Goal: Transaction & Acquisition: Purchase product/service

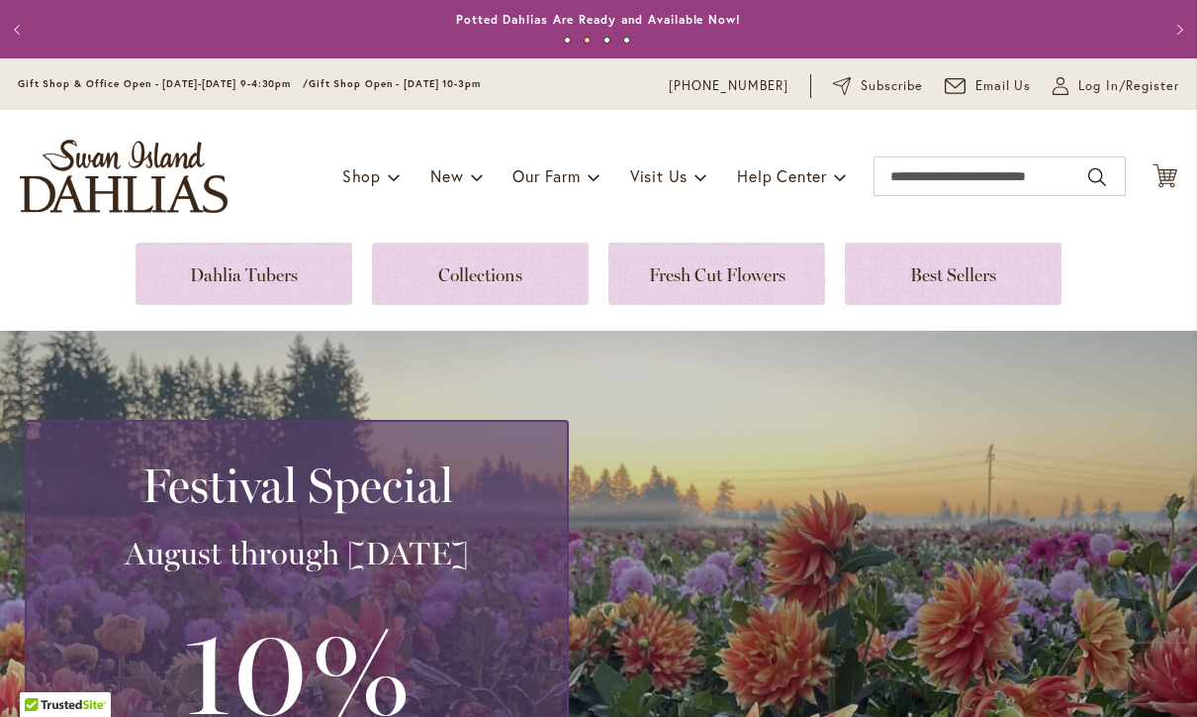
click at [262, 271] on link at bounding box center [244, 273] width 217 height 62
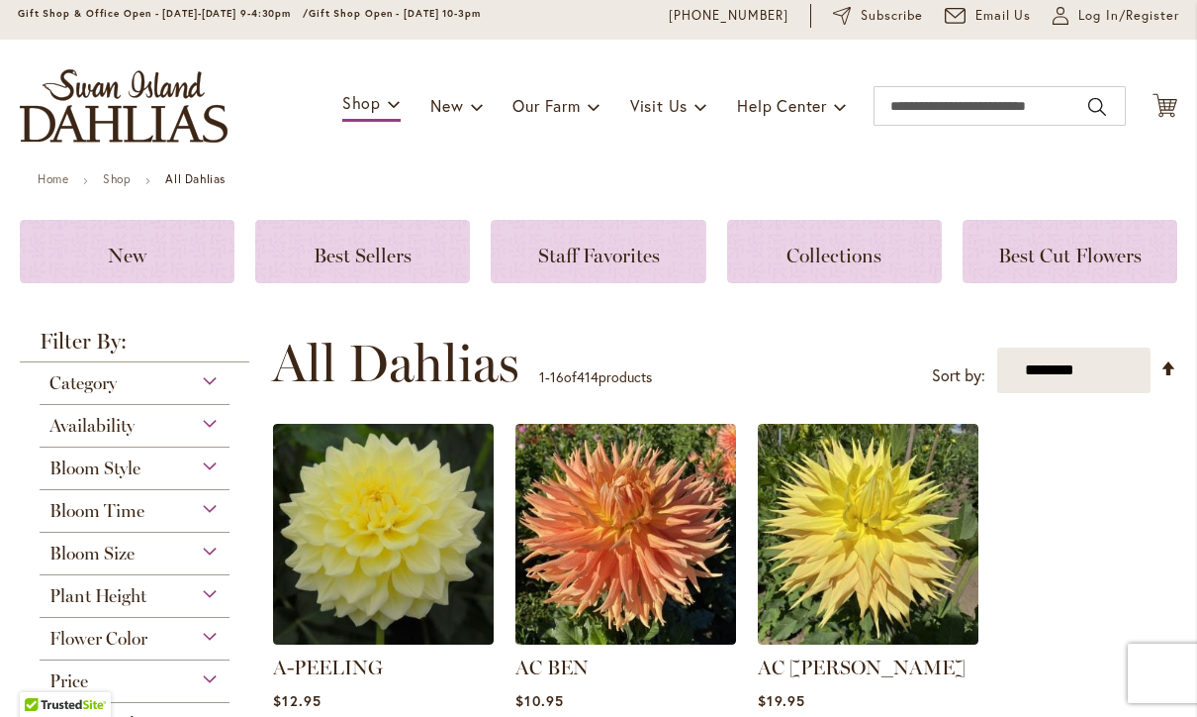
scroll to position [68, 0]
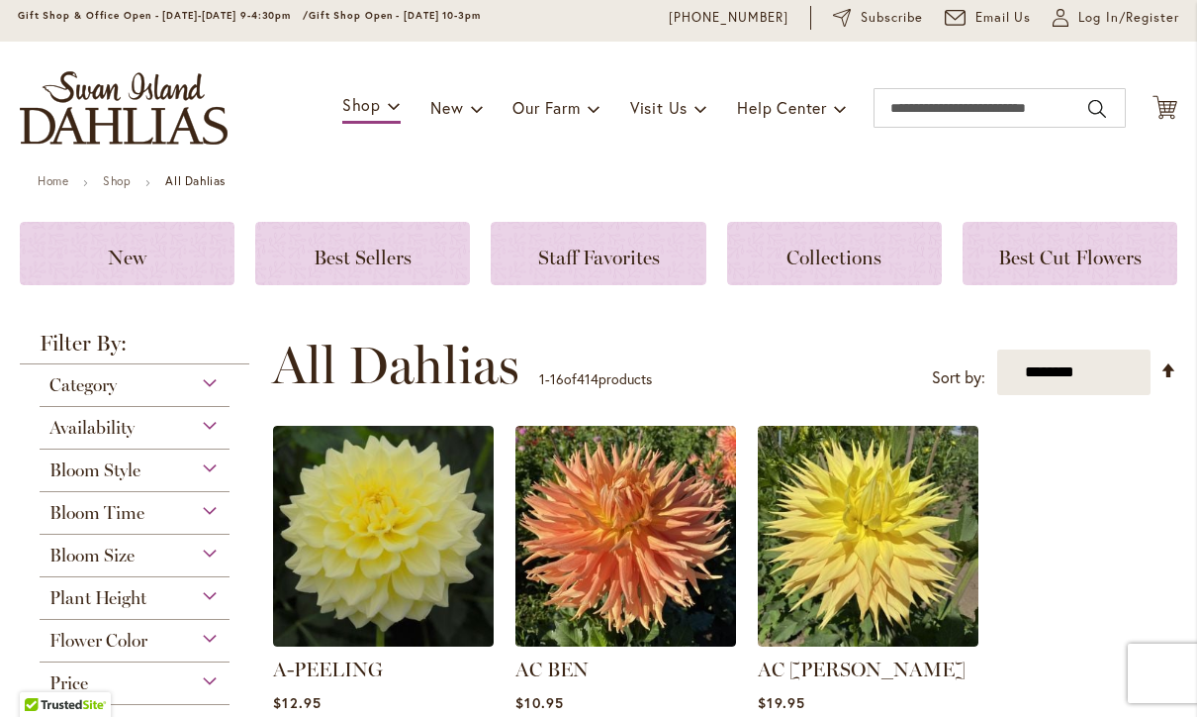
click at [48, 173] on link "Home" at bounding box center [53, 180] width 31 height 15
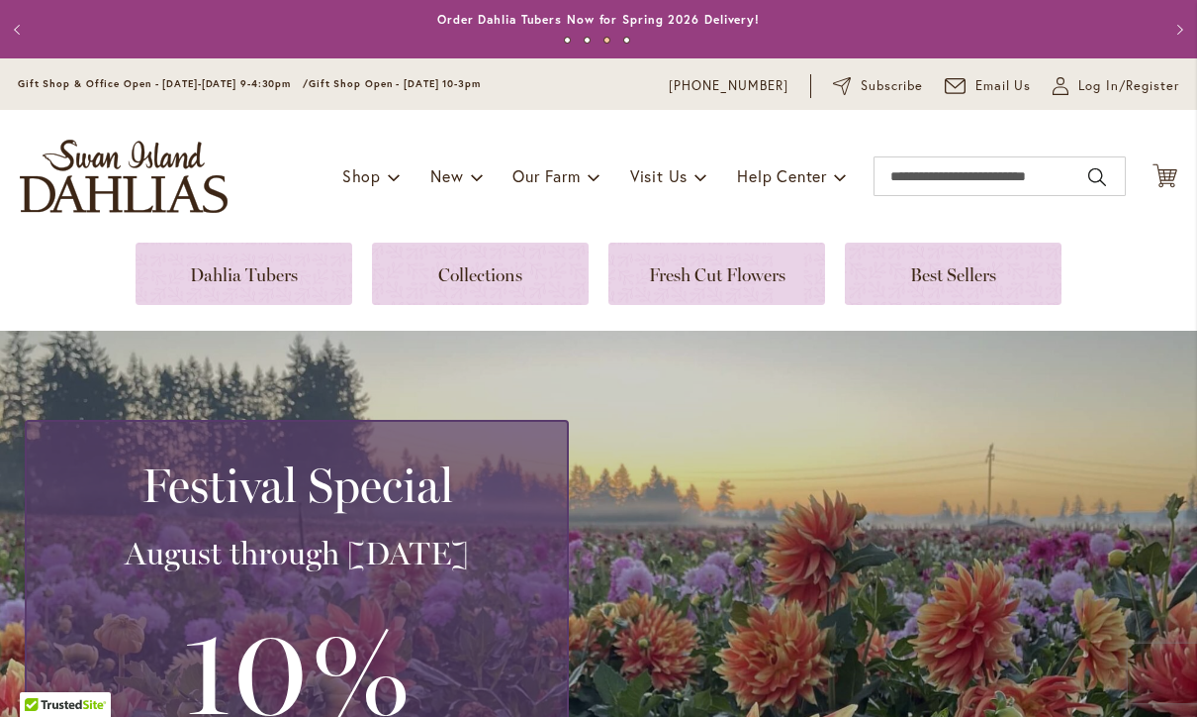
click at [1069, 94] on icon at bounding box center [1061, 90] width 16 height 9
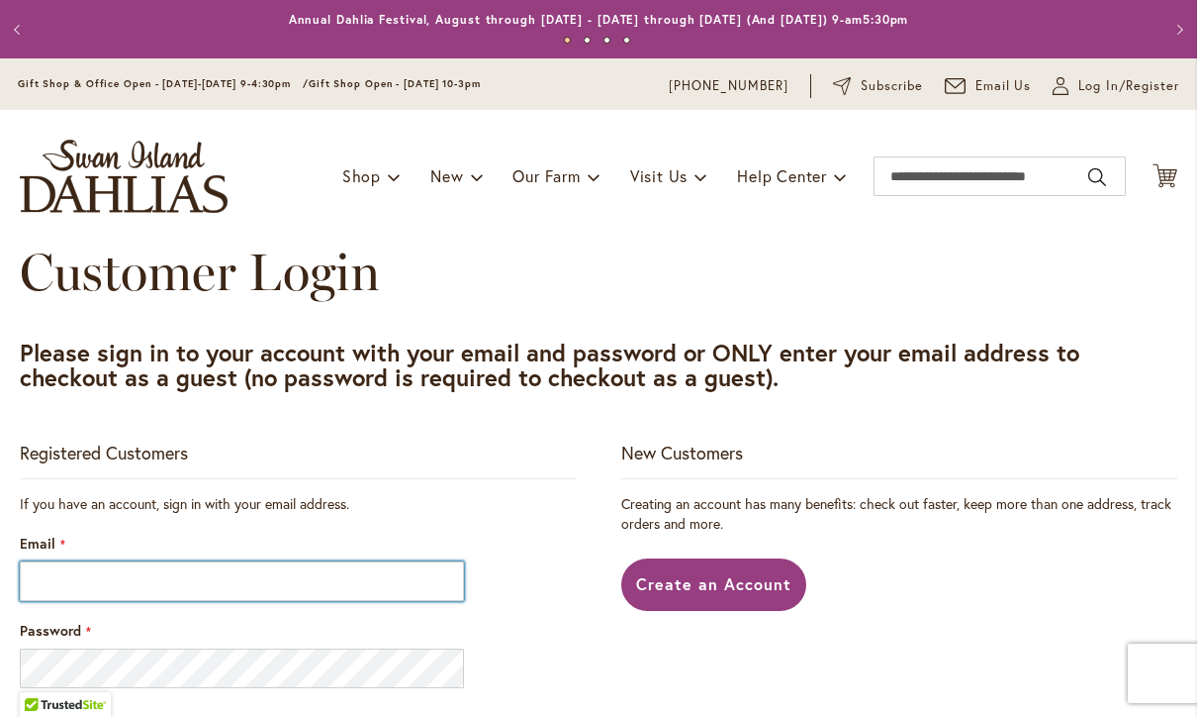
scroll to position [1, 0]
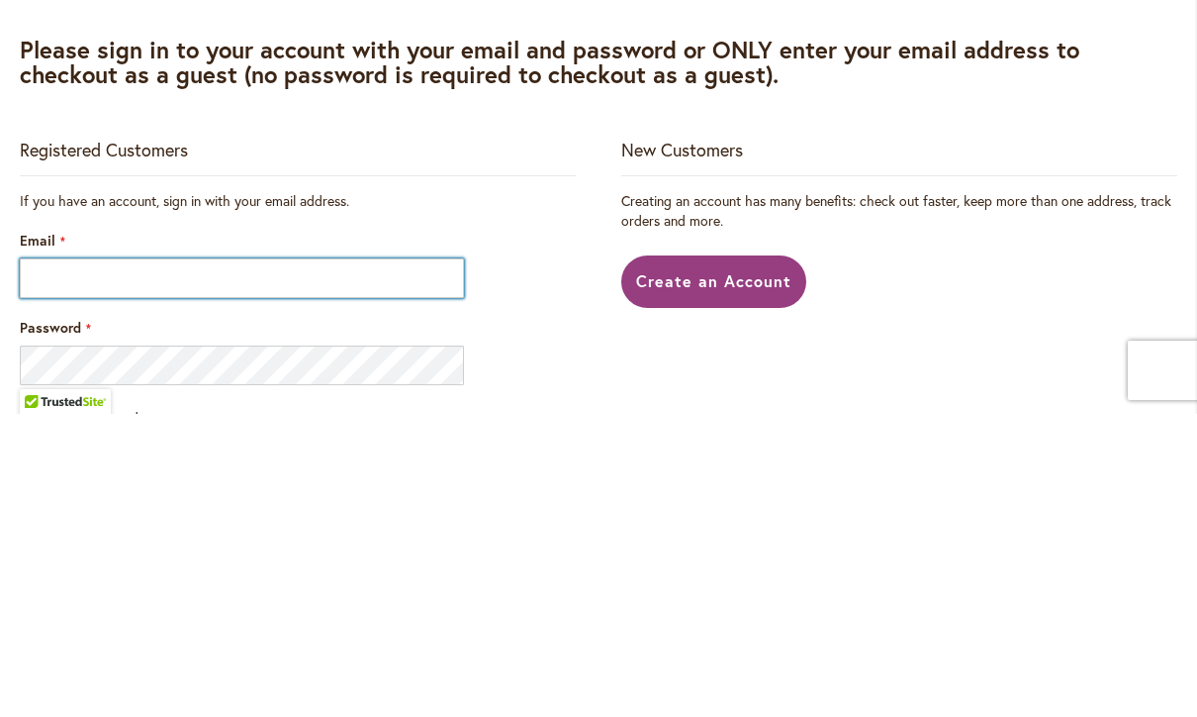
type input "**********"
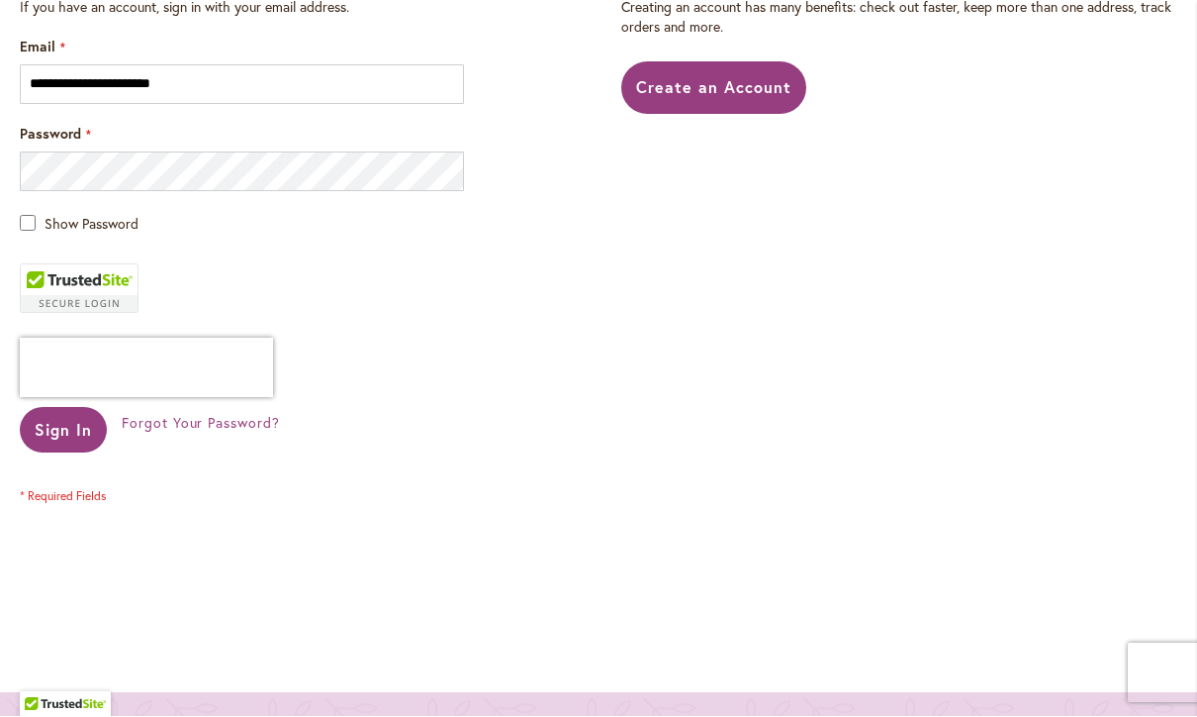
scroll to position [503, 0]
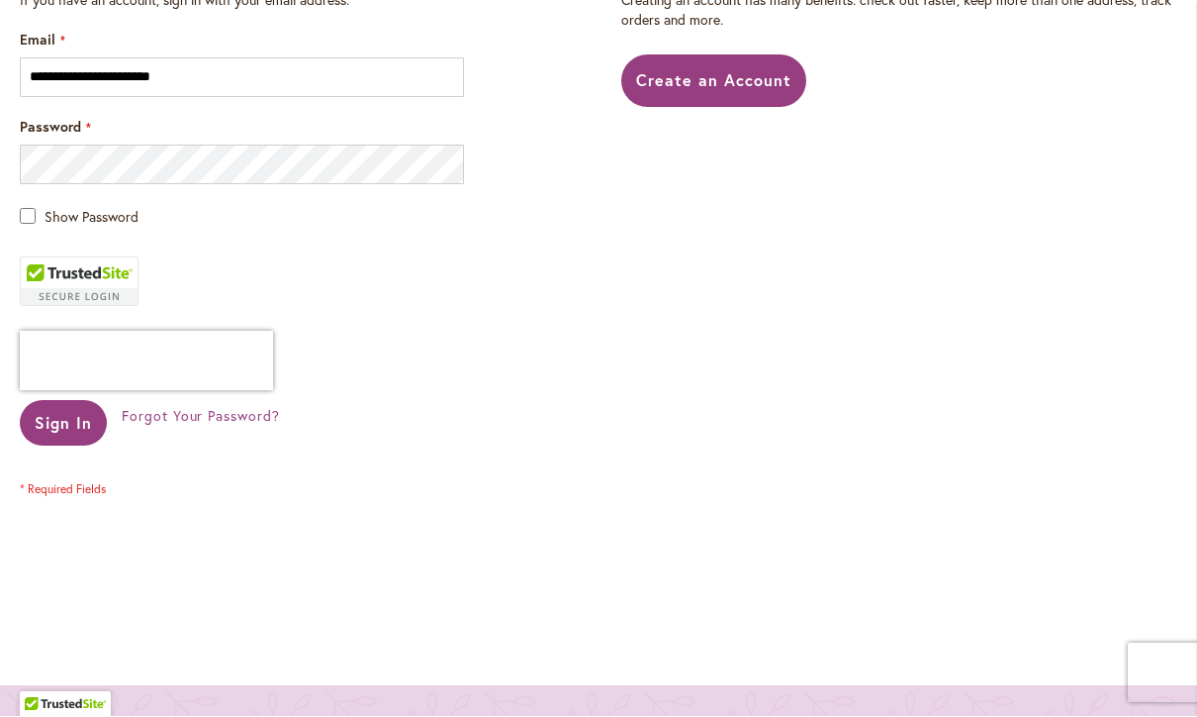
click at [68, 414] on span "Sign In" at bounding box center [63, 423] width 57 height 21
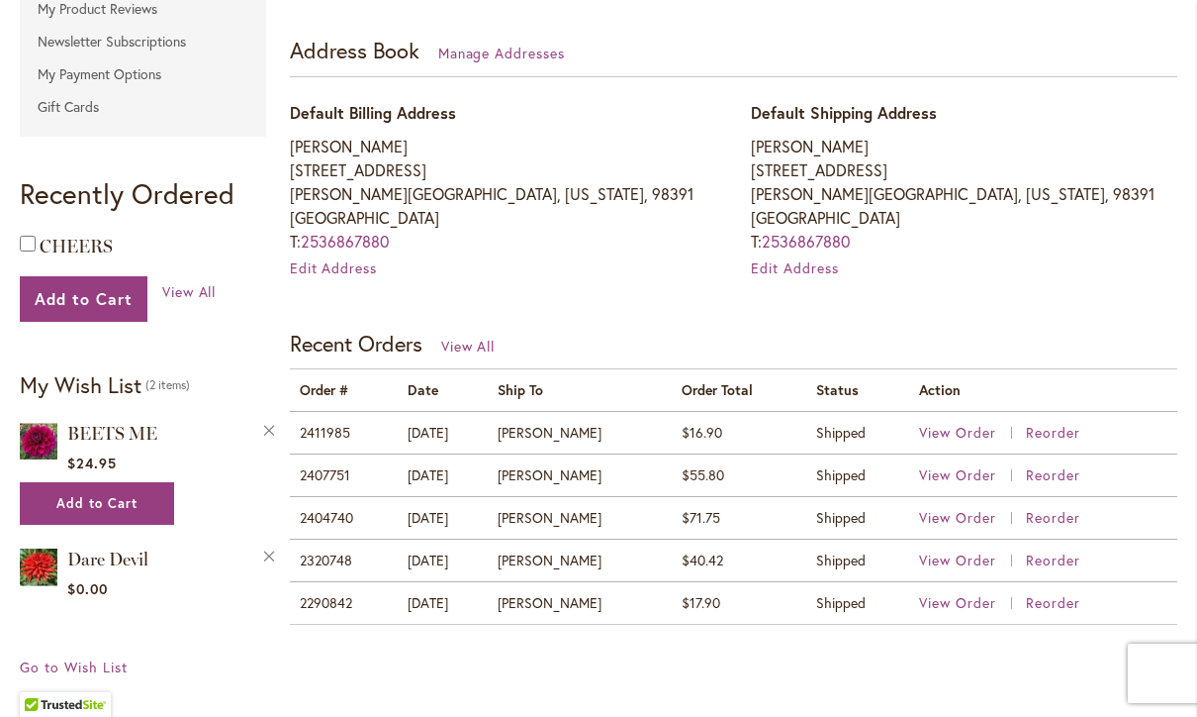
scroll to position [548, 0]
click at [330, 418] on td "2411985" at bounding box center [344, 431] width 109 height 43
click at [985, 434] on span "View Order" at bounding box center [957, 431] width 77 height 19
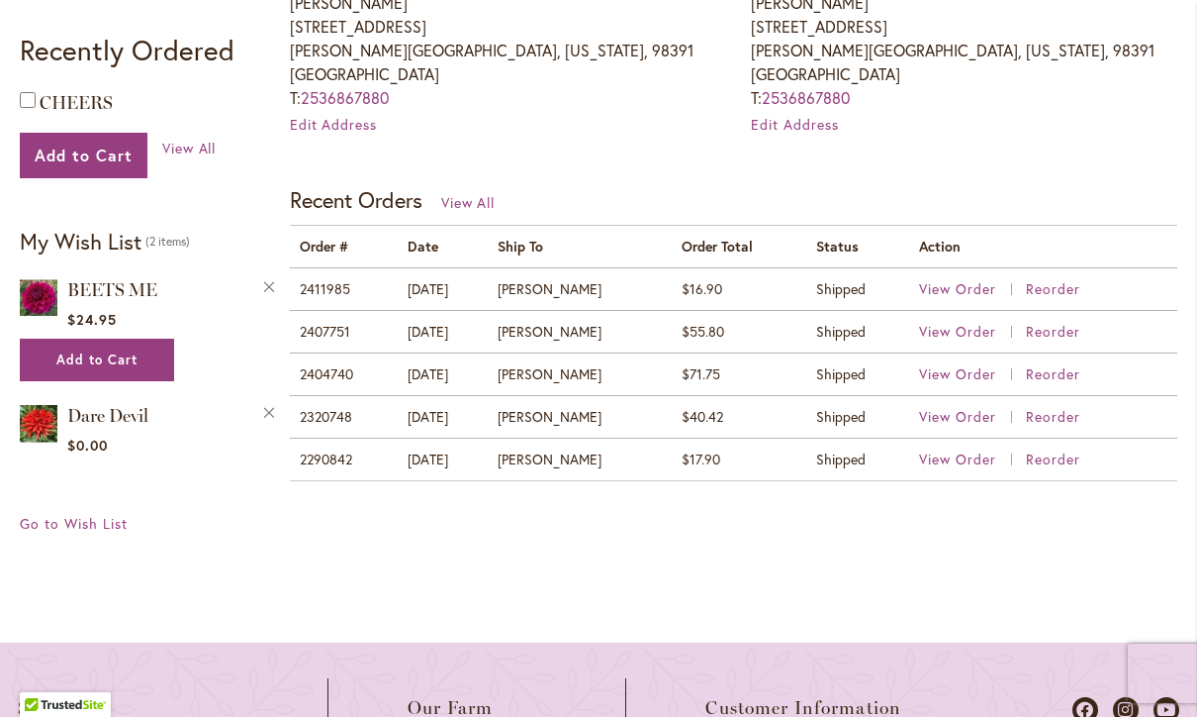
scroll to position [736, 0]
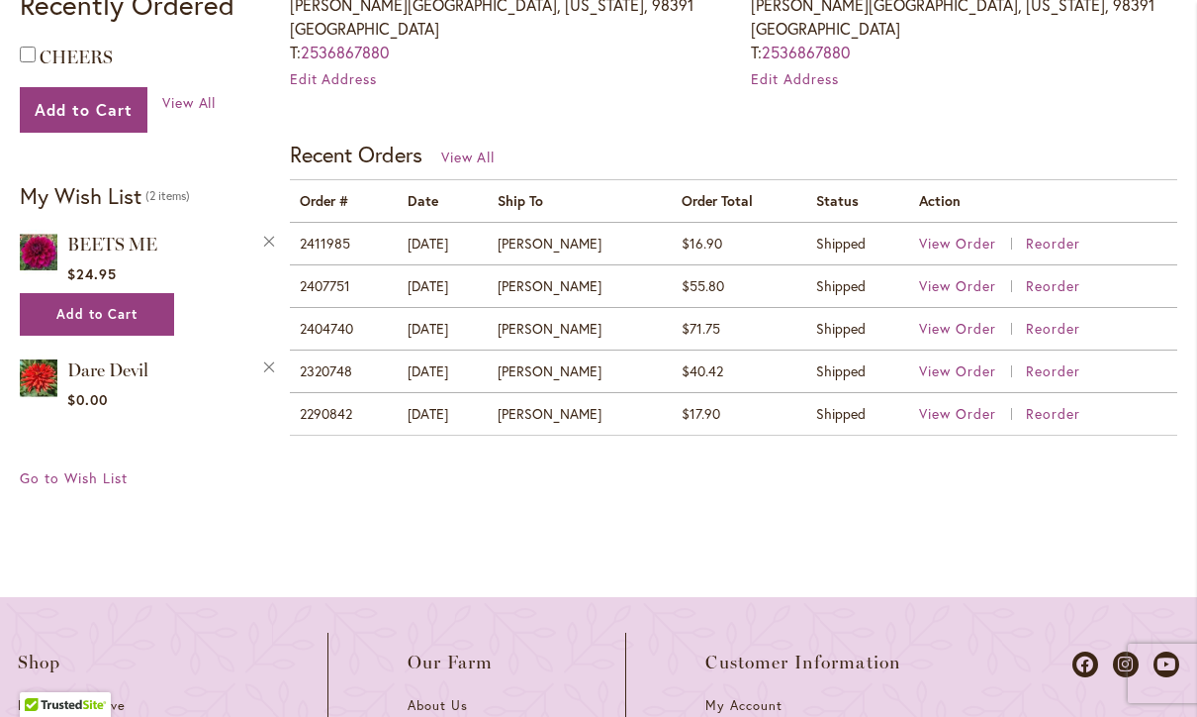
click at [983, 290] on span "View Order" at bounding box center [957, 285] width 77 height 19
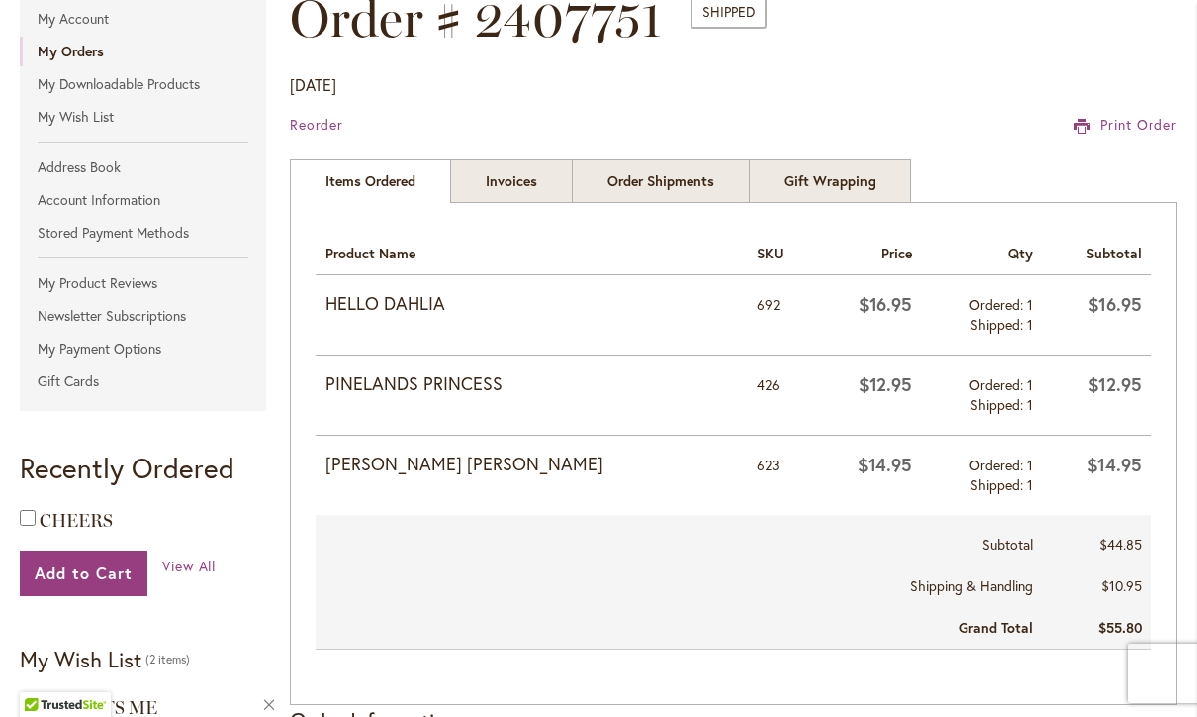
scroll to position [322, 0]
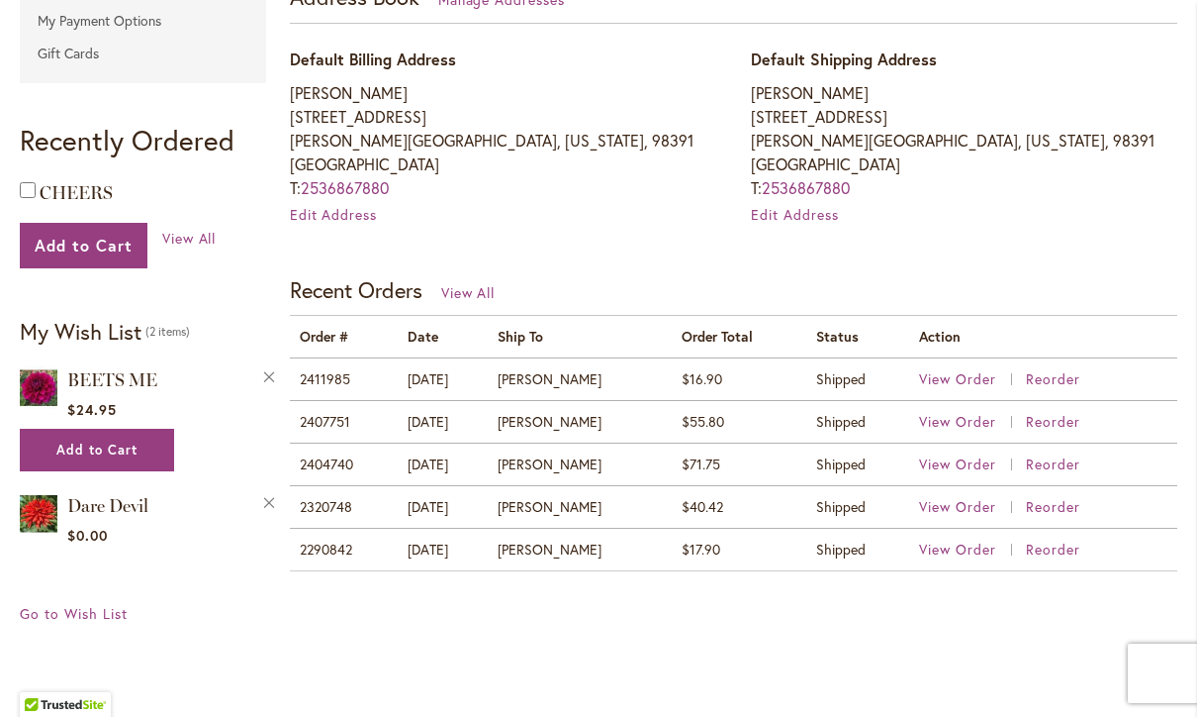
scroll to position [603, 0]
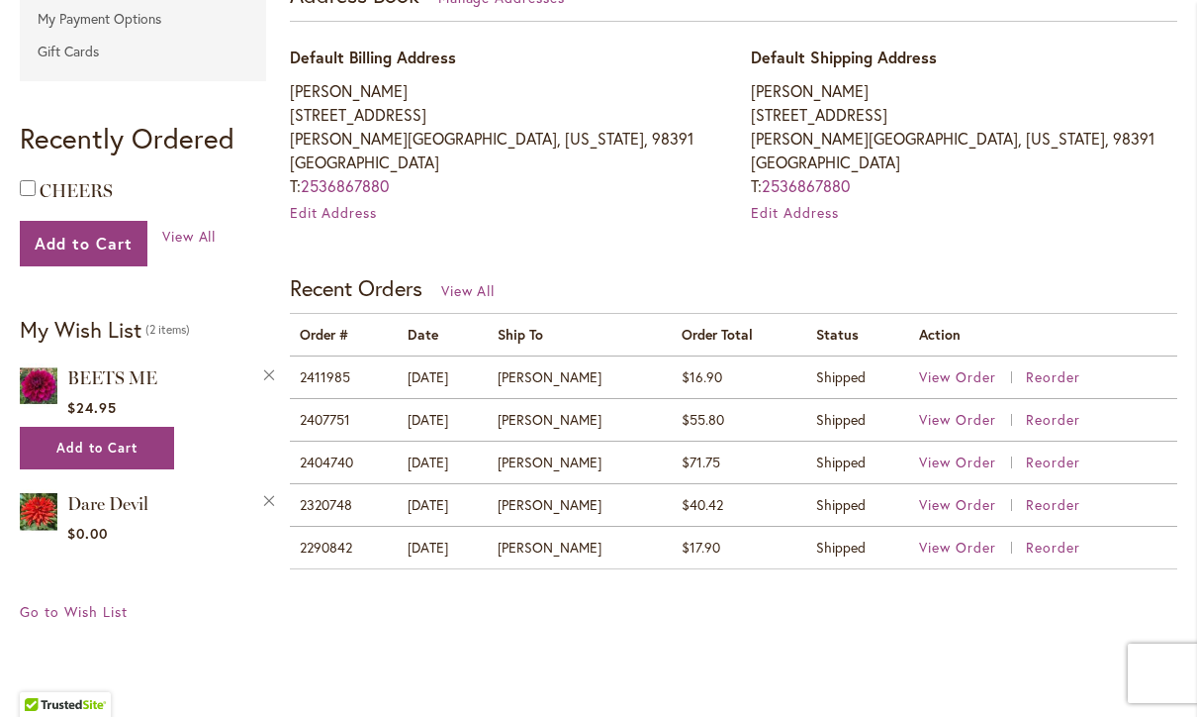
click at [980, 465] on span "View Order" at bounding box center [957, 461] width 77 height 19
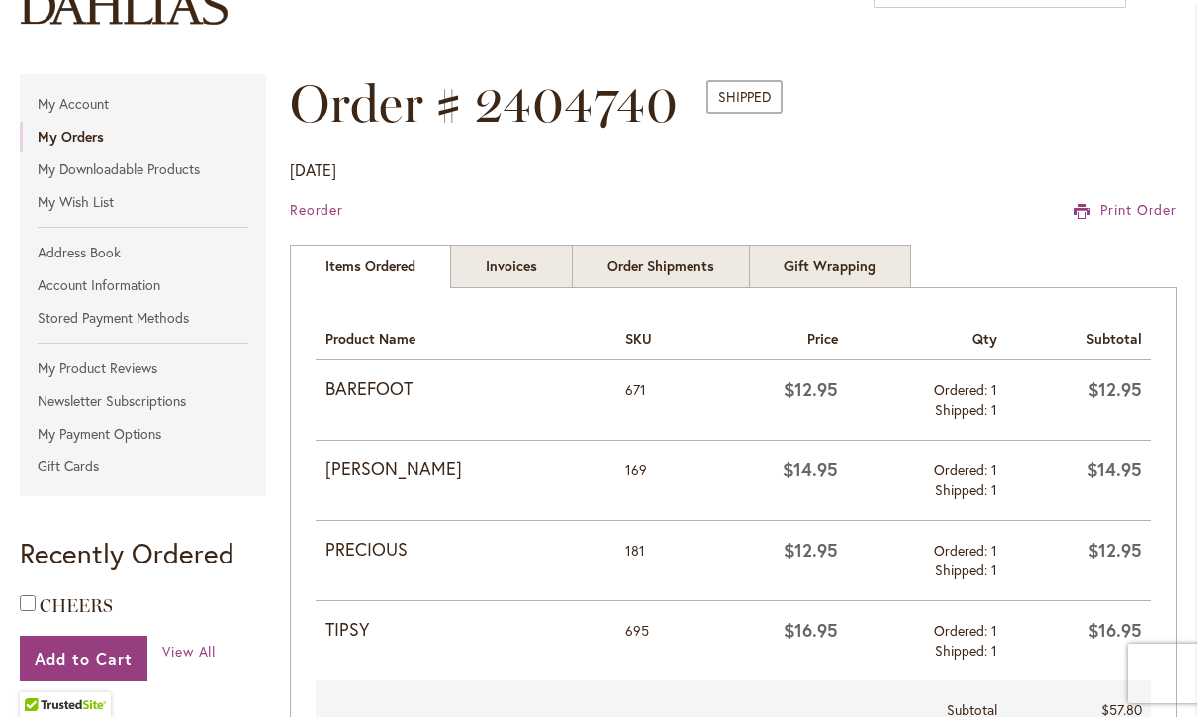
scroll to position [186, 0]
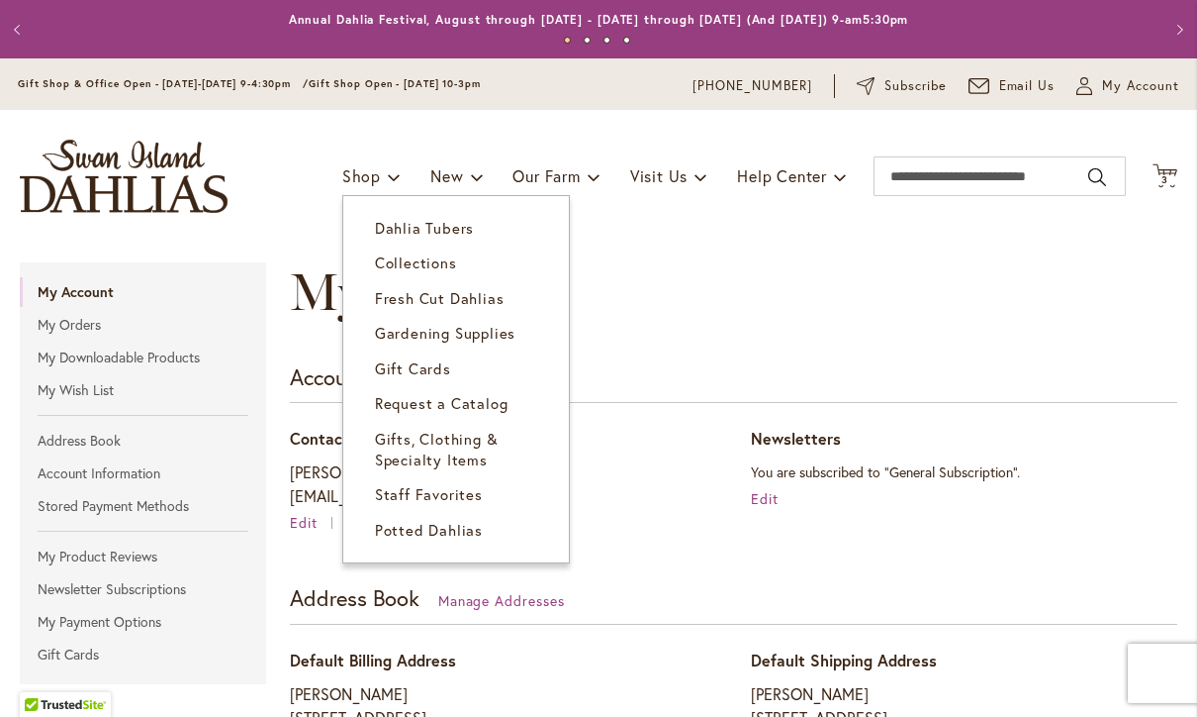
click at [442, 229] on span "Dahlia Tubers" at bounding box center [424, 228] width 99 height 20
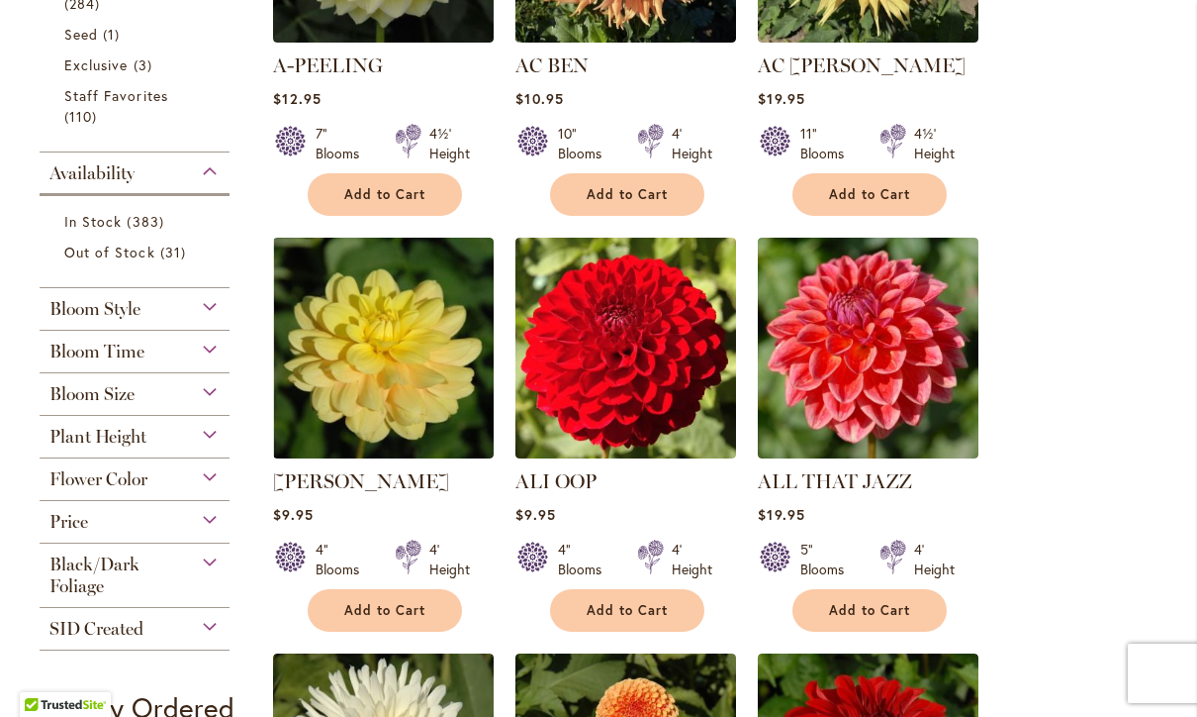
scroll to position [705, 0]
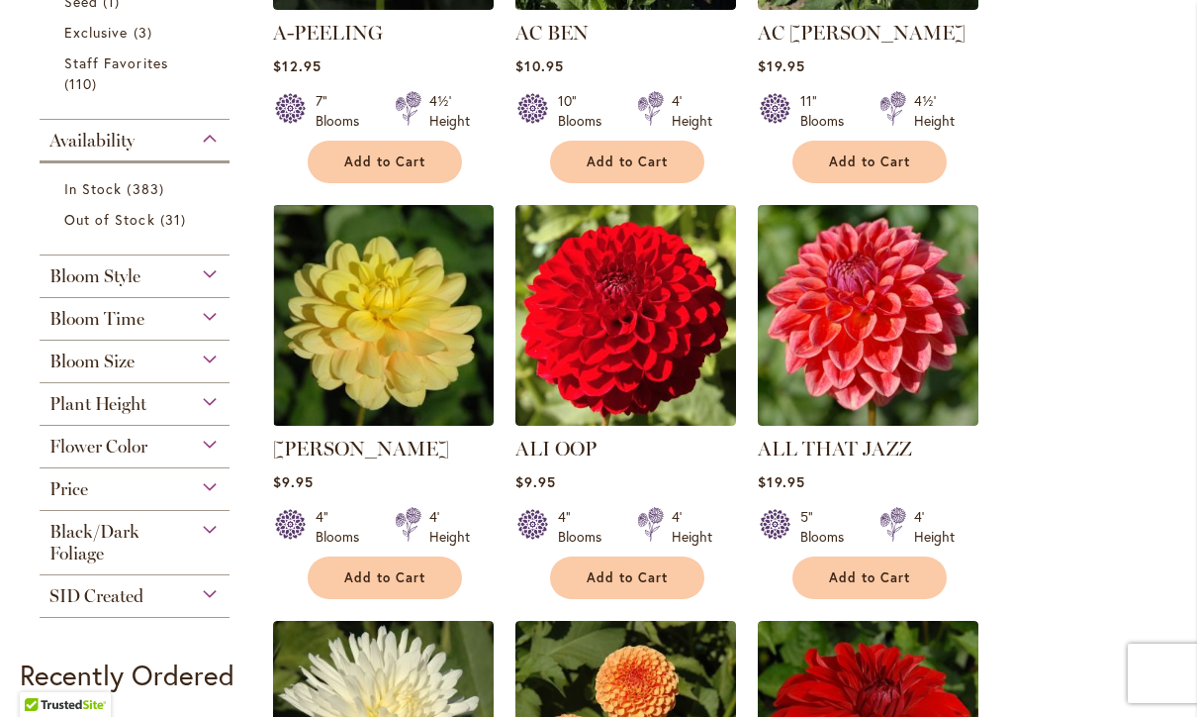
click at [421, 327] on img at bounding box center [383, 315] width 221 height 221
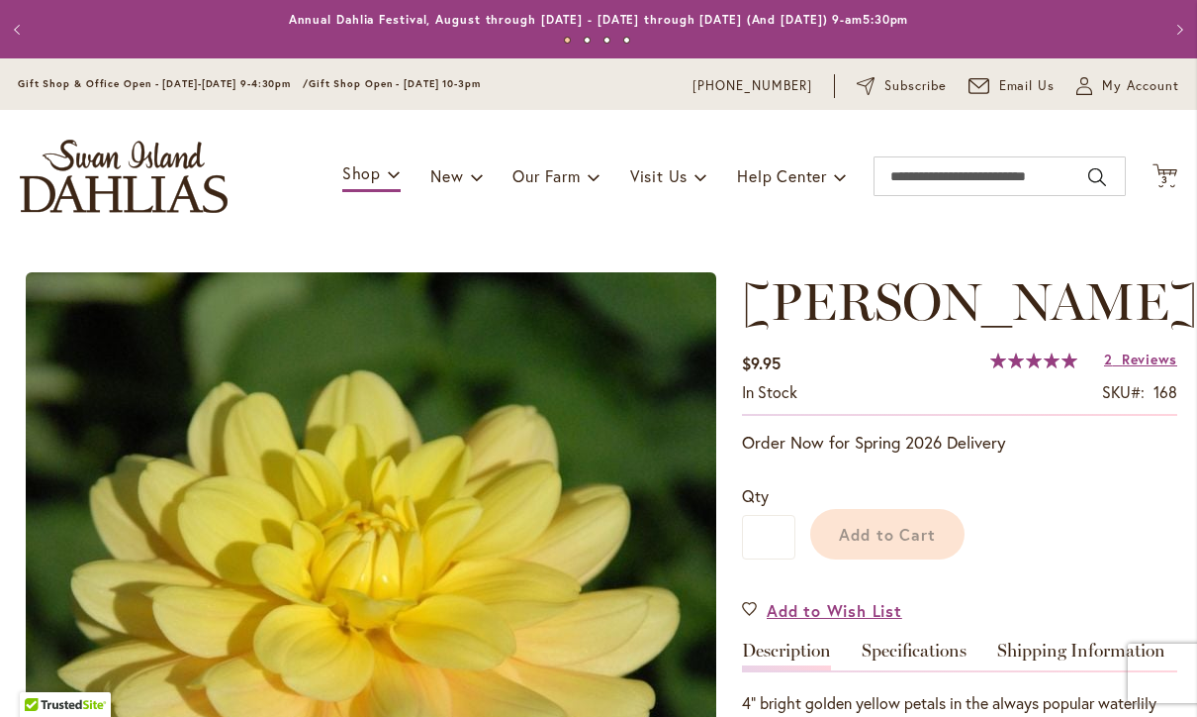
type input "********"
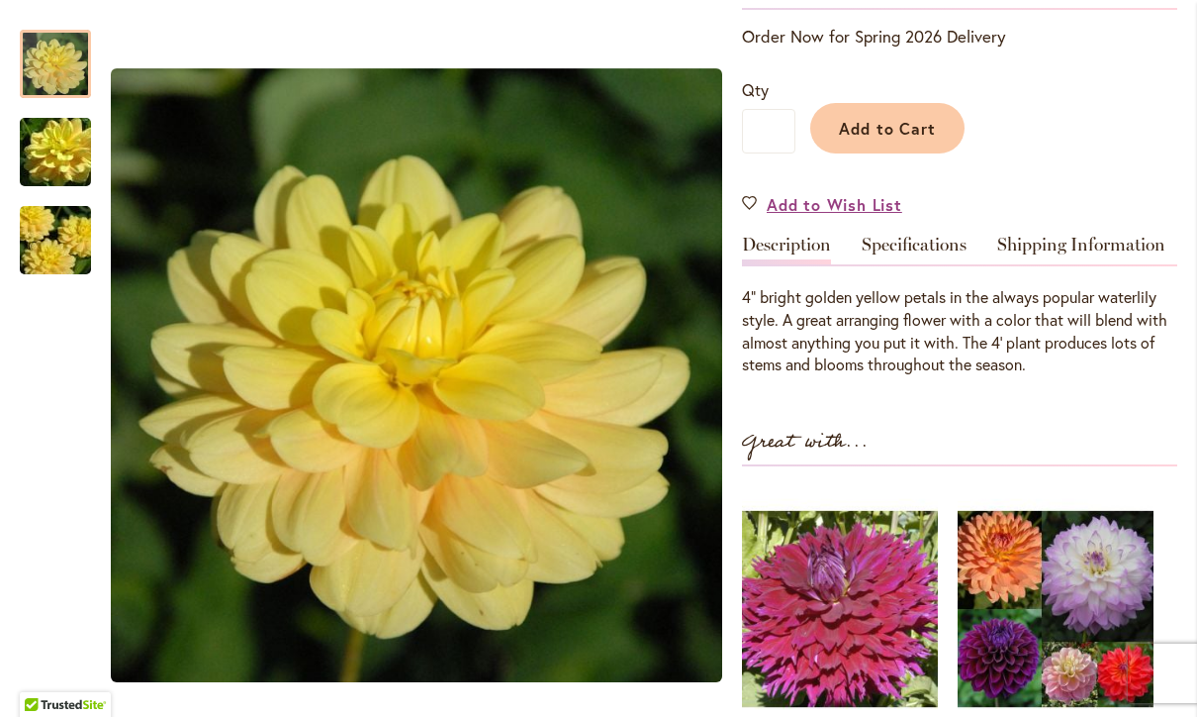
scroll to position [425, 0]
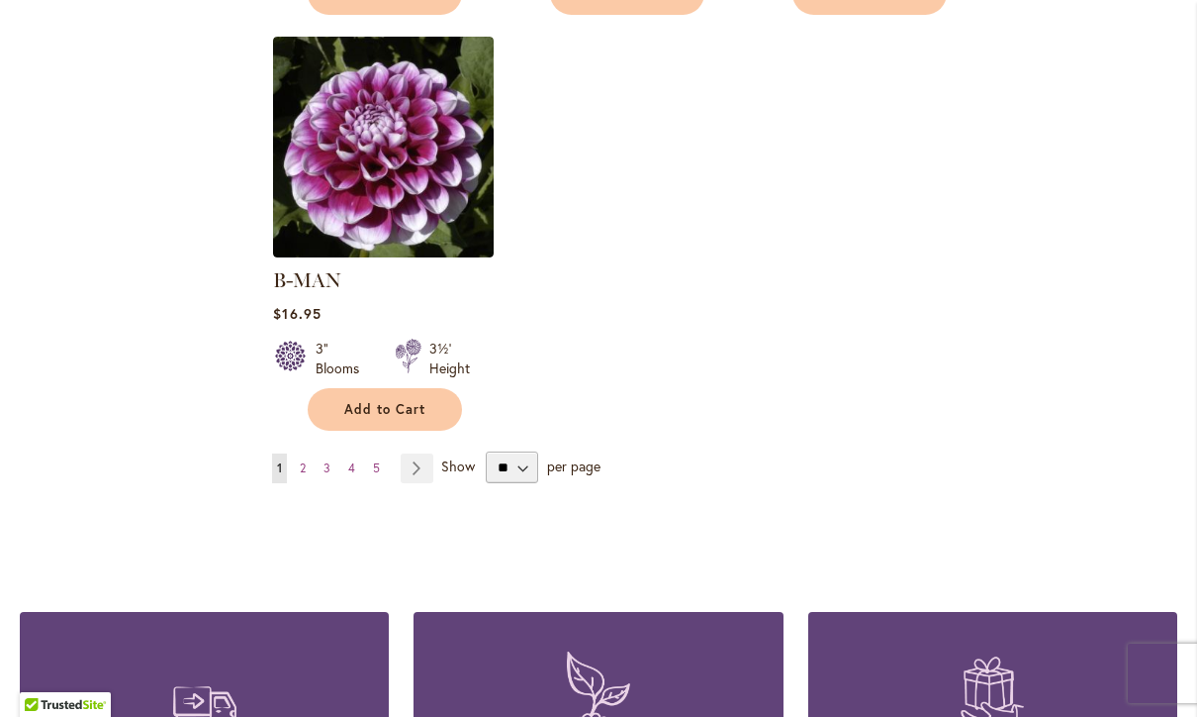
scroll to position [2565, 0]
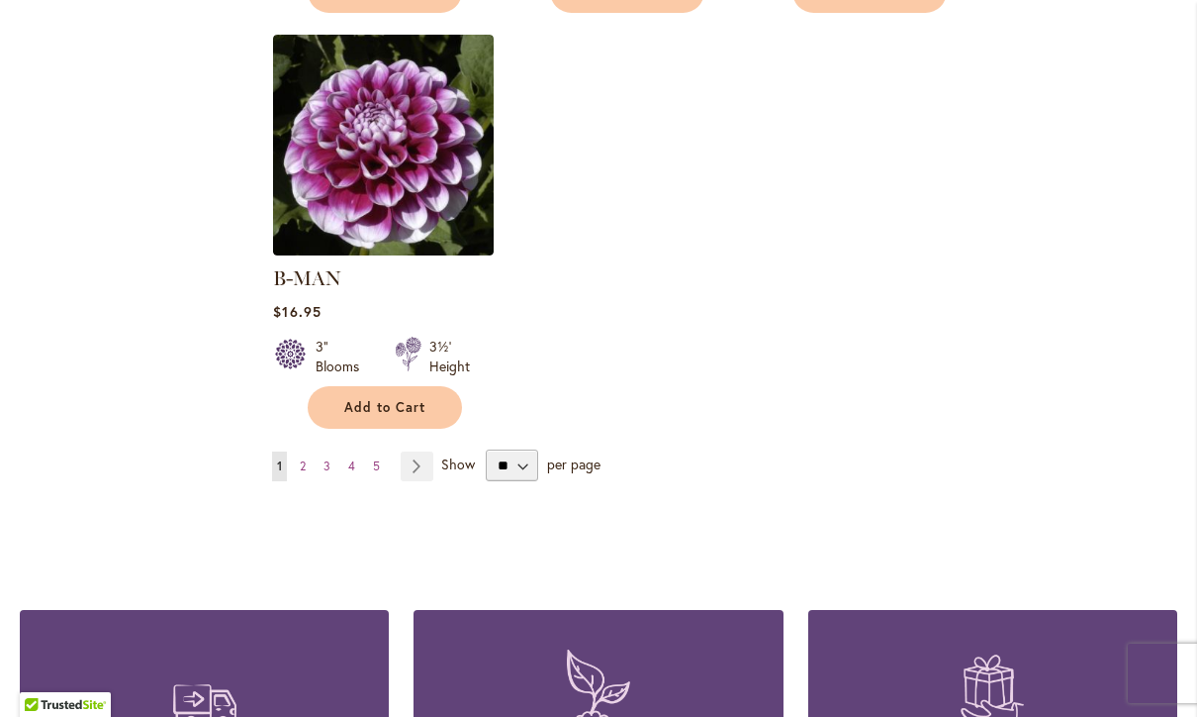
click at [310, 451] on link "Page 2" at bounding box center [303, 466] width 16 height 30
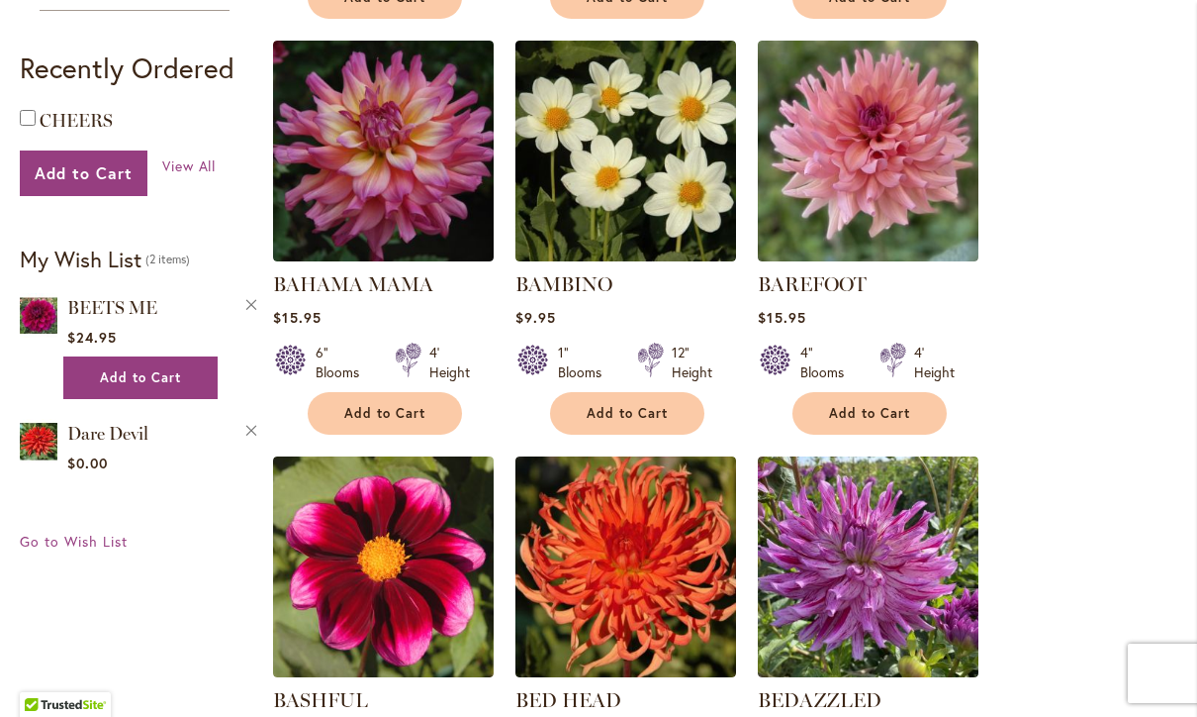
scroll to position [870, 0]
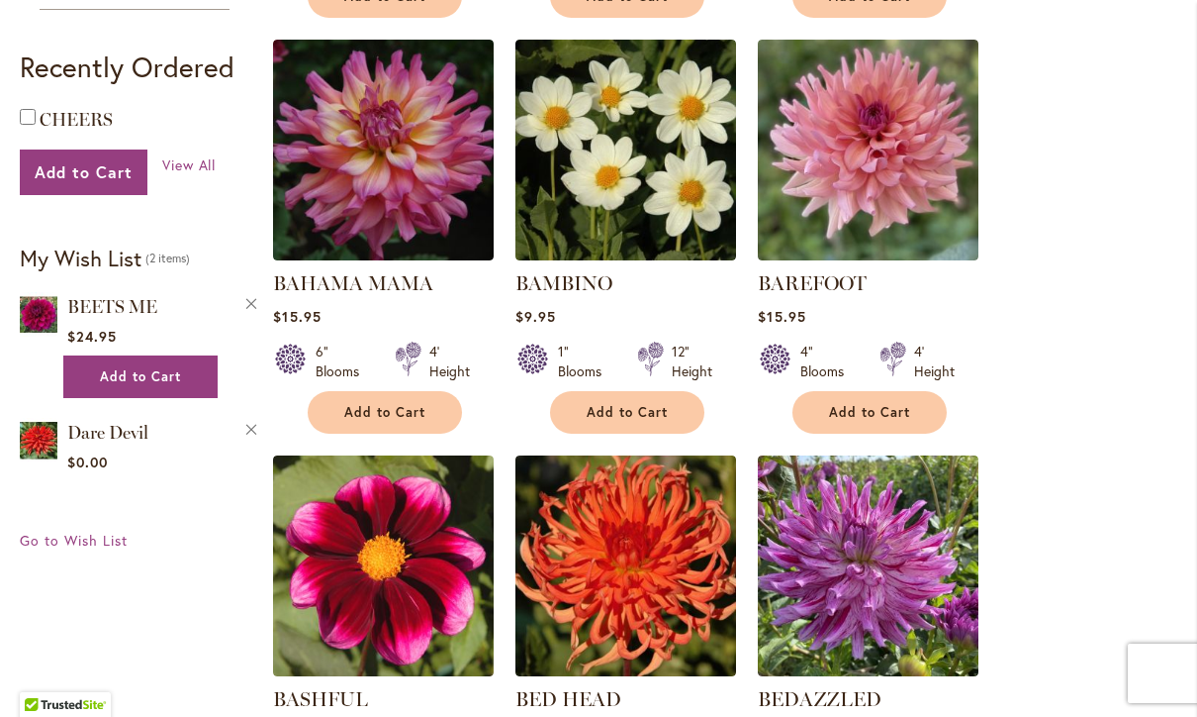
click at [871, 420] on span "Add to Cart" at bounding box center [869, 412] width 81 height 17
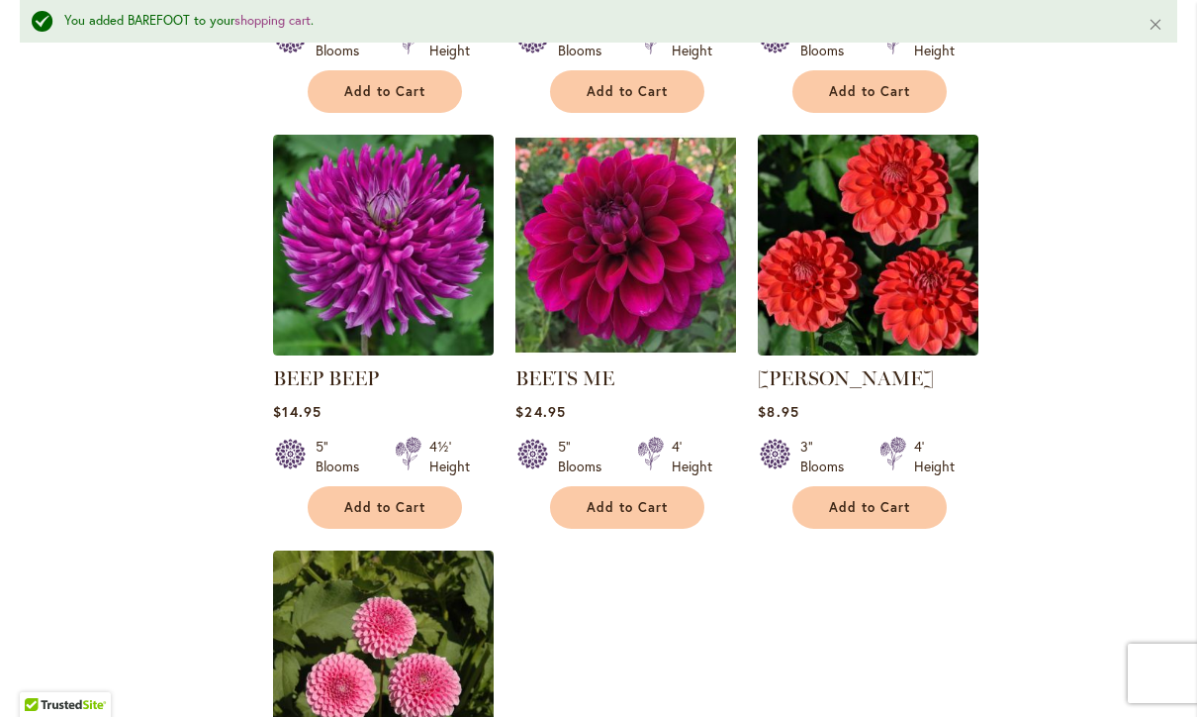
scroll to position [2075, 0]
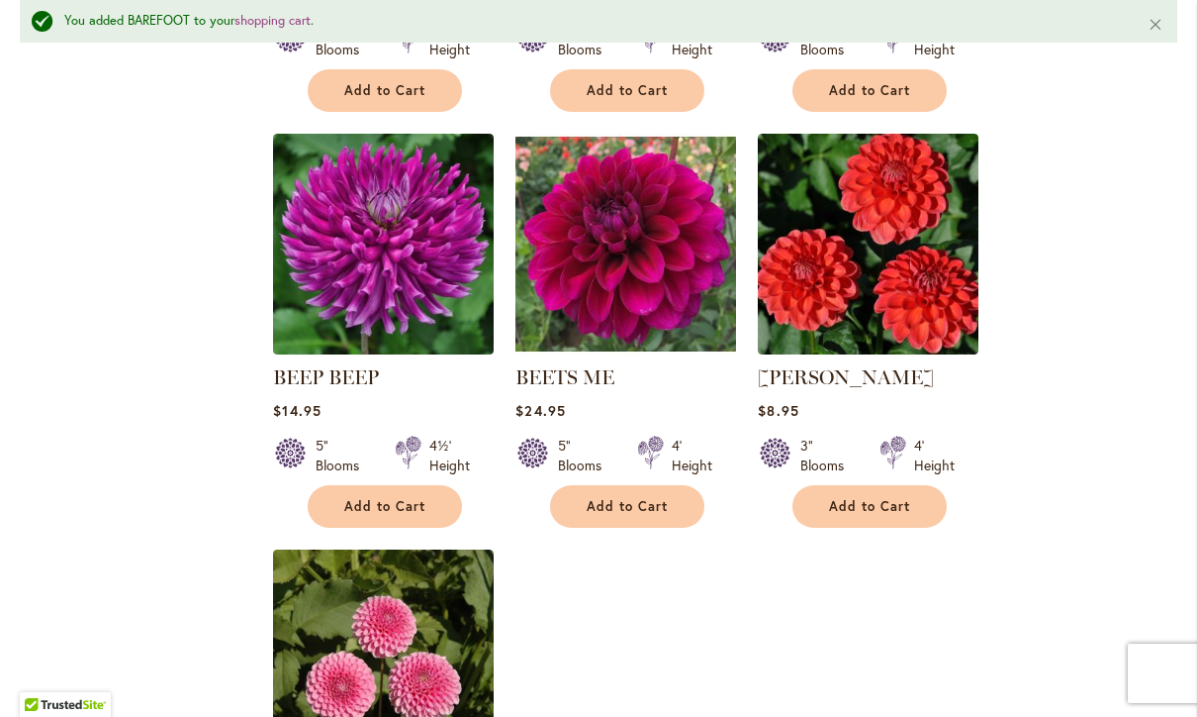
click at [877, 388] on link "[PERSON_NAME]" at bounding box center [846, 377] width 176 height 24
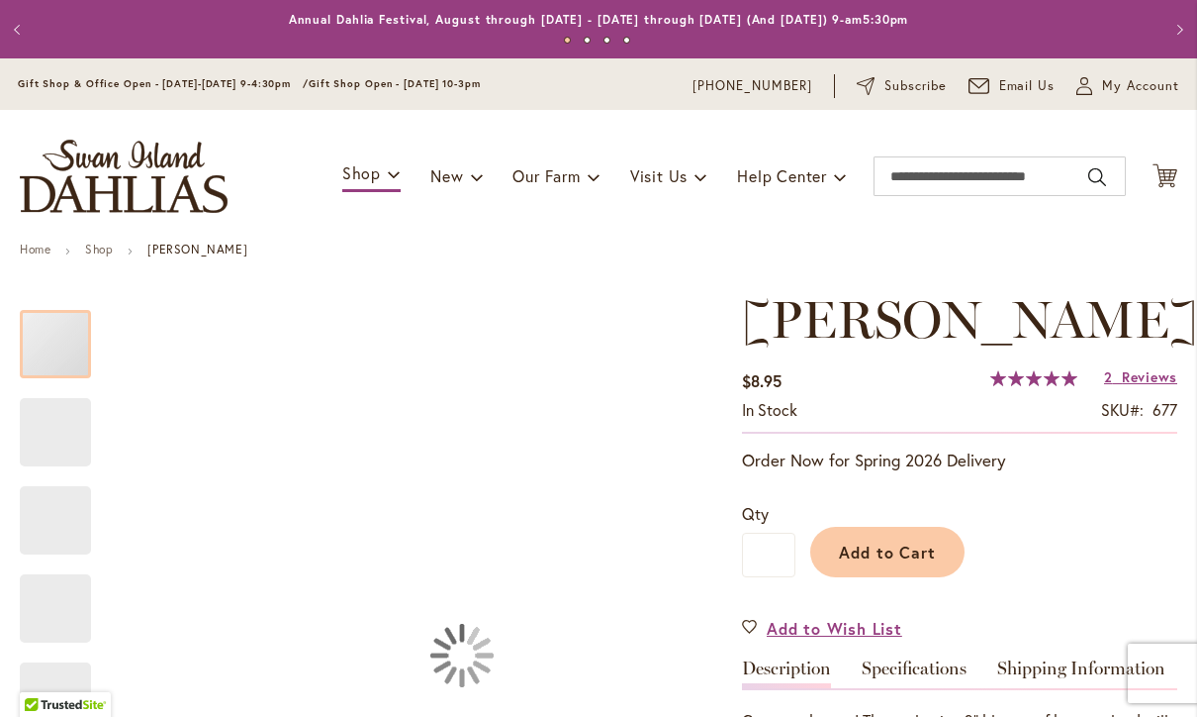
type input "********"
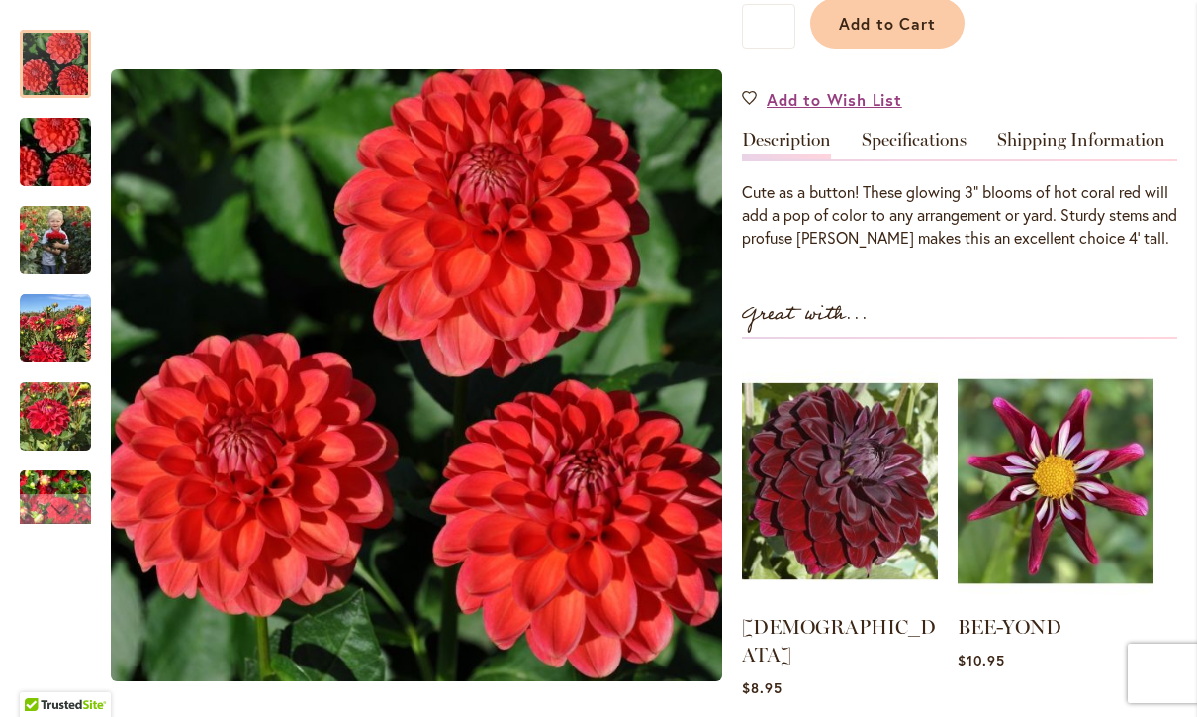
scroll to position [529, 0]
click at [948, 408] on div "Great with... VOODOO Rating: 93% 6 Reviews $8.95 84%" at bounding box center [959, 513] width 435 height 433
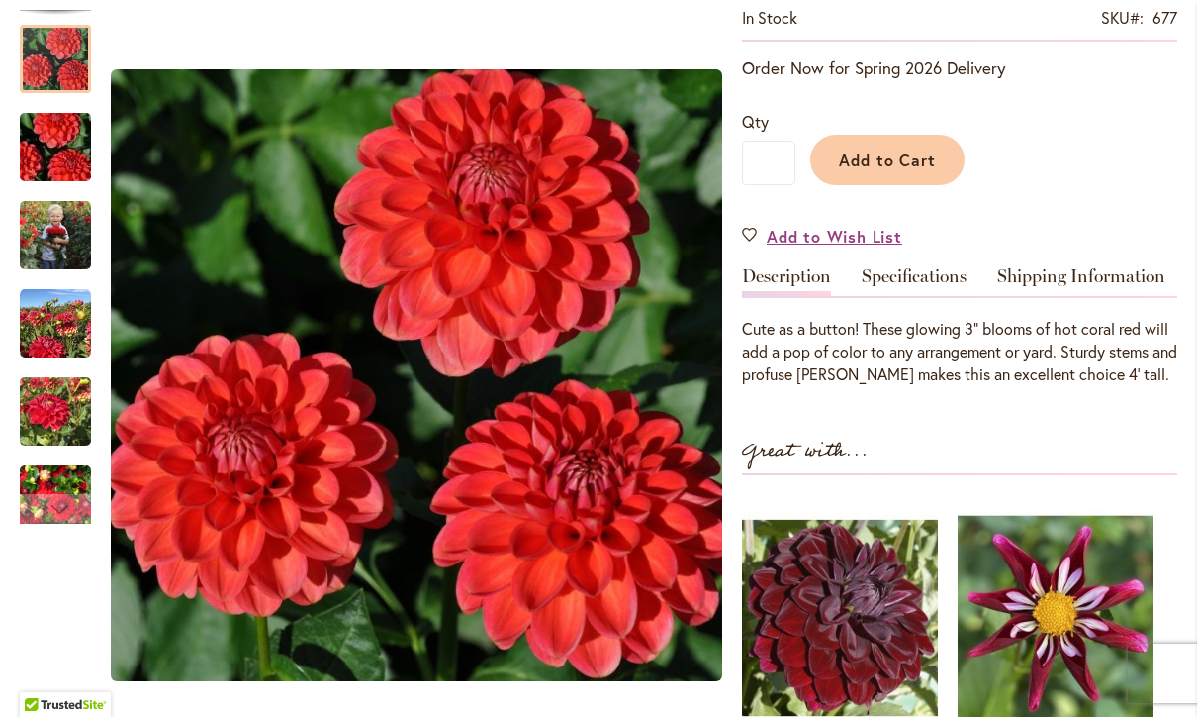
scroll to position [397, 0]
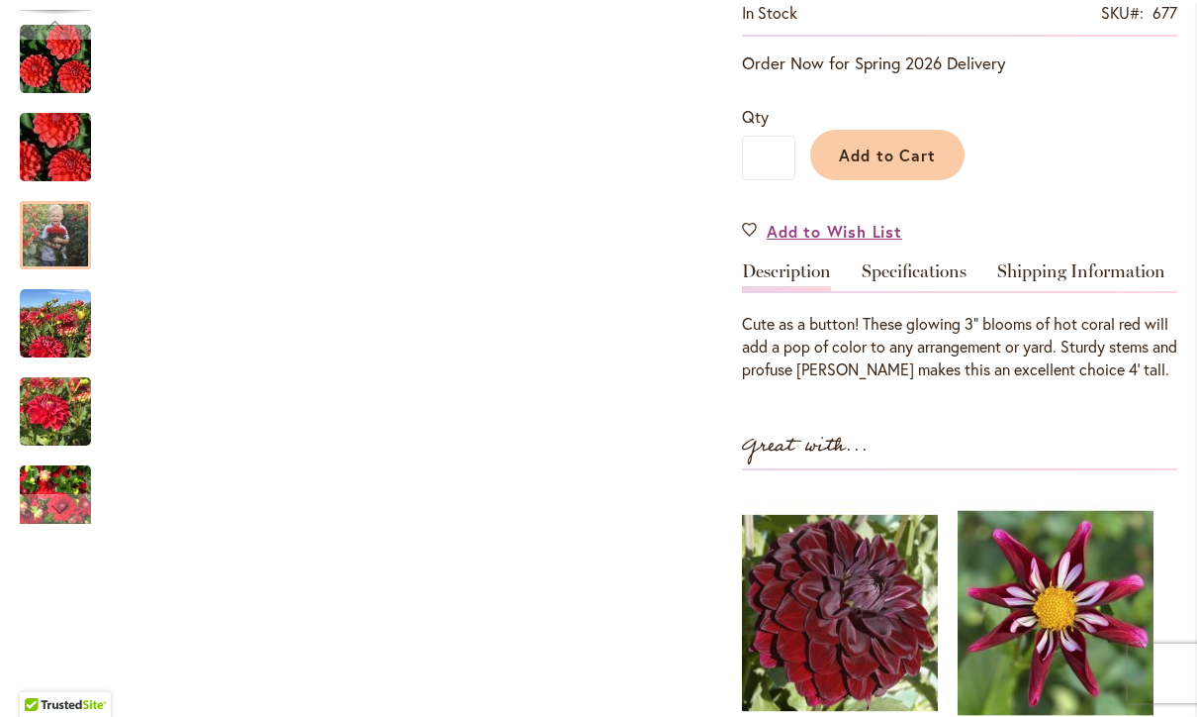
click at [912, 436] on div "BENJAMIN MATTHEW $8.95 In stock SKU 677 Rating: 100 % of 100 2 Reviews Add Your…" at bounding box center [959, 441] width 435 height 1097
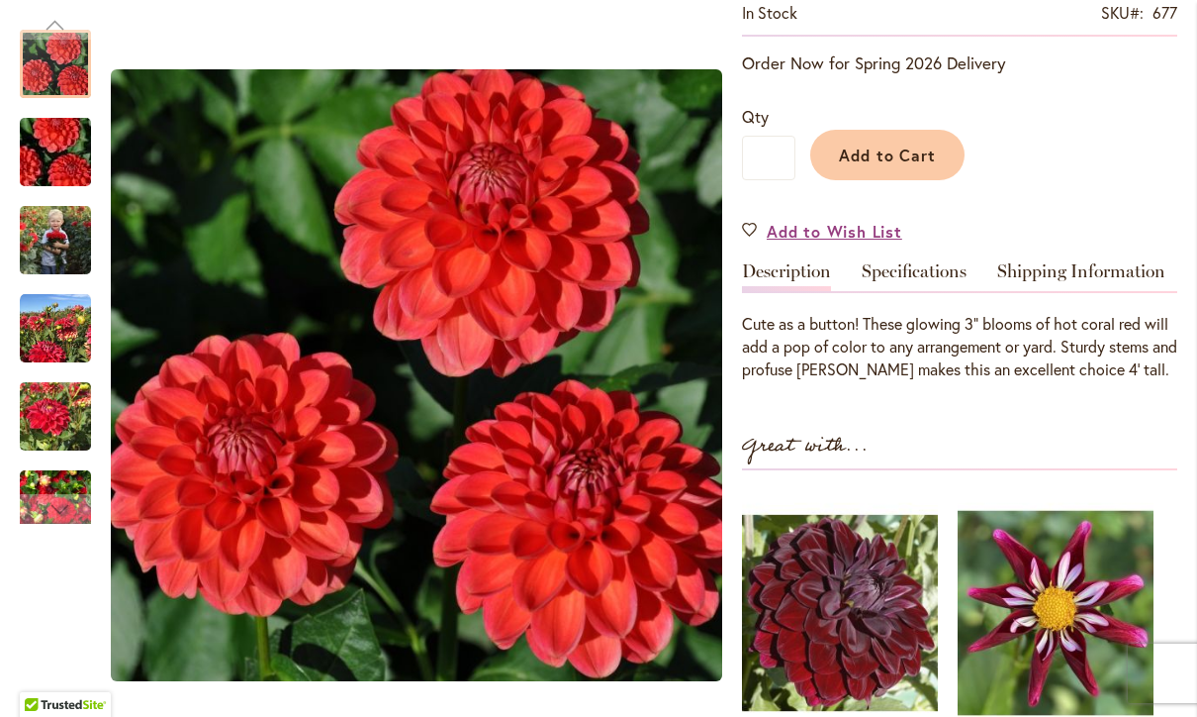
click at [67, 54] on img "BENJAMIN MATTHEW" at bounding box center [55, 64] width 71 height 71
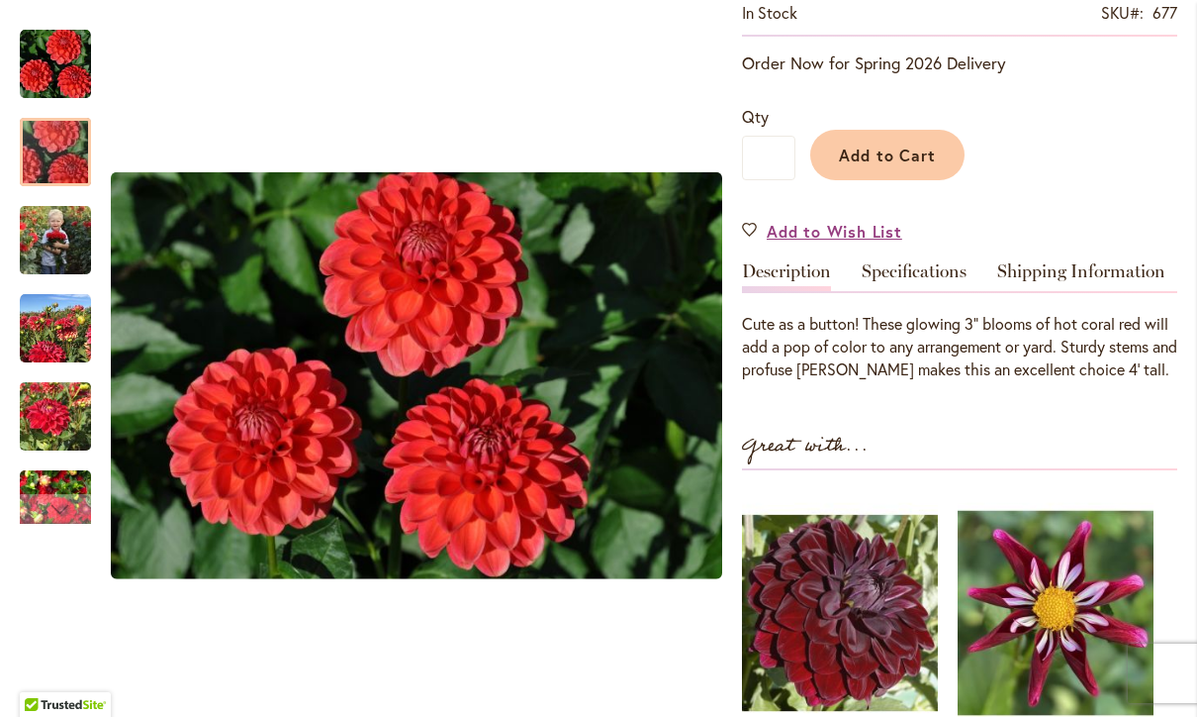
click at [50, 155] on img "BENJAMIN MATTHEW" at bounding box center [55, 152] width 143 height 95
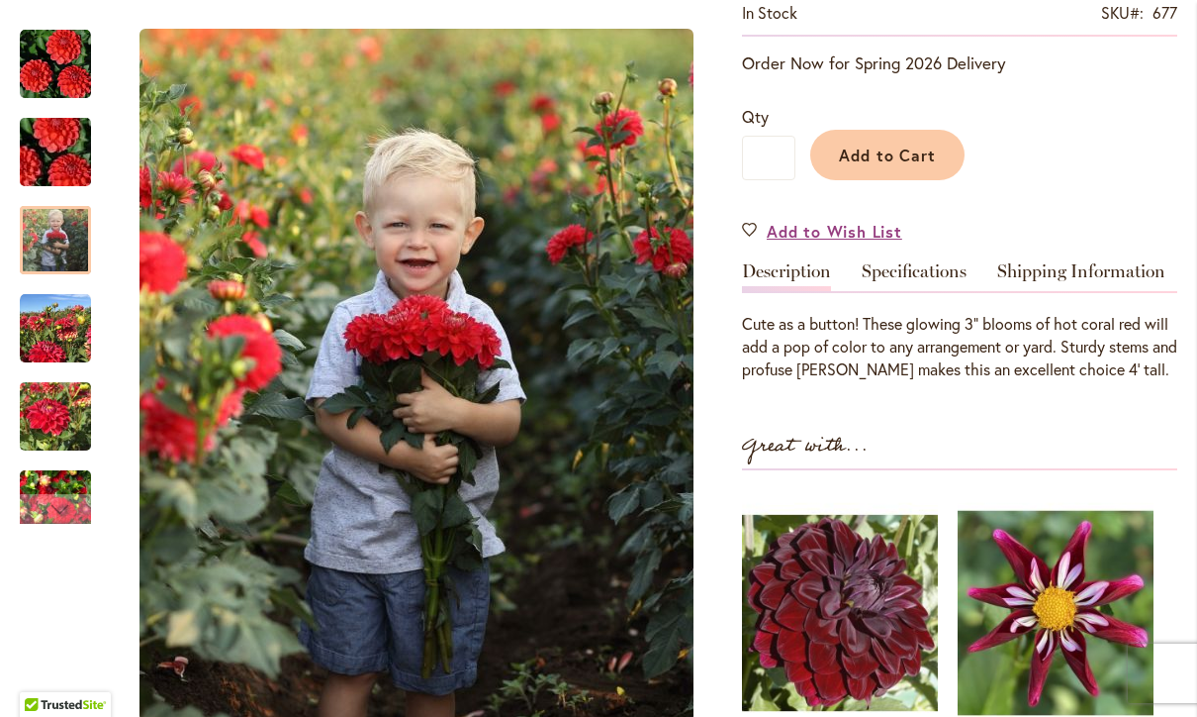
click at [59, 250] on img "BENJAMIN MATTHEW" at bounding box center [55, 239] width 71 height 89
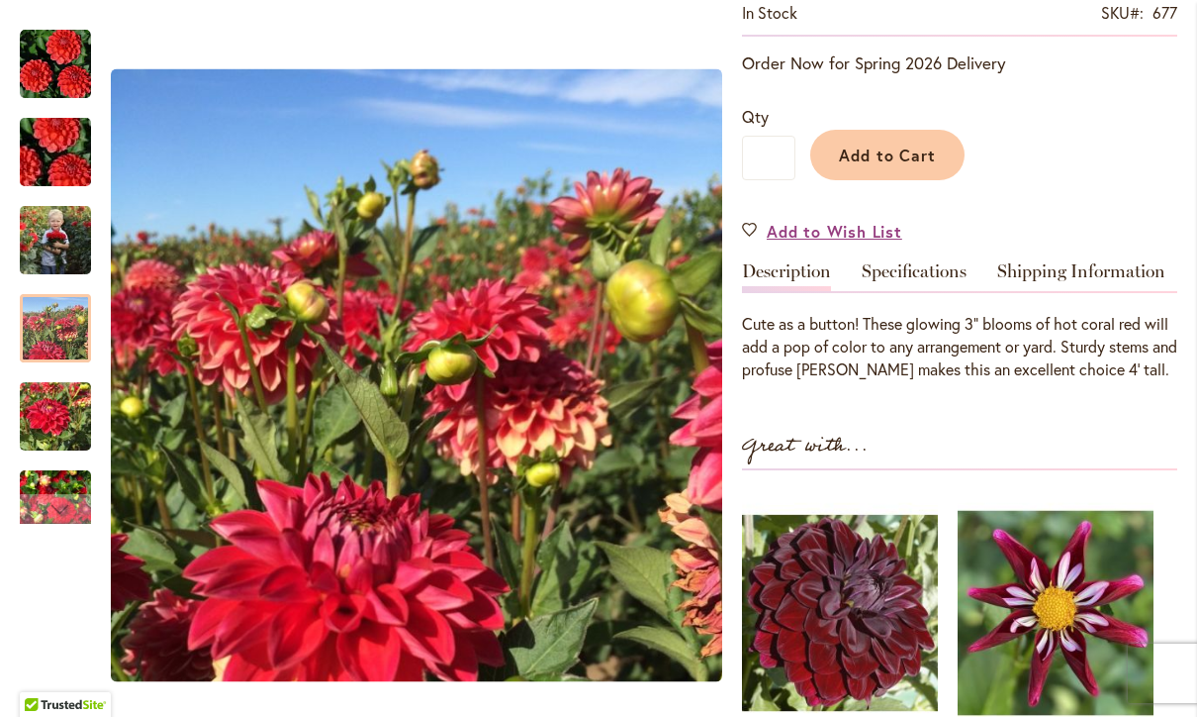
click at [47, 329] on div at bounding box center [55, 328] width 71 height 68
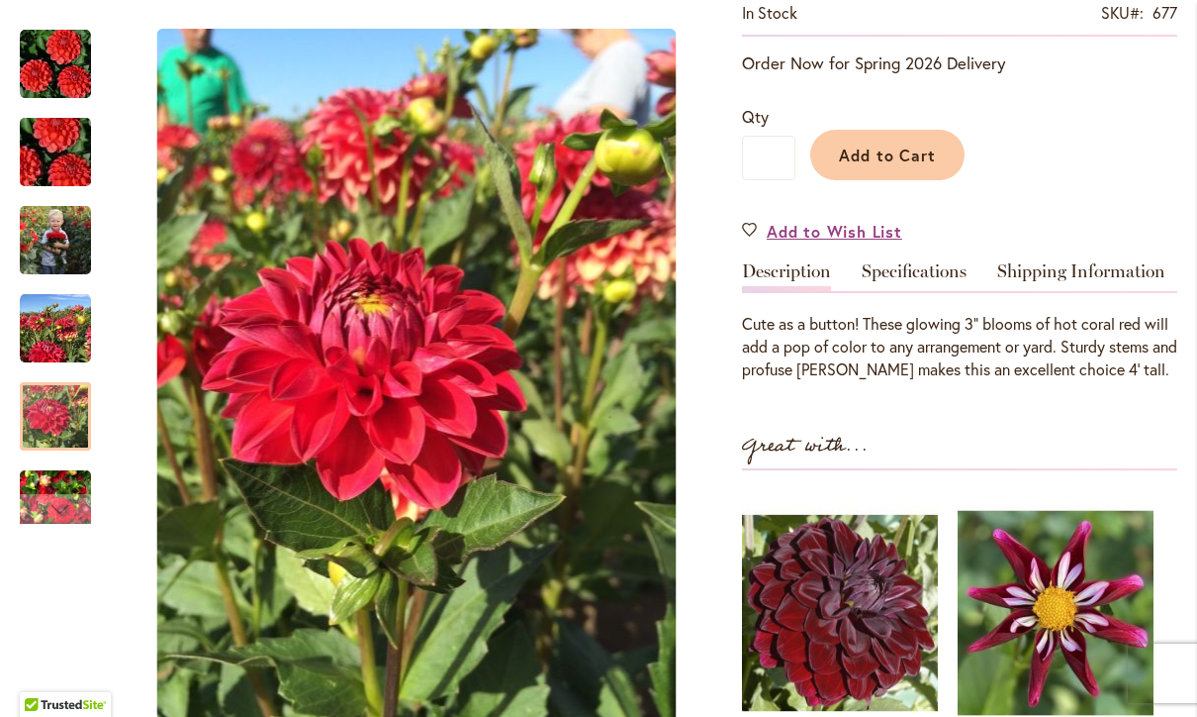
click at [45, 424] on img "BENJAMIN MATTHEW" at bounding box center [55, 416] width 71 height 95
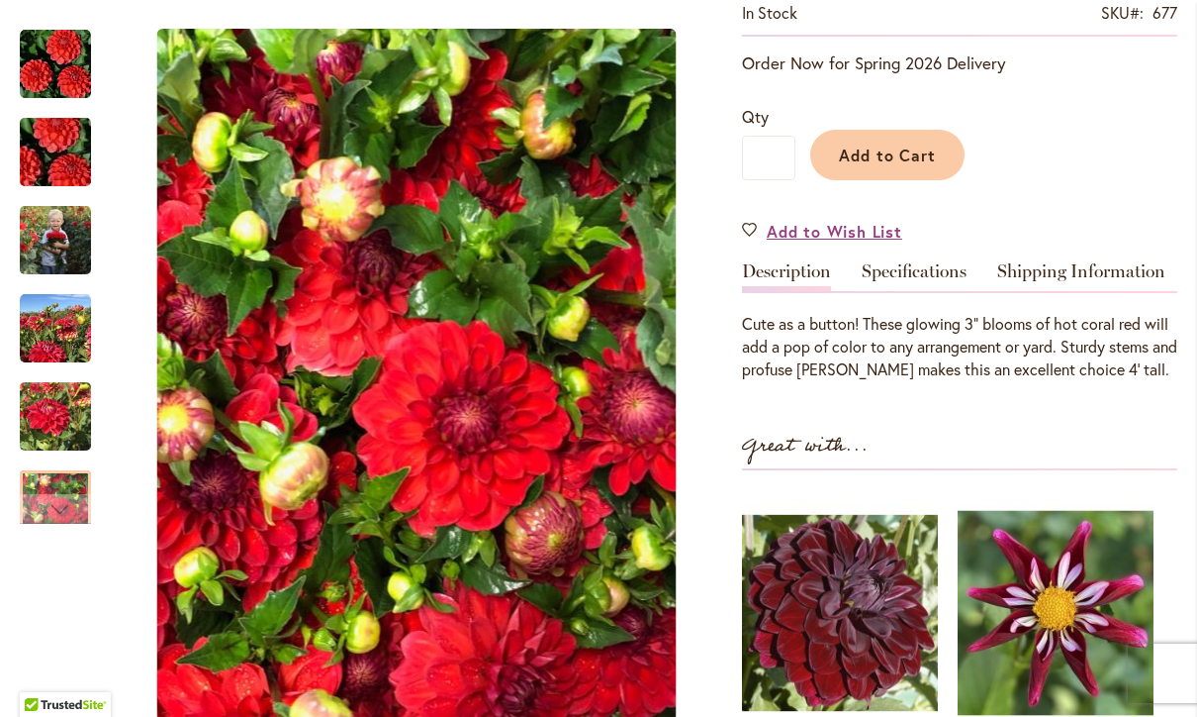
click at [42, 493] on div at bounding box center [55, 504] width 71 height 68
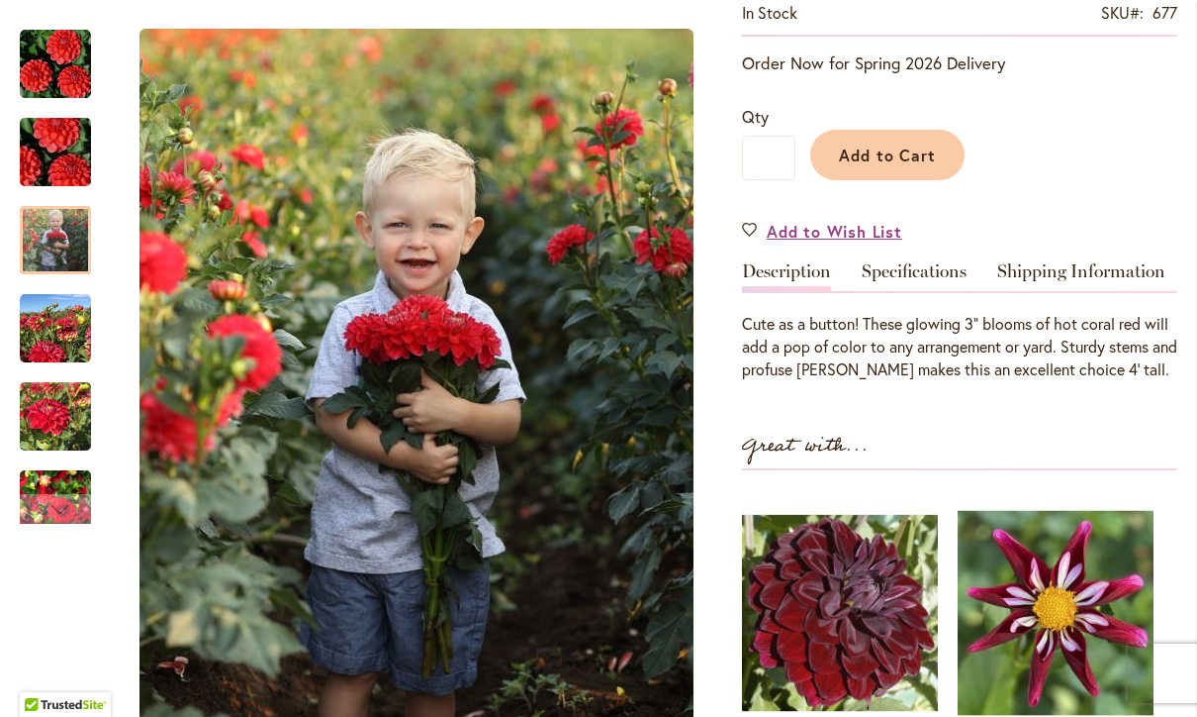
click at [815, 446] on img "BENJAMIN MATTHEW" at bounding box center [1121, 375] width 612 height 613
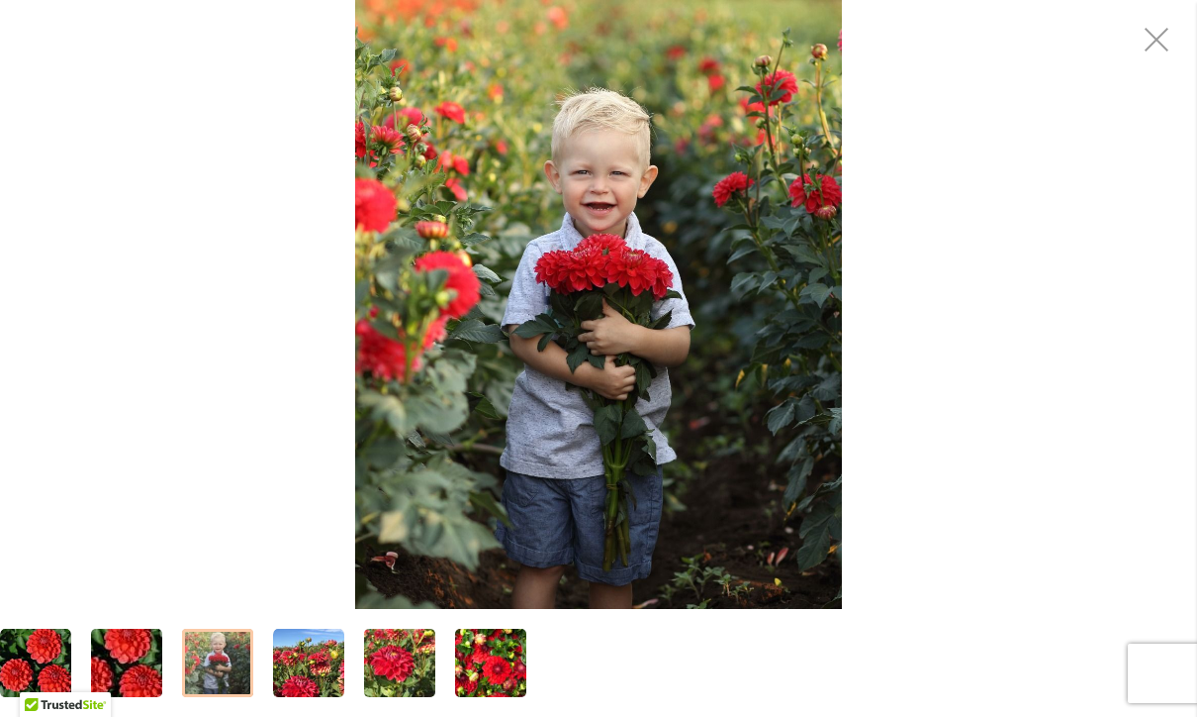
click at [127, 590] on div "BENJAMIN MATTHEW" at bounding box center [598, 304] width 1197 height 609
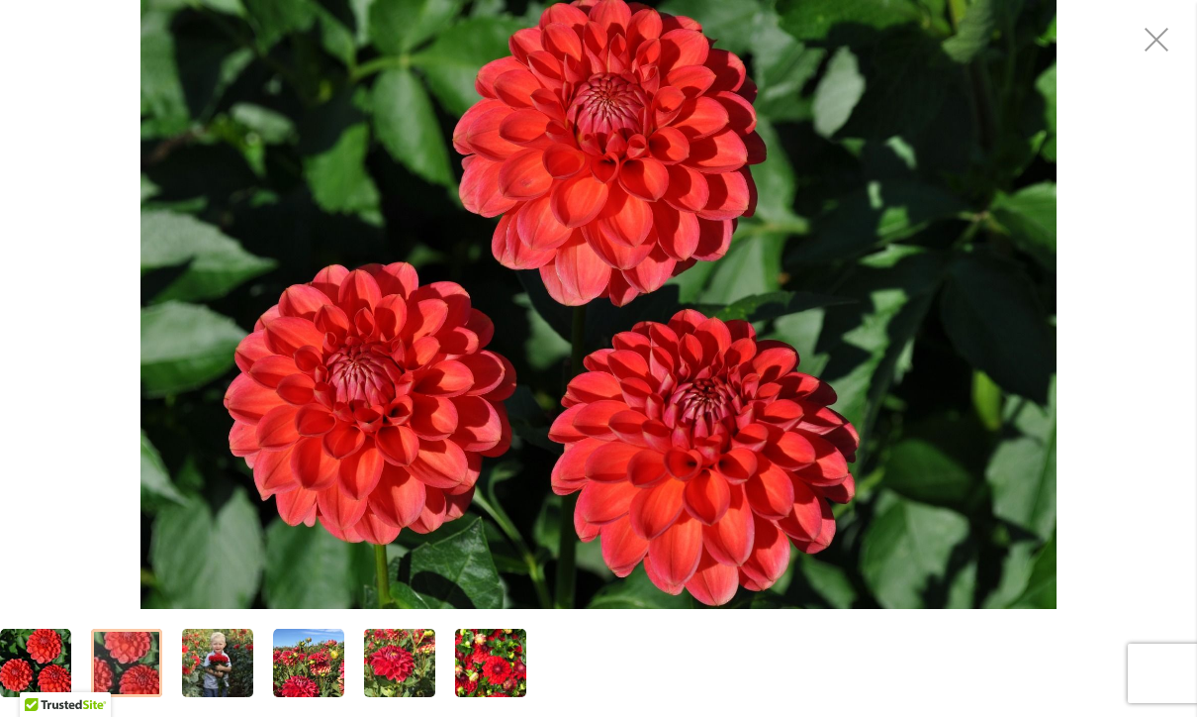
click at [139, 656] on div at bounding box center [126, 662] width 71 height 68
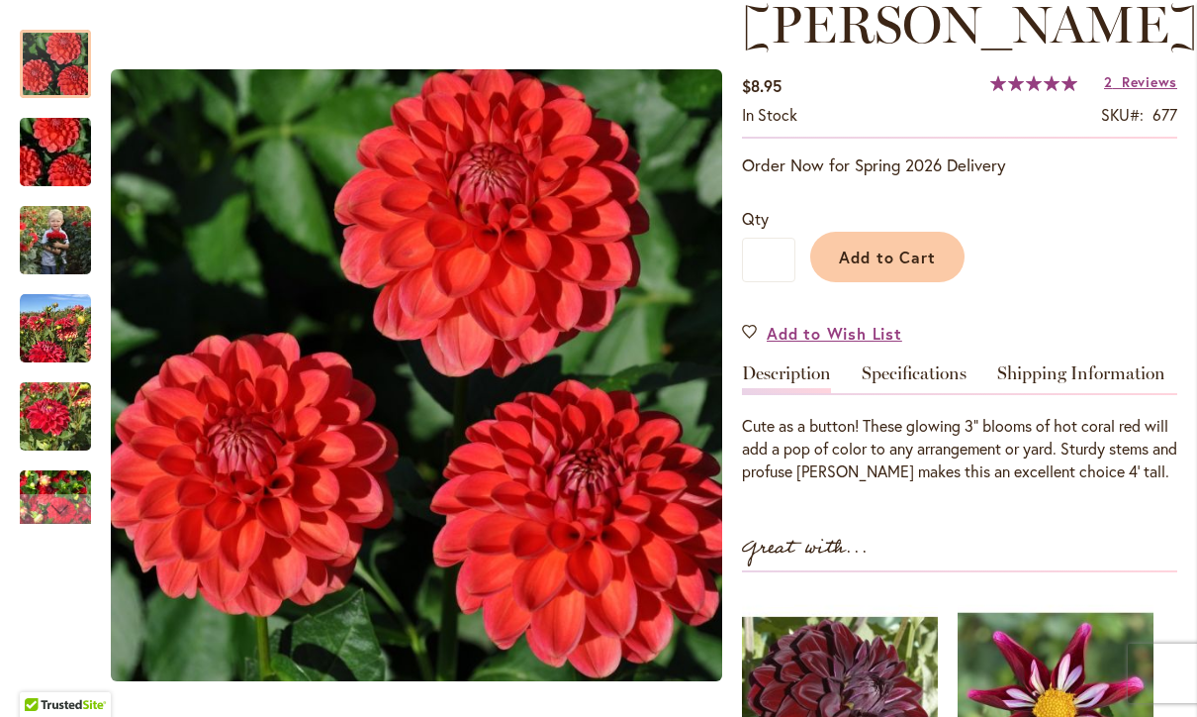
scroll to position [293, 0]
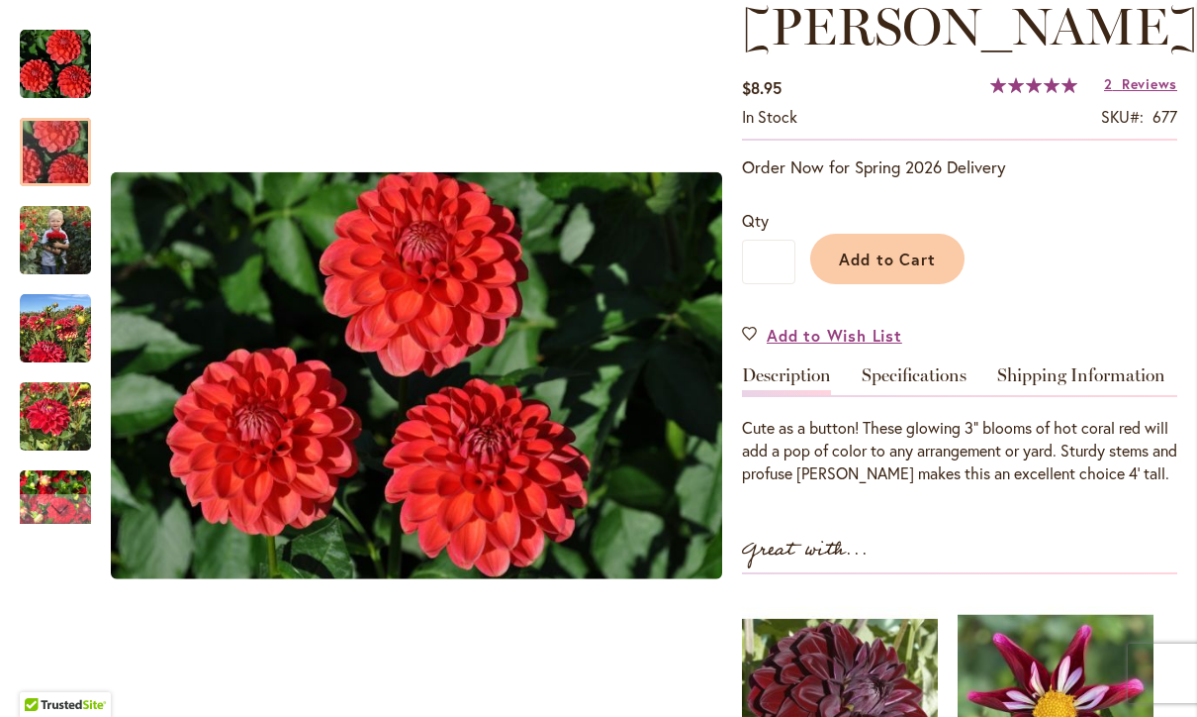
click at [57, 147] on div at bounding box center [55, 152] width 71 height 68
click at [57, 239] on img "BENJAMIN MATTHEW" at bounding box center [55, 239] width 71 height 89
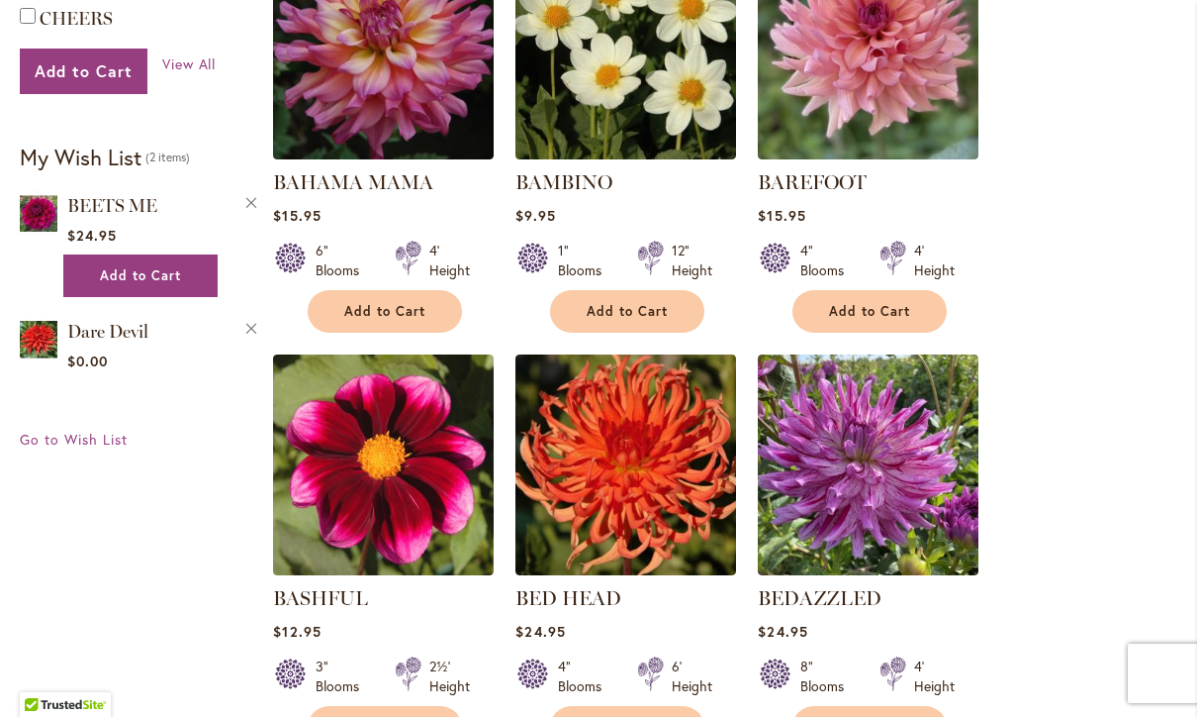
scroll to position [995, 0]
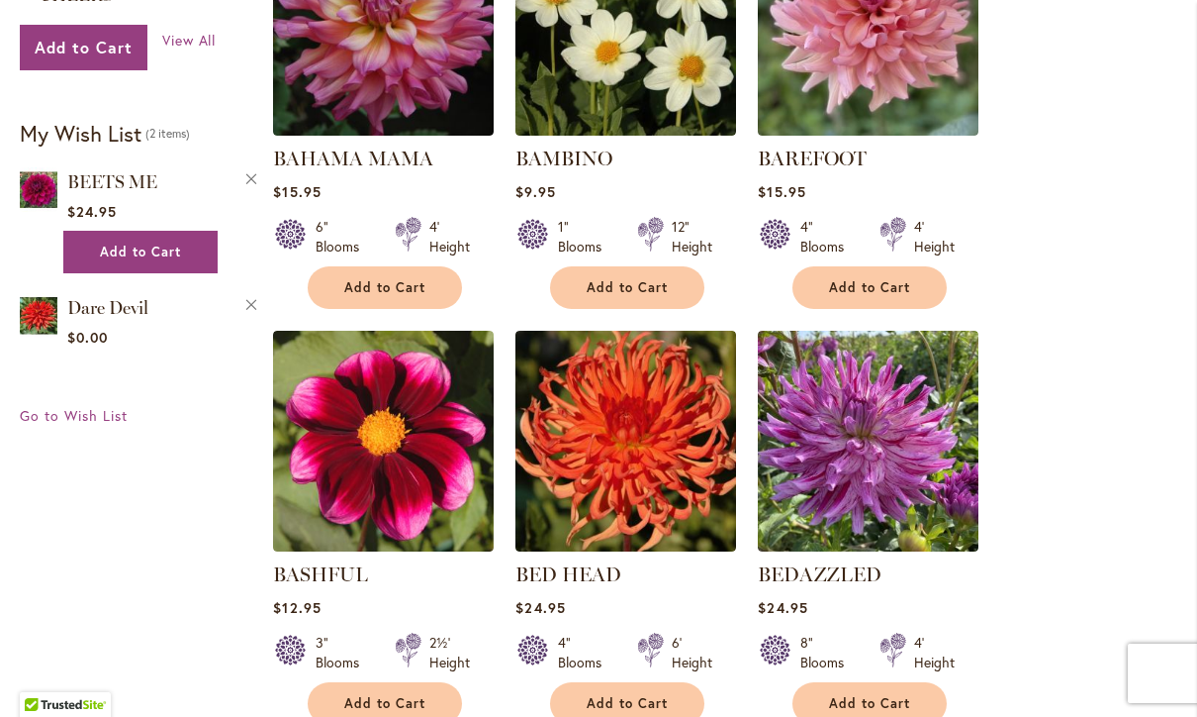
click at [893, 484] on img at bounding box center [868, 441] width 221 height 221
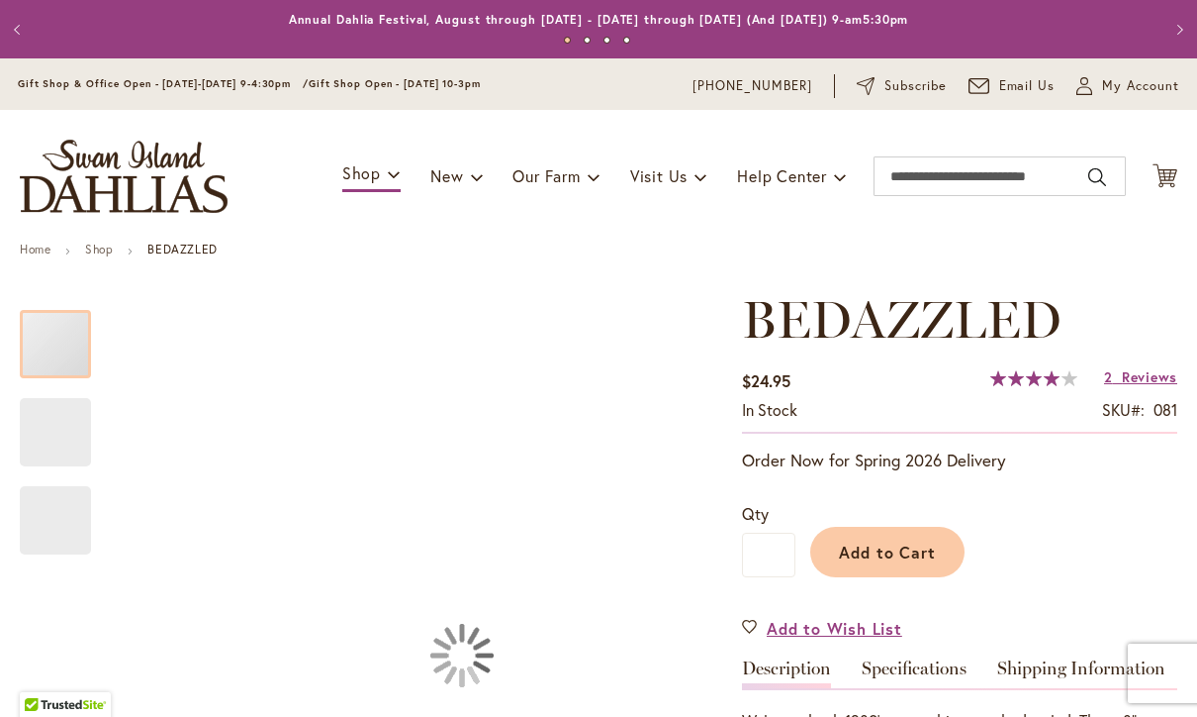
type input "********"
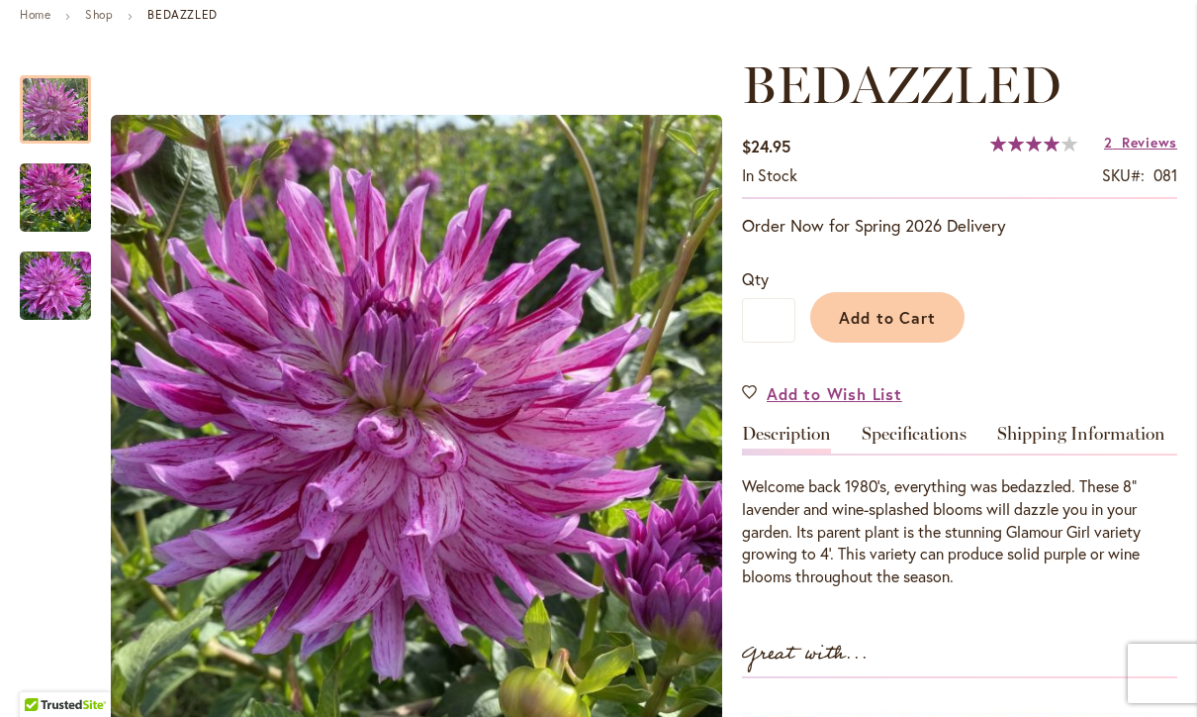
scroll to position [236, 0]
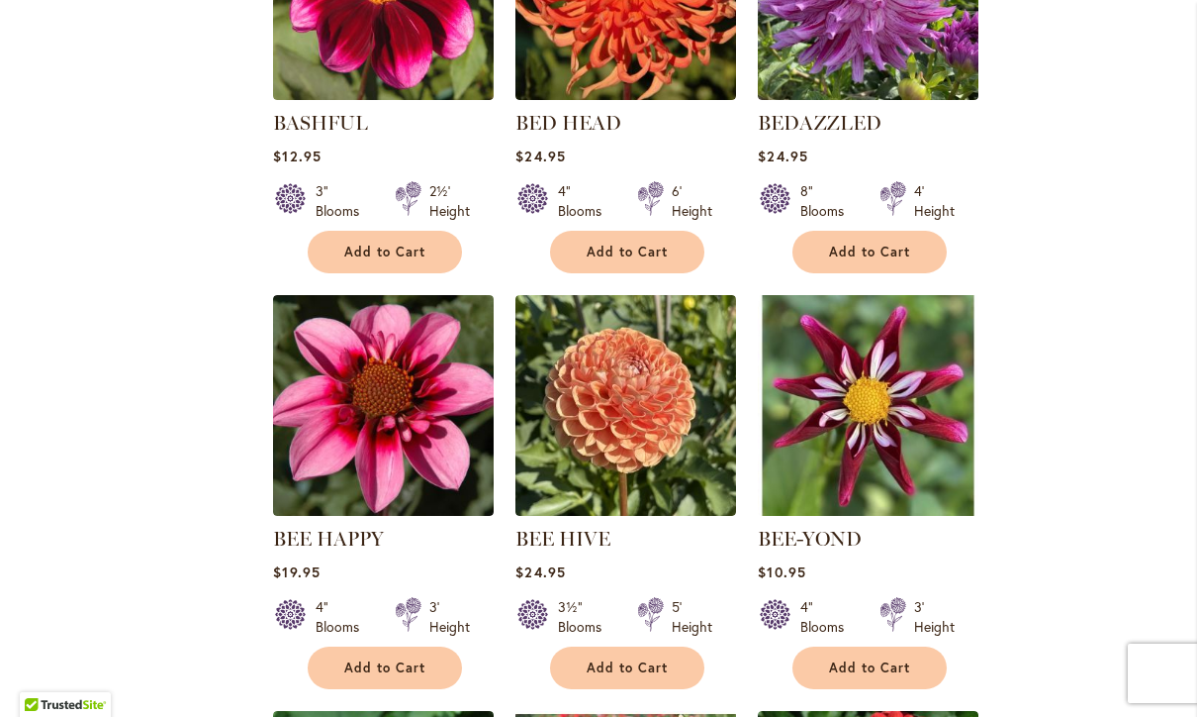
scroll to position [1449, 0]
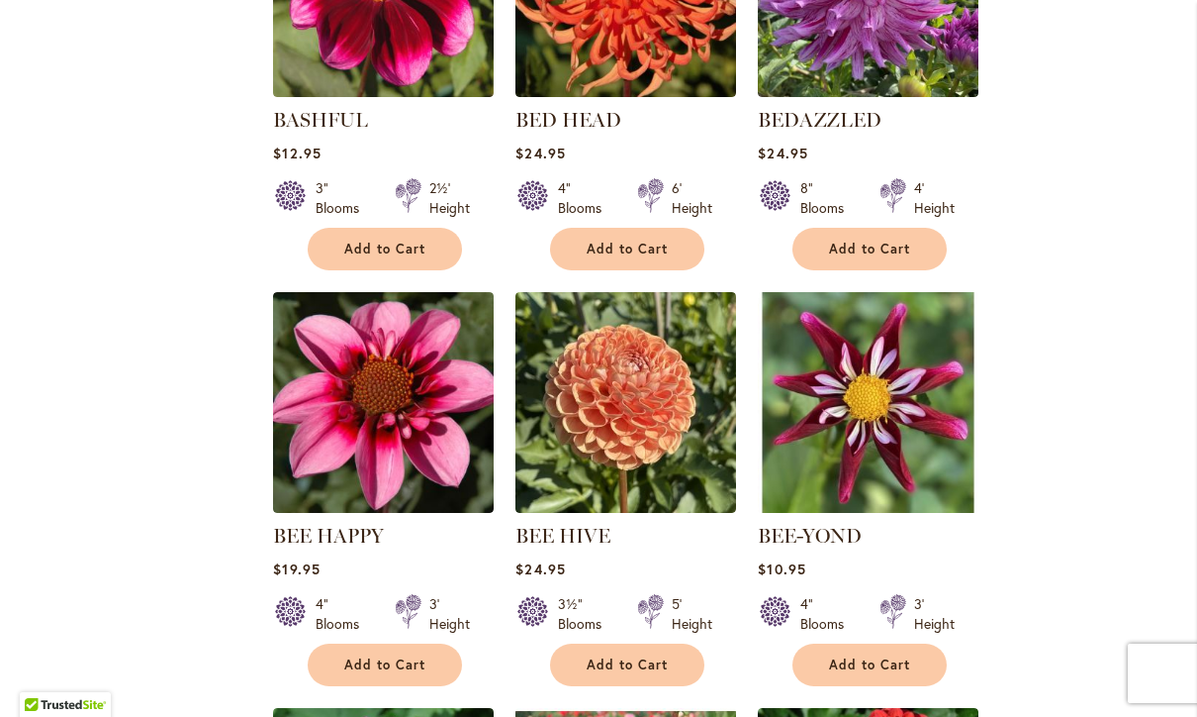
click at [592, 533] on link "BEE HIVE" at bounding box center [563, 536] width 95 height 24
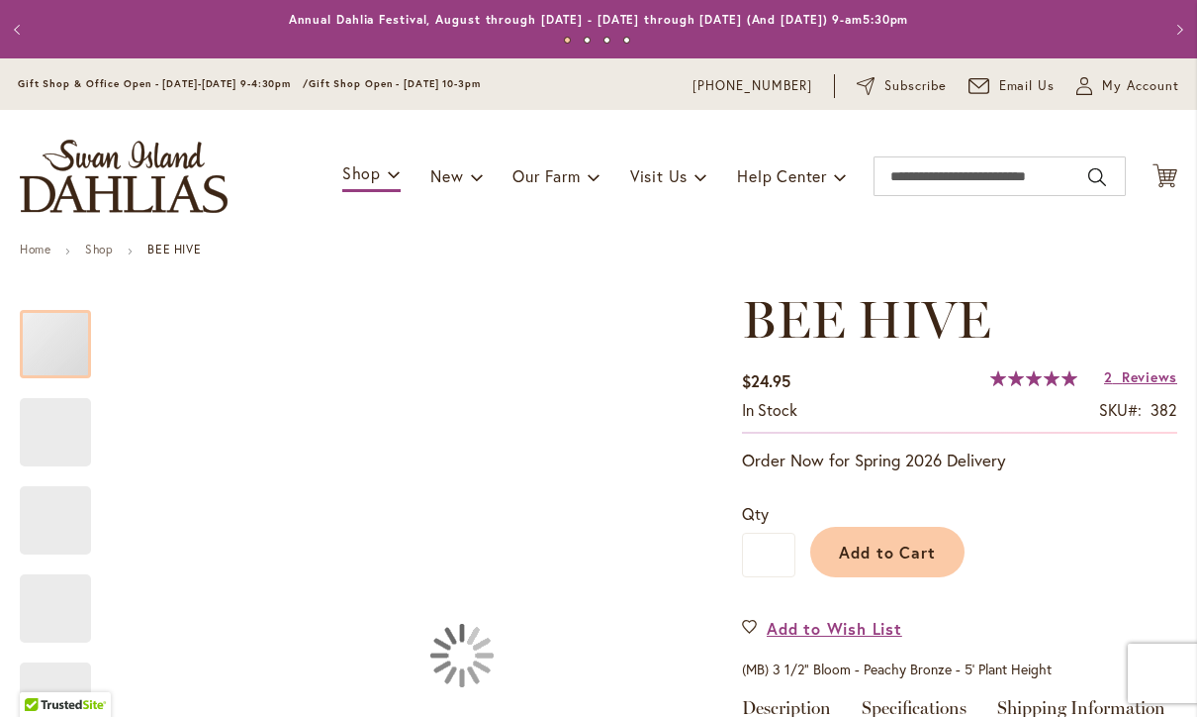
type input "********"
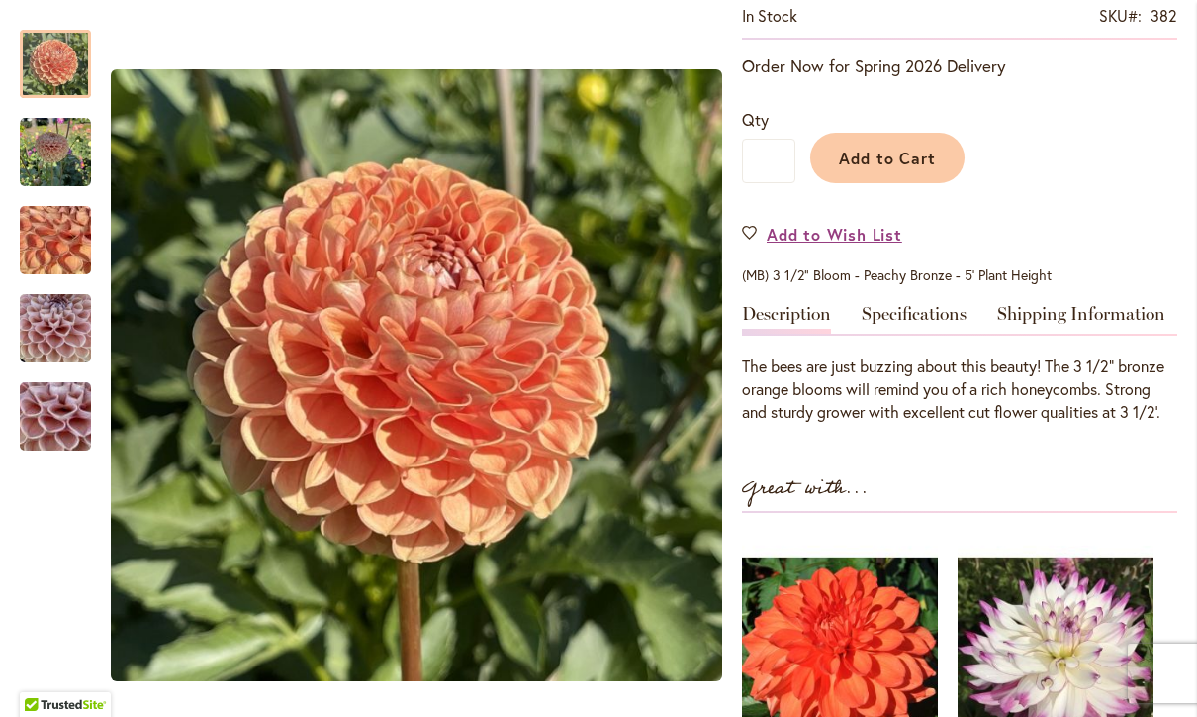
scroll to position [394, 0]
click at [920, 559] on img at bounding box center [840, 654] width 196 height 245
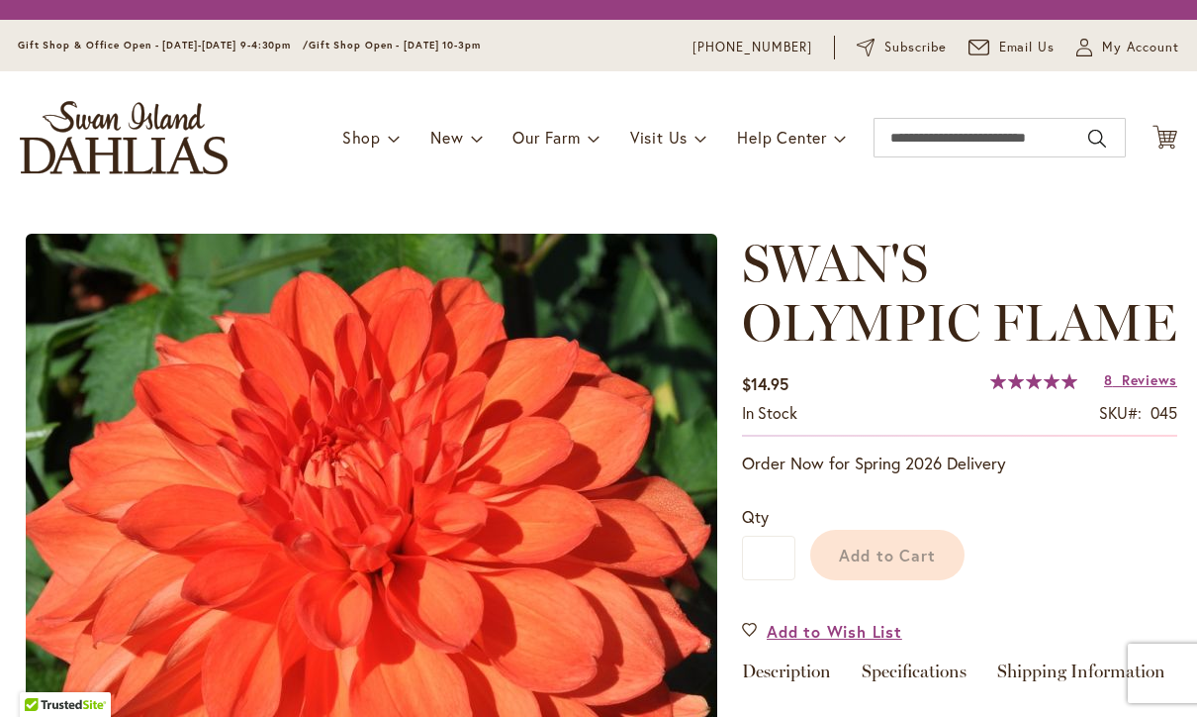
type input "********"
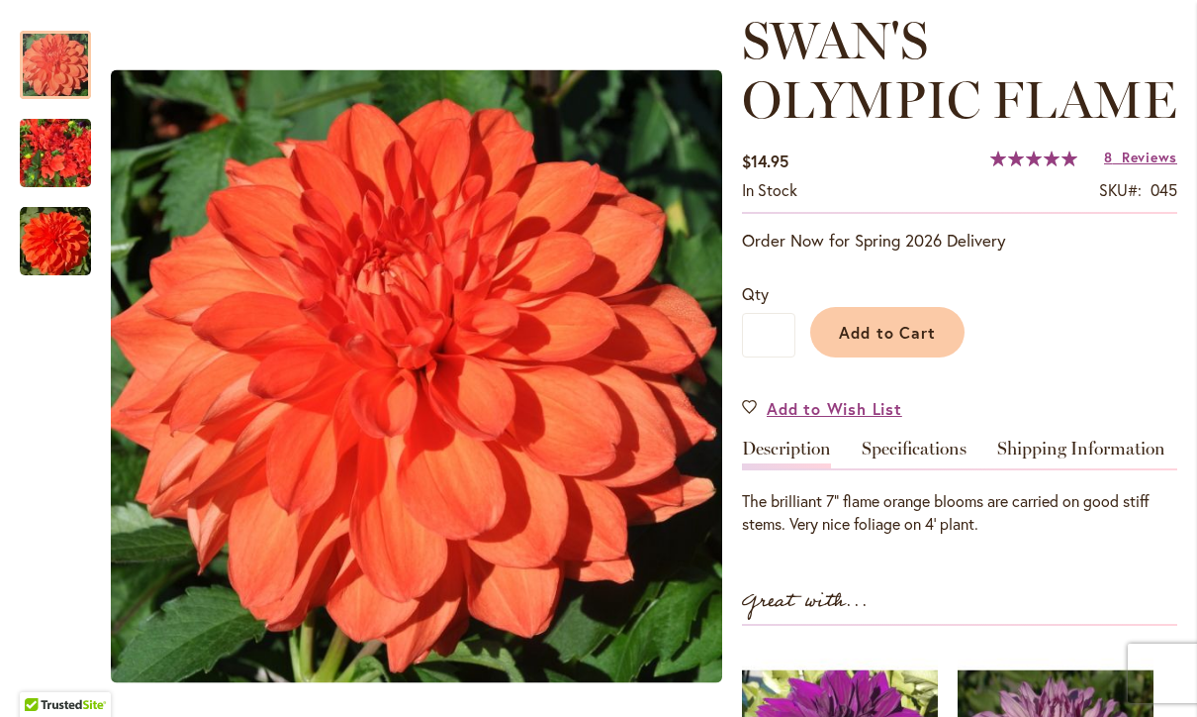
scroll to position [282, 0]
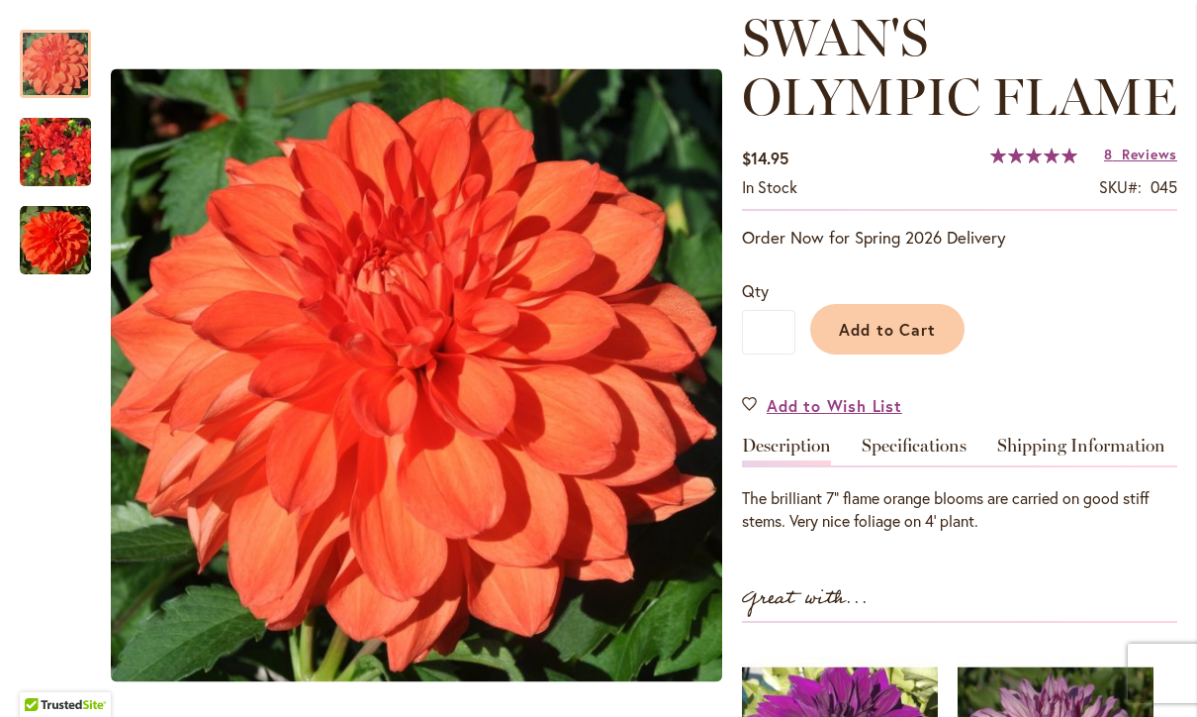
click at [66, 160] on img "Swan's Olympic Flame" at bounding box center [55, 152] width 71 height 95
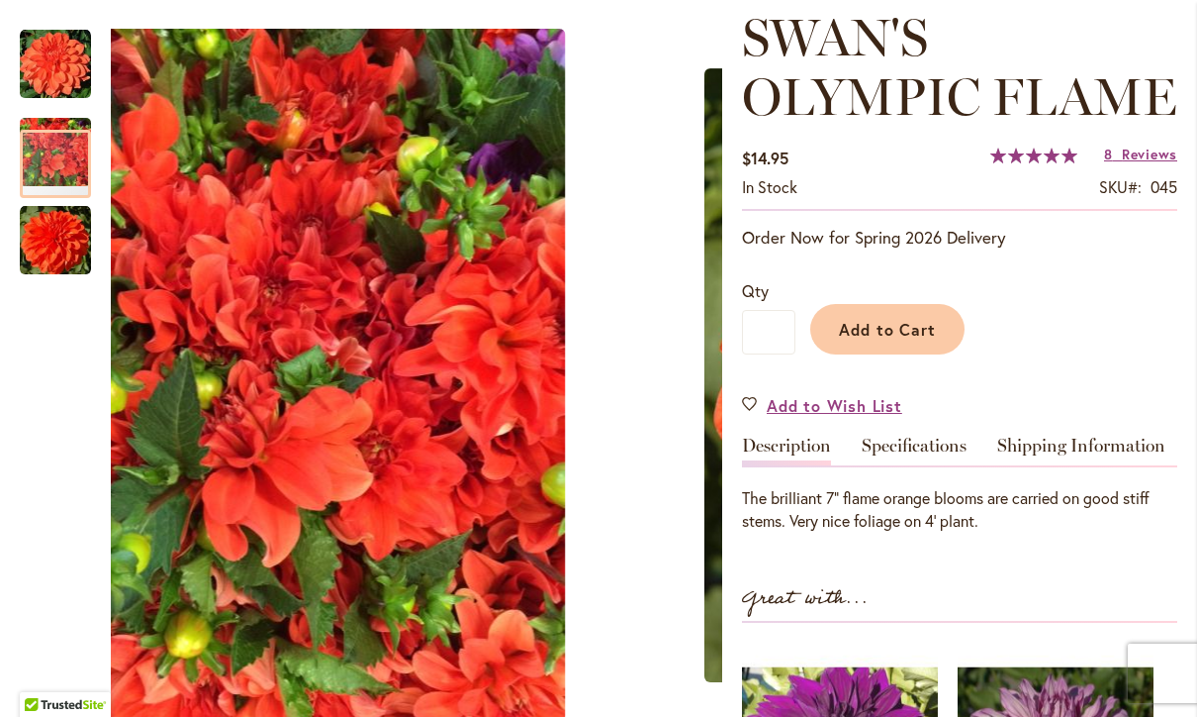
click at [58, 256] on img "Swan's Olympic Flame" at bounding box center [55, 240] width 71 height 71
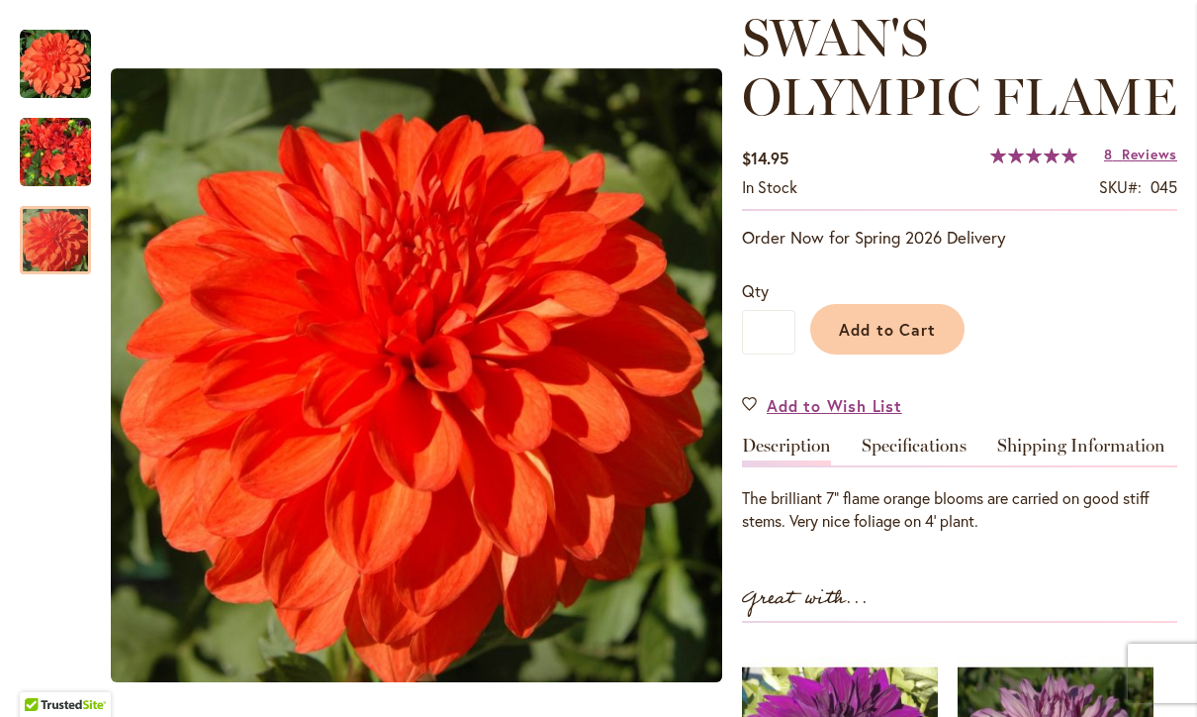
click at [898, 332] on span "Add to Cart" at bounding box center [888, 329] width 98 height 21
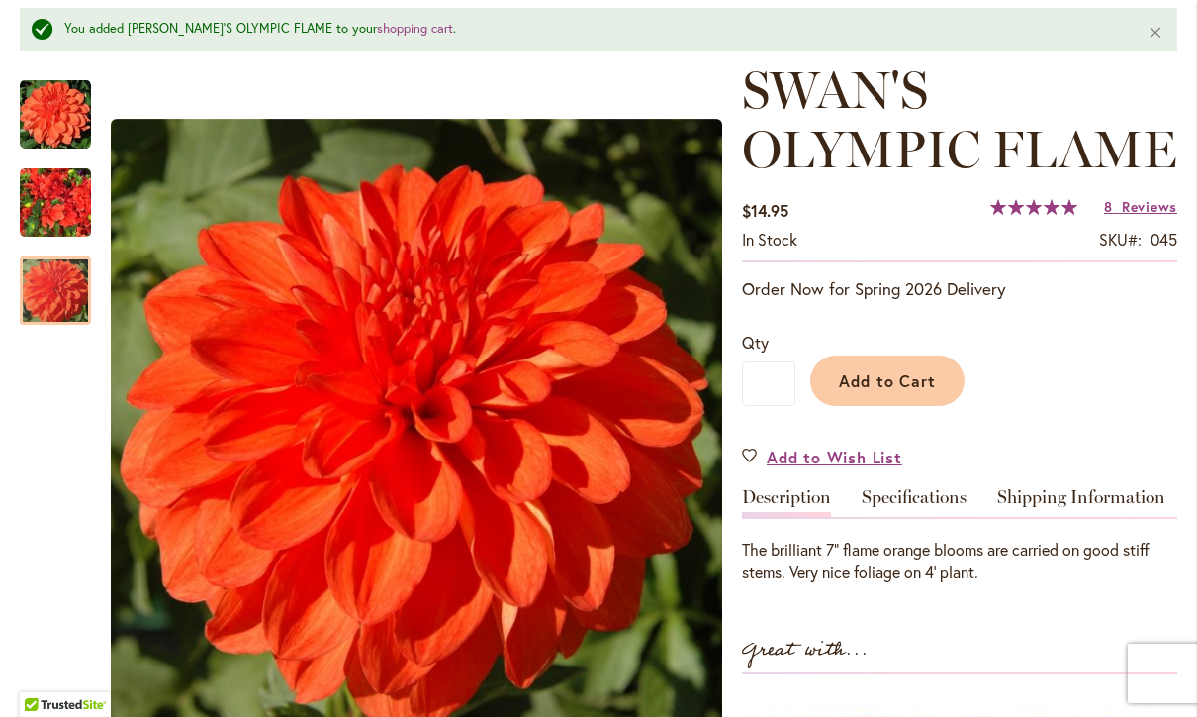
click at [861, 666] on div "Great with..." at bounding box center [959, 653] width 435 height 41
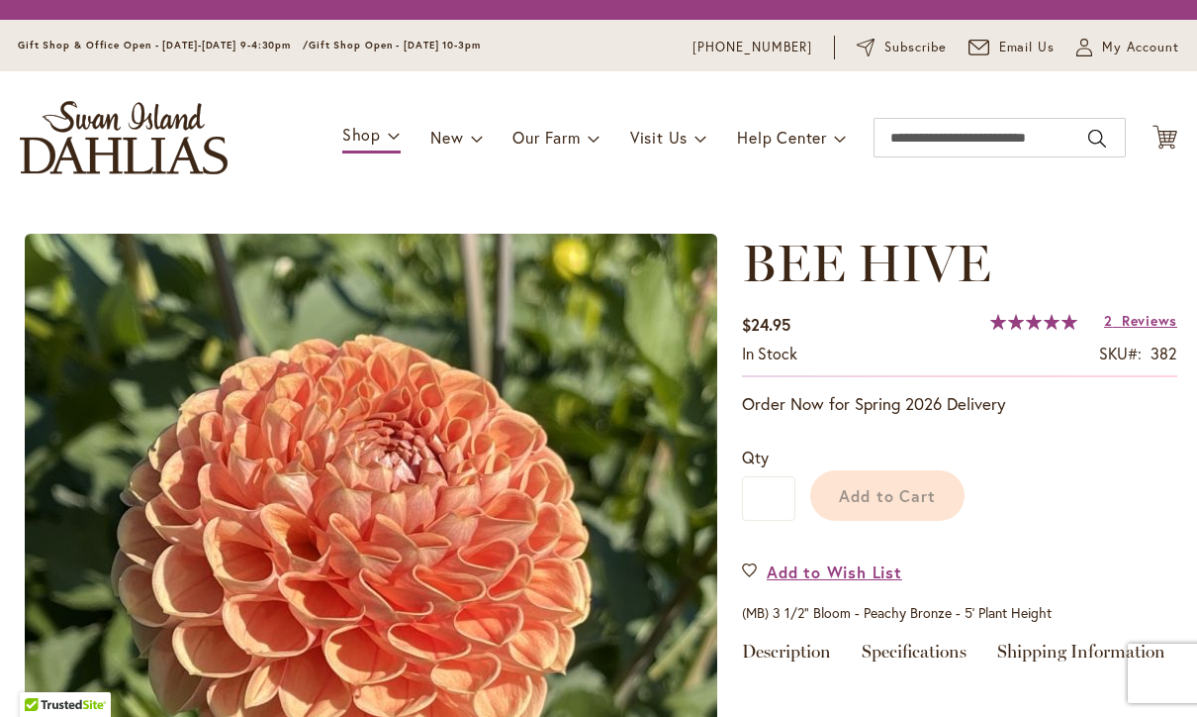
type input "********"
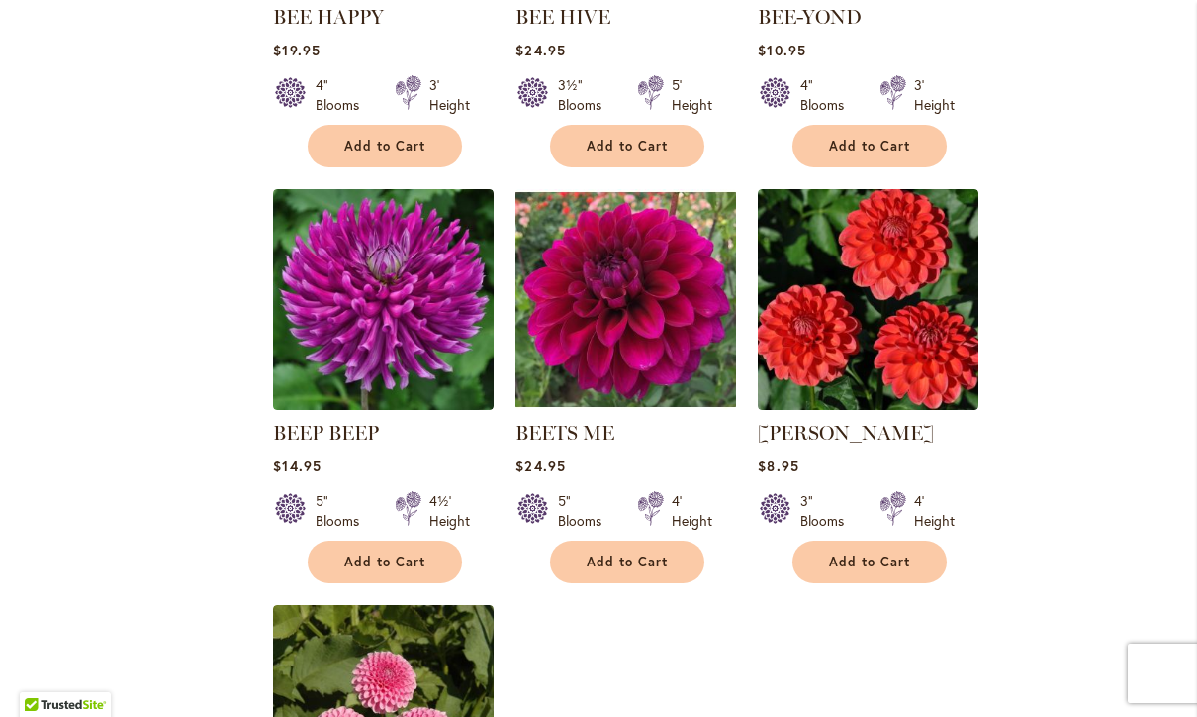
scroll to position [1967, 0]
click at [862, 434] on link "[PERSON_NAME]" at bounding box center [846, 433] width 176 height 24
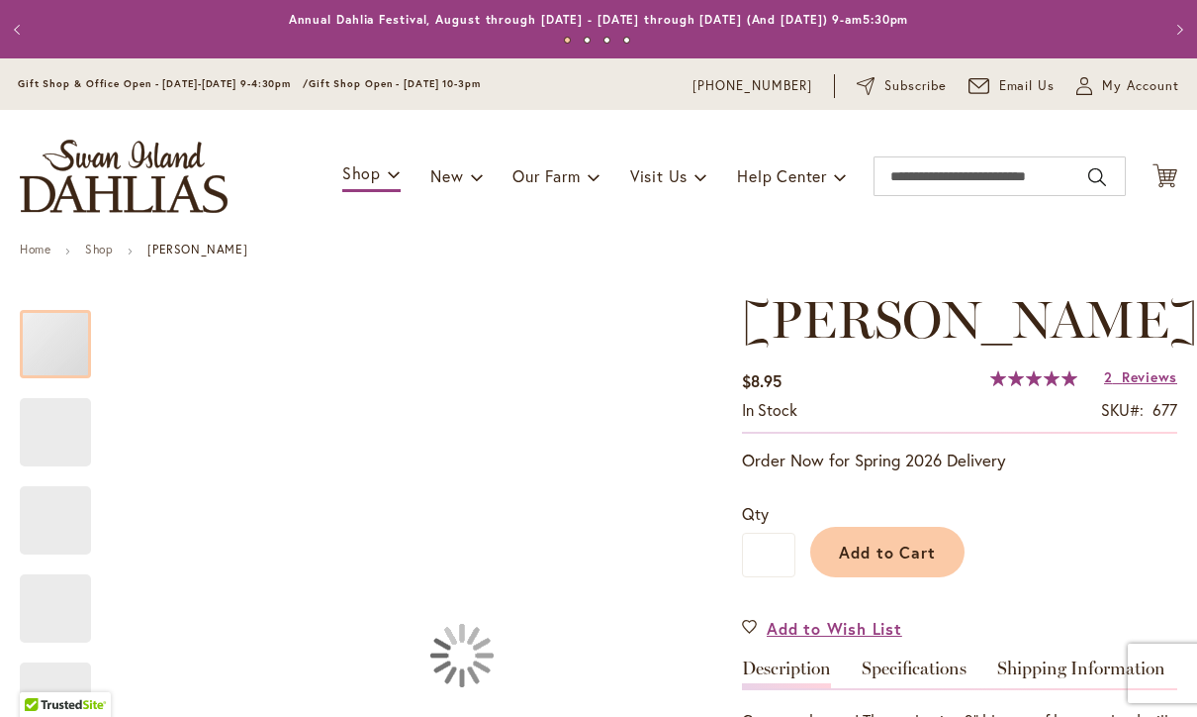
type input "********"
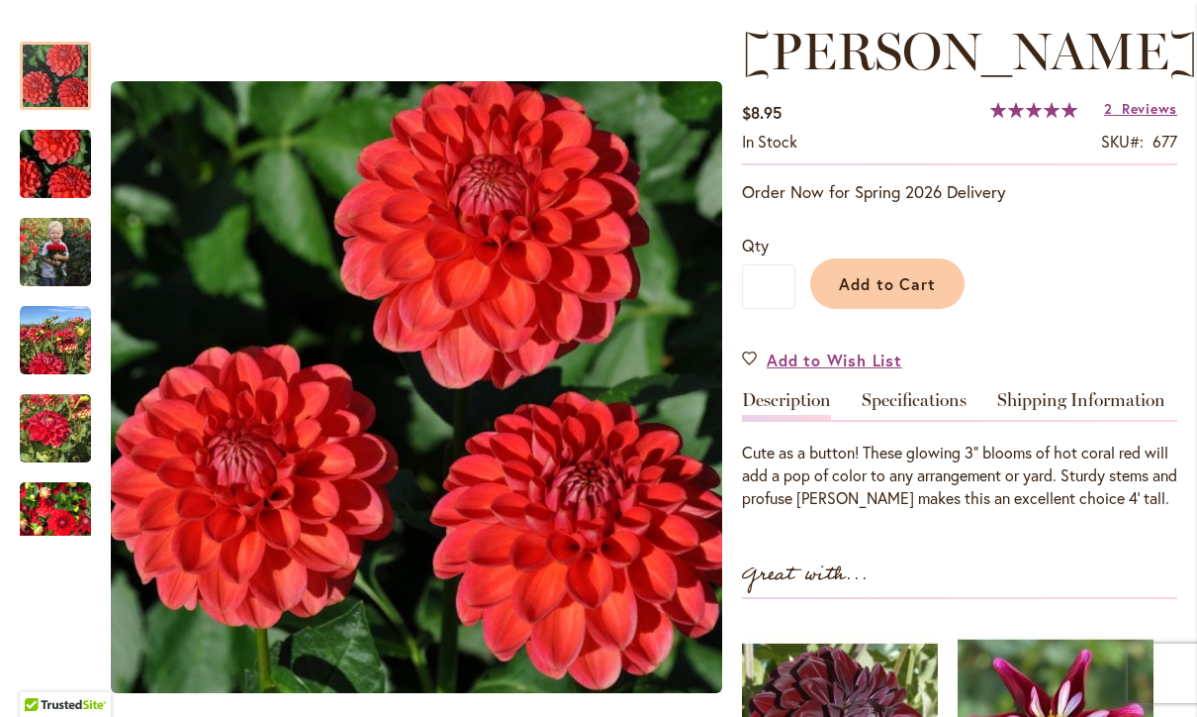
scroll to position [265, 0]
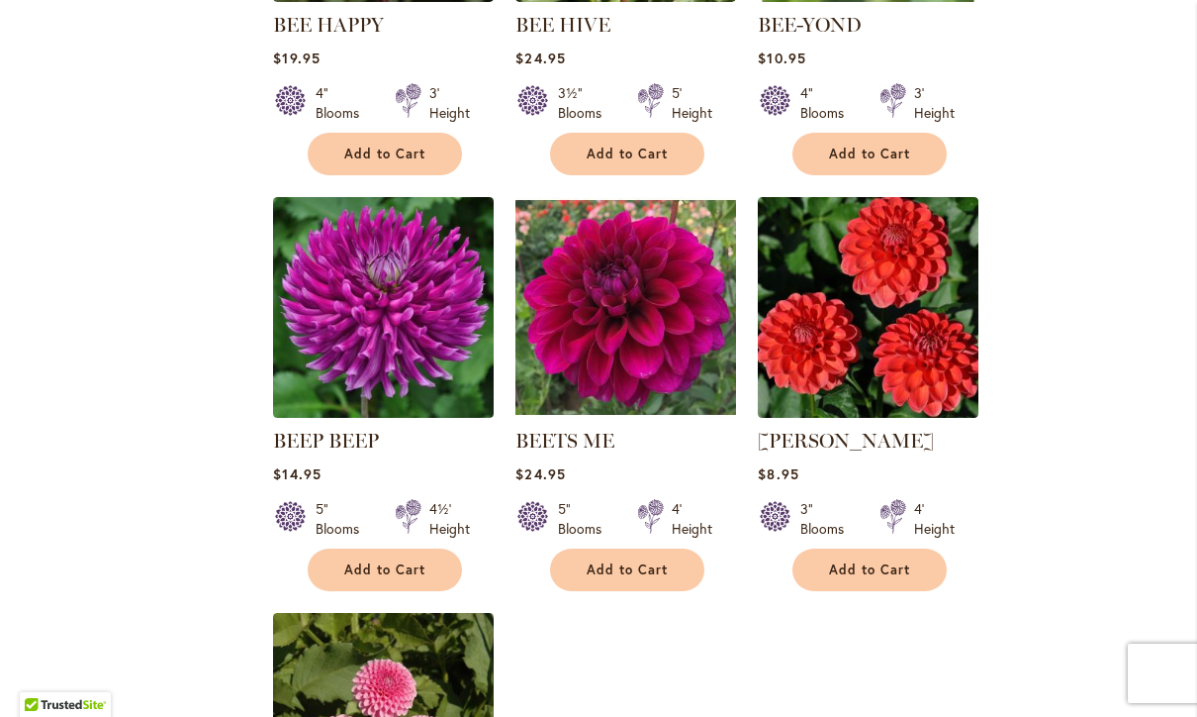
scroll to position [1960, 0]
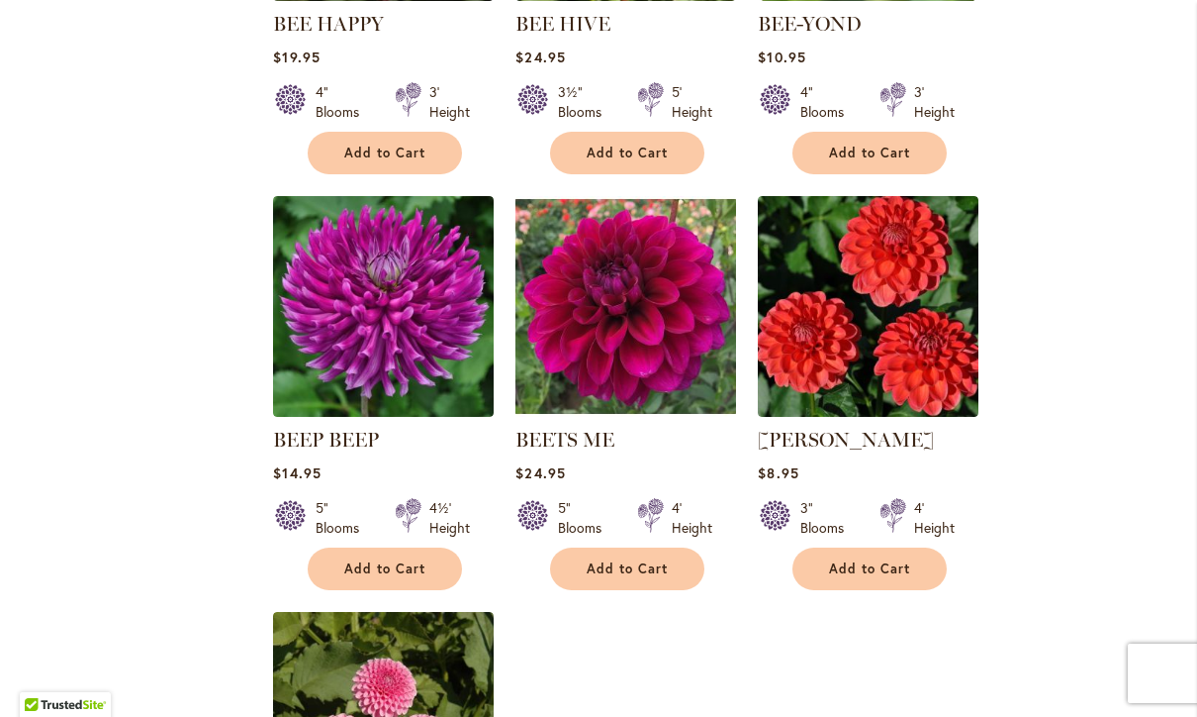
click at [871, 447] on link "[PERSON_NAME]" at bounding box center [846, 440] width 176 height 24
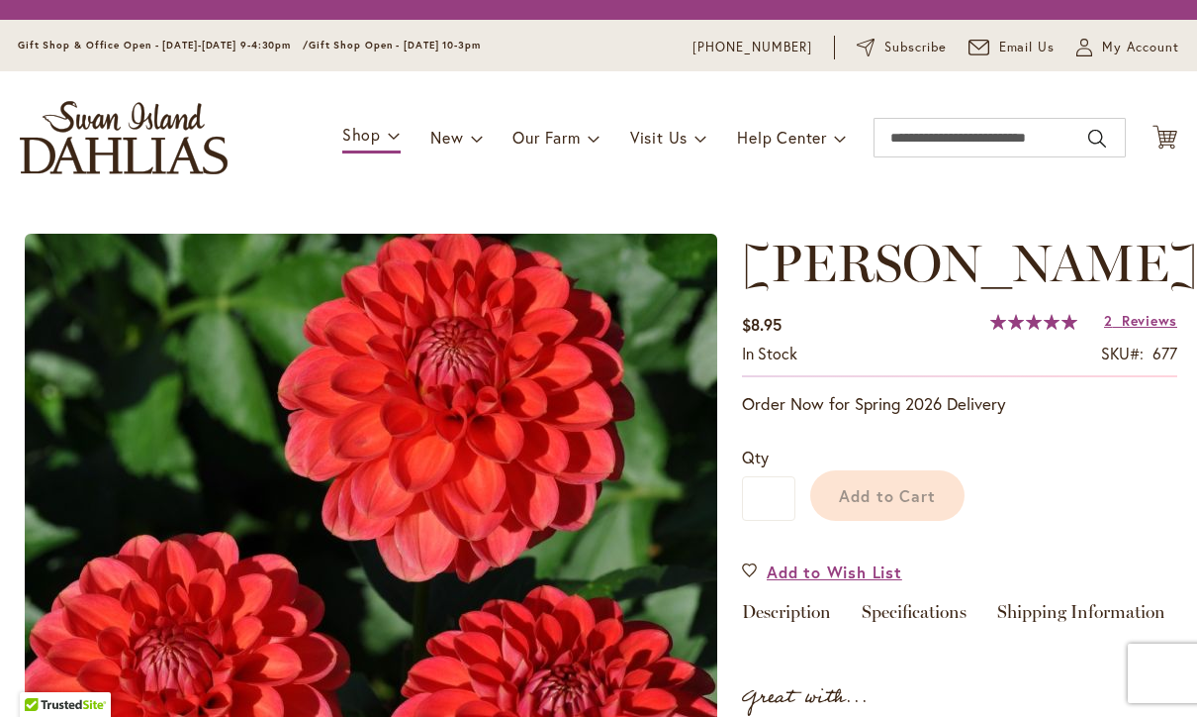
type input "********"
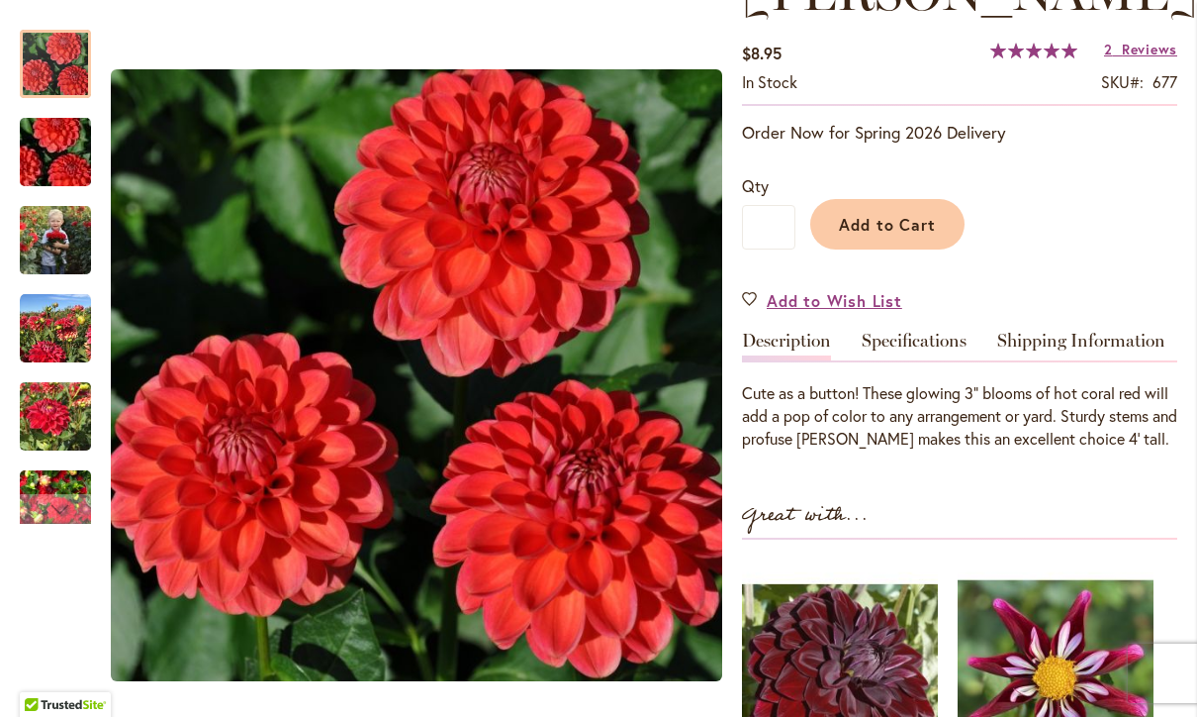
scroll to position [327, 0]
click at [48, 243] on img "BENJAMIN MATTHEW" at bounding box center [55, 240] width 71 height 89
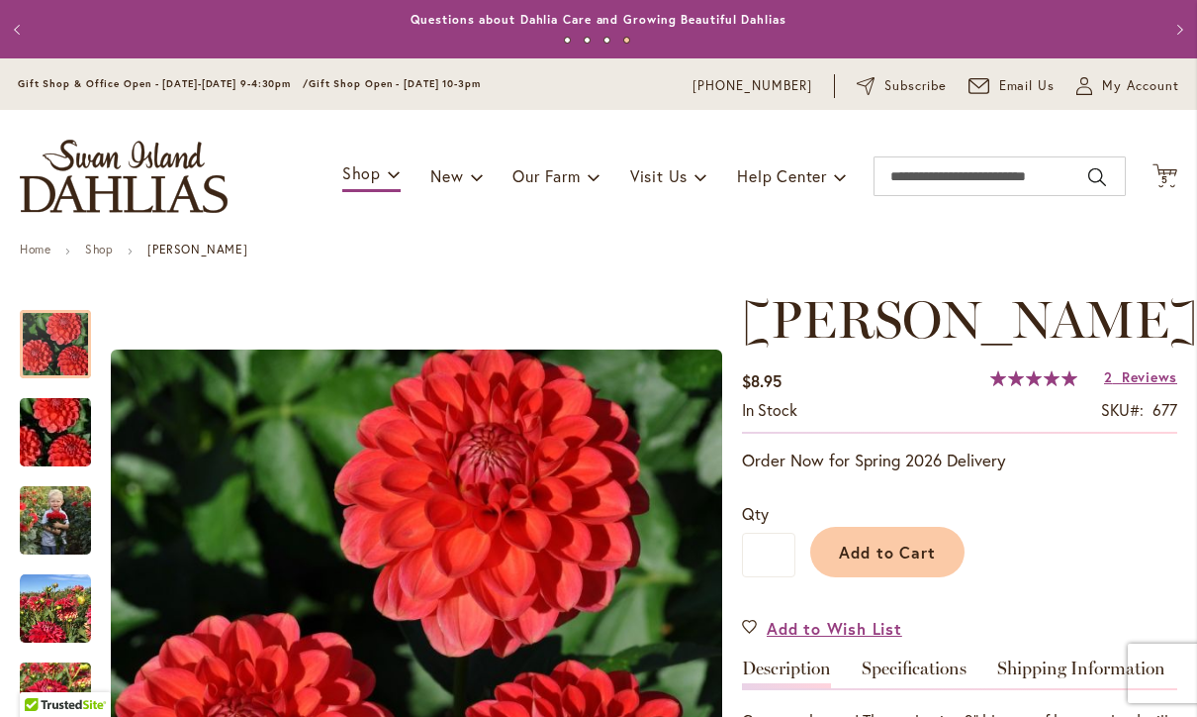
scroll to position [0, 0]
click at [1168, 181] on span "5" at bounding box center [1165, 179] width 7 height 13
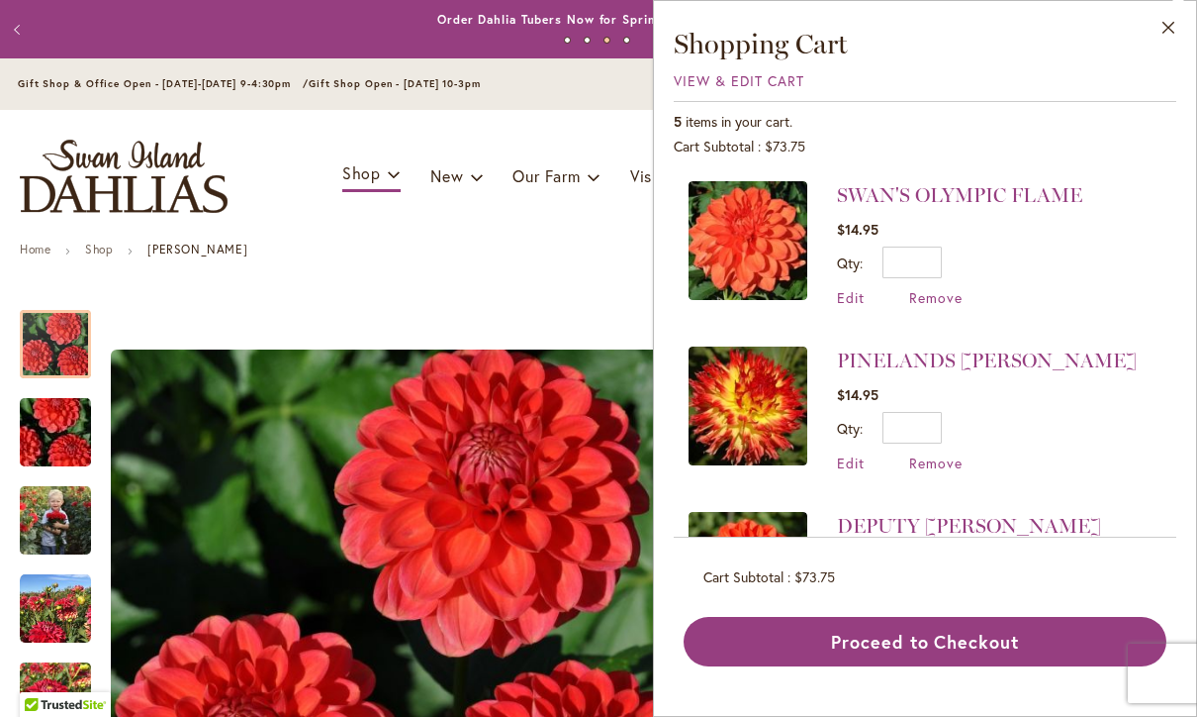
click at [559, 244] on ul "Home Shop BENJAMIN MATTHEW" at bounding box center [599, 251] width 1158 height 18
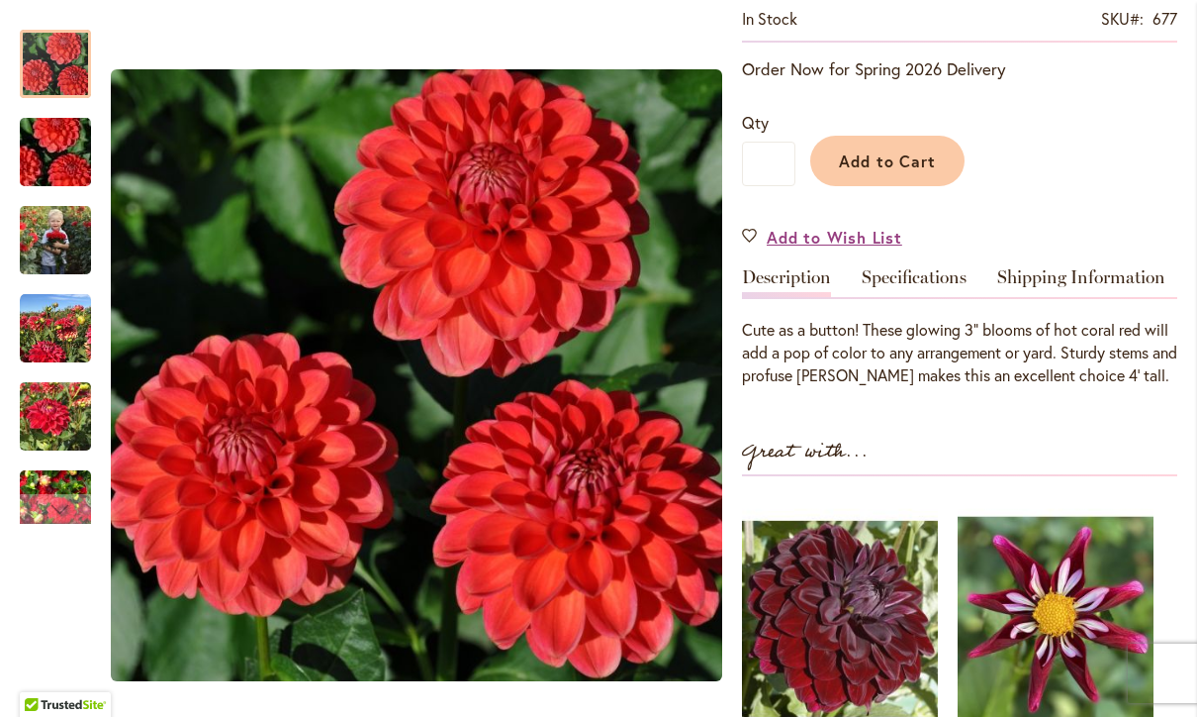
scroll to position [399, 0]
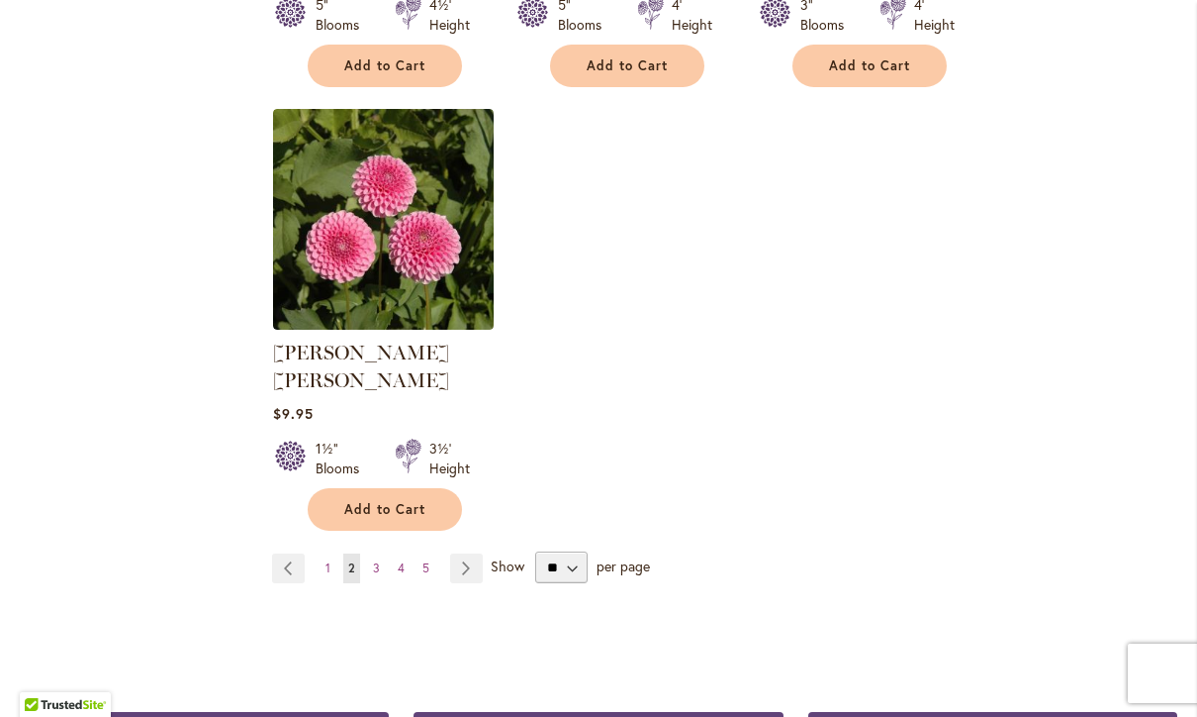
scroll to position [2478, 0]
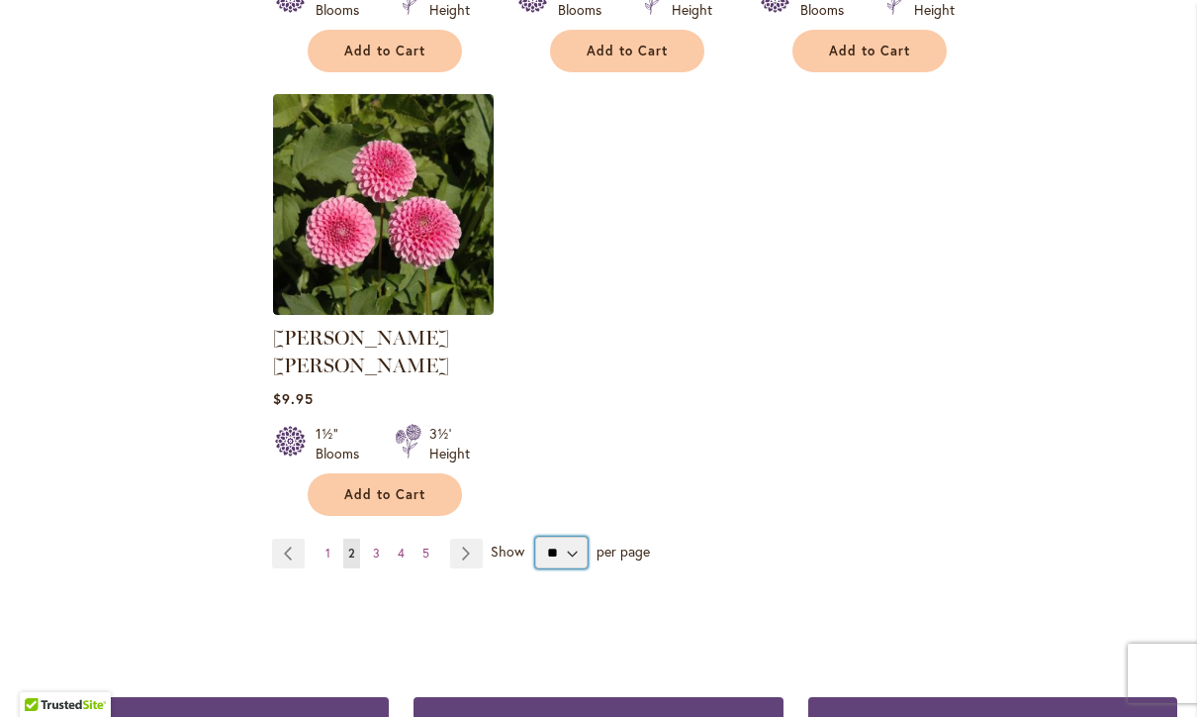
click at [572, 536] on select "** ** ** **" at bounding box center [561, 552] width 52 height 32
select select "**"
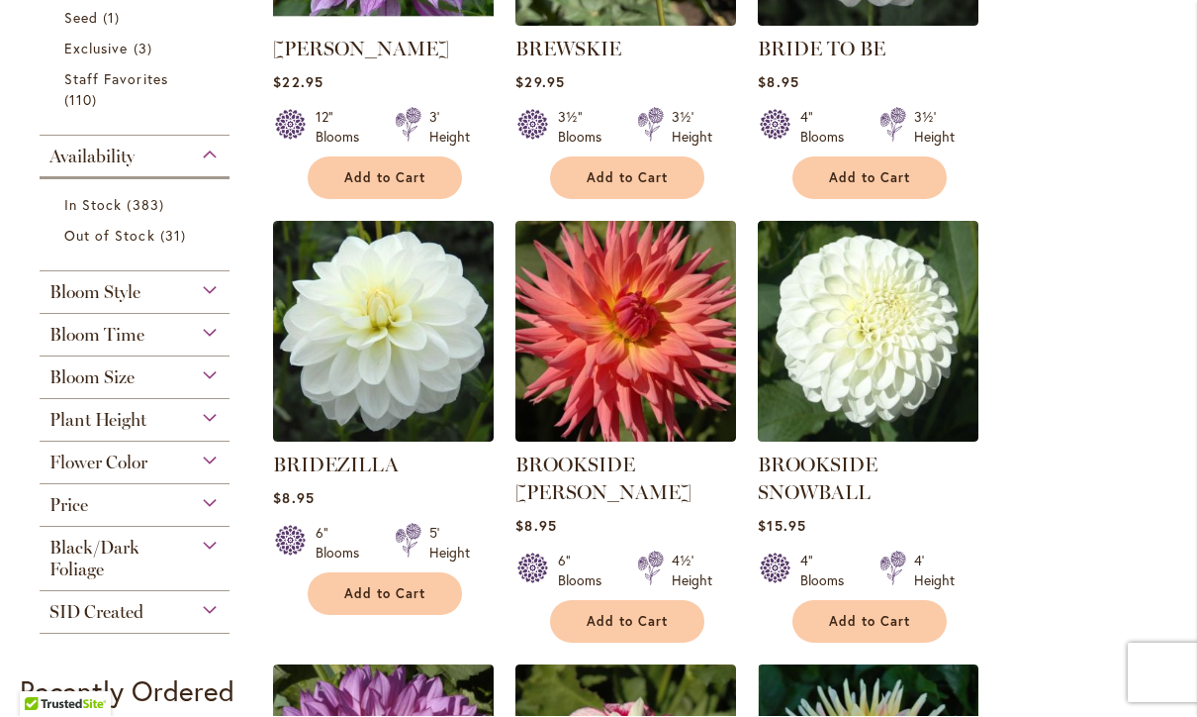
scroll to position [689, 0]
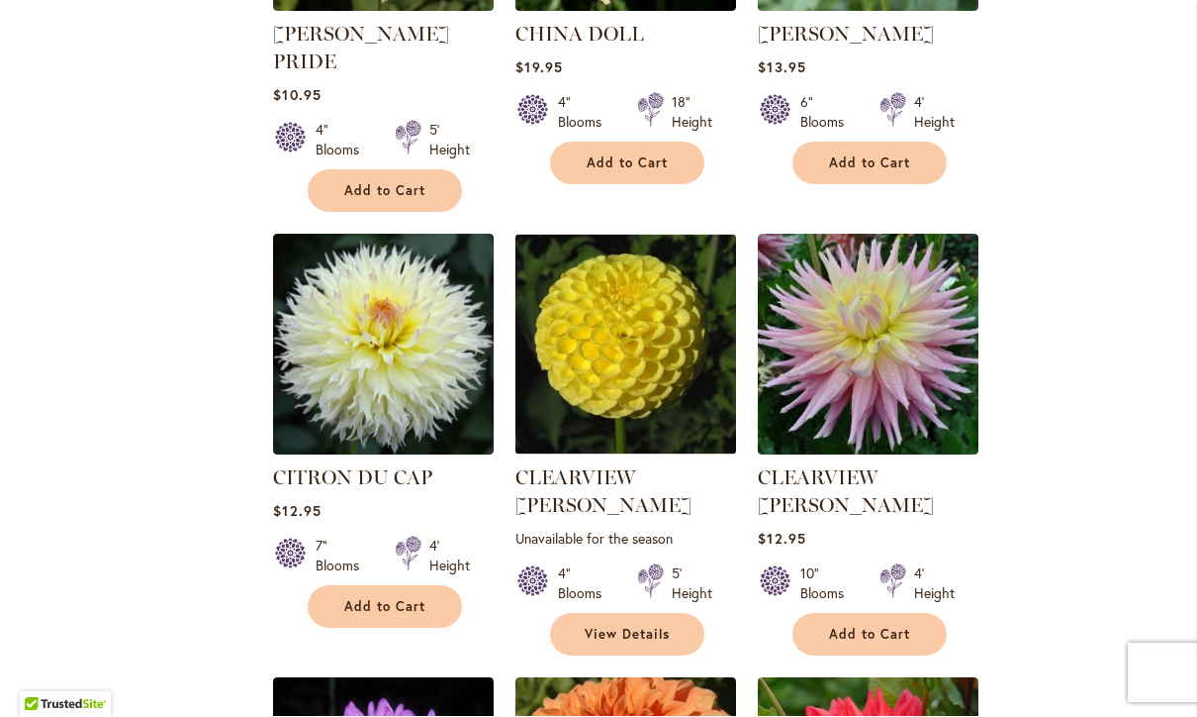
scroll to position [4113, 0]
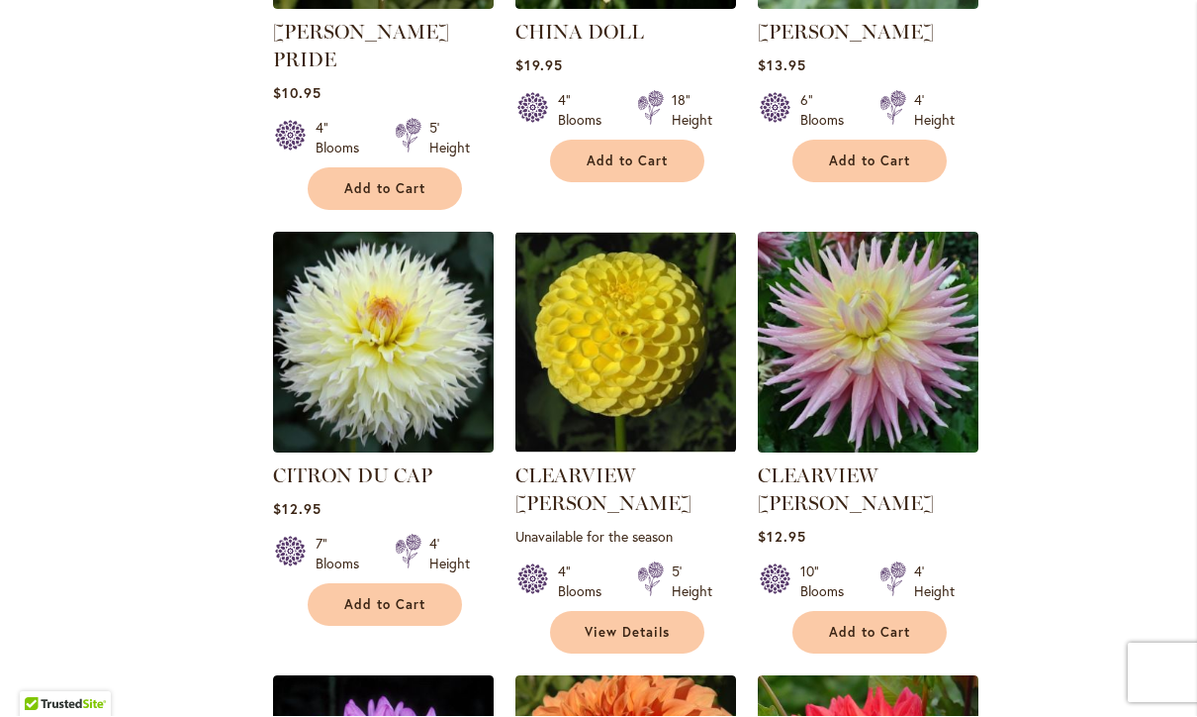
click at [356, 464] on link "CITRON DU CAP" at bounding box center [352, 476] width 159 height 24
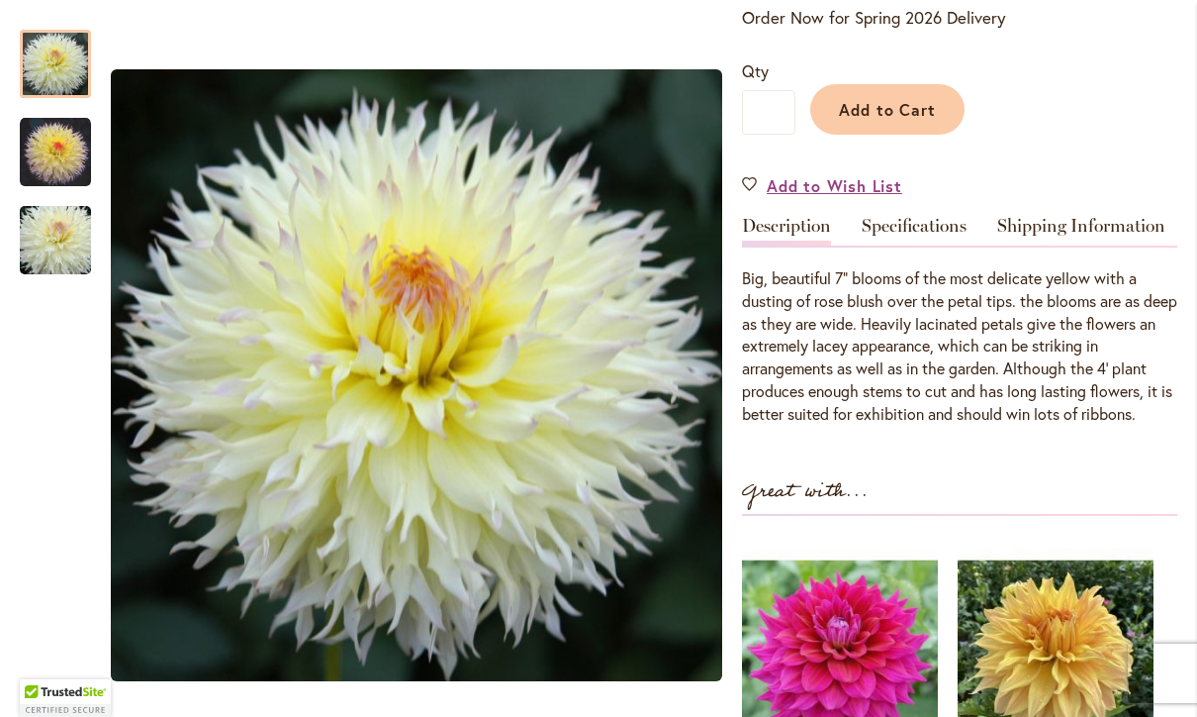
scroll to position [444, 0]
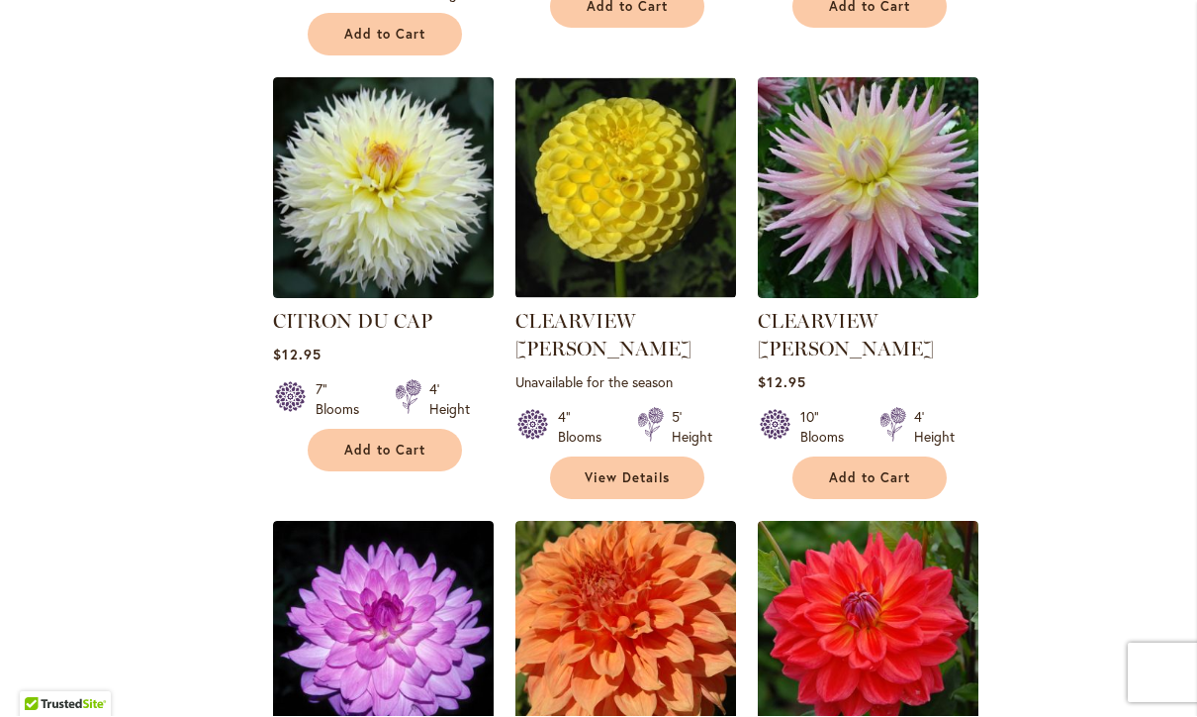
scroll to position [4268, 0]
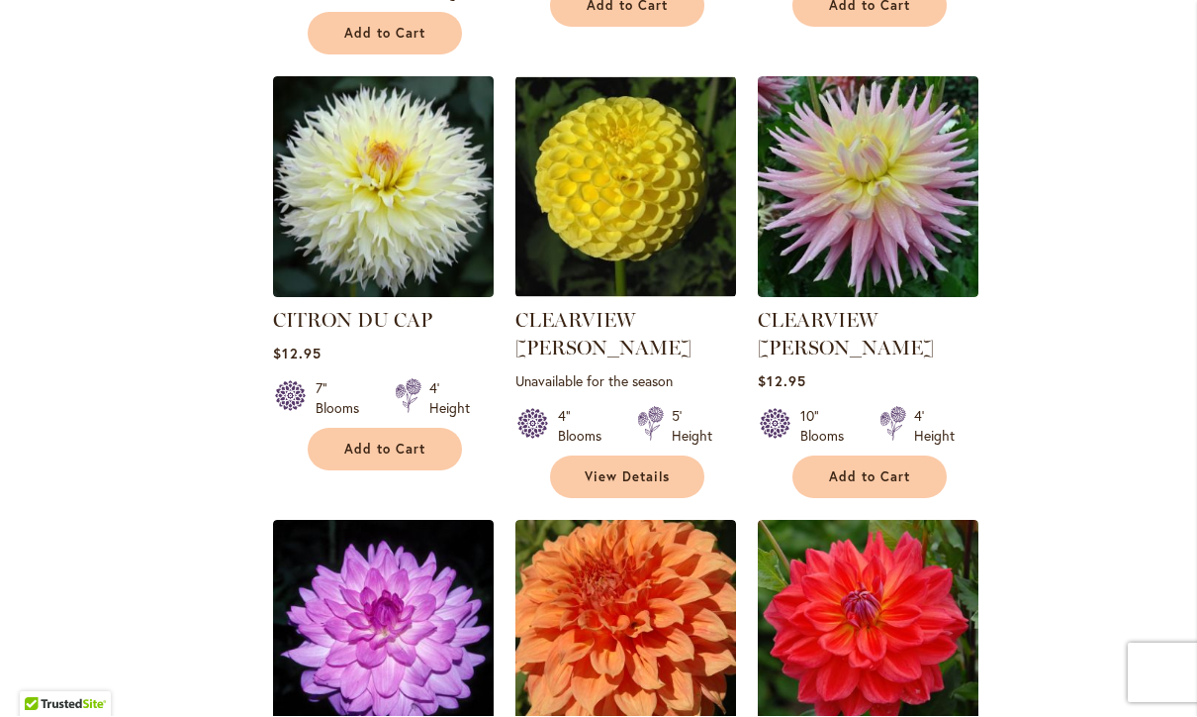
click at [443, 163] on img at bounding box center [383, 187] width 221 height 221
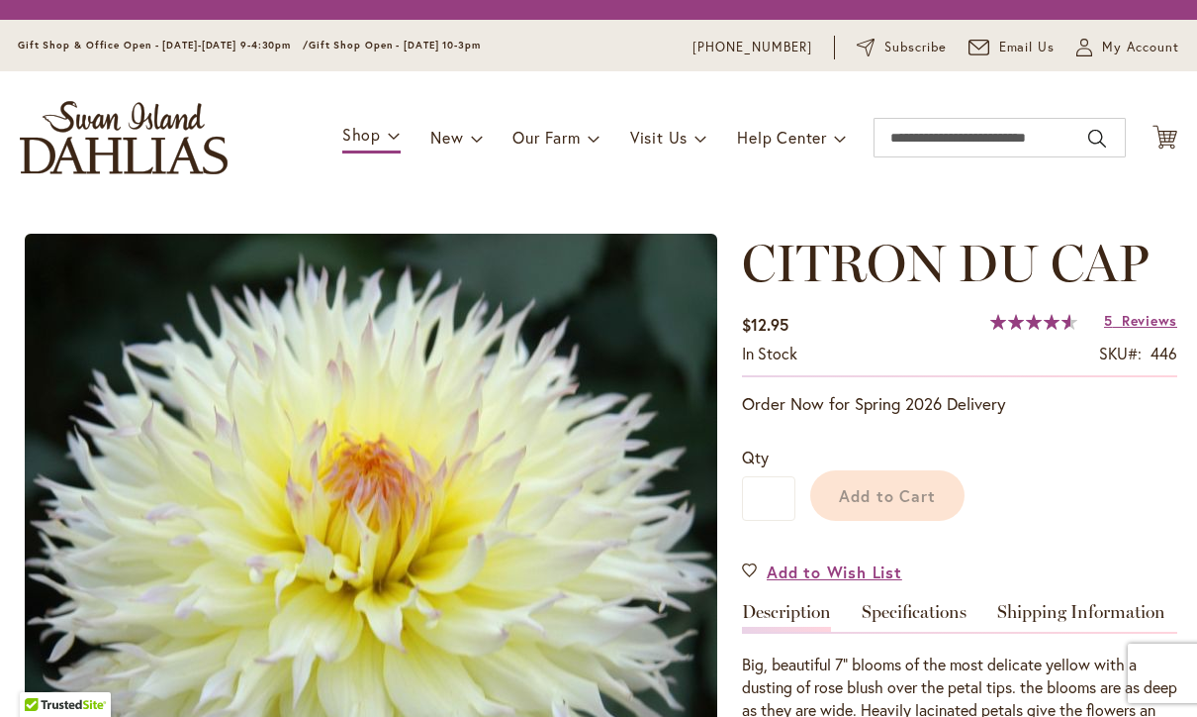
type input "********"
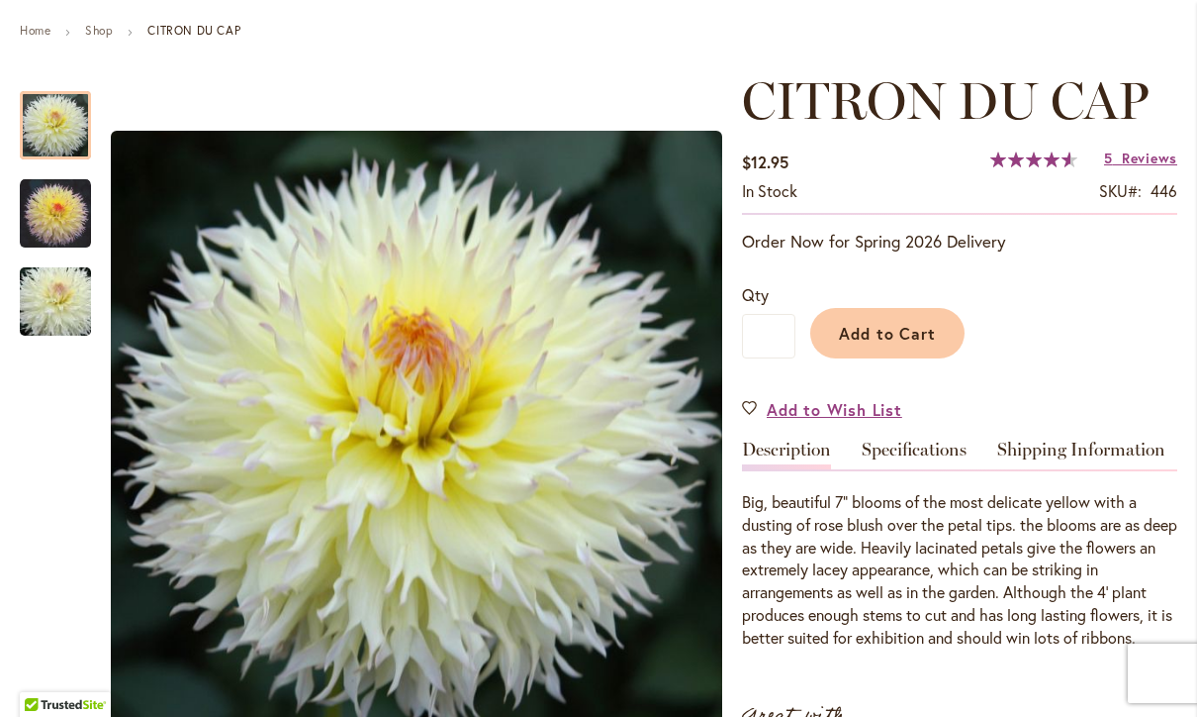
scroll to position [232, 0]
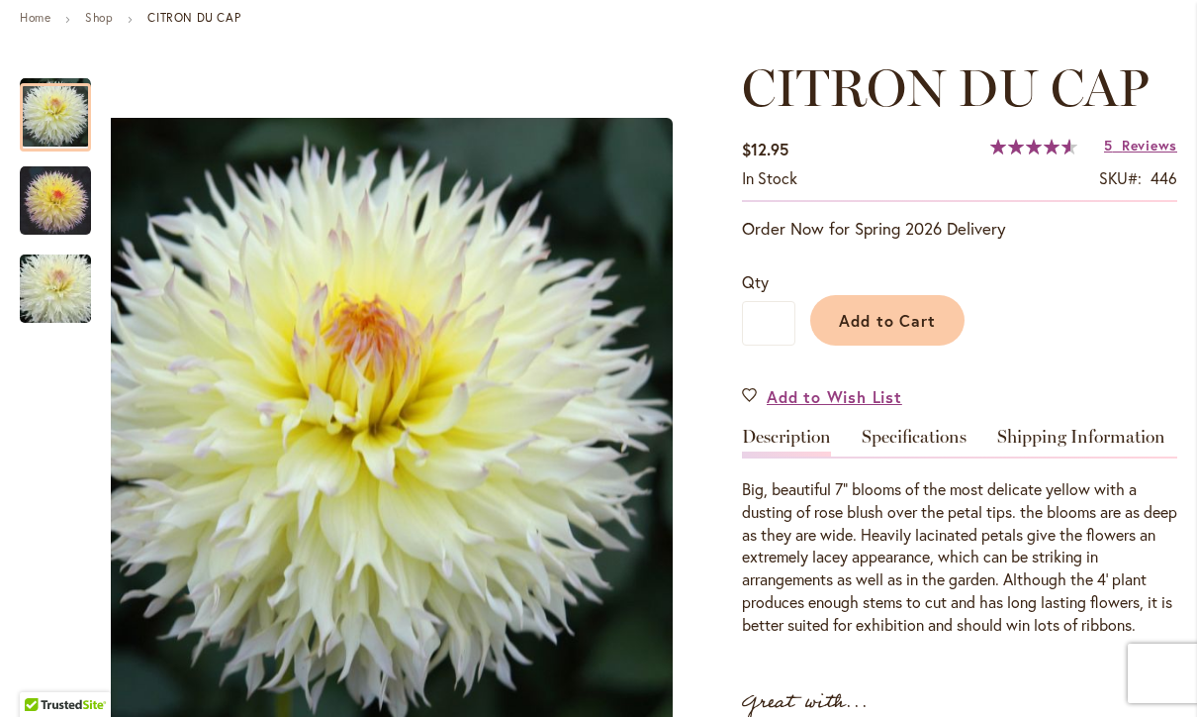
click at [73, 196] on img "CITRON DU CAP" at bounding box center [55, 200] width 71 height 71
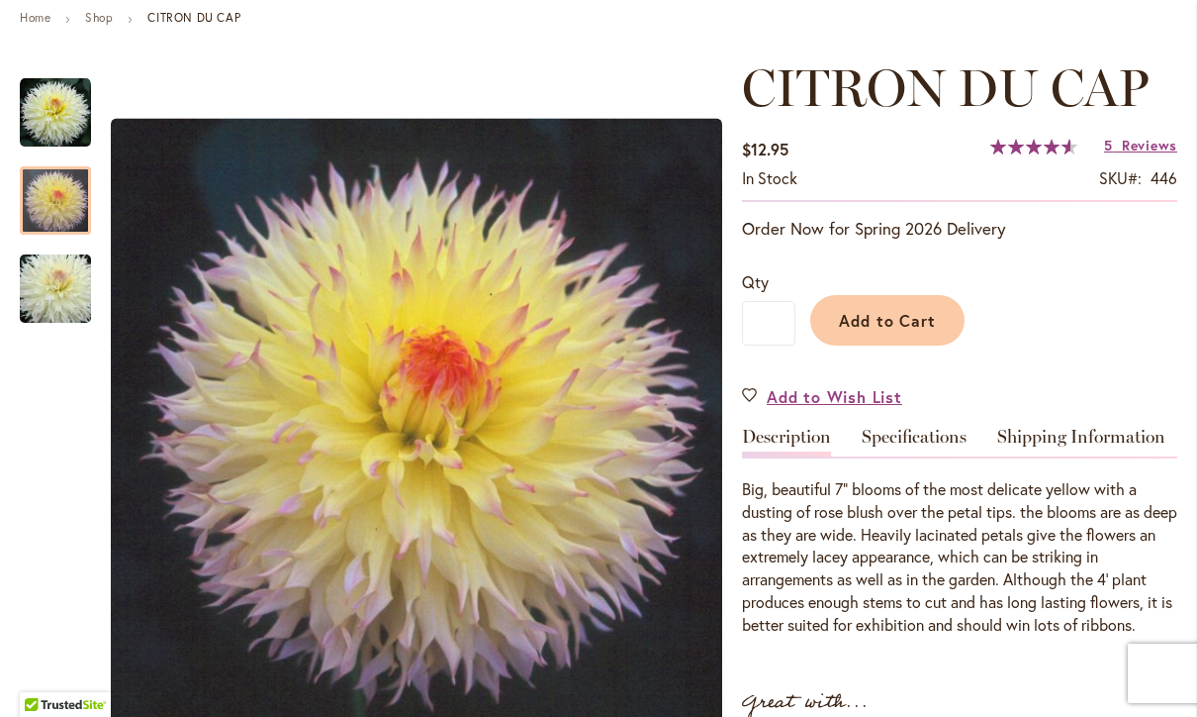
click at [52, 278] on img "CITRON DU CAP" at bounding box center [55, 288] width 143 height 95
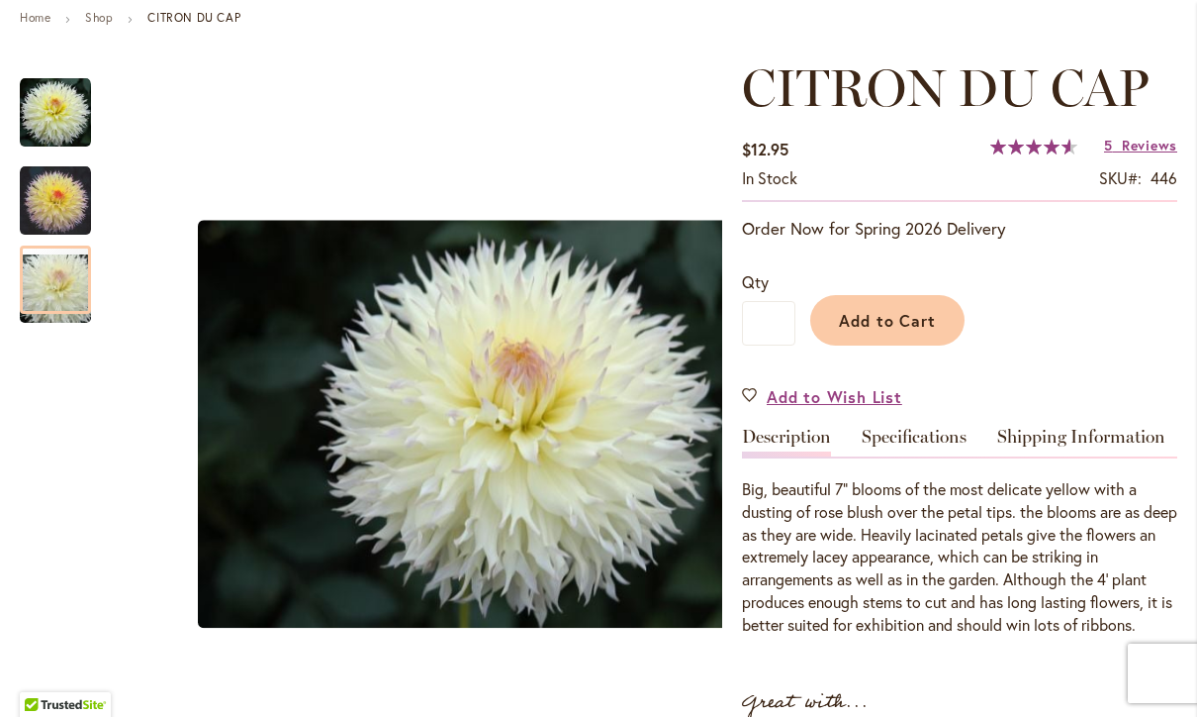
click at [73, 206] on img "CITRON DU CAP" at bounding box center [55, 200] width 71 height 71
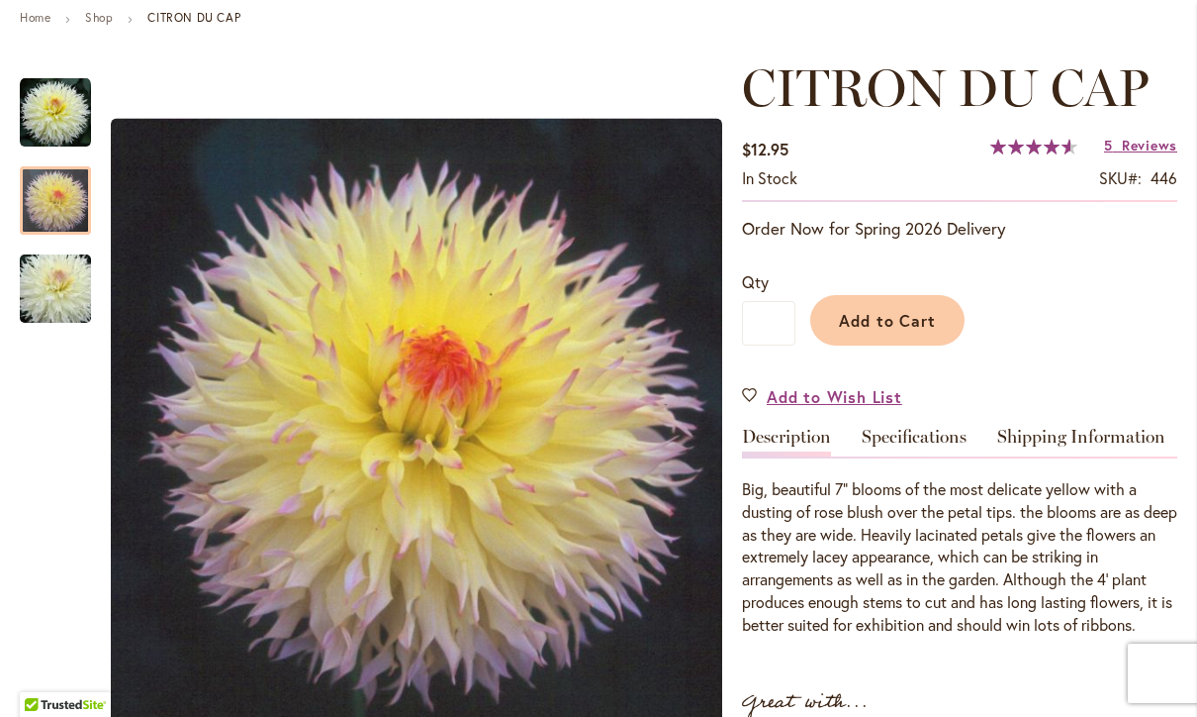
click at [63, 248] on div "CITRON DU CAP" at bounding box center [55, 279] width 71 height 88
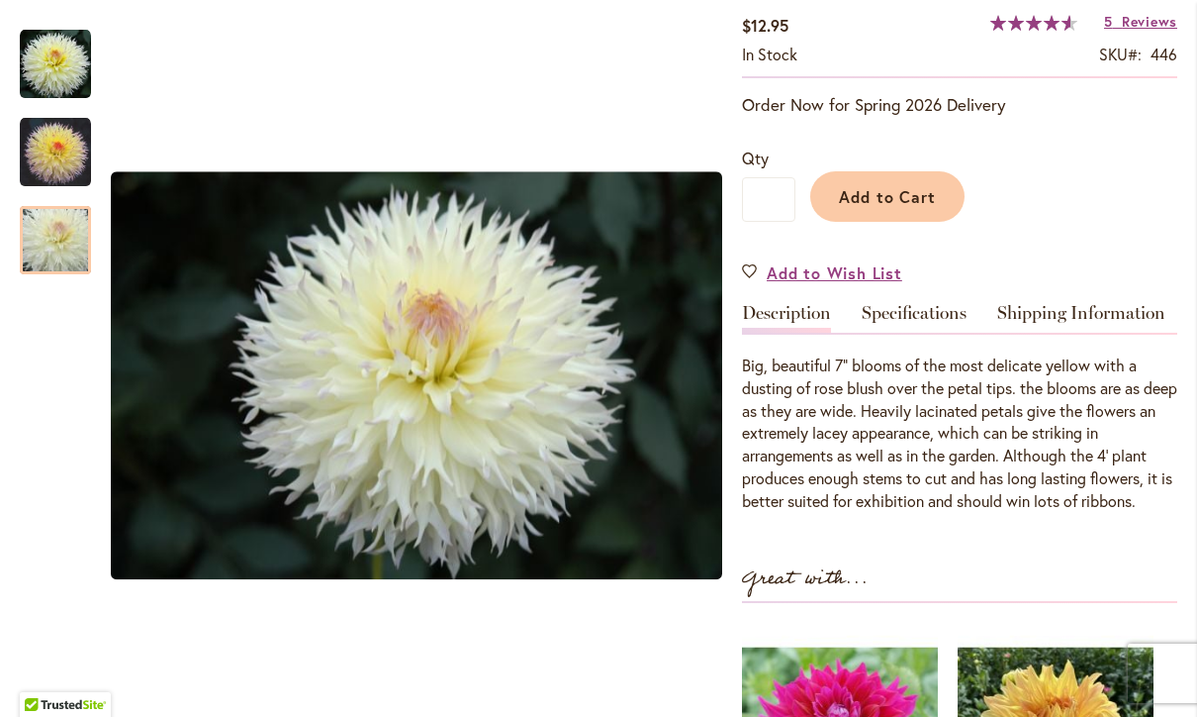
scroll to position [363, 0]
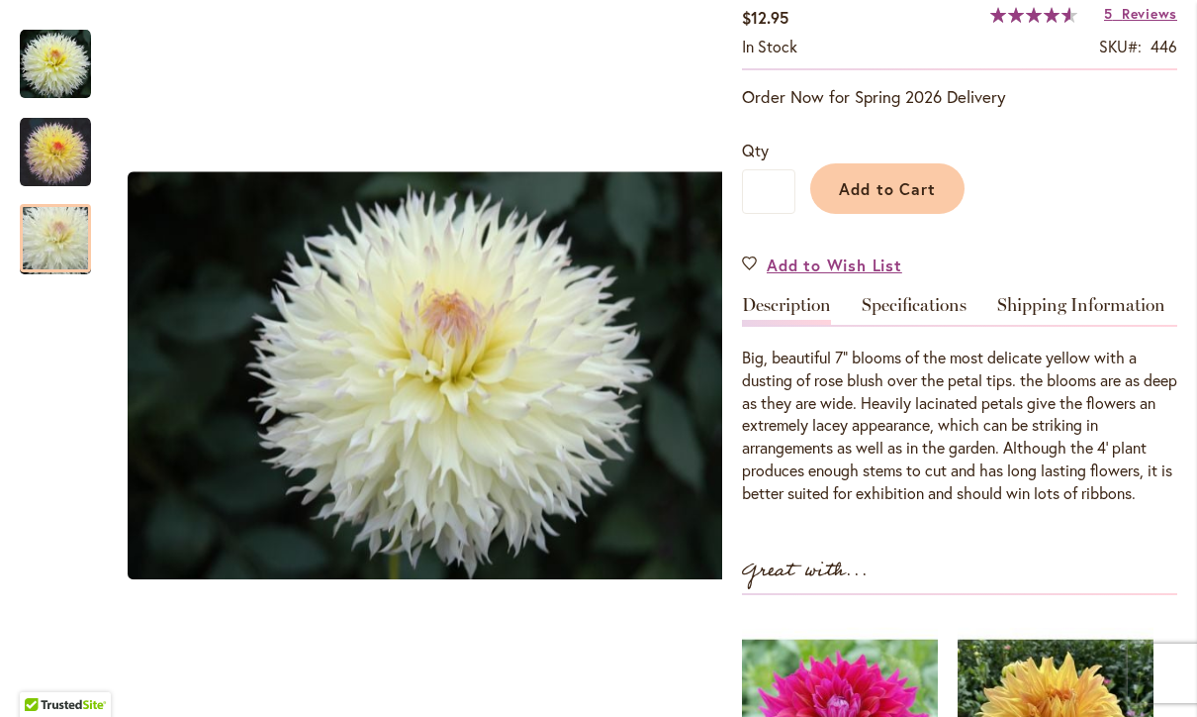
click at [69, 157] on img "CITRON DU CAP" at bounding box center [55, 152] width 71 height 71
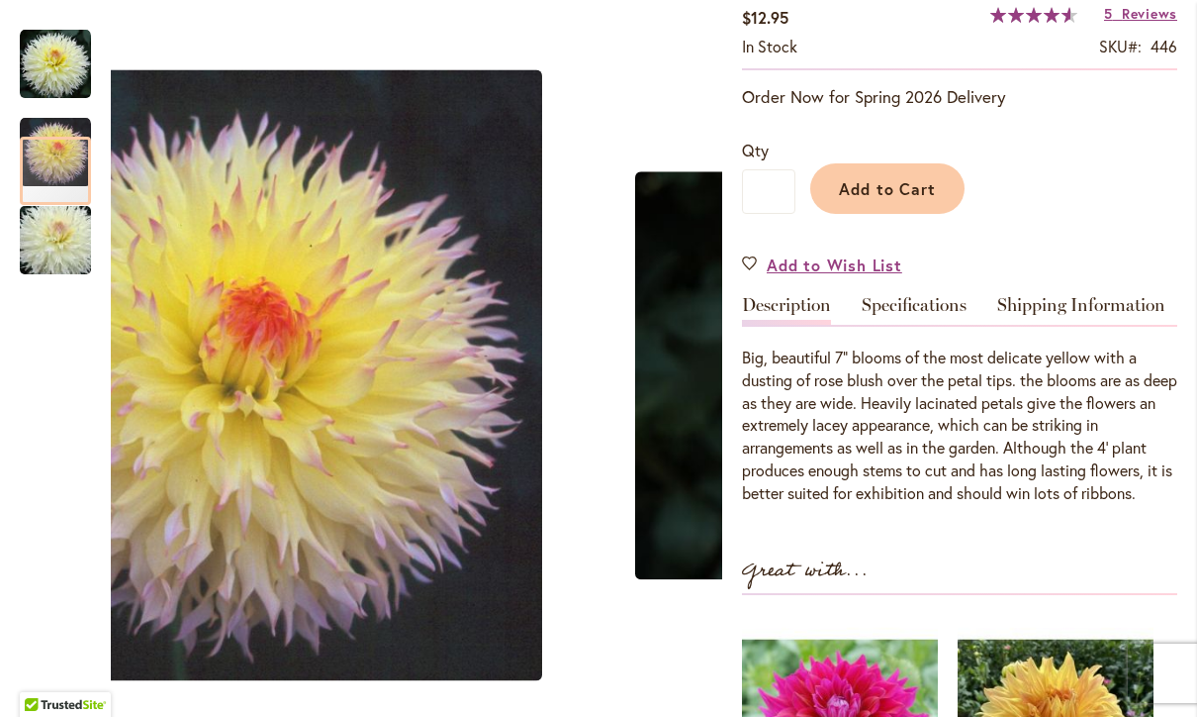
click at [58, 243] on img "CITRON DU CAP" at bounding box center [55, 240] width 143 height 95
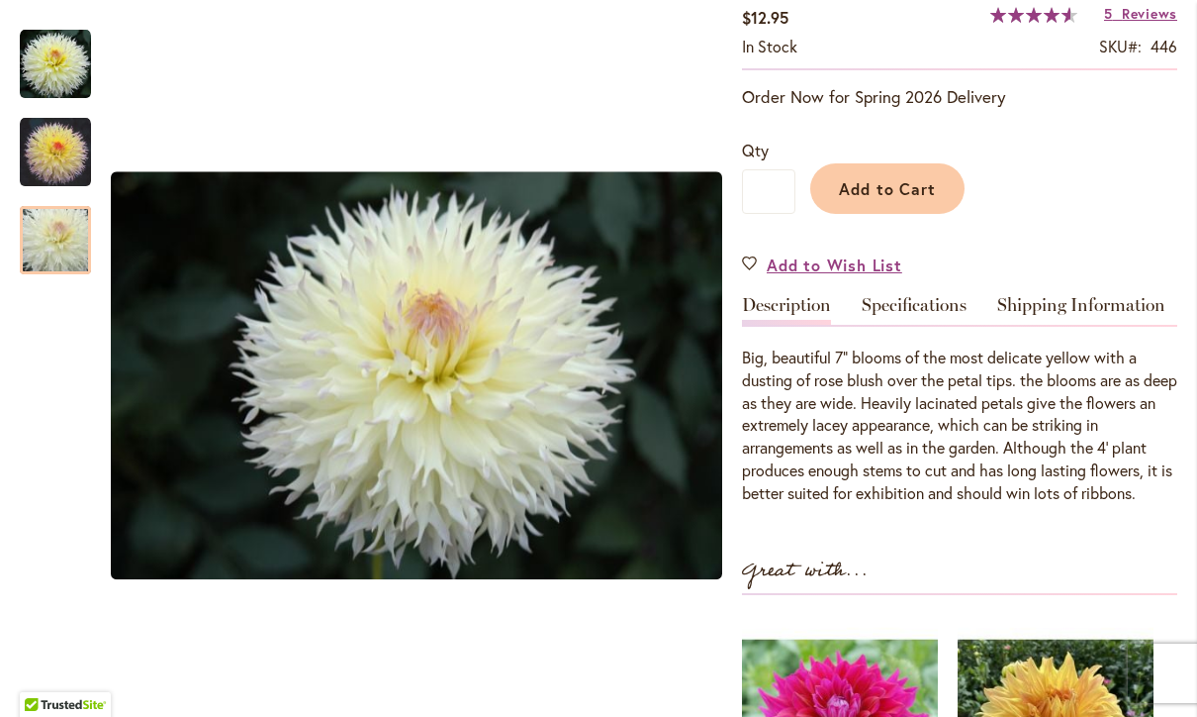
click at [52, 76] on img "CITRON DU CAP" at bounding box center [55, 64] width 71 height 71
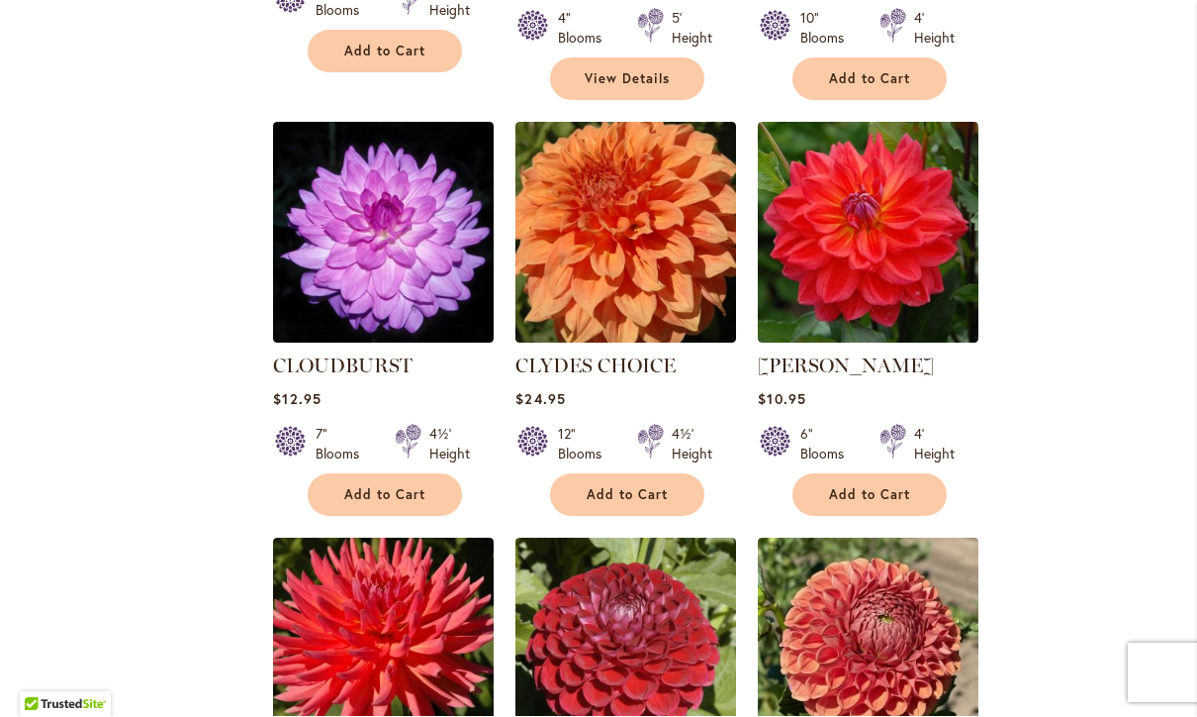
scroll to position [4649, 0]
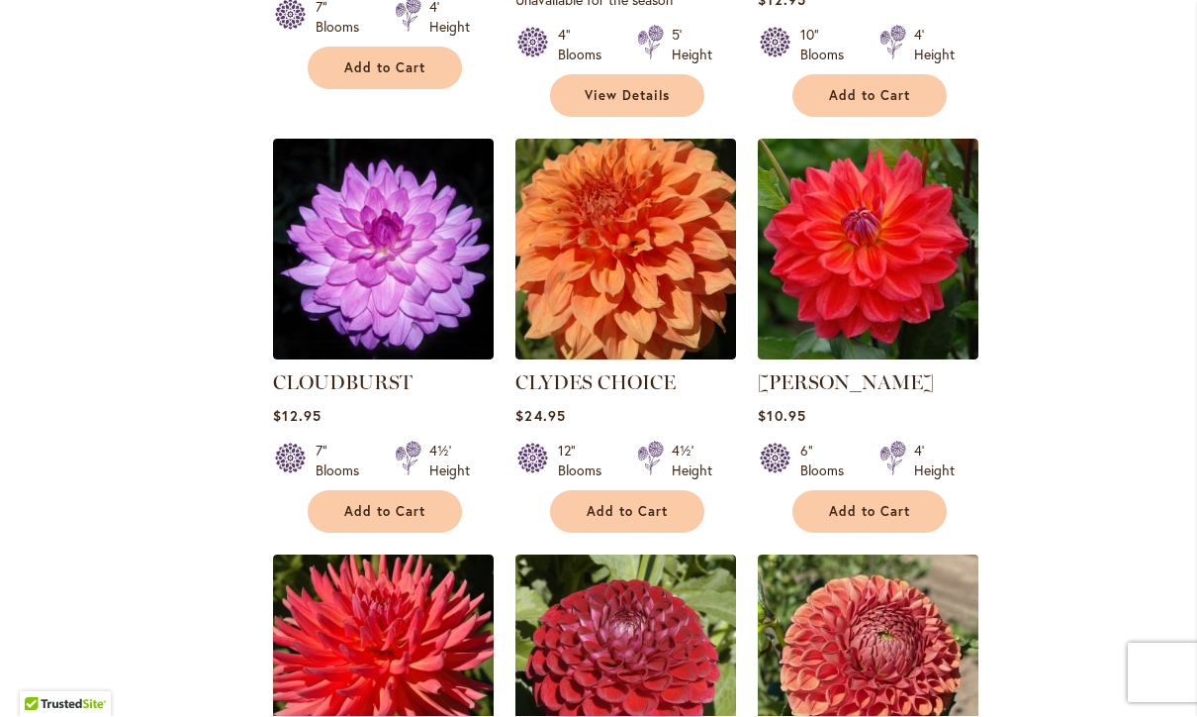
click at [365, 371] on link "CLOUDBURST" at bounding box center [343, 383] width 140 height 24
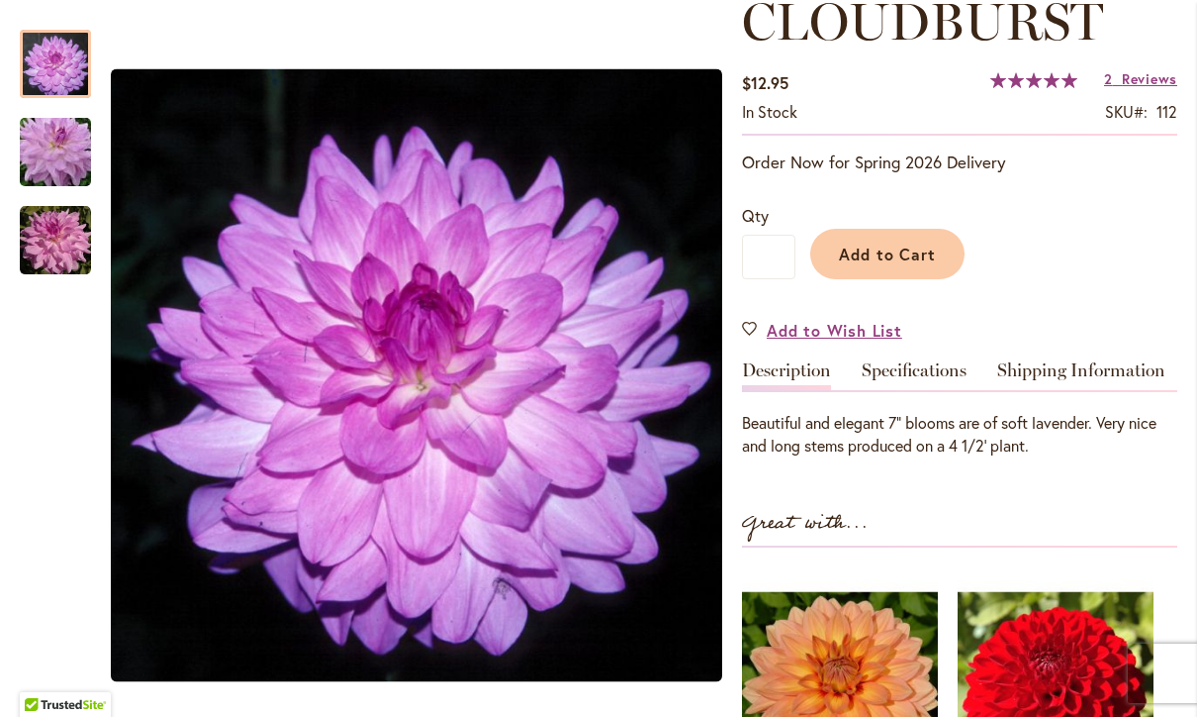
scroll to position [309, 0]
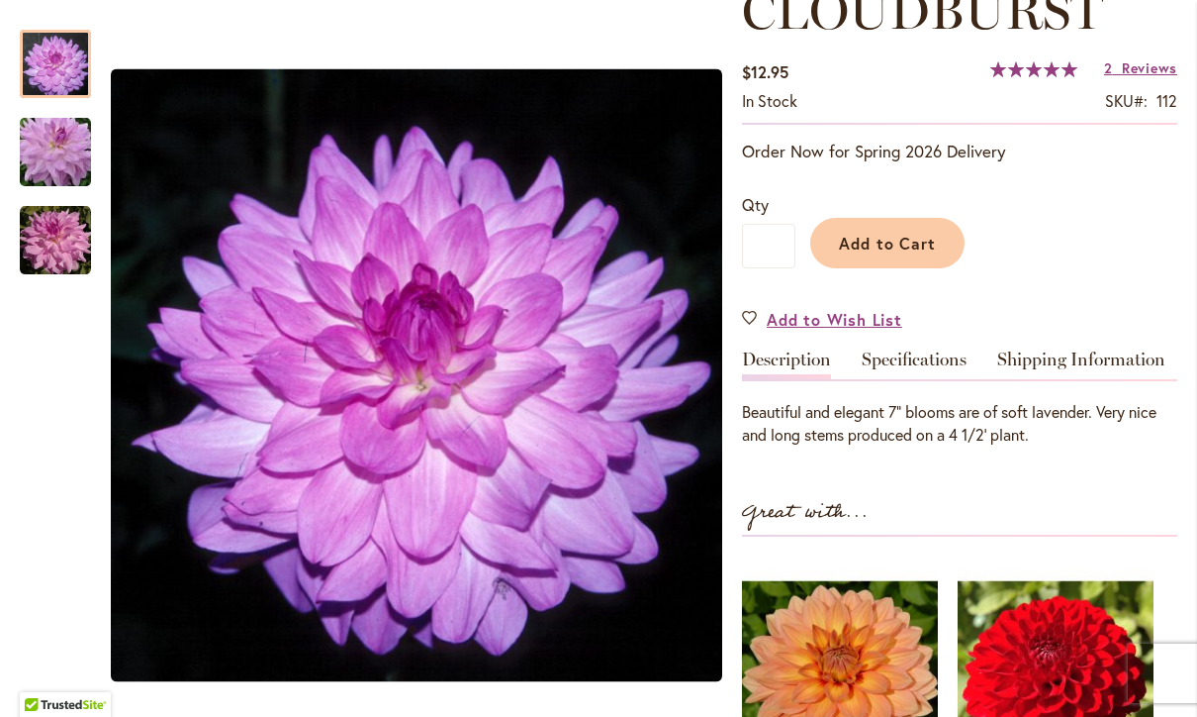
click at [51, 152] on img "Cloudburst" at bounding box center [55, 152] width 143 height 95
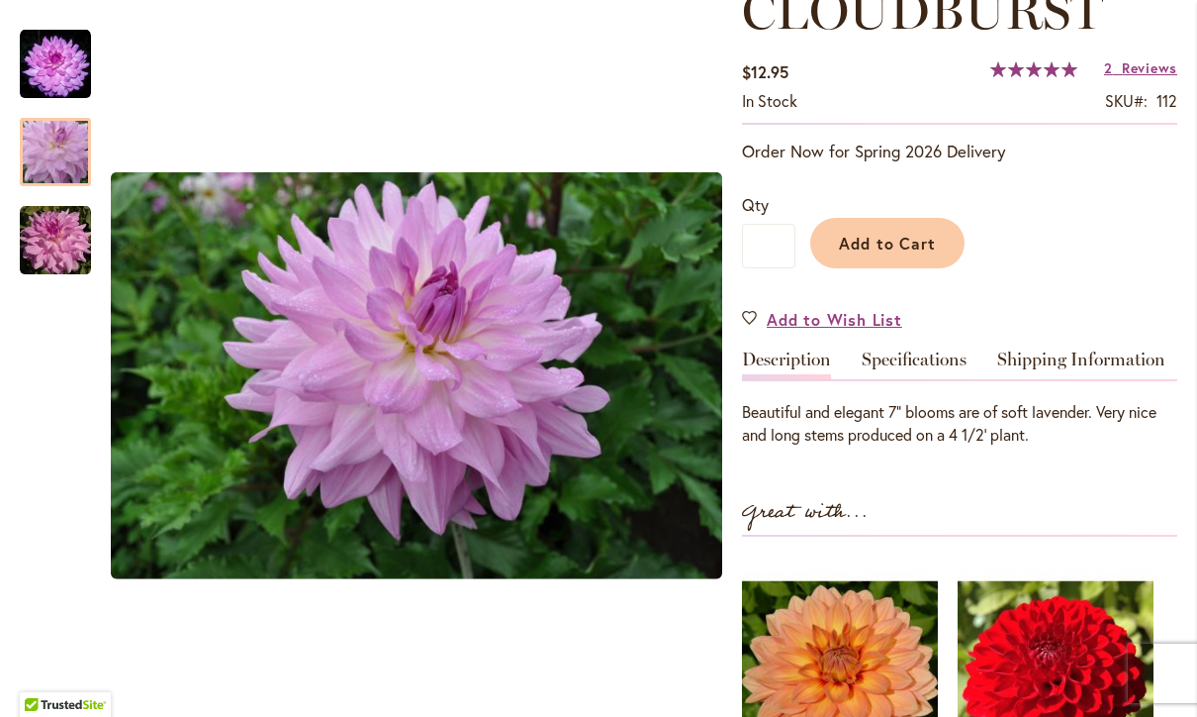
click at [59, 256] on img "Cloudburst" at bounding box center [55, 240] width 71 height 71
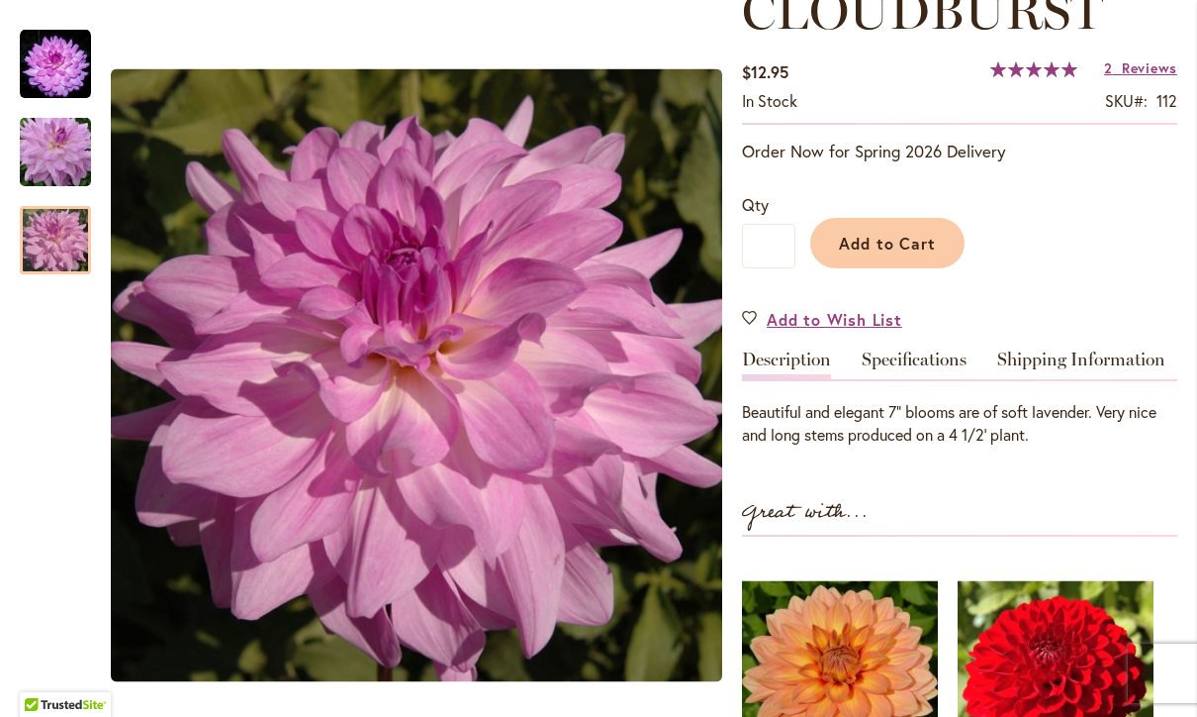
click at [55, 165] on img "Cloudburst" at bounding box center [55, 152] width 143 height 95
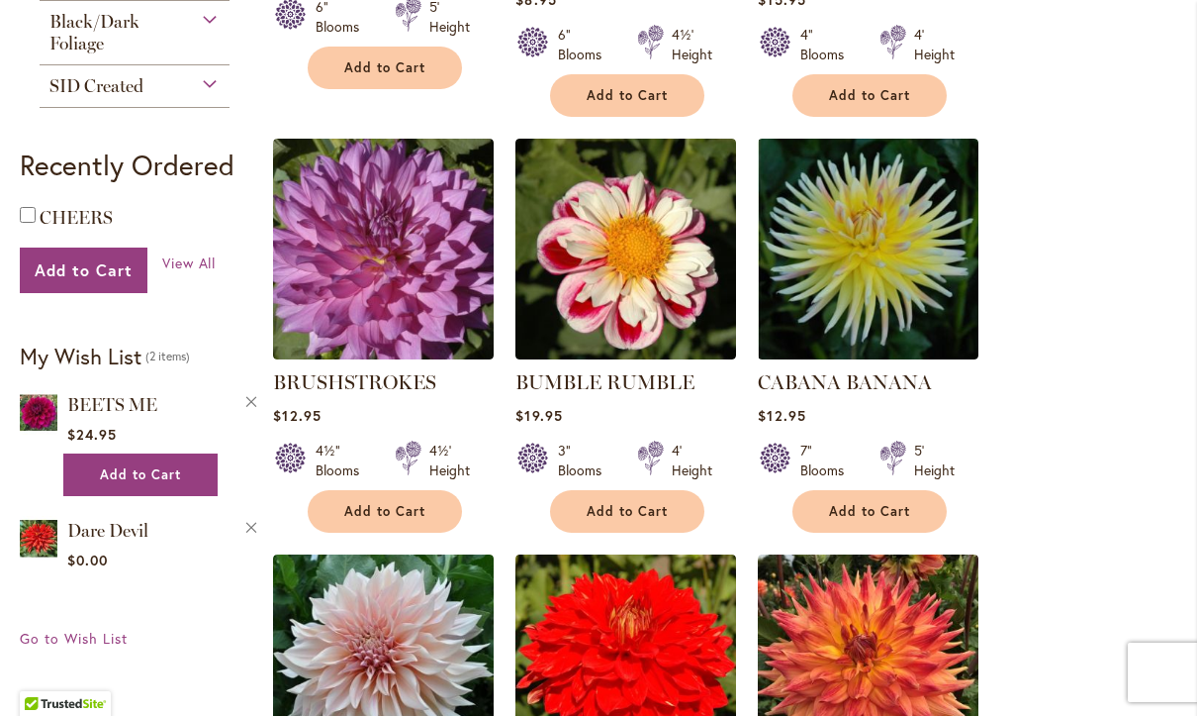
scroll to position [1214, 0]
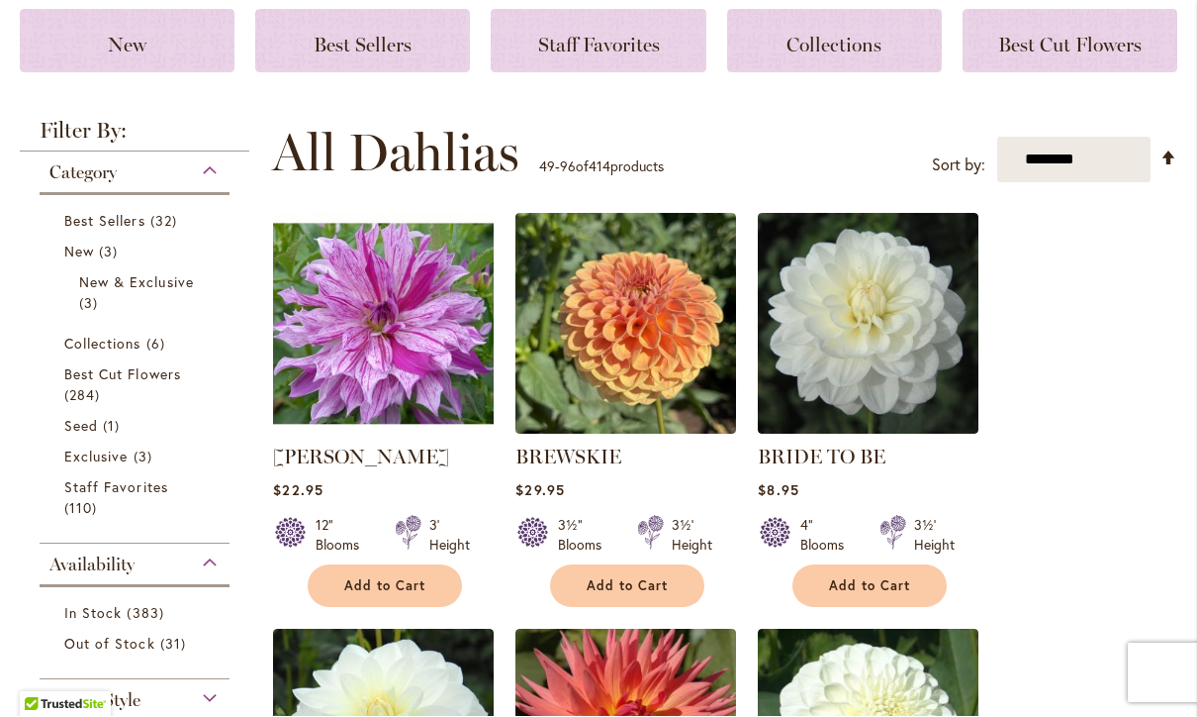
scroll to position [274, 0]
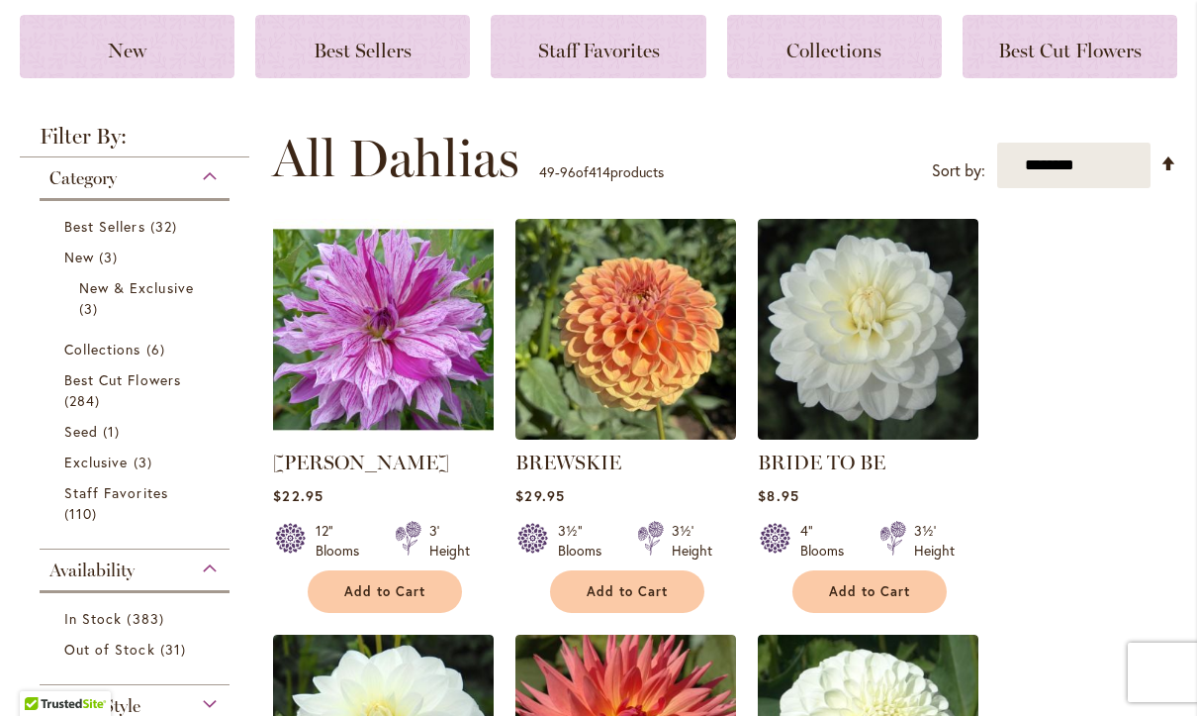
click at [594, 453] on link "BREWSKIE" at bounding box center [569, 463] width 106 height 24
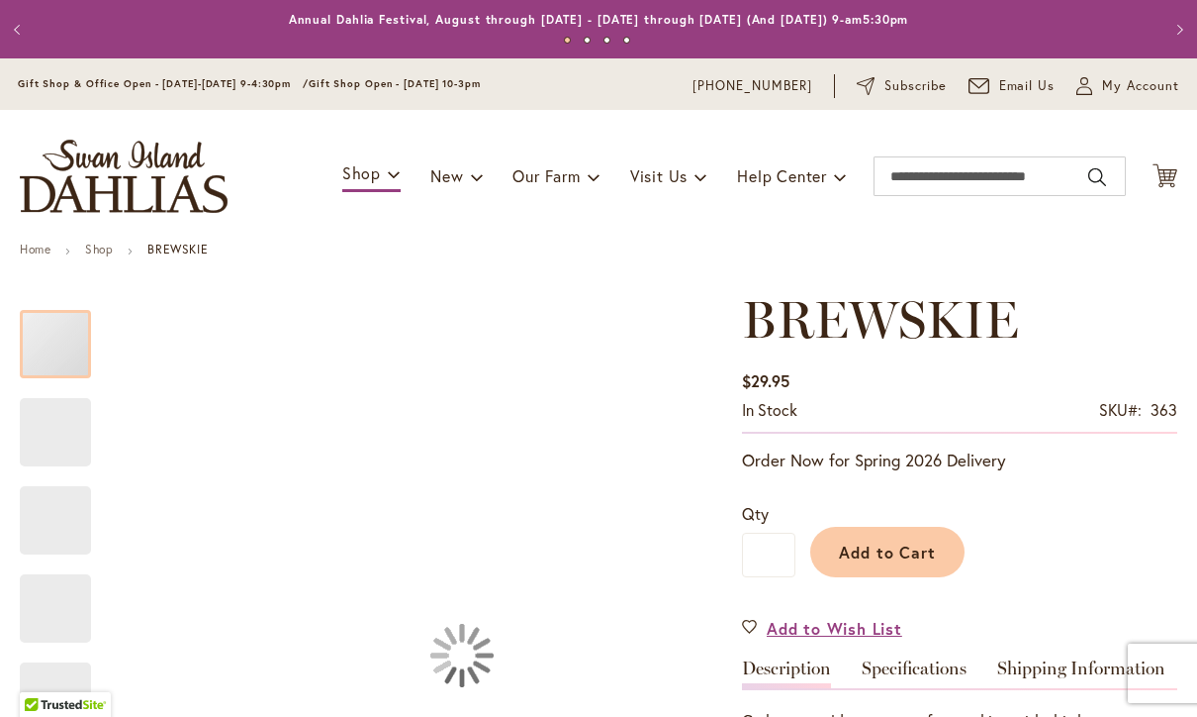
type input "********"
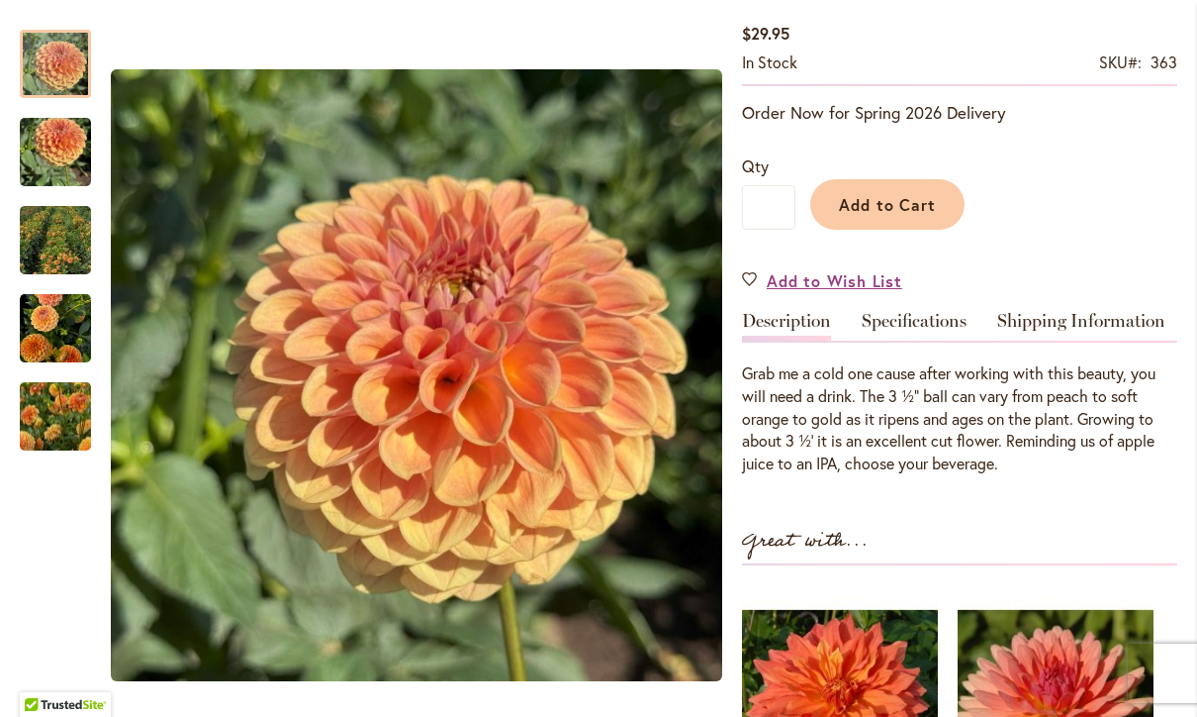
scroll to position [348, 0]
click at [1009, 514] on div "BREWSKIE $29.95 In stock SKU 363 Be the first to review this product Order Now …" at bounding box center [959, 499] width 435 height 1114
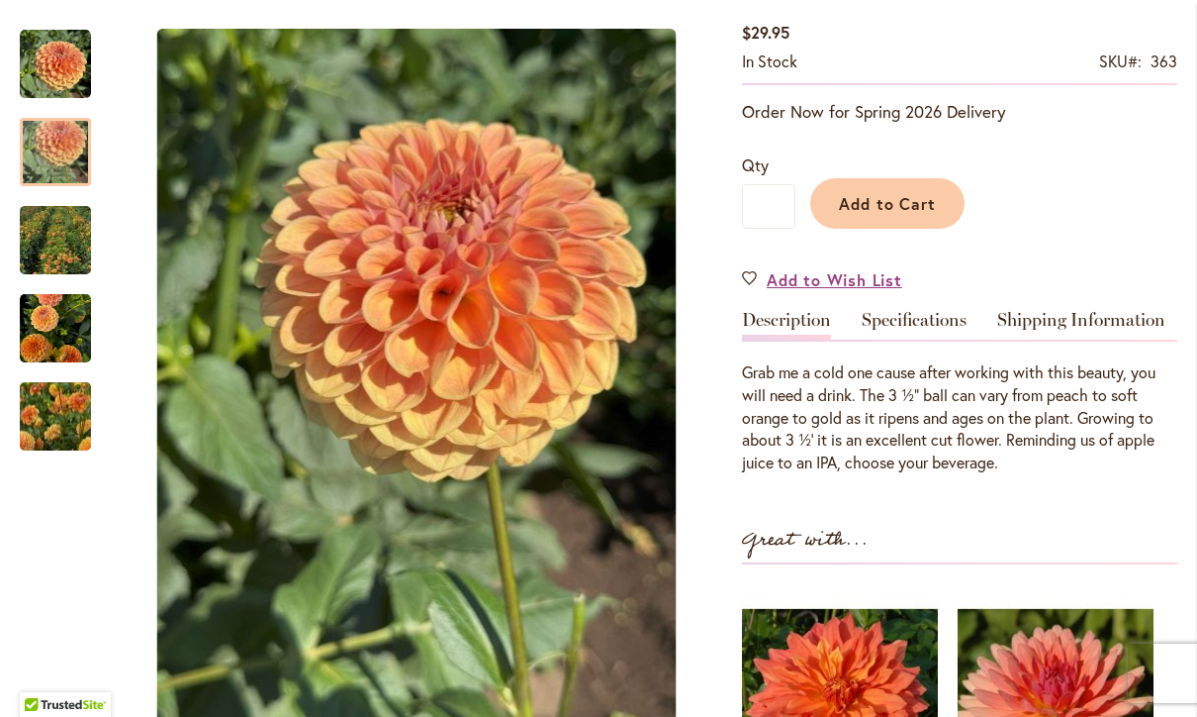
click at [52, 157] on img "BREWSKIE" at bounding box center [55, 152] width 71 height 95
click at [54, 244] on img "BREWSKIE" at bounding box center [55, 240] width 143 height 135
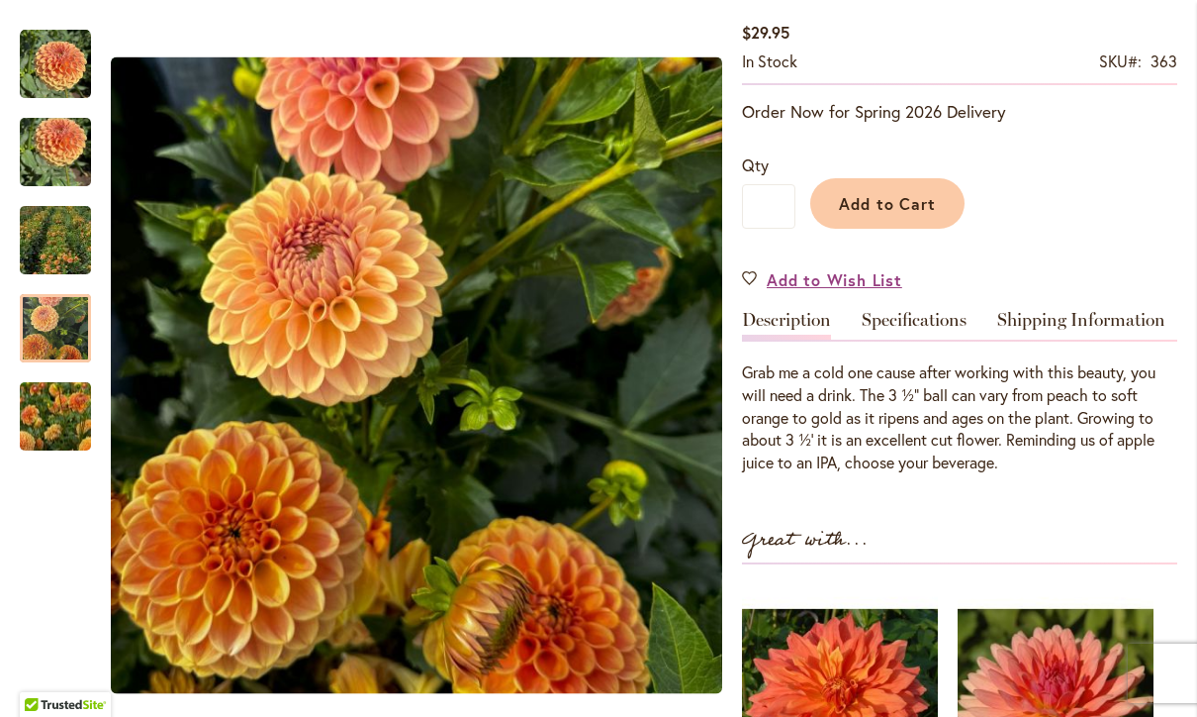
click at [49, 337] on img "BREWSKIE" at bounding box center [55, 328] width 71 height 74
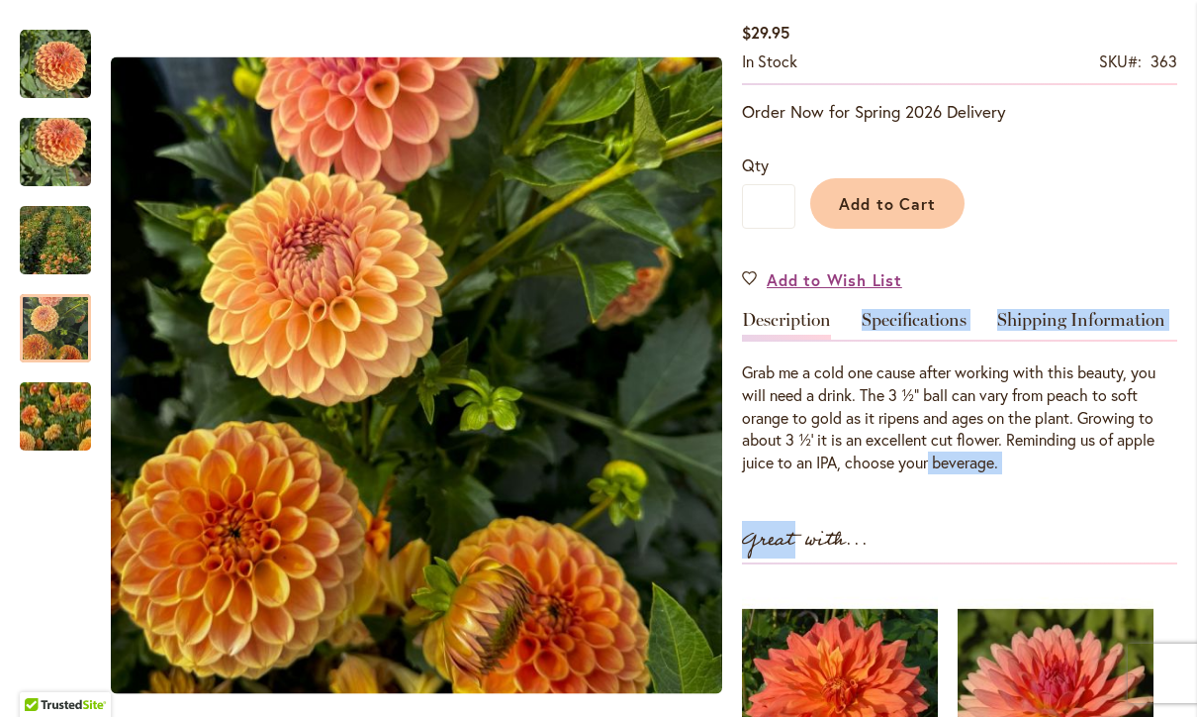
click at [952, 535] on div "Great with..." at bounding box center [959, 544] width 435 height 41
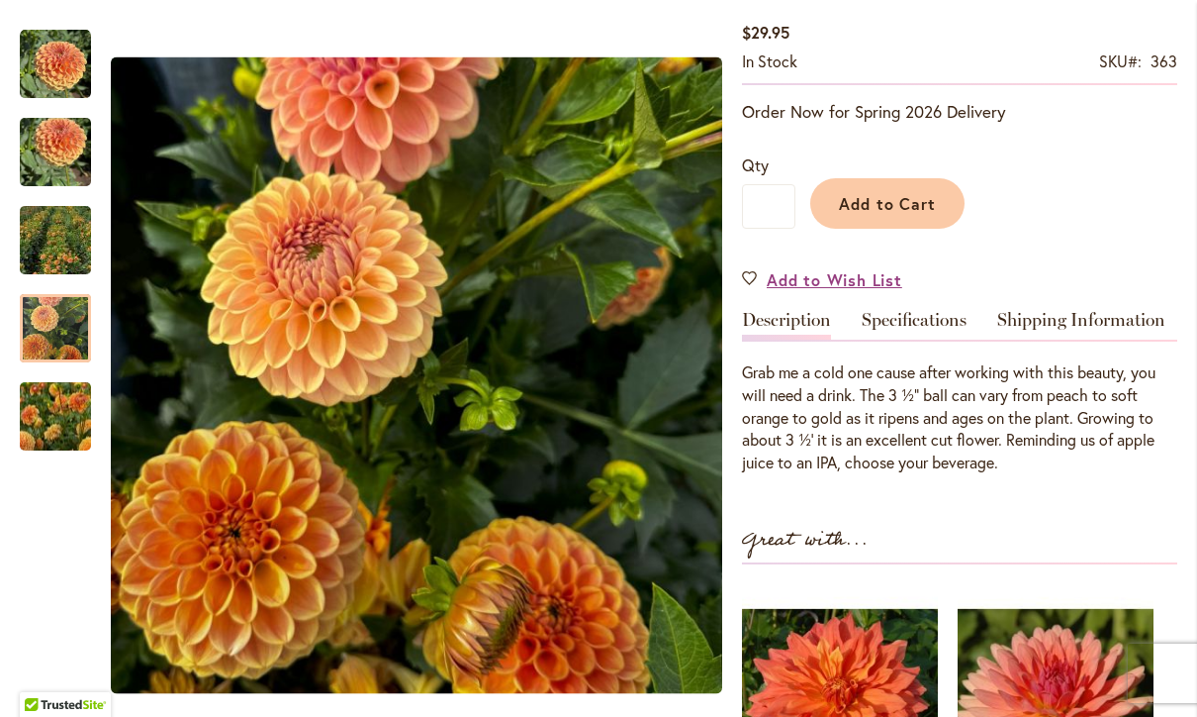
click at [49, 332] on div at bounding box center [55, 328] width 71 height 68
click at [1025, 451] on p "Grab me a cold one cause after working with this beauty, you will need a drink.…" at bounding box center [959, 417] width 435 height 113
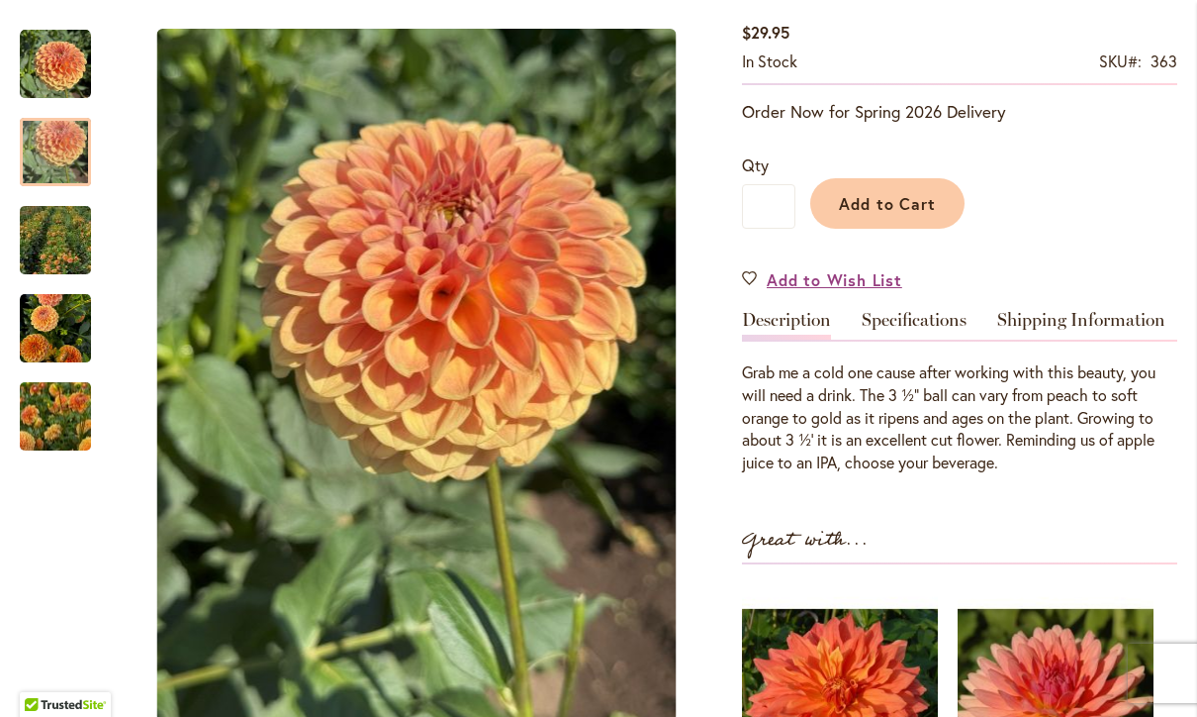
click at [53, 151] on img "BREWSKIE" at bounding box center [55, 152] width 71 height 95
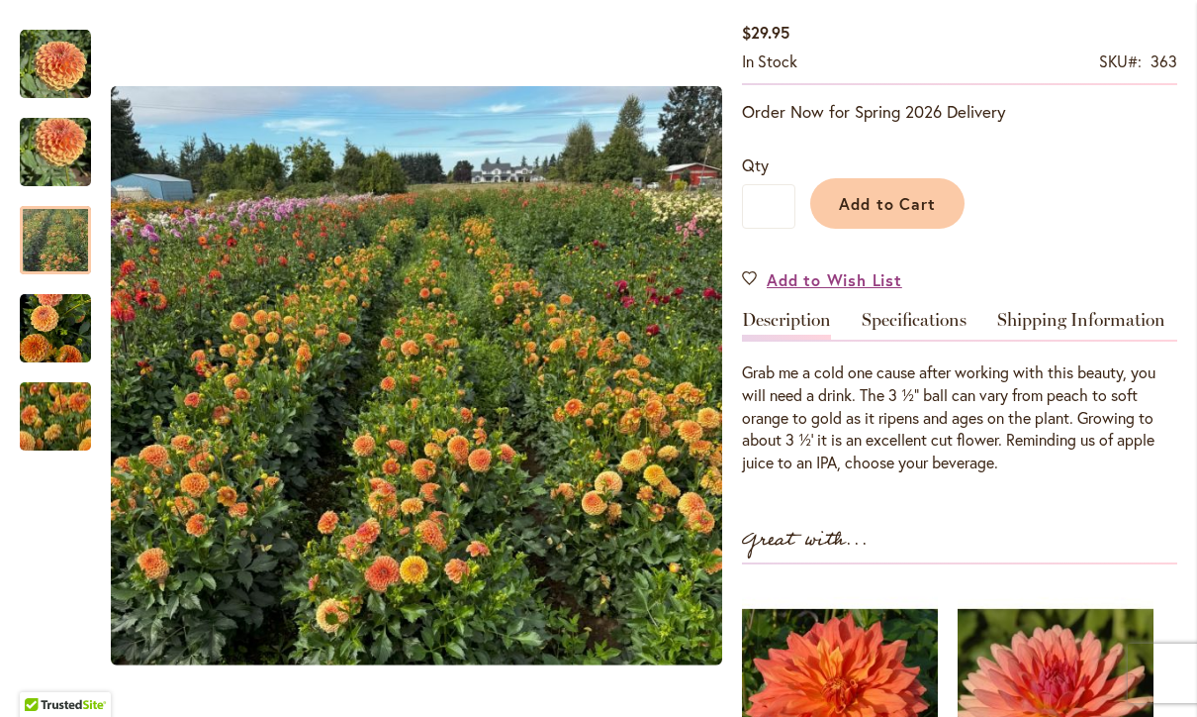
click at [46, 254] on img "BREWSKIE" at bounding box center [55, 240] width 143 height 135
click at [53, 334] on img "BREWSKIE" at bounding box center [55, 328] width 71 height 74
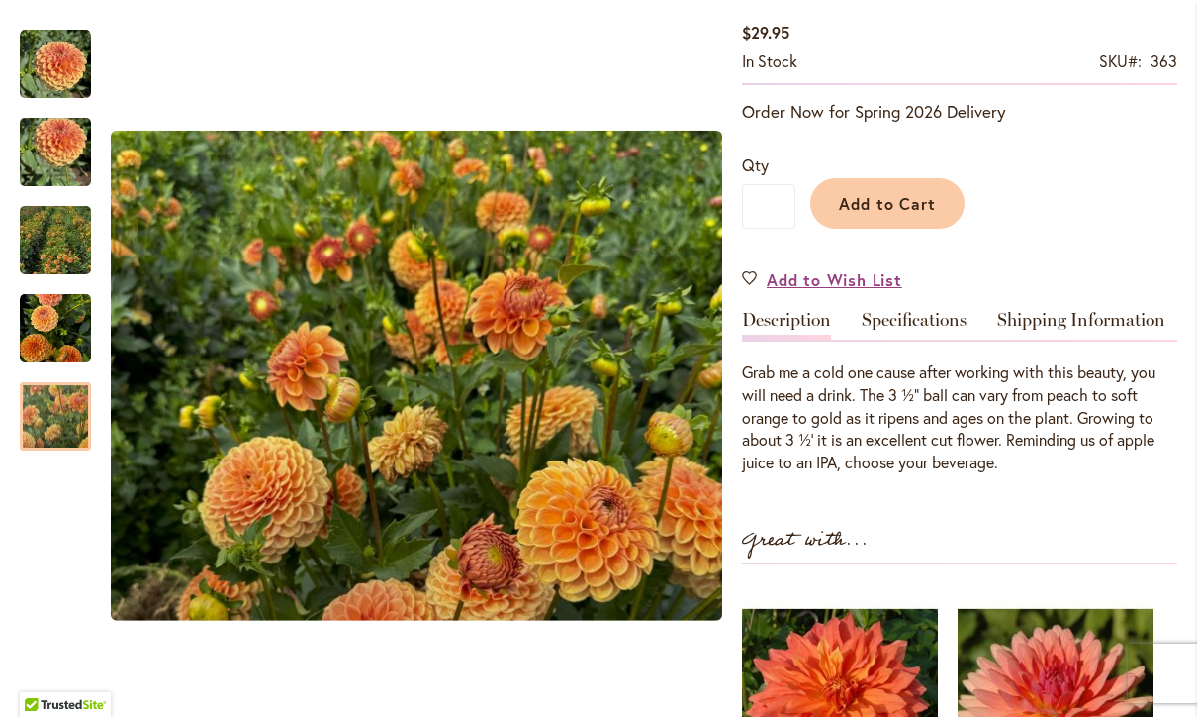
click at [36, 424] on img "BREWSKIE" at bounding box center [55, 416] width 143 height 114
click at [1060, 516] on div "BREWSKIE $29.95 In stock SKU 363 Be the first to review this product Order Now …" at bounding box center [959, 499] width 435 height 1114
click at [1018, 517] on div "BREWSKIE $29.95 In stock SKU 363 Be the first to review this product Order Now …" at bounding box center [959, 499] width 435 height 1114
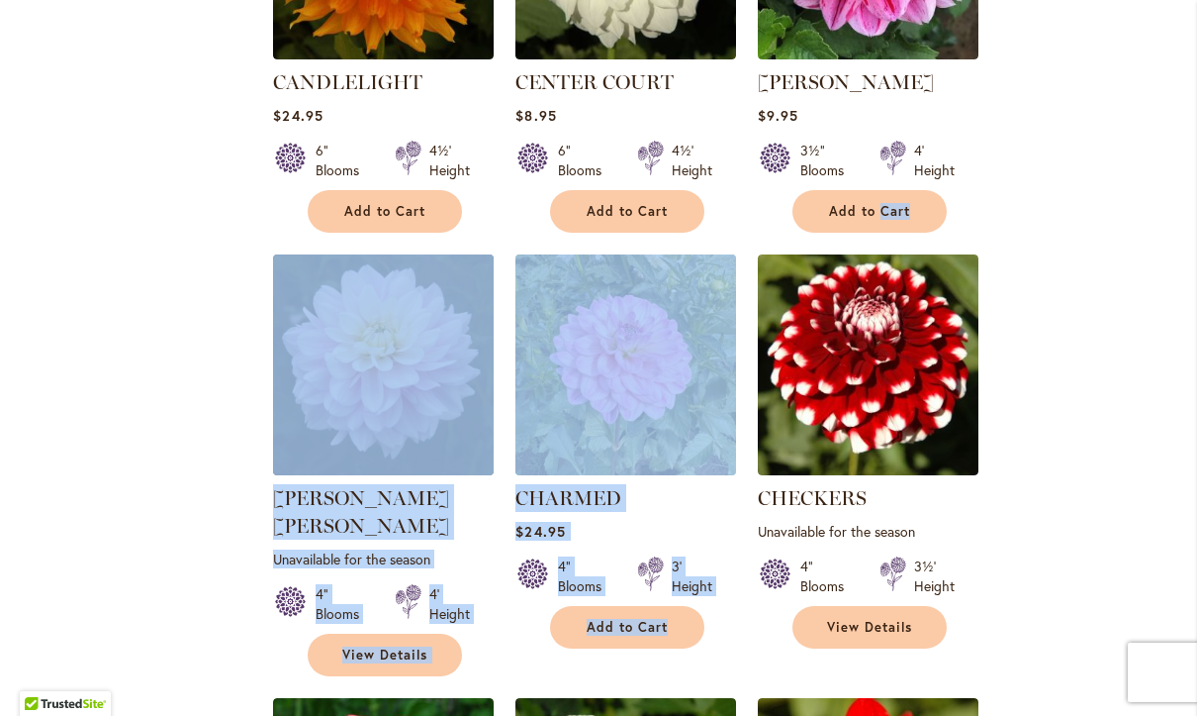
scroll to position [2317, 0]
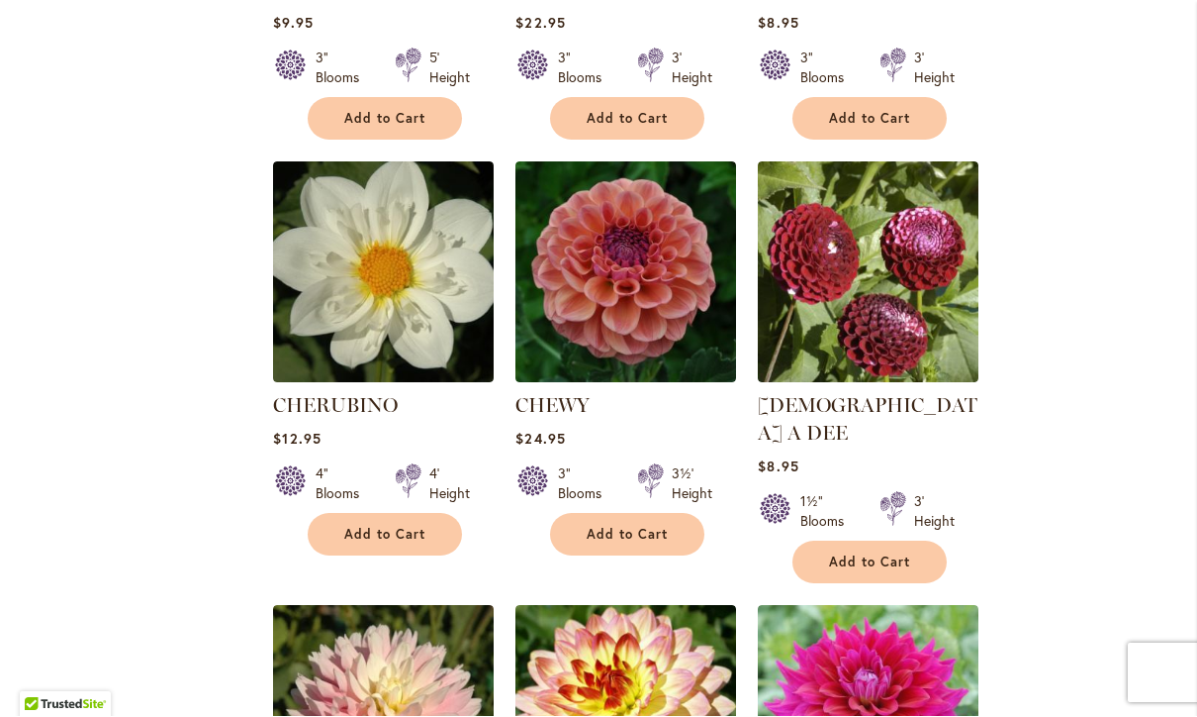
scroll to position [3297, 0]
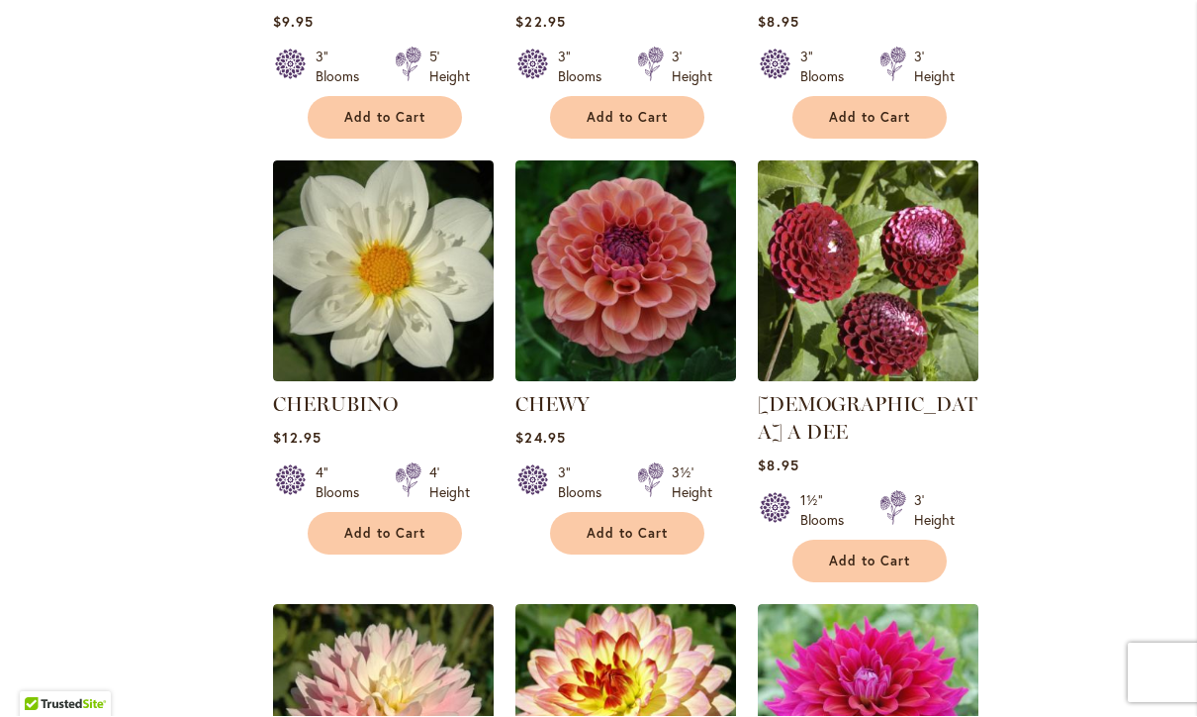
click at [679, 286] on img at bounding box center [626, 271] width 221 height 221
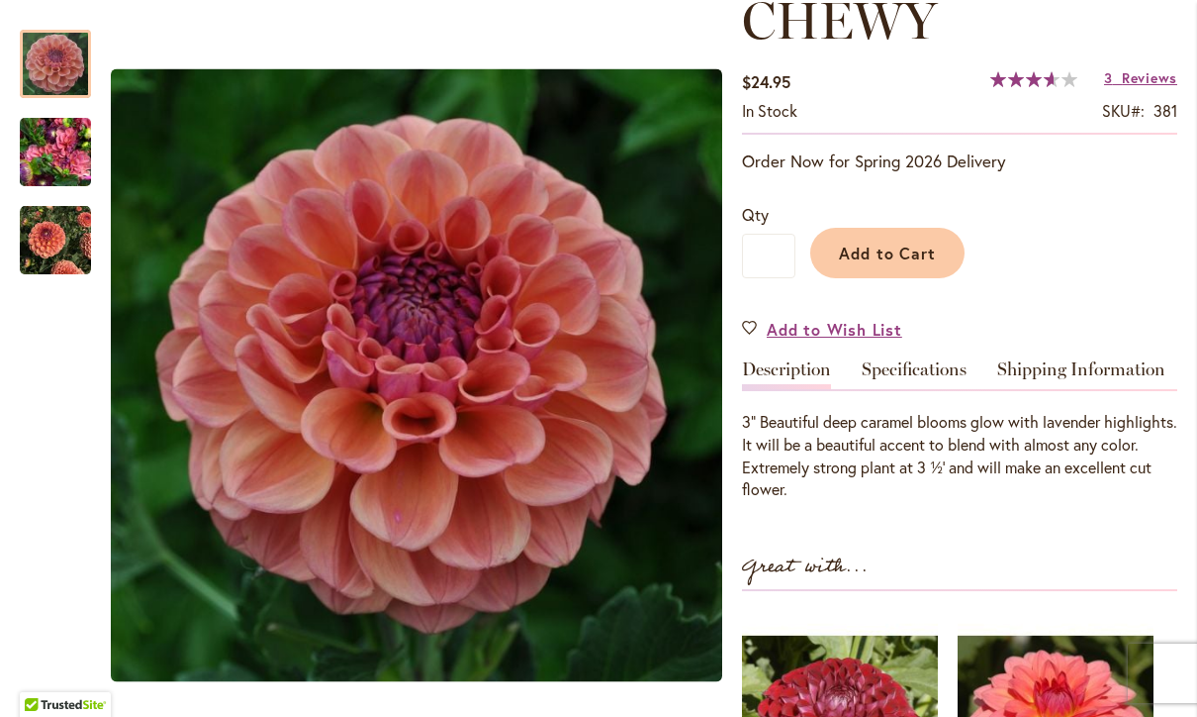
scroll to position [298, 0]
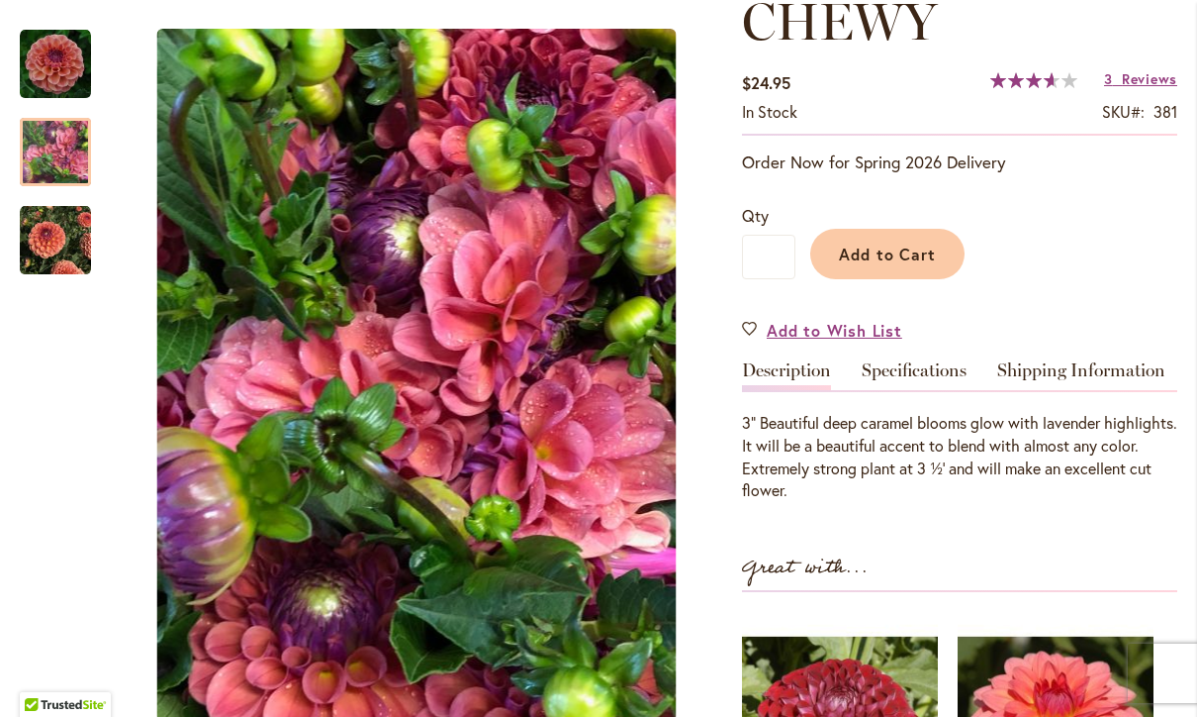
click at [29, 141] on img "CHEWY" at bounding box center [55, 152] width 71 height 95
click at [44, 239] on img "CHEWY" at bounding box center [55, 240] width 71 height 71
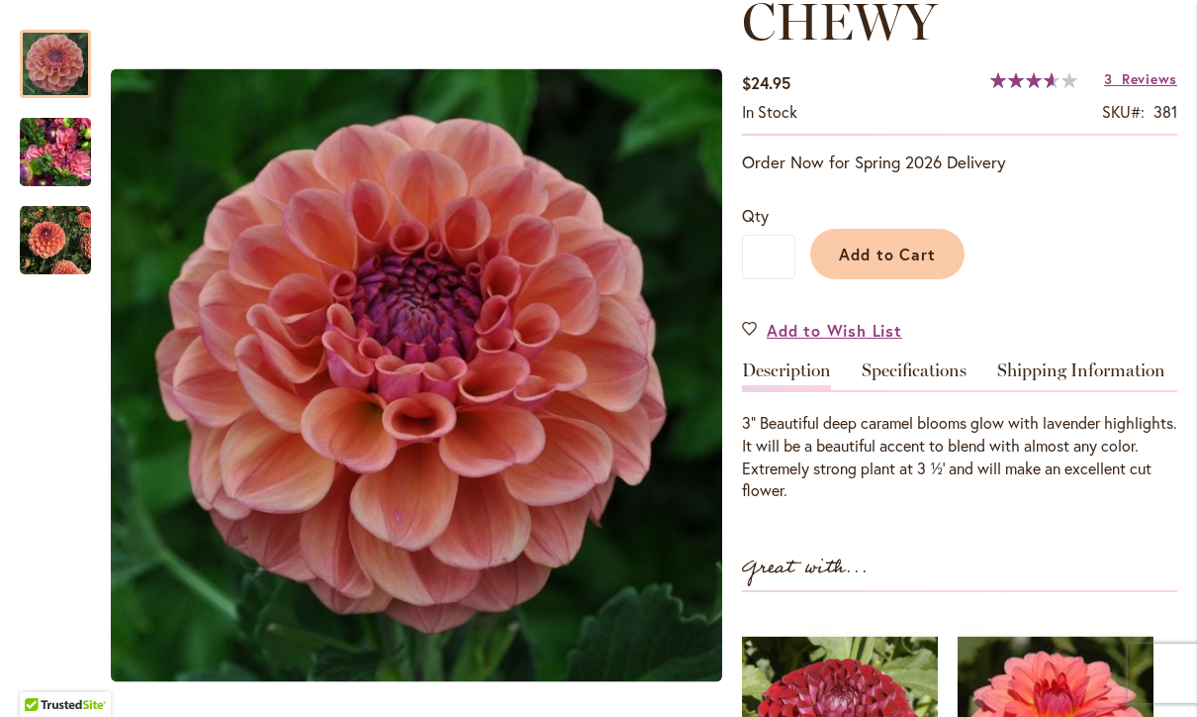
click at [40, 76] on img "CHEWY" at bounding box center [55, 64] width 71 height 71
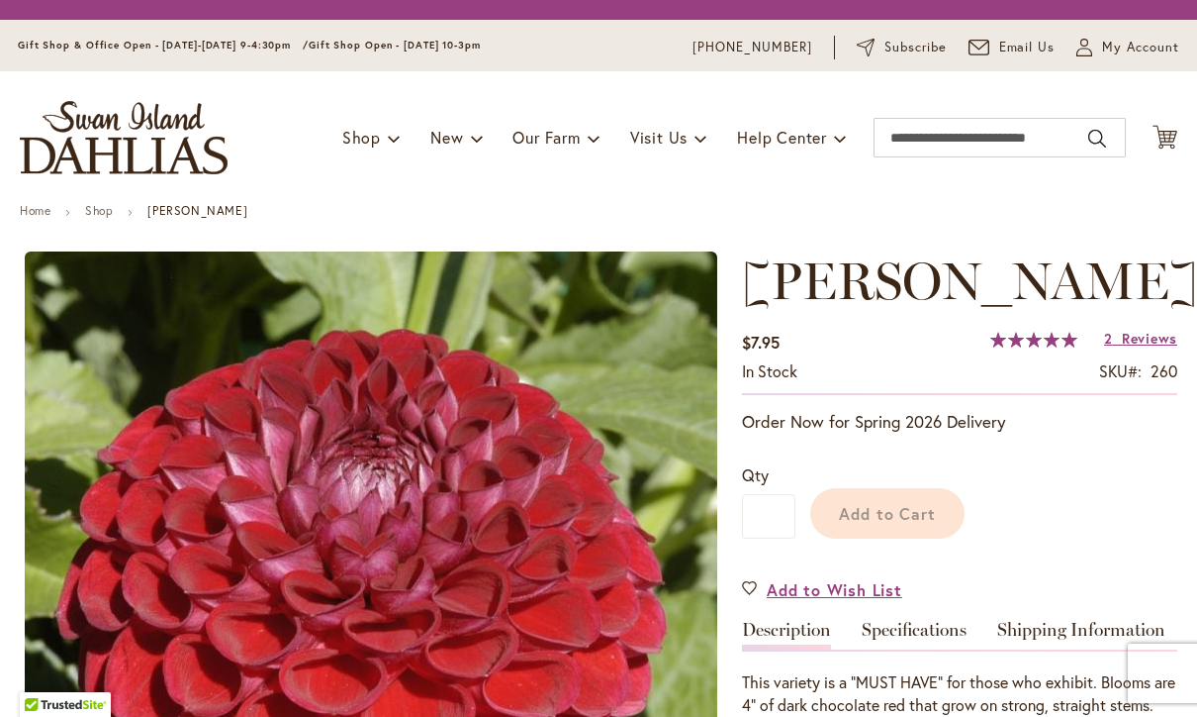
type input "********"
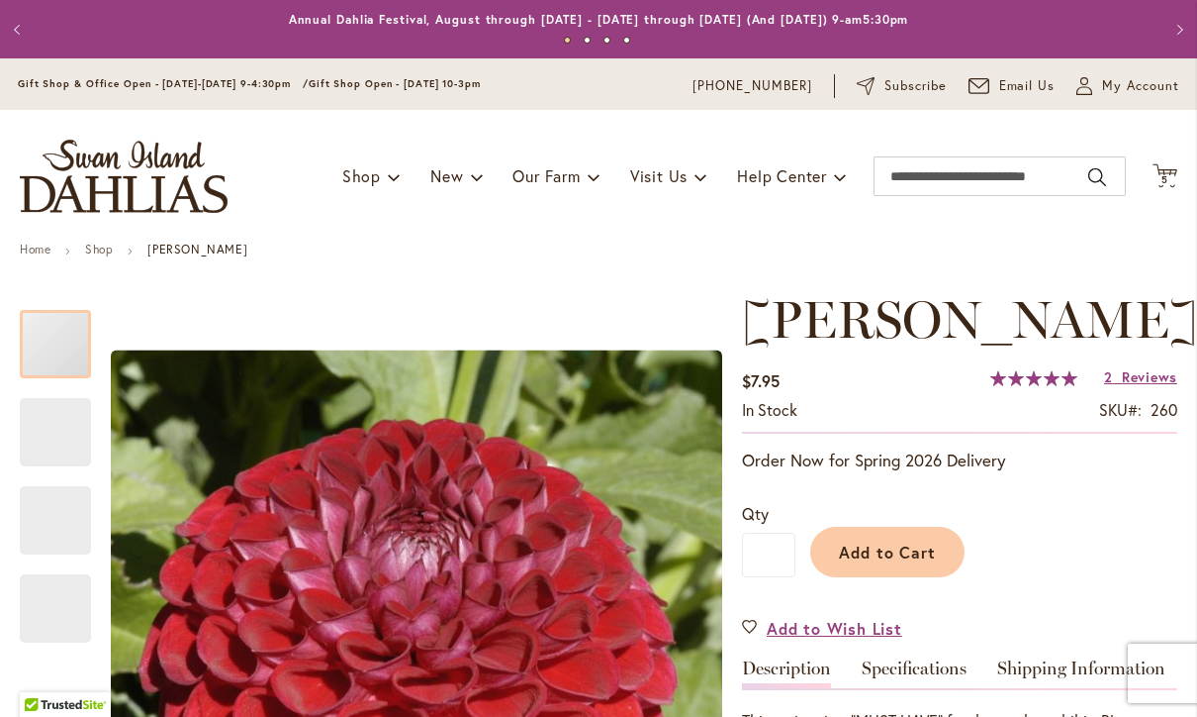
click at [46, 141] on img "store logo" at bounding box center [124, 176] width 208 height 73
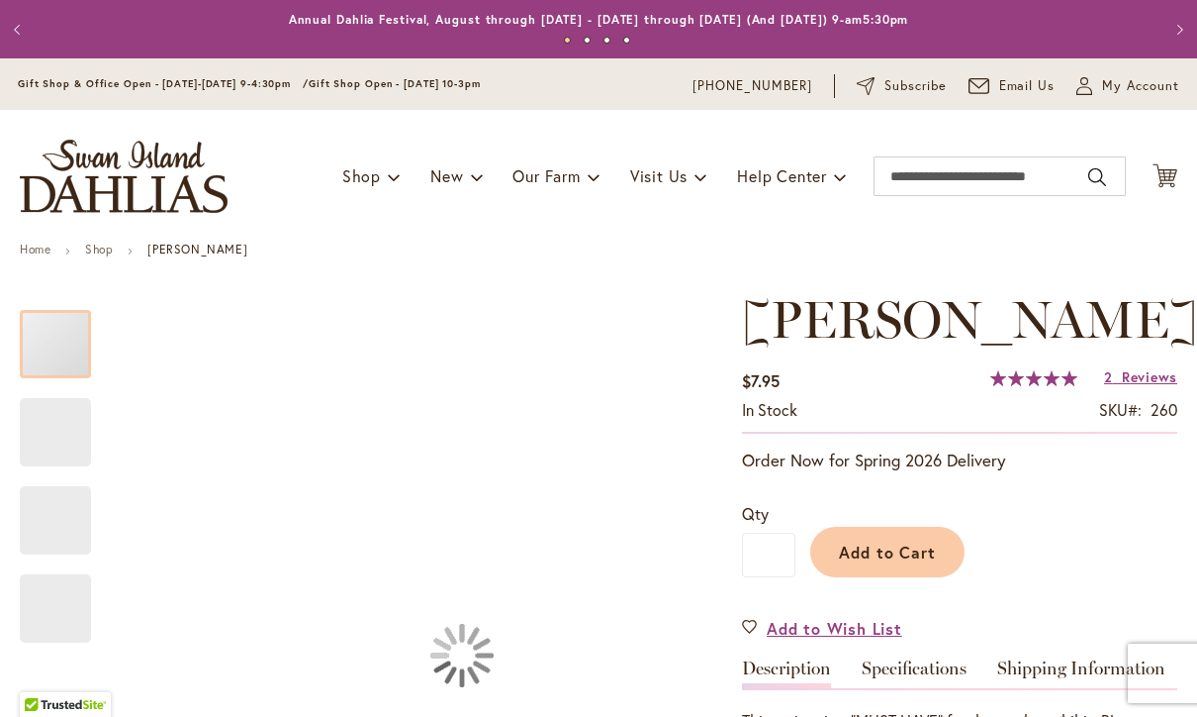
type input "********"
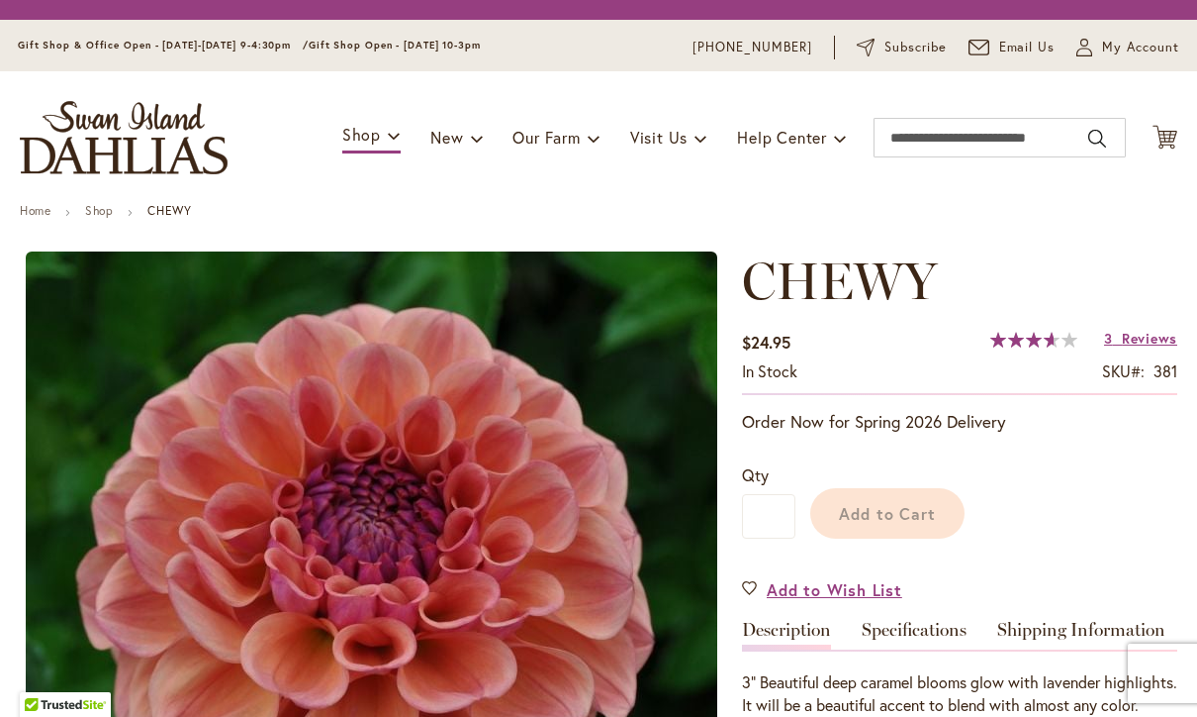
type input "********"
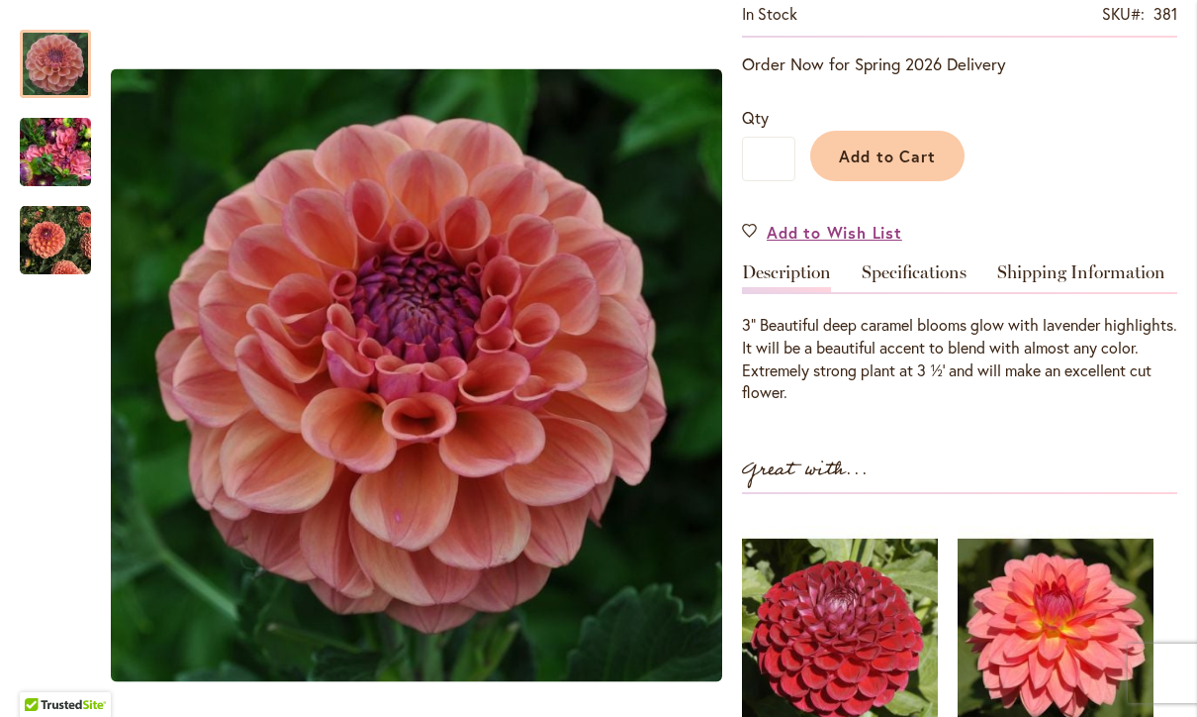
scroll to position [398, 0]
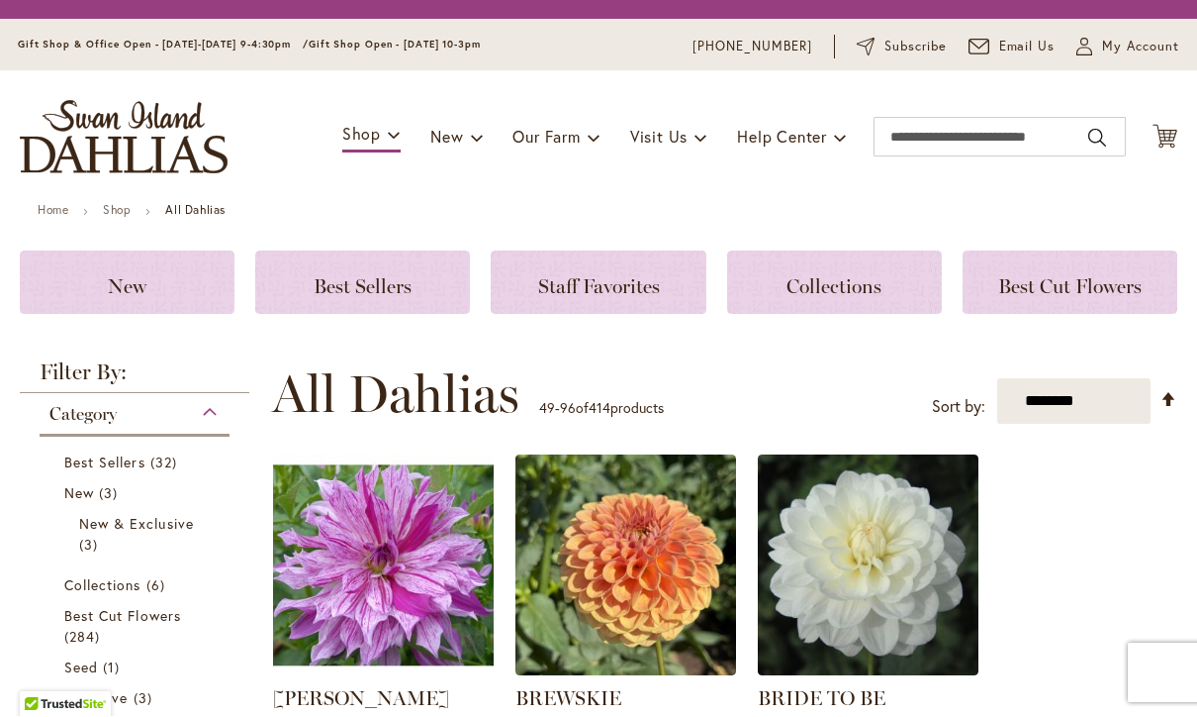
scroll to position [478, 0]
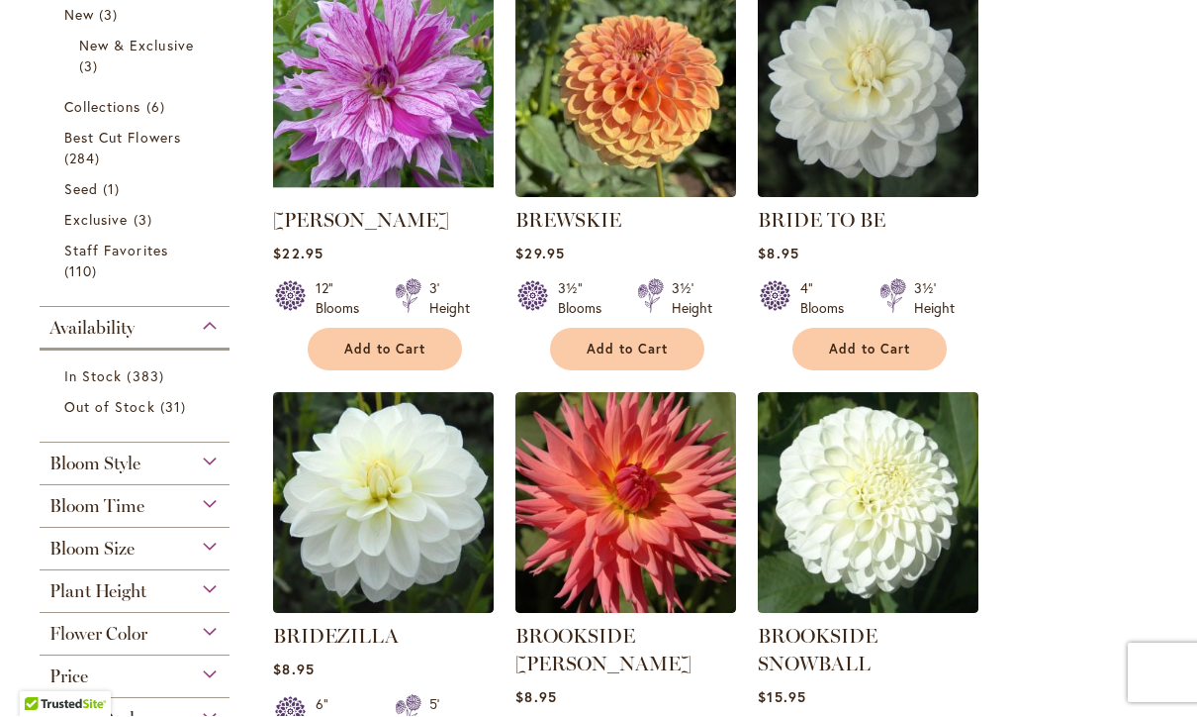
click at [971, 614] on img at bounding box center [868, 503] width 221 height 221
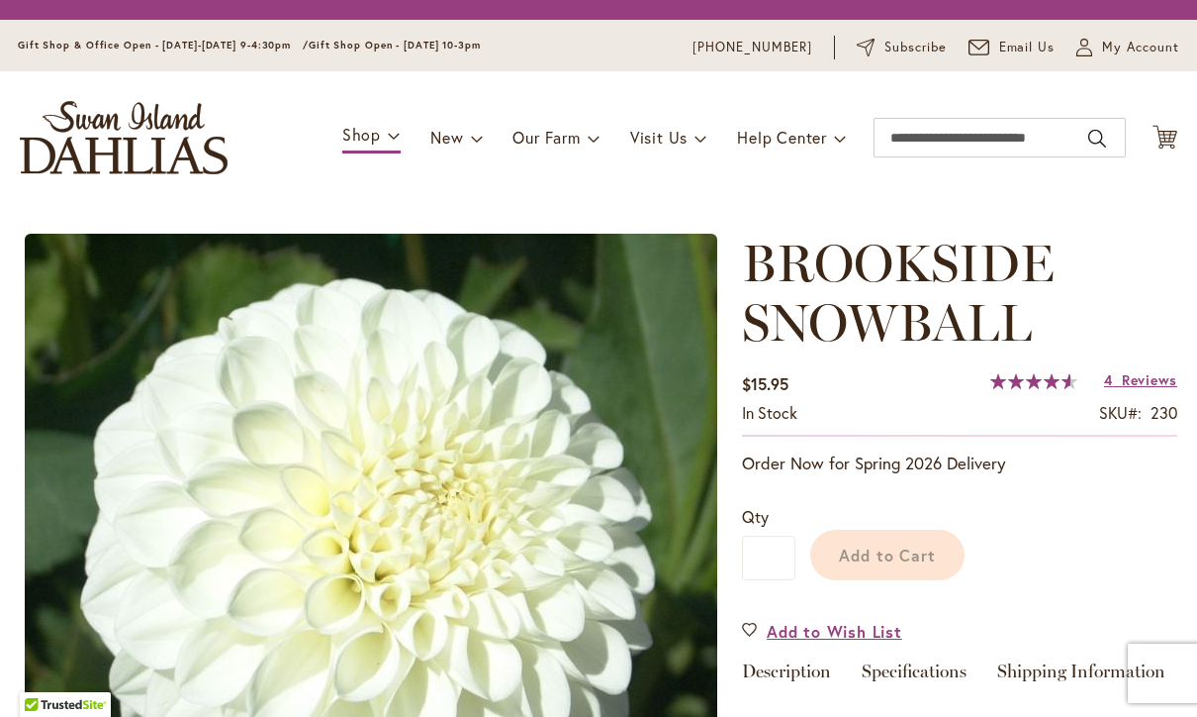
type input "********"
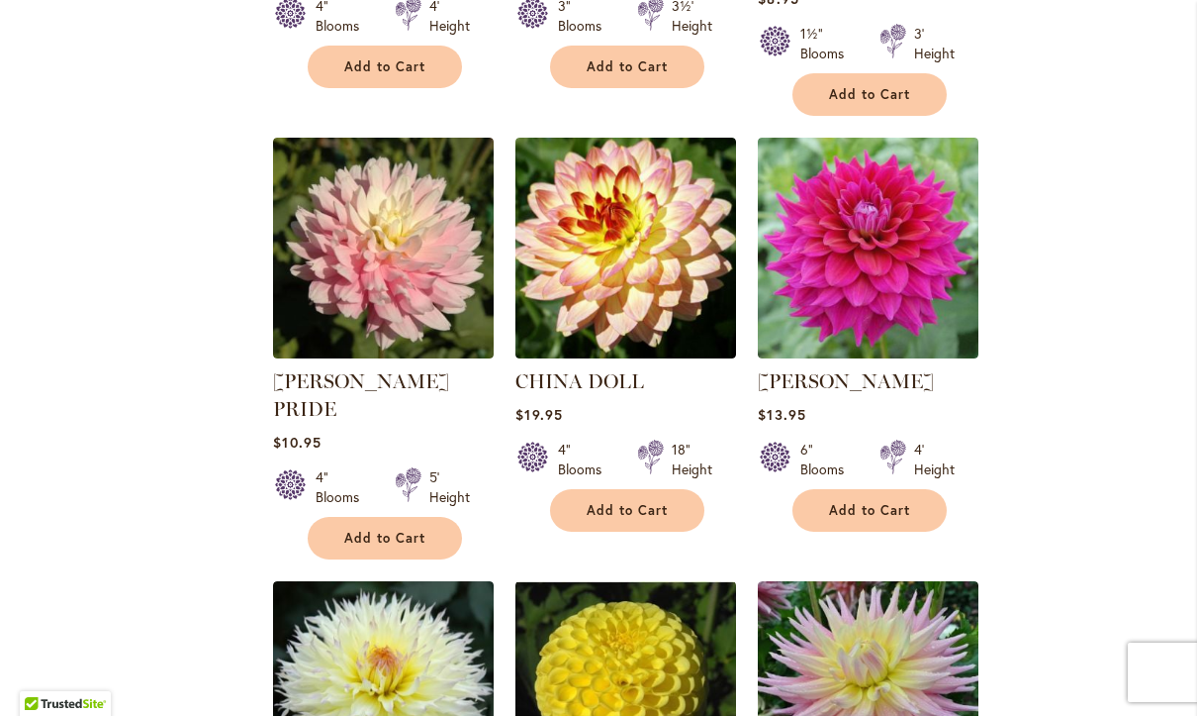
scroll to position [3762, 0]
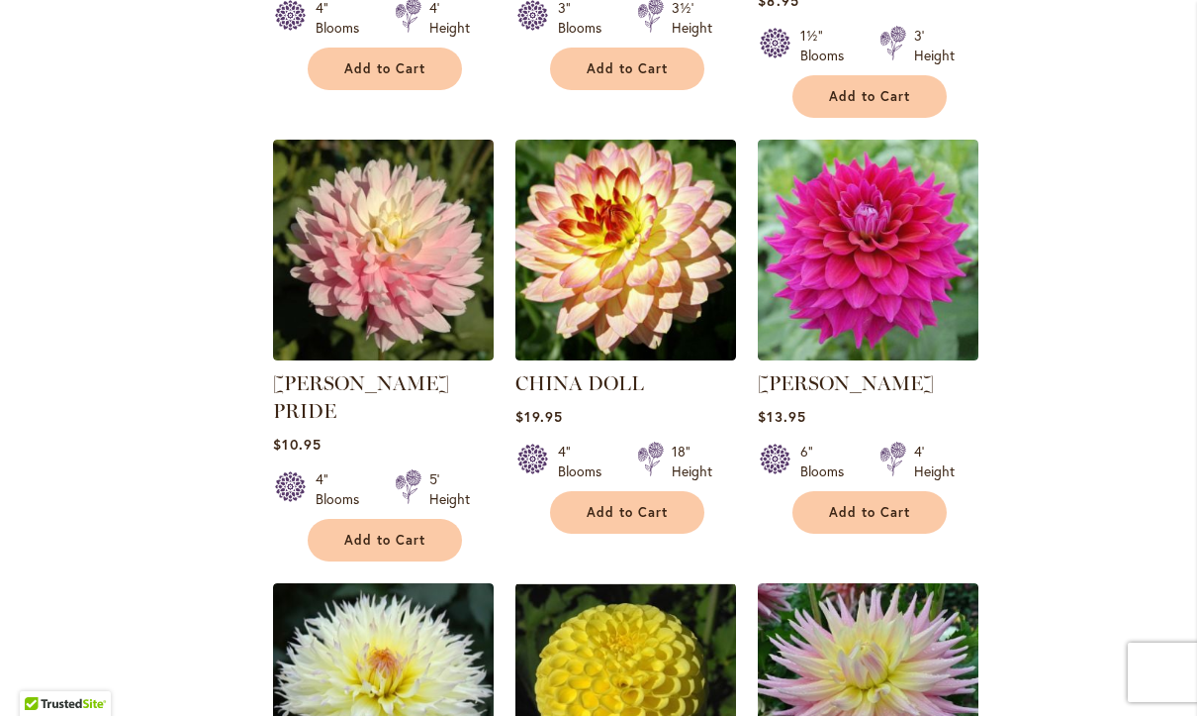
click at [835, 372] on link "CHLOE JANAE" at bounding box center [846, 384] width 176 height 24
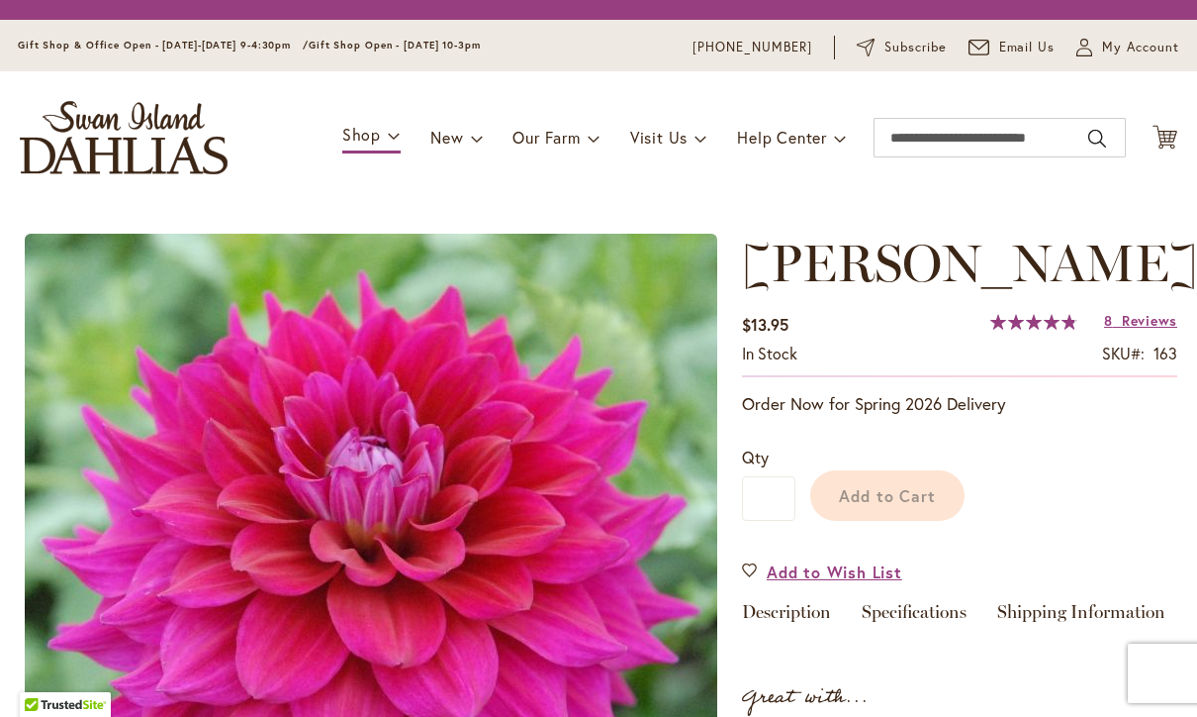
type input "********"
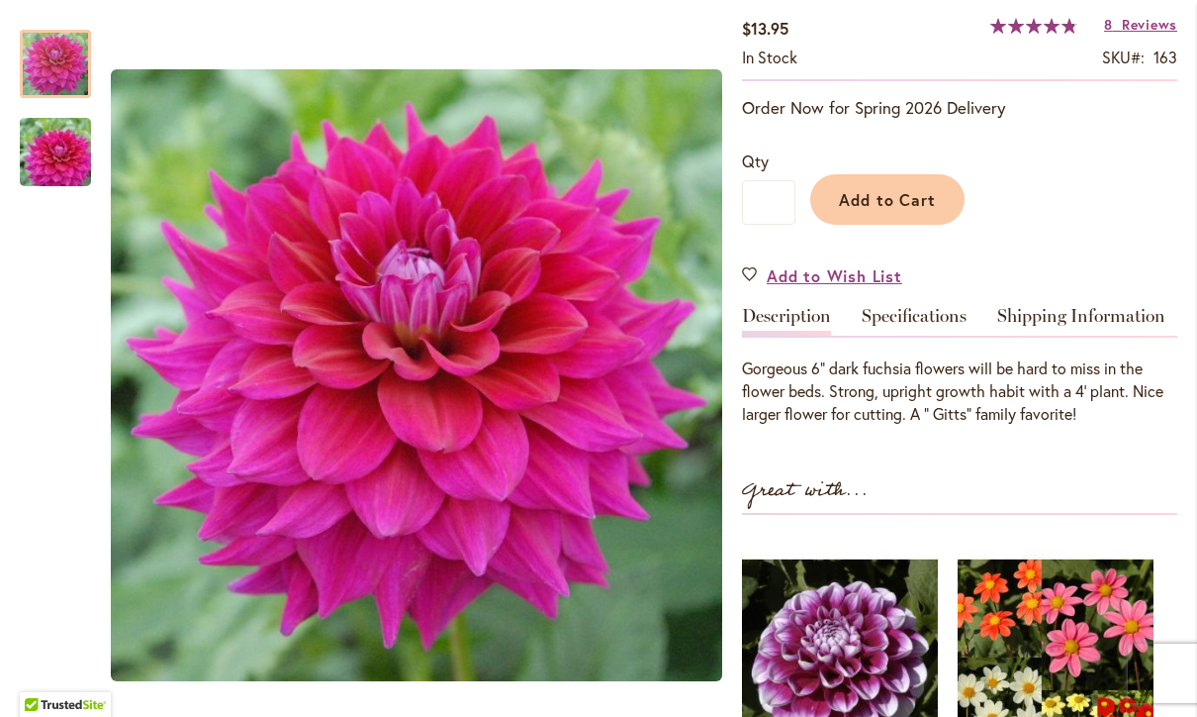
scroll to position [353, 0]
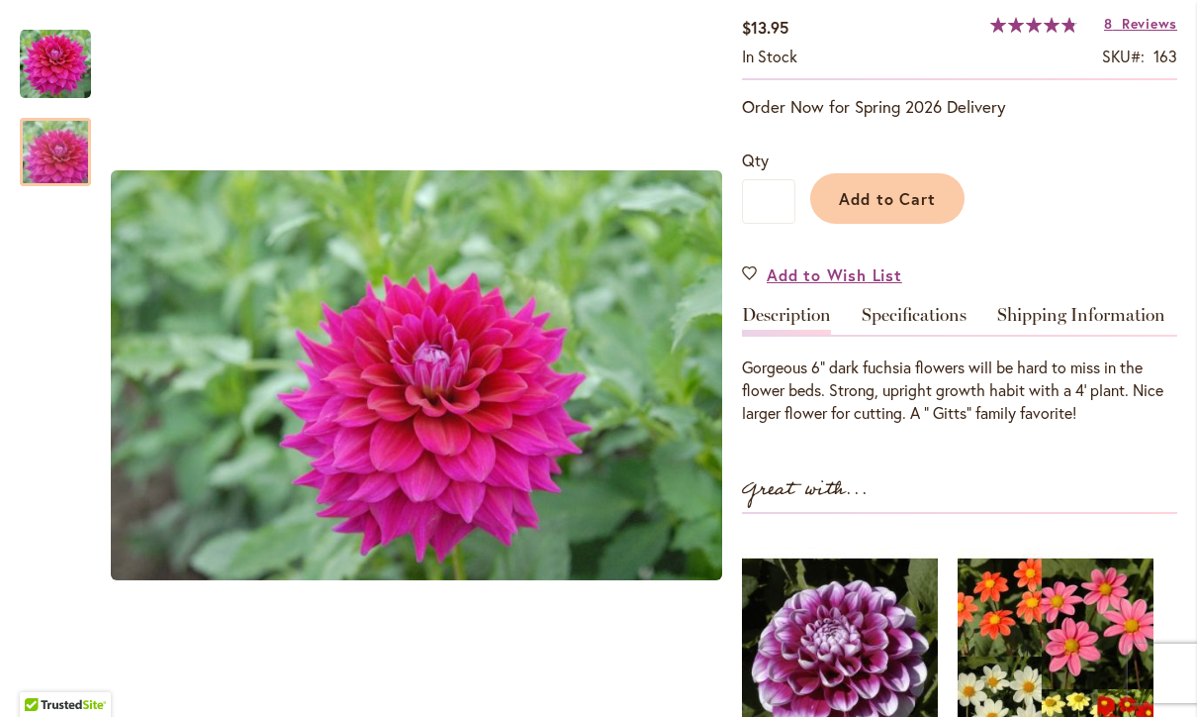
click at [48, 148] on img "CHLOE JANAE" at bounding box center [55, 152] width 143 height 95
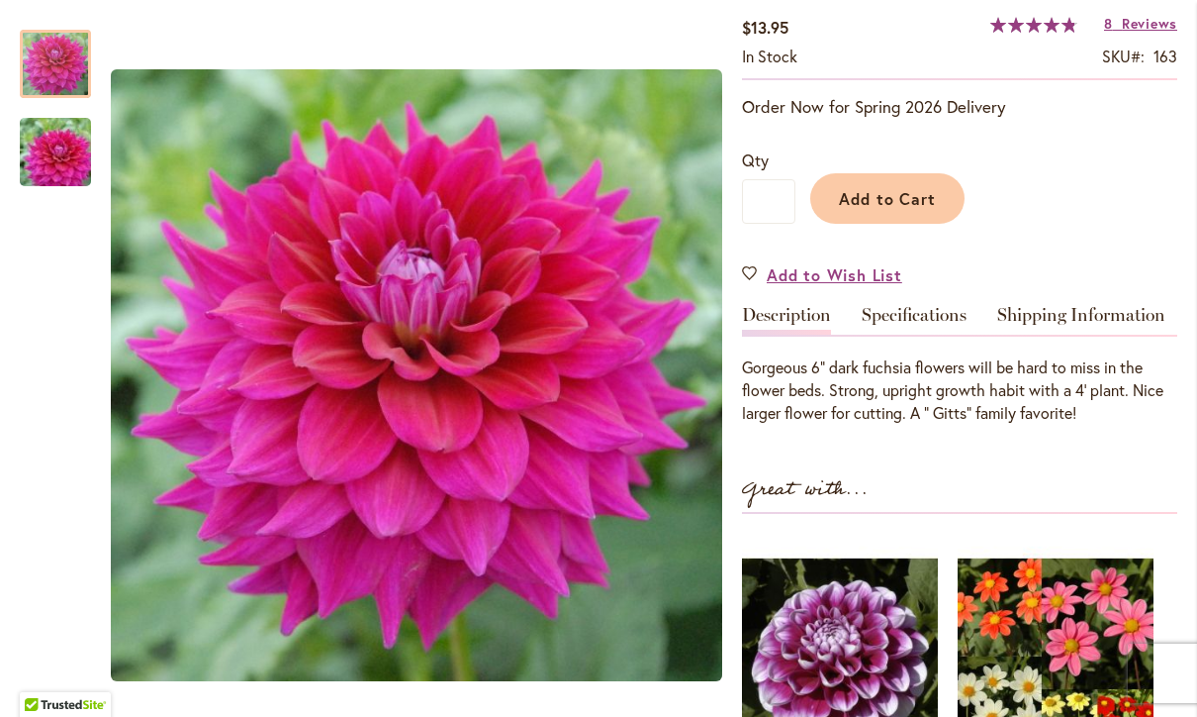
click at [48, 78] on div at bounding box center [55, 64] width 71 height 68
click at [50, 285] on div at bounding box center [55, 267] width 71 height 514
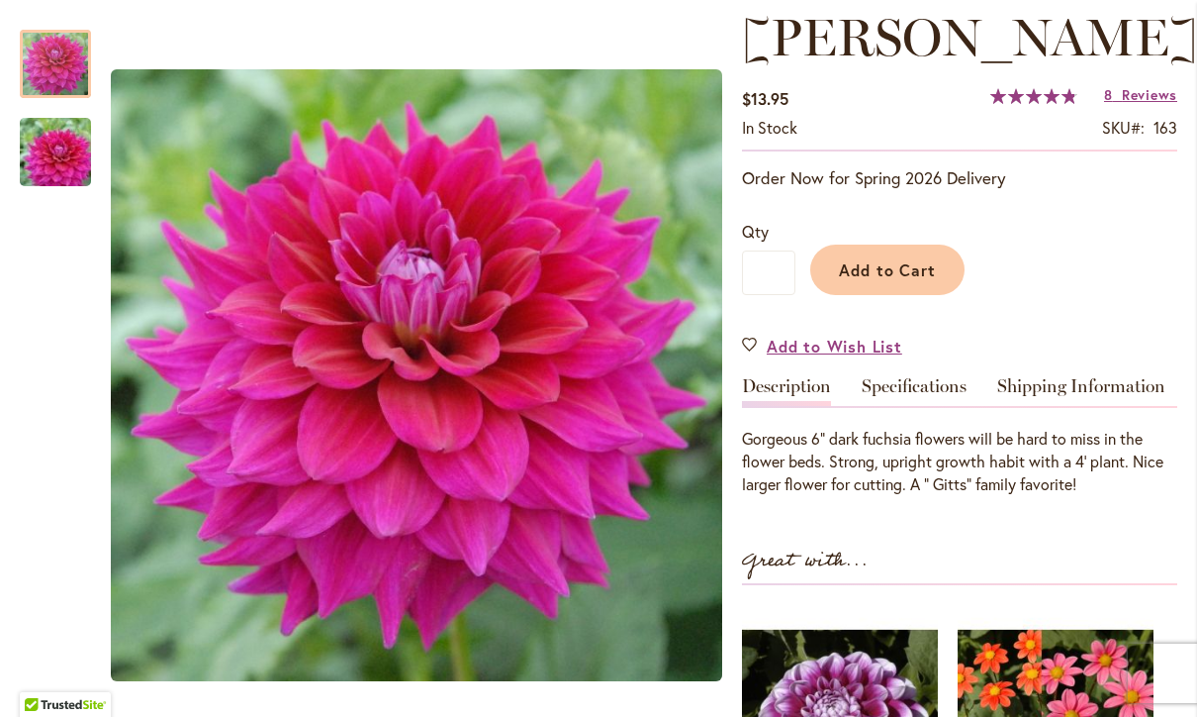
scroll to position [282, 0]
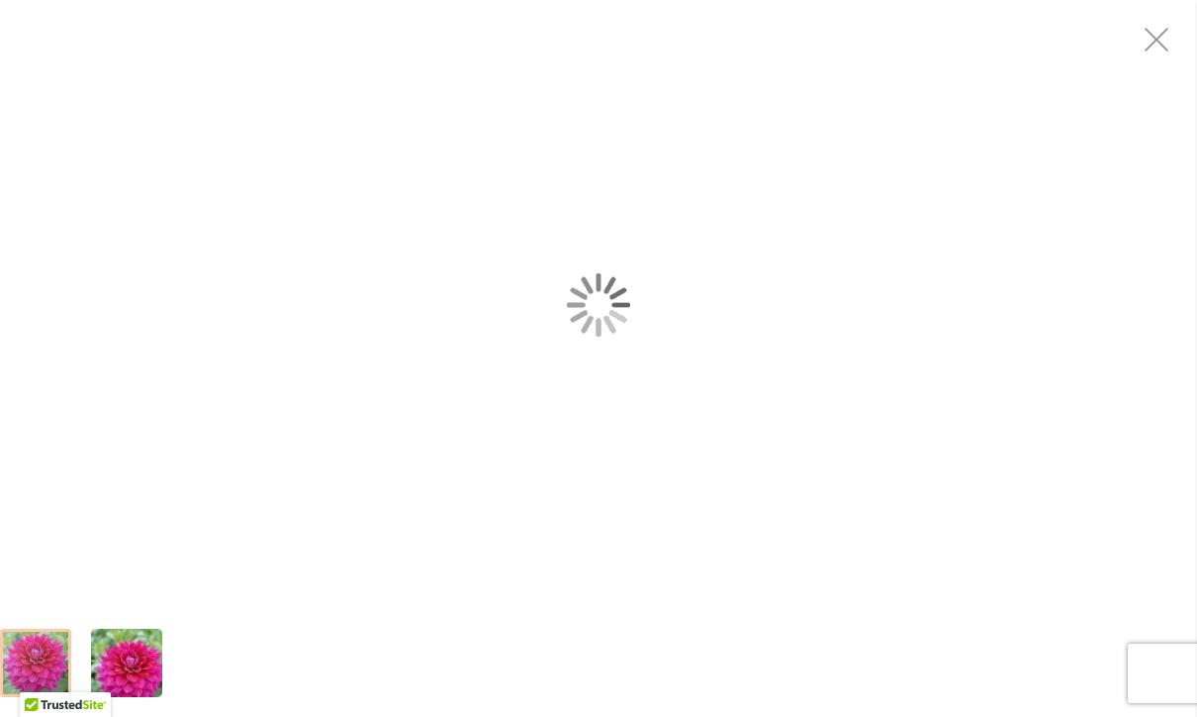
click at [205, 60] on div "CHLOE JANAE" at bounding box center [598, 304] width 1197 height 609
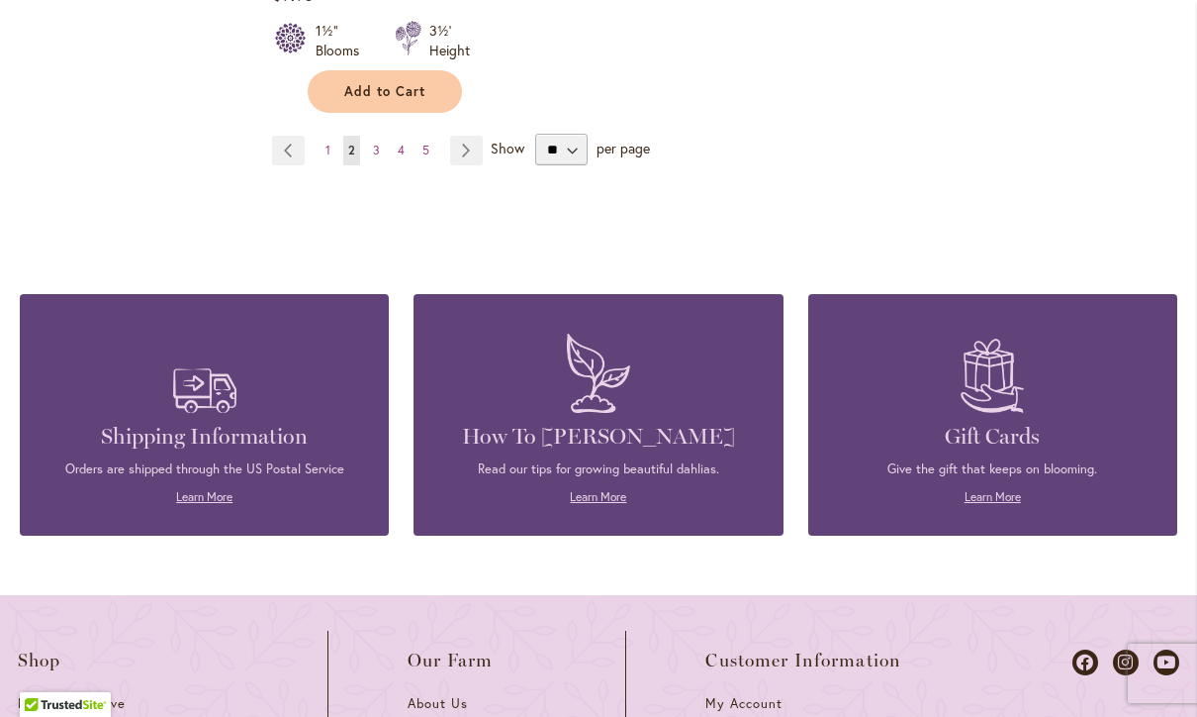
scroll to position [2883, 0]
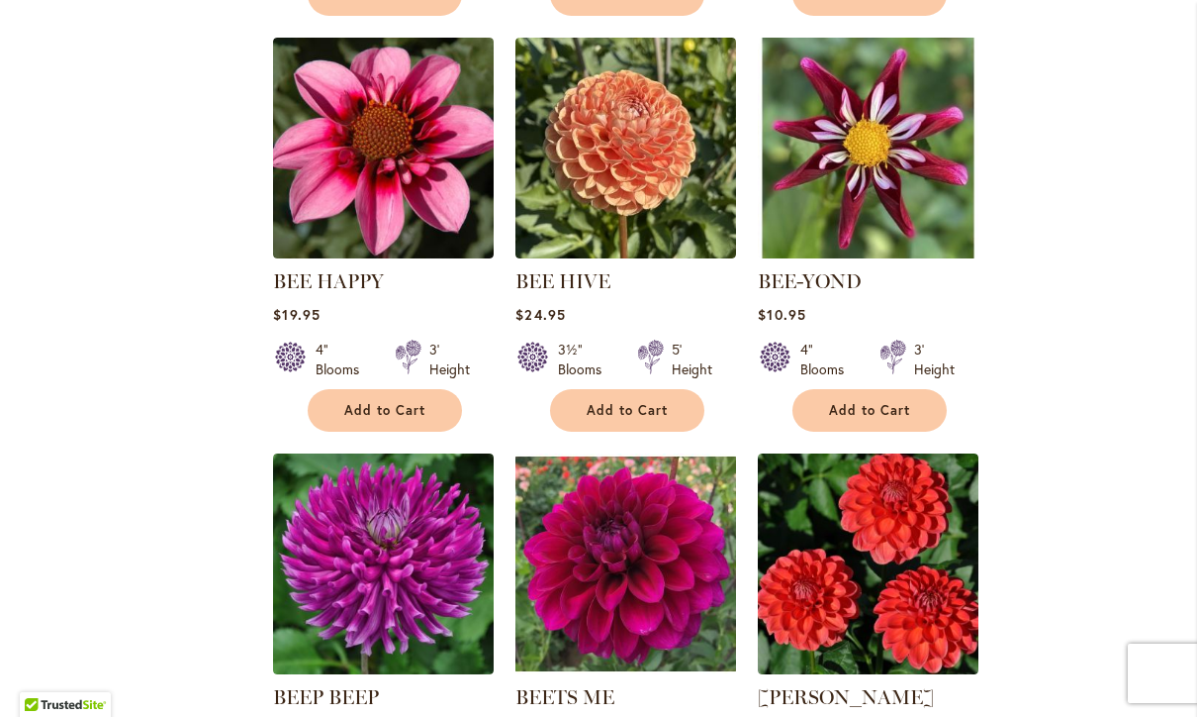
scroll to position [1705, 0]
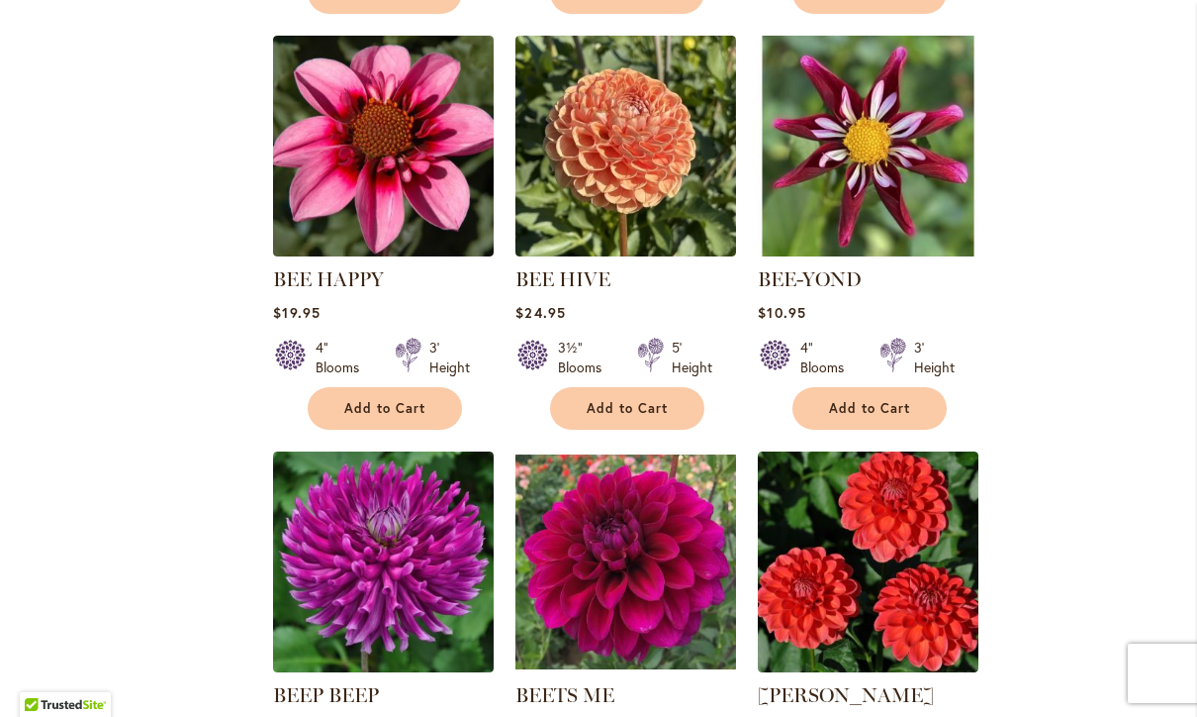
click at [579, 276] on link "BEE HIVE" at bounding box center [563, 279] width 95 height 24
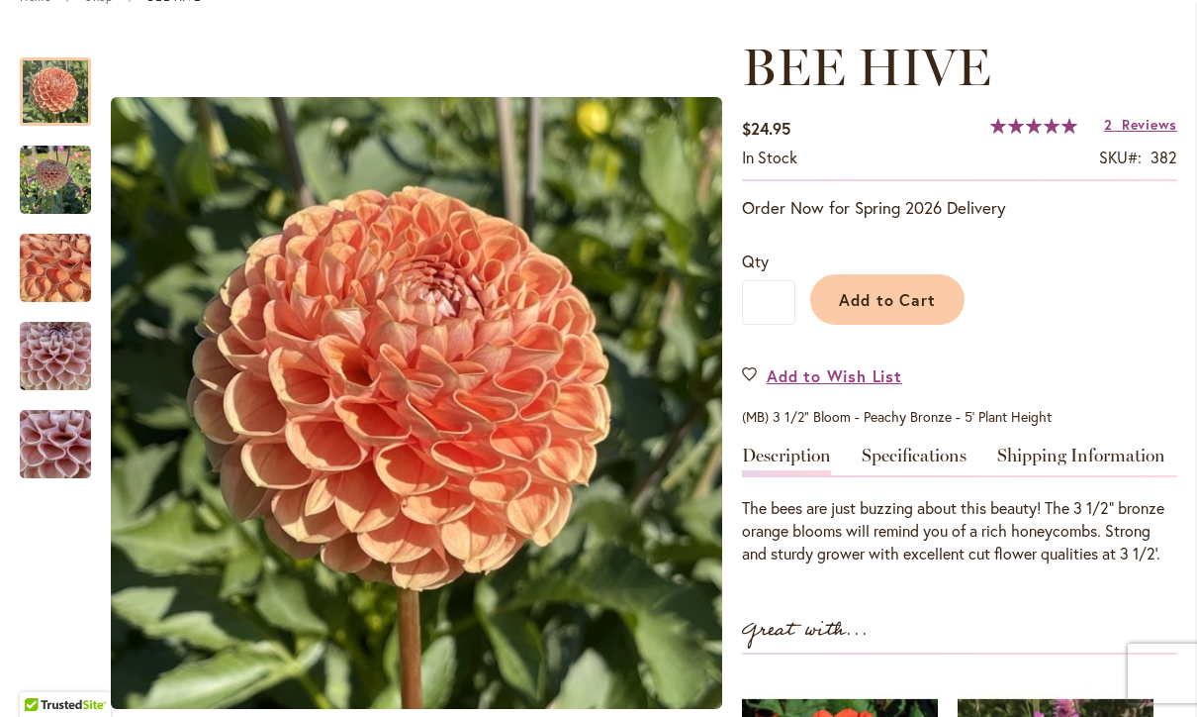
scroll to position [249, 0]
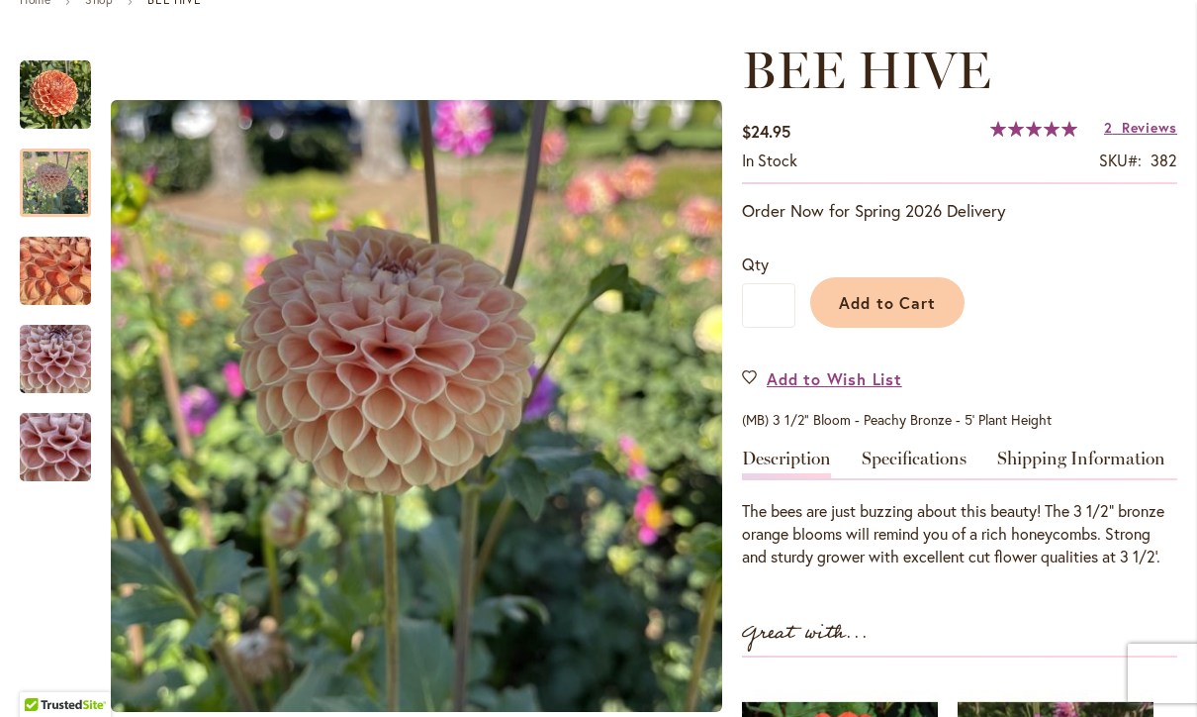
click at [48, 181] on img "BEE HIVE" at bounding box center [55, 182] width 71 height 71
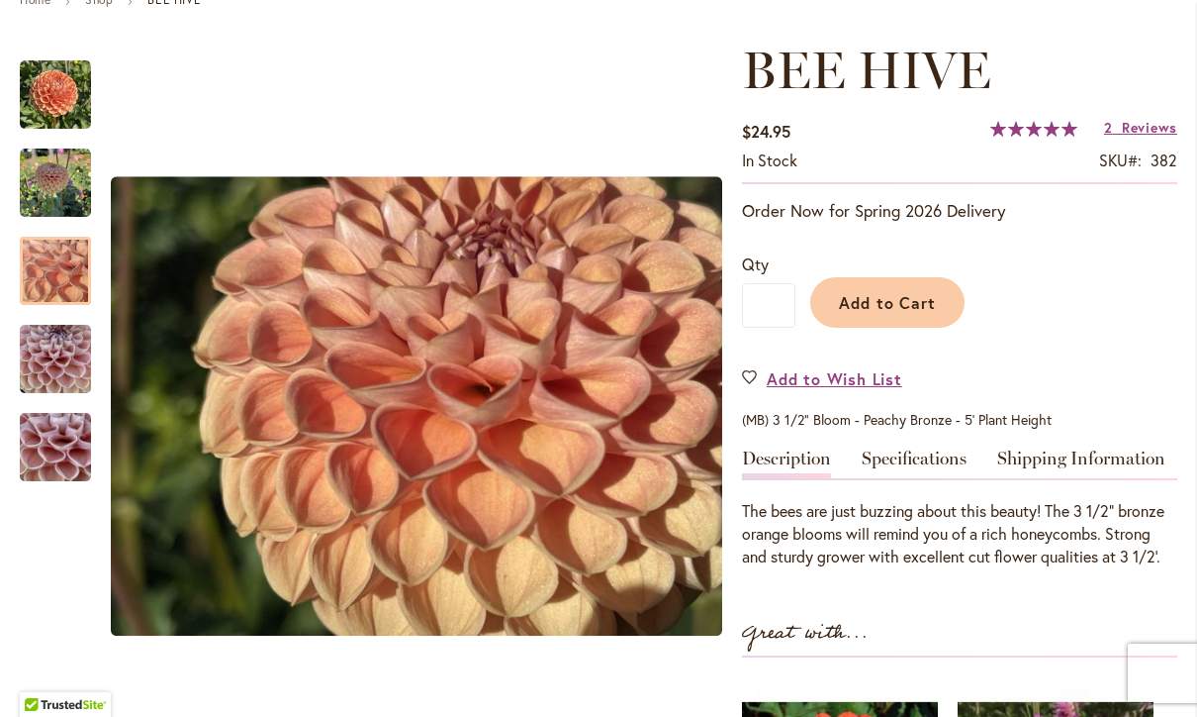
click at [44, 278] on img "BEE HIVE" at bounding box center [55, 271] width 143 height 107
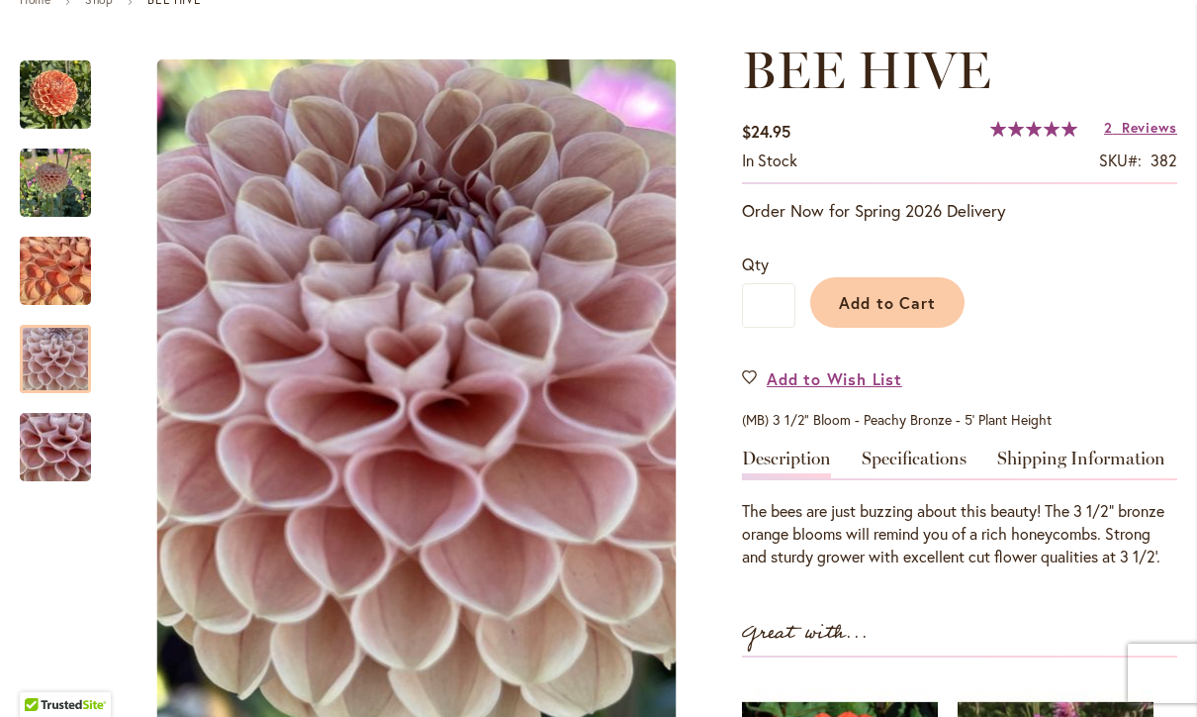
click at [54, 378] on img "BEE HIVE" at bounding box center [55, 359] width 71 height 95
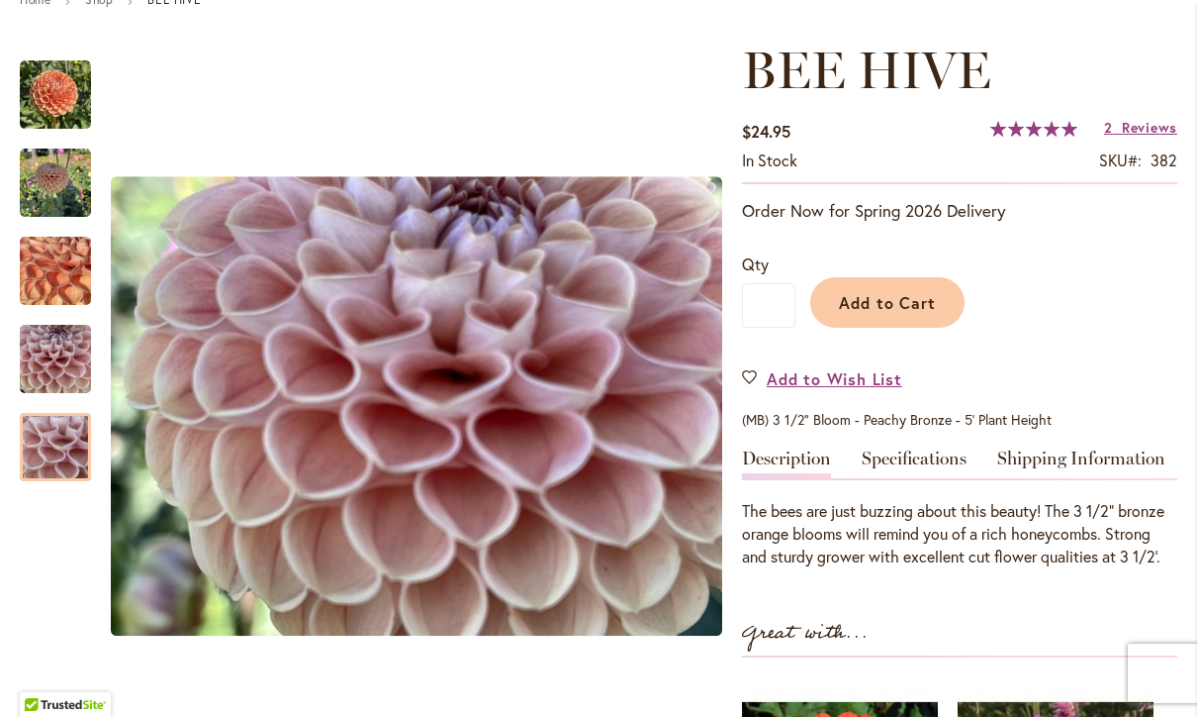
click at [49, 462] on img "BEE HIVE" at bounding box center [55, 447] width 143 height 107
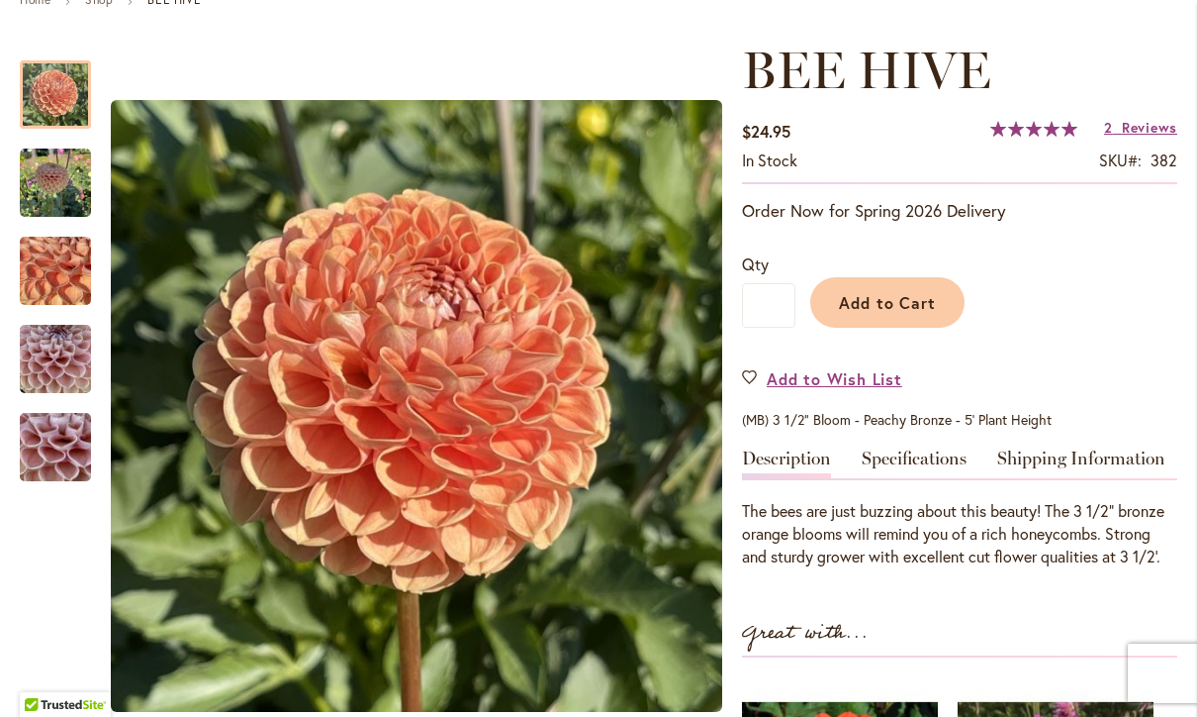
click at [53, 108] on img "BEE HIVE" at bounding box center [55, 94] width 71 height 71
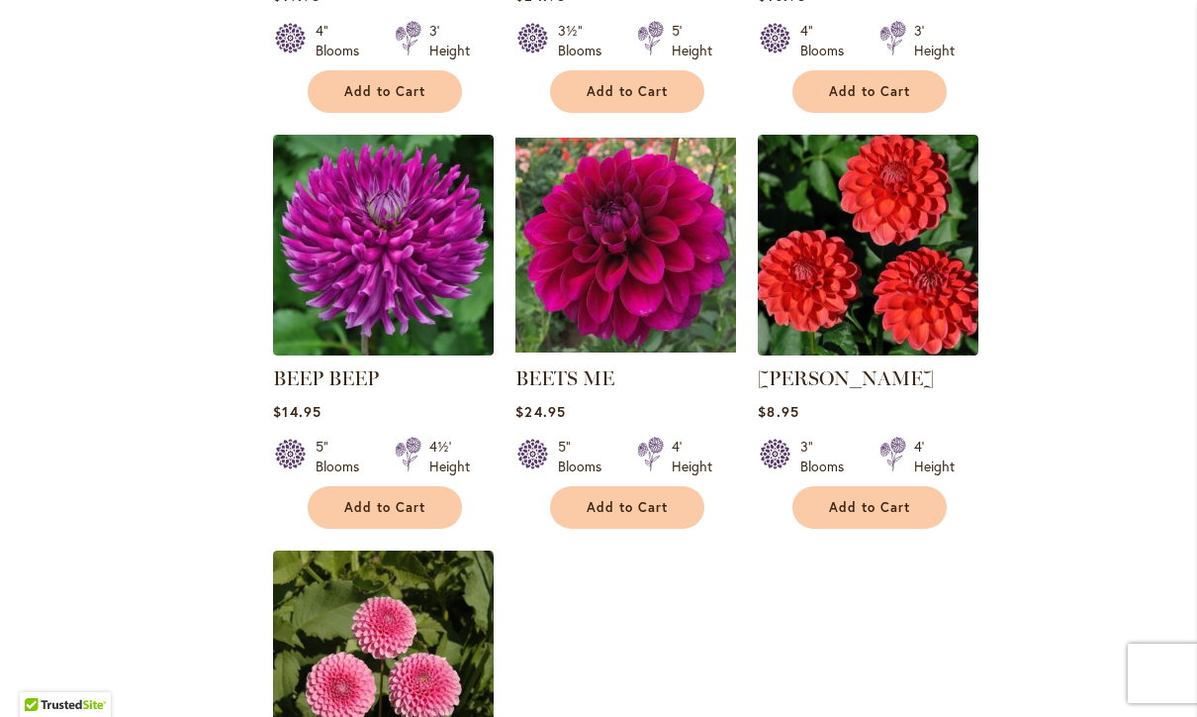
scroll to position [2023, 0]
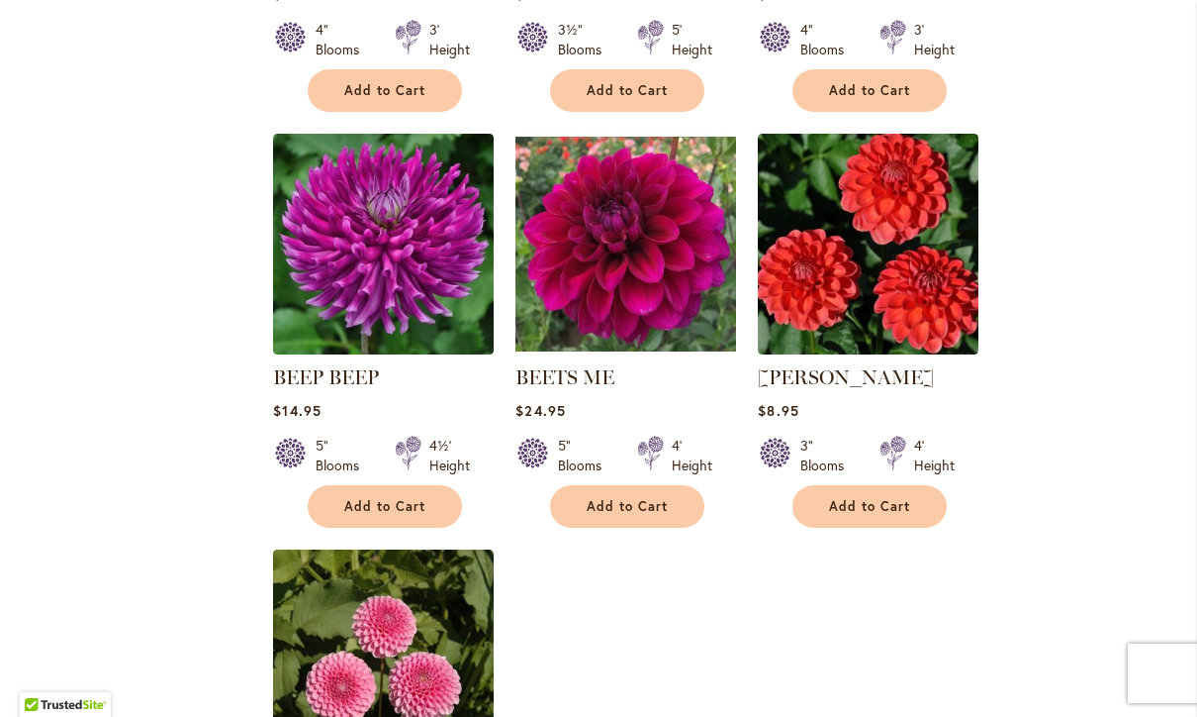
click at [627, 294] on img at bounding box center [626, 244] width 221 height 221
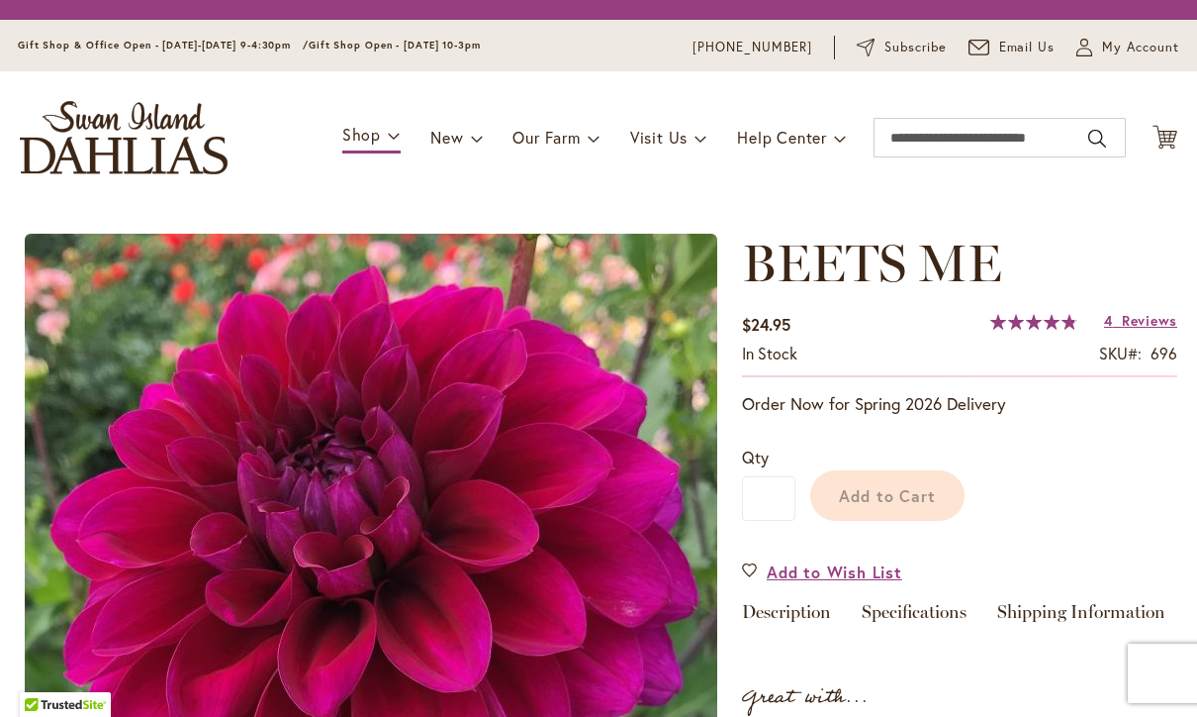
type input "********"
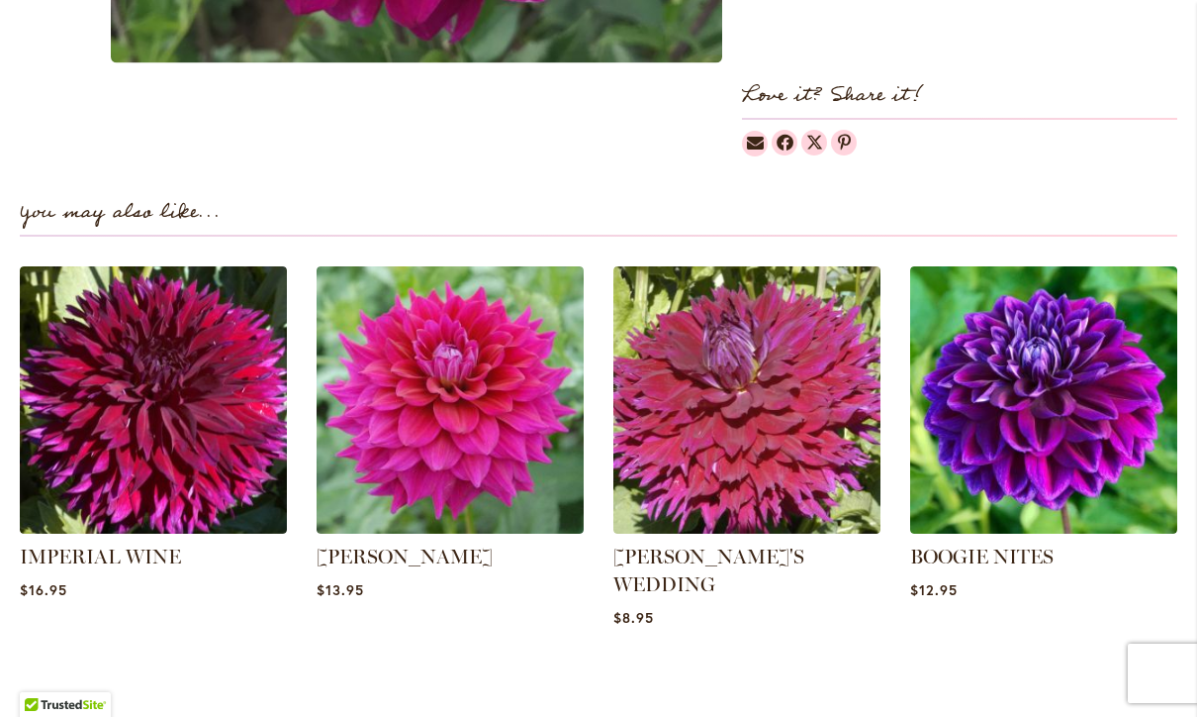
scroll to position [1227, 0]
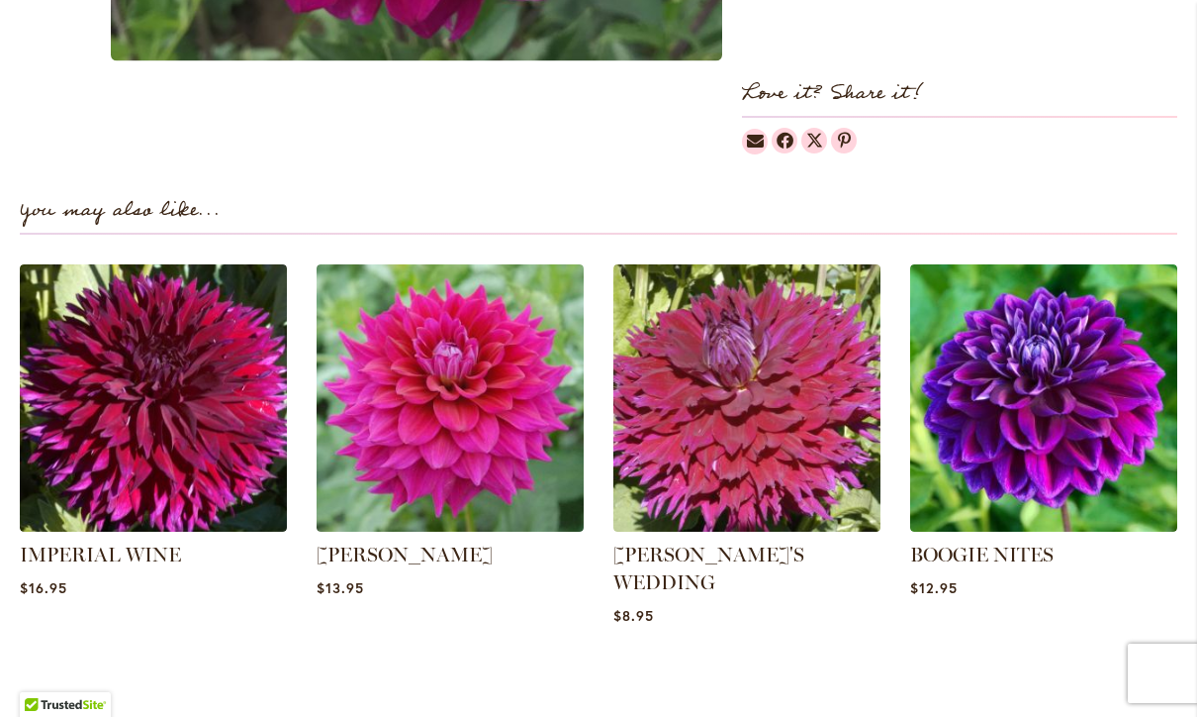
click at [175, 451] on img at bounding box center [153, 397] width 267 height 267
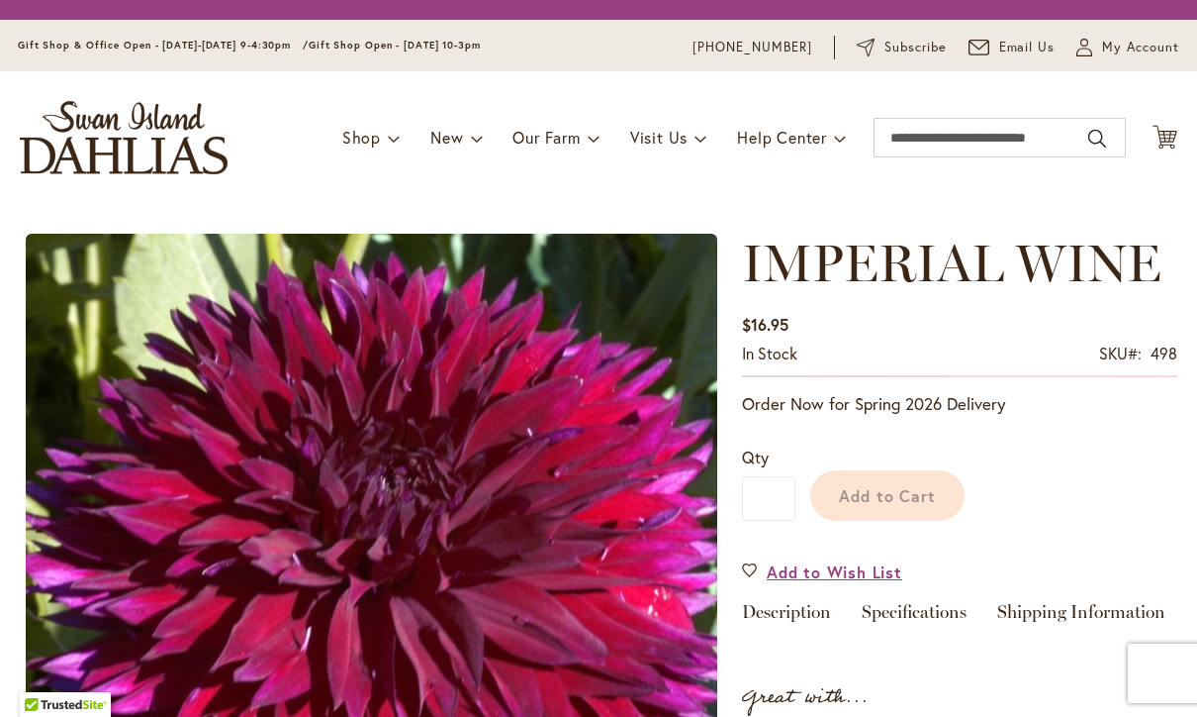
type input "********"
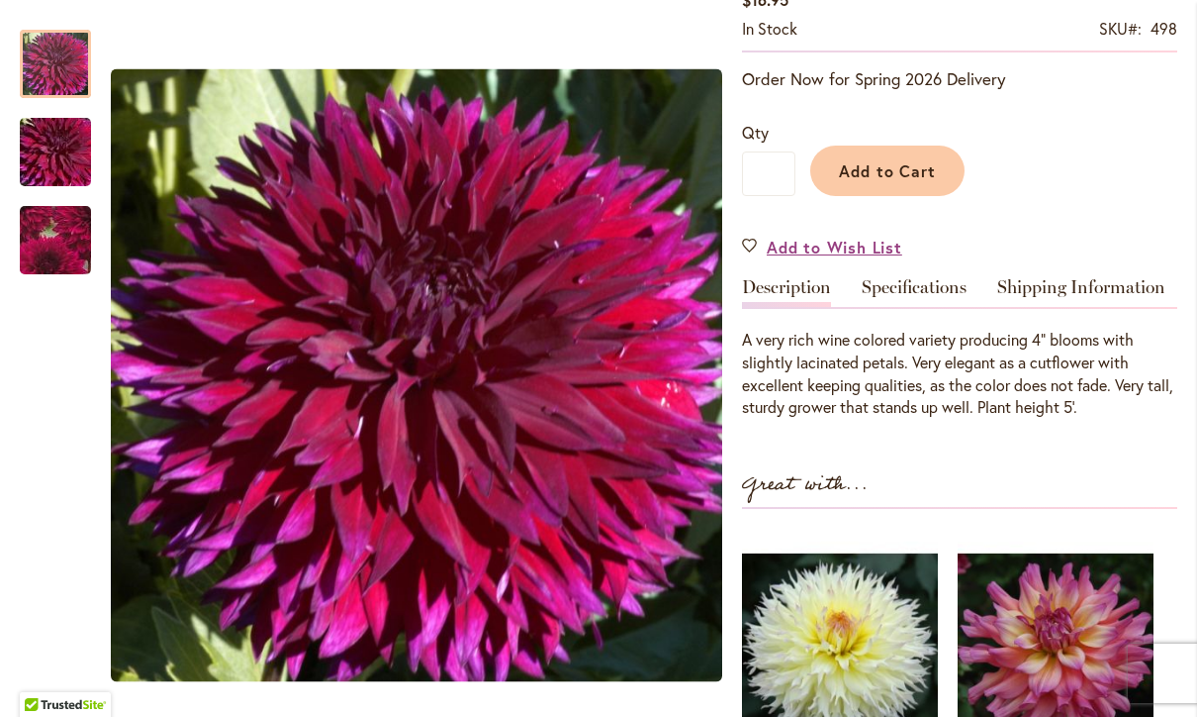
scroll to position [382, 0]
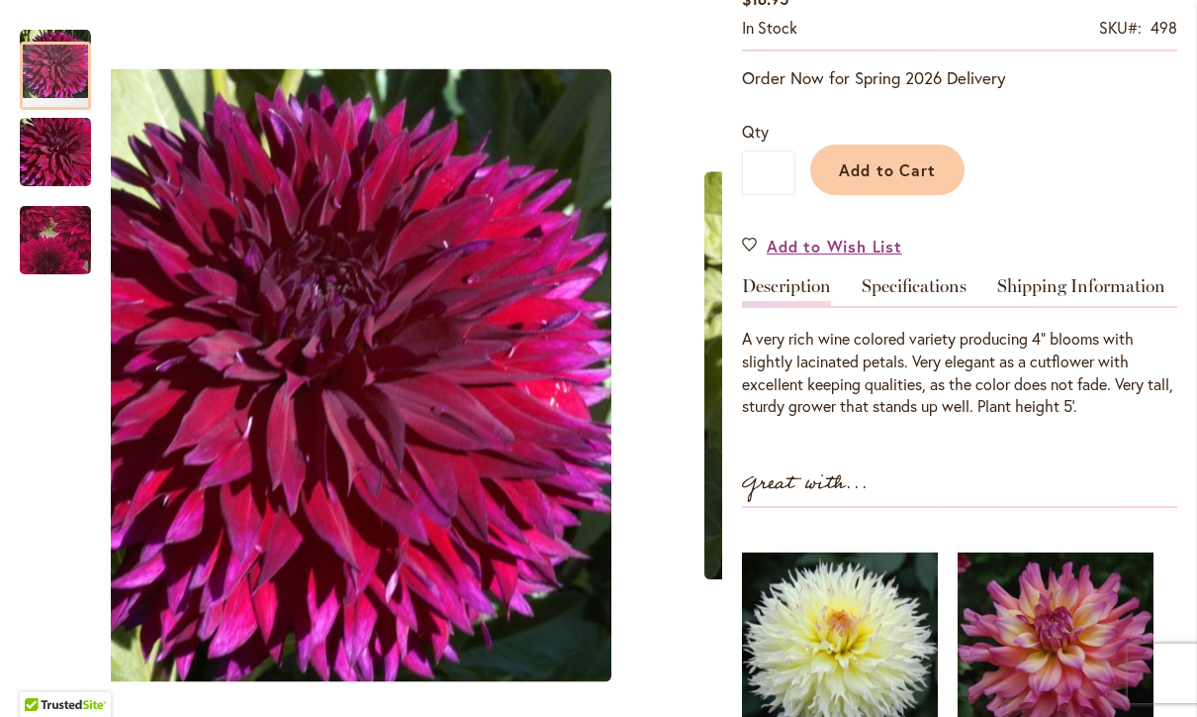
click at [59, 164] on img "IMPERIAL WINE" at bounding box center [55, 152] width 143 height 95
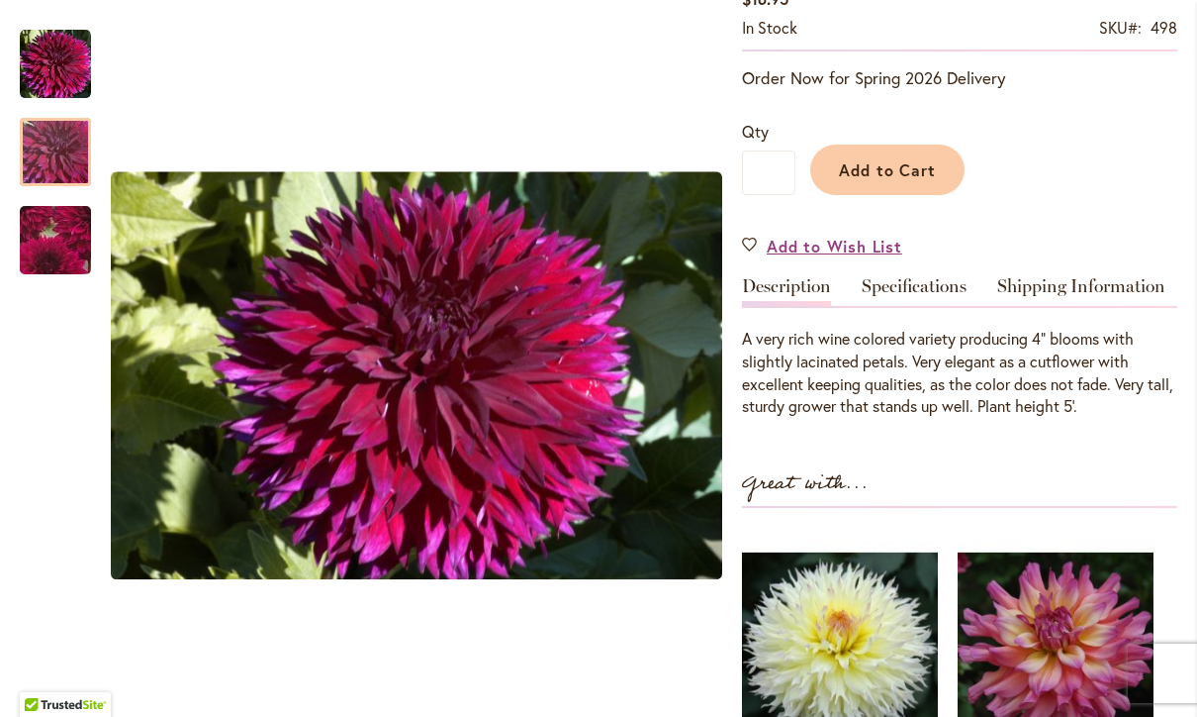
click at [57, 268] on img "IMPERIAL WINE" at bounding box center [55, 240] width 139 height 137
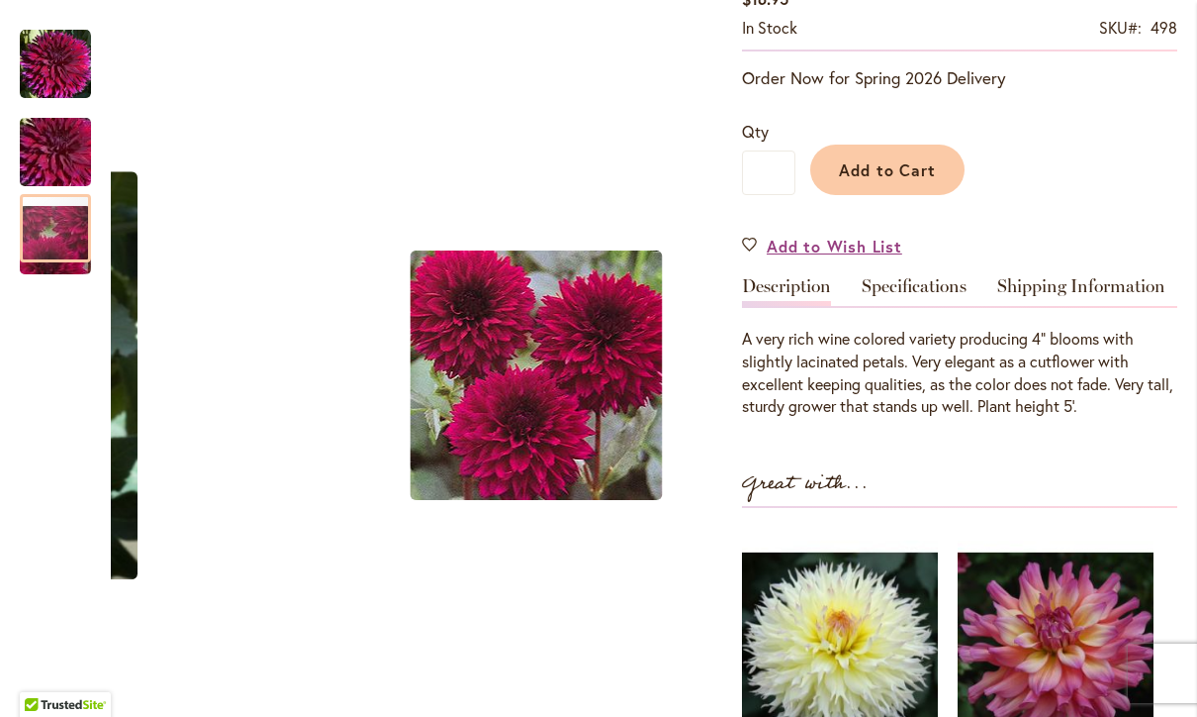
click at [59, 89] on img "IMPERIAL WINE" at bounding box center [55, 64] width 71 height 71
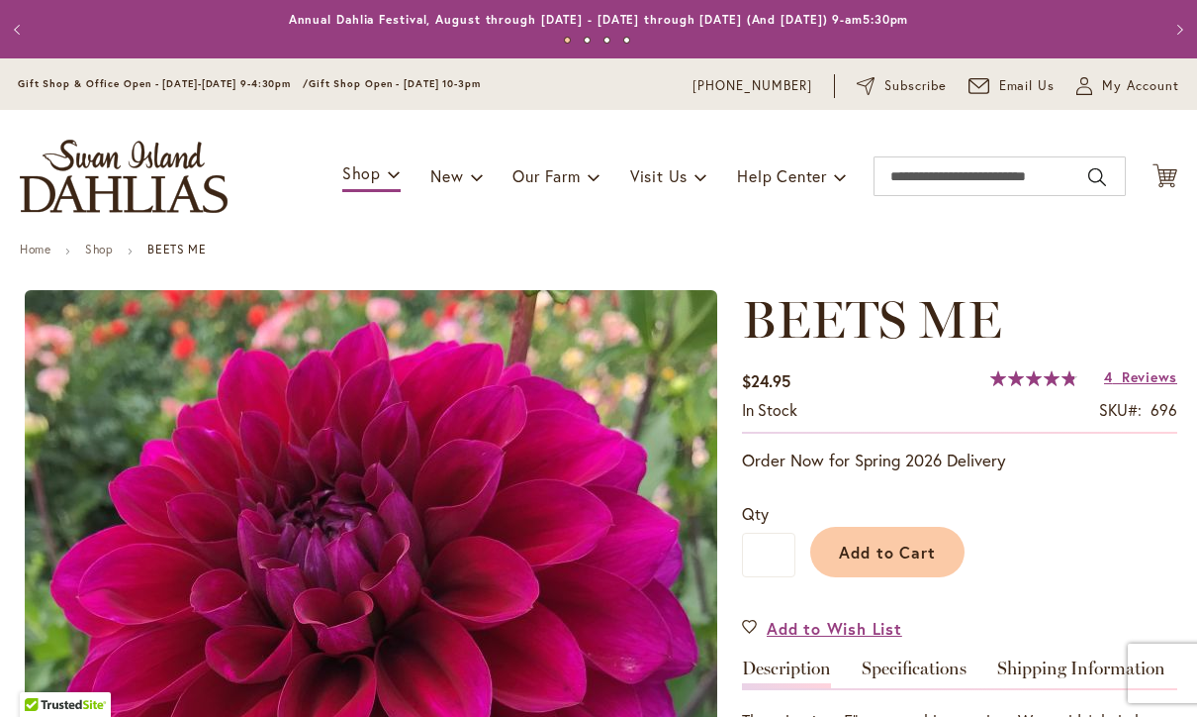
type input "********"
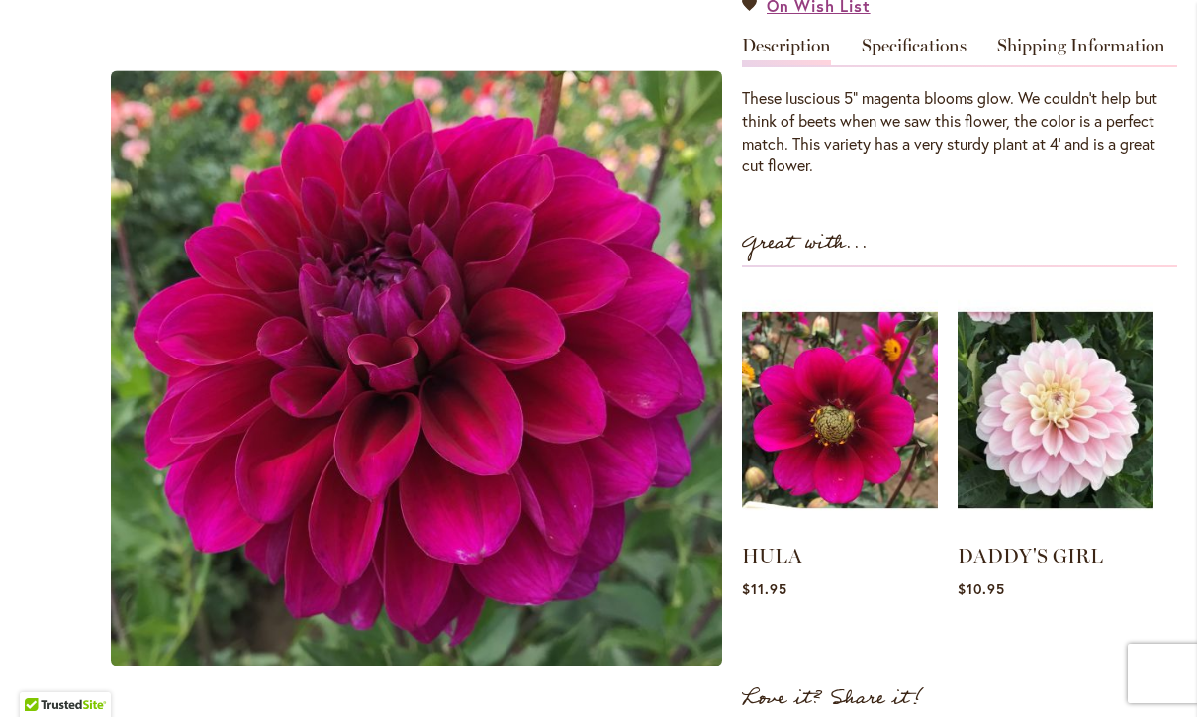
scroll to position [622, 0]
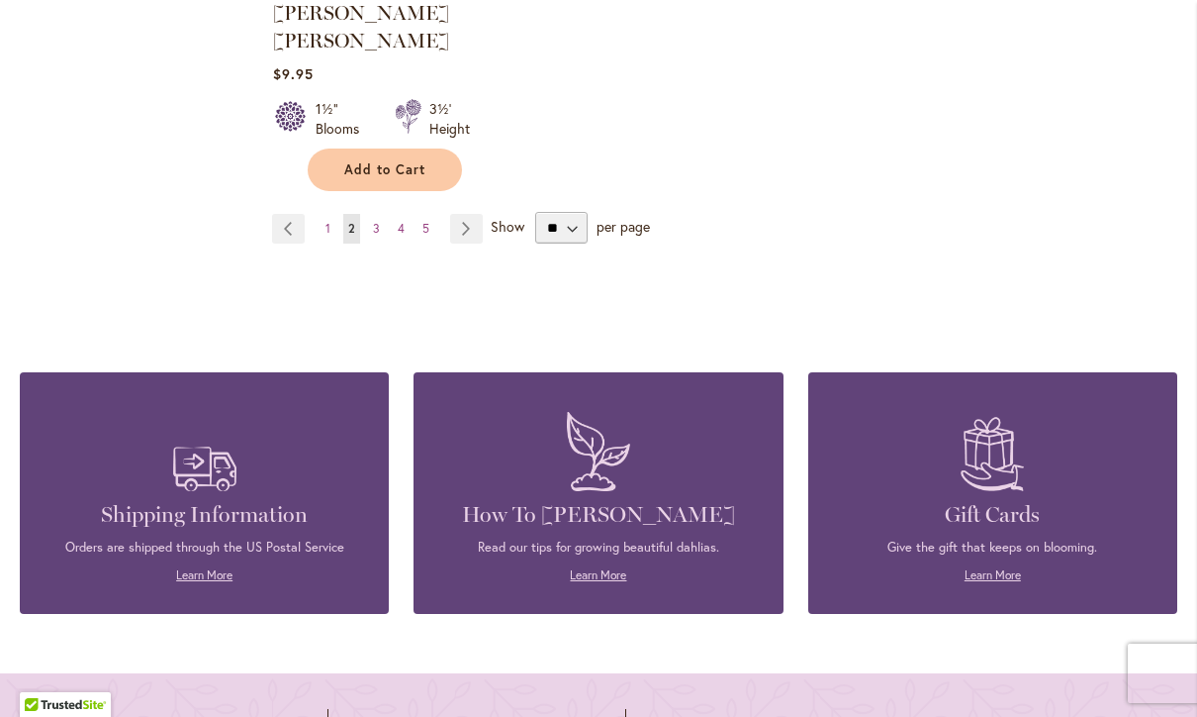
scroll to position [2807, 0]
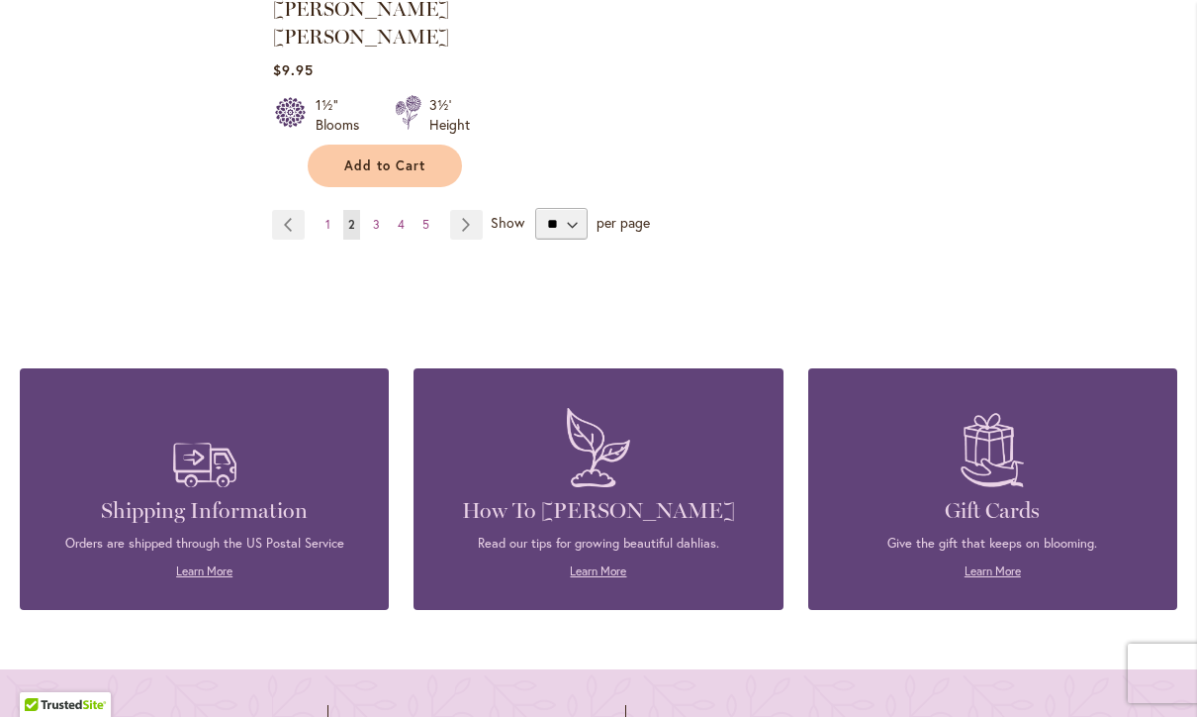
click at [473, 210] on link "Page Next" at bounding box center [466, 225] width 33 height 30
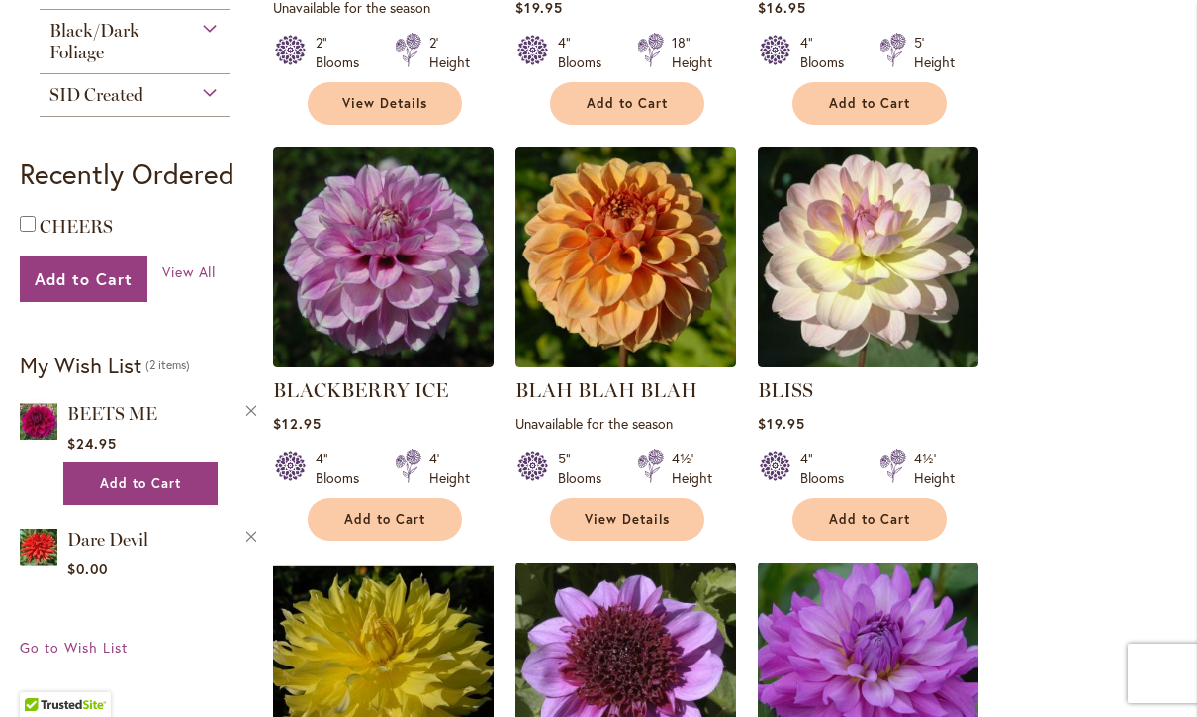
scroll to position [775, 0]
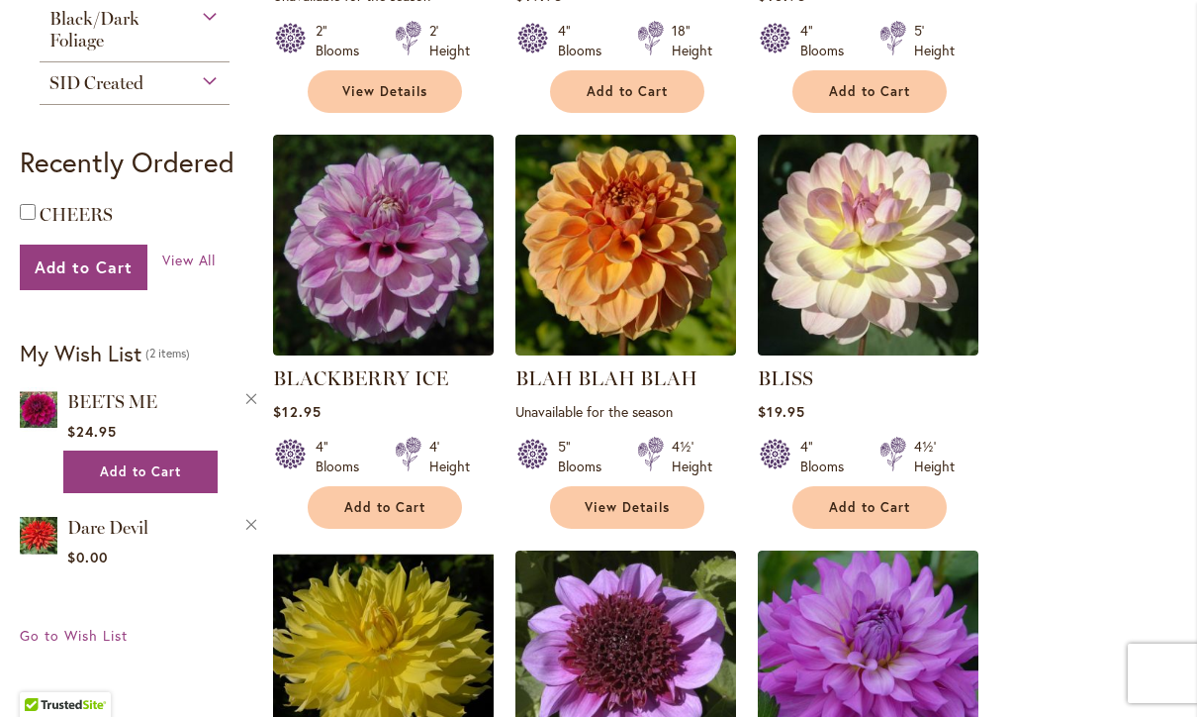
click at [609, 383] on link "BLAH BLAH BLAH" at bounding box center [607, 378] width 182 height 24
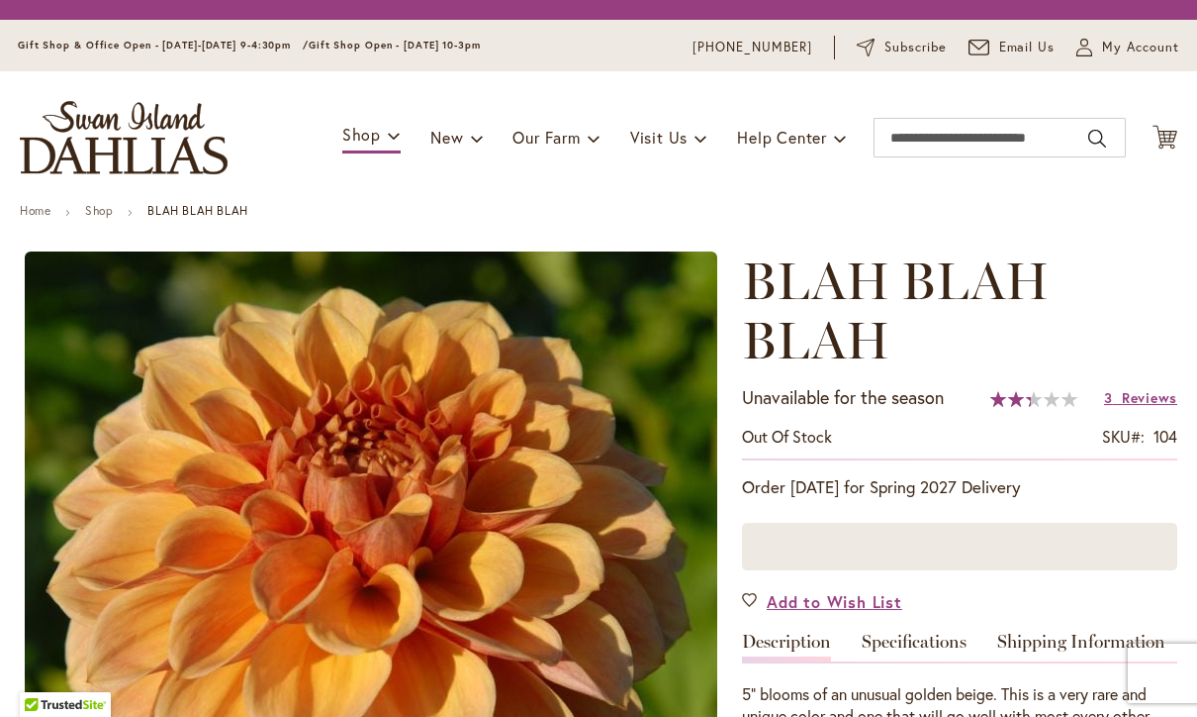
type input "********"
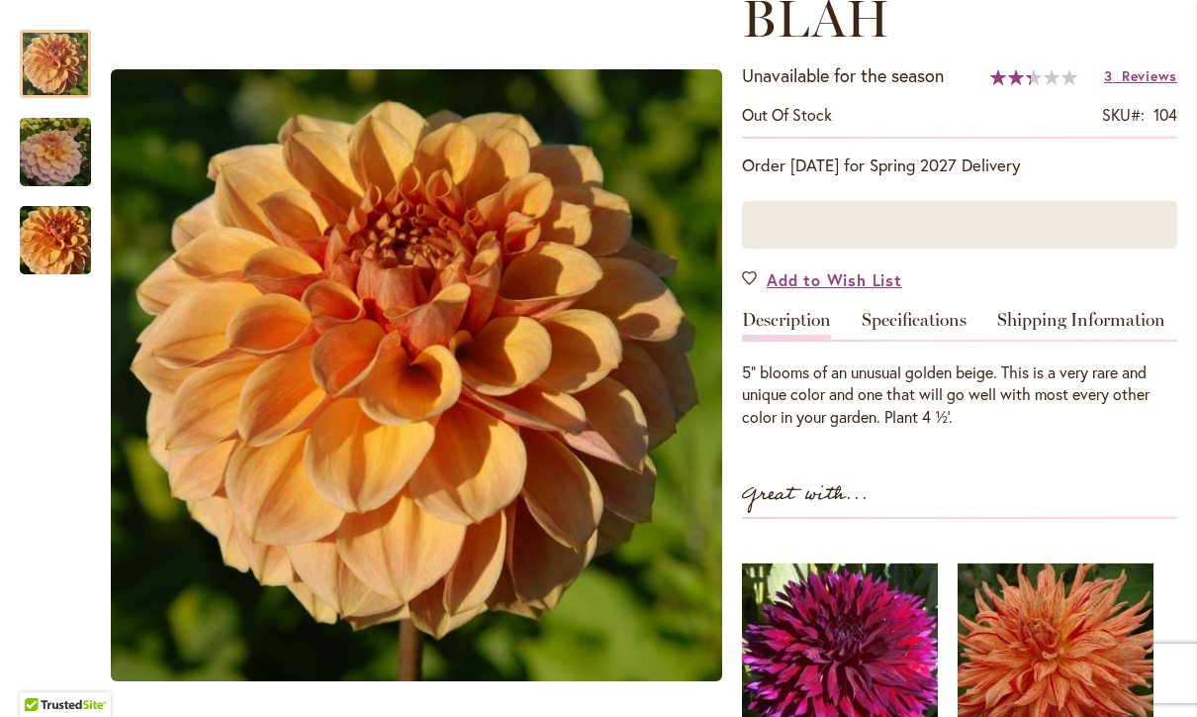
scroll to position [361, 0]
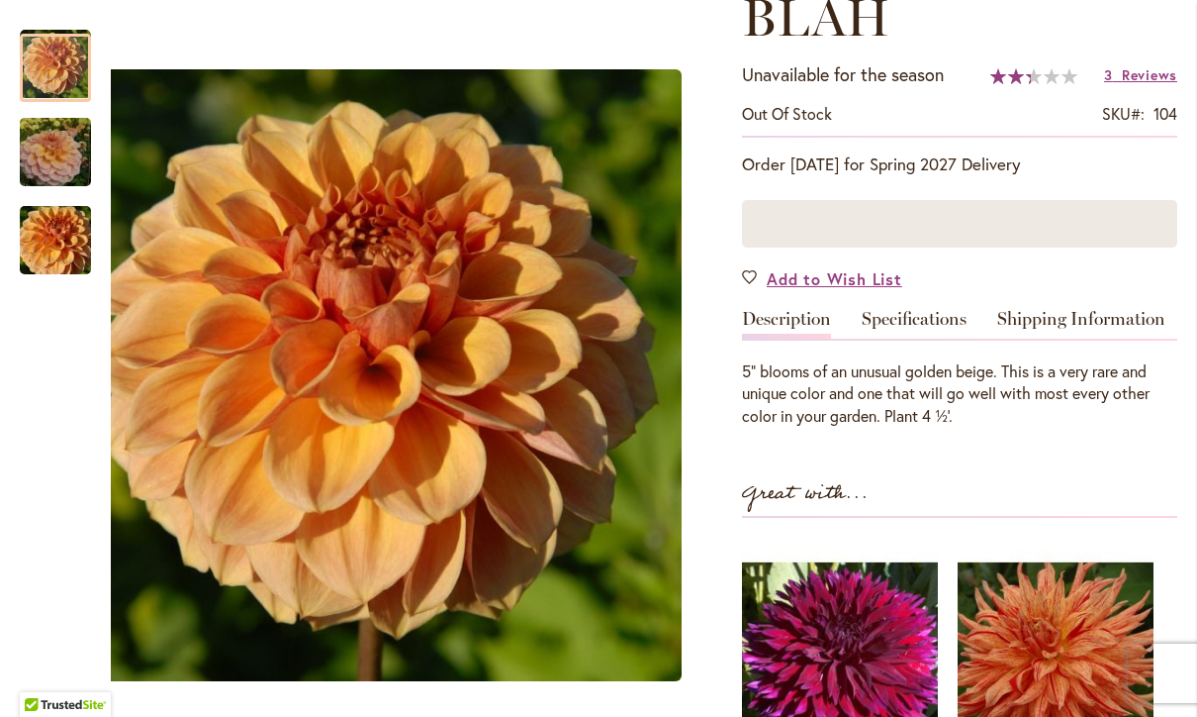
click at [39, 161] on img "Blah Blah Blah" at bounding box center [55, 152] width 143 height 95
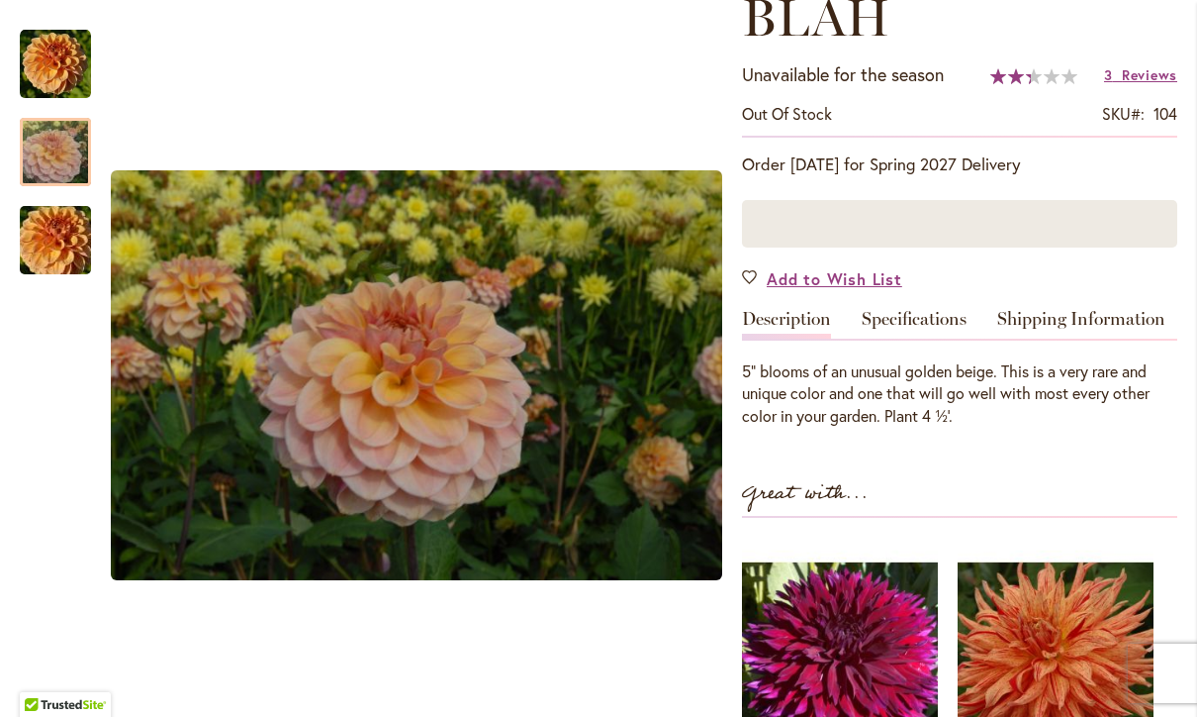
click at [56, 265] on img "Blah Blah Blah" at bounding box center [55, 240] width 143 height 95
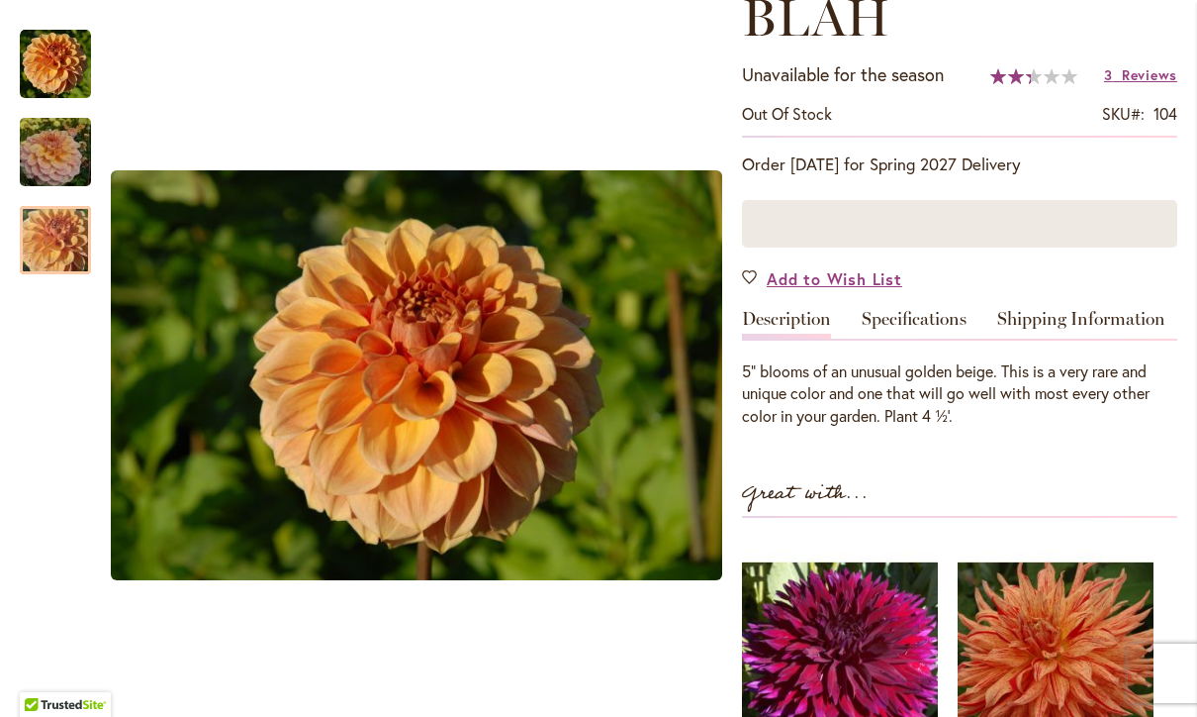
click at [1138, 77] on span "Reviews" at bounding box center [1149, 74] width 55 height 19
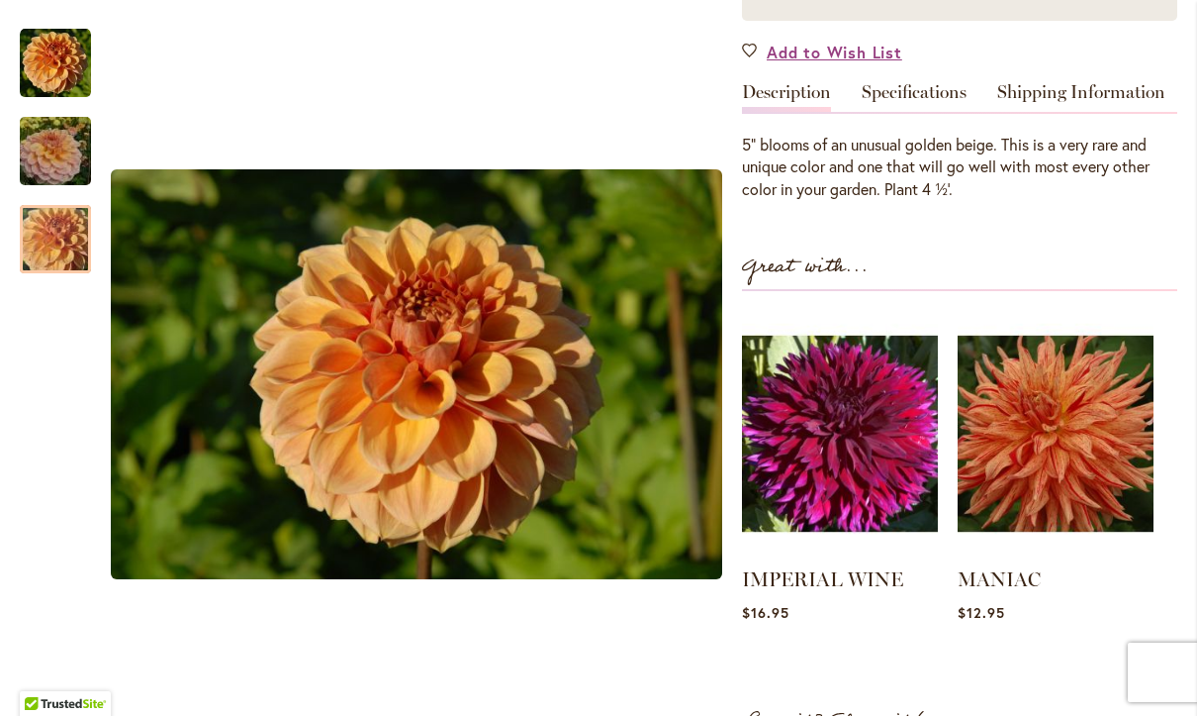
scroll to position [437, 0]
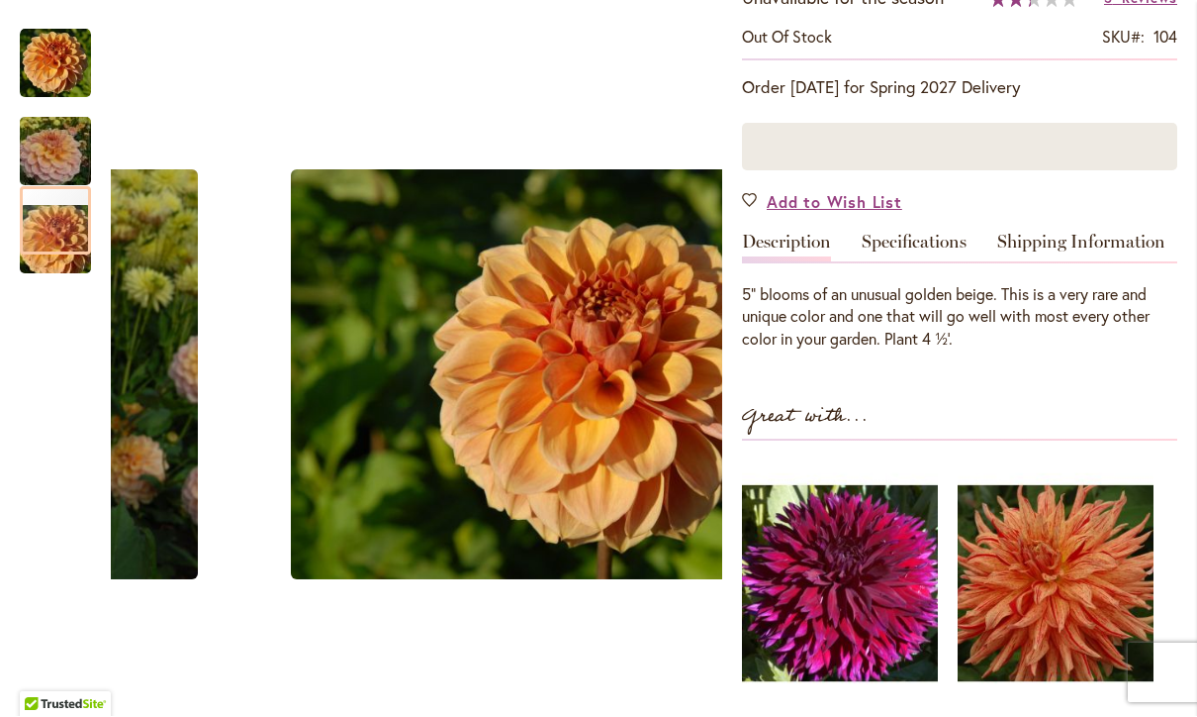
click at [63, 161] on img "Blah Blah Blah" at bounding box center [55, 152] width 143 height 95
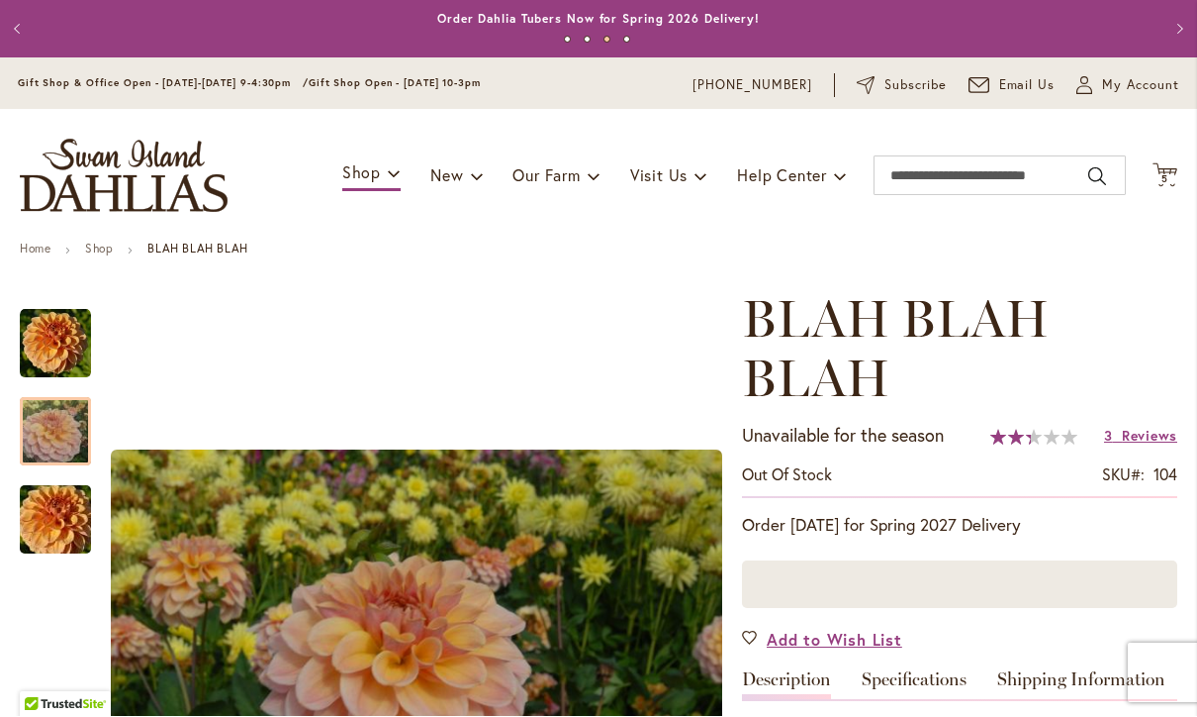
scroll to position [0, 0]
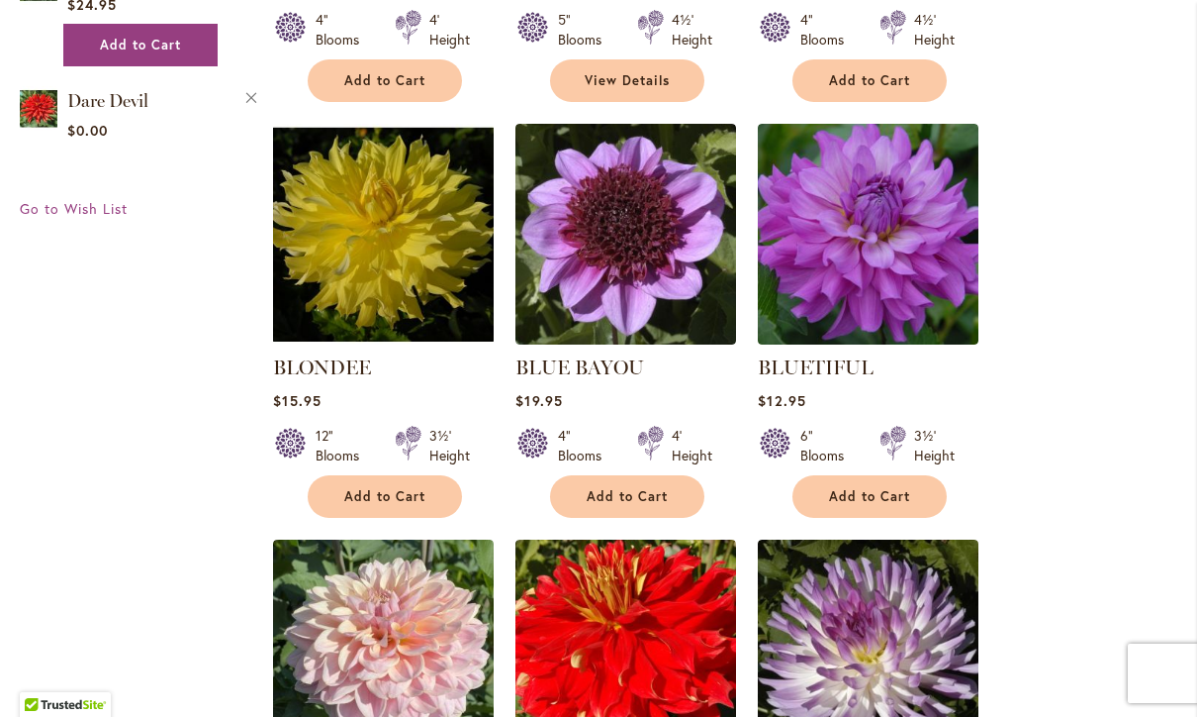
scroll to position [1203, 0]
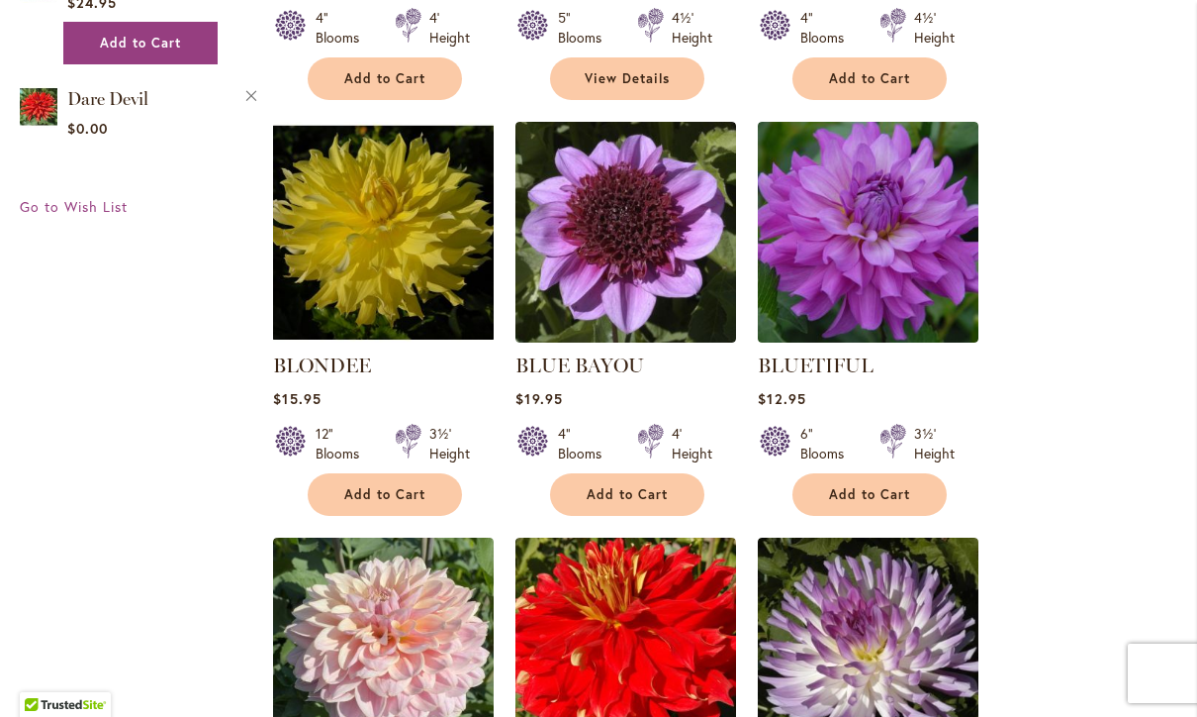
click at [348, 359] on link "BLONDEE" at bounding box center [322, 365] width 98 height 24
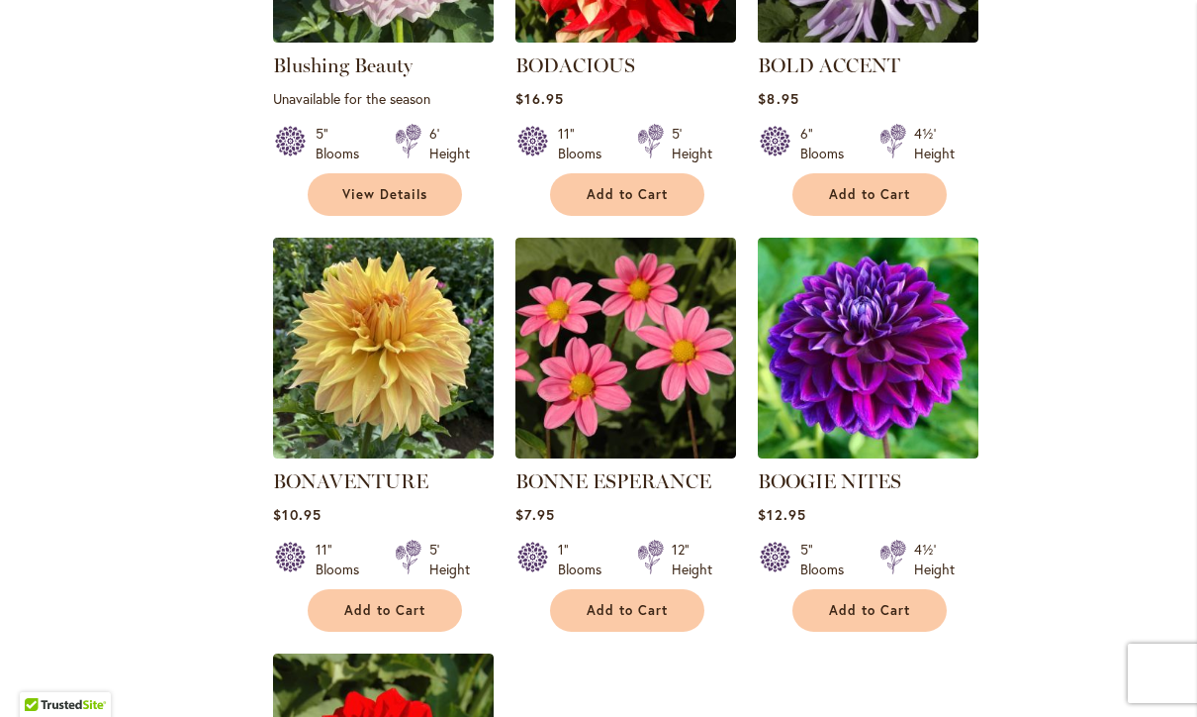
scroll to position [1920, 0]
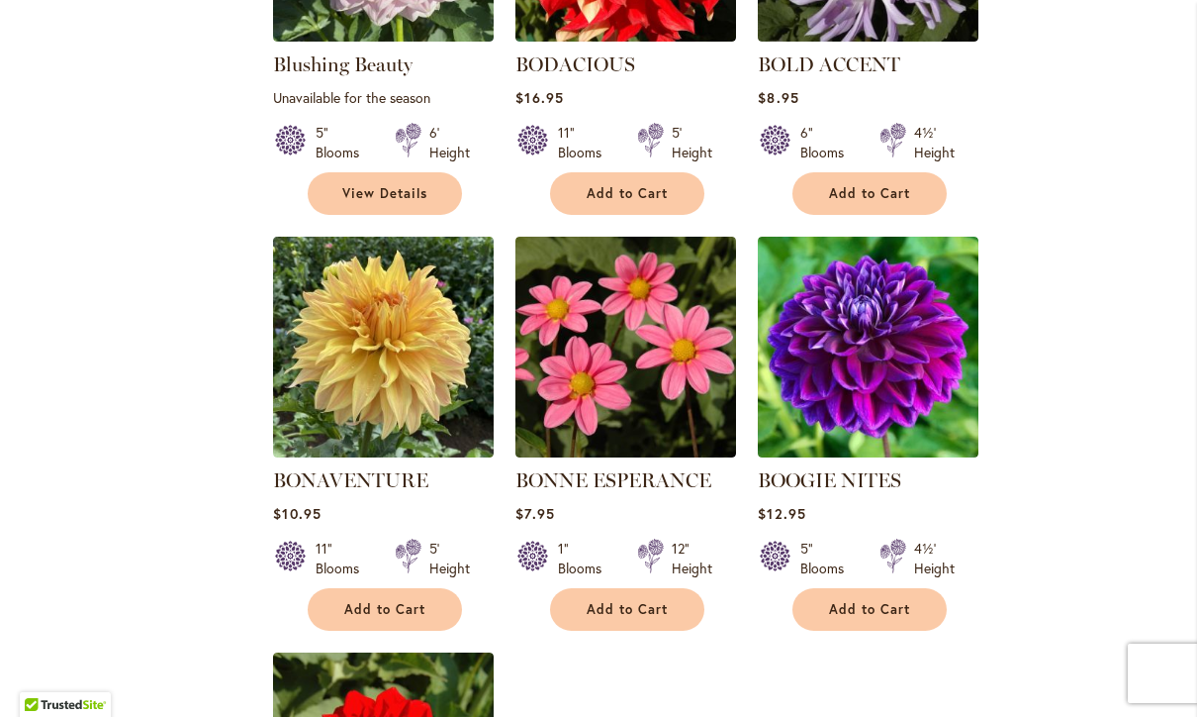
click at [855, 621] on button "Add to Cart" at bounding box center [870, 609] width 154 height 43
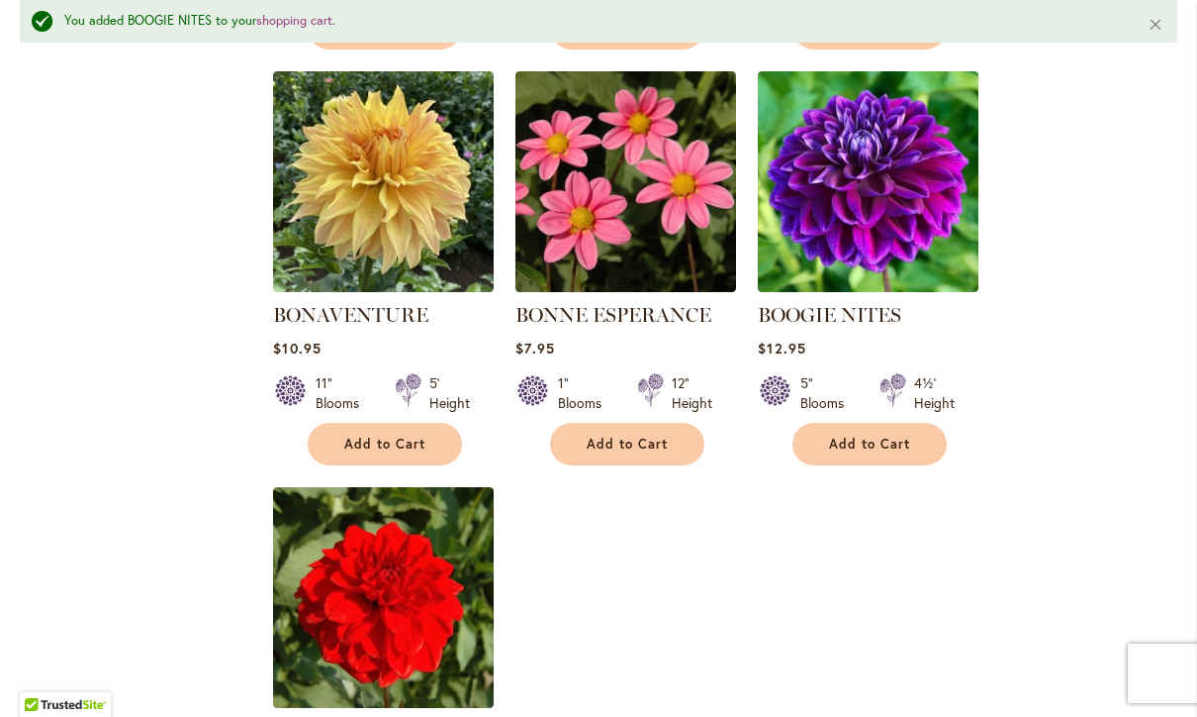
scroll to position [2140, 0]
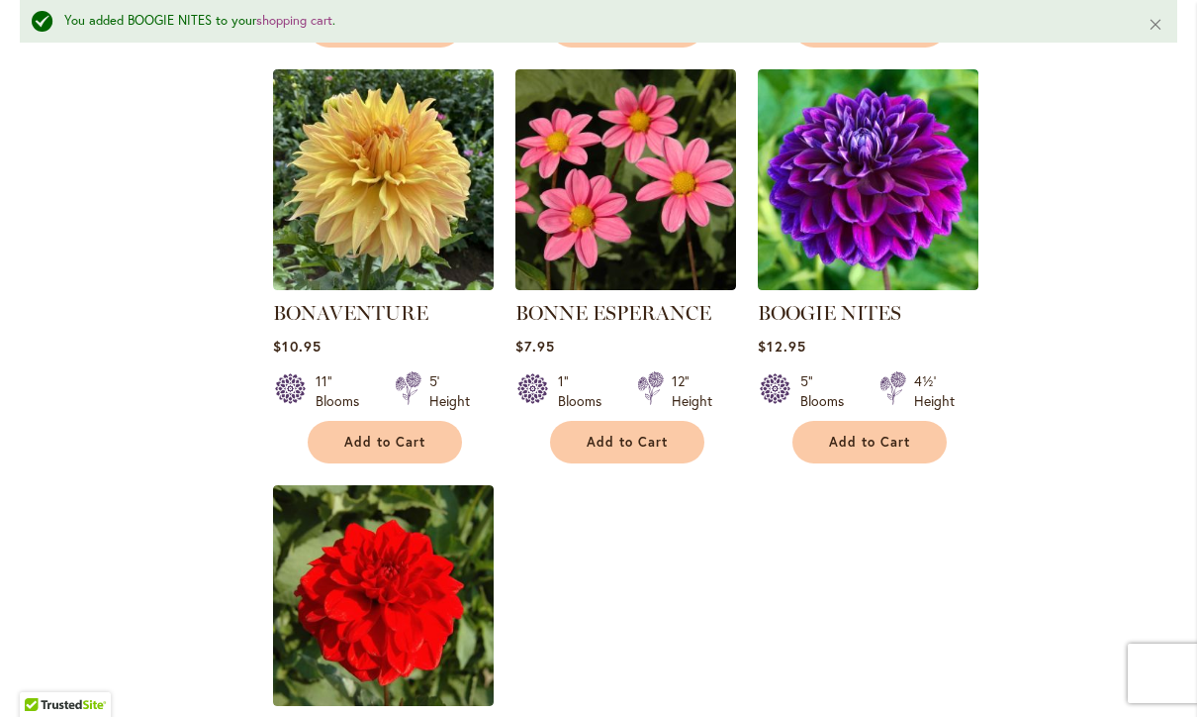
click at [394, 199] on img at bounding box center [383, 179] width 221 height 221
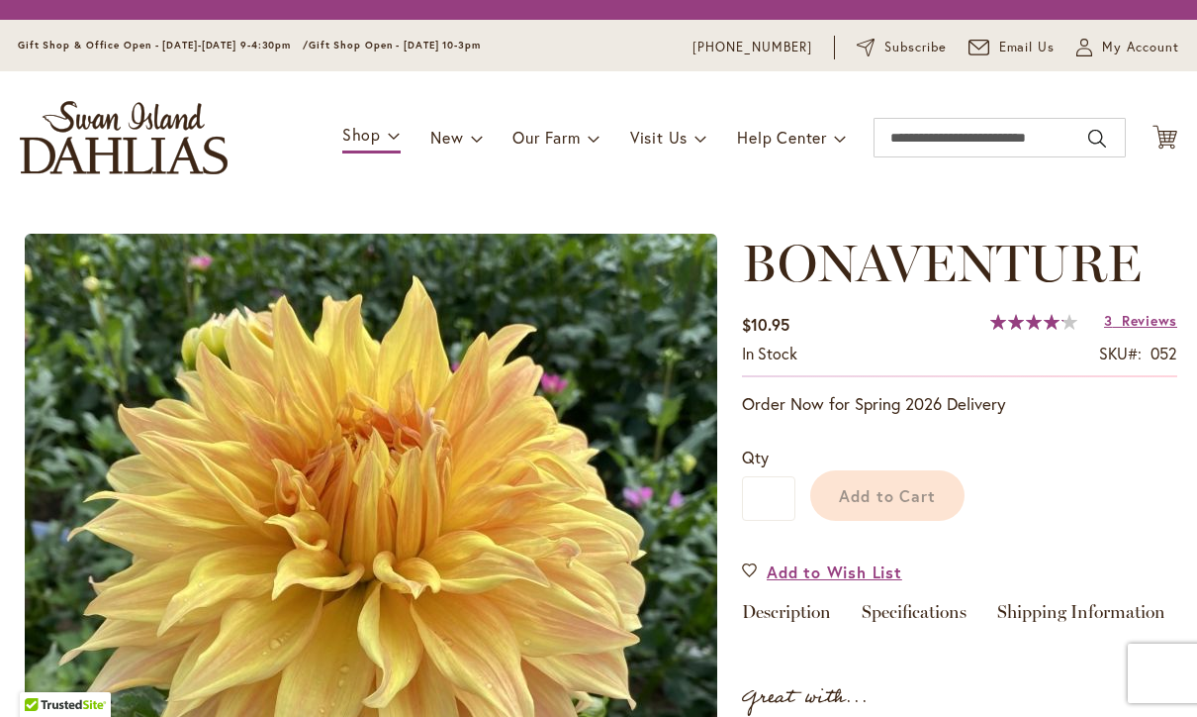
type input "********"
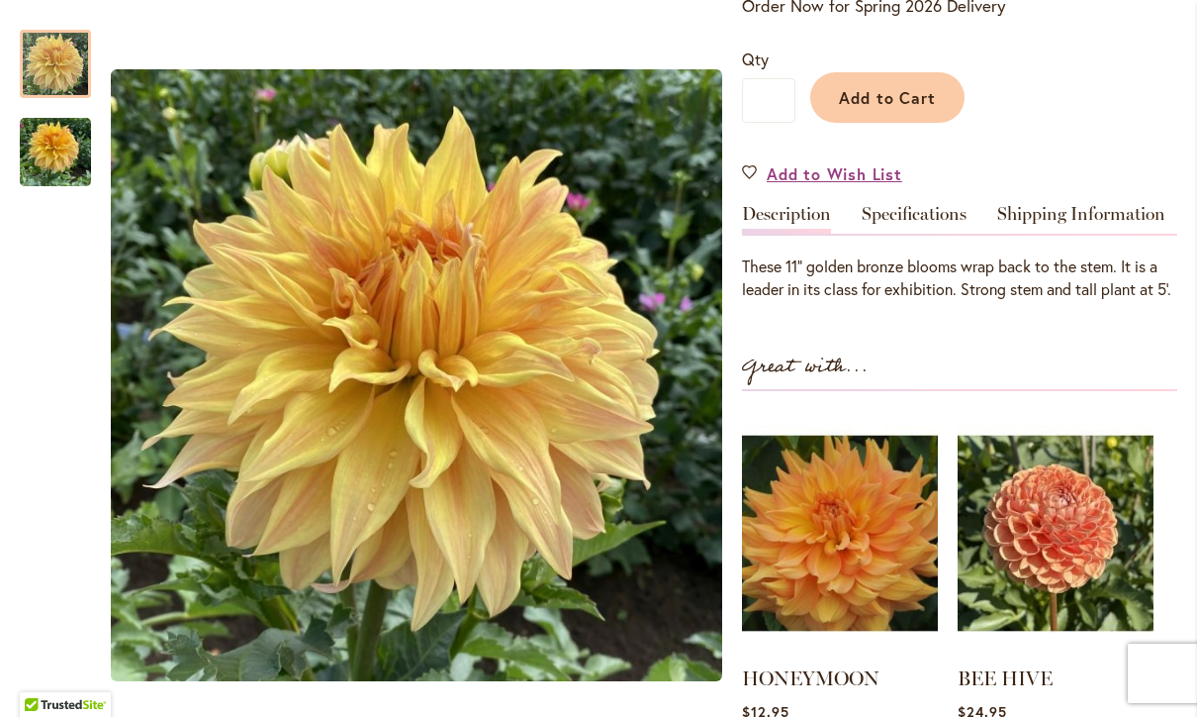
scroll to position [457, 0]
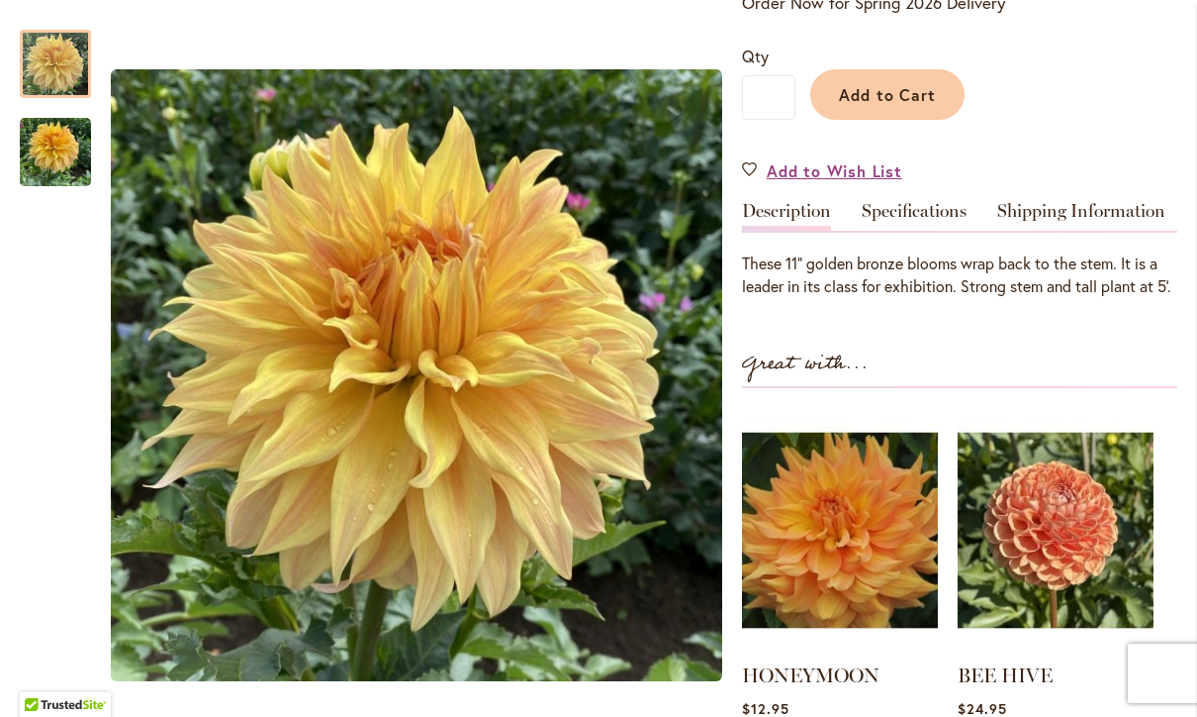
click at [64, 154] on img "Bonaventure" at bounding box center [55, 152] width 71 height 95
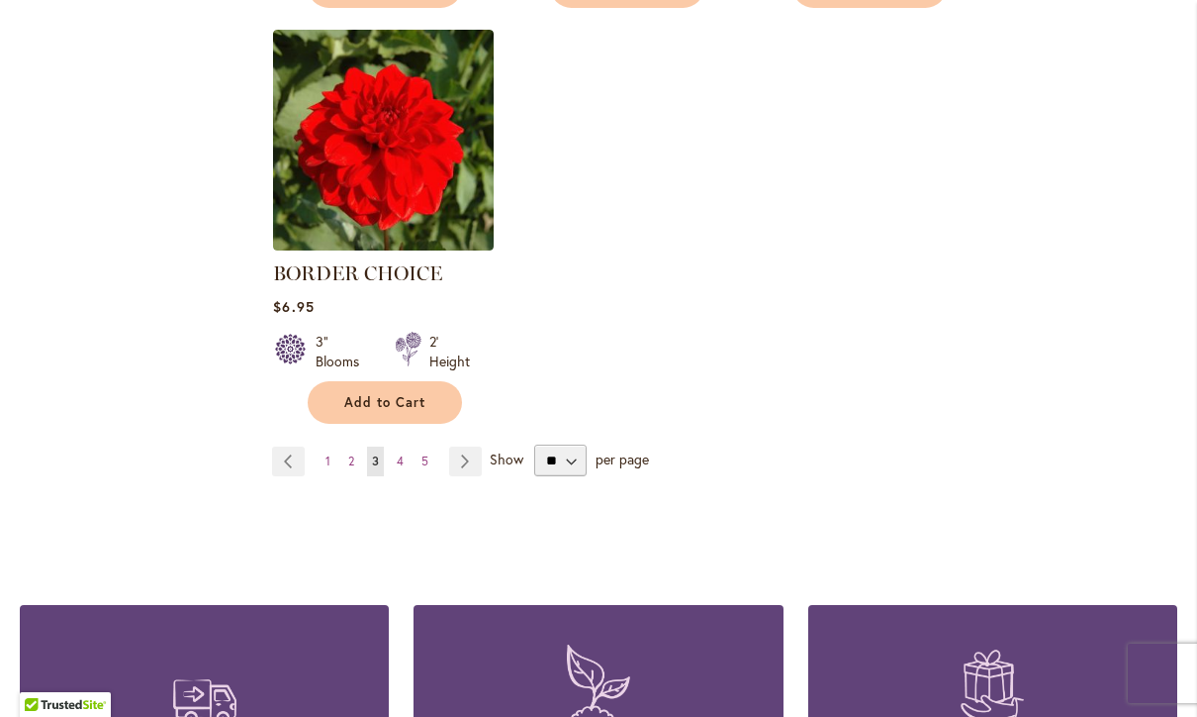
scroll to position [2545, 0]
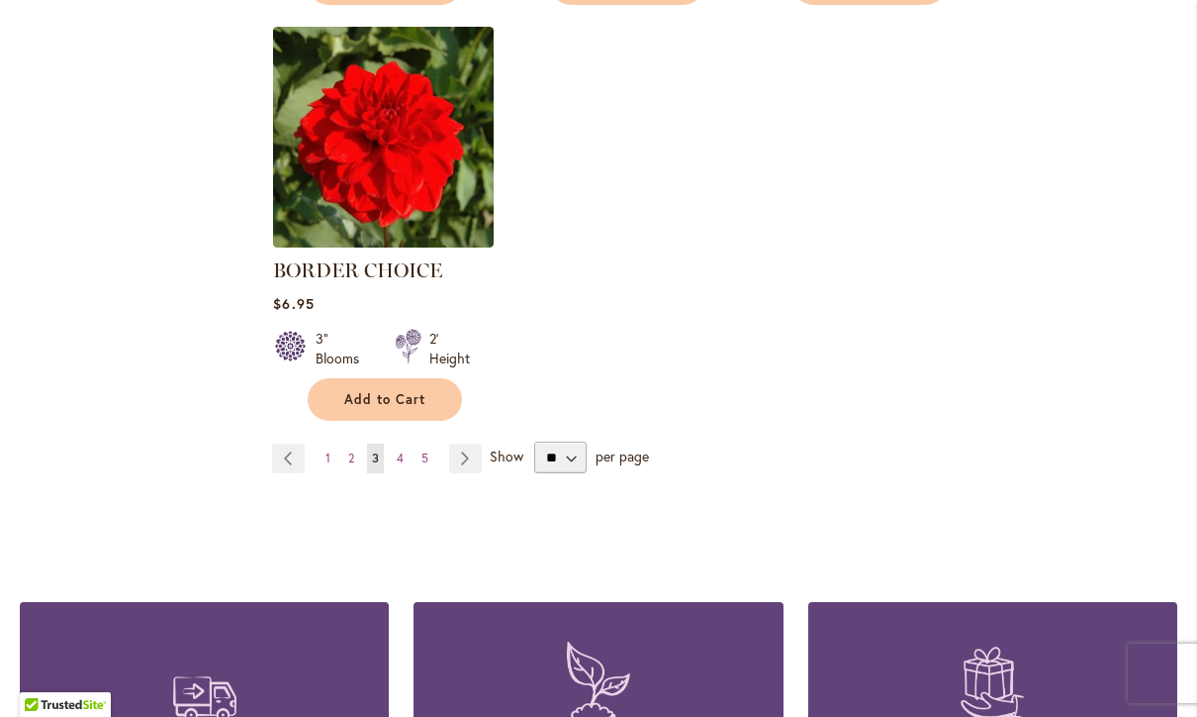
click at [474, 462] on link "Page Next" at bounding box center [465, 458] width 33 height 30
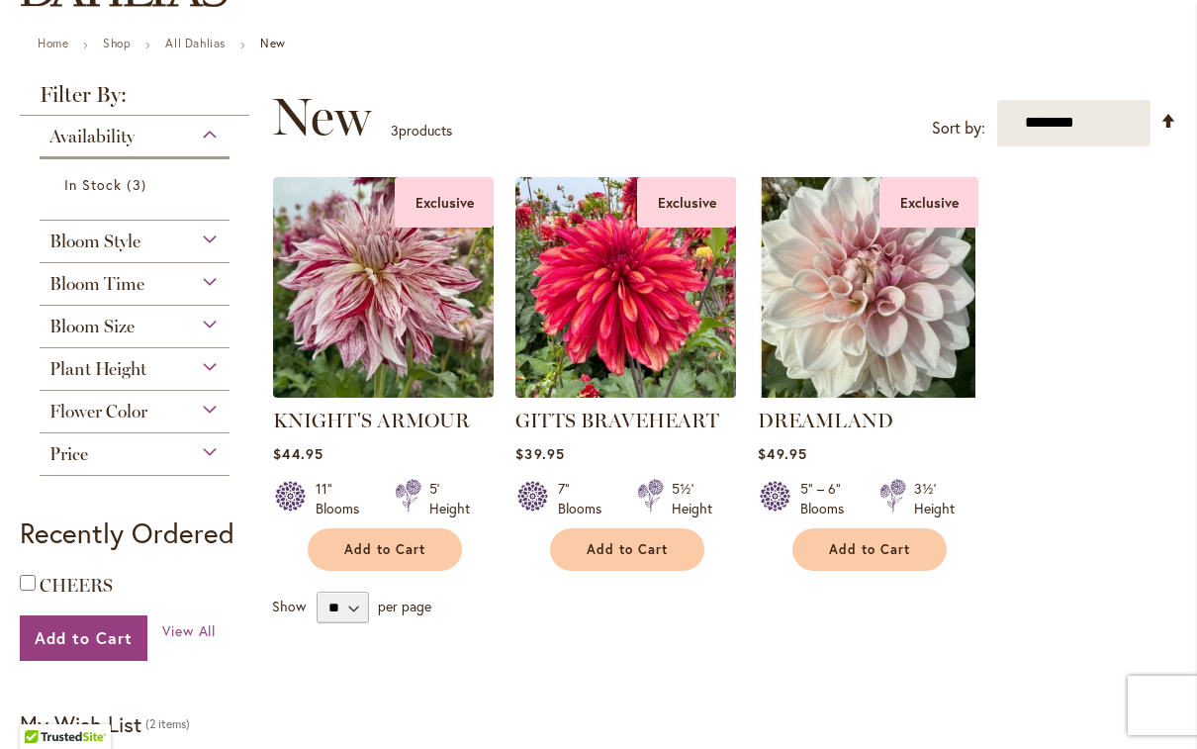
scroll to position [207, 0]
click at [424, 317] on img at bounding box center [383, 286] width 221 height 221
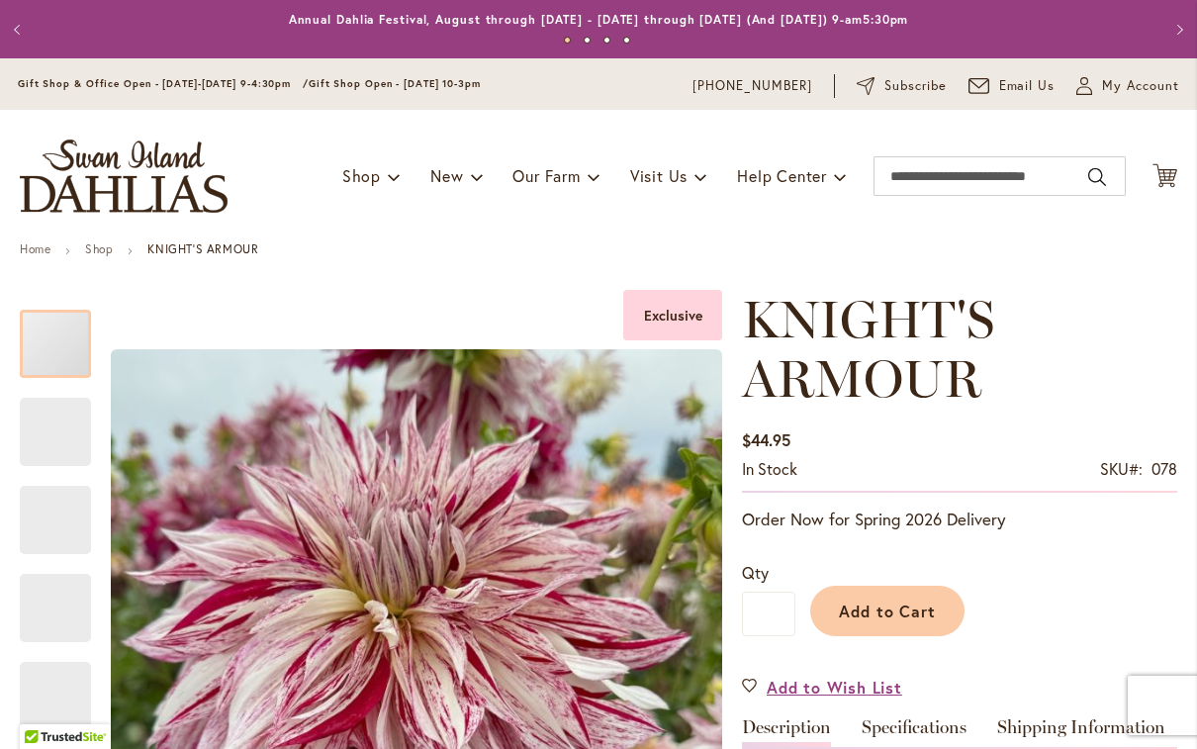
type input "********"
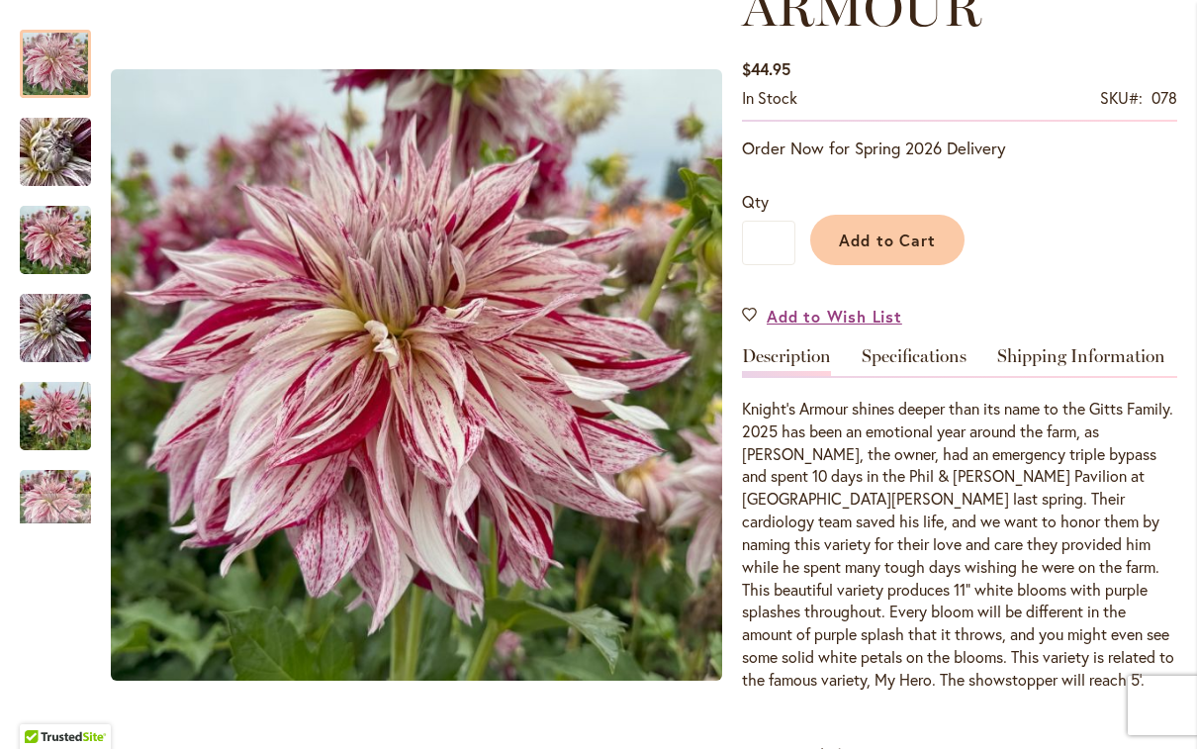
scroll to position [373, 0]
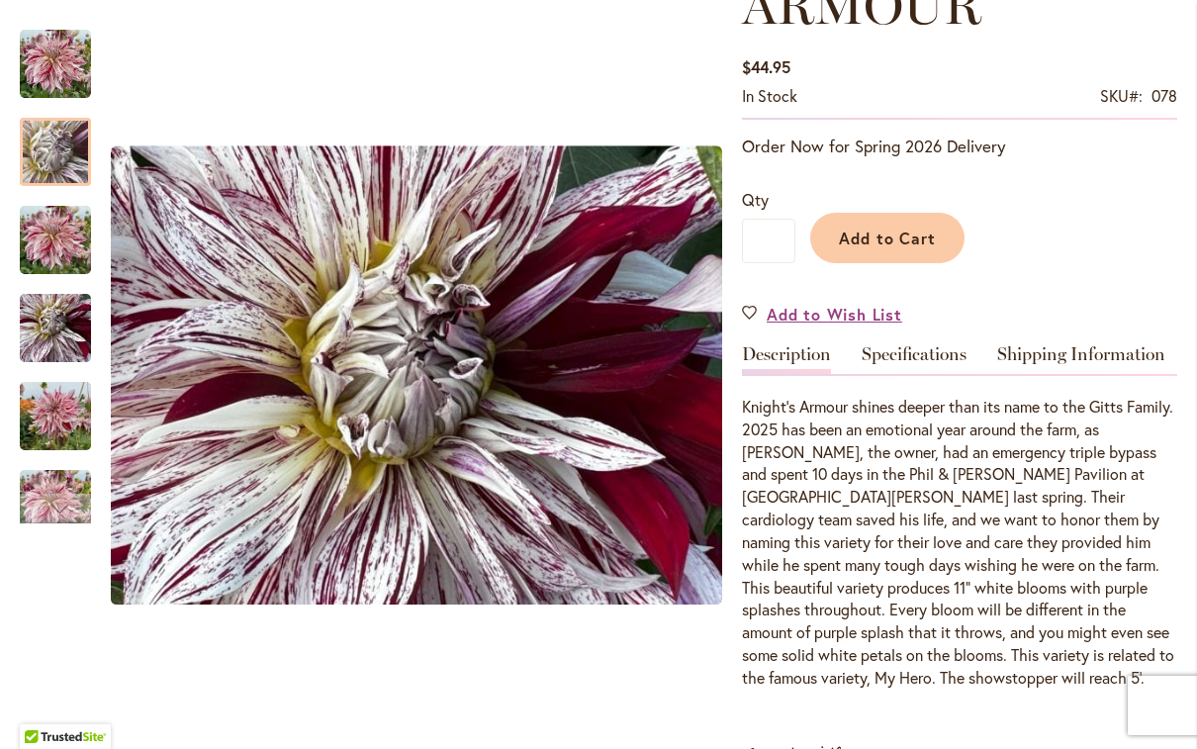
click at [42, 146] on img "KNIGHT'S ARMOUR" at bounding box center [55, 152] width 143 height 107
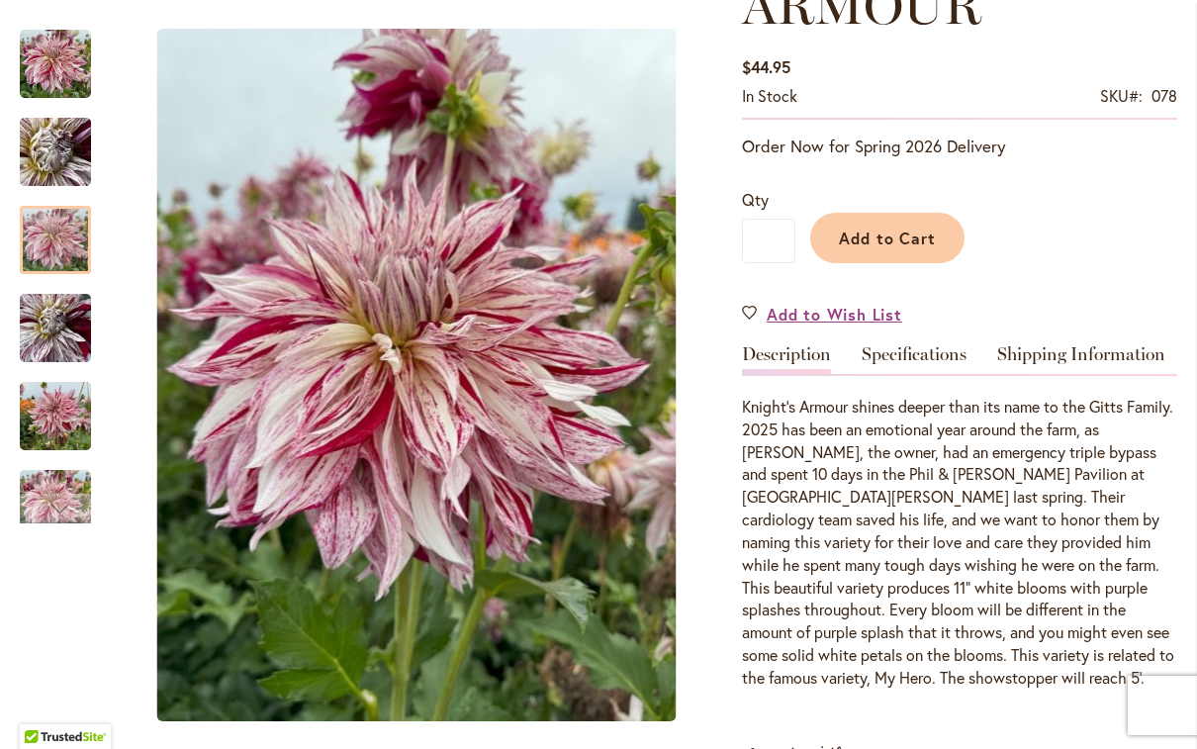
click at [44, 251] on img "KNIGHT'S ARMOUR" at bounding box center [55, 240] width 71 height 95
click at [50, 324] on img "KNIGHT'S ARMOUR" at bounding box center [55, 328] width 71 height 95
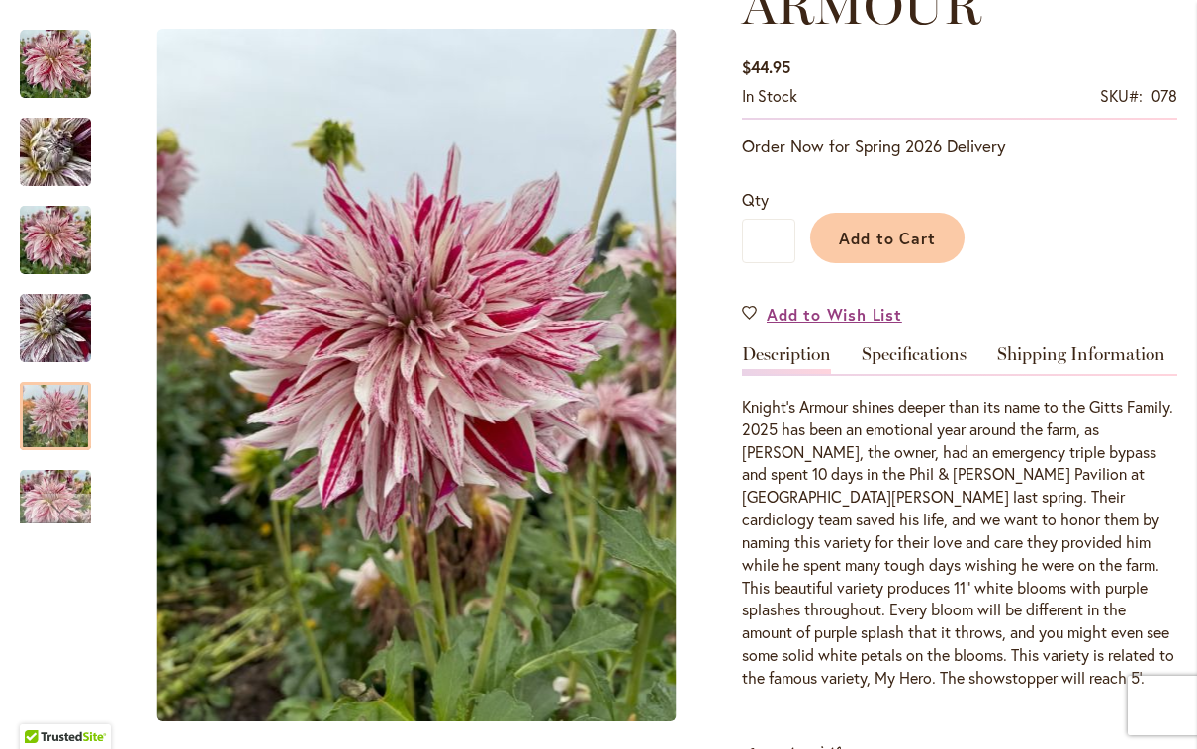
click at [49, 415] on img "KNIGHT'S ARMOUR" at bounding box center [55, 416] width 71 height 95
click at [53, 417] on div at bounding box center [55, 416] width 71 height 68
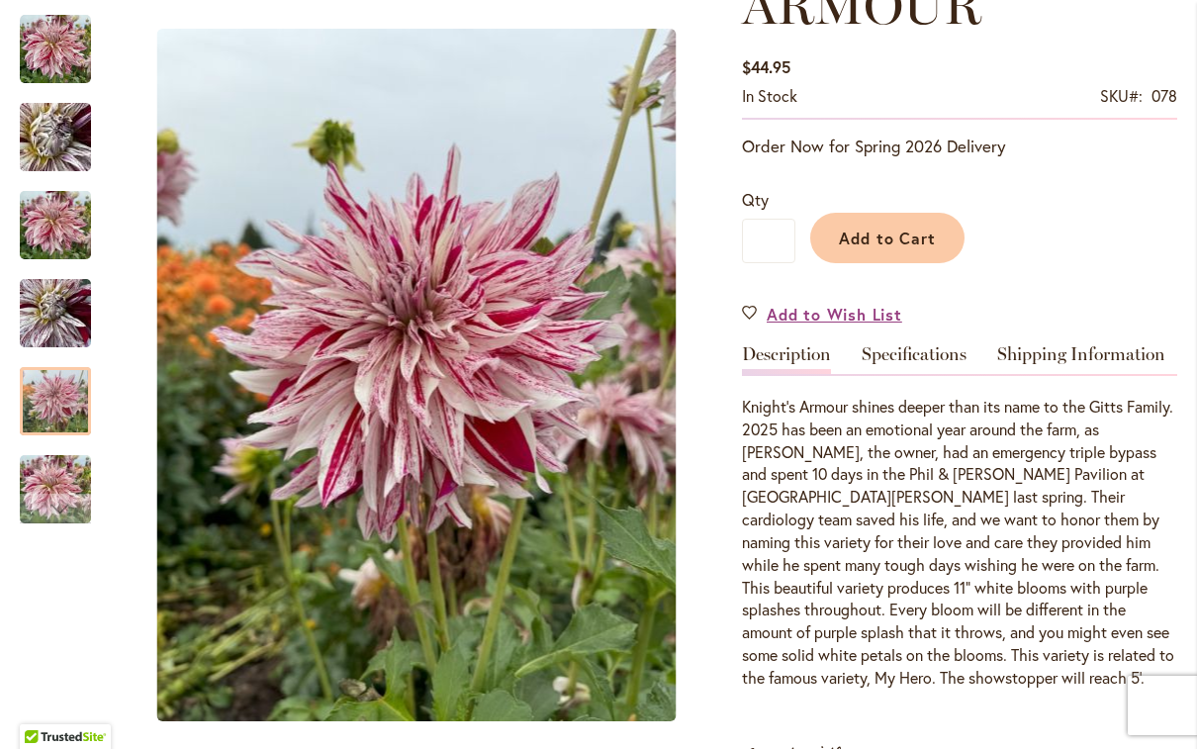
click at [51, 499] on div "Next" at bounding box center [56, 509] width 30 height 30
click at [44, 481] on img "KNIGHT'S ARMOUR" at bounding box center [55, 489] width 71 height 95
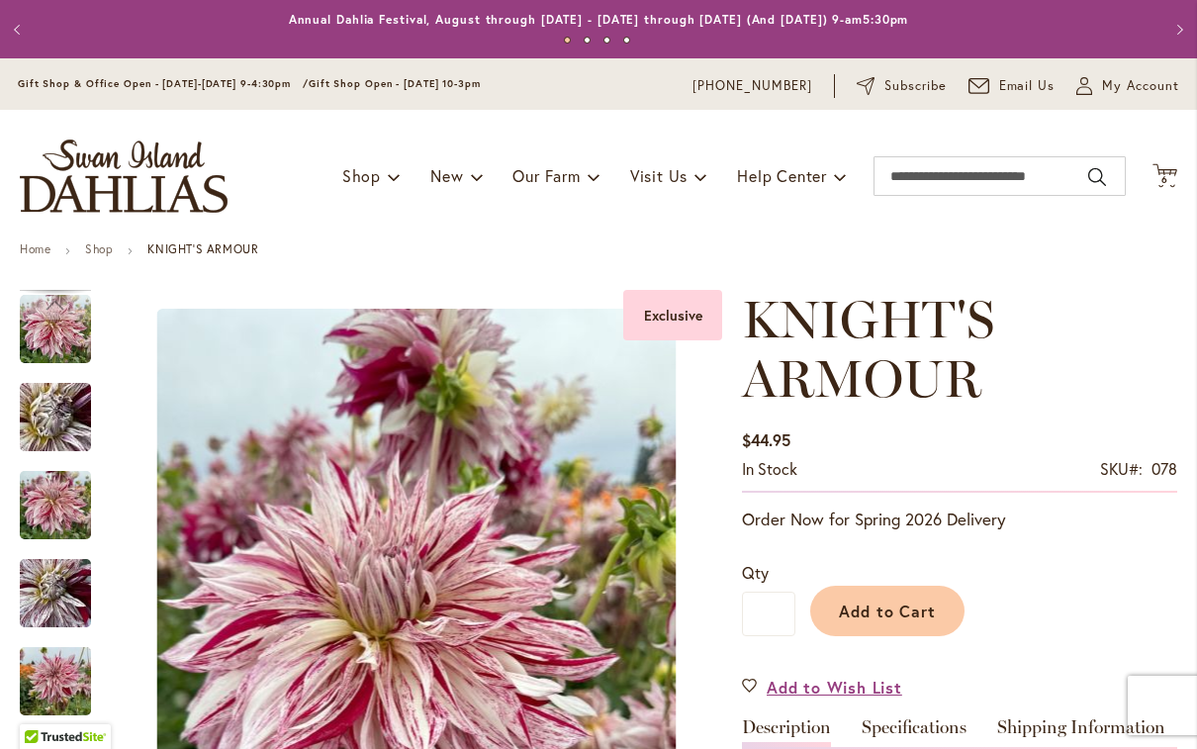
scroll to position [0, 0]
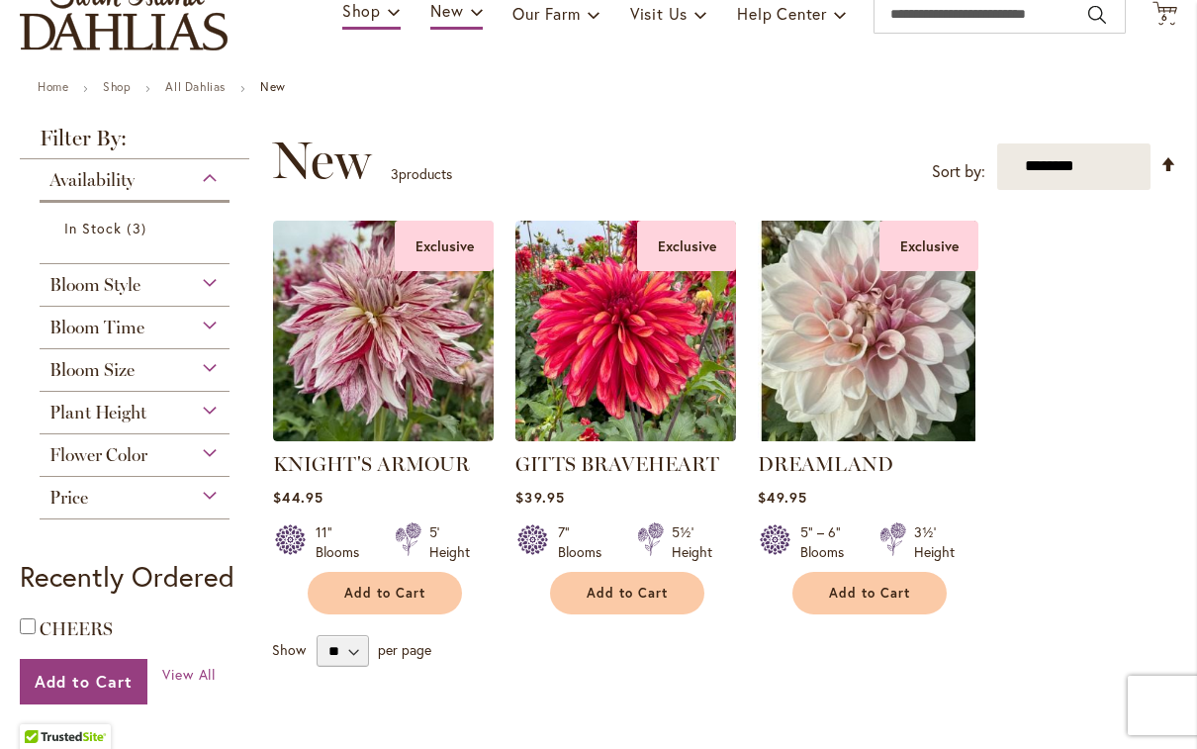
scroll to position [163, 0]
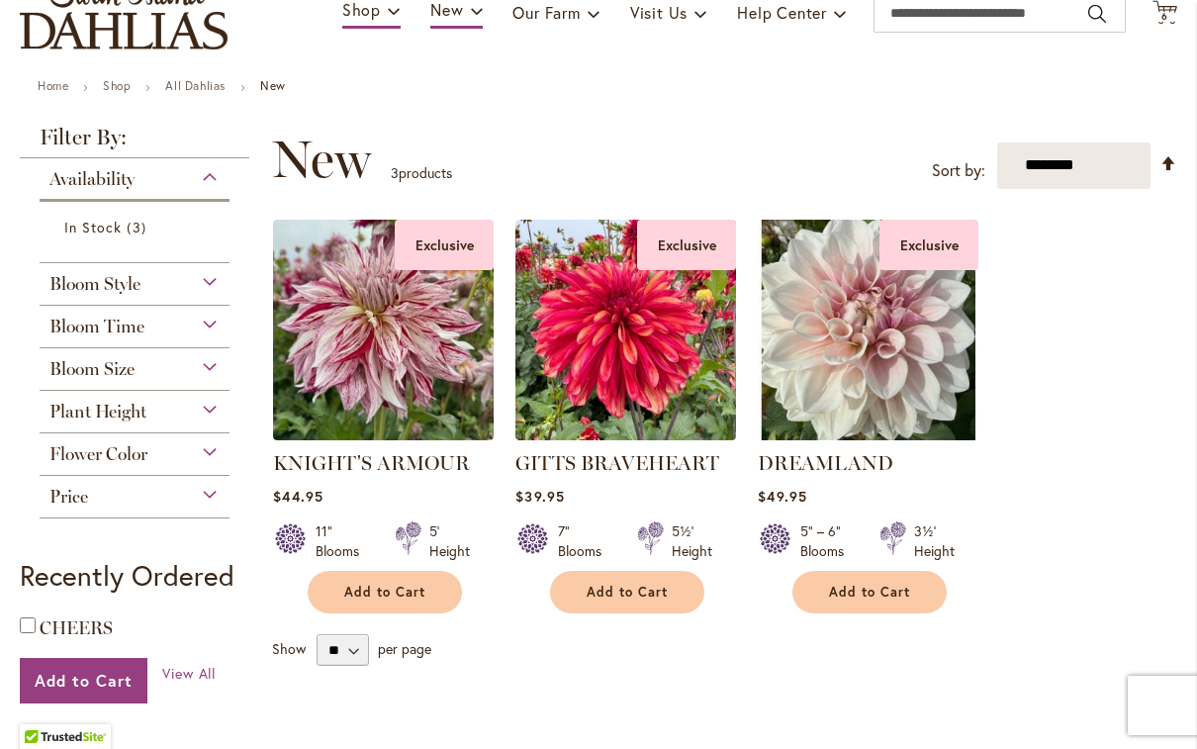
click at [630, 467] on link "GITTS BRAVEHEART" at bounding box center [618, 463] width 204 height 24
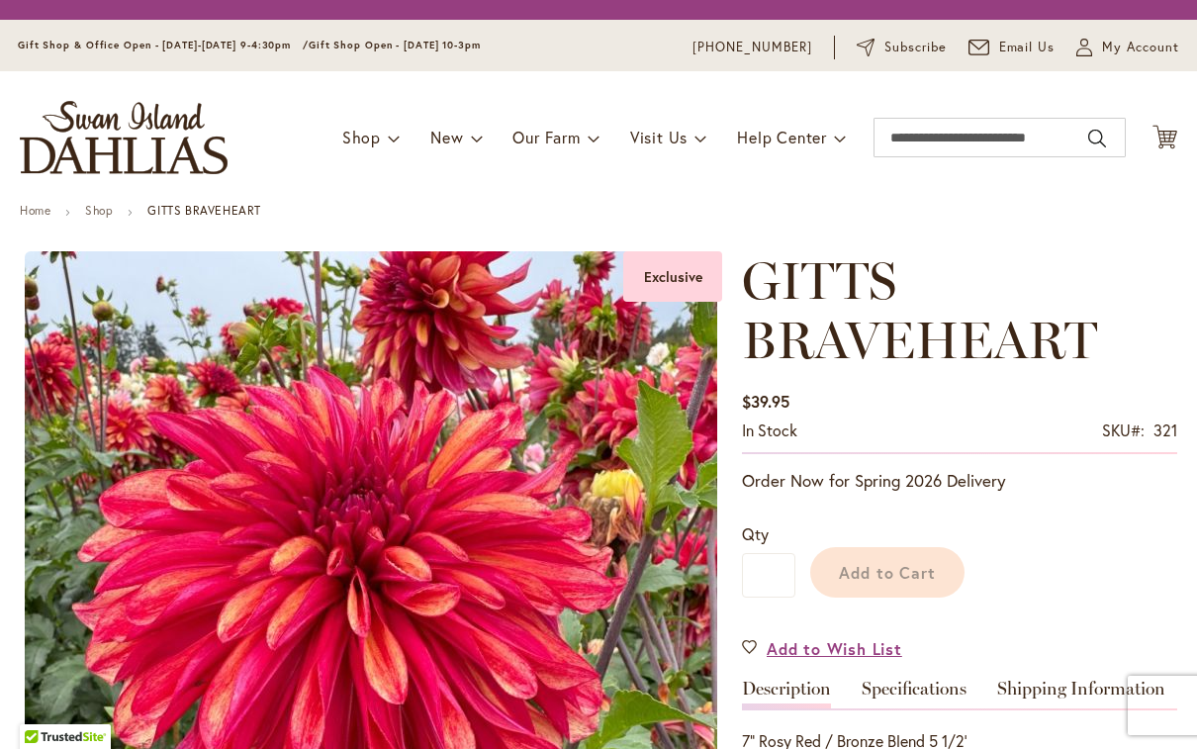
type input "********"
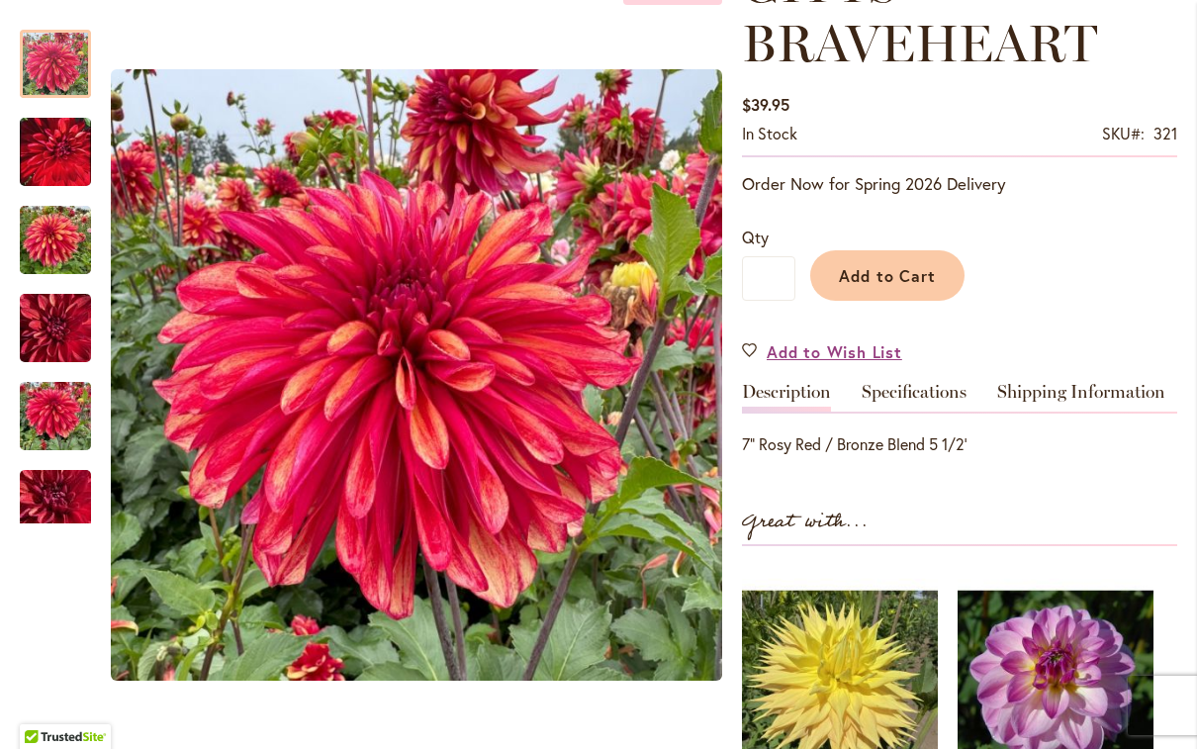
scroll to position [337, 0]
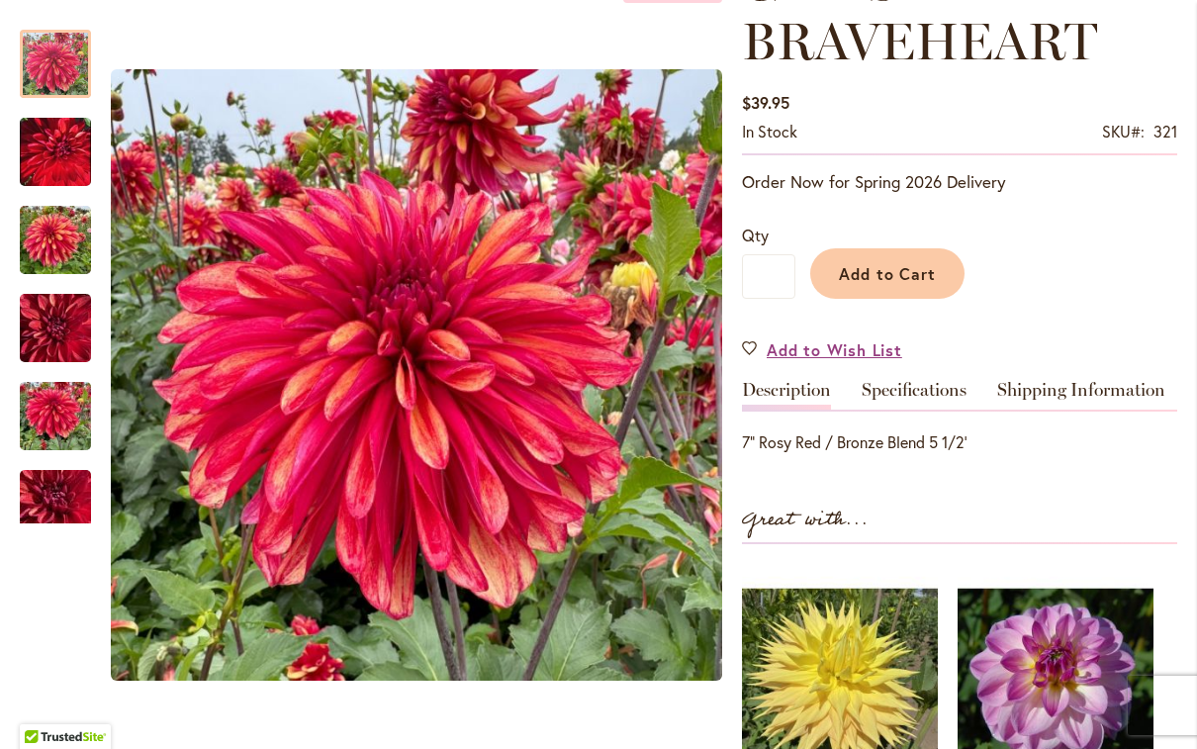
click at [60, 168] on img "GITTS BRAVEHEART" at bounding box center [55, 151] width 71 height 89
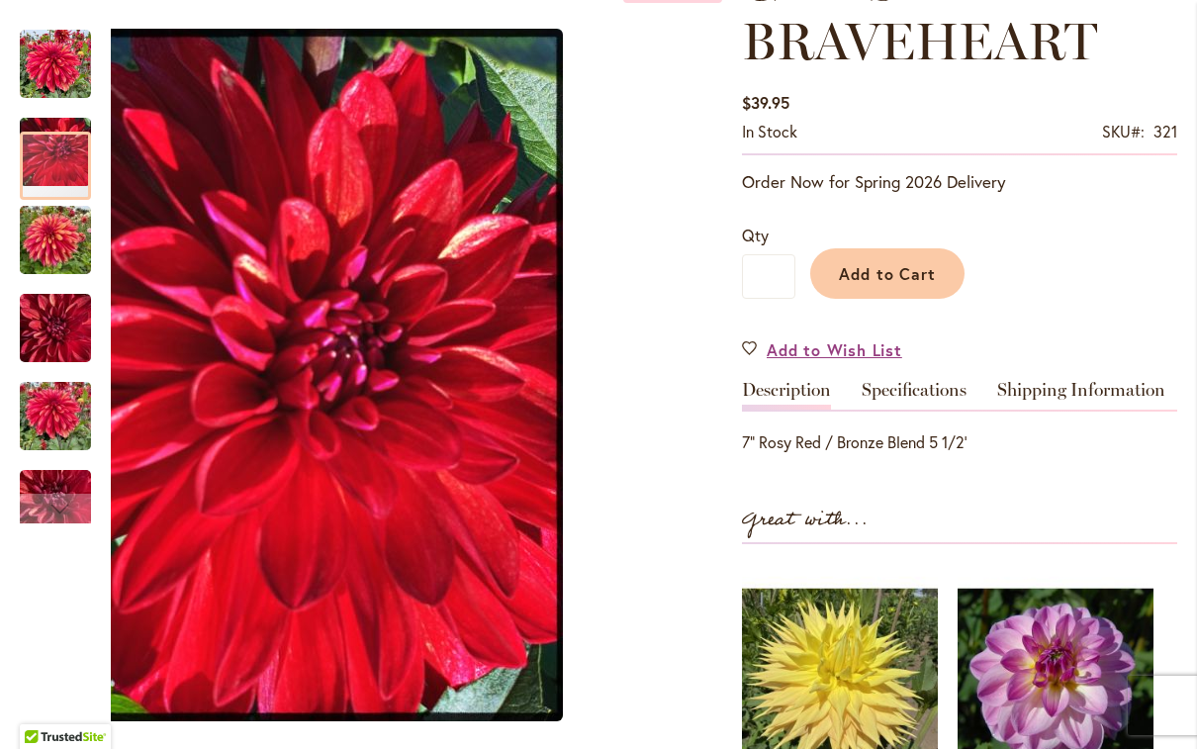
click at [48, 248] on img "GITTS BRAVEHEART" at bounding box center [55, 240] width 71 height 95
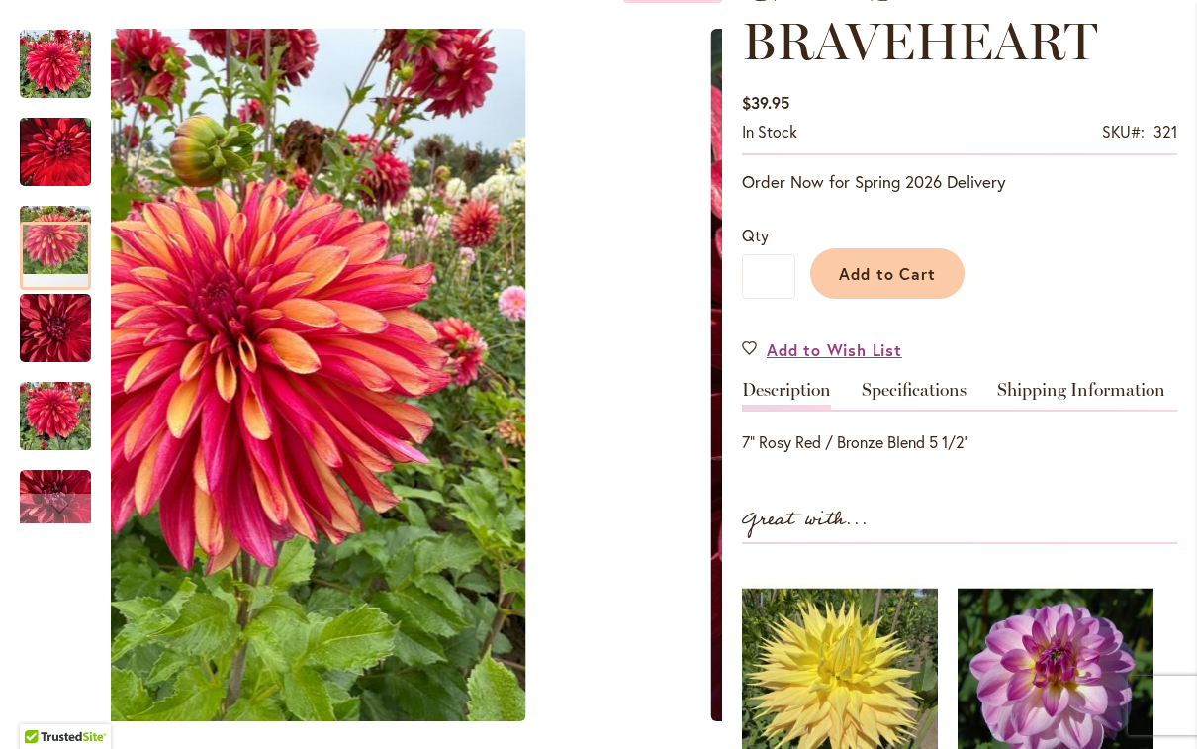
click at [50, 331] on img "GITTS BRAVEHEART" at bounding box center [55, 328] width 71 height 95
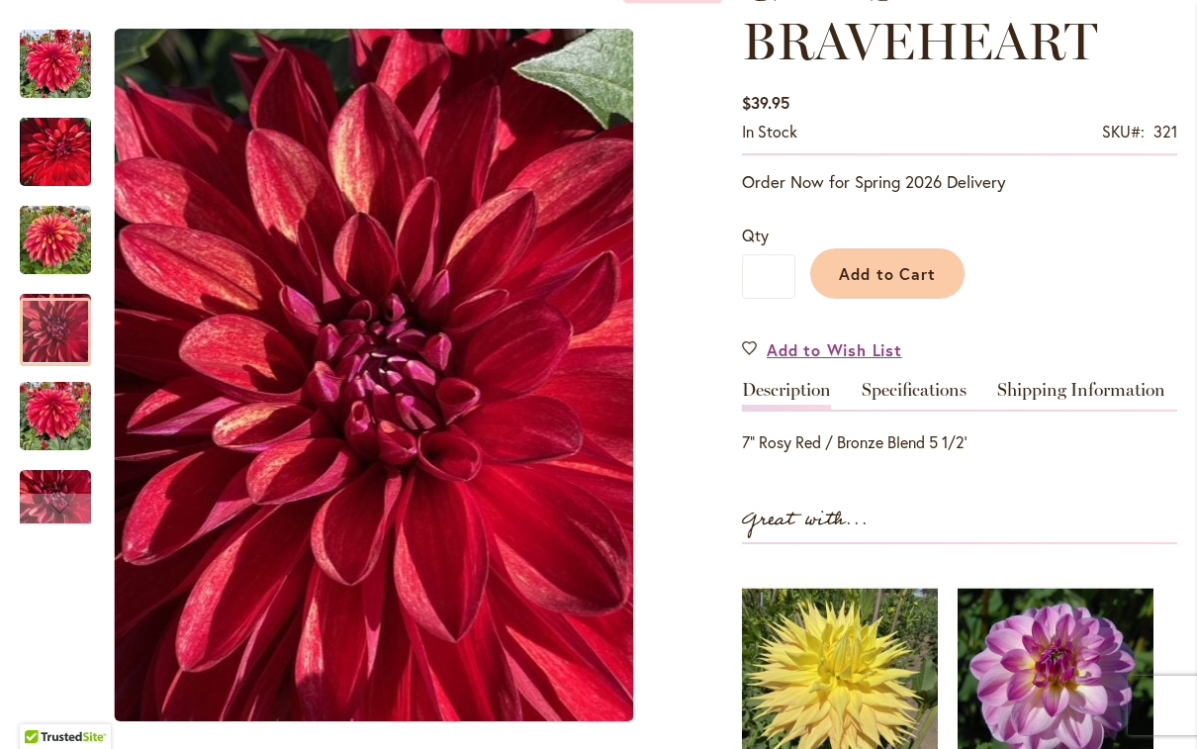
click at [41, 421] on img "GITTS BRAVEHEART" at bounding box center [55, 416] width 71 height 95
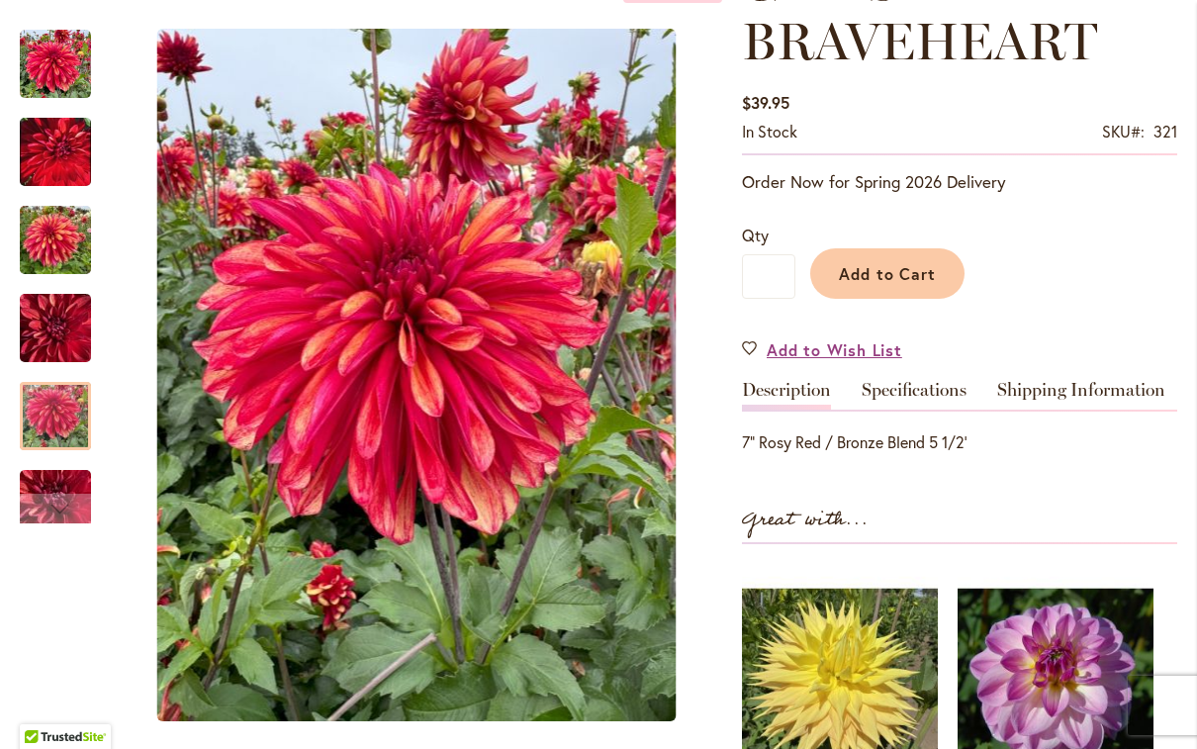
click at [56, 514] on div "Next" at bounding box center [56, 509] width 30 height 30
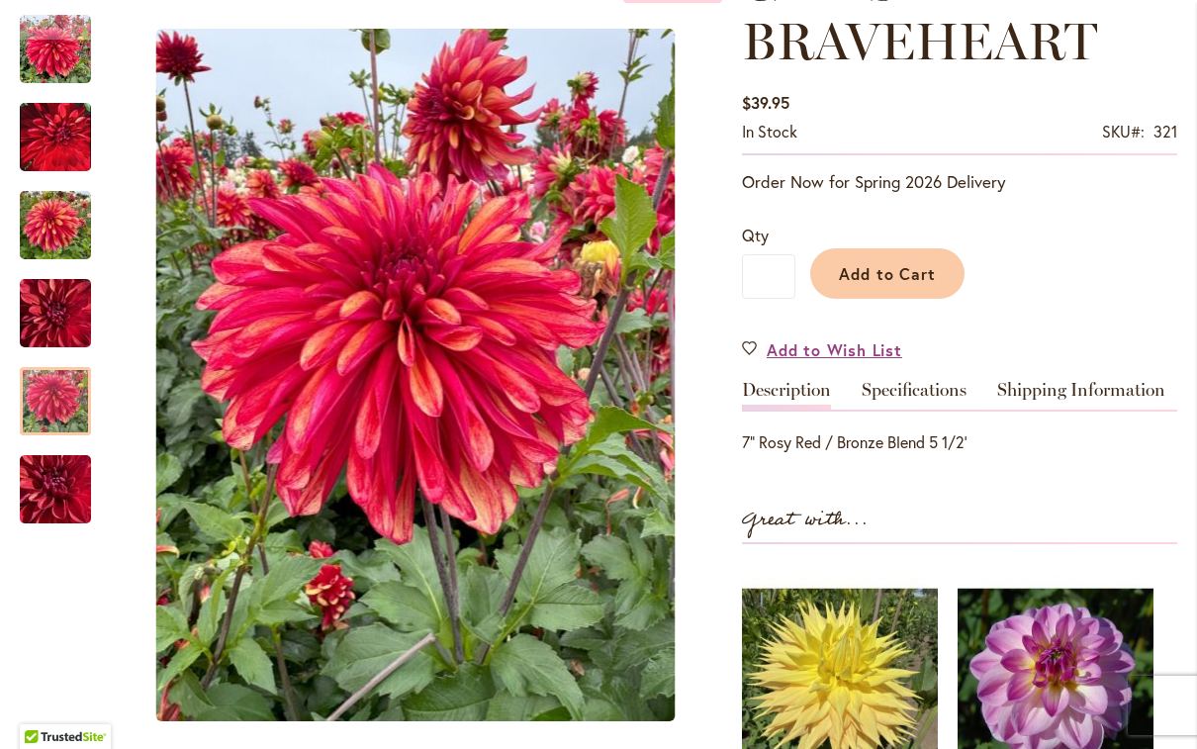
click at [48, 491] on img "GITTS BRAVEHEART" at bounding box center [55, 489] width 143 height 107
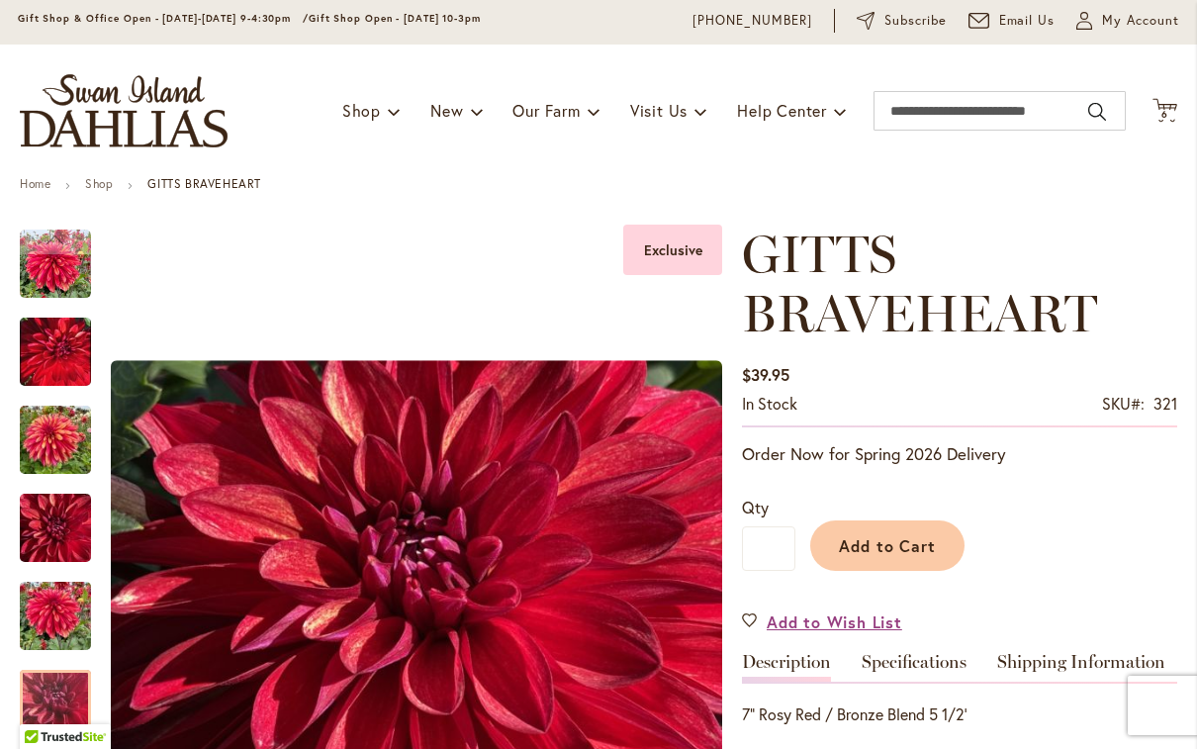
scroll to position [64, 0]
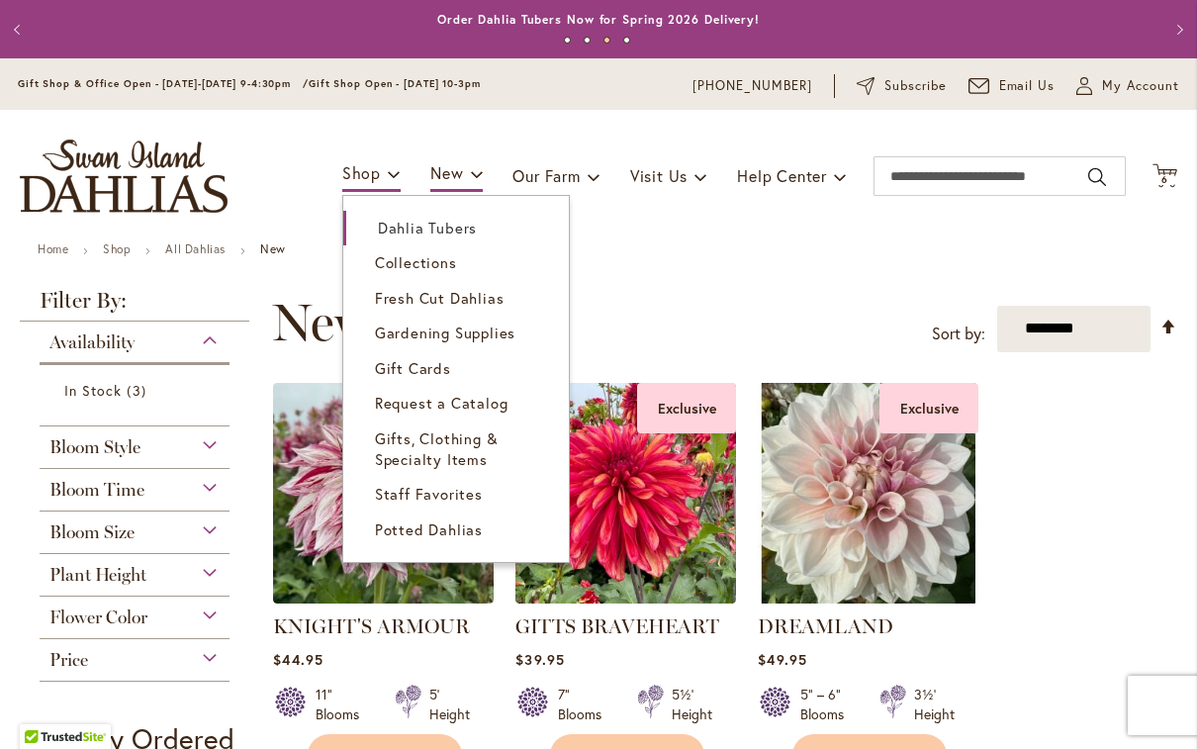
click at [430, 525] on span "Potted Dahlias" at bounding box center [429, 530] width 108 height 20
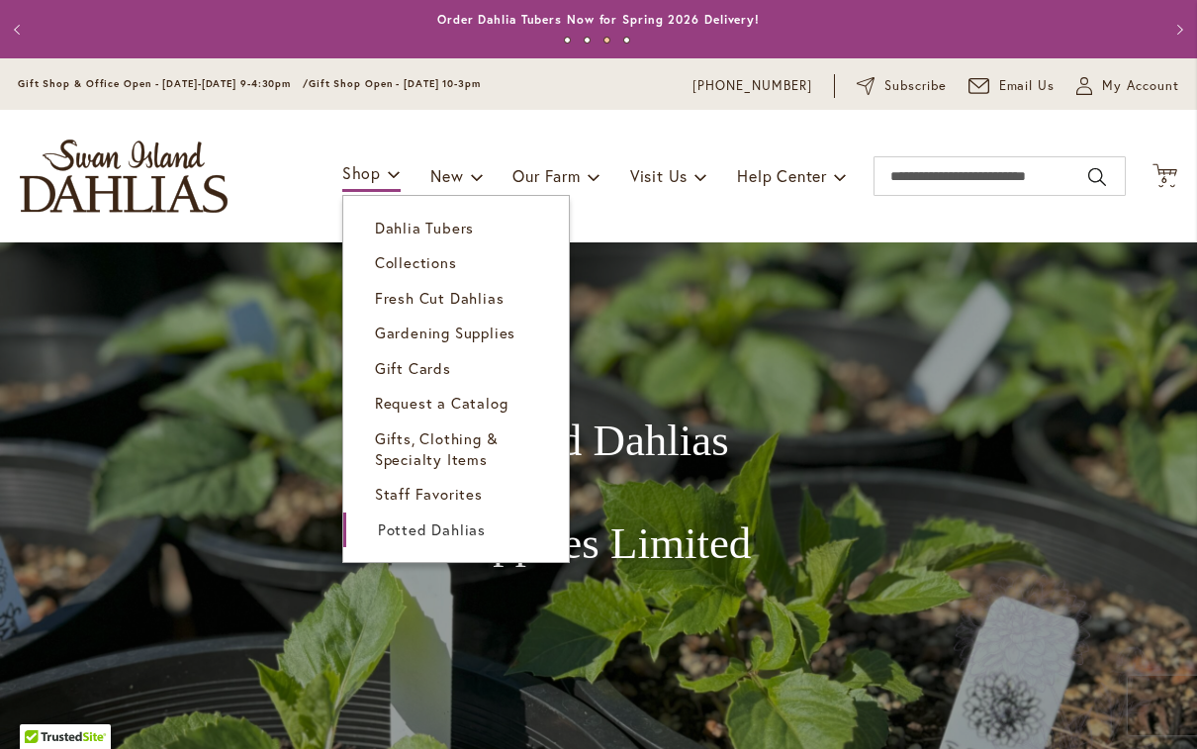
click at [440, 228] on span "Dahlia Tubers" at bounding box center [424, 228] width 99 height 20
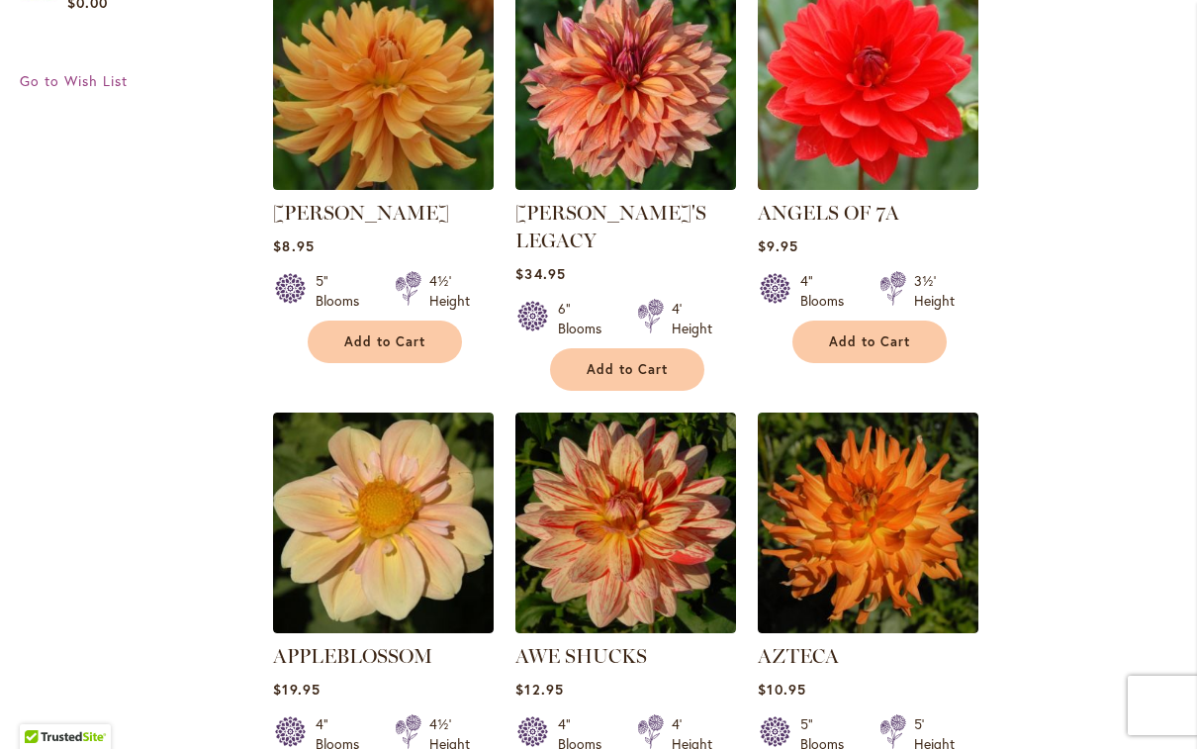
scroll to position [1775, 0]
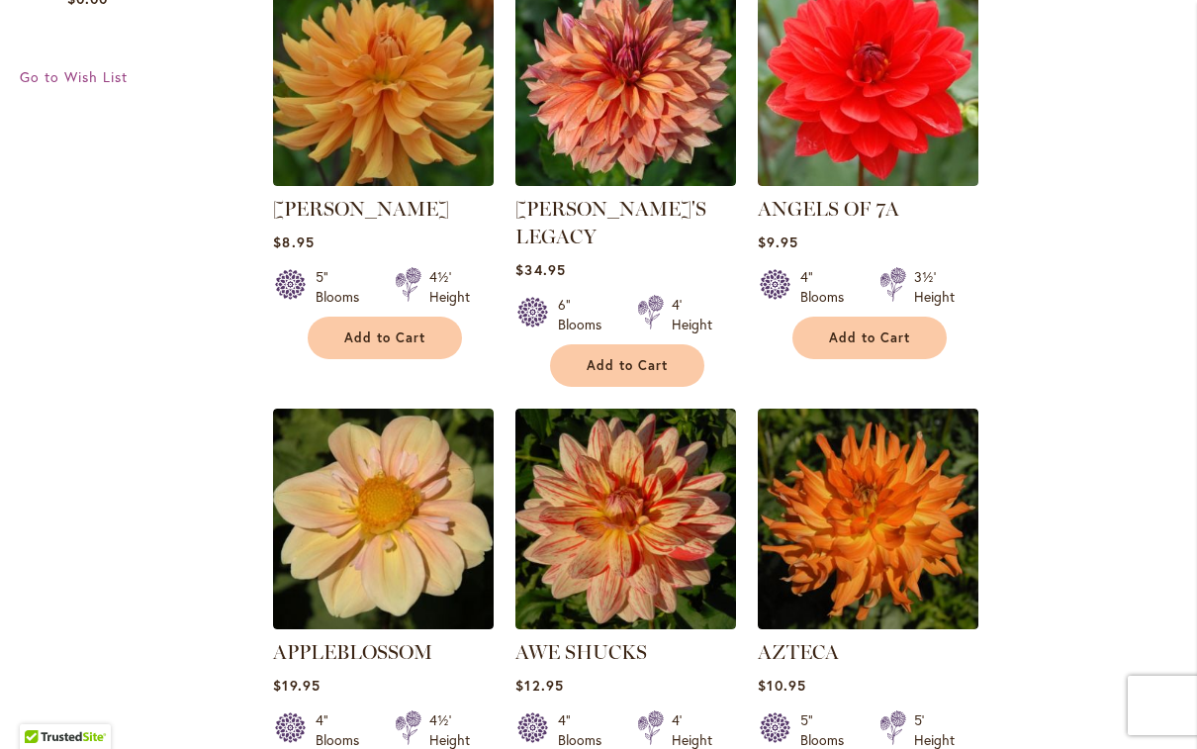
click at [599, 208] on link "[PERSON_NAME]'S LEGACY" at bounding box center [611, 222] width 191 height 51
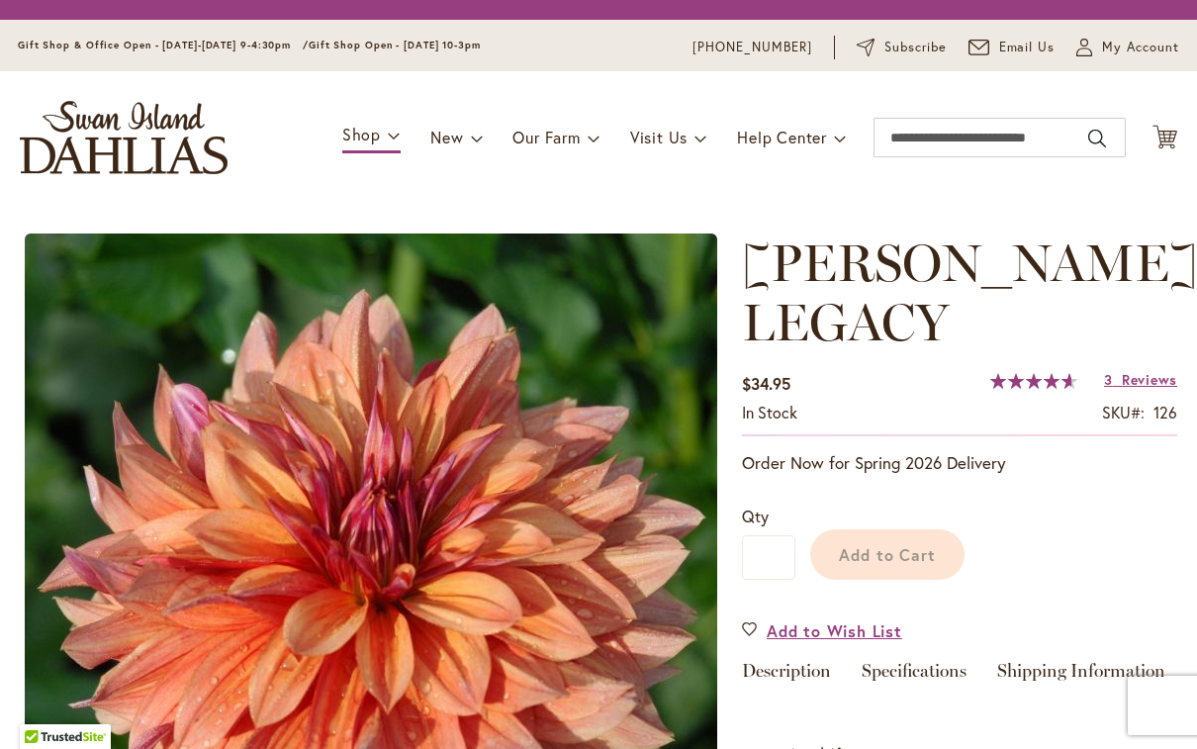
type input "********"
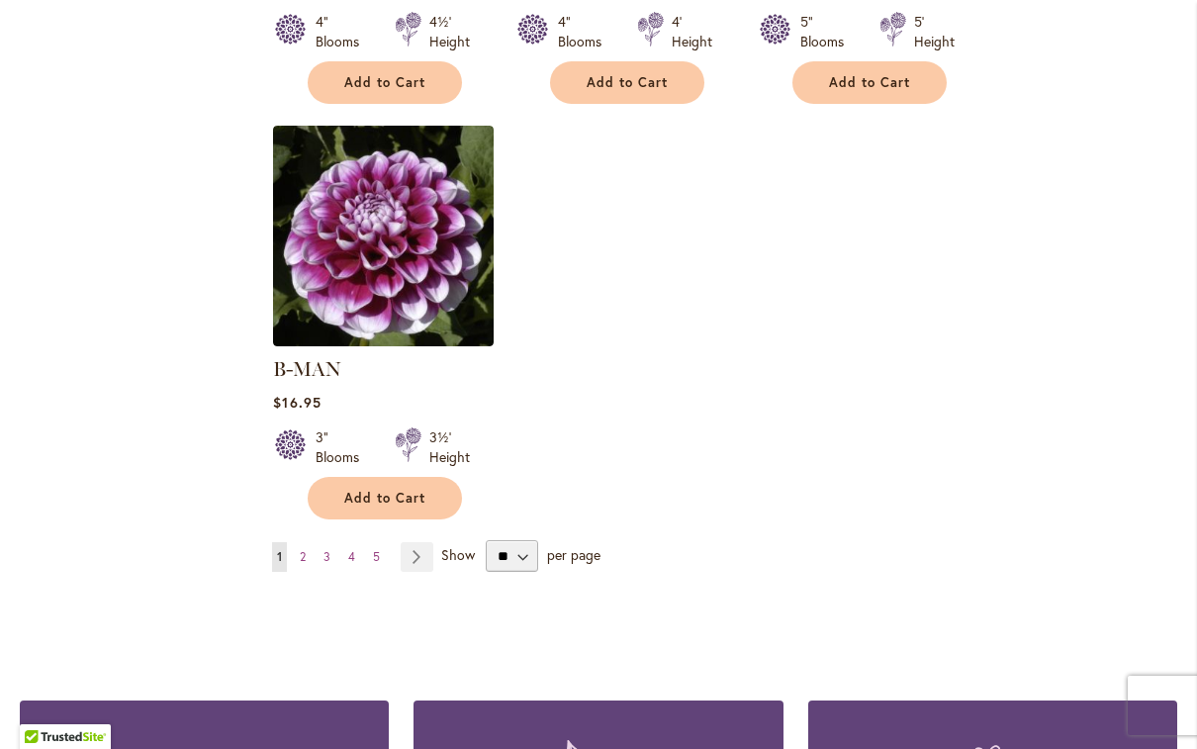
scroll to position [2480, 0]
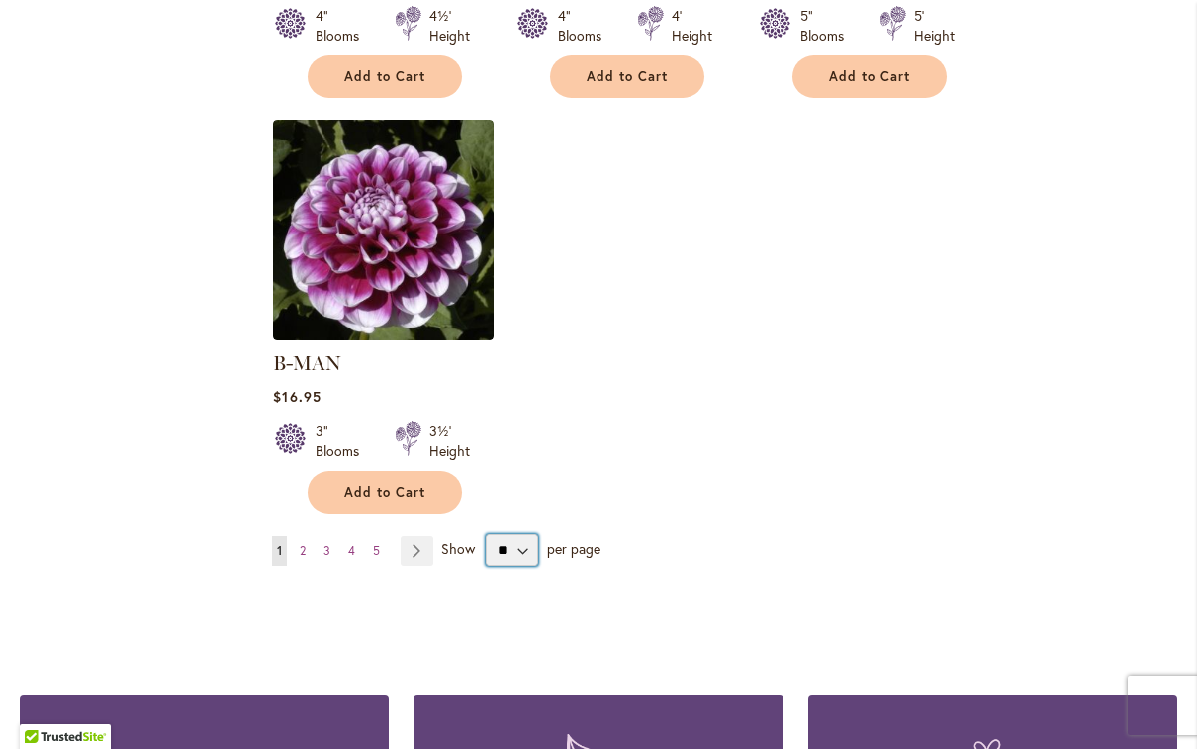
click at [530, 534] on select "** ** ** **" at bounding box center [512, 550] width 52 height 32
select select "**"
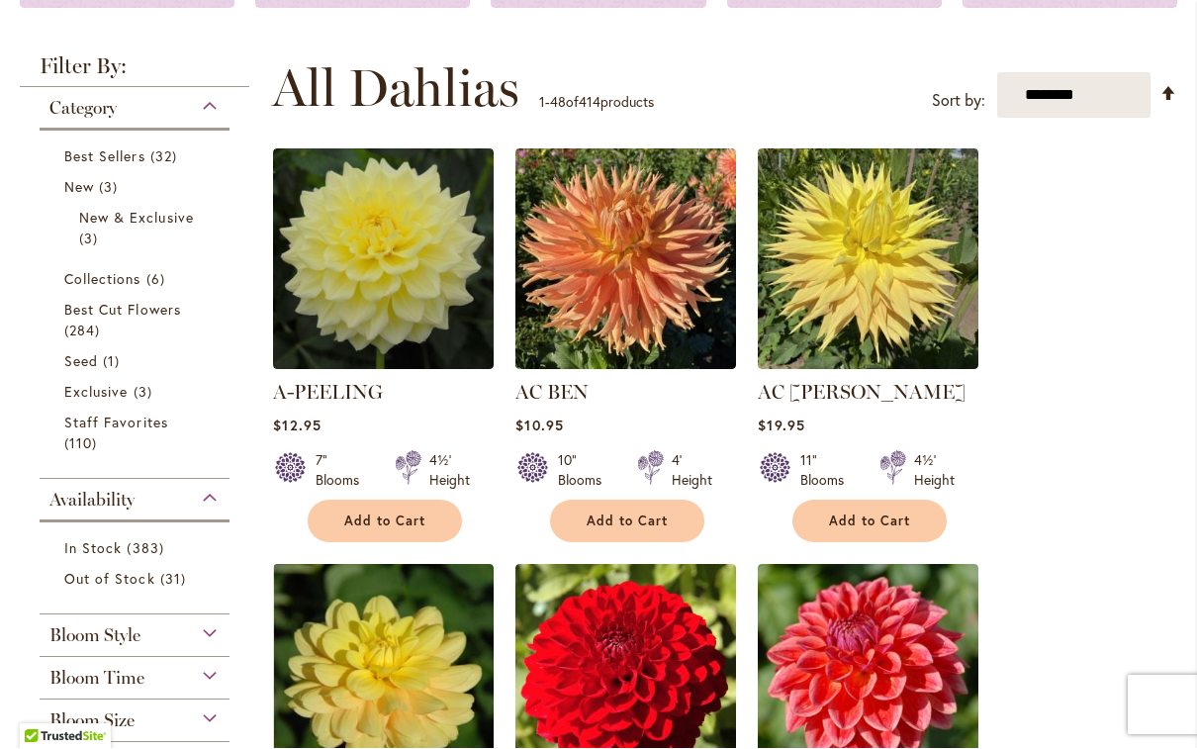
scroll to position [366, 0]
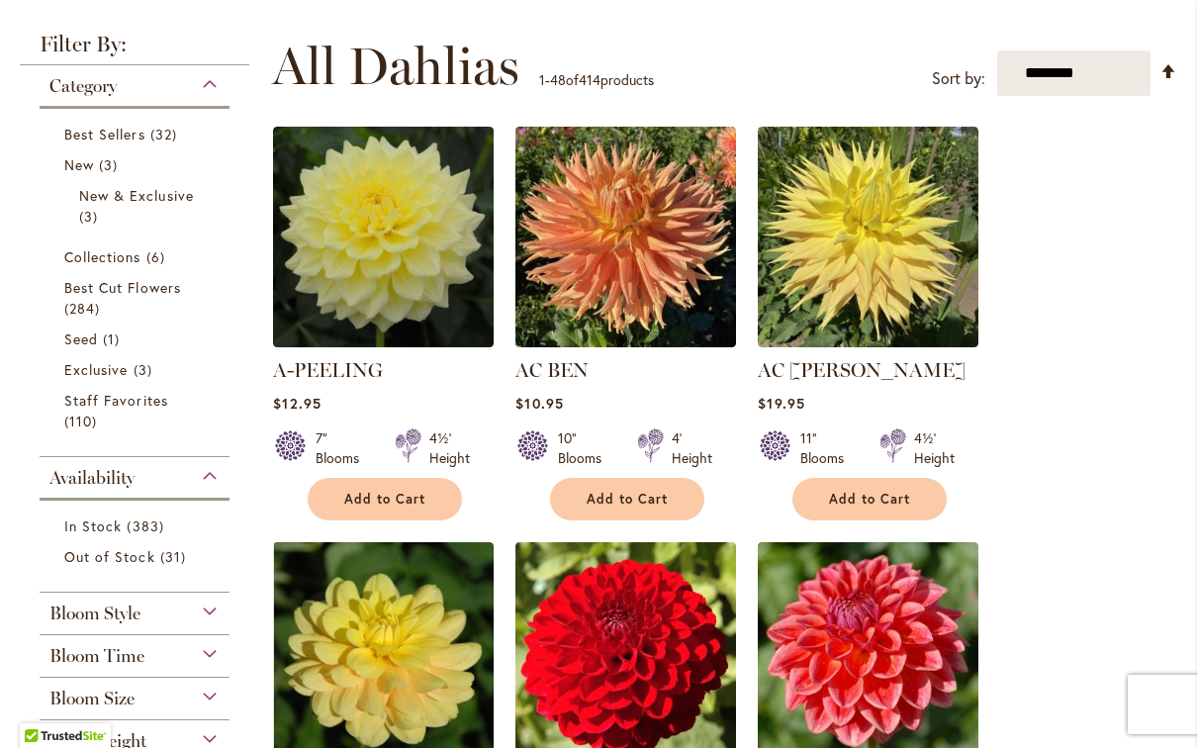
click at [573, 376] on link "AC BEN" at bounding box center [552, 371] width 73 height 24
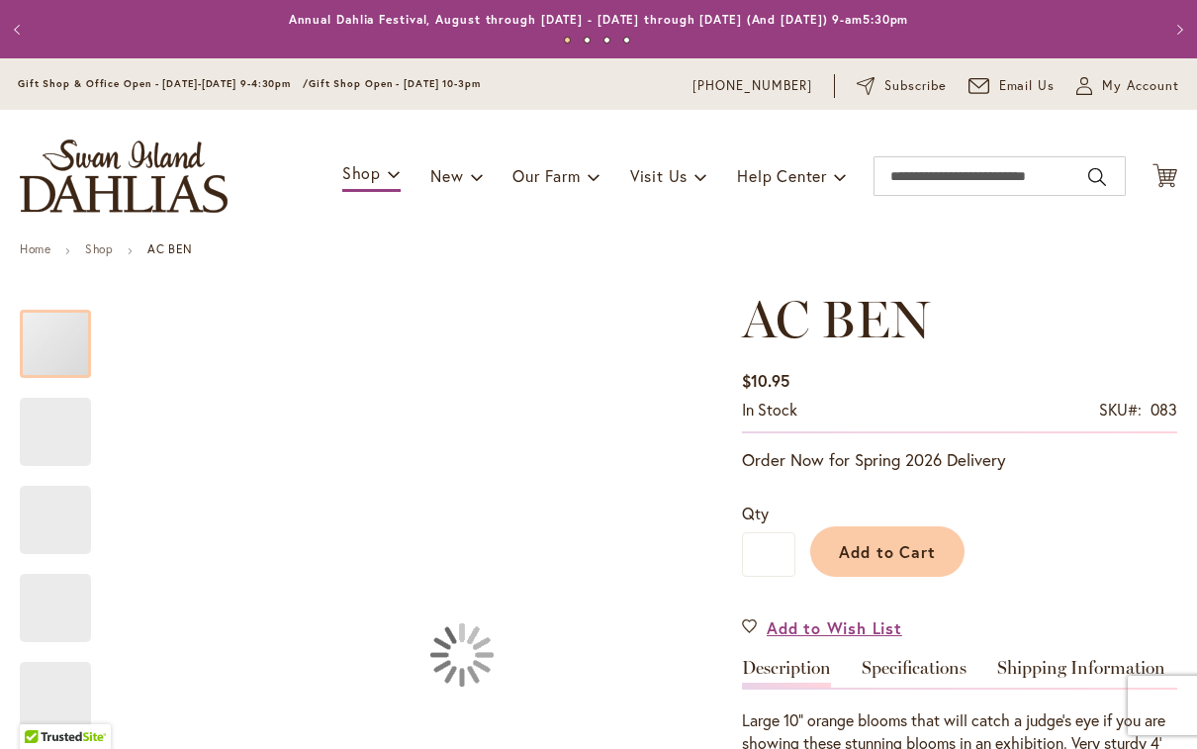
type input "********"
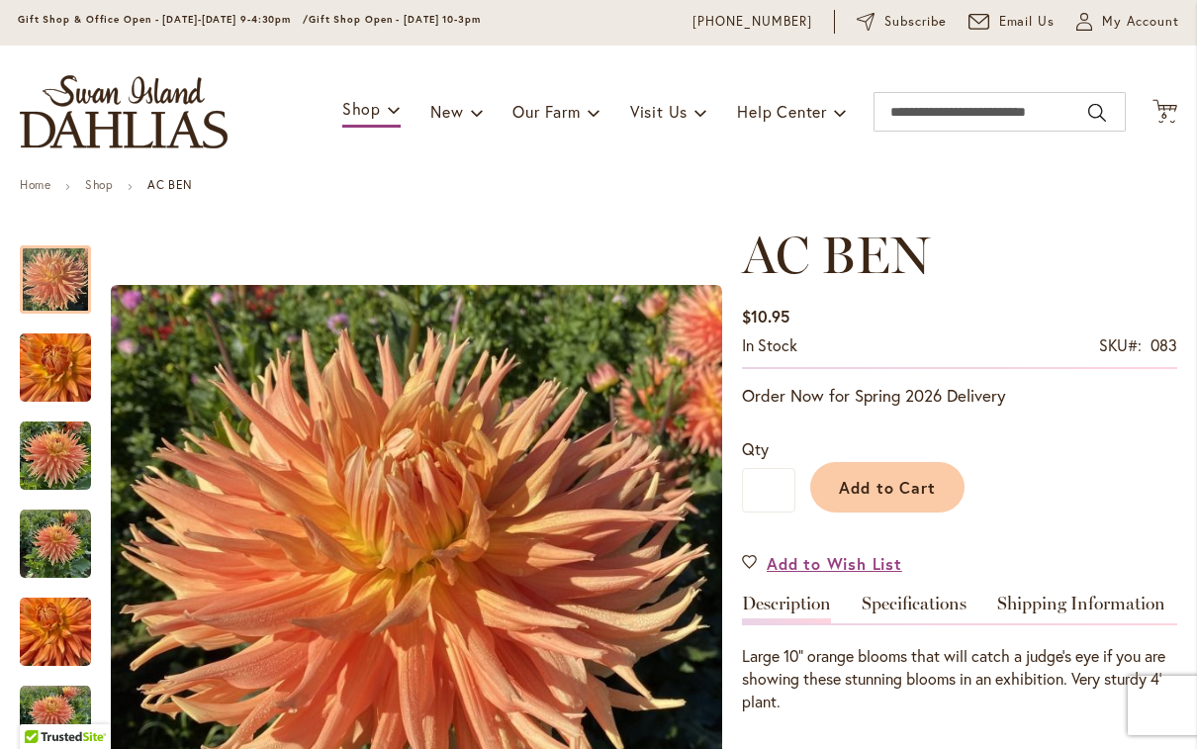
scroll to position [61, 0]
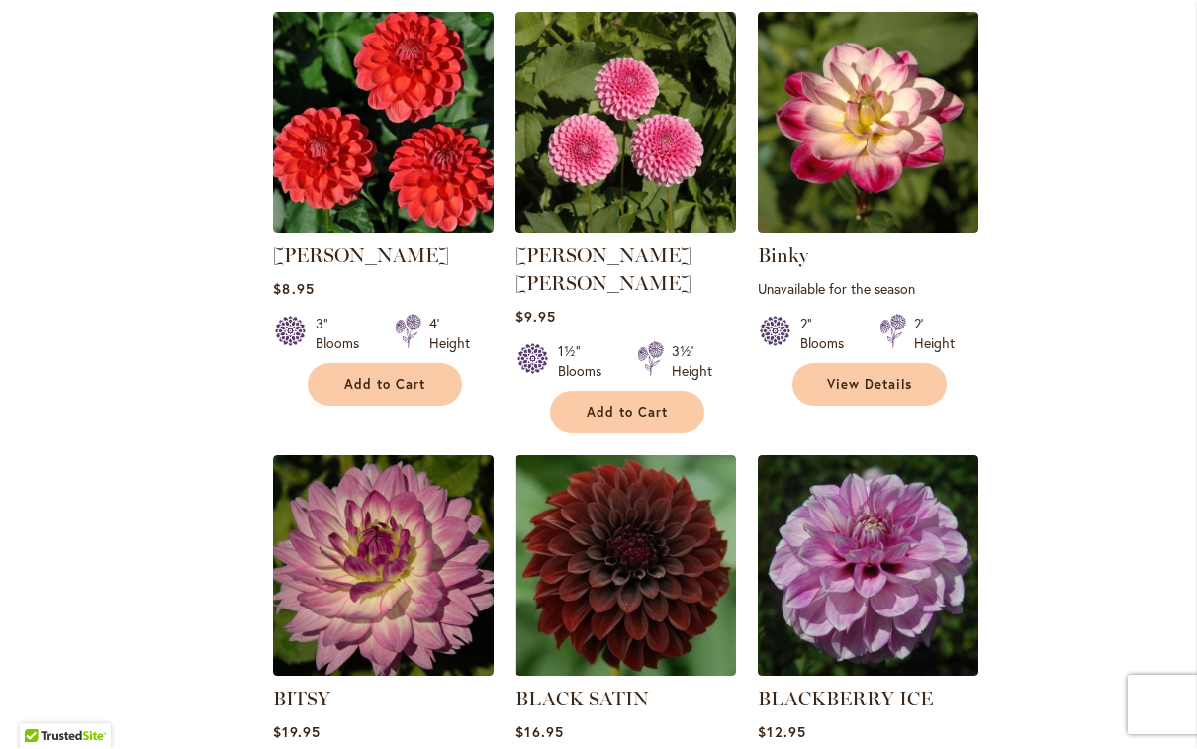
scroll to position [4666, 0]
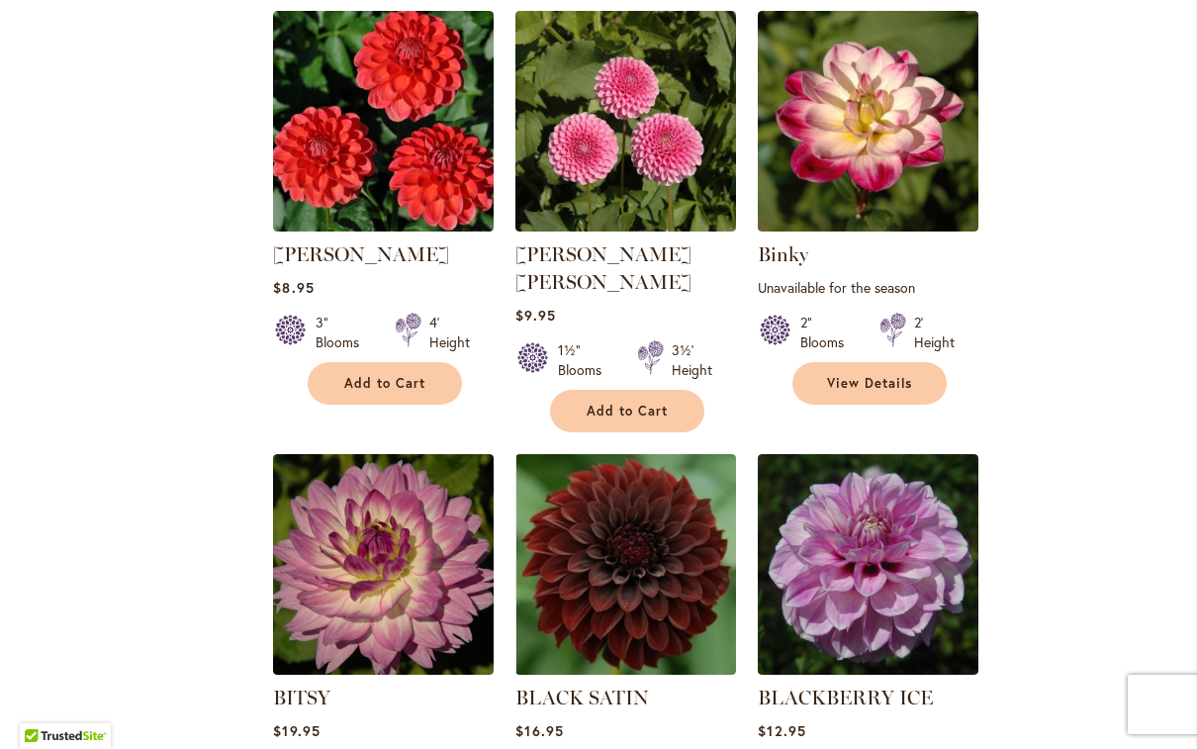
click at [381, 243] on link "BENJAMIN MATTHEW" at bounding box center [361, 255] width 176 height 24
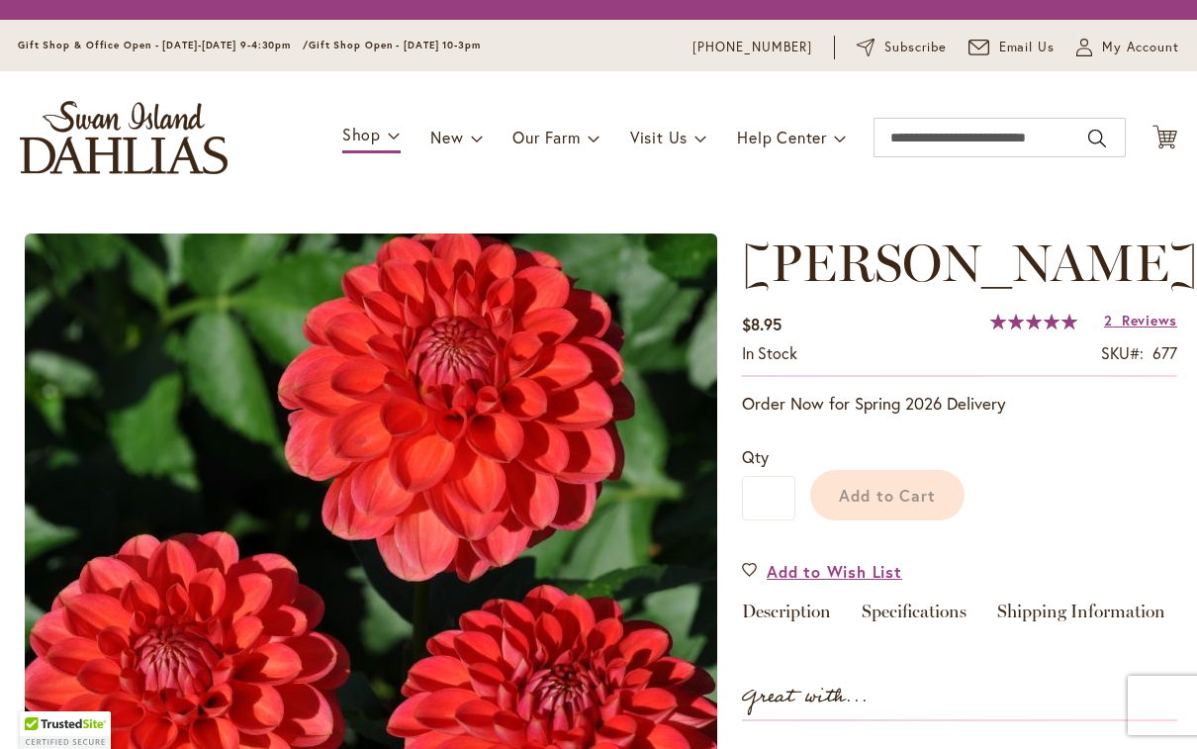
type input "********"
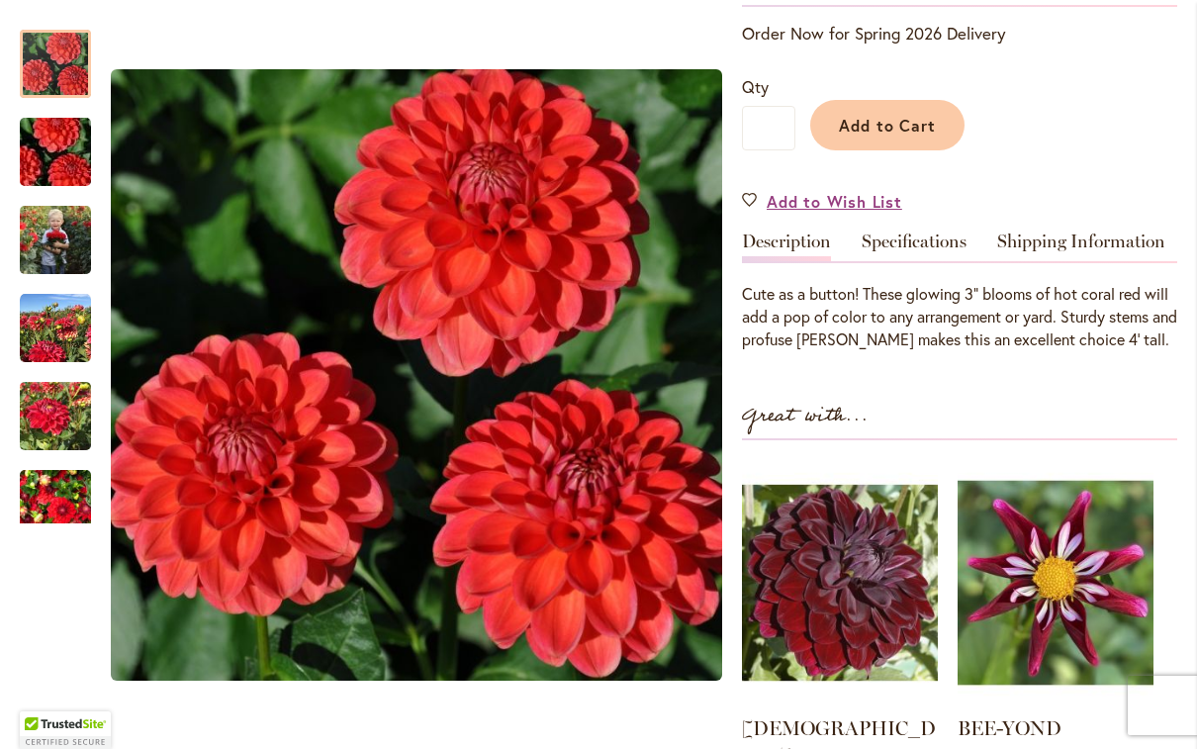
scroll to position [452, 0]
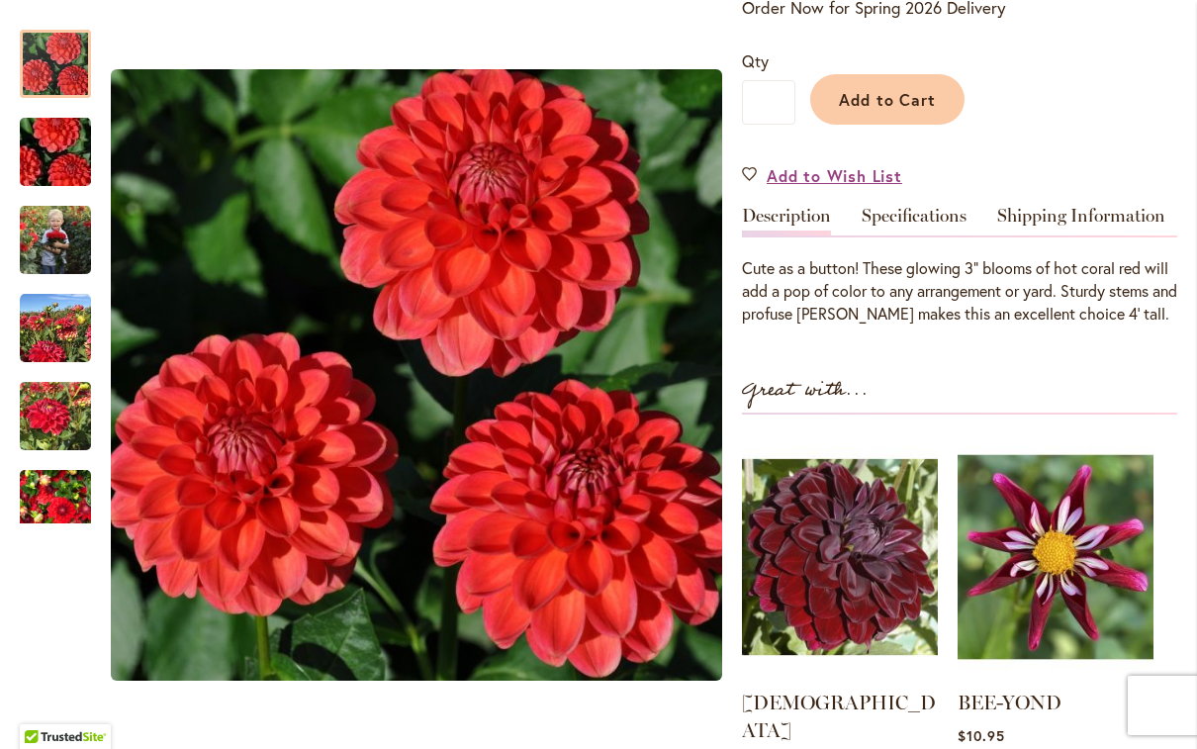
click at [48, 98] on div at bounding box center [55, 64] width 71 height 68
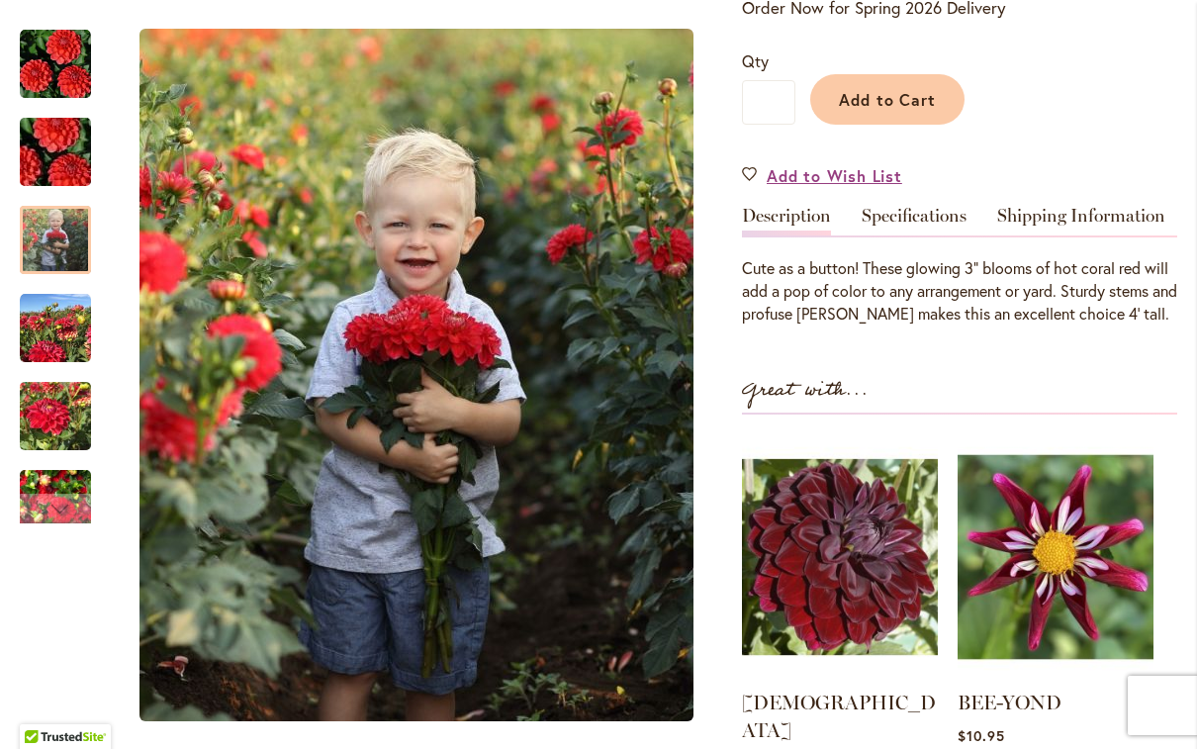
click at [55, 237] on img "BENJAMIN MATTHEW" at bounding box center [55, 239] width 71 height 89
click at [47, 351] on img "BENJAMIN MATTHEW" at bounding box center [55, 328] width 71 height 71
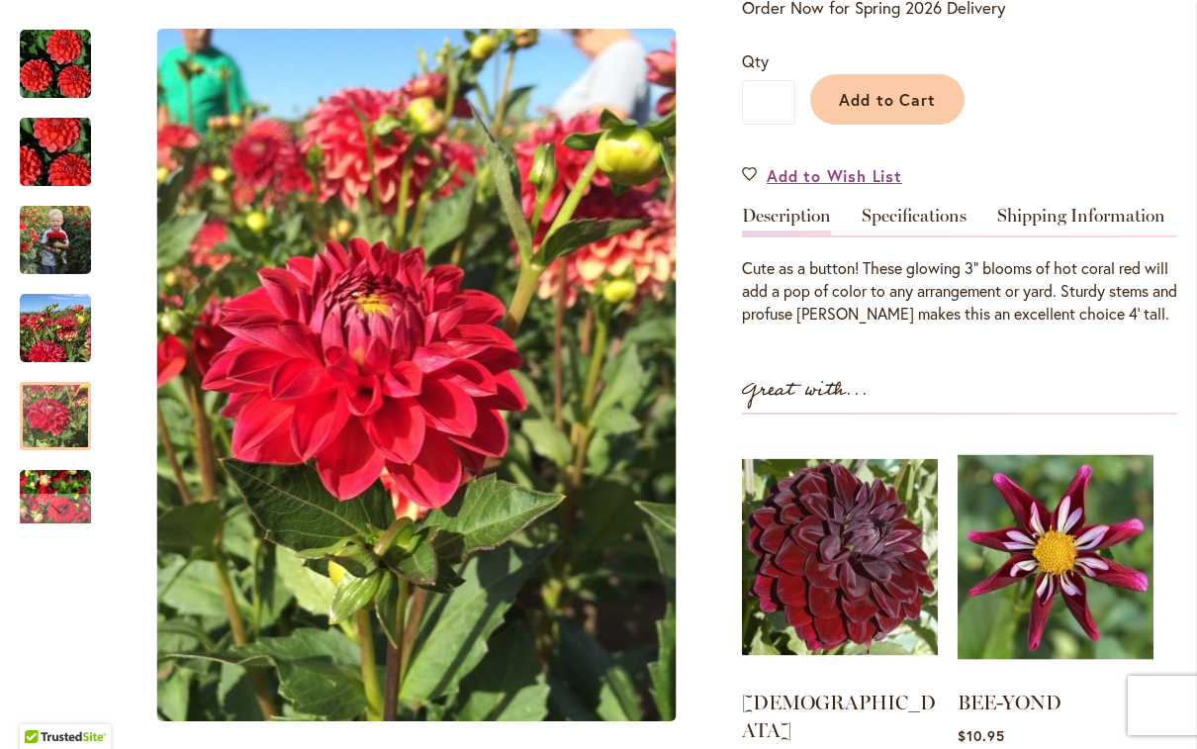
click at [62, 428] on img "BENJAMIN MATTHEW" at bounding box center [55, 416] width 71 height 95
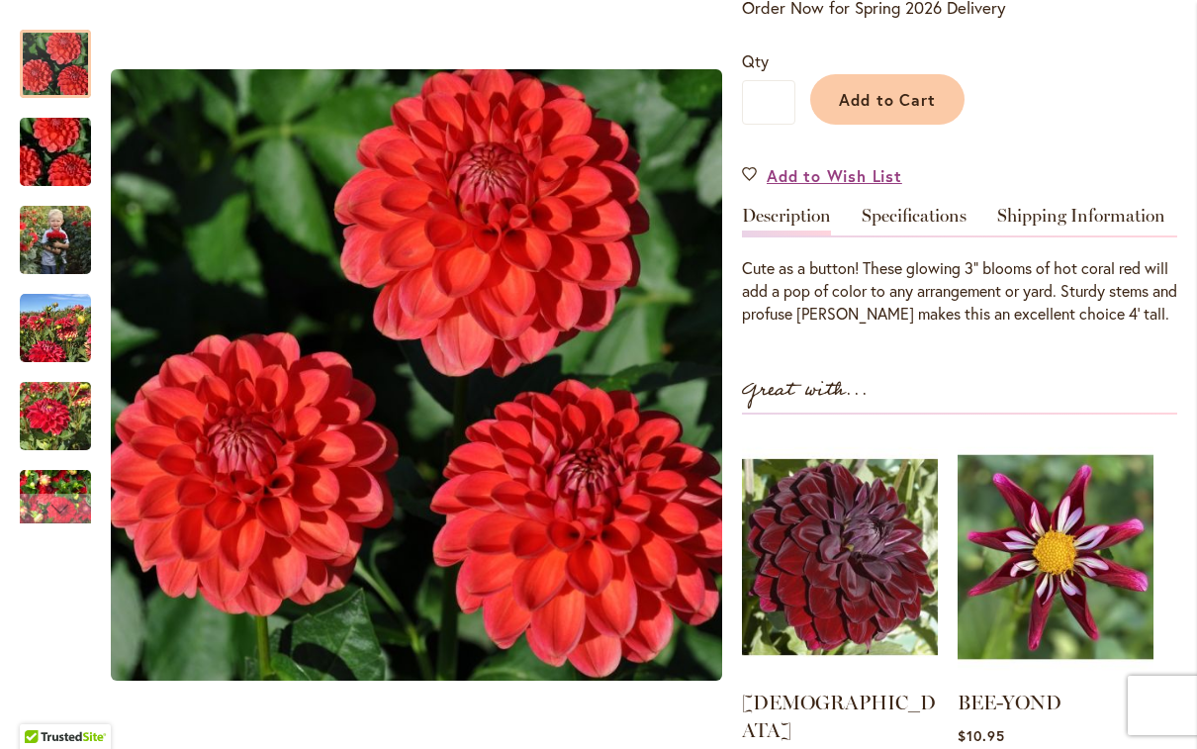
click at [61, 72] on img "BENJAMIN MATTHEW" at bounding box center [55, 64] width 71 height 71
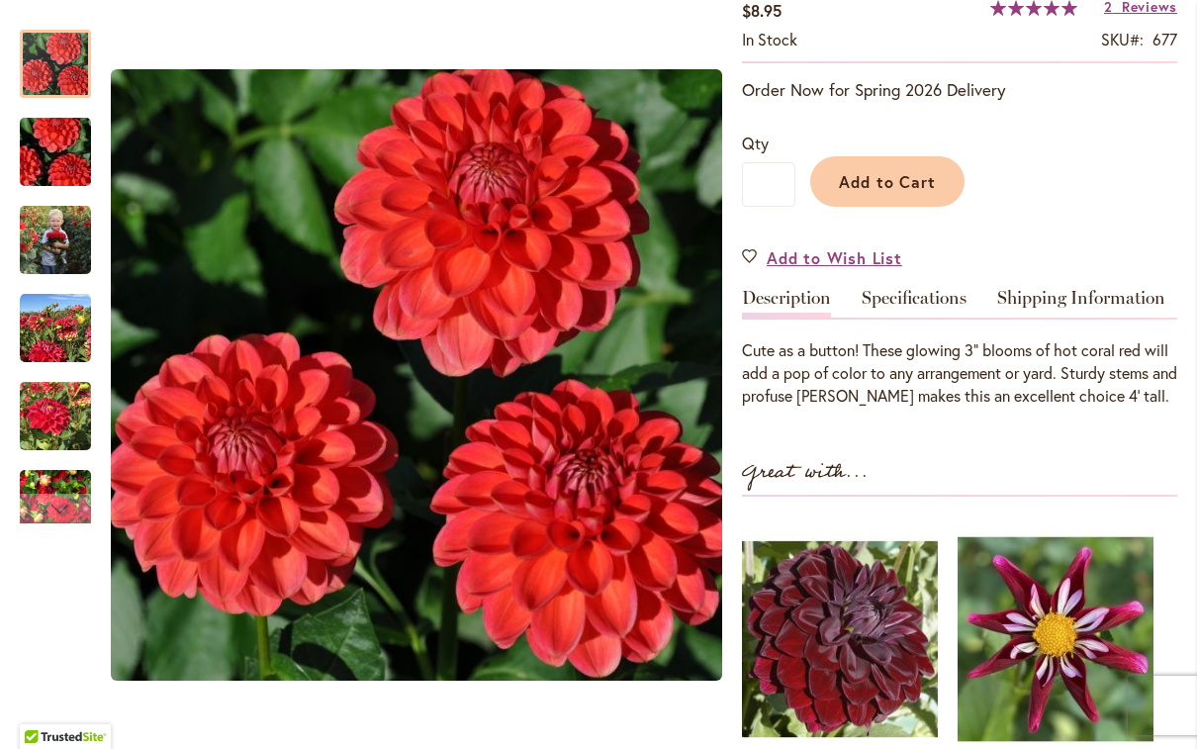
scroll to position [357, 0]
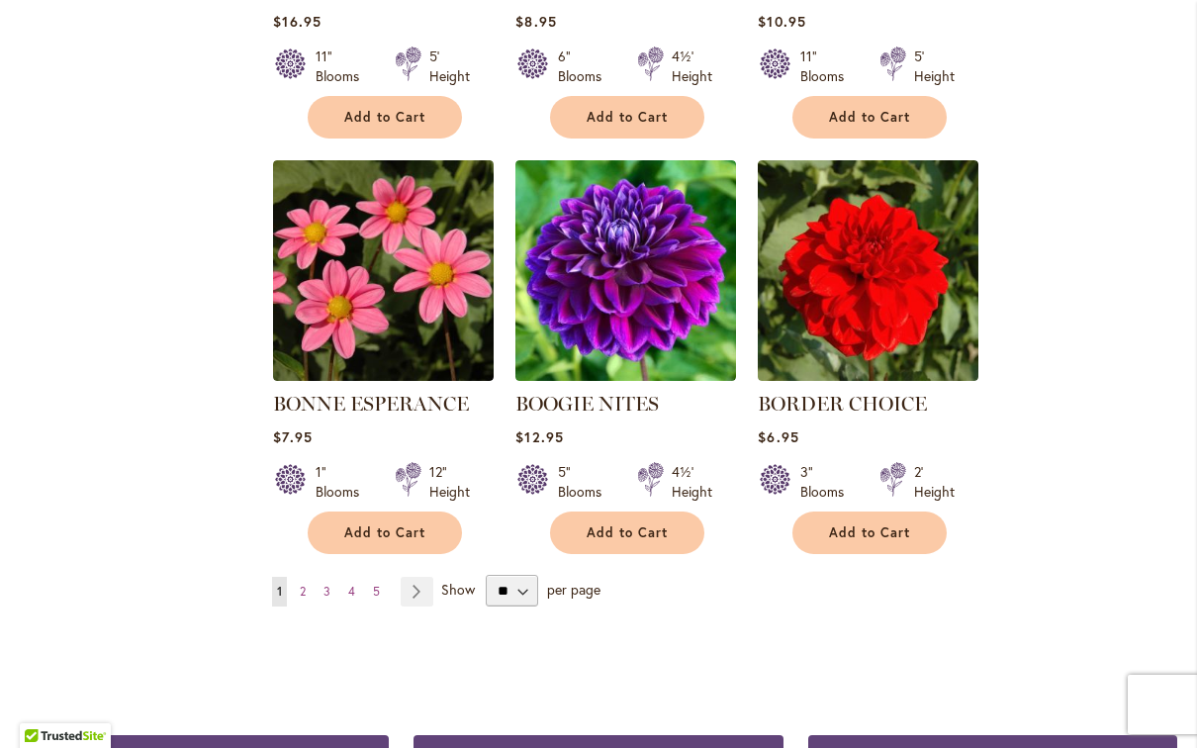
scroll to position [6624, 0]
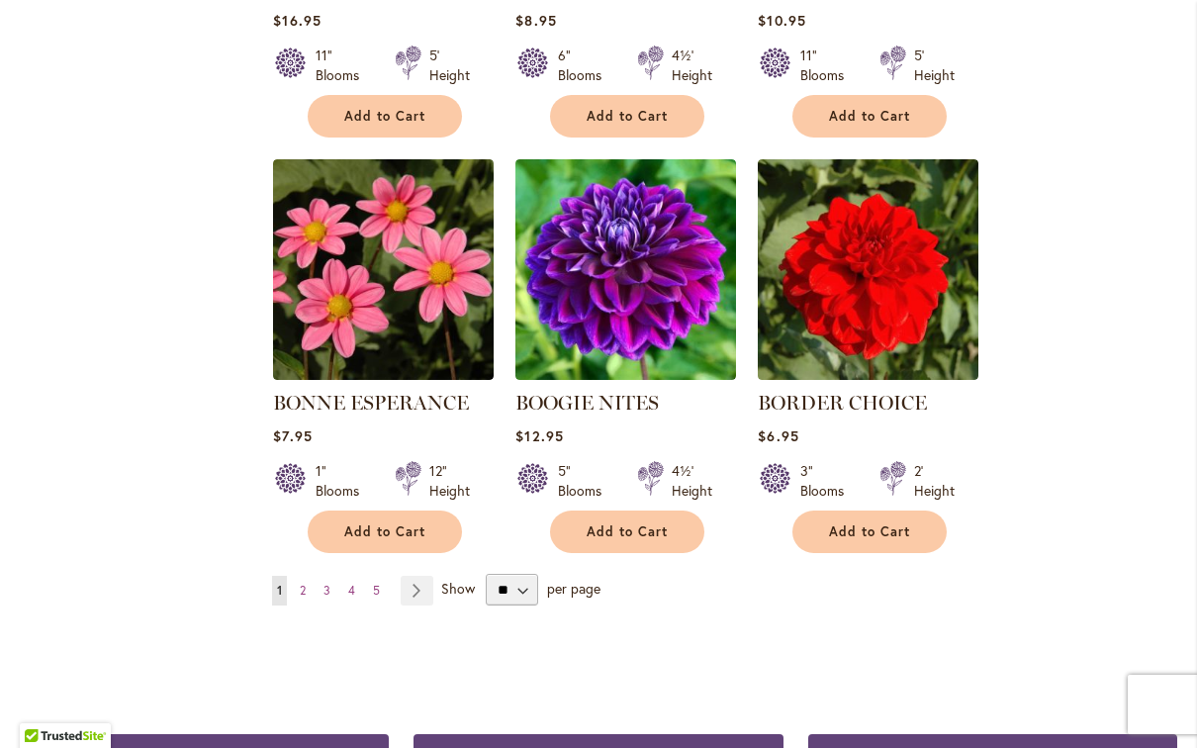
click at [311, 577] on link "Page 2" at bounding box center [303, 592] width 16 height 30
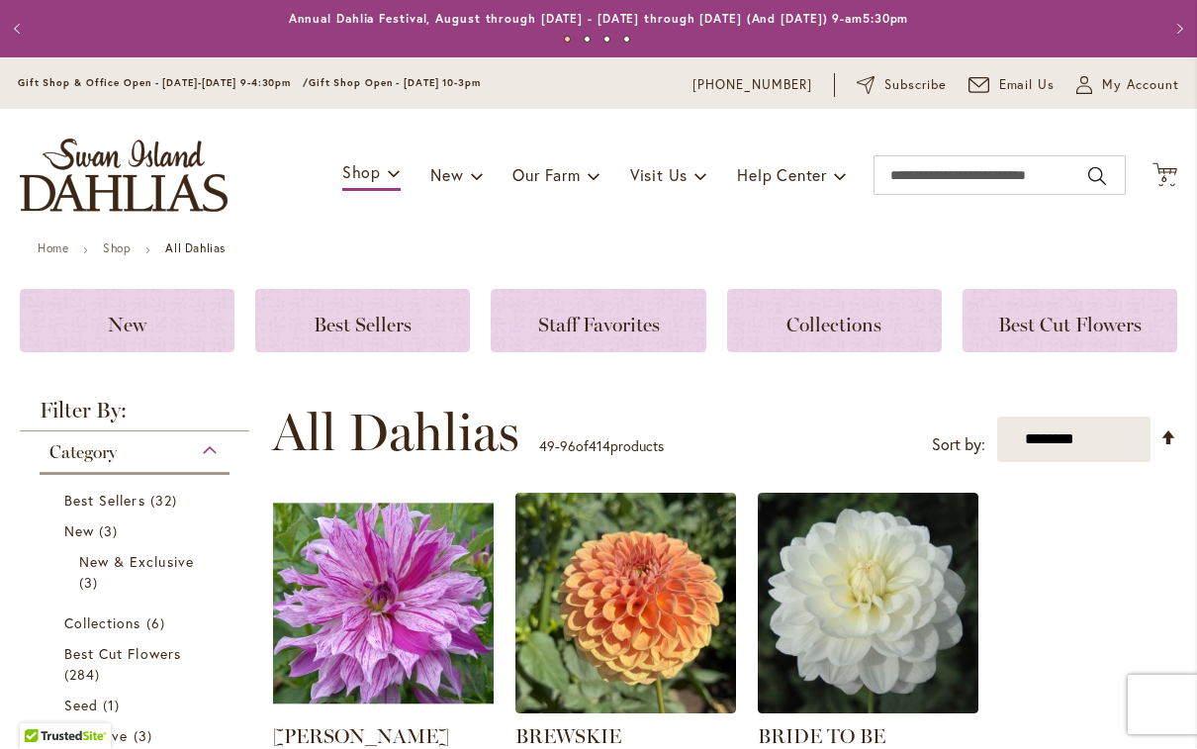
click at [1176, 170] on icon "Cart .cls-1 { fill: #231f20; }" at bounding box center [1165, 175] width 25 height 25
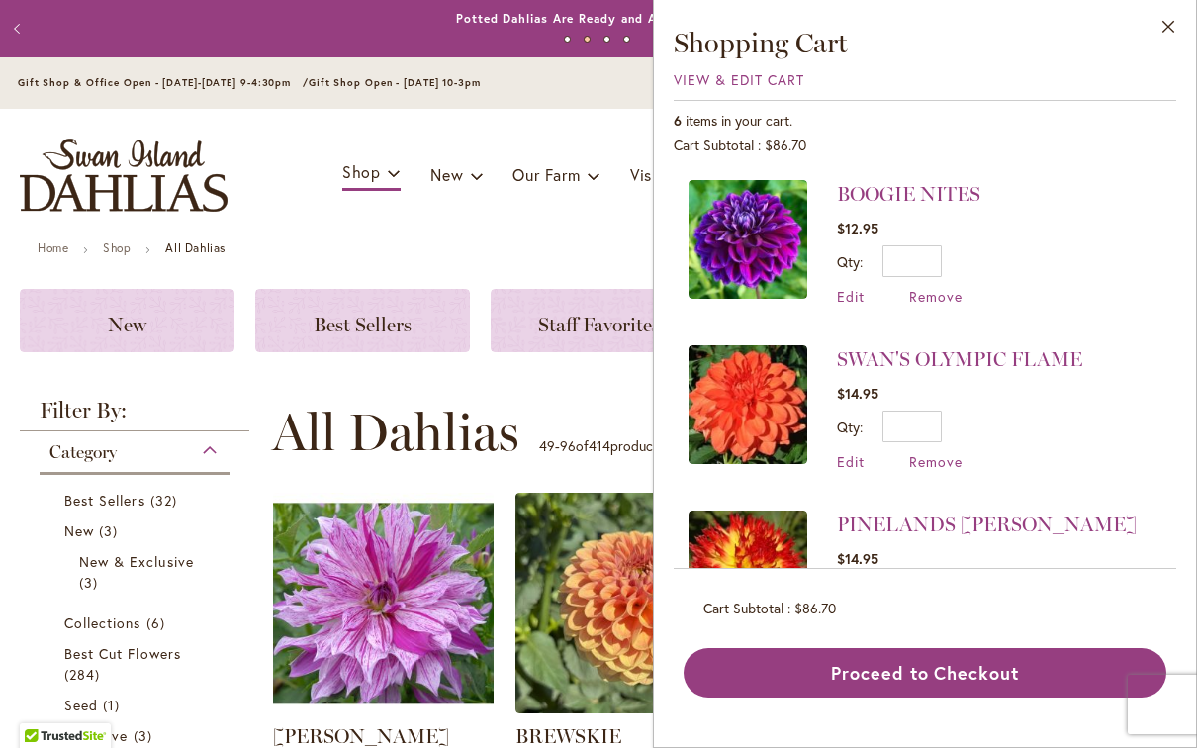
click at [693, 77] on span "View & Edit Cart" at bounding box center [739, 80] width 131 height 19
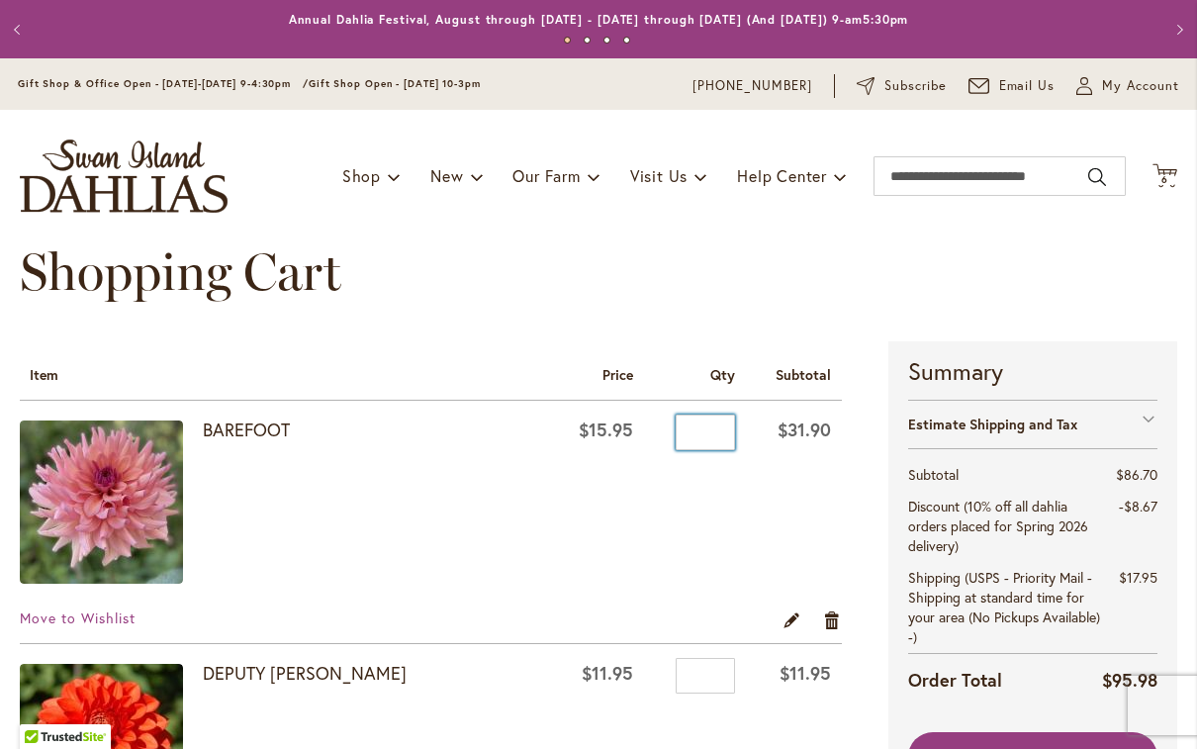
click at [701, 430] on input "*" at bounding box center [705, 433] width 59 height 36
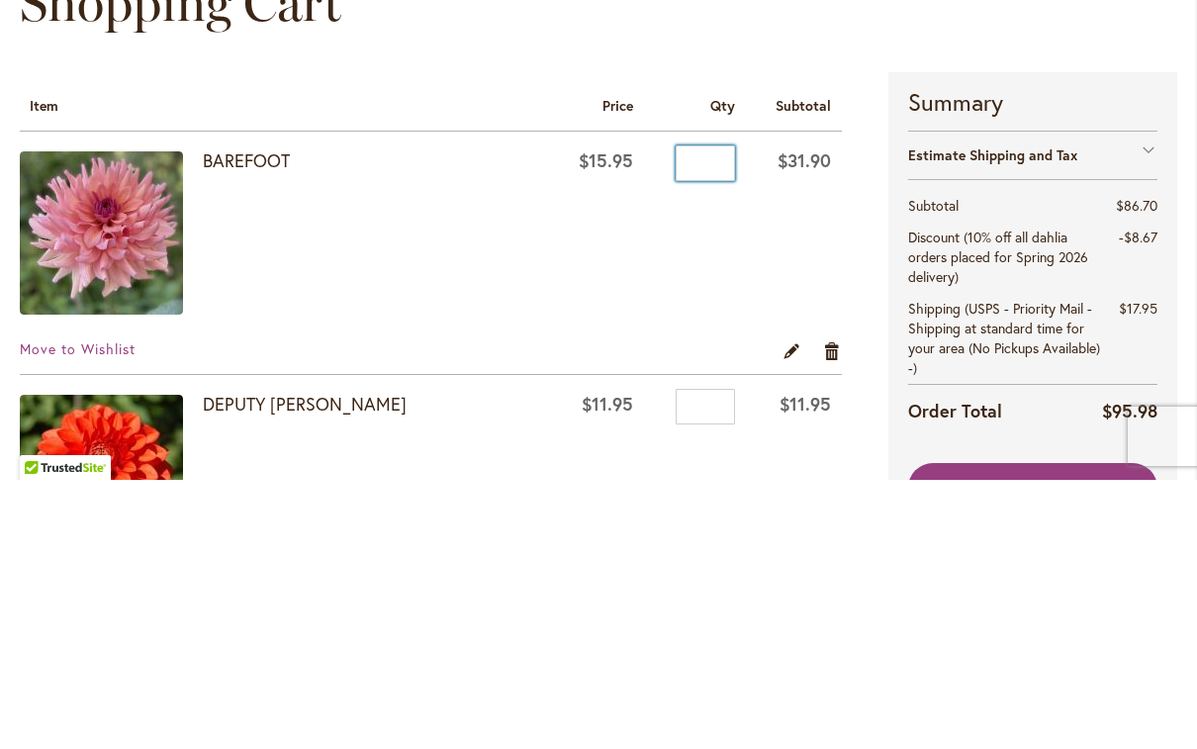
type input "*"
click at [778, 401] on td "$31.90" at bounding box center [794, 505] width 96 height 208
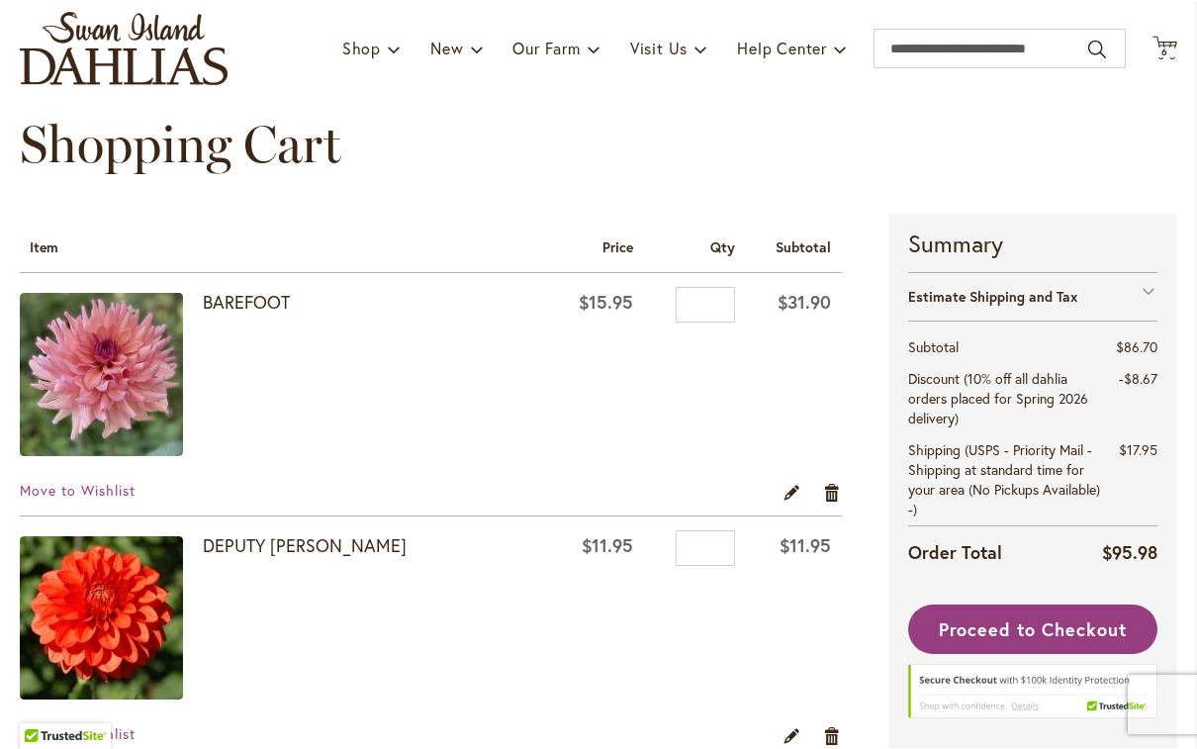
scroll to position [142, 0]
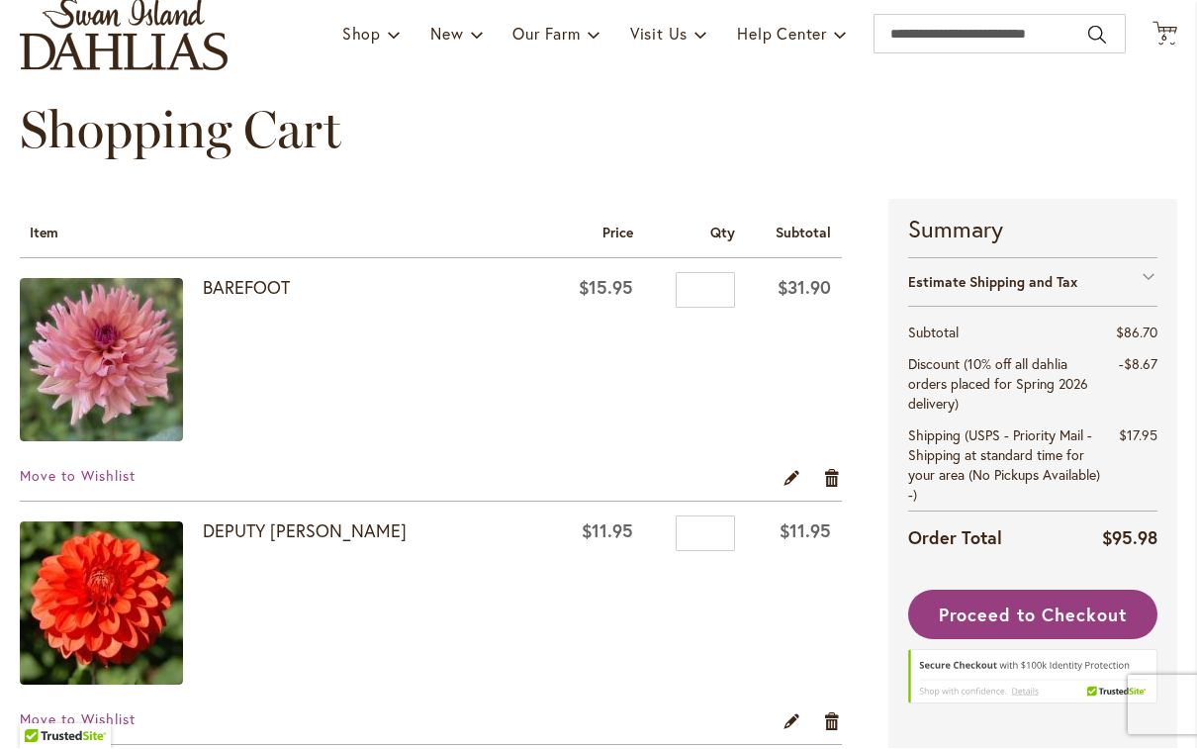
click at [795, 476] on link "Edit" at bounding box center [792, 478] width 19 height 22
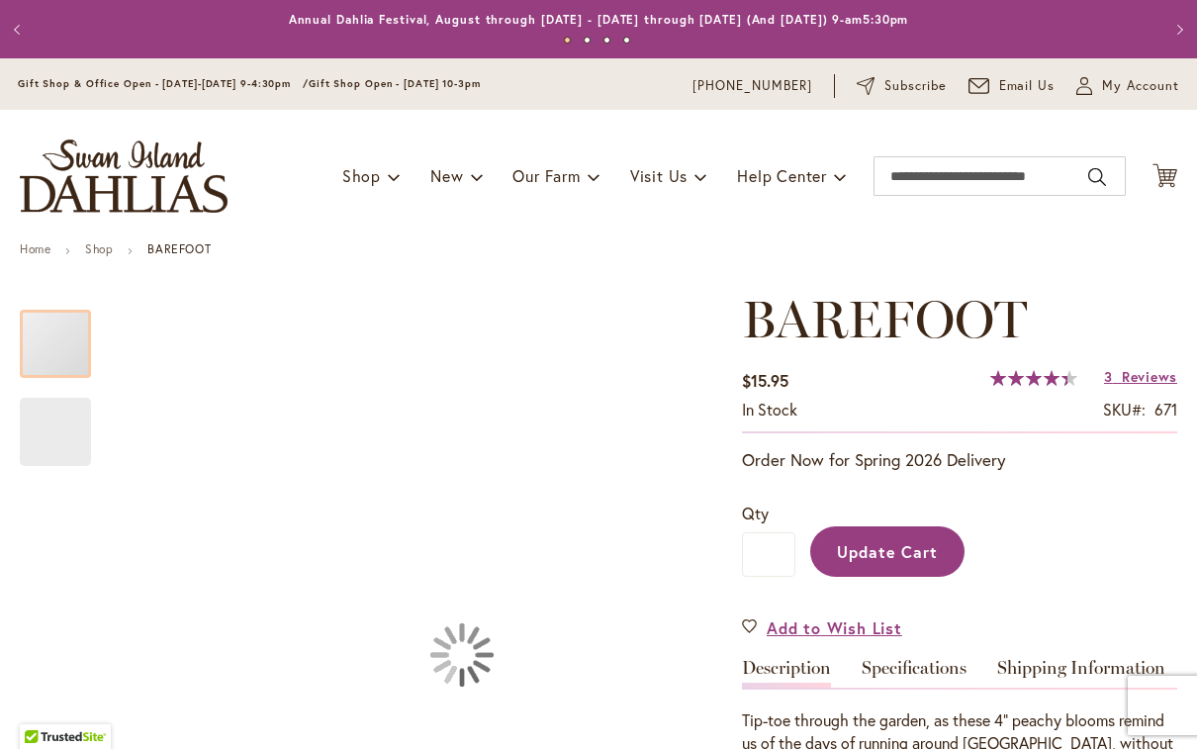
type input "********"
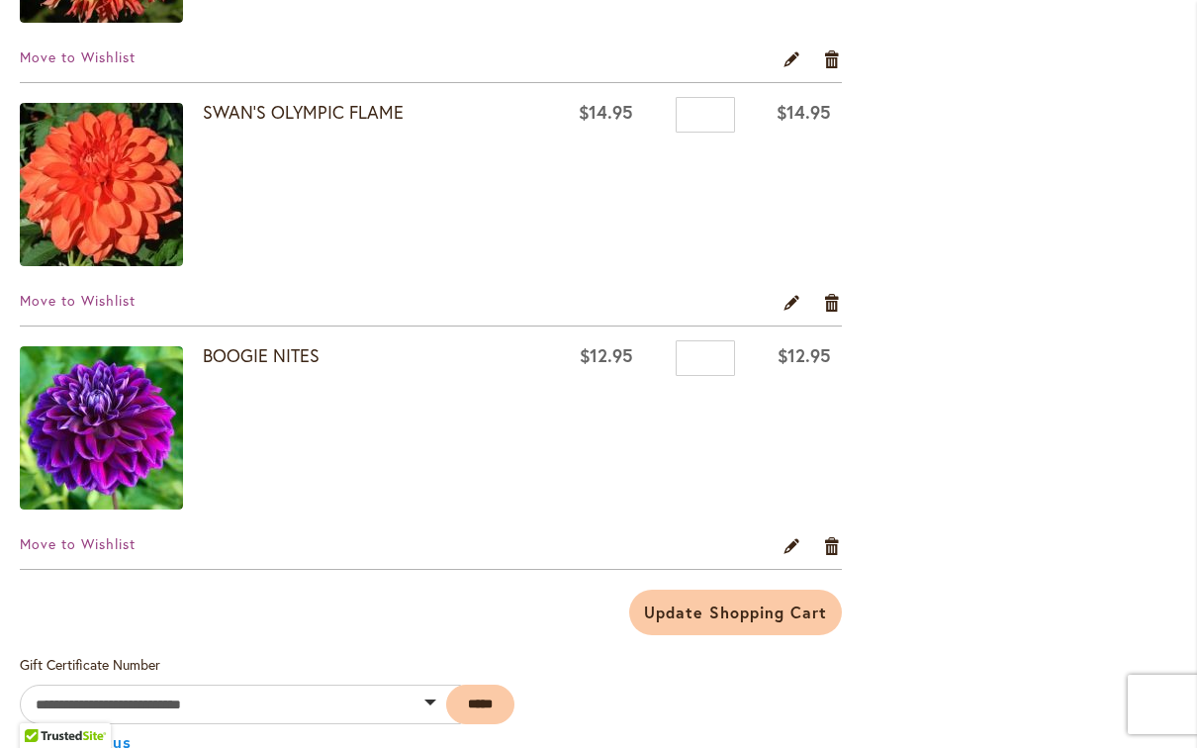
scroll to position [1052, 0]
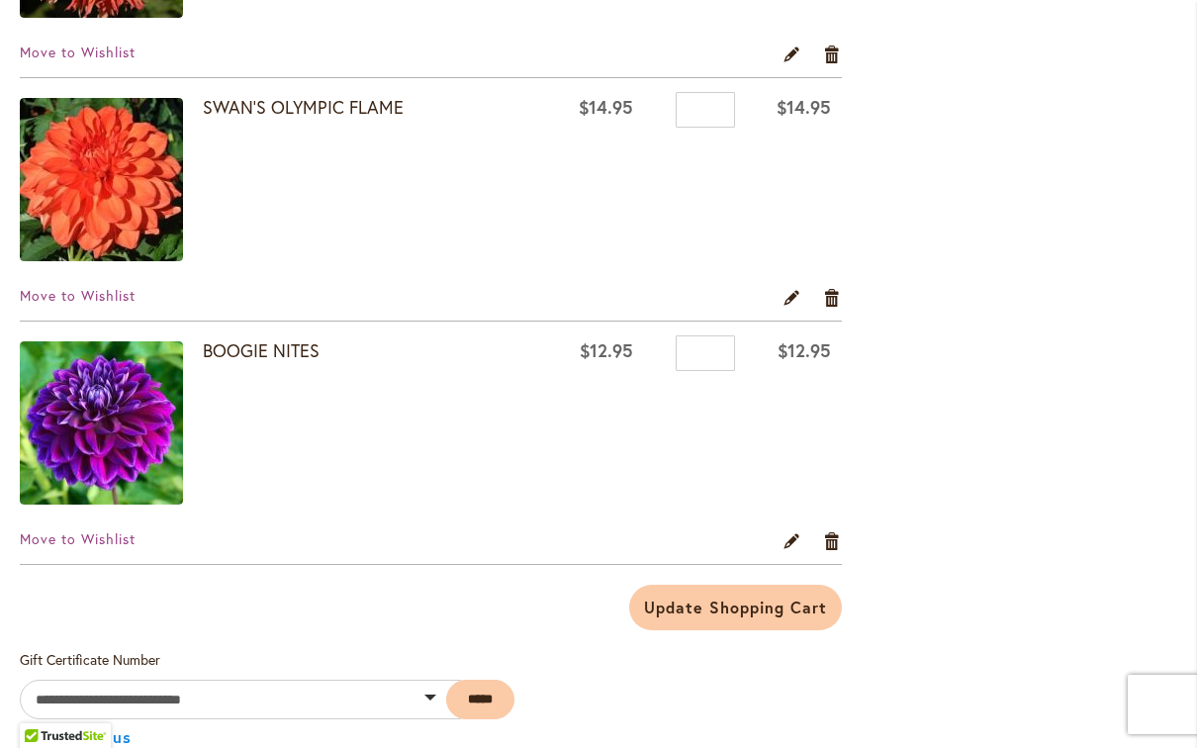
click at [838, 544] on link "Remove item" at bounding box center [832, 541] width 19 height 22
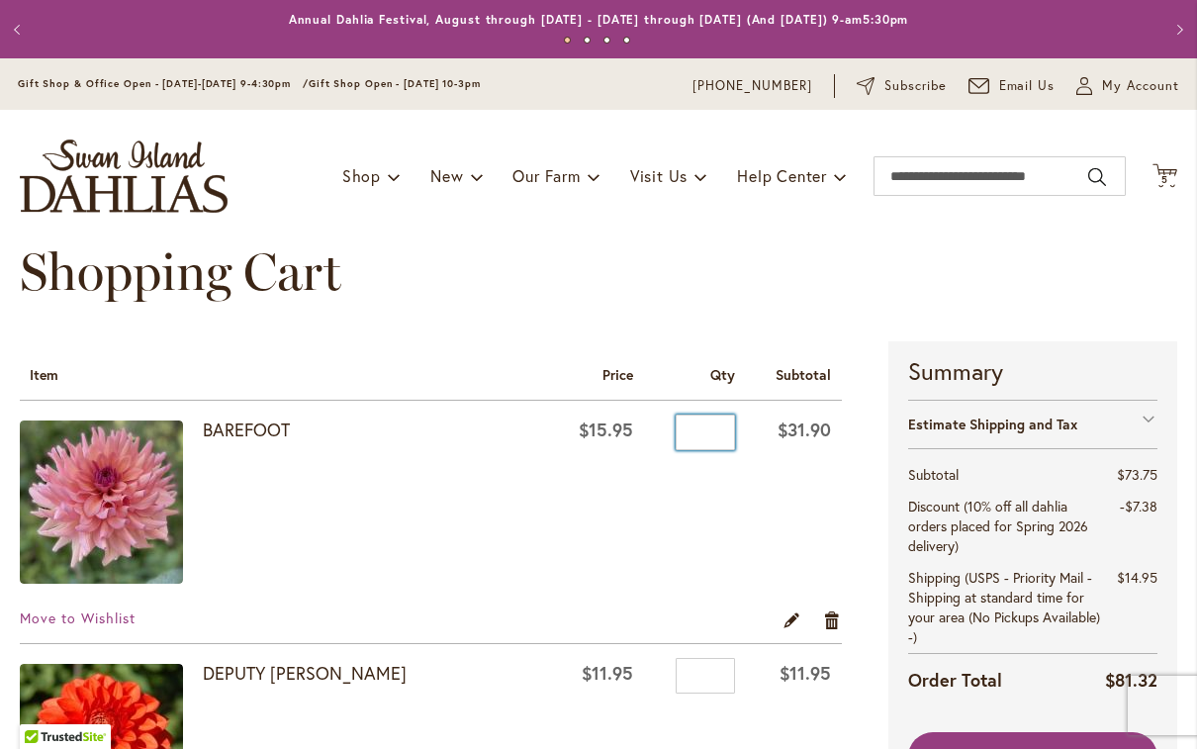
click at [709, 429] on input "*" at bounding box center [705, 433] width 59 height 36
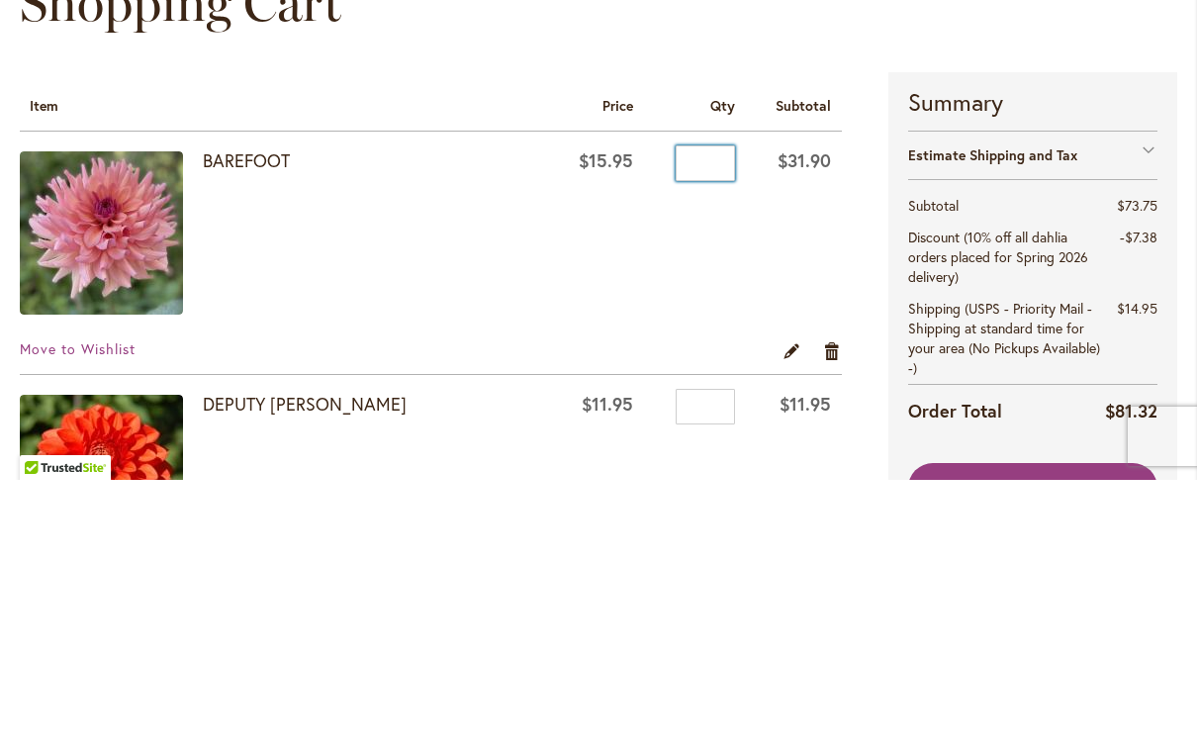
type input "*"
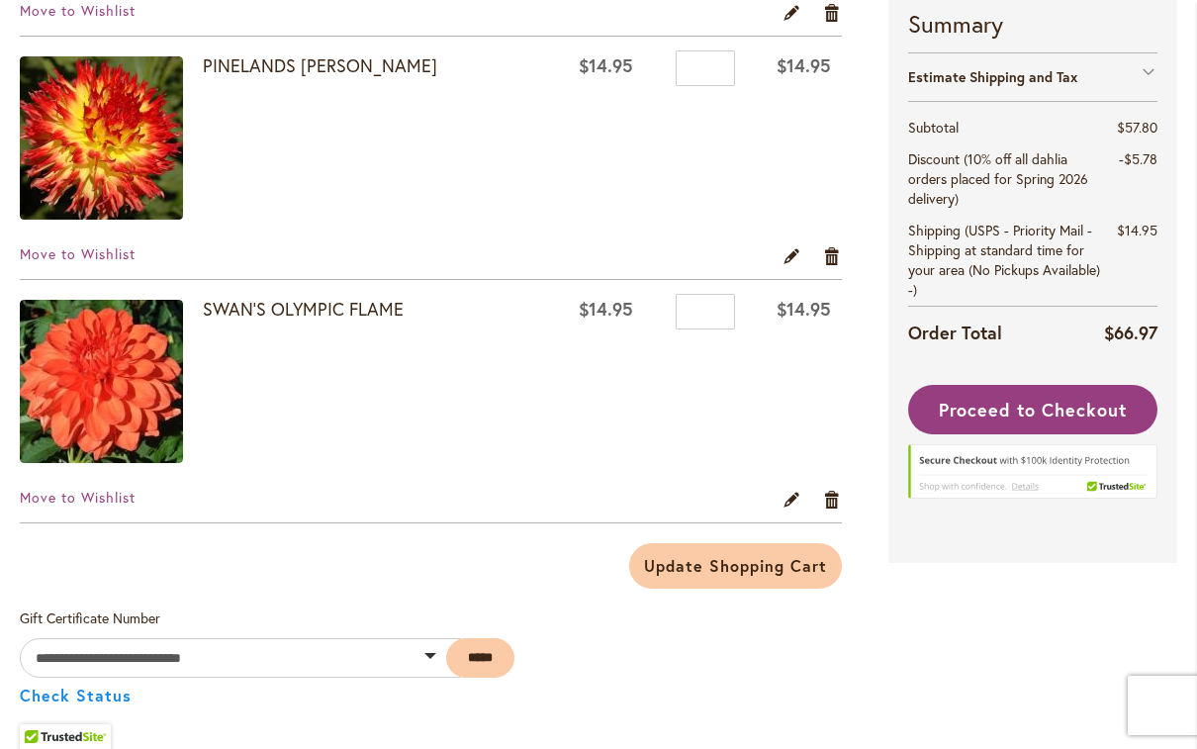
scroll to position [869, 0]
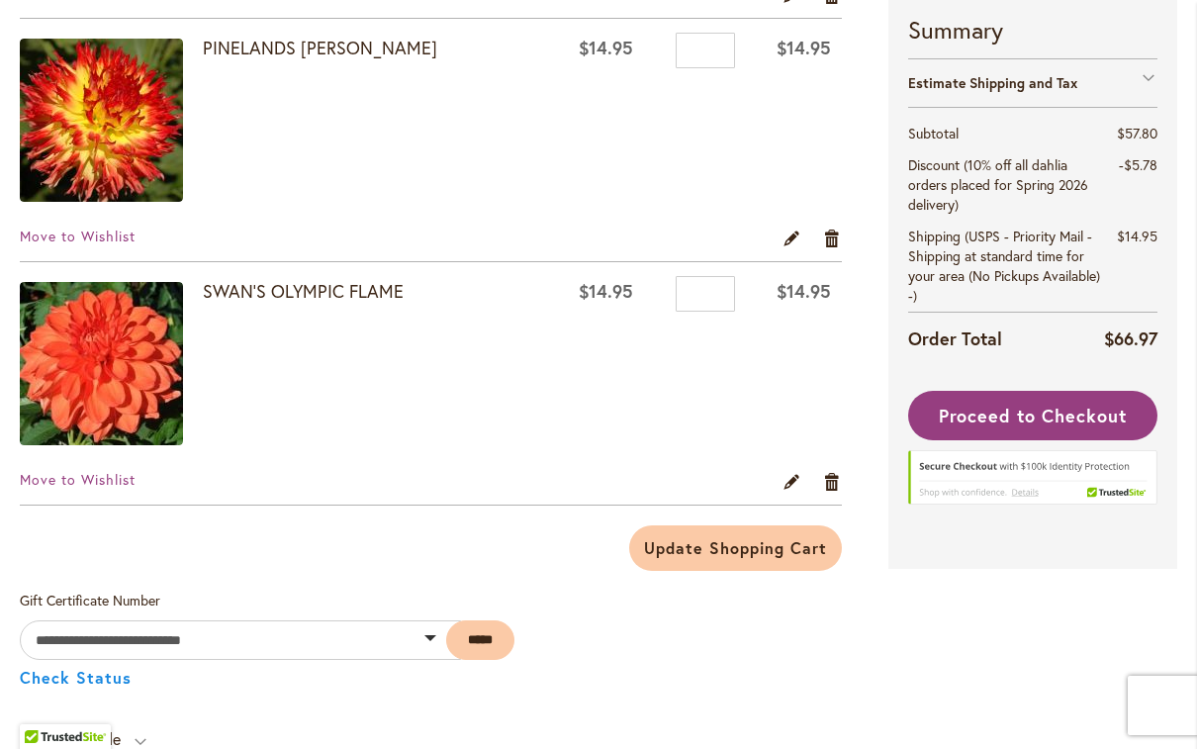
click at [290, 300] on link "SWAN'S OLYMPIC FLAME" at bounding box center [303, 291] width 201 height 24
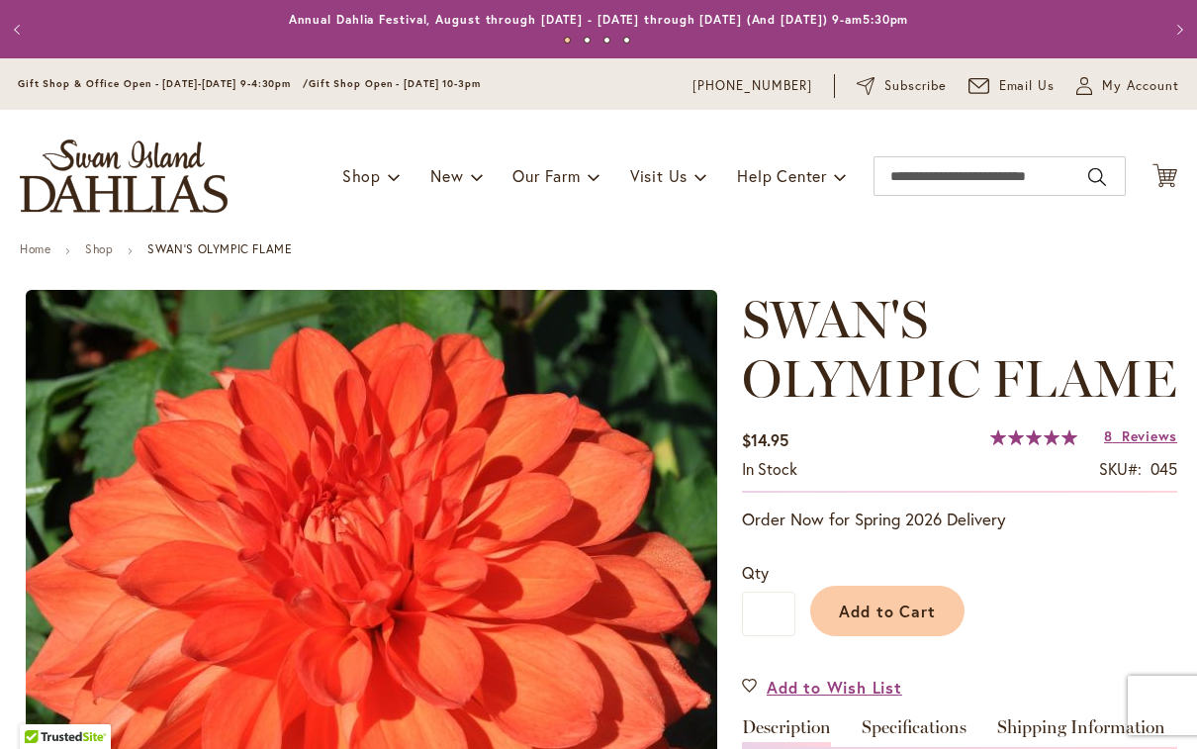
type input "********"
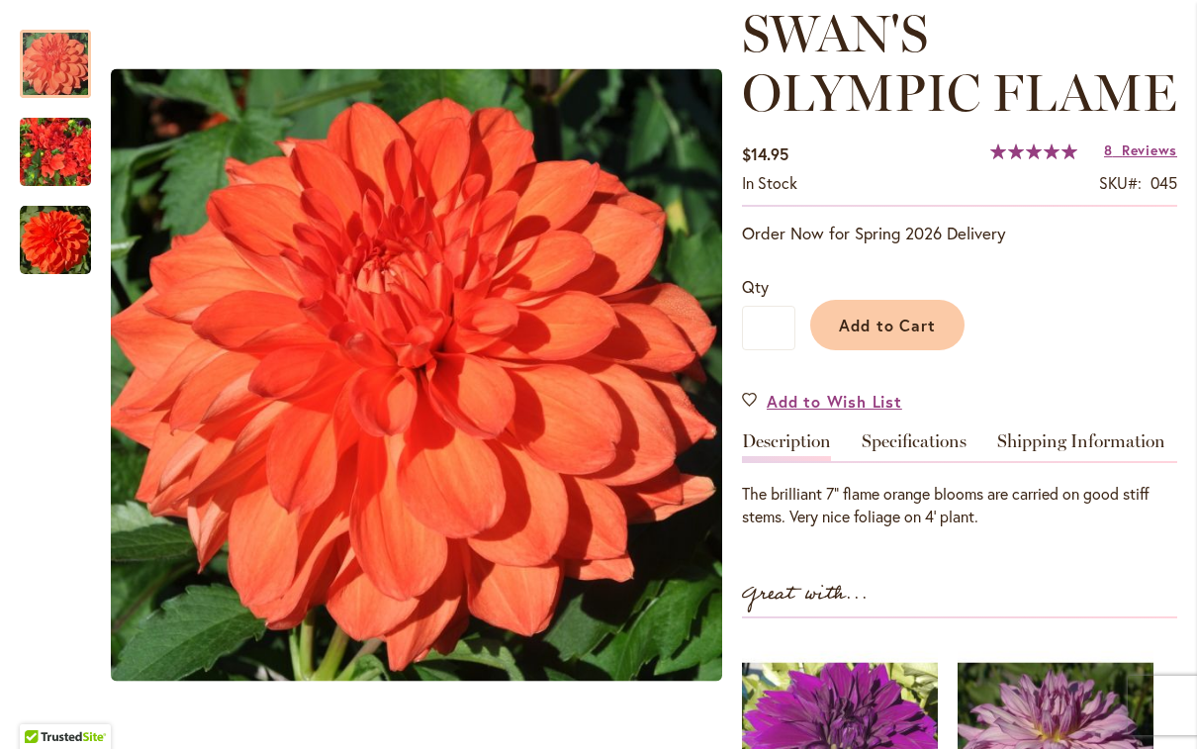
scroll to position [288, 0]
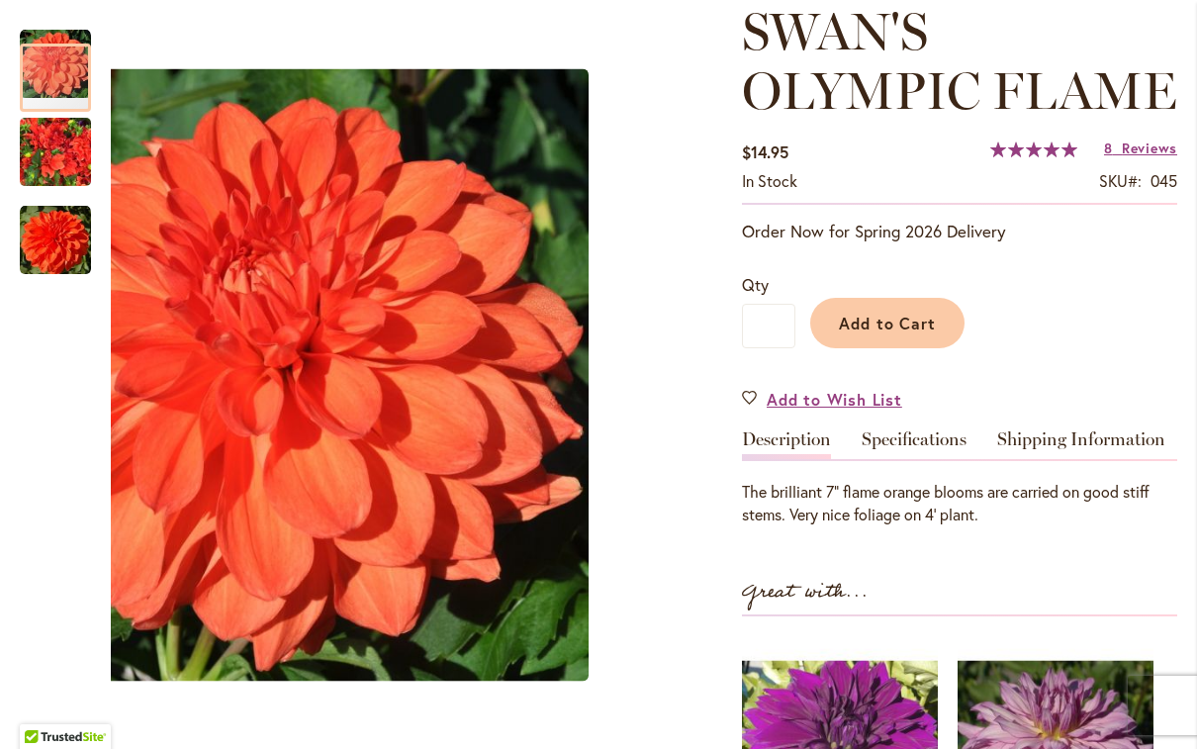
click at [64, 151] on img "Swan's Olympic Flame" at bounding box center [55, 152] width 71 height 95
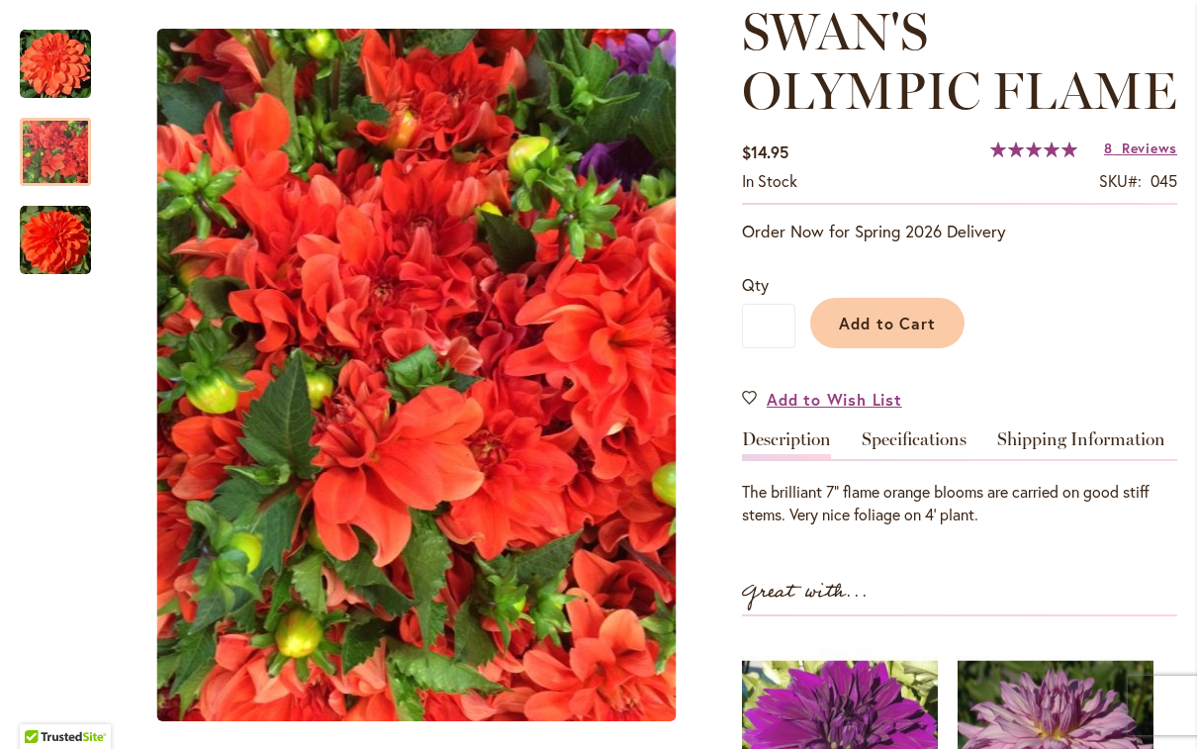
click at [53, 246] on img "Swan's Olympic Flame" at bounding box center [55, 240] width 71 height 71
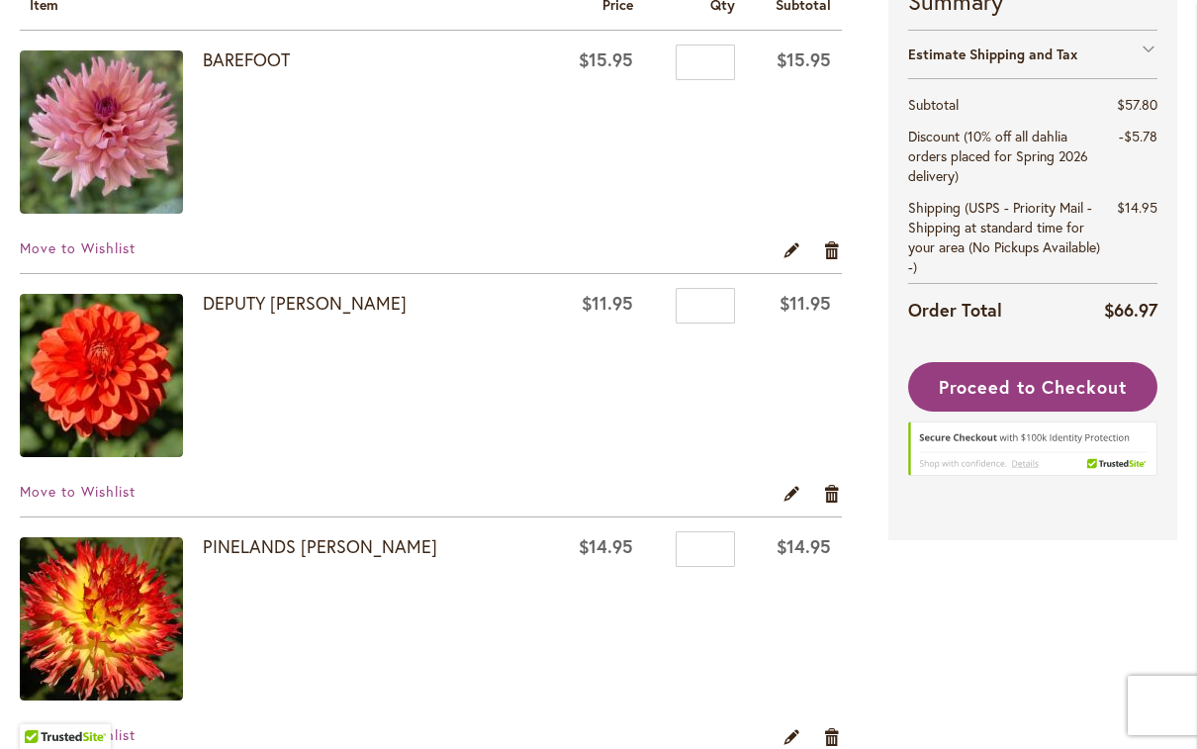
scroll to position [381, 0]
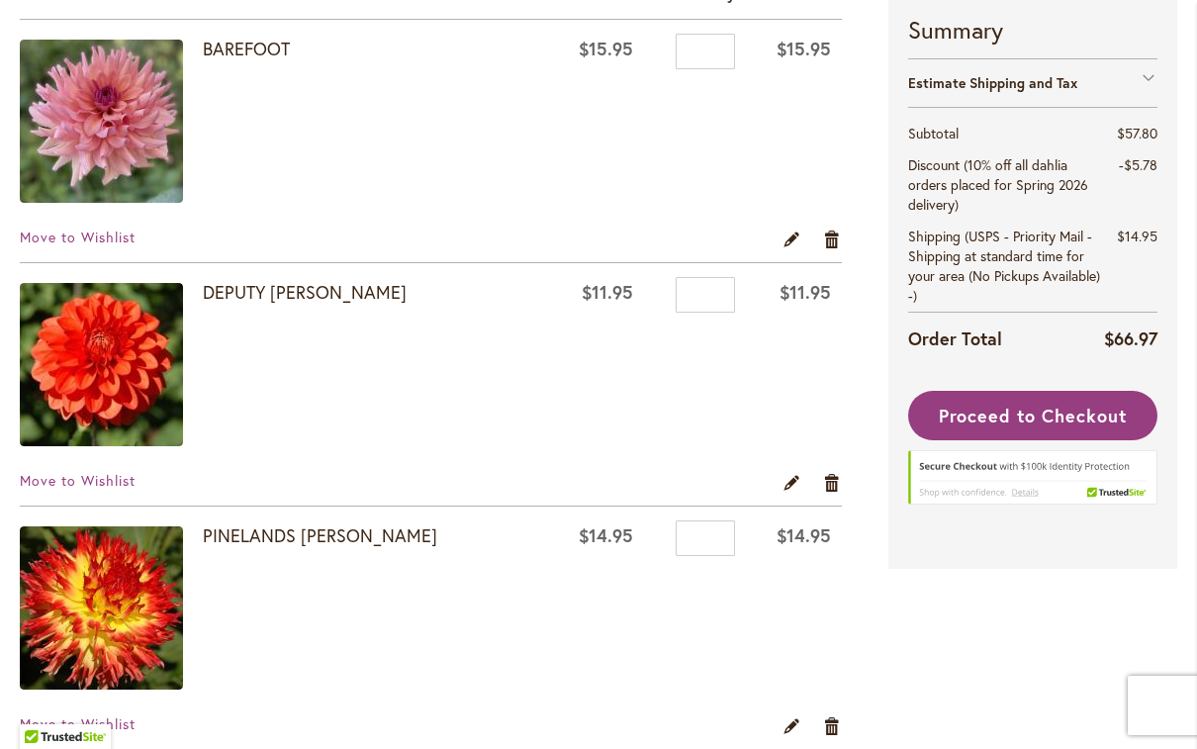
click at [251, 291] on link "DEPUTY [PERSON_NAME]" at bounding box center [305, 292] width 204 height 24
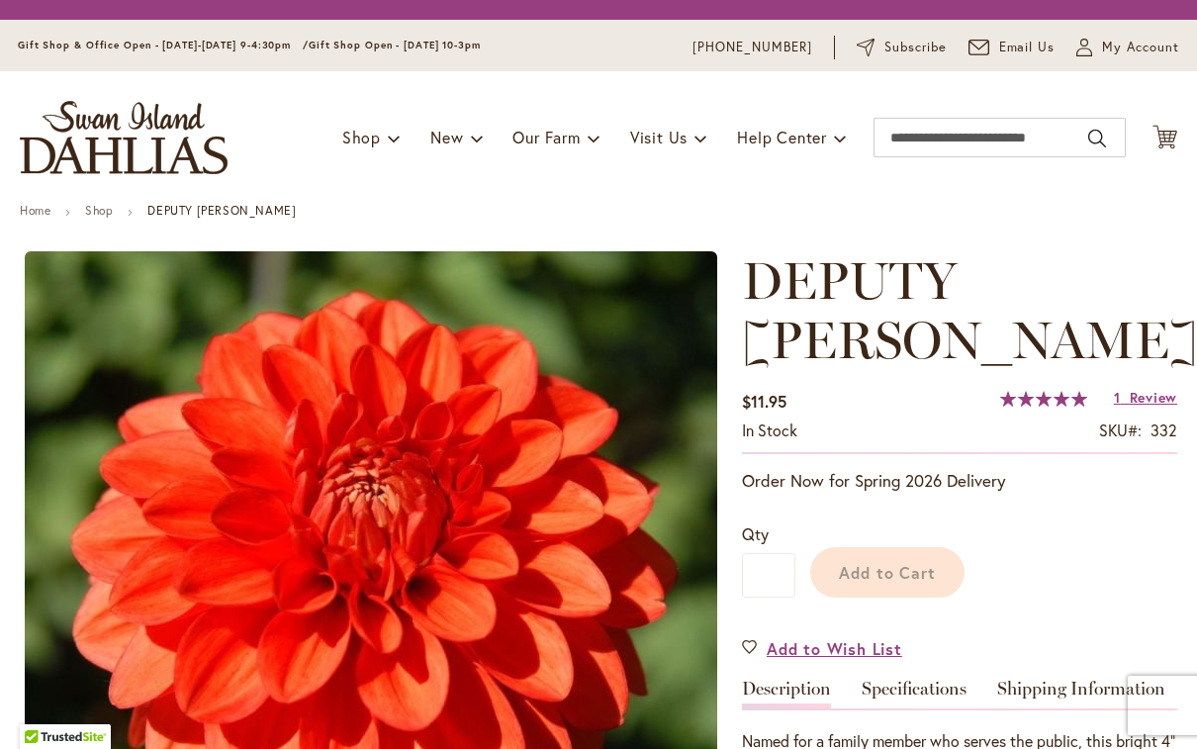
type input "********"
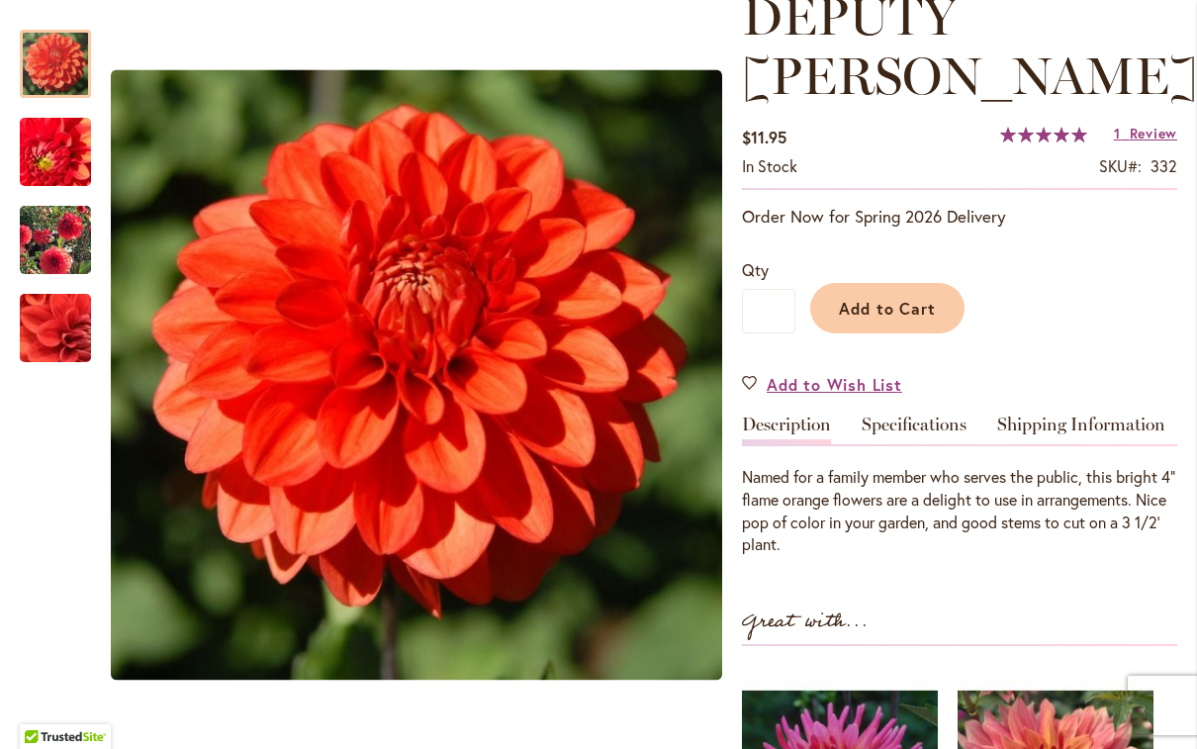
scroll to position [305, 0]
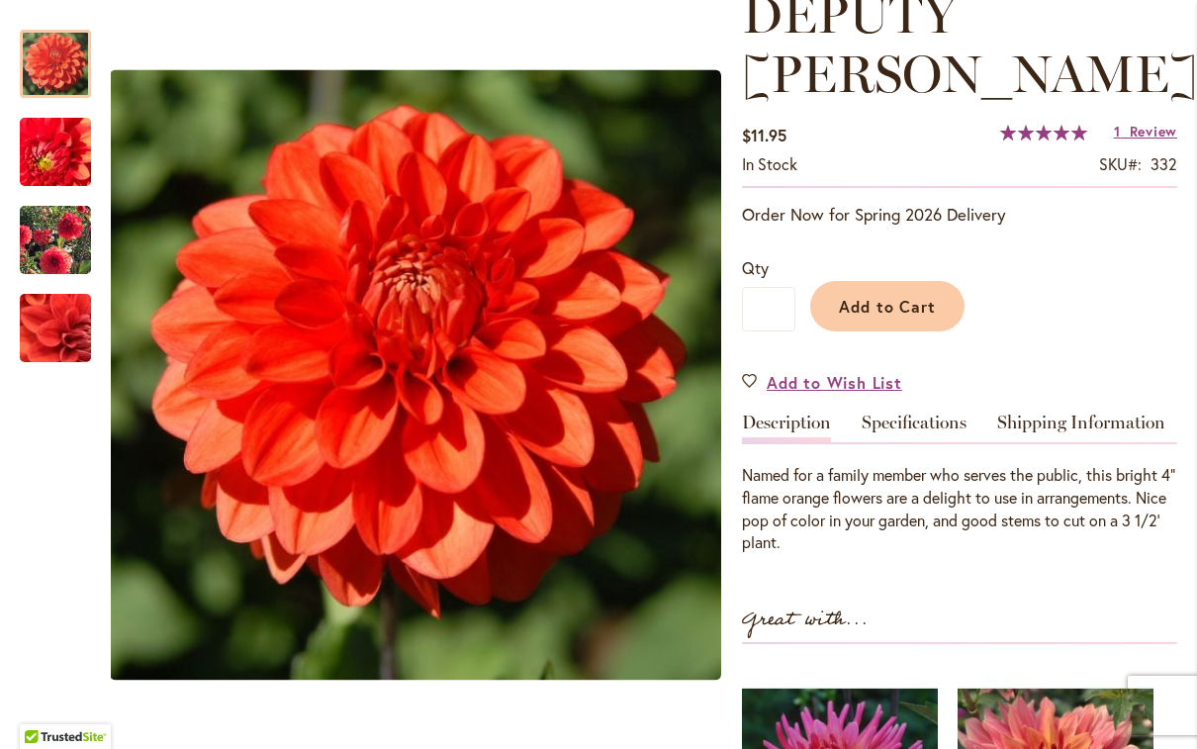
click at [44, 152] on img "DEPUTY BOB" at bounding box center [55, 152] width 141 height 137
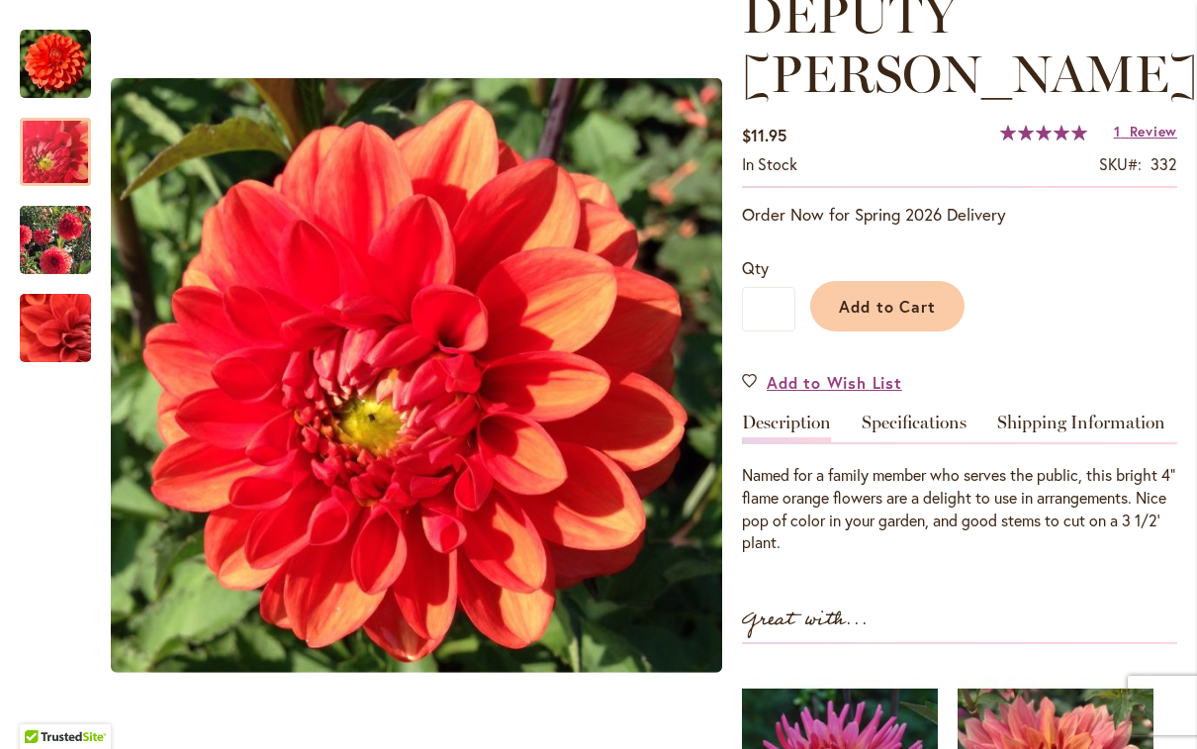
click at [57, 251] on img "DEPUTY BOB" at bounding box center [55, 240] width 143 height 113
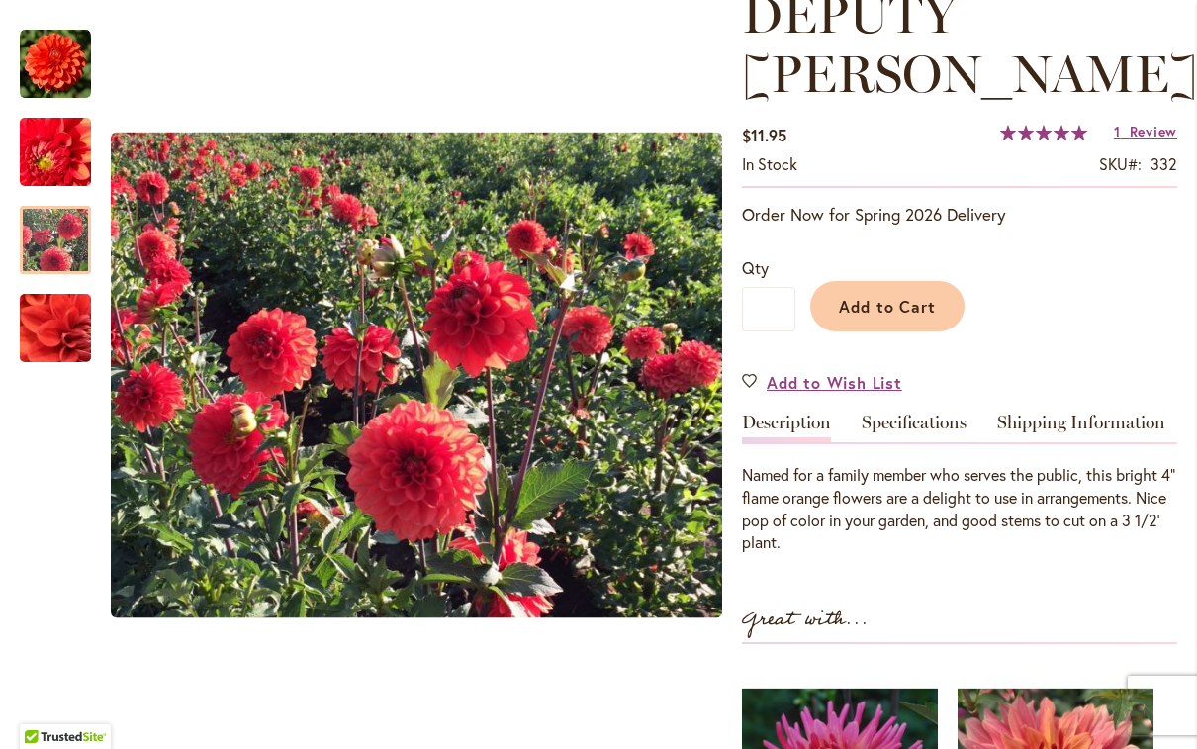
click at [58, 329] on img "DEPUTY BOB" at bounding box center [55, 328] width 141 height 137
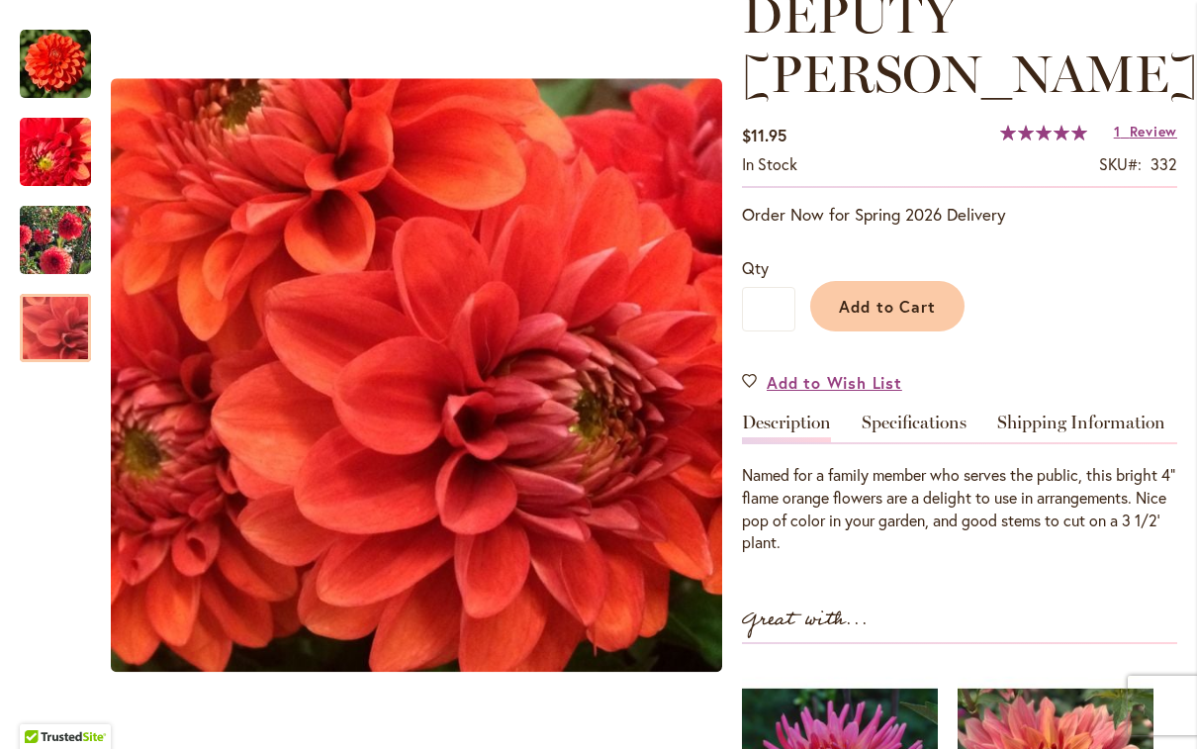
click at [47, 56] on img "DEPUTY BOB" at bounding box center [55, 64] width 71 height 71
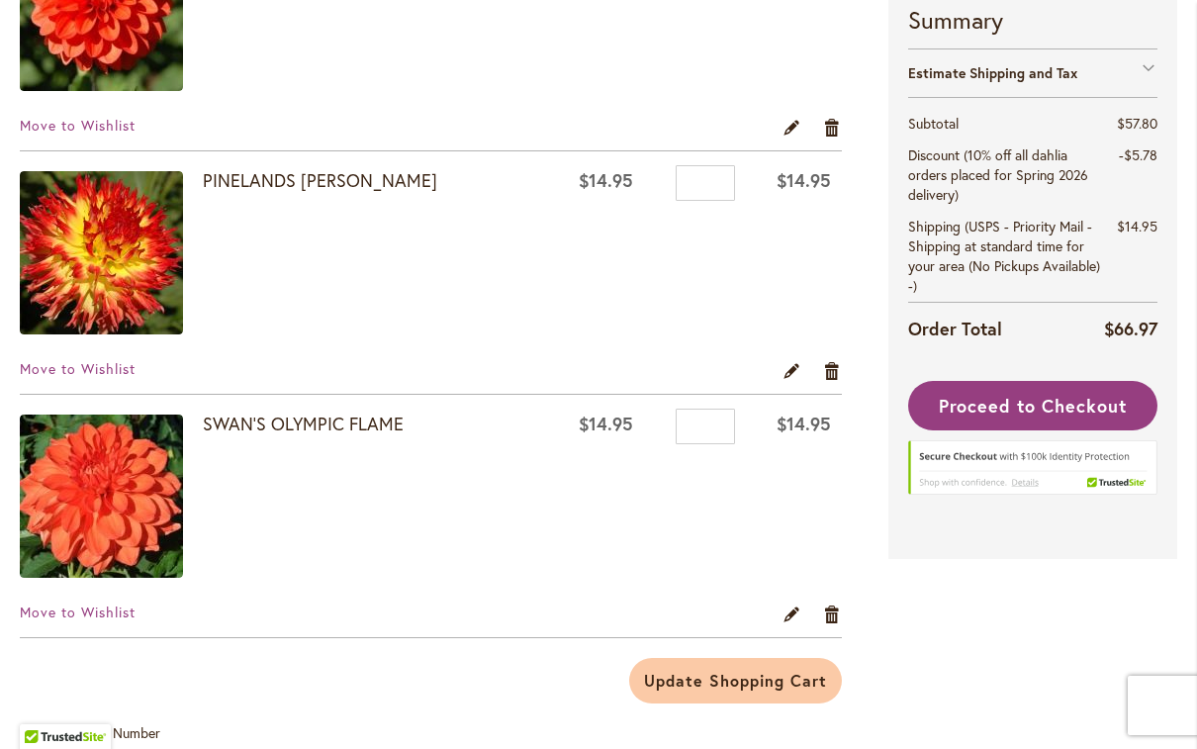
scroll to position [743, 0]
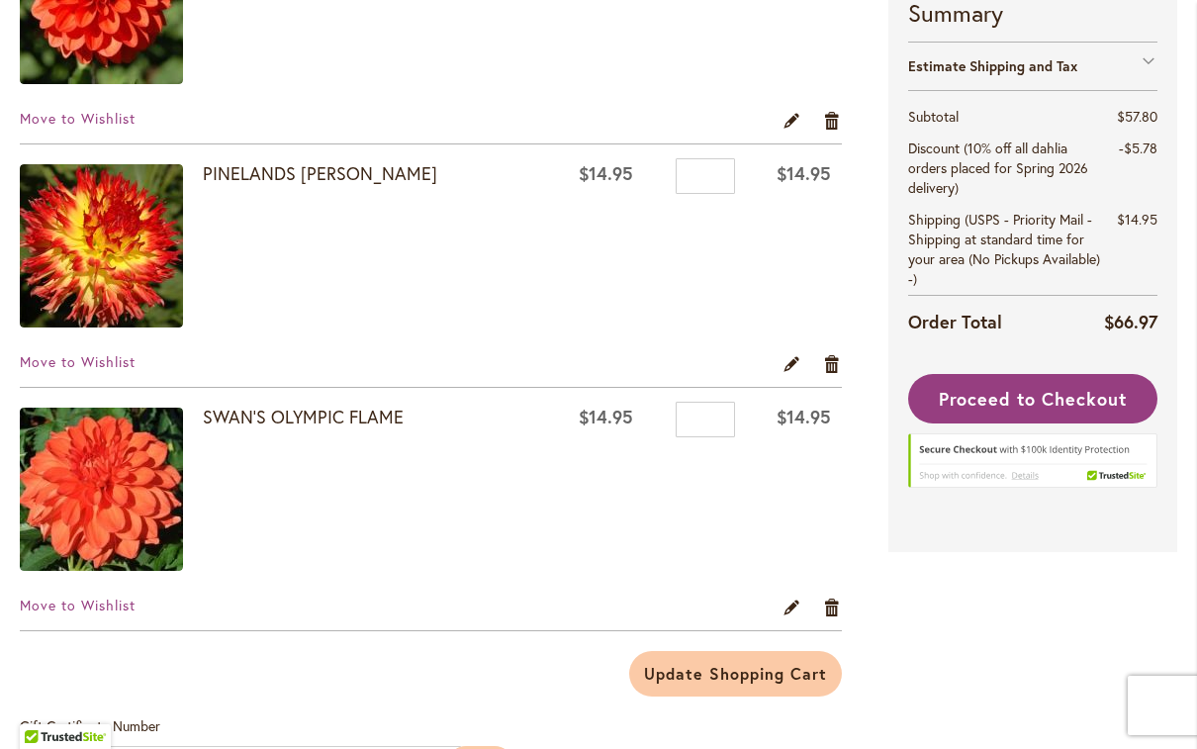
click at [290, 421] on link "SWAN'S OLYMPIC FLAME" at bounding box center [303, 417] width 201 height 24
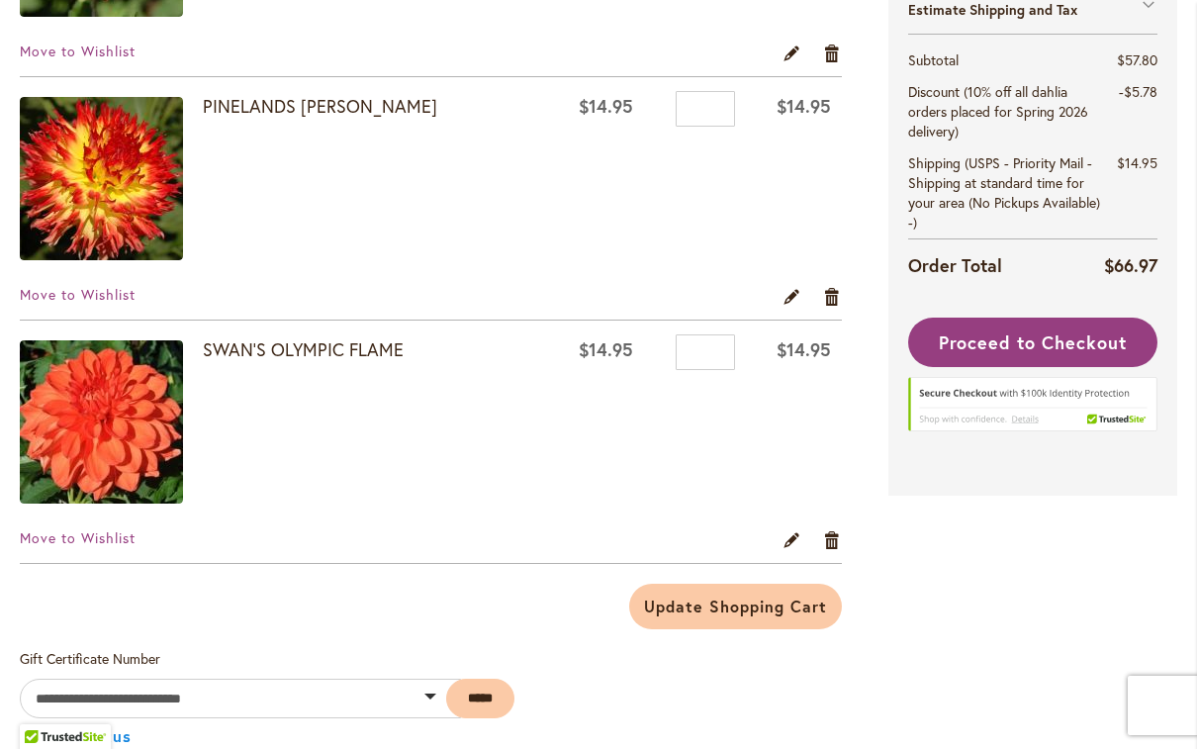
scroll to position [836, 0]
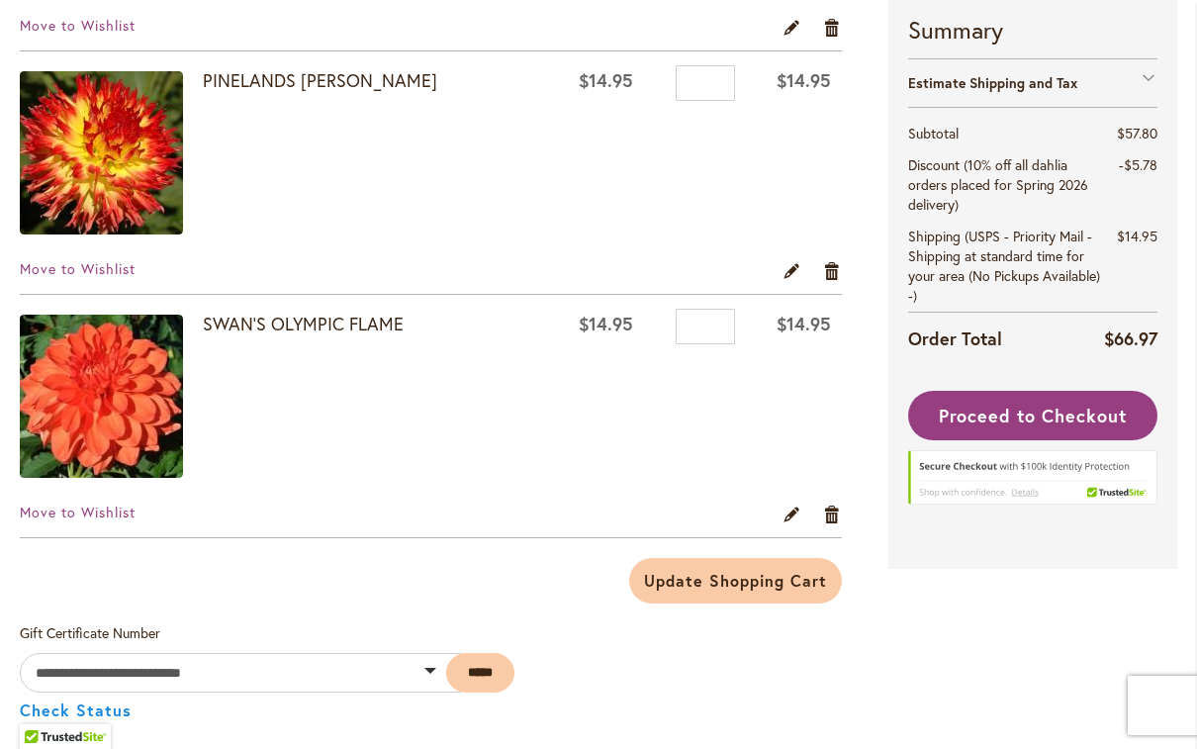
click at [833, 520] on link "Remove item" at bounding box center [832, 514] width 19 height 22
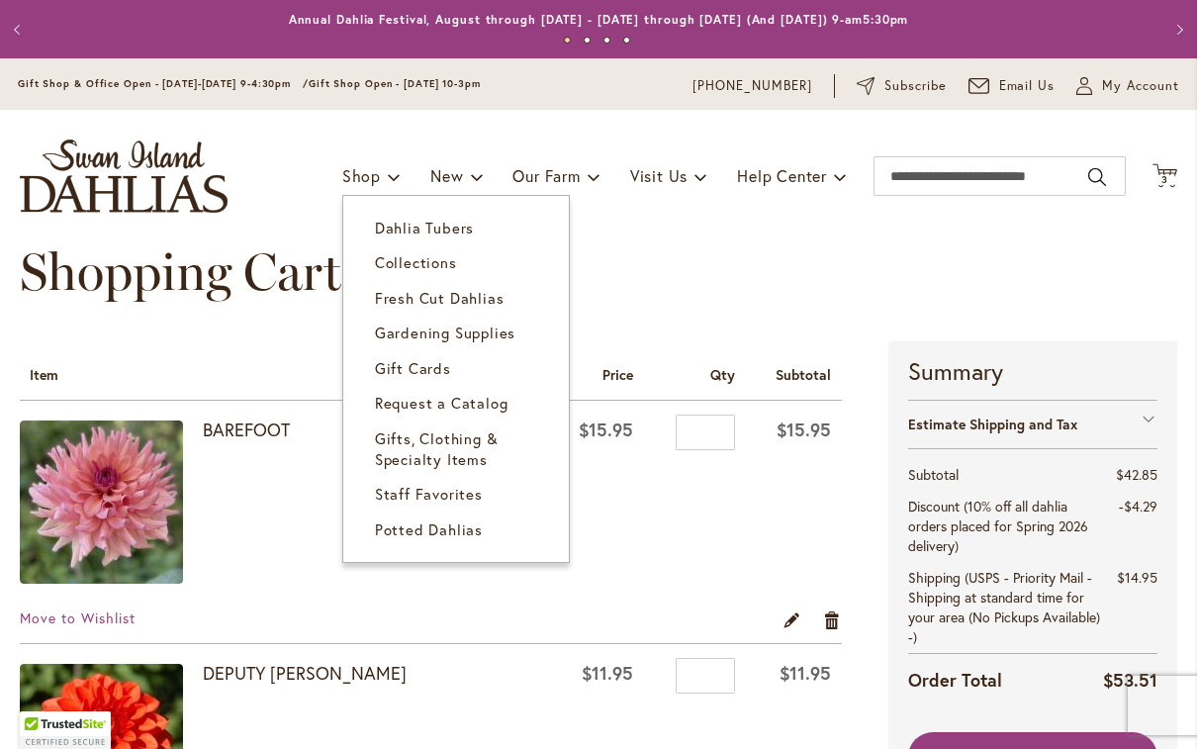
click at [438, 224] on span "Dahlia Tubers" at bounding box center [424, 228] width 99 height 20
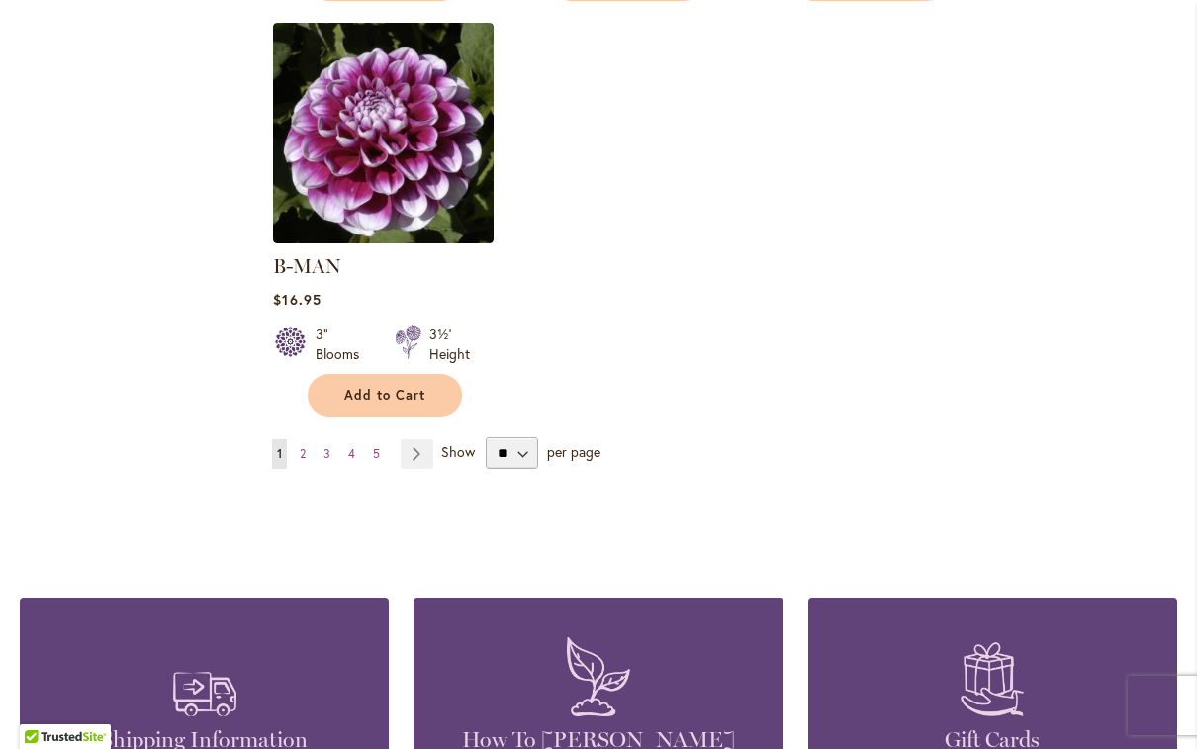
scroll to position [2613, 0]
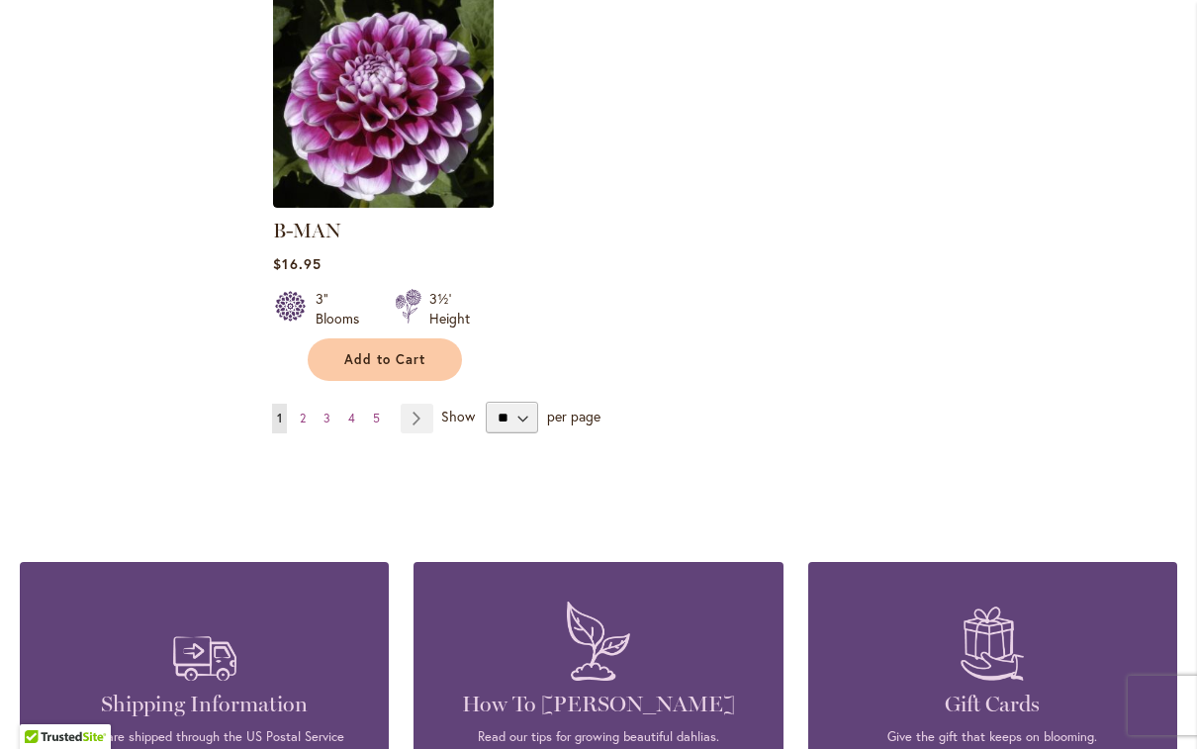
click at [289, 404] on ul "You're currently reading page 1 Page 2 Page 3 Page 4 Page 5 Page Next" at bounding box center [356, 419] width 169 height 30
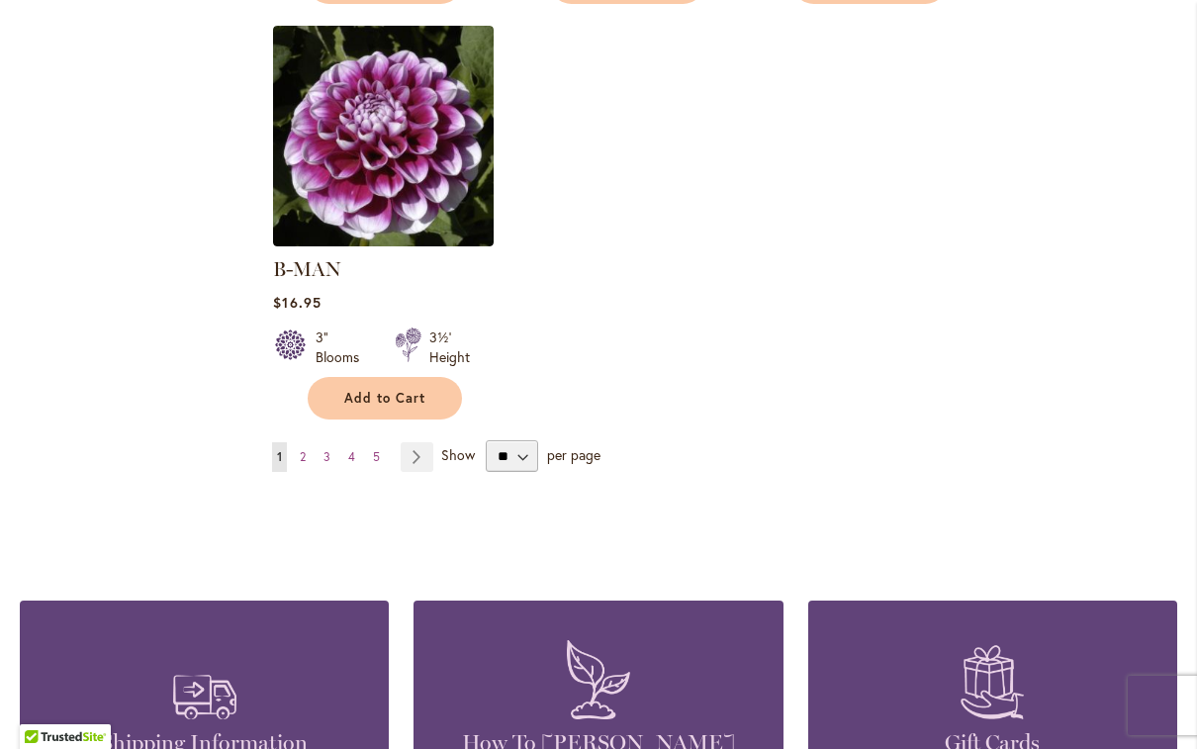
scroll to position [2577, 0]
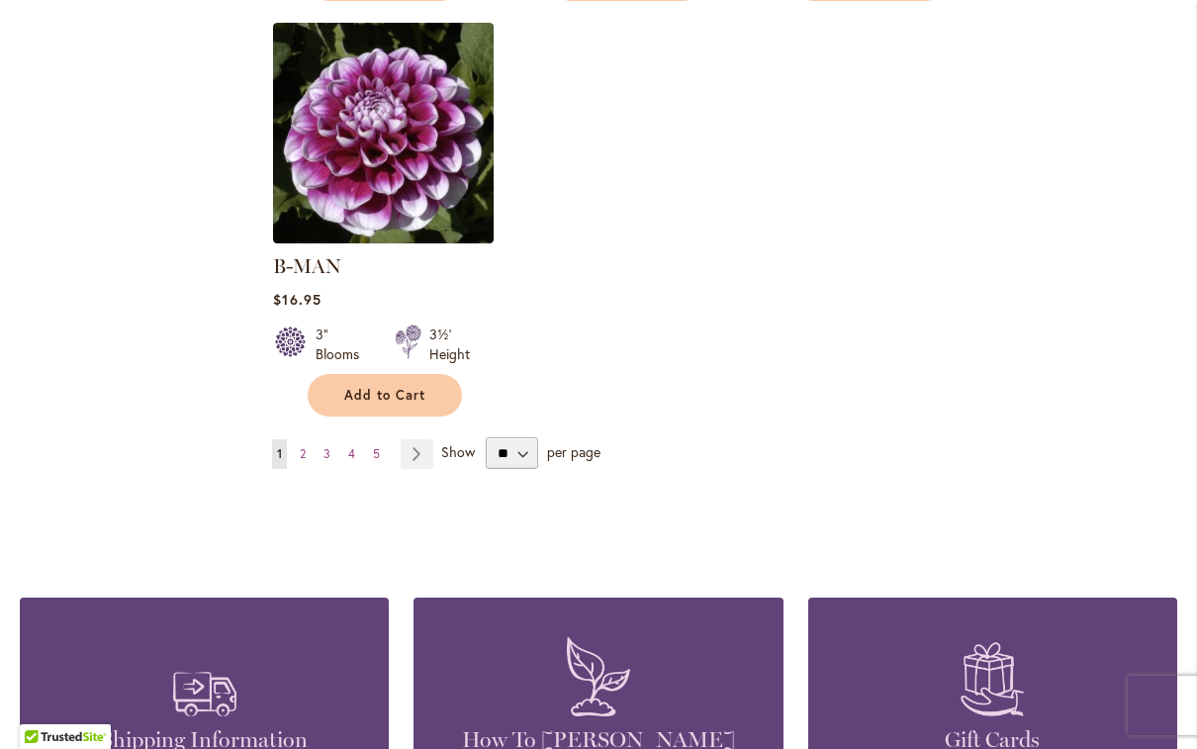
click at [424, 439] on link "Page Next" at bounding box center [417, 454] width 33 height 30
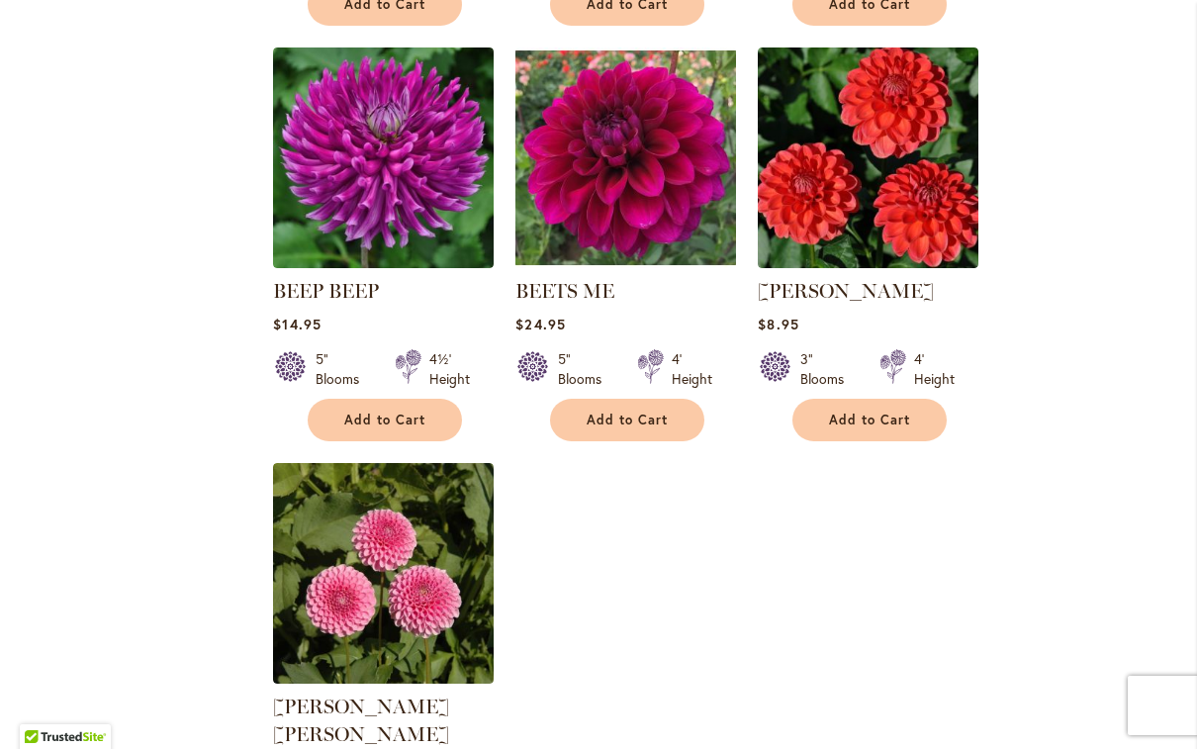
scroll to position [2124, 0]
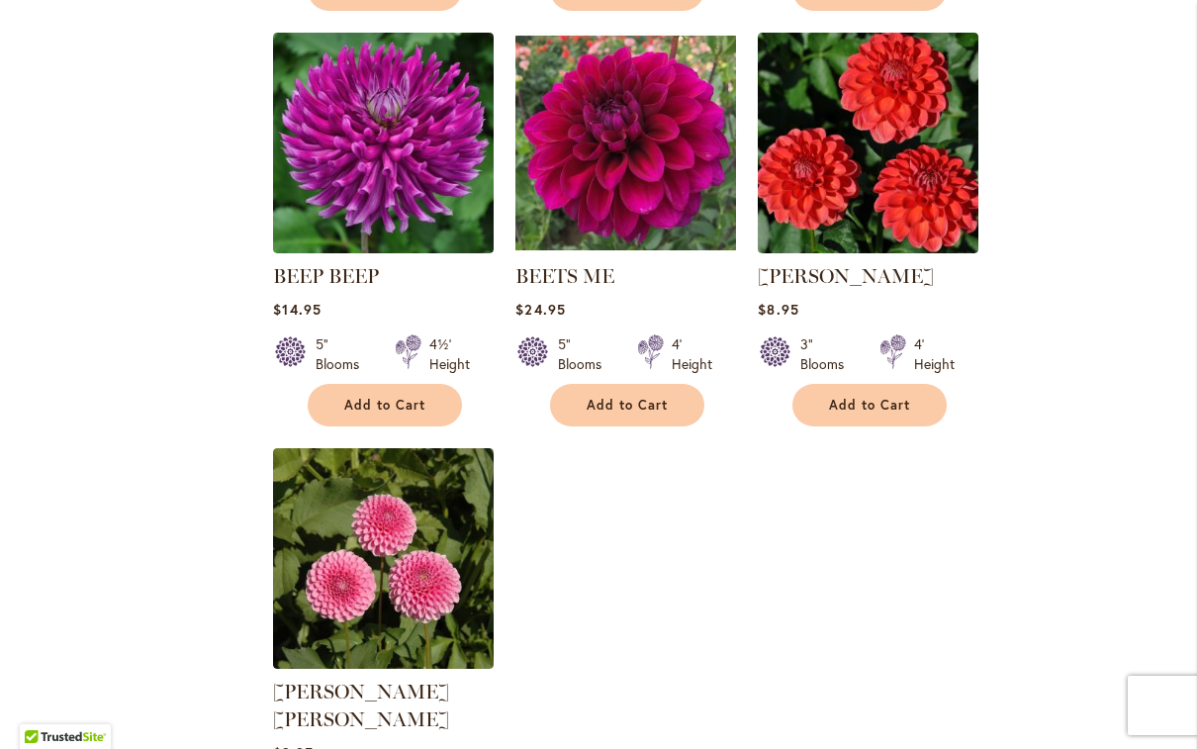
click at [855, 272] on link "[PERSON_NAME]" at bounding box center [846, 276] width 176 height 24
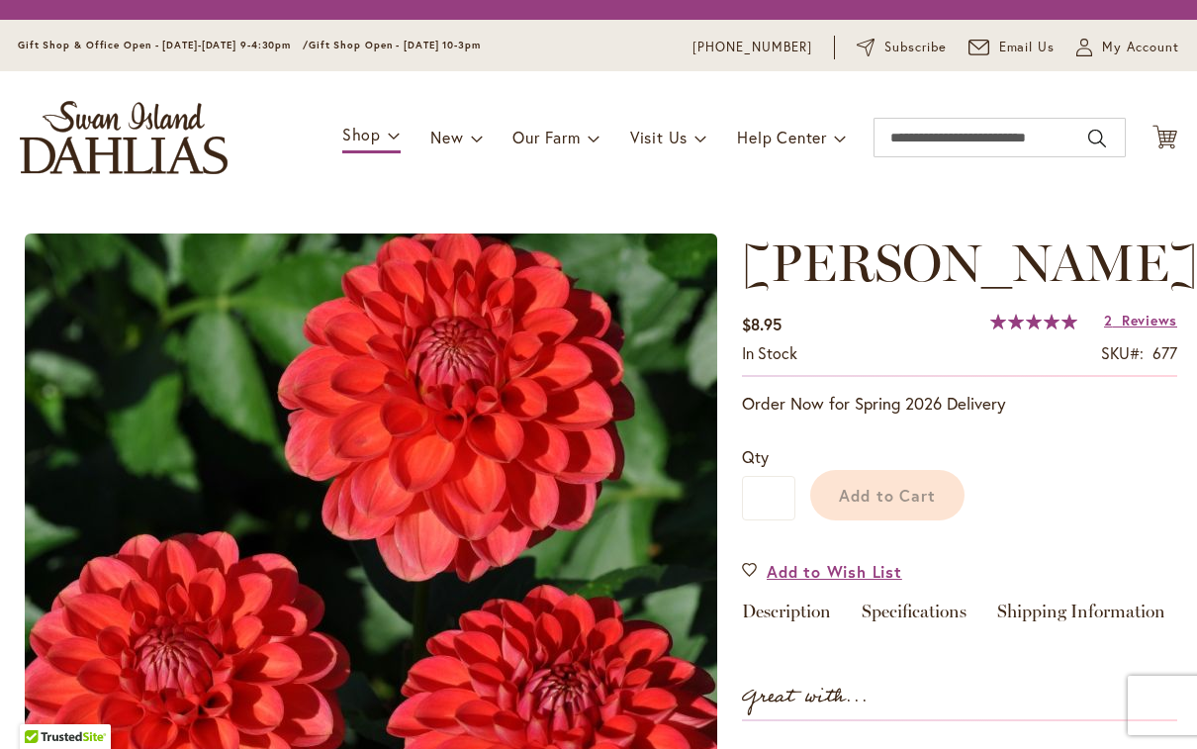
type input "********"
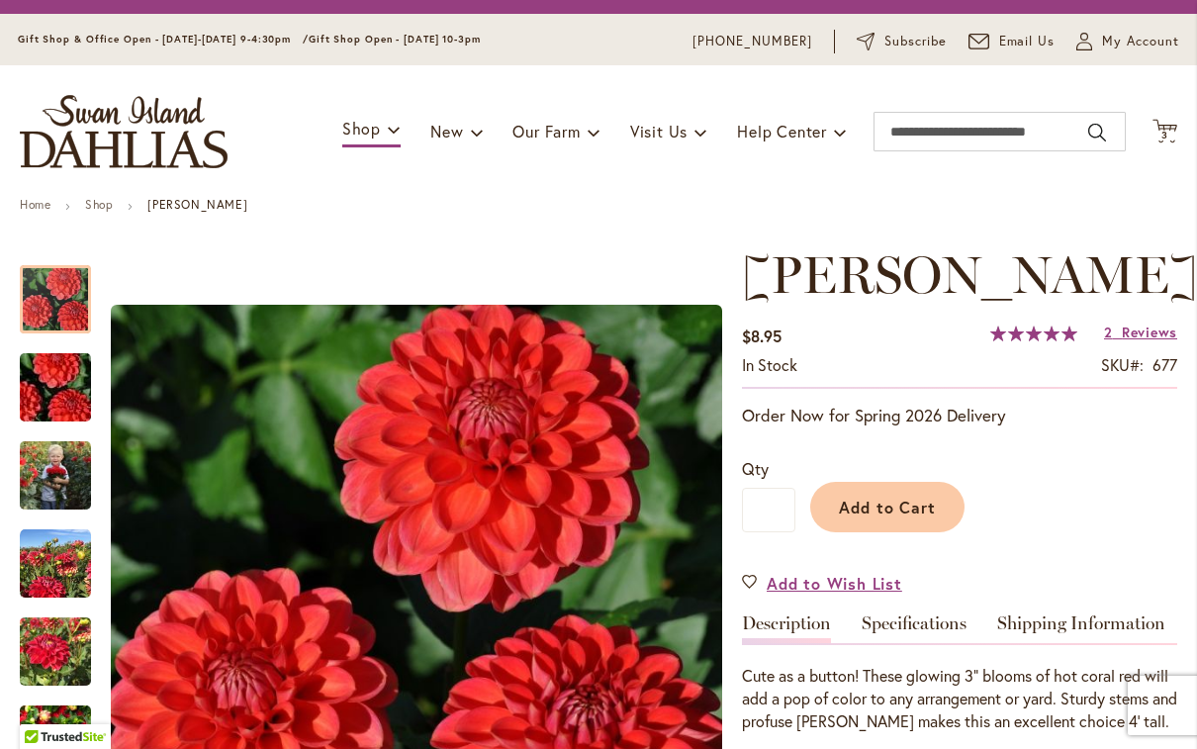
scroll to position [45, 0]
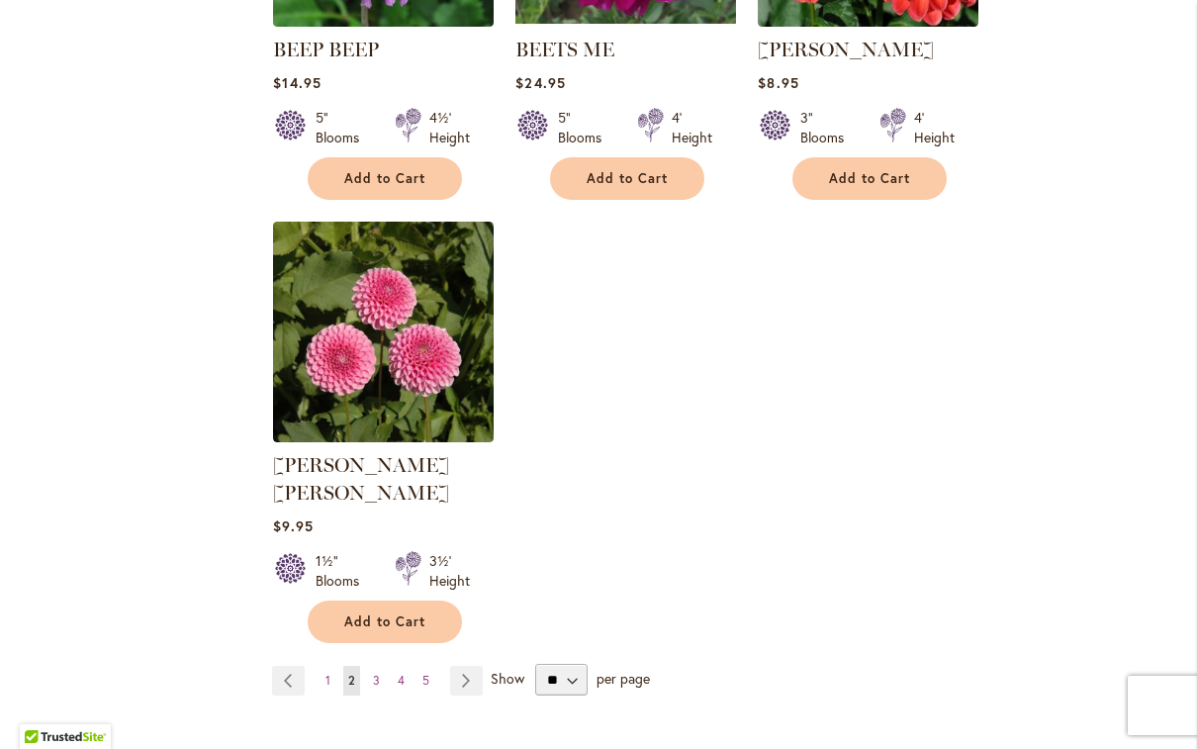
scroll to position [2368, 0]
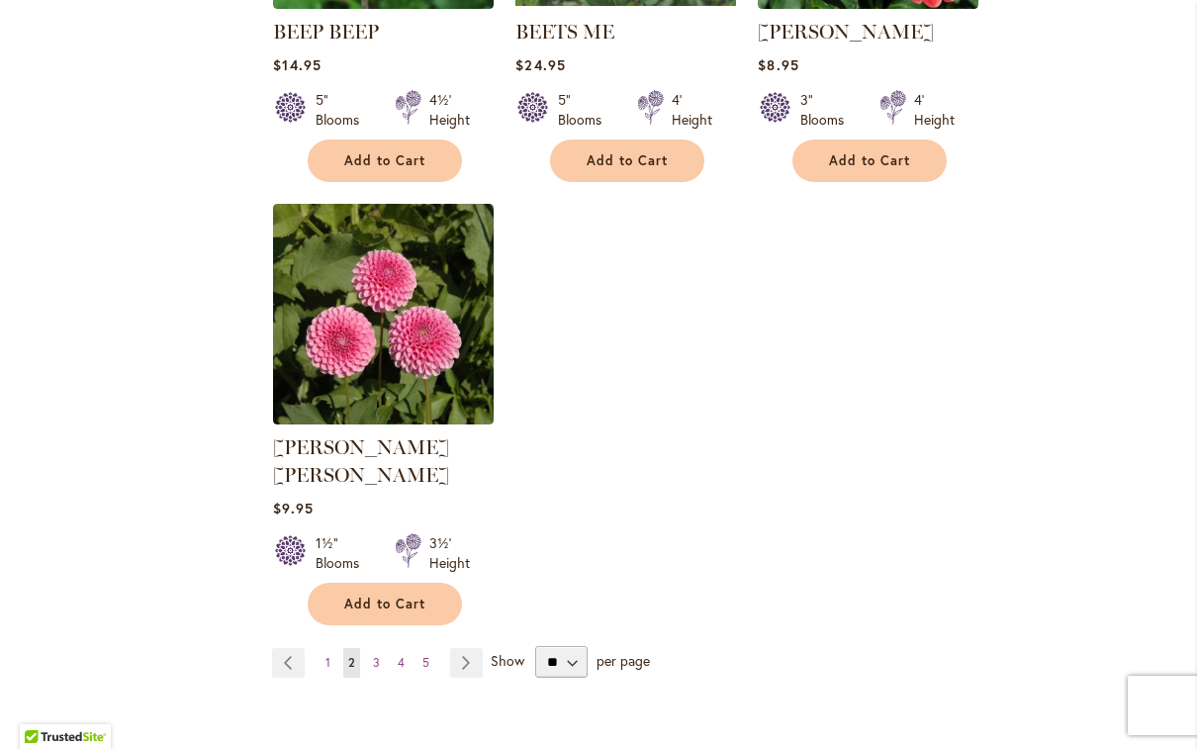
click at [479, 648] on link "Page Next" at bounding box center [466, 663] width 33 height 30
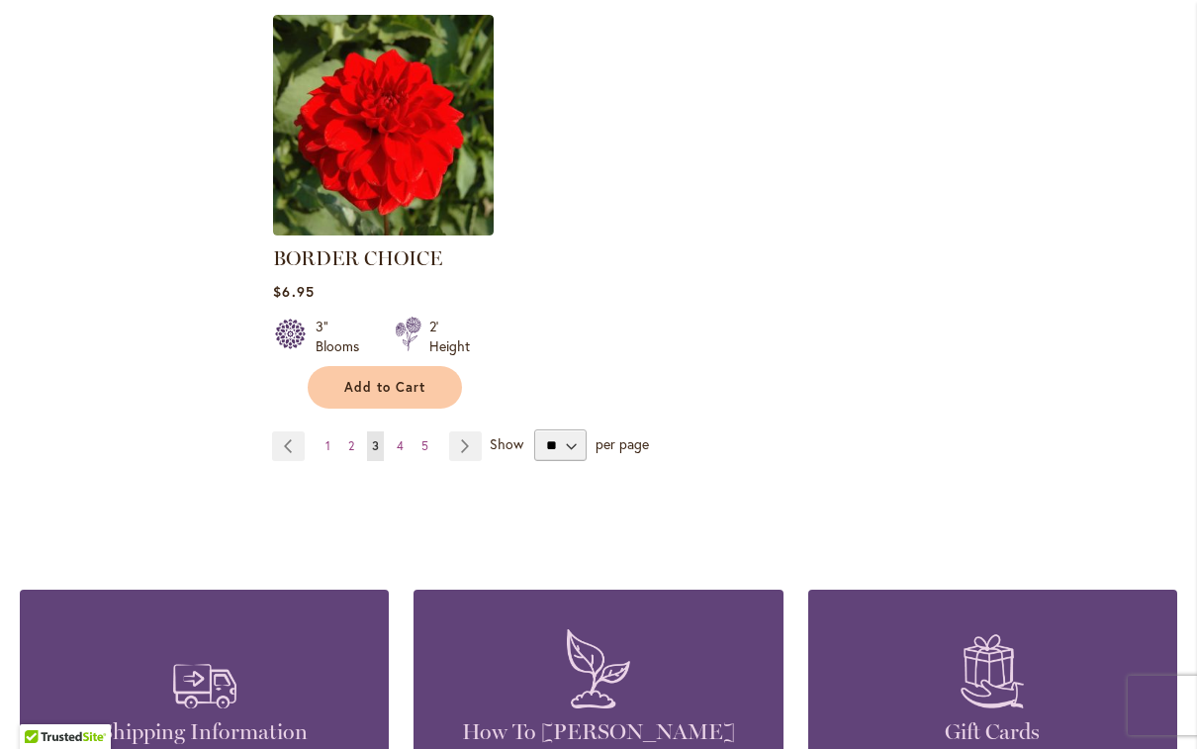
scroll to position [2560, 0]
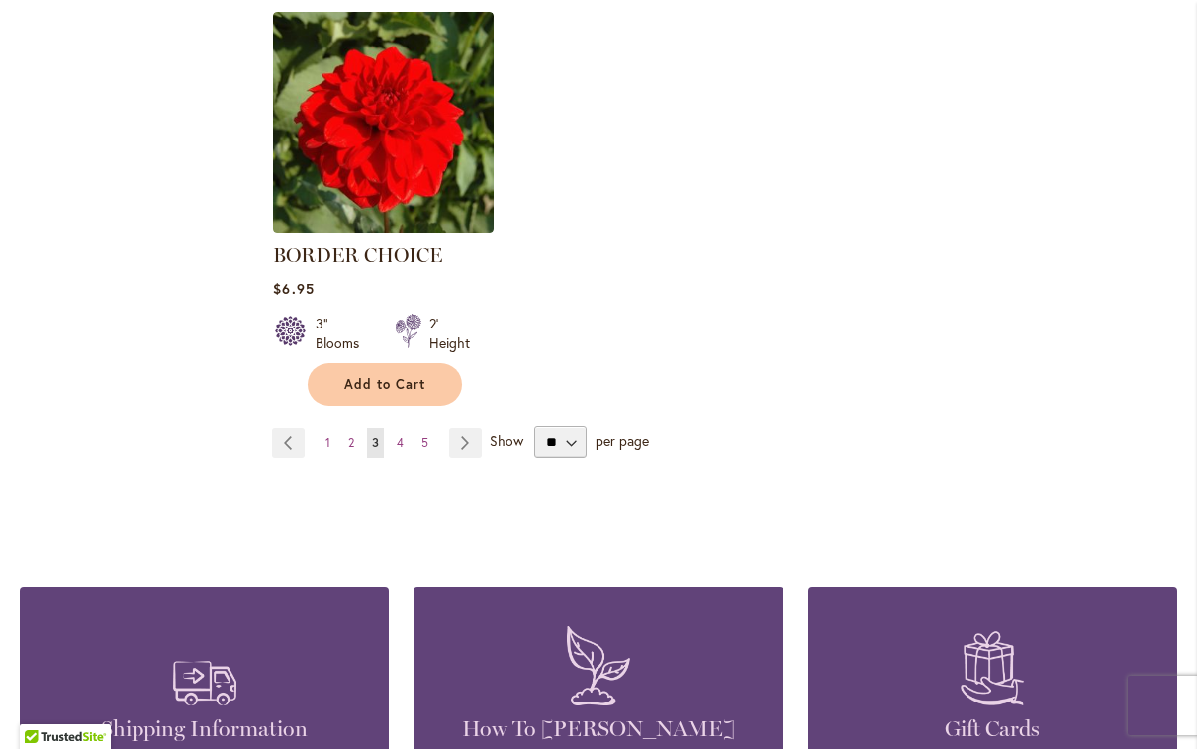
click at [471, 450] on link "Page Next" at bounding box center [465, 444] width 33 height 30
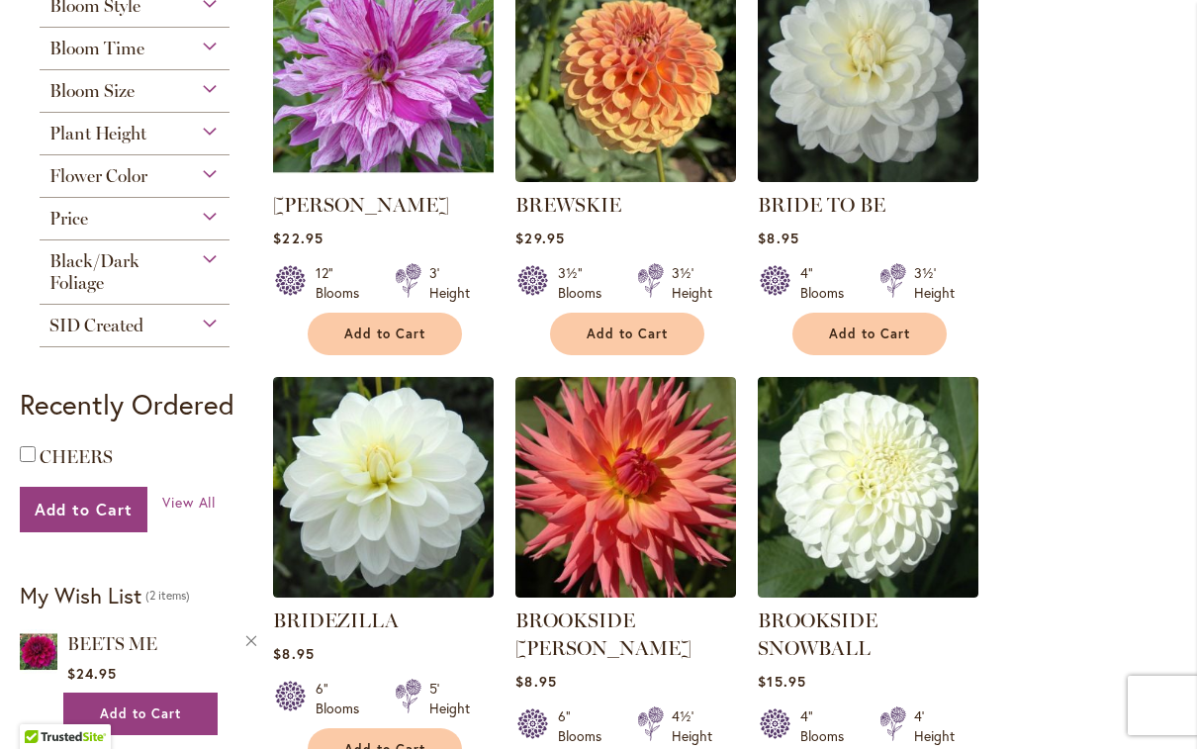
scroll to position [529, 0]
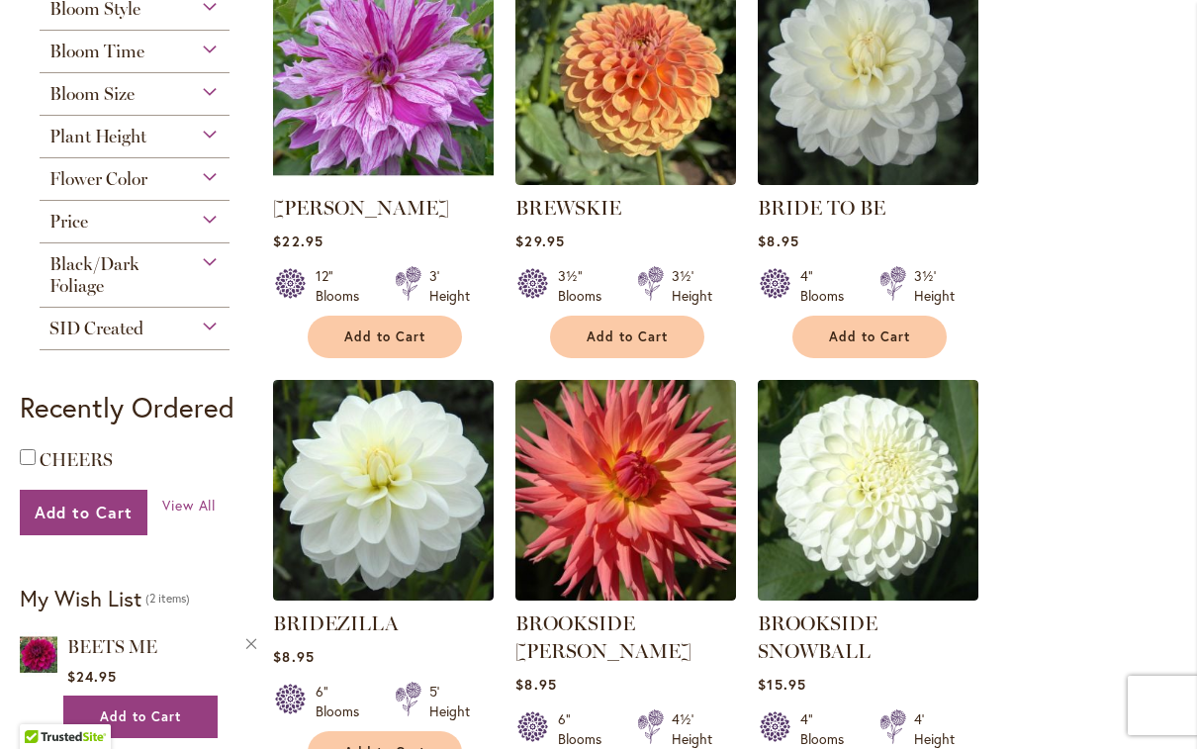
click at [587, 208] on link "BREWSKIE" at bounding box center [569, 208] width 106 height 24
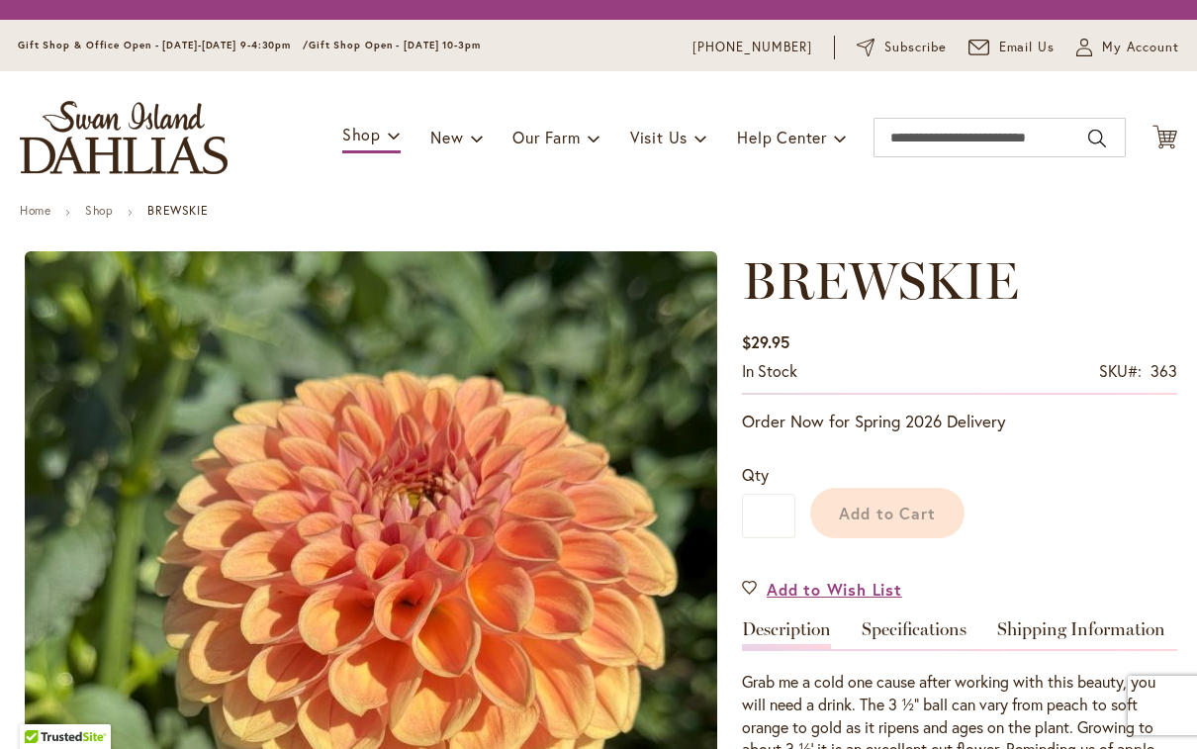
type input "********"
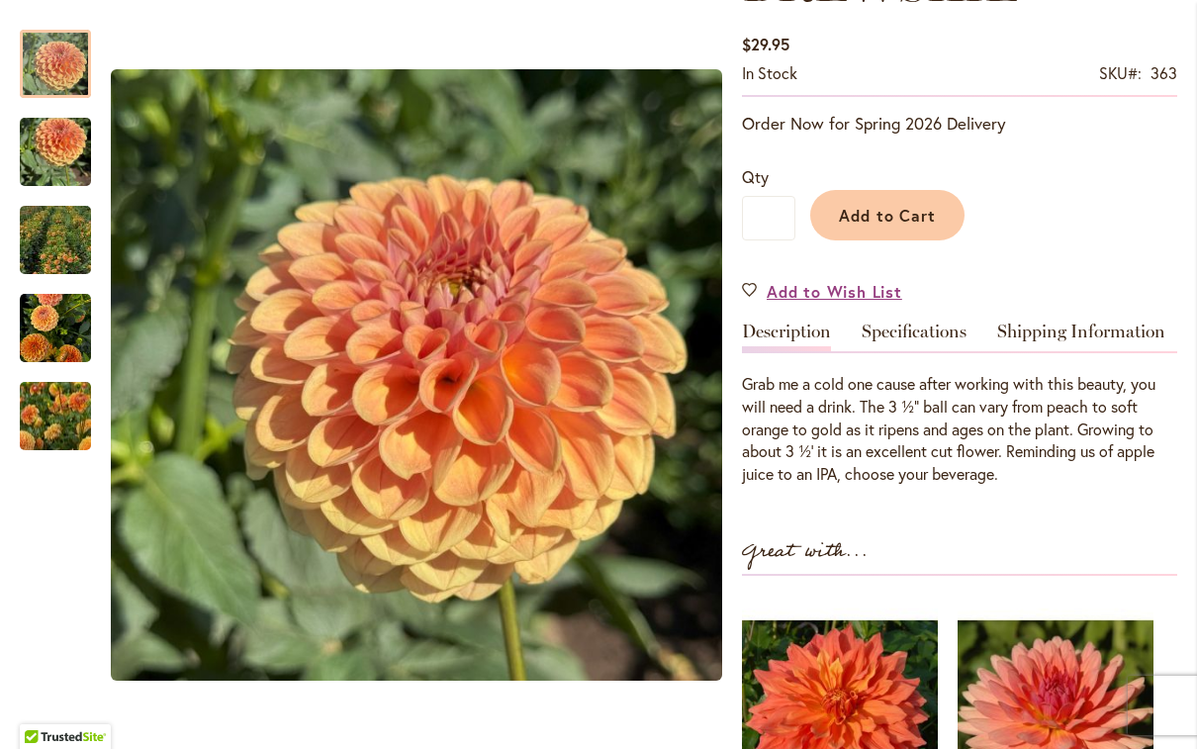
scroll to position [336, 0]
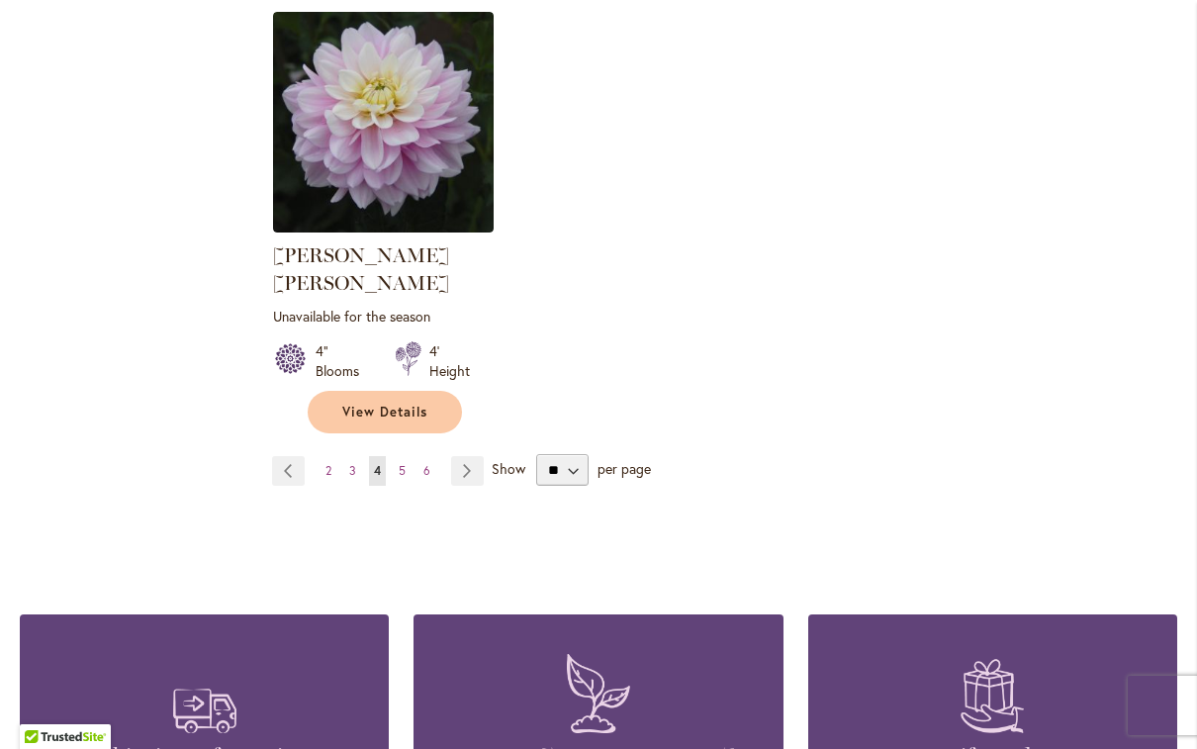
scroll to position [2595, 0]
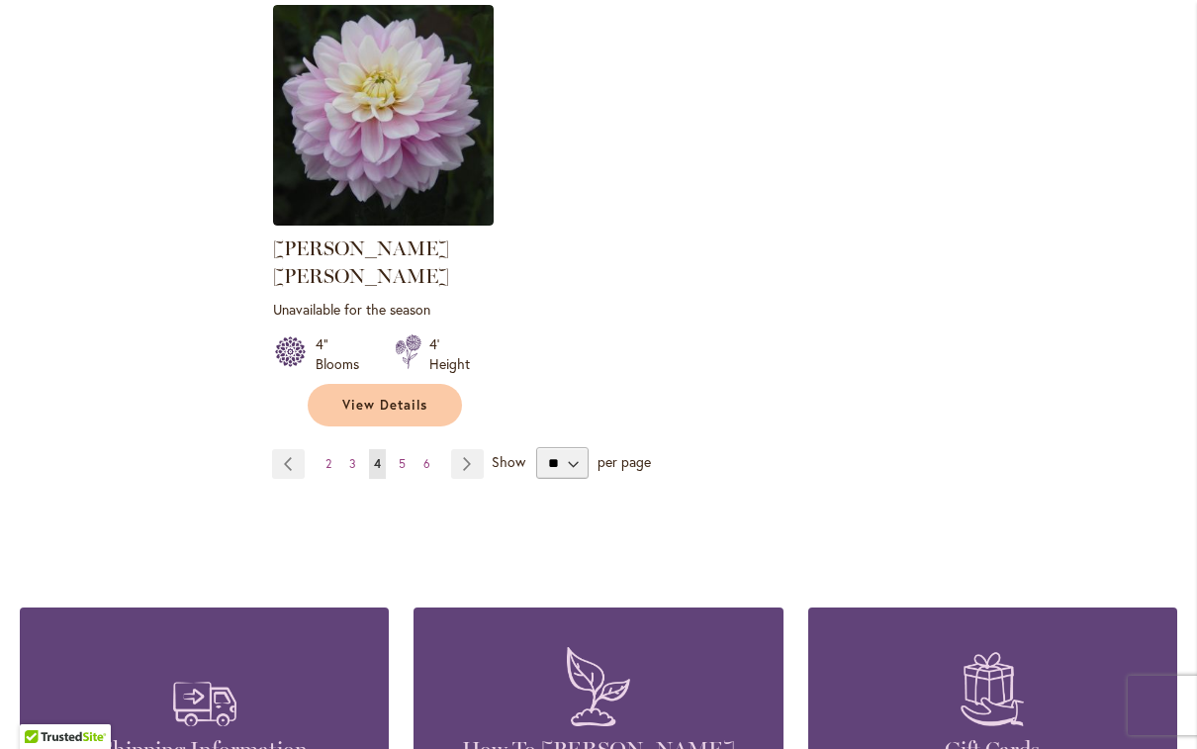
click at [480, 449] on link "Page Next" at bounding box center [467, 464] width 33 height 30
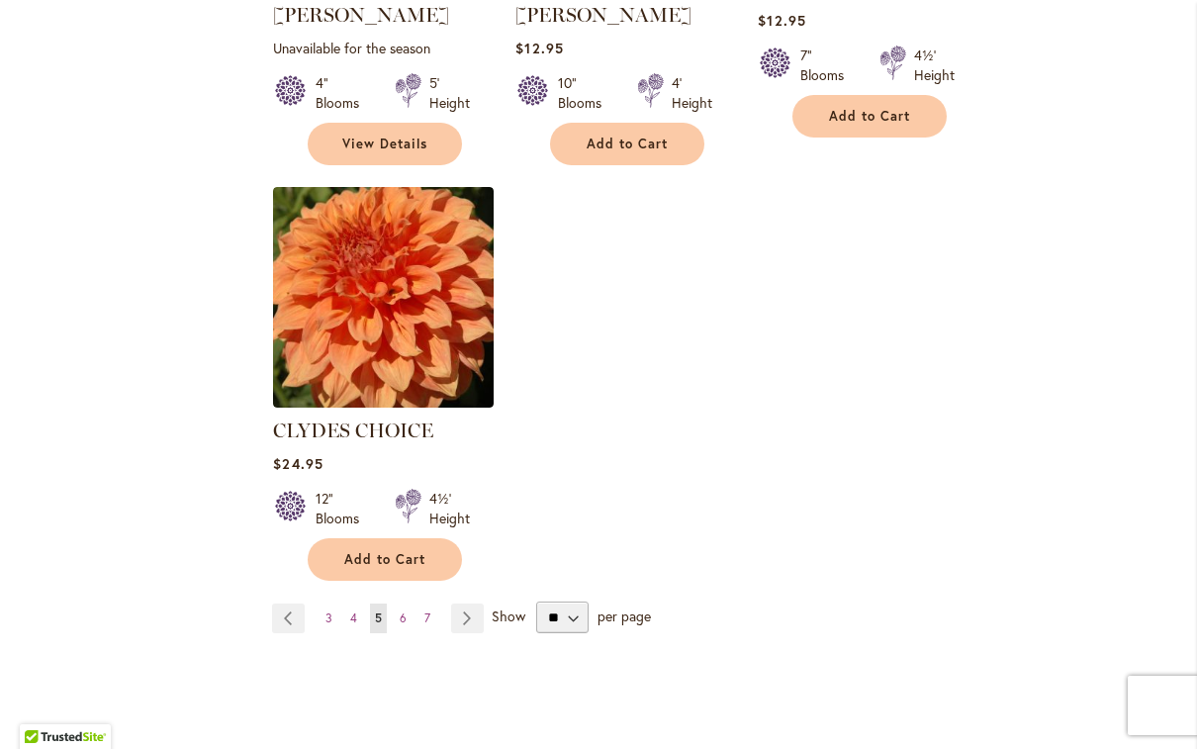
scroll to position [2443, 0]
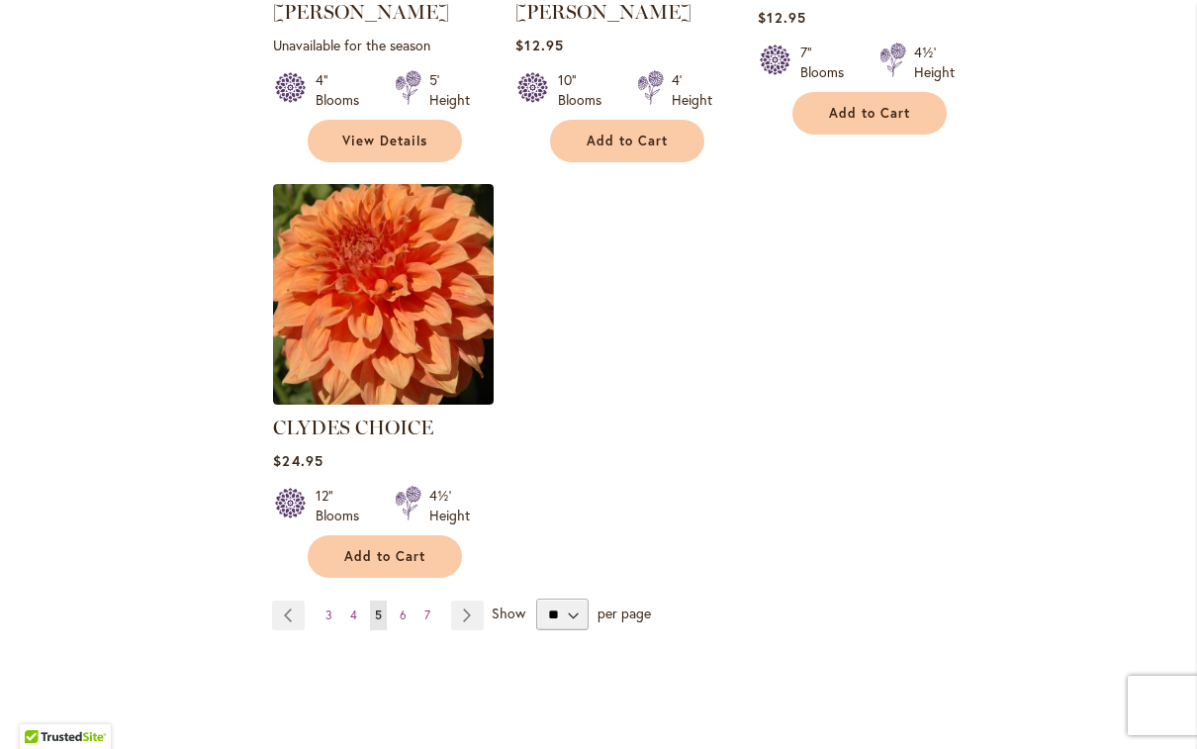
click at [479, 601] on link "Page Next" at bounding box center [467, 616] width 33 height 30
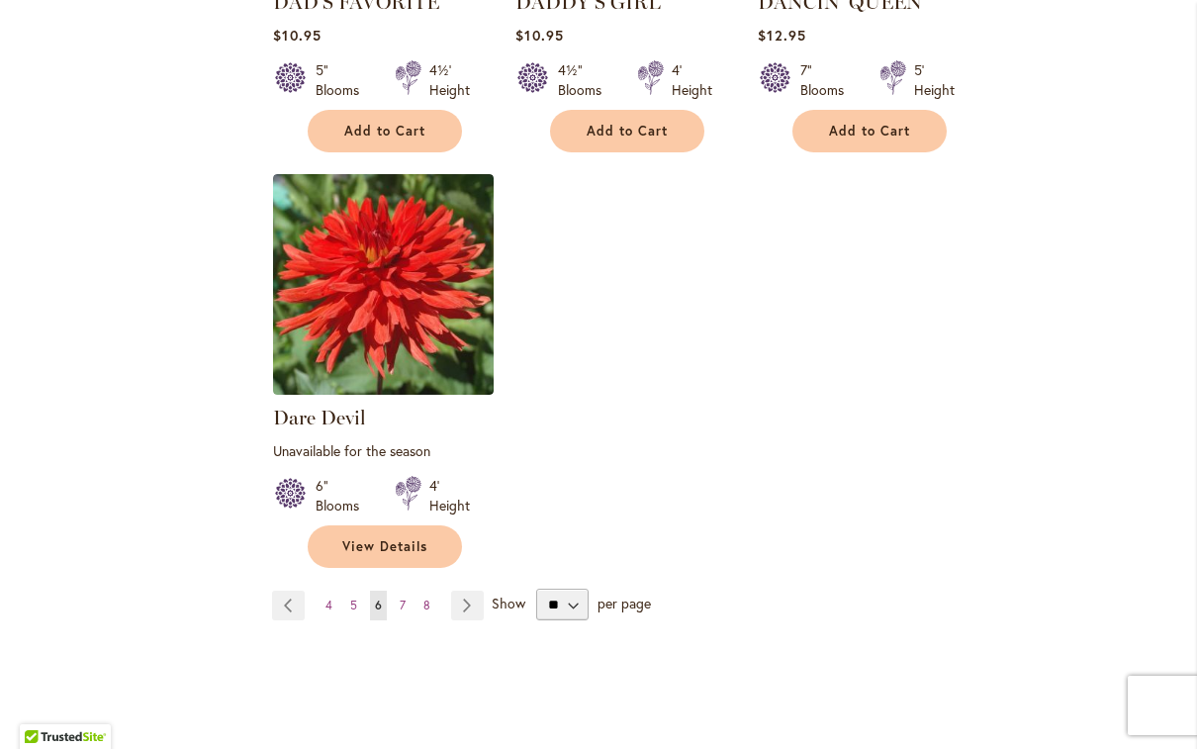
scroll to position [2480, 0]
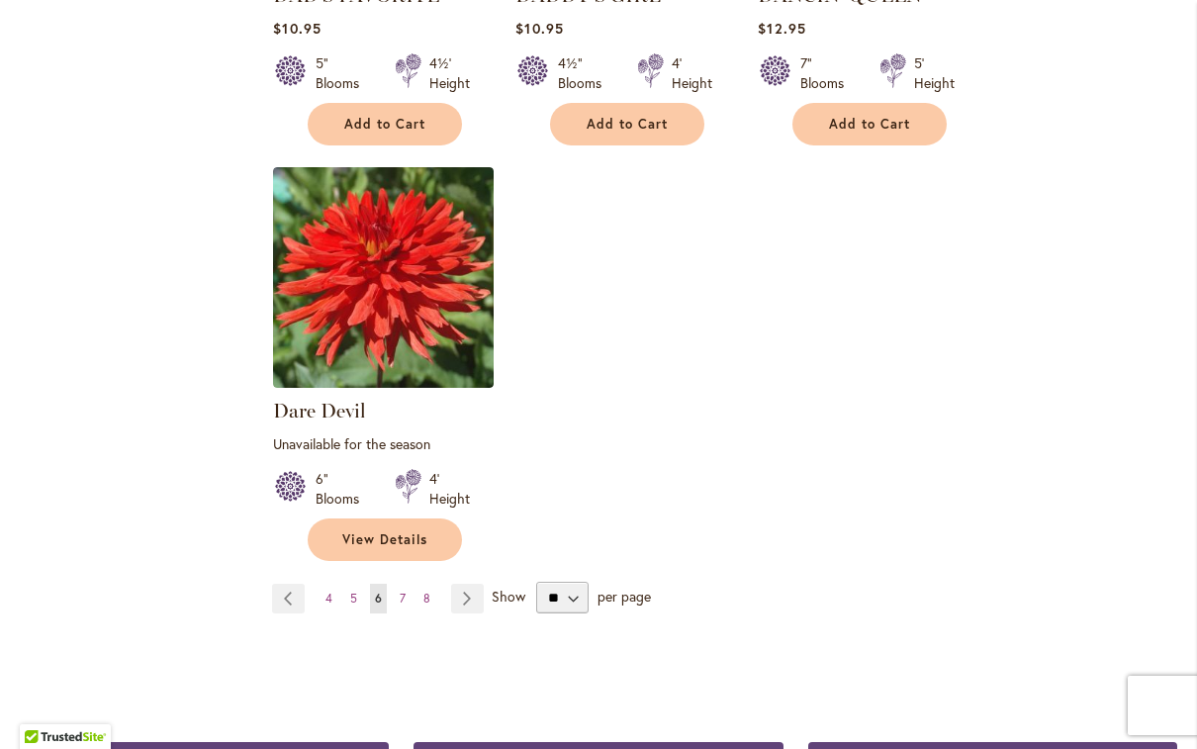
click at [475, 584] on link "Page Next" at bounding box center [467, 599] width 33 height 30
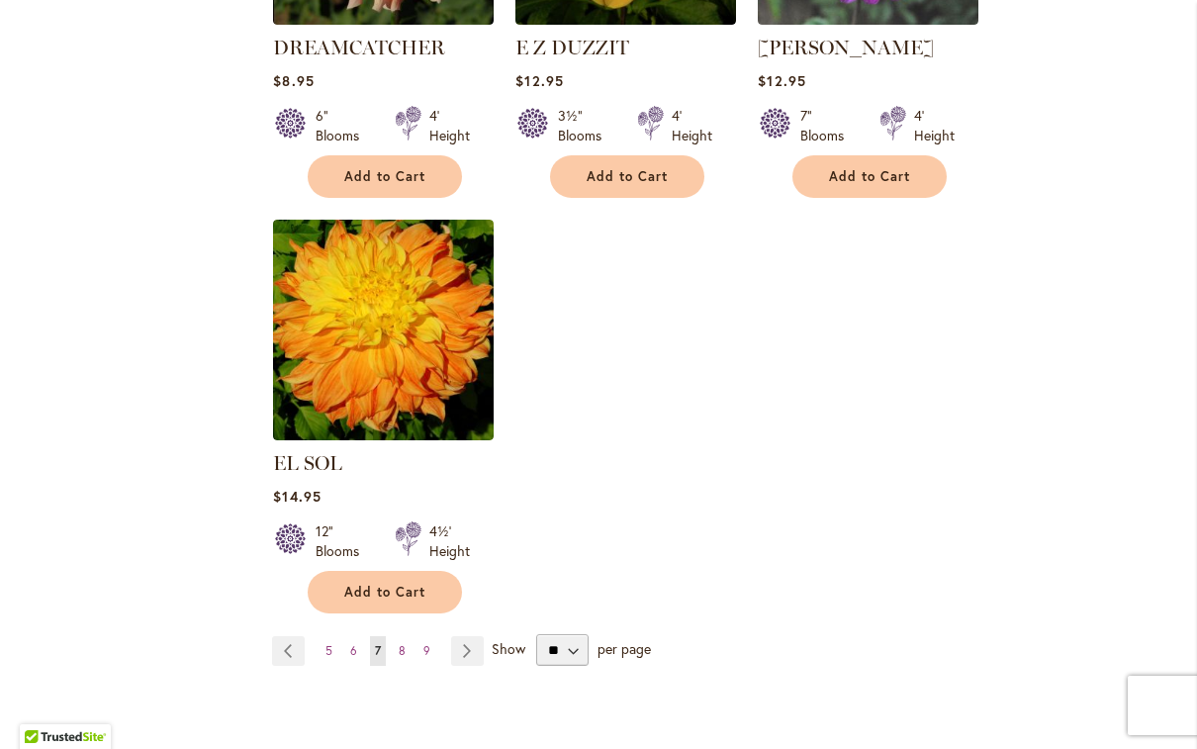
scroll to position [2386, 0]
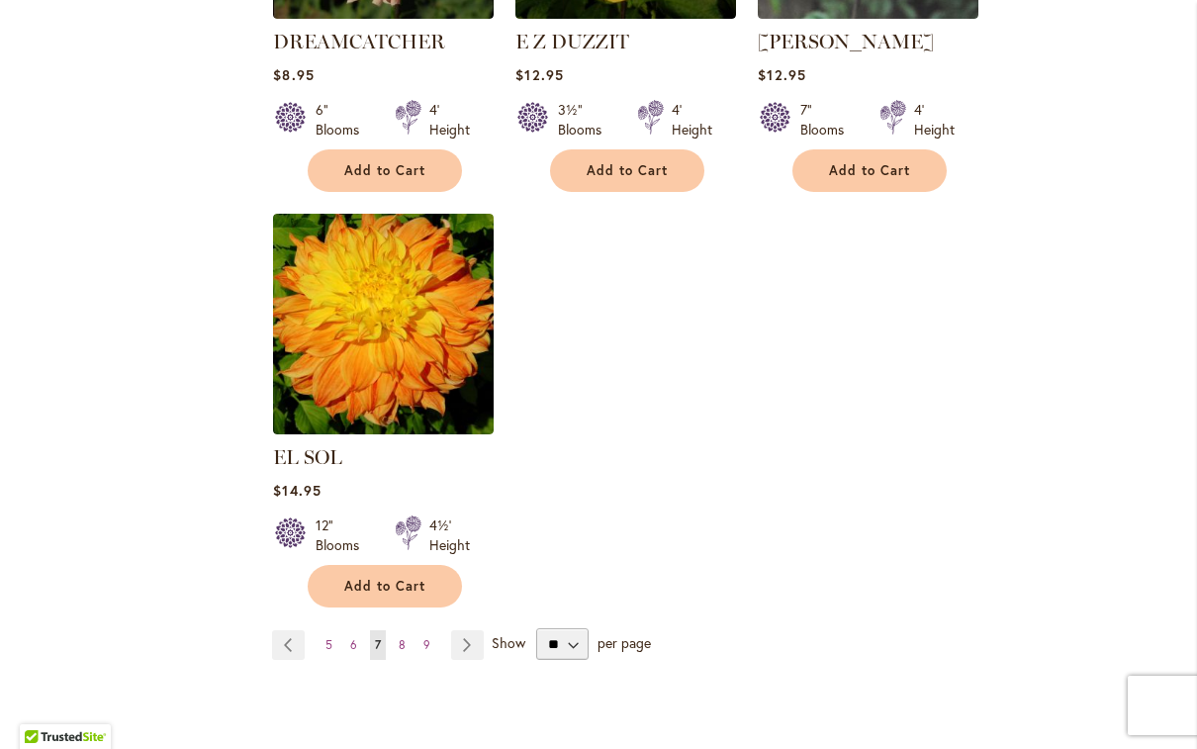
click at [411, 305] on img at bounding box center [383, 324] width 221 height 221
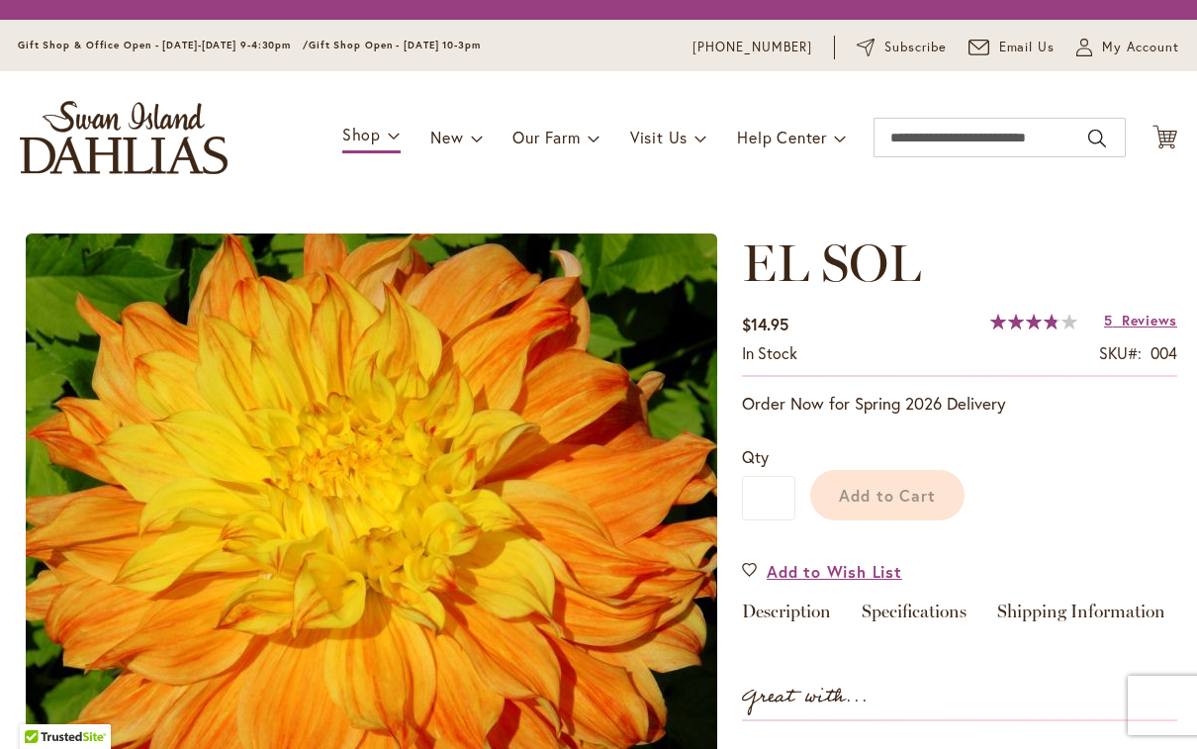
type input "********"
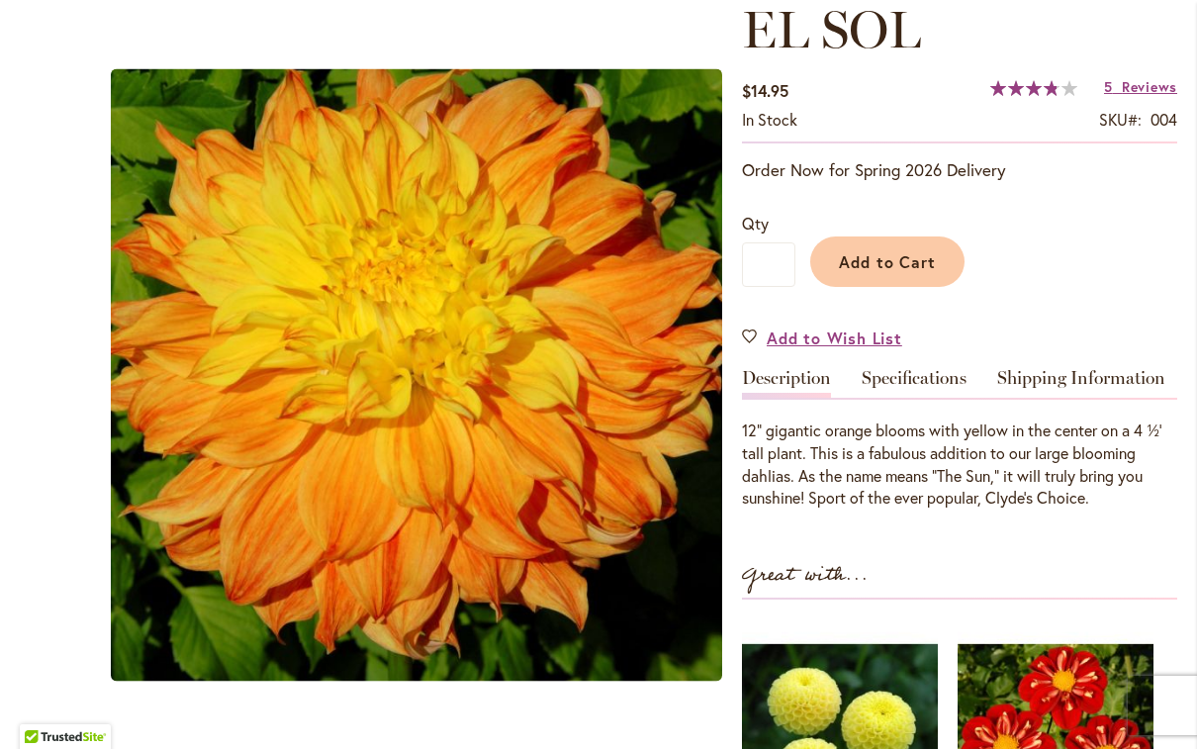
scroll to position [291, 0]
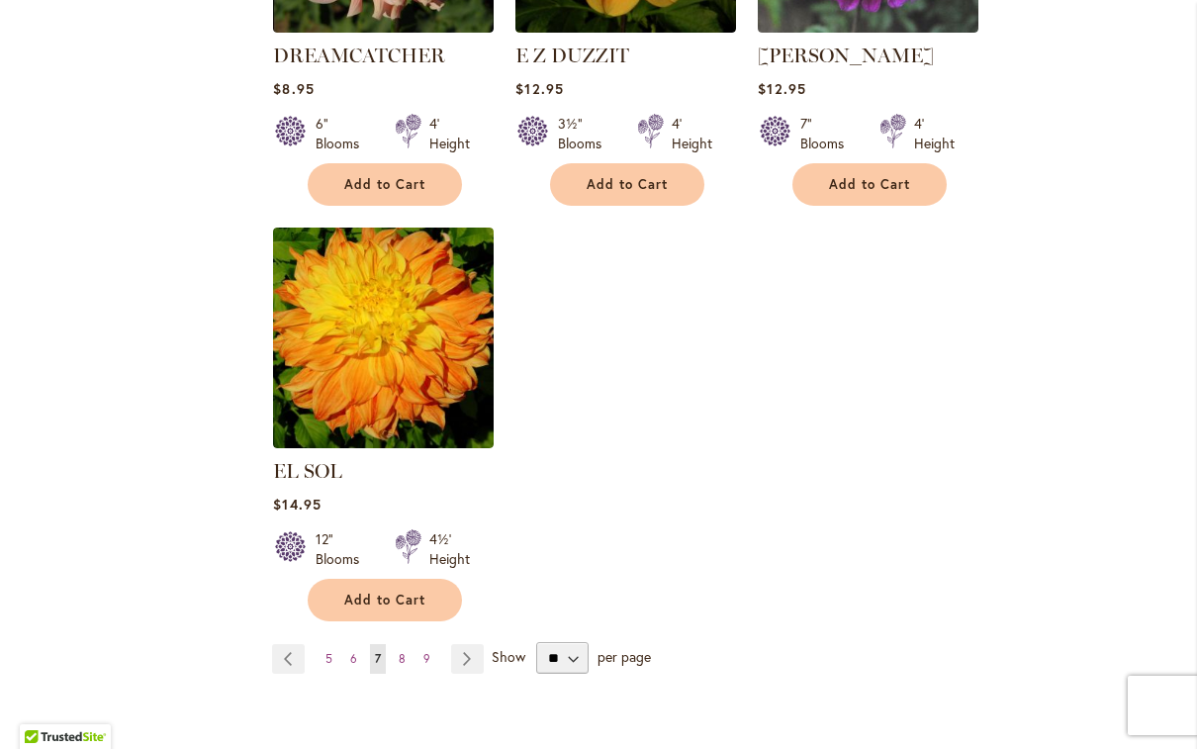
scroll to position [2373, 0]
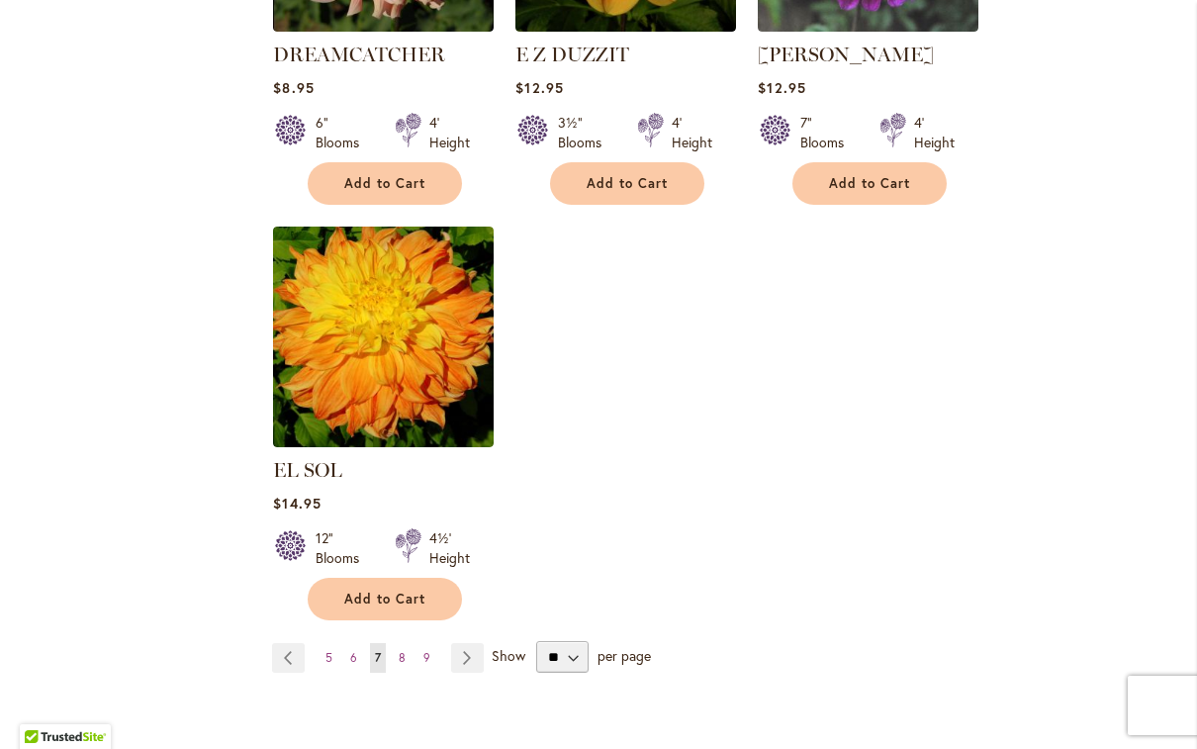
click at [481, 643] on link "Page Next" at bounding box center [467, 658] width 33 height 30
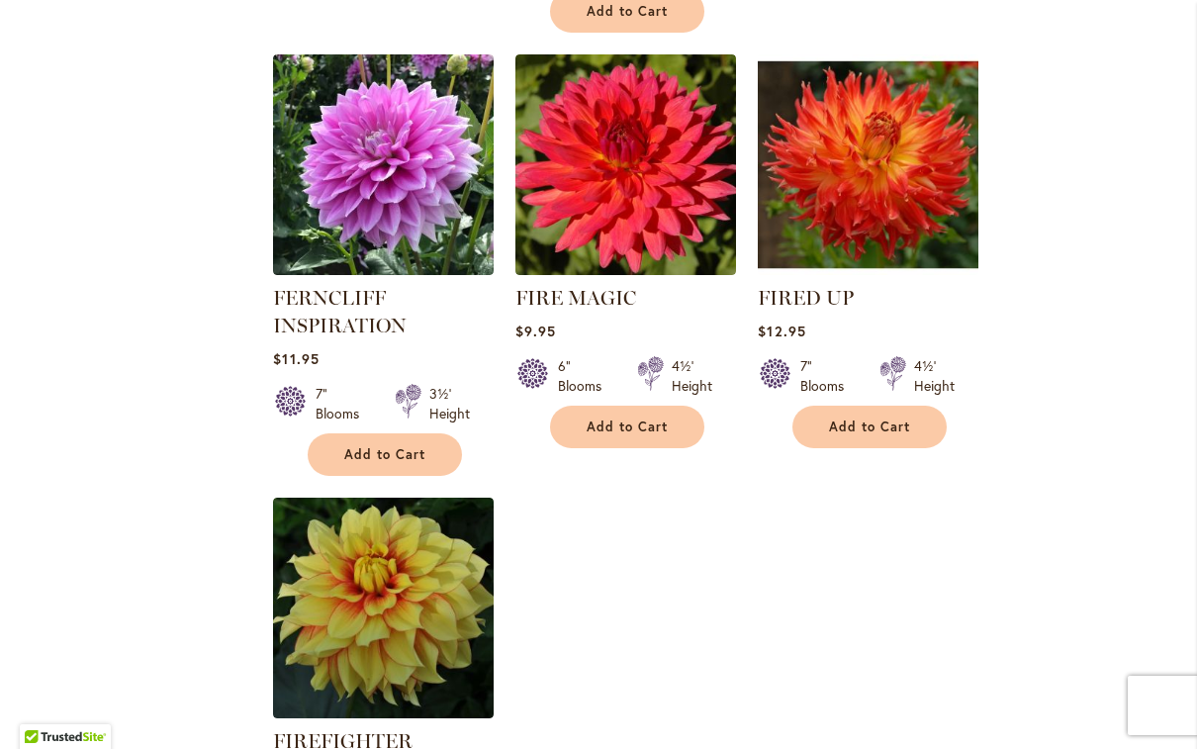
scroll to position [2175, 0]
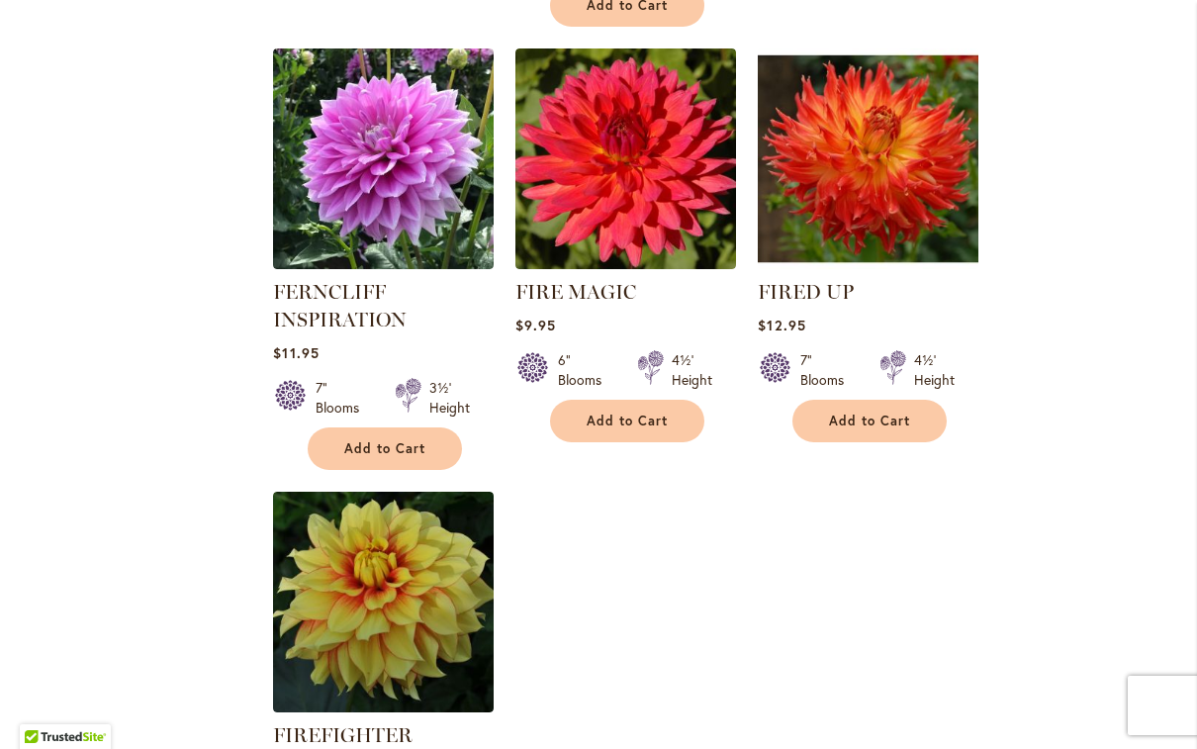
click at [815, 290] on link "FIRED UP" at bounding box center [806, 292] width 96 height 24
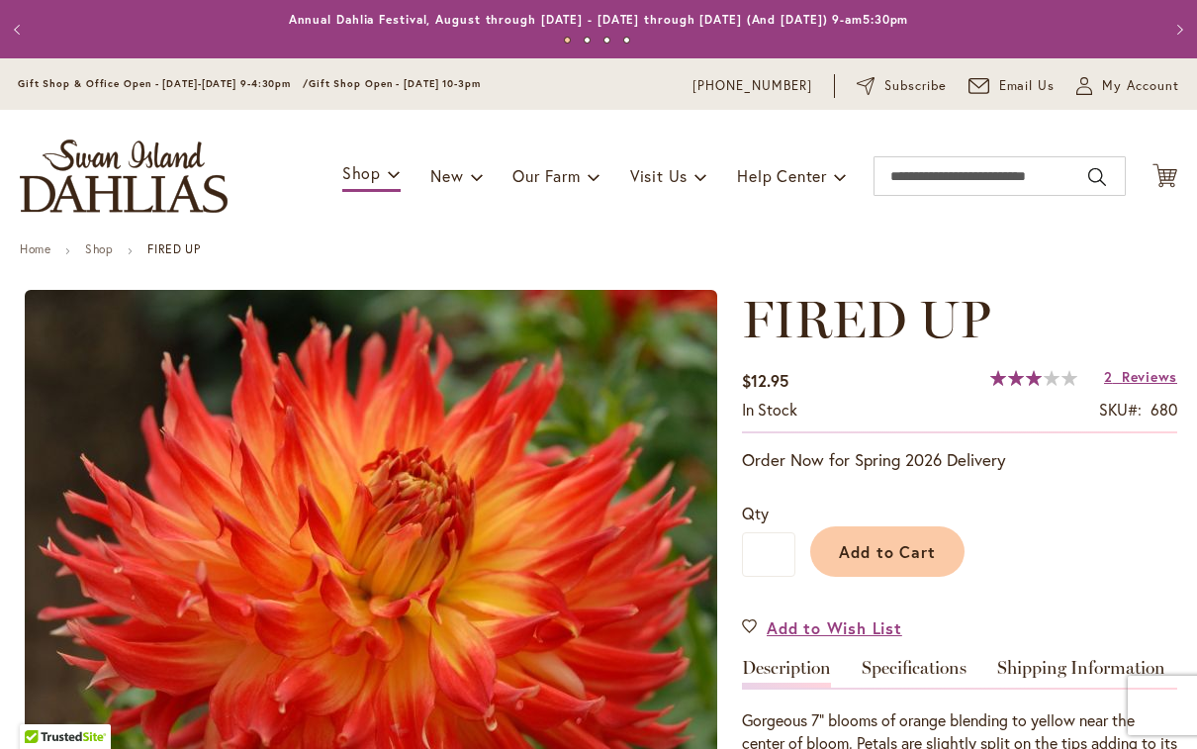
type input "********"
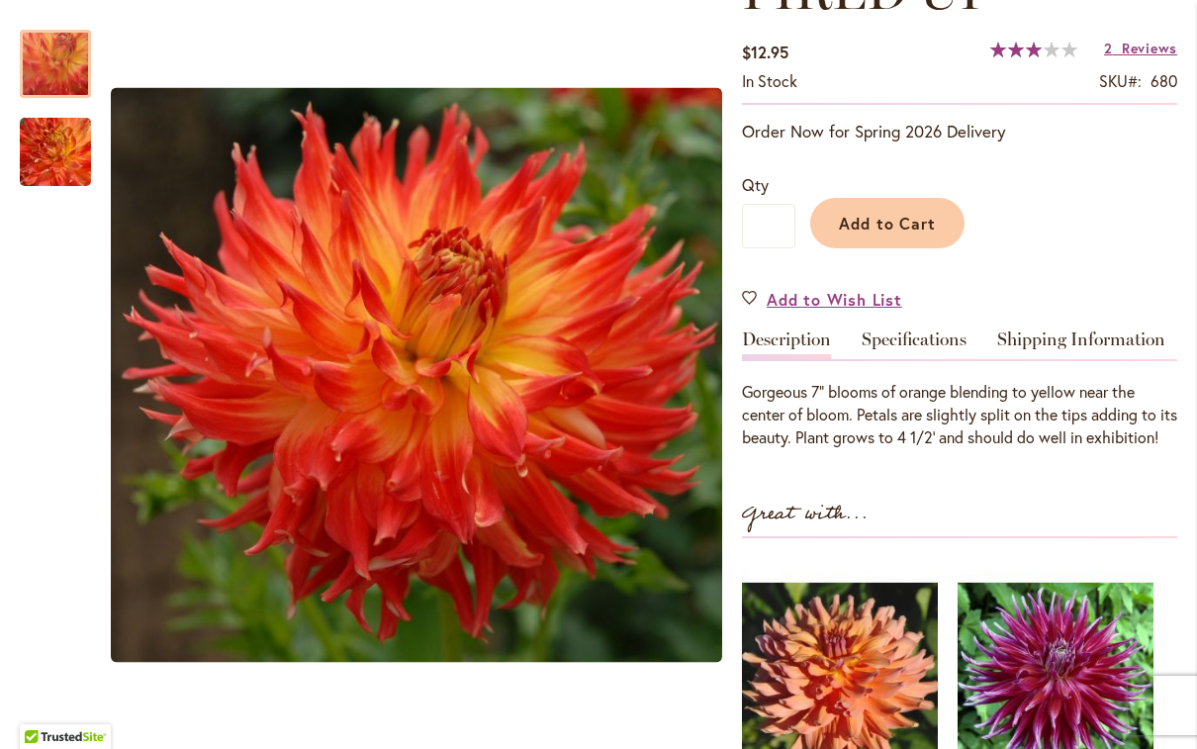
scroll to position [330, 0]
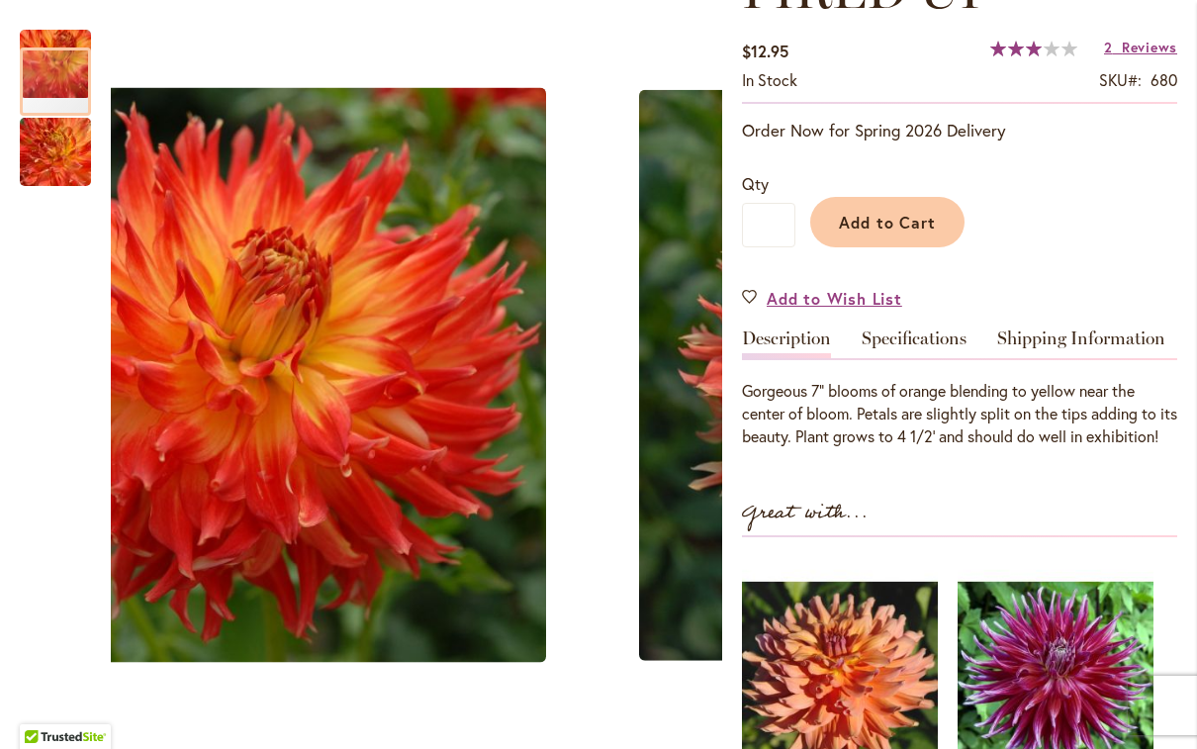
click at [40, 159] on img "FIRED UP" at bounding box center [55, 152] width 143 height 133
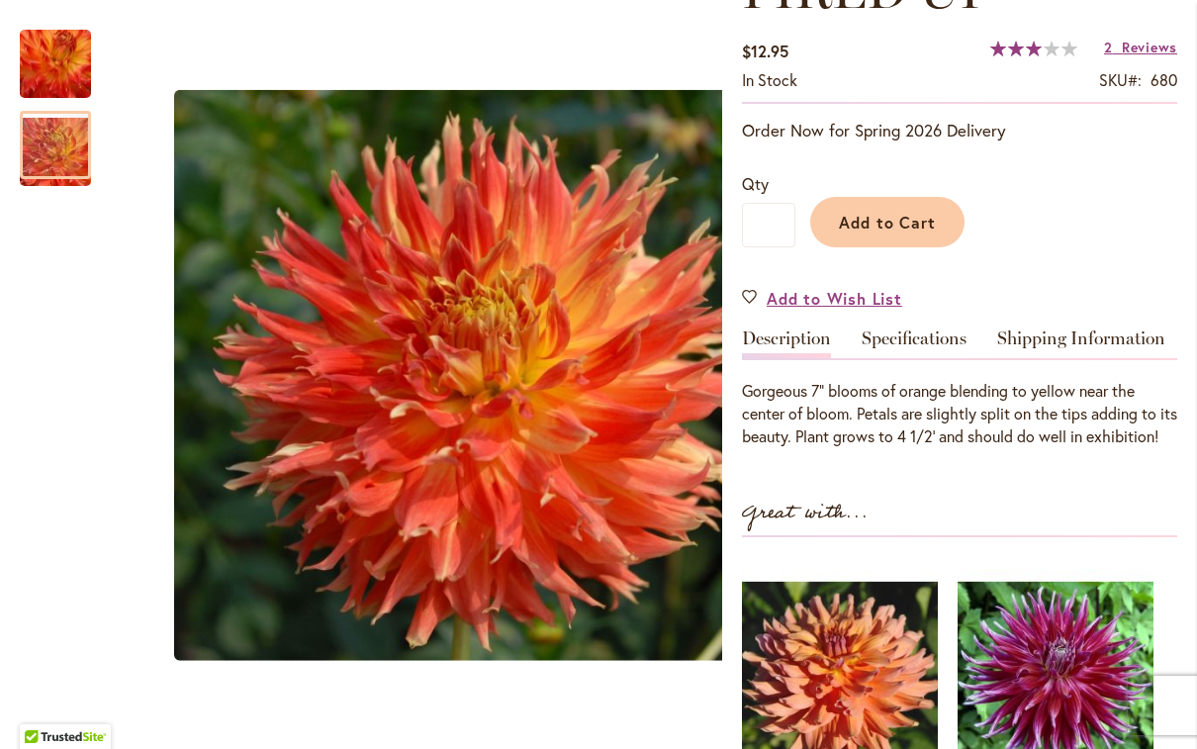
click at [43, 63] on img "FIRED UP" at bounding box center [55, 64] width 143 height 134
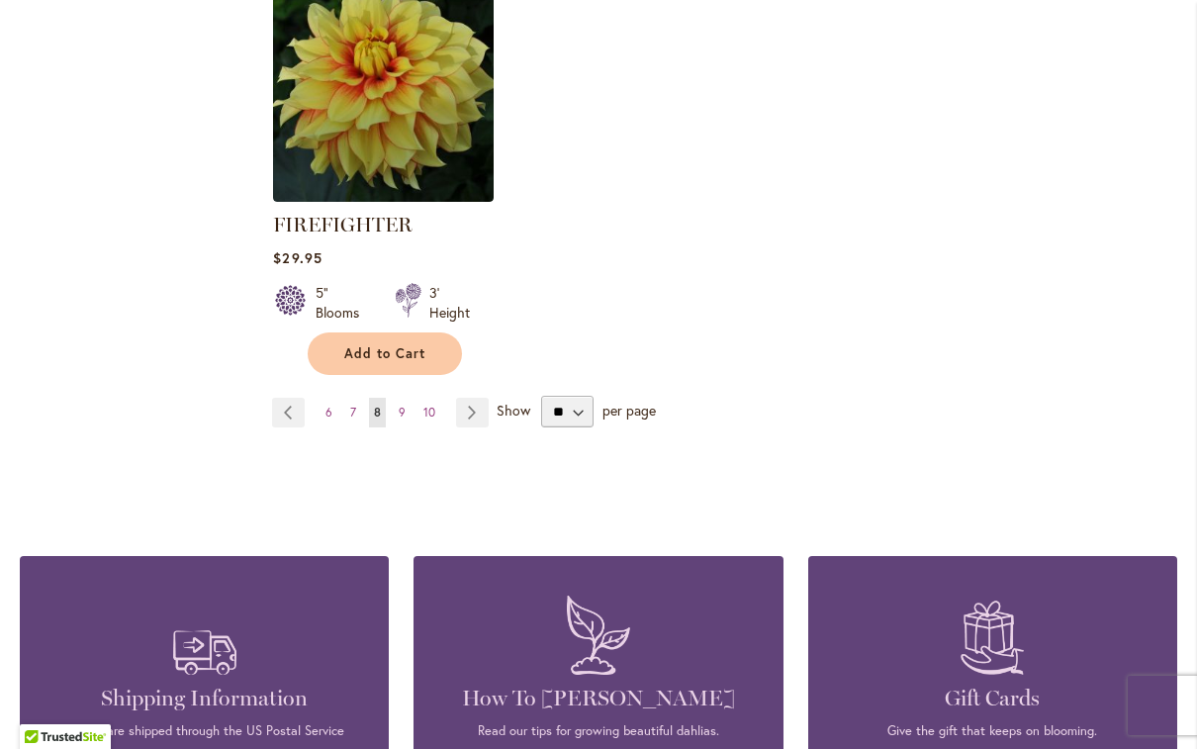
scroll to position [2689, 0]
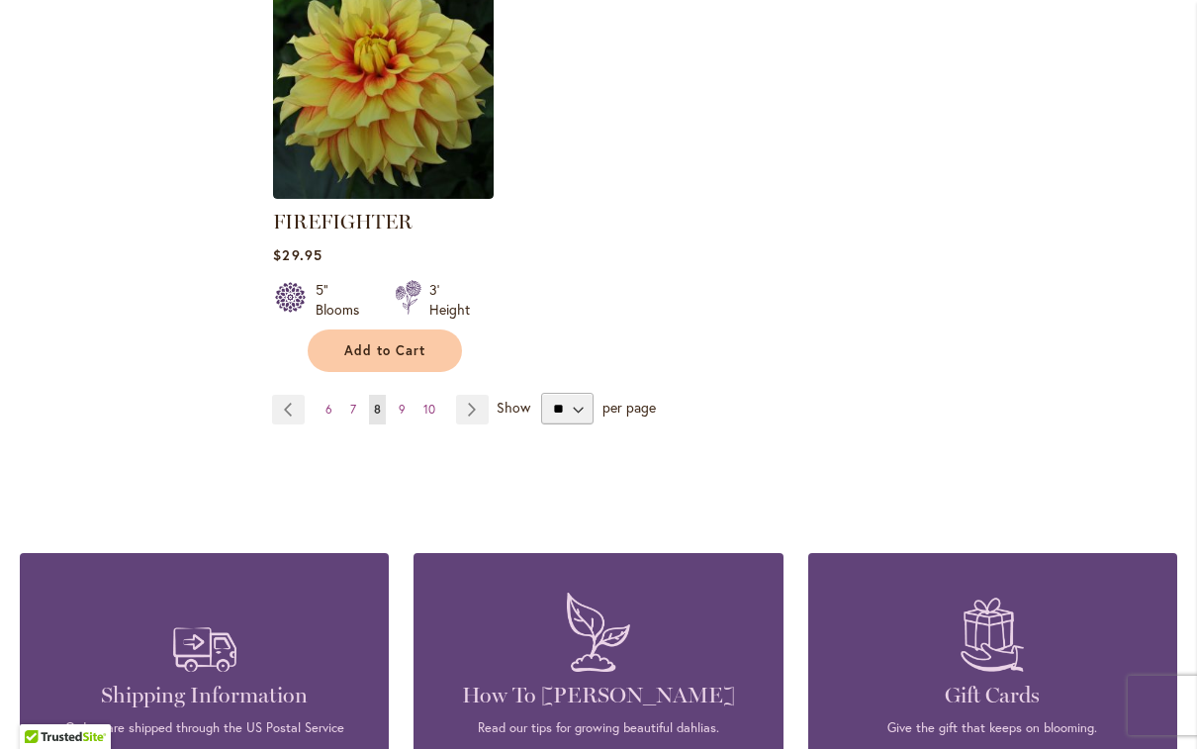
click at [481, 413] on link "Page Next" at bounding box center [472, 410] width 33 height 30
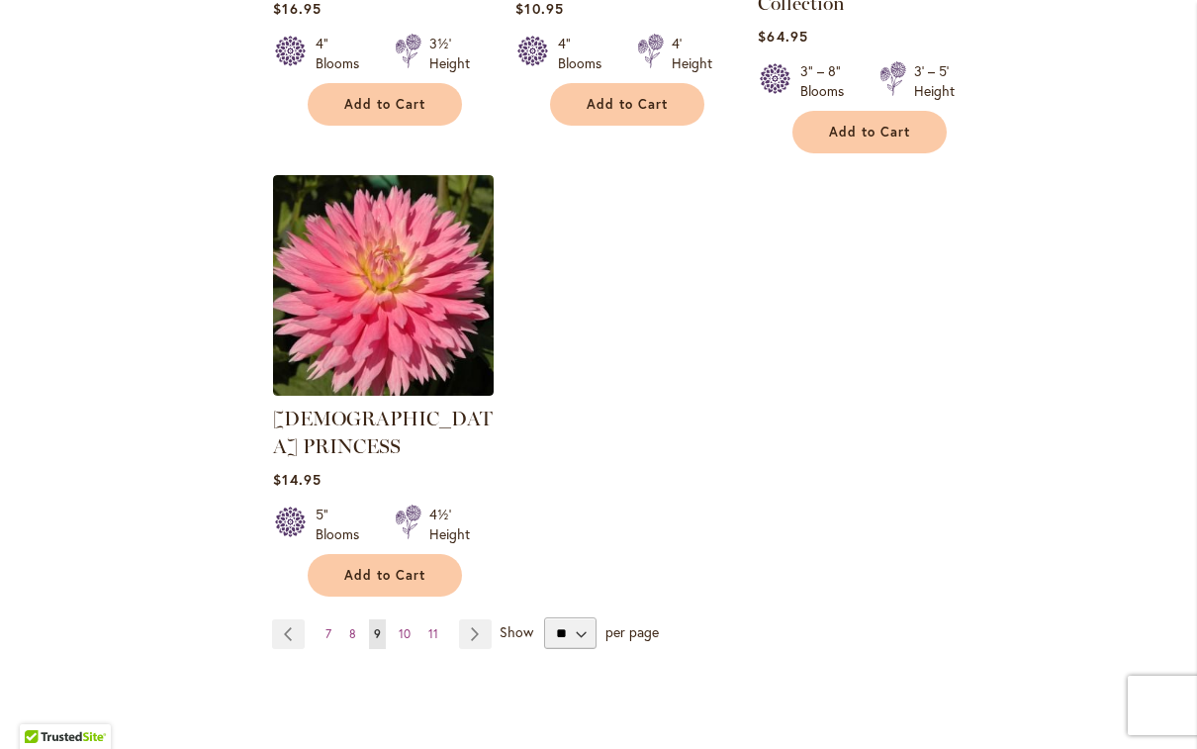
scroll to position [2513, 0]
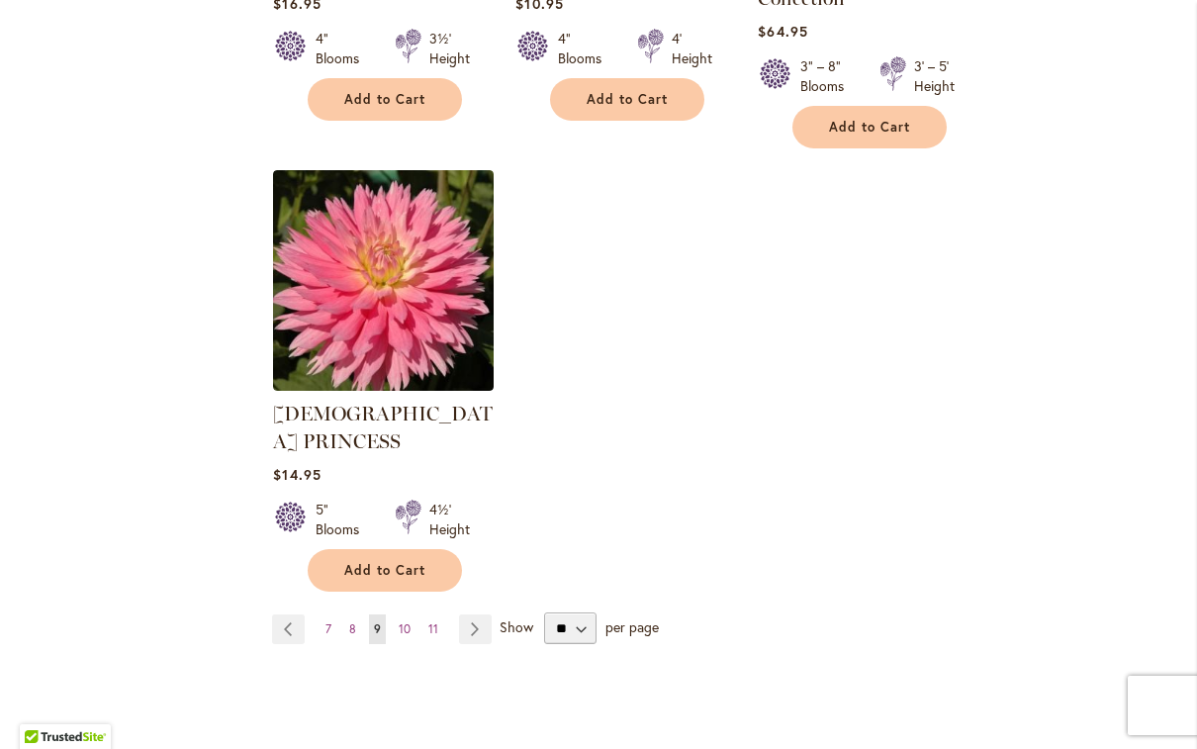
click at [412, 615] on link "Page 10" at bounding box center [405, 630] width 22 height 30
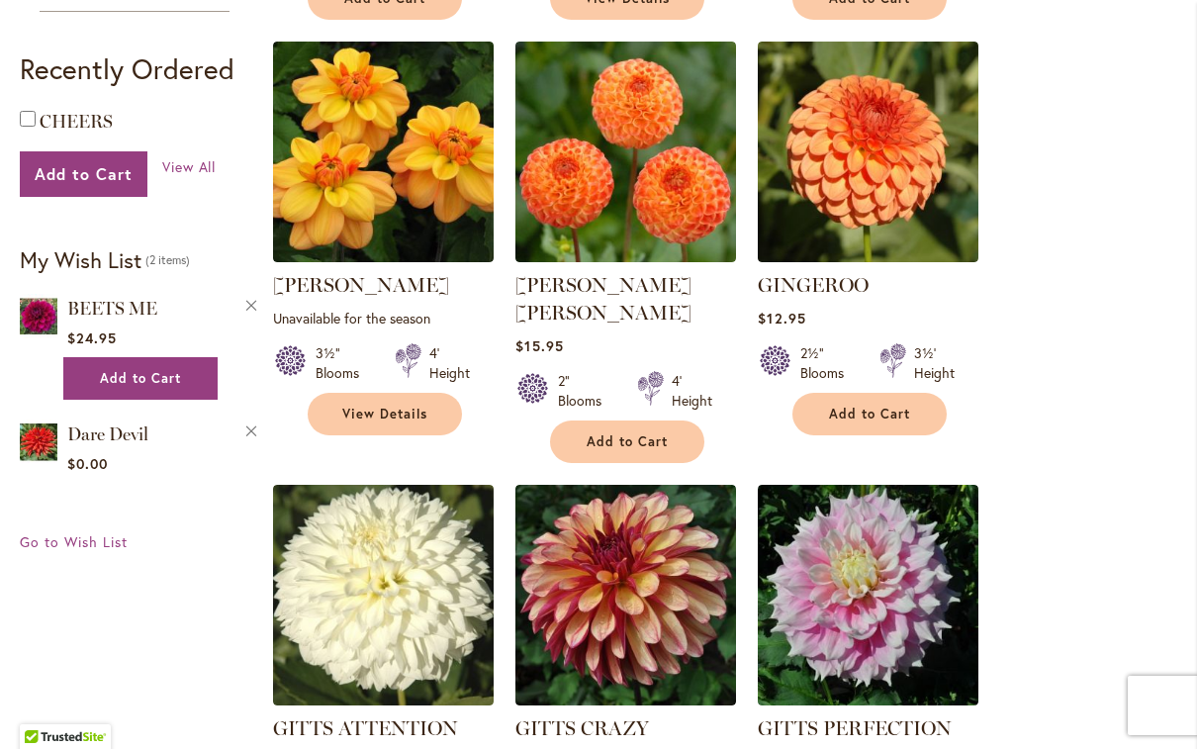
scroll to position [867, 0]
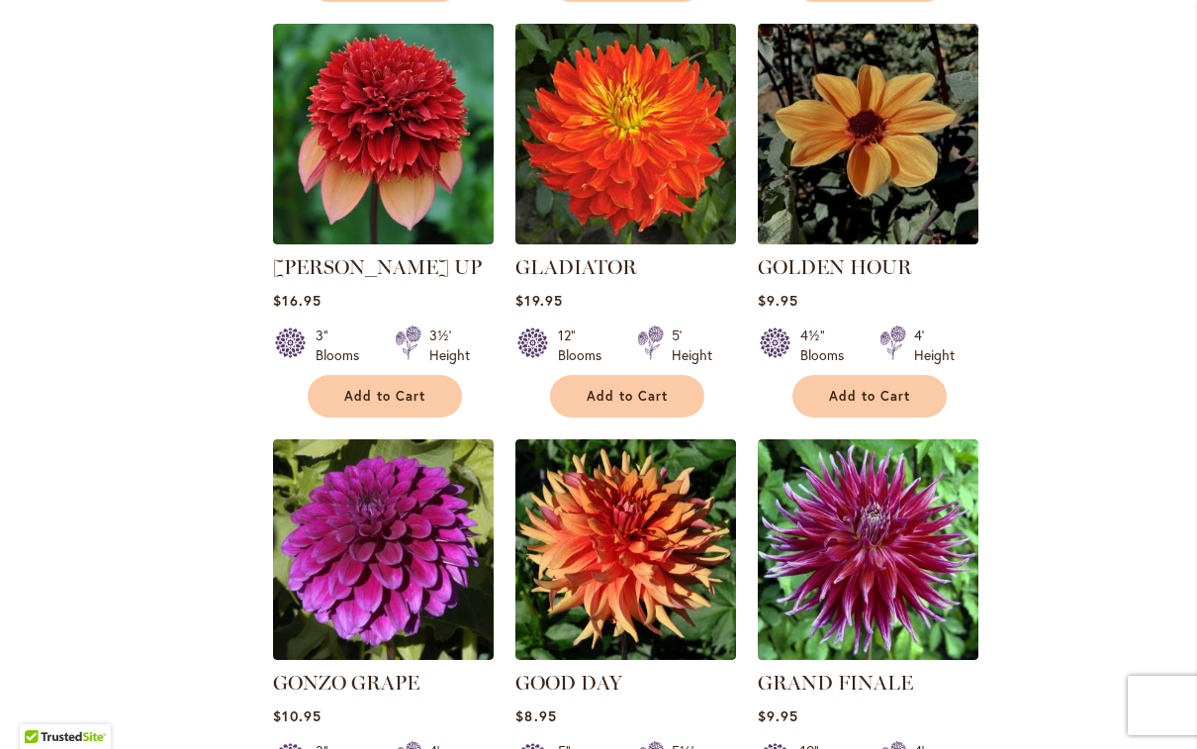
scroll to position [1743, 0]
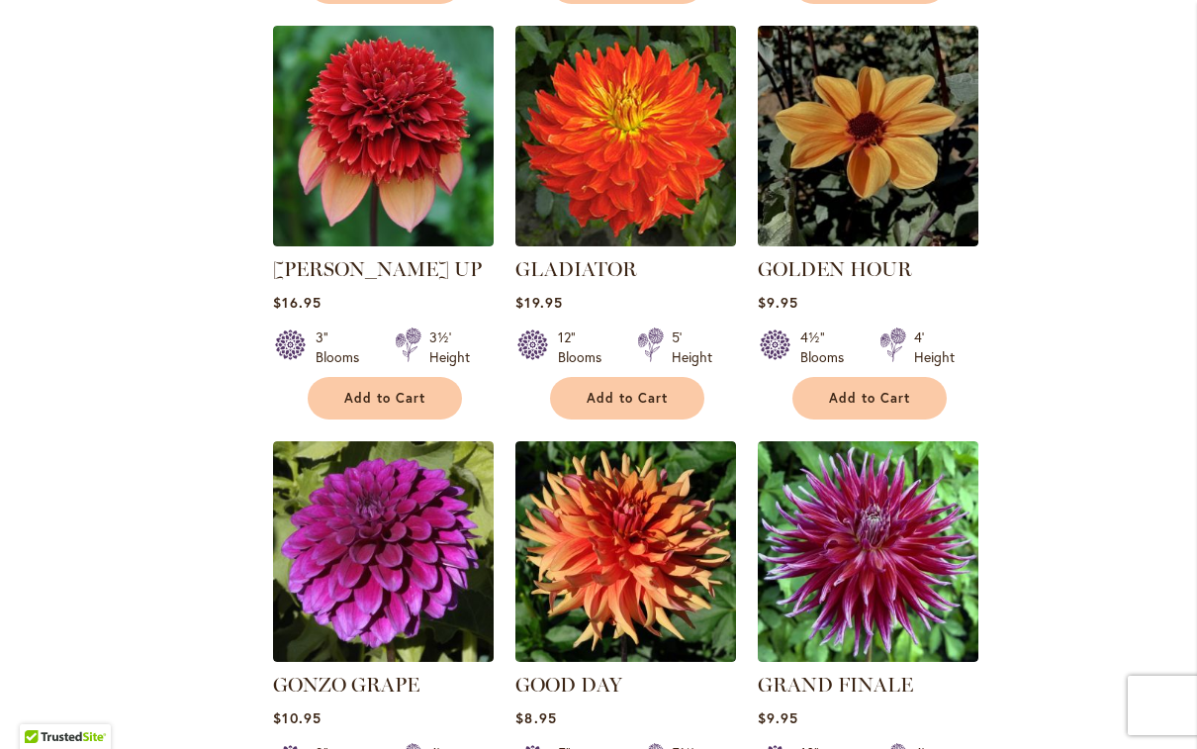
click at [584, 257] on link "GLADIATOR" at bounding box center [577, 269] width 122 height 24
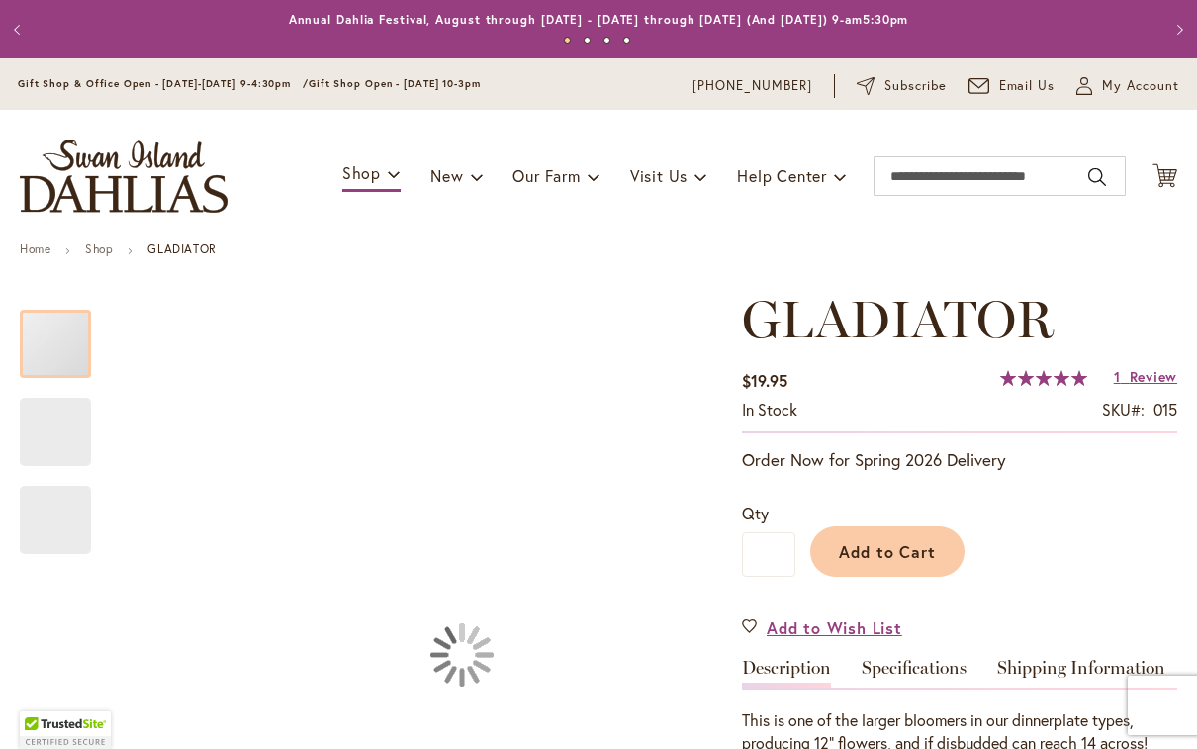
type input "********"
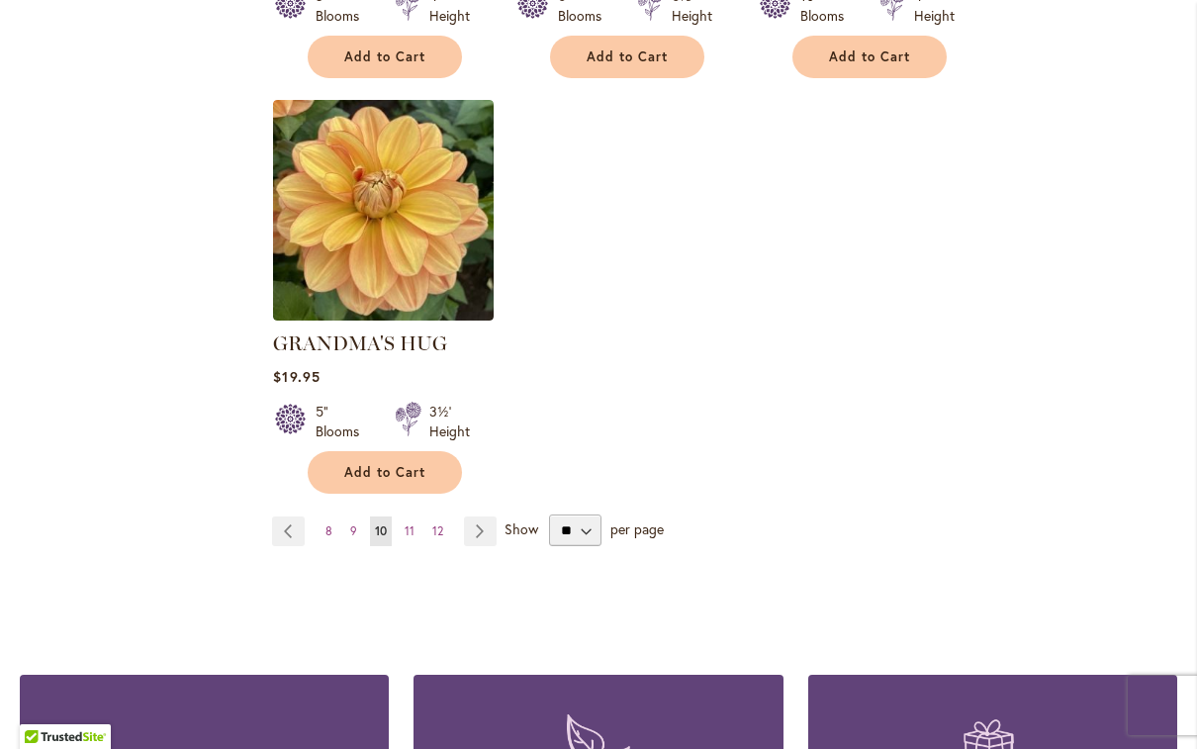
scroll to position [2501, 0]
click at [521, 519] on span "Show" at bounding box center [522, 528] width 34 height 19
click at [549, 514] on select "** ** ** **" at bounding box center [575, 530] width 52 height 32
click at [485, 516] on link "Page Next" at bounding box center [480, 531] width 33 height 30
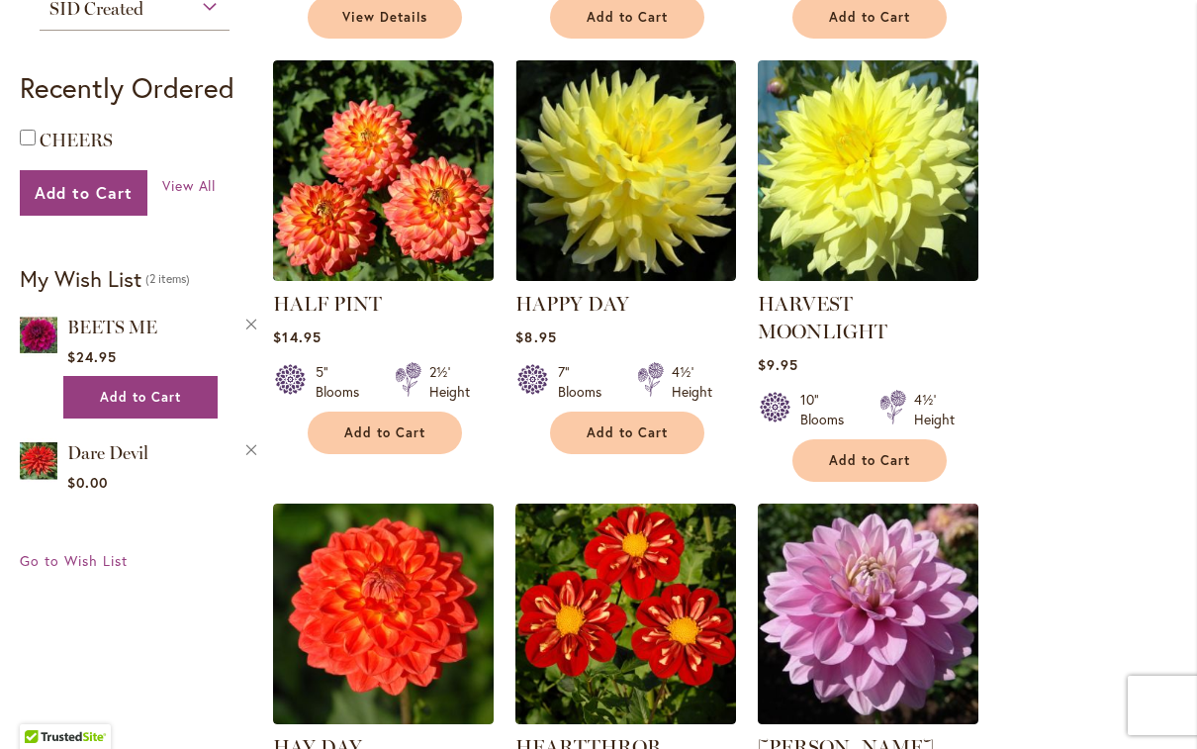
scroll to position [853, 0]
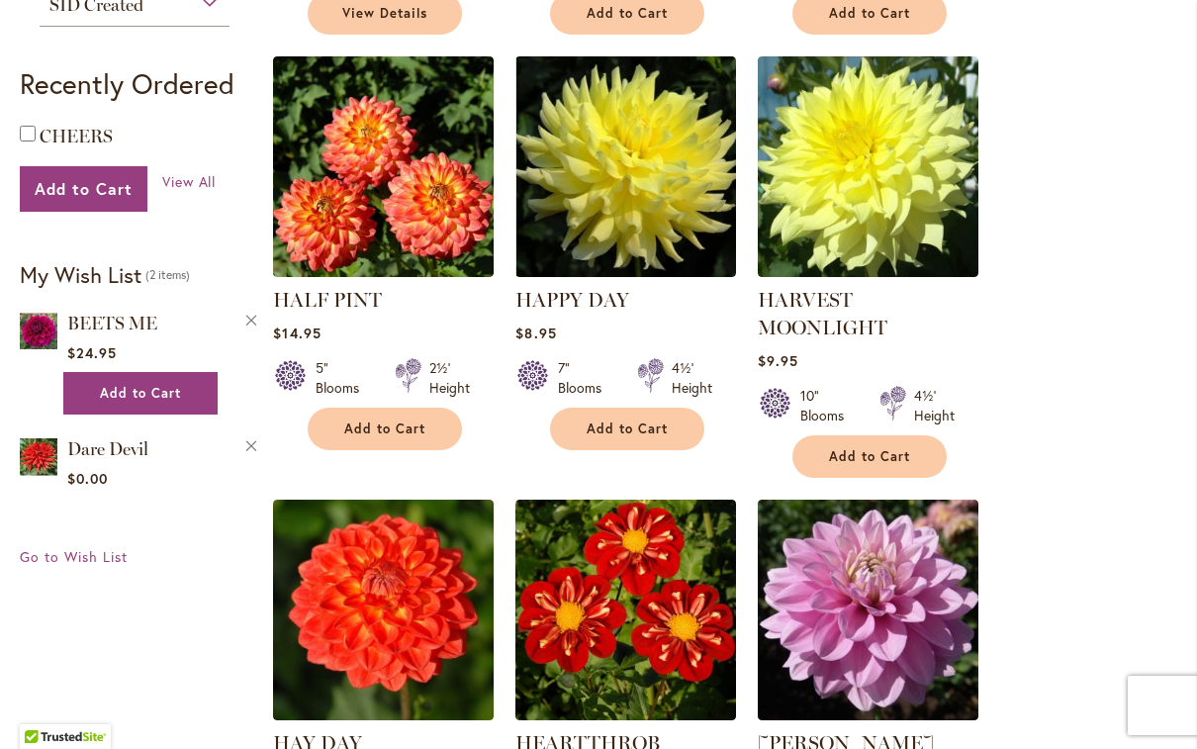
click at [583, 304] on link "HAPPY DAY" at bounding box center [573, 300] width 114 height 24
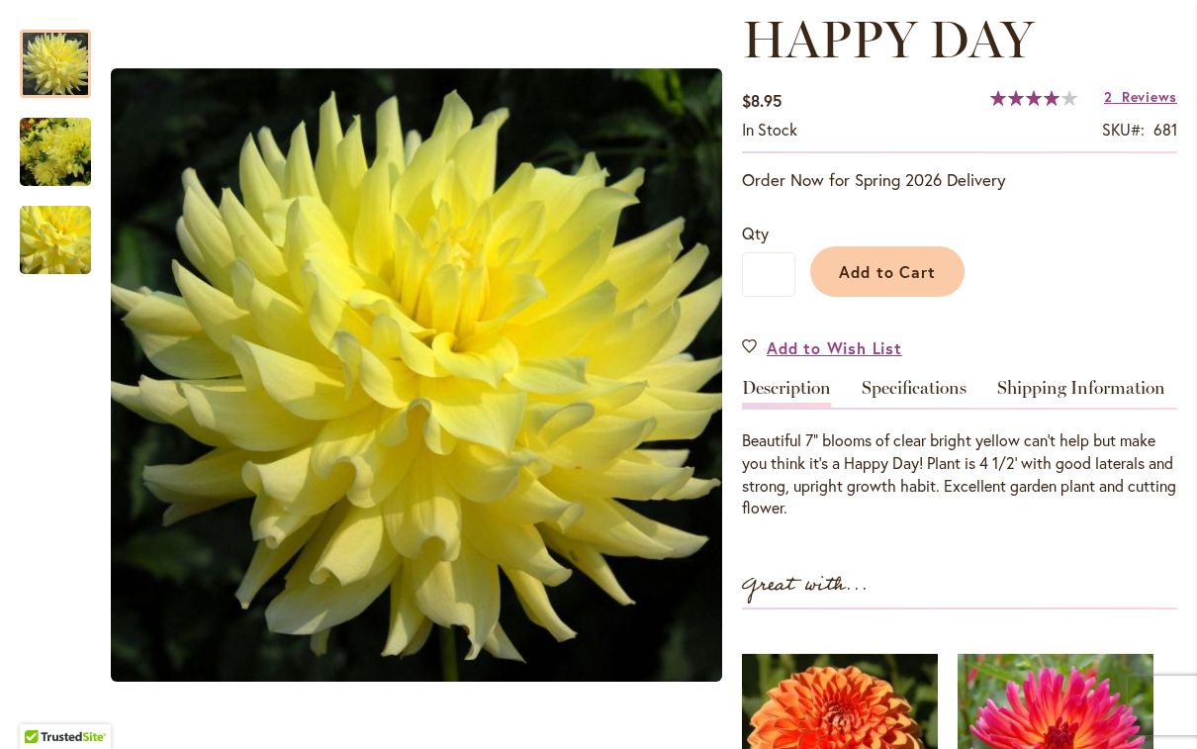
scroll to position [329, 0]
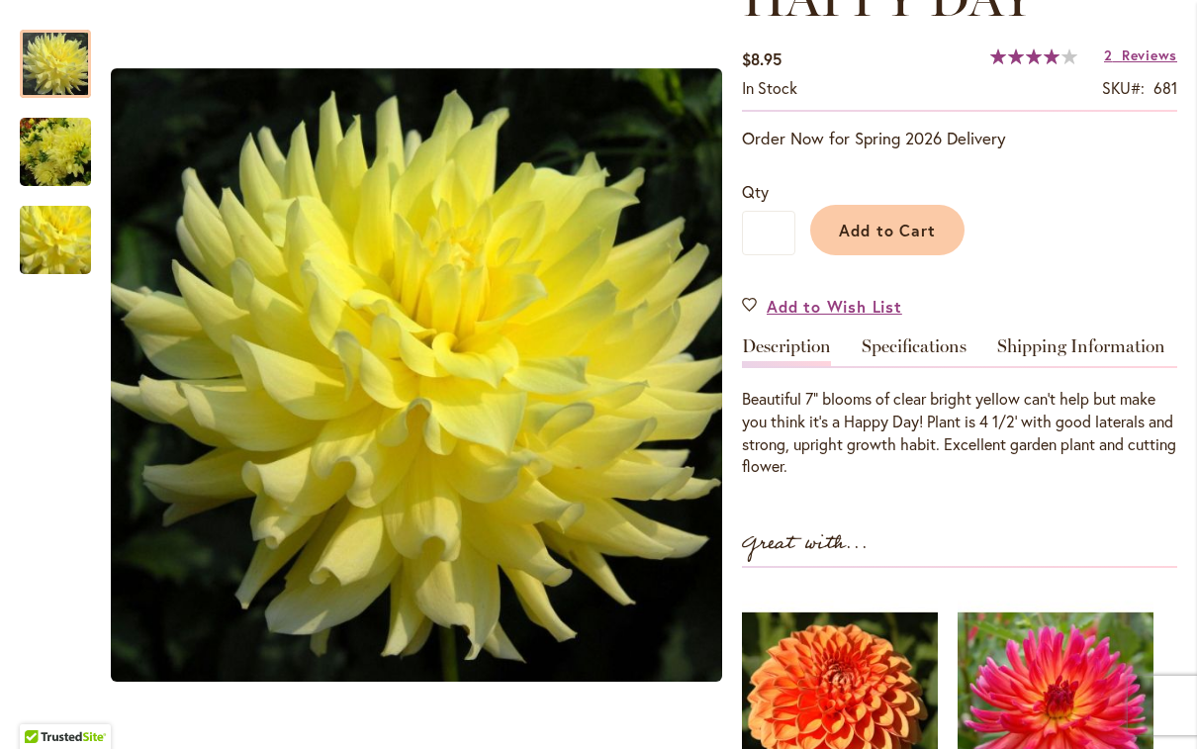
type input "********"
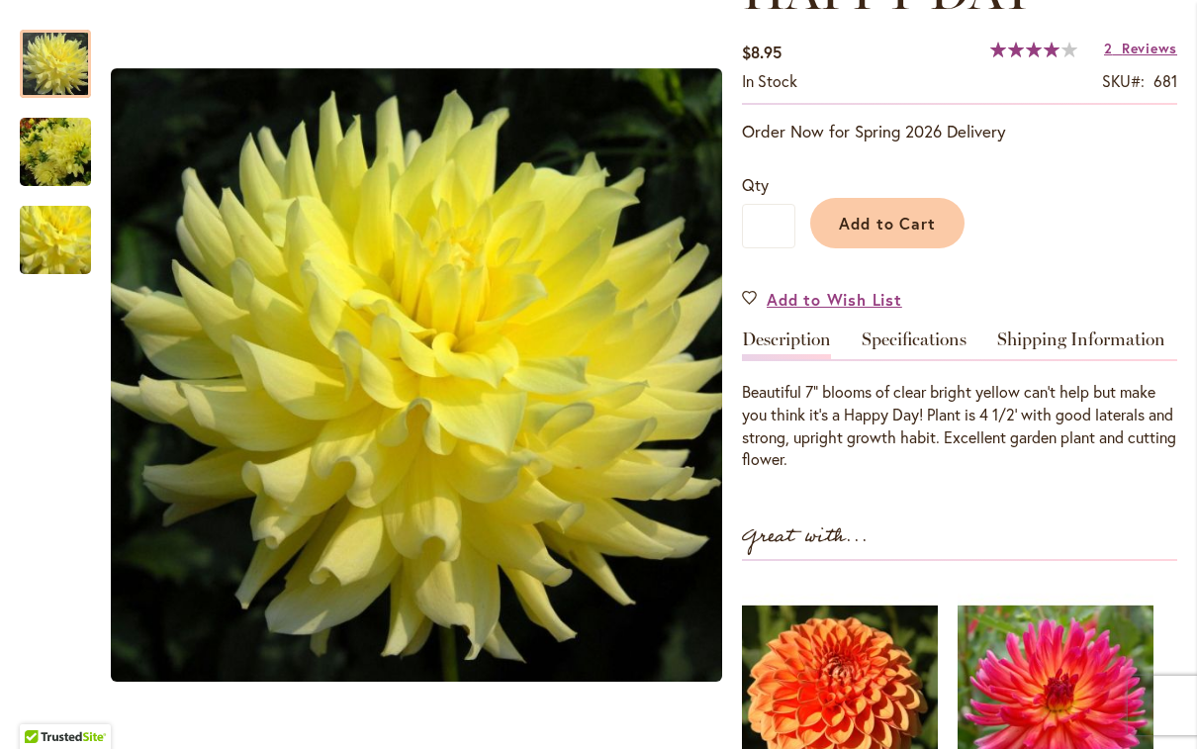
click at [48, 154] on img "HAPPY DAY" at bounding box center [55, 152] width 71 height 95
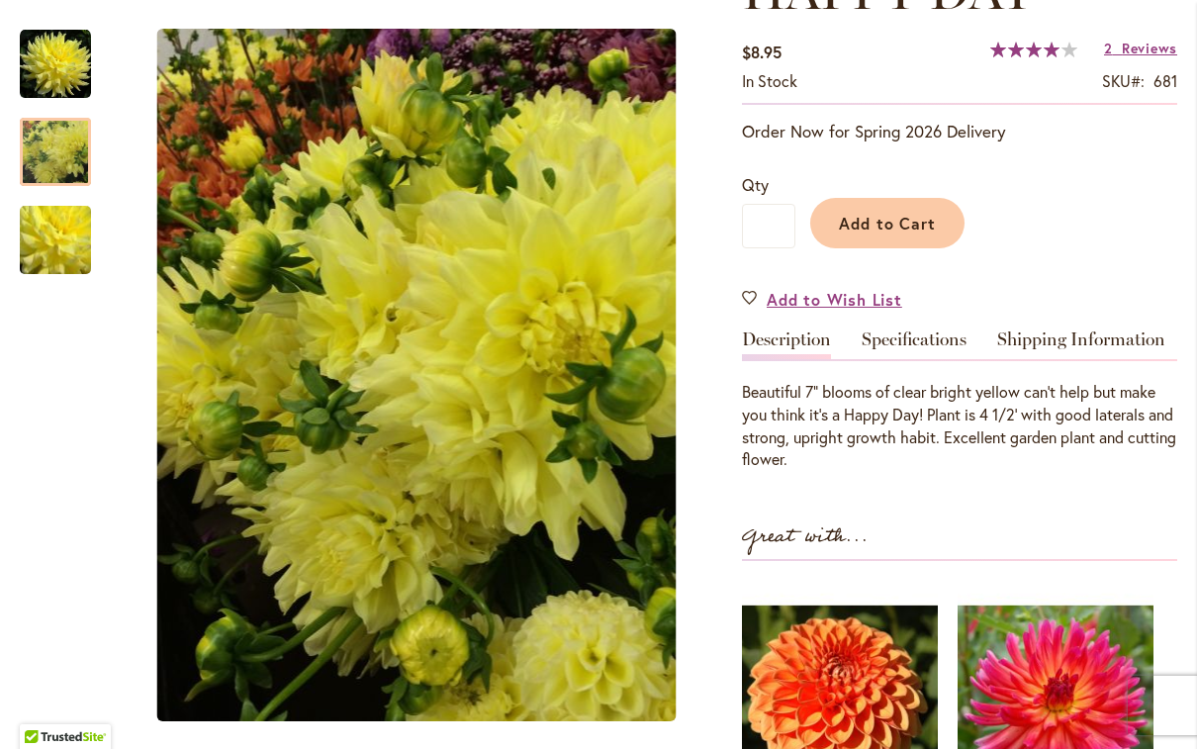
click at [55, 239] on img "HAPPY DAY" at bounding box center [55, 240] width 143 height 130
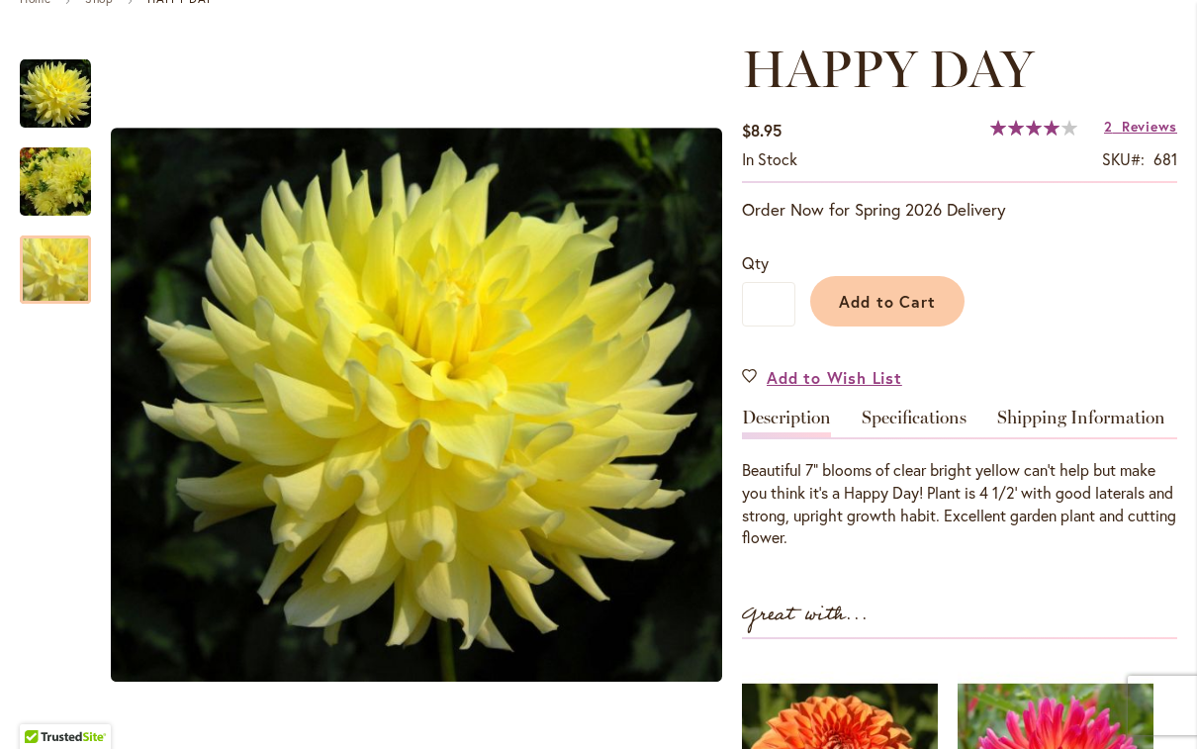
scroll to position [246, 0]
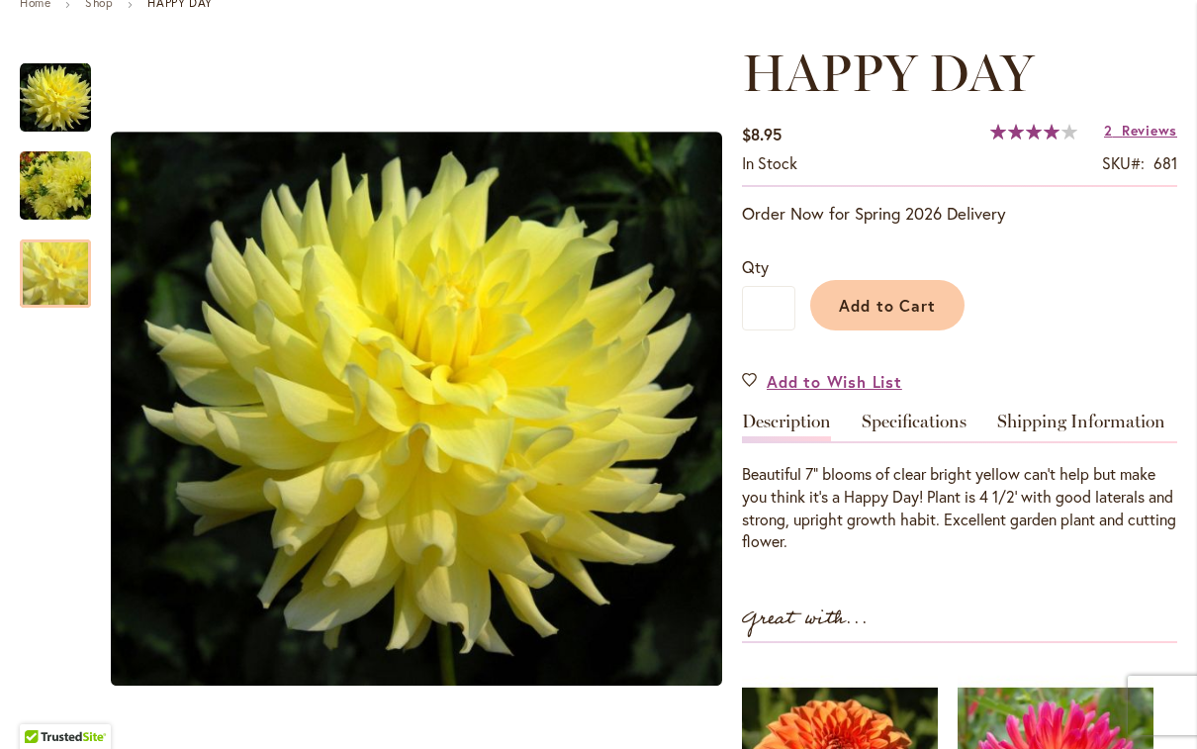
click at [887, 311] on span "Add to Cart" at bounding box center [888, 305] width 98 height 21
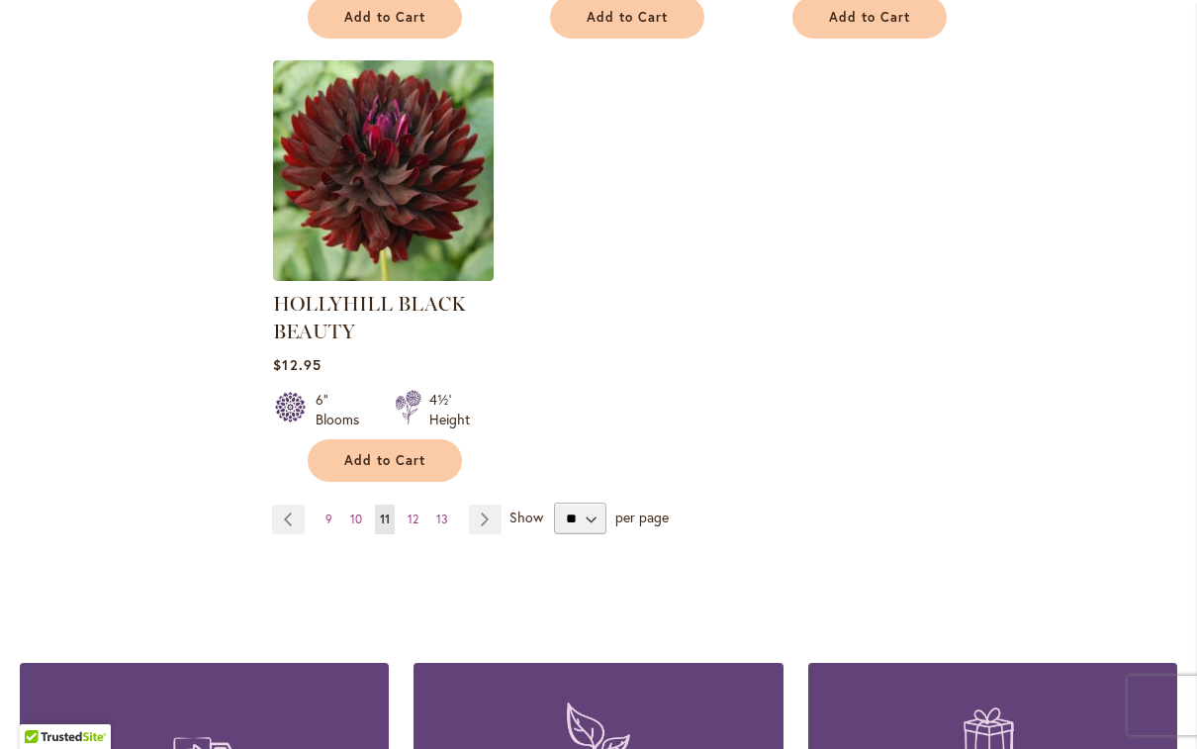
scroll to position [2601, 0]
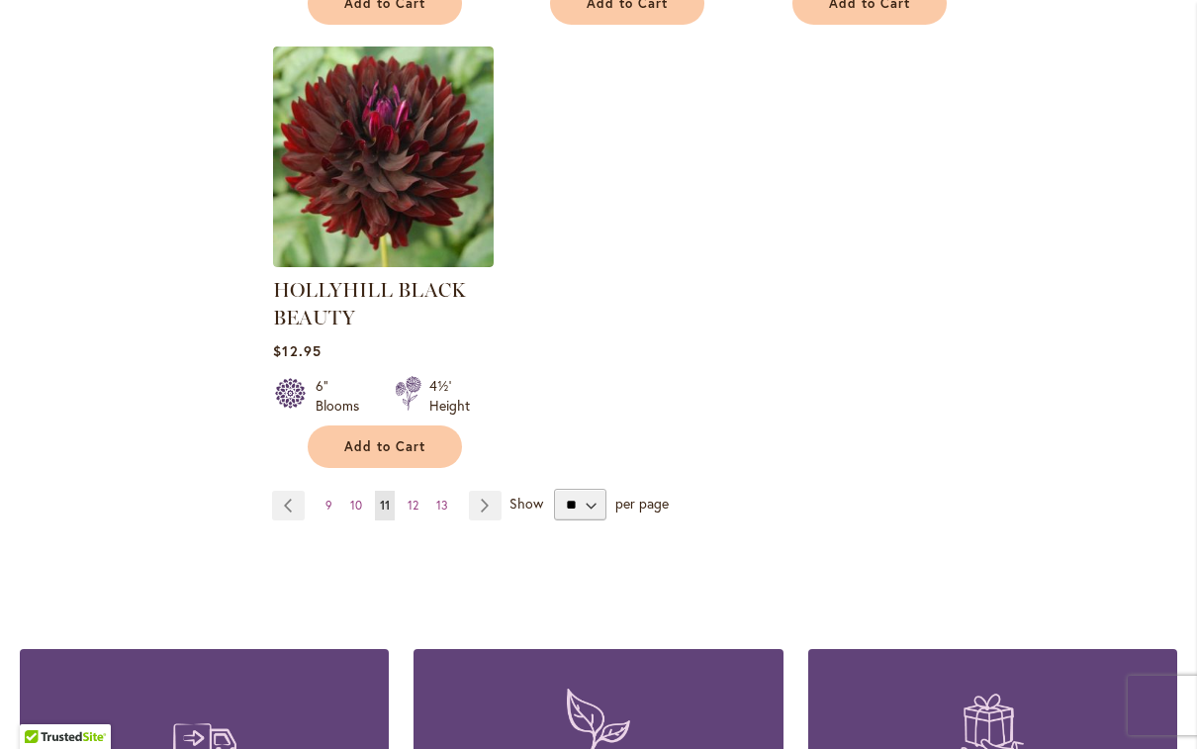
click at [484, 512] on link "Page Next" at bounding box center [485, 506] width 33 height 30
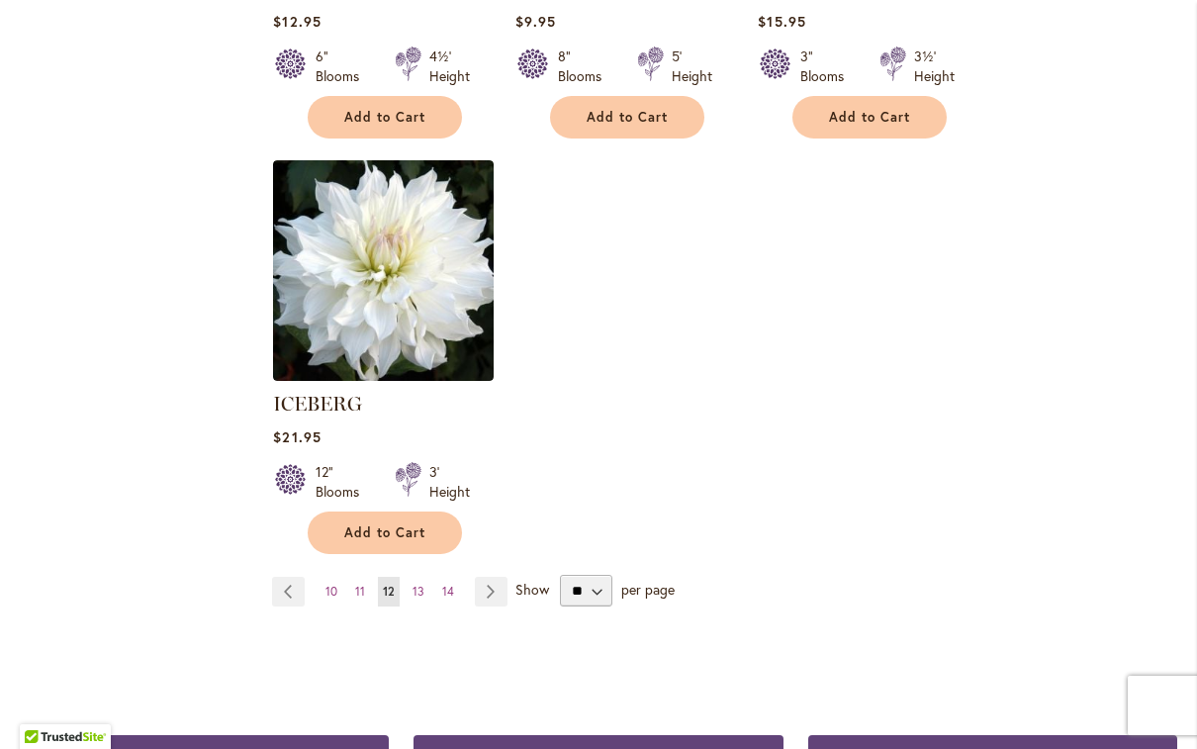
scroll to position [2453, 0]
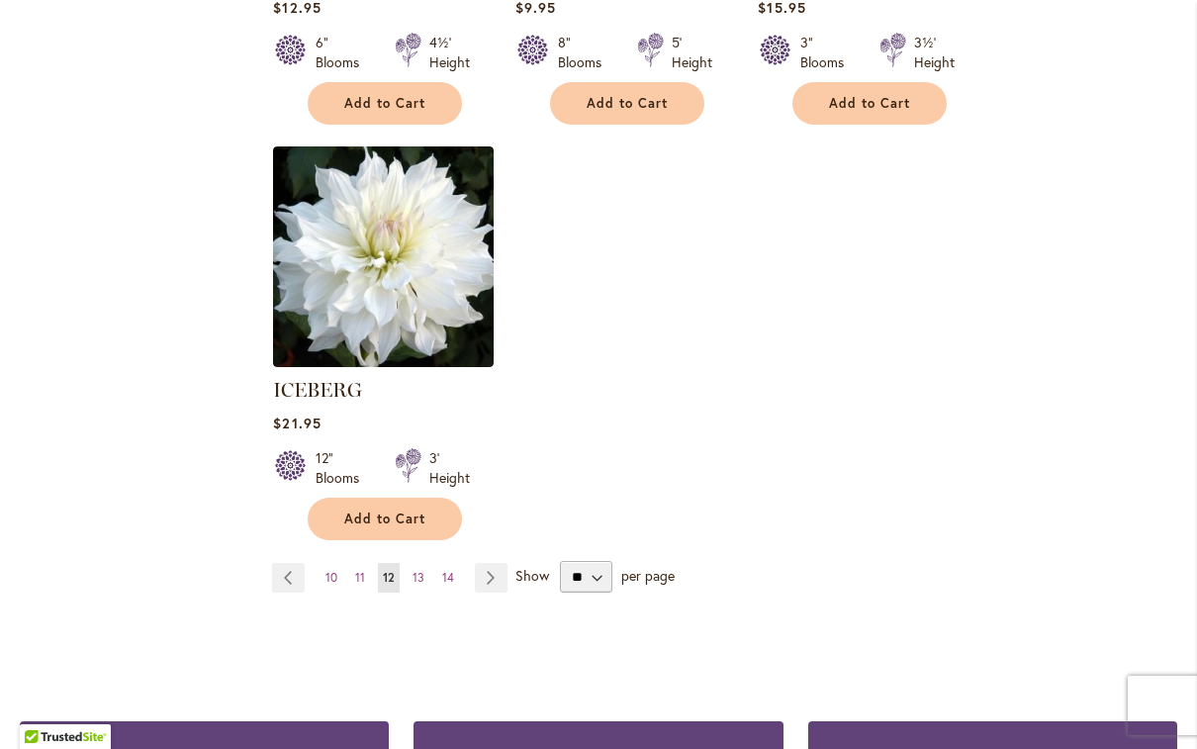
click at [490, 563] on link "Page Next" at bounding box center [491, 578] width 33 height 30
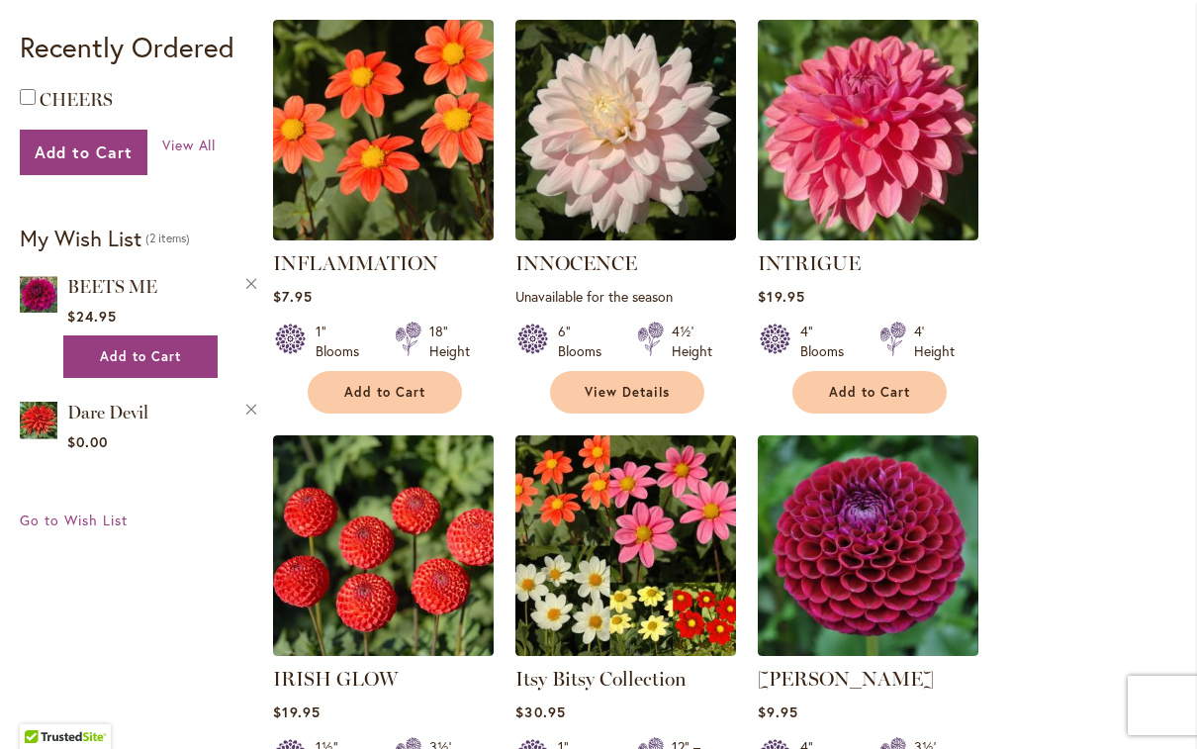
scroll to position [891, 0]
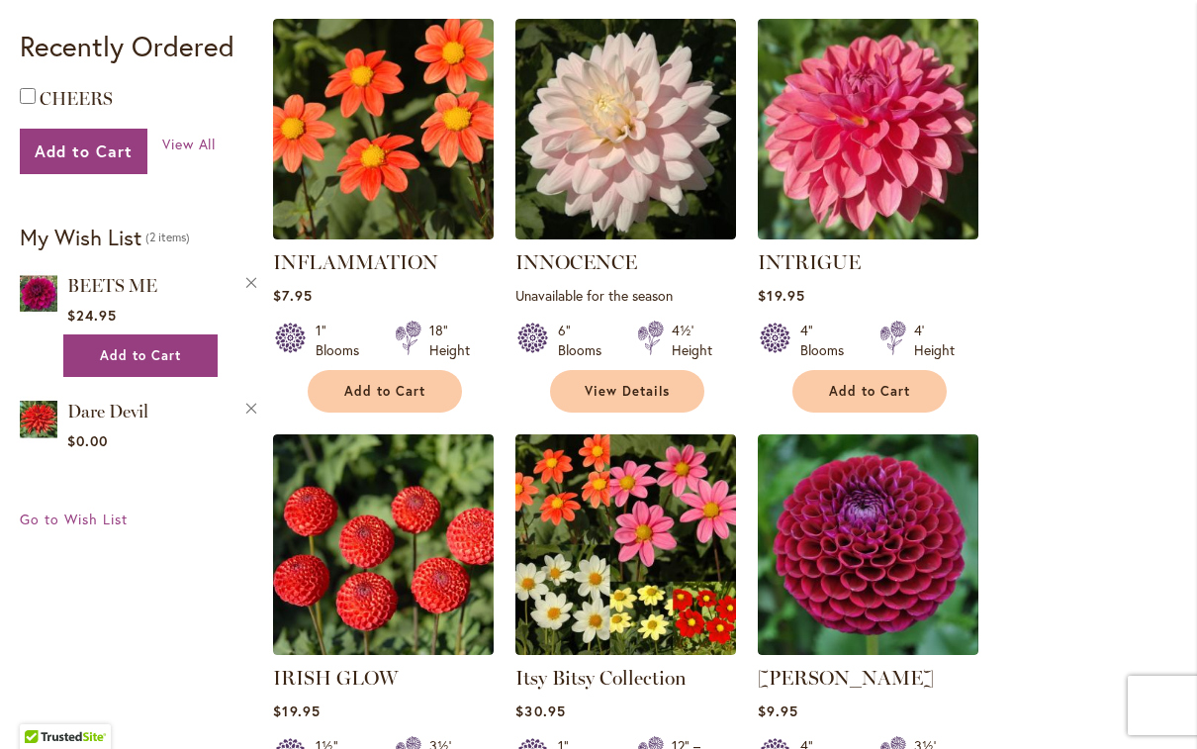
click at [595, 262] on link "INNOCENCE" at bounding box center [577, 262] width 122 height 24
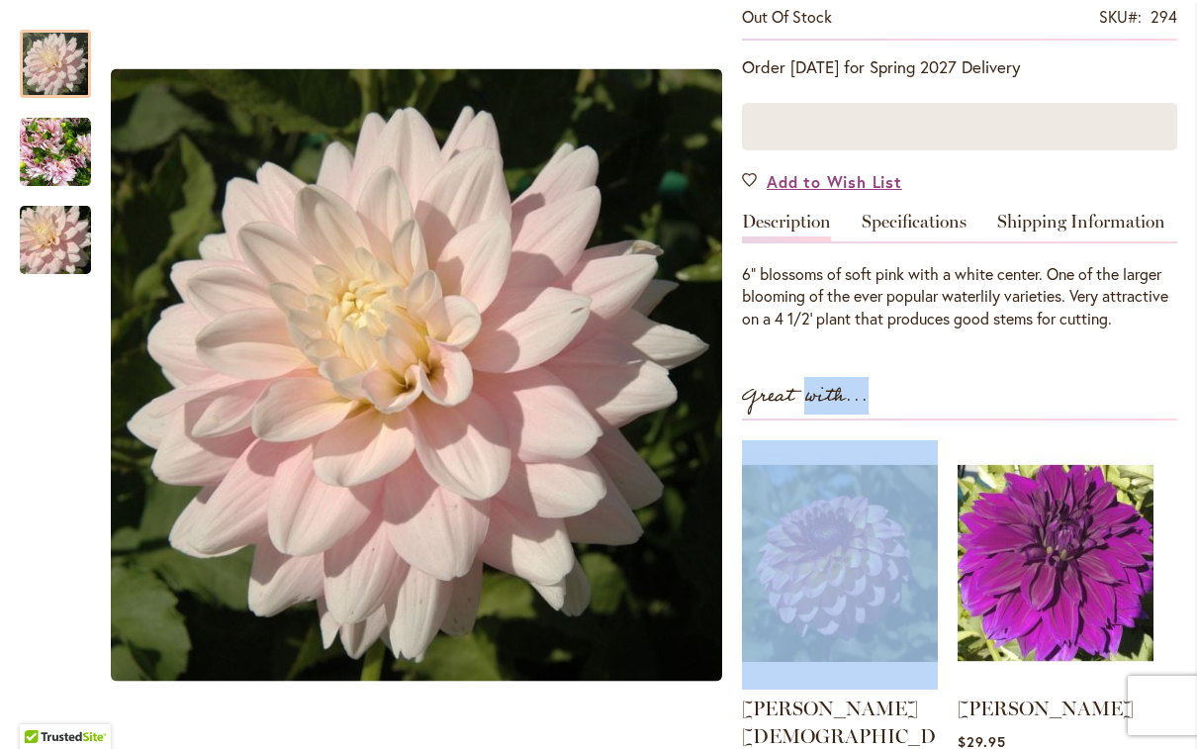
scroll to position [400, 0]
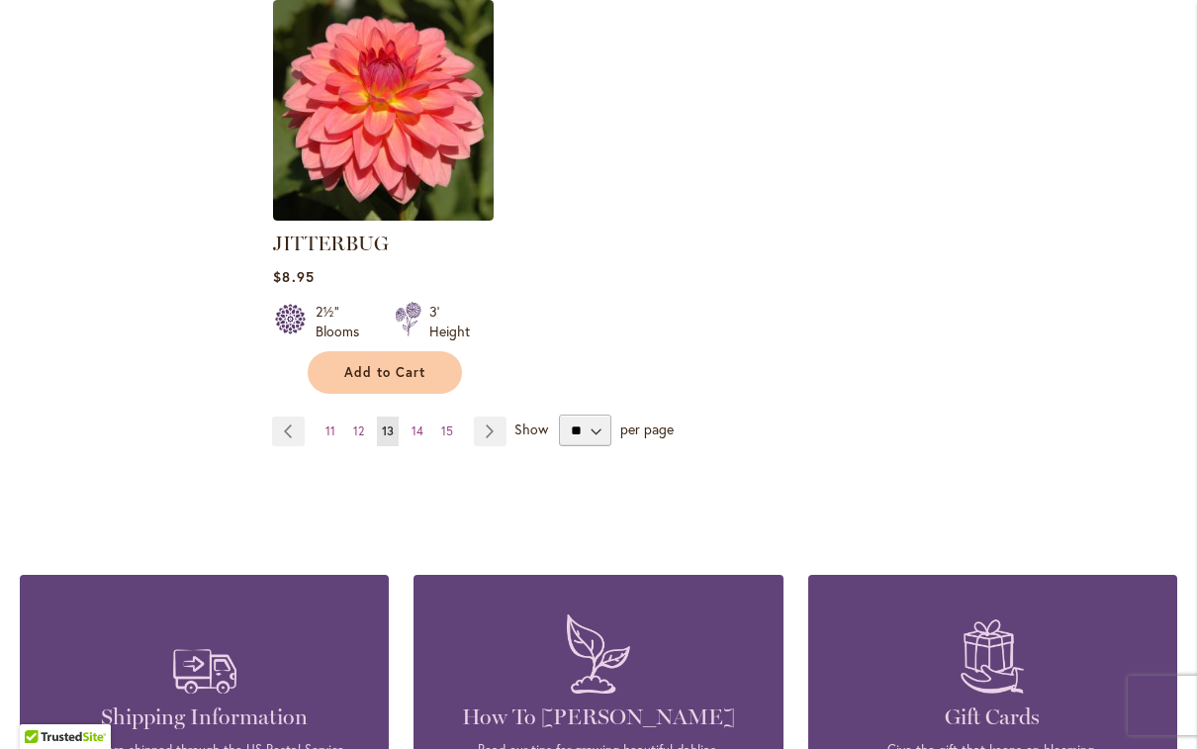
scroll to position [2663, 0]
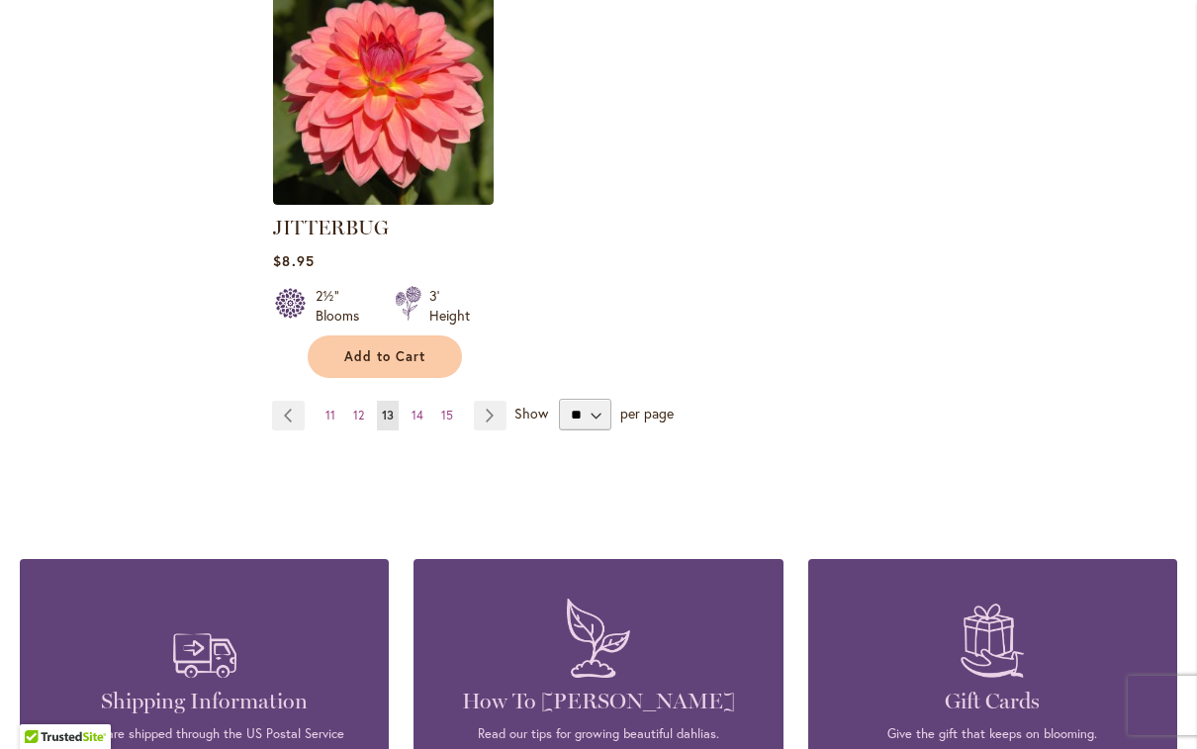
click at [496, 401] on link "Page Next" at bounding box center [490, 416] width 33 height 30
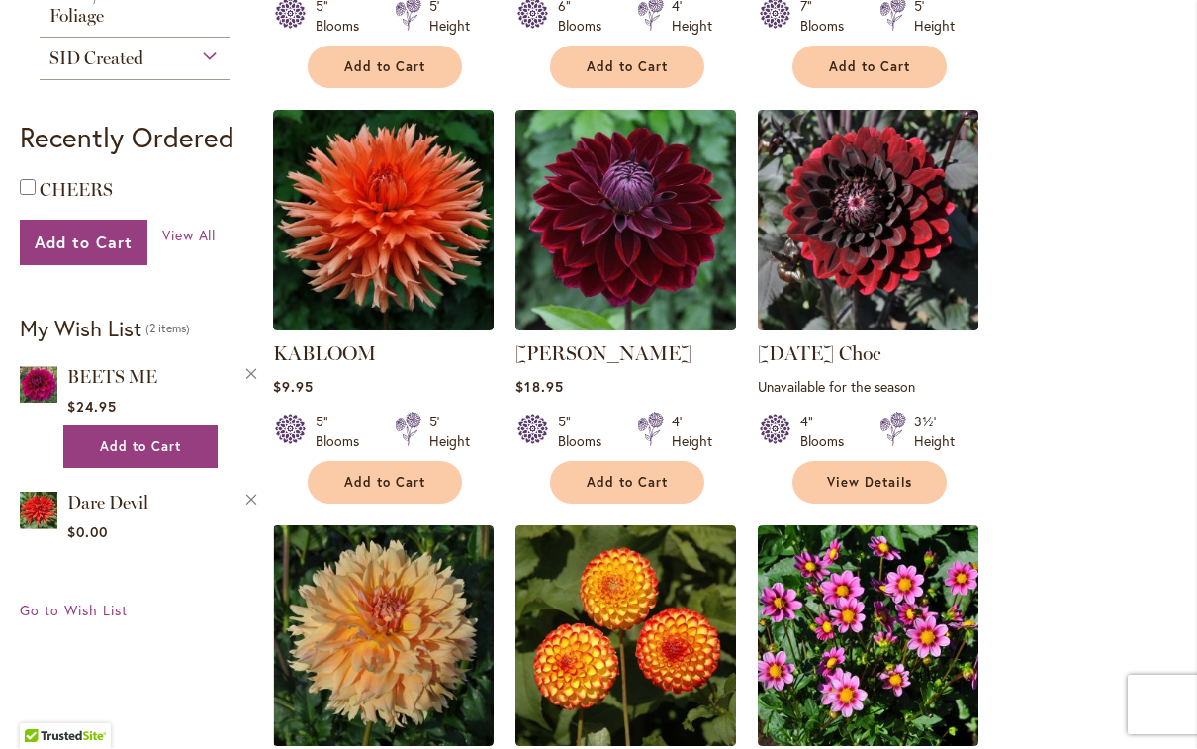
click at [588, 352] on link "[PERSON_NAME]" at bounding box center [604, 354] width 176 height 24
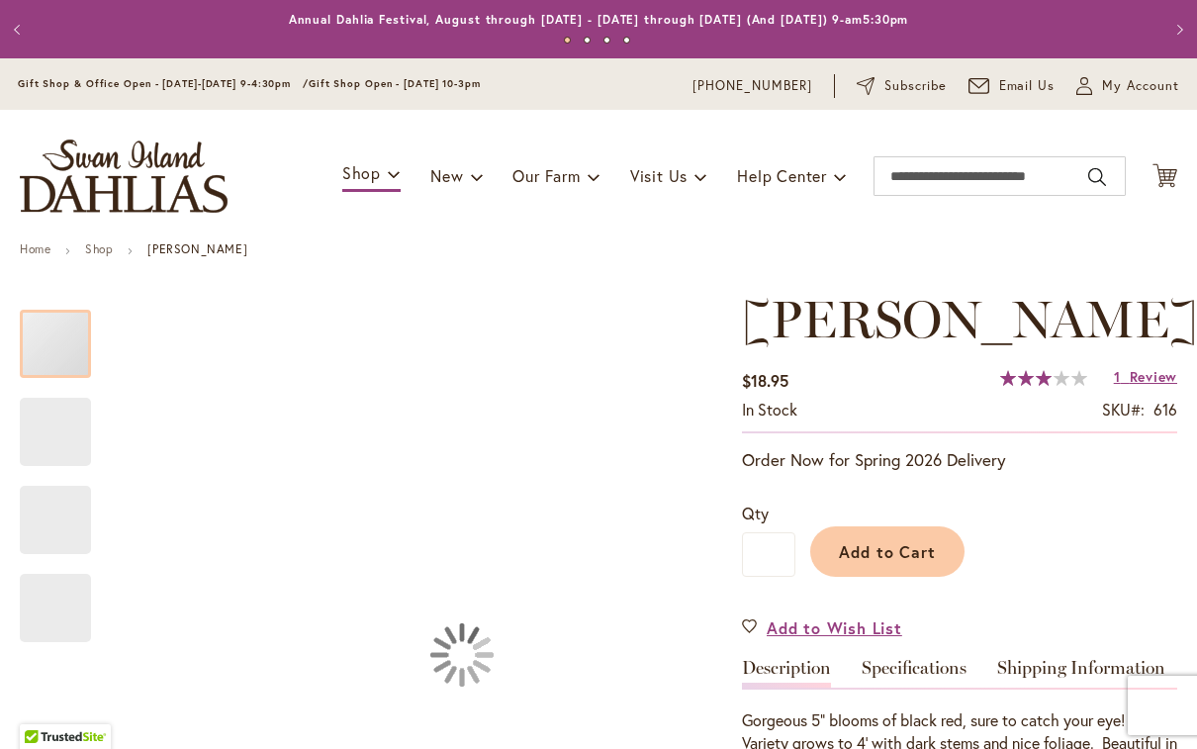
type input "********"
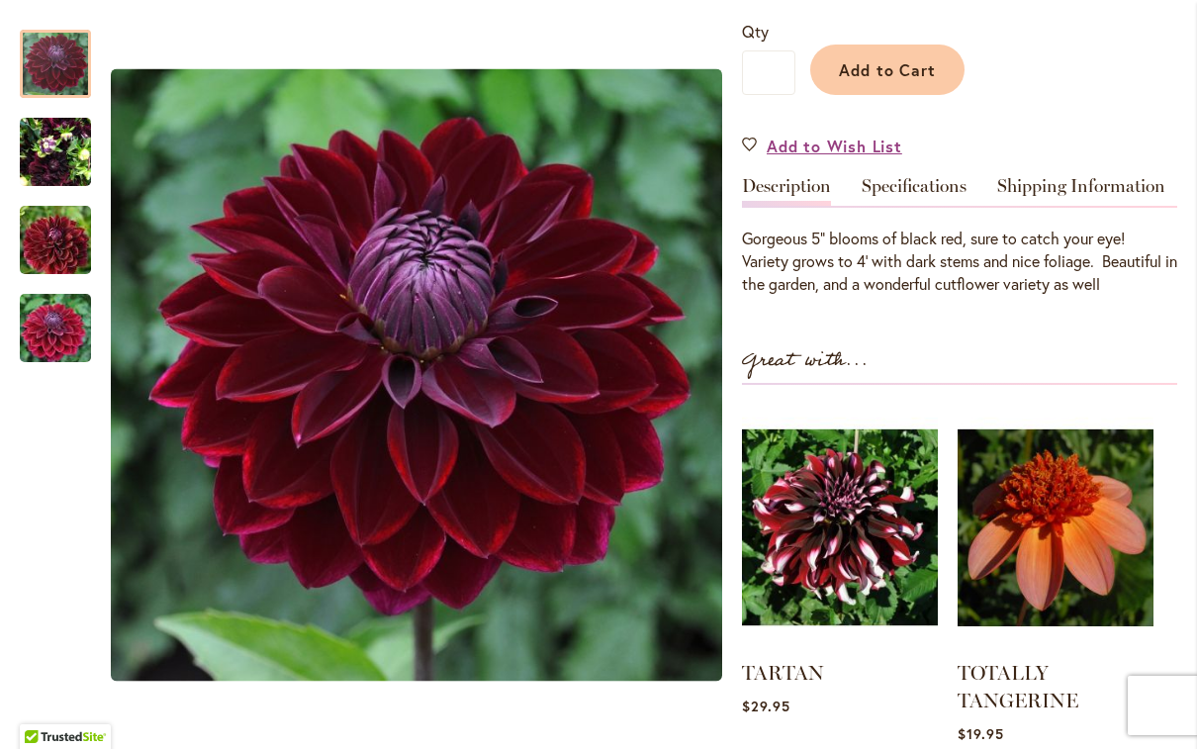
scroll to position [483, 0]
click at [59, 151] on img "Kaisha Lea" at bounding box center [55, 152] width 71 height 95
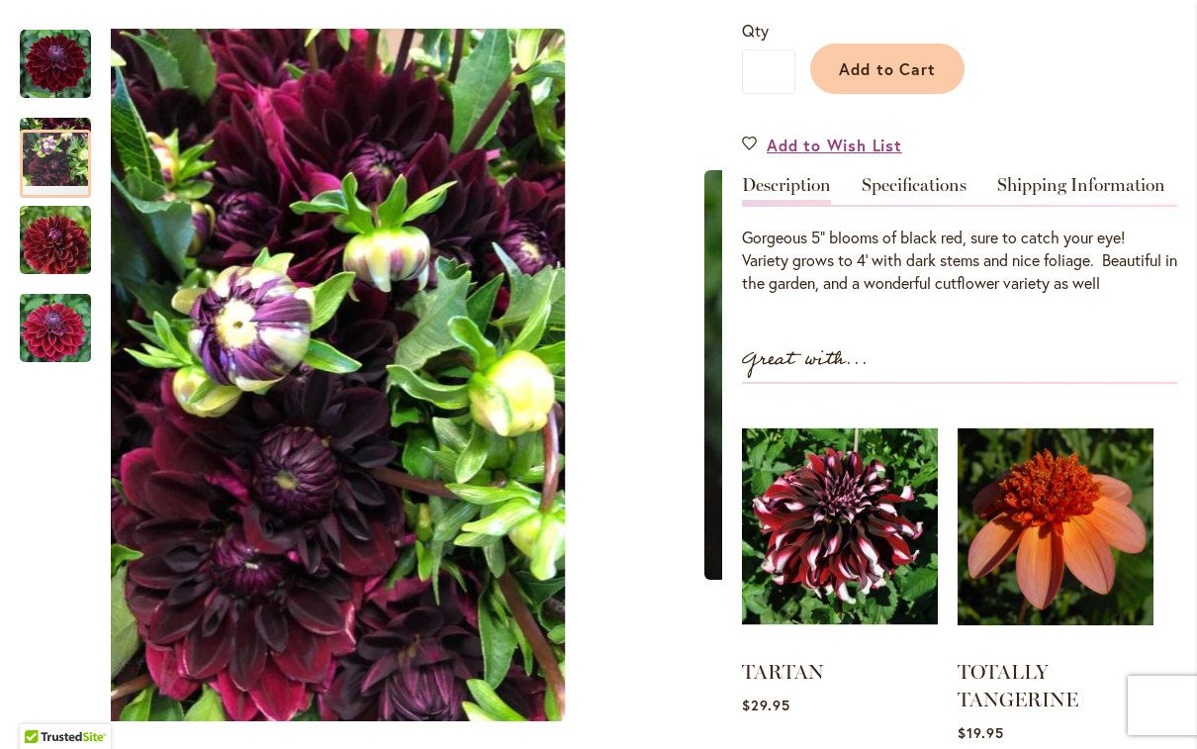
click at [43, 230] on img "Kaisha Lea" at bounding box center [55, 240] width 143 height 95
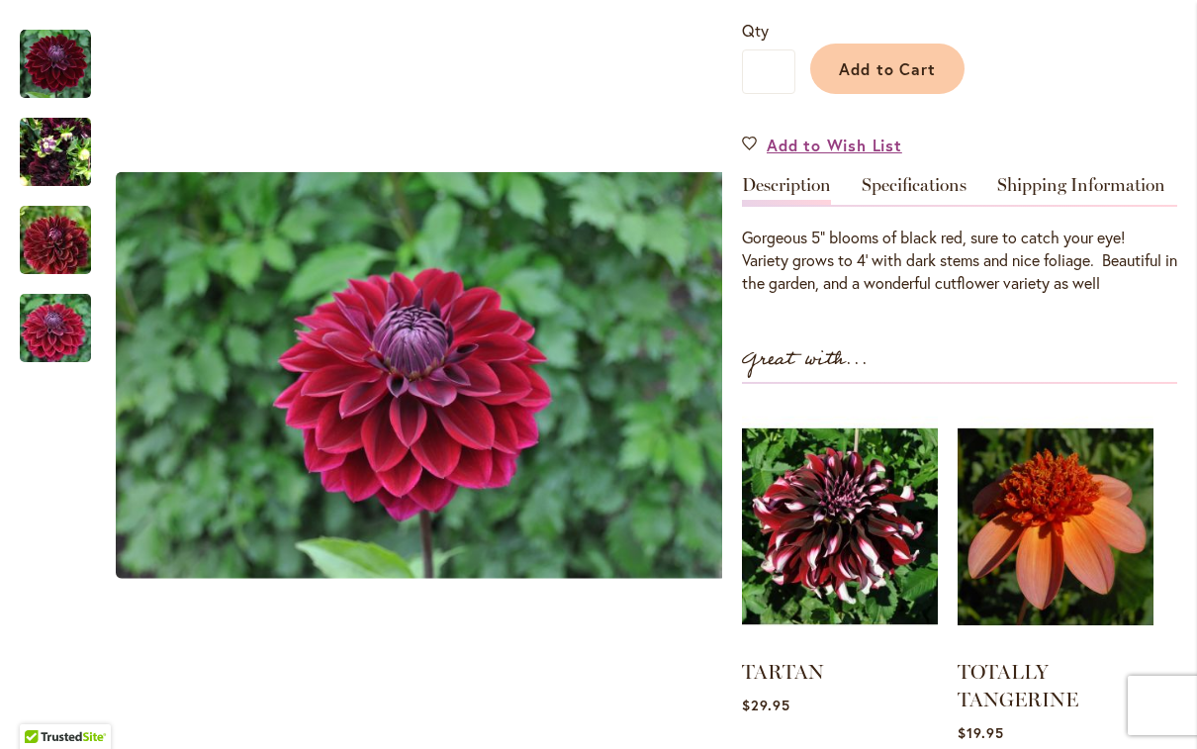
click at [52, 162] on img "Kaisha Lea" at bounding box center [55, 152] width 71 height 95
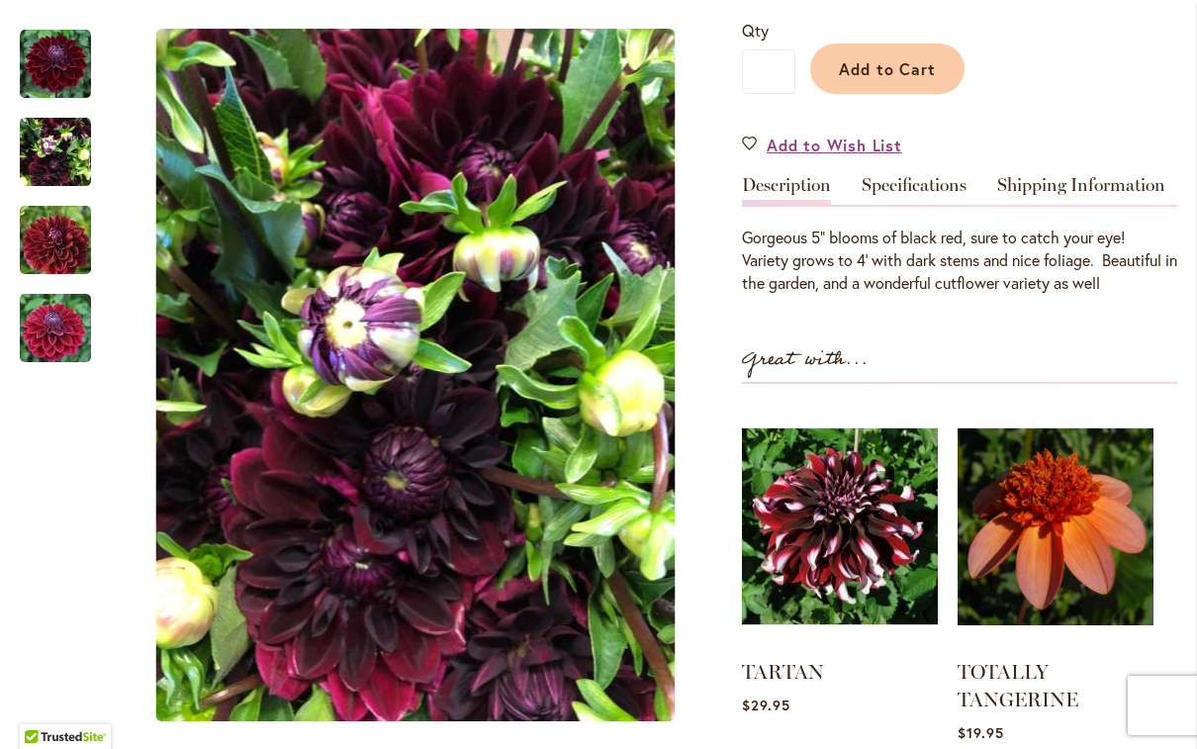
click at [52, 258] on img "Kaisha Lea" at bounding box center [55, 240] width 143 height 95
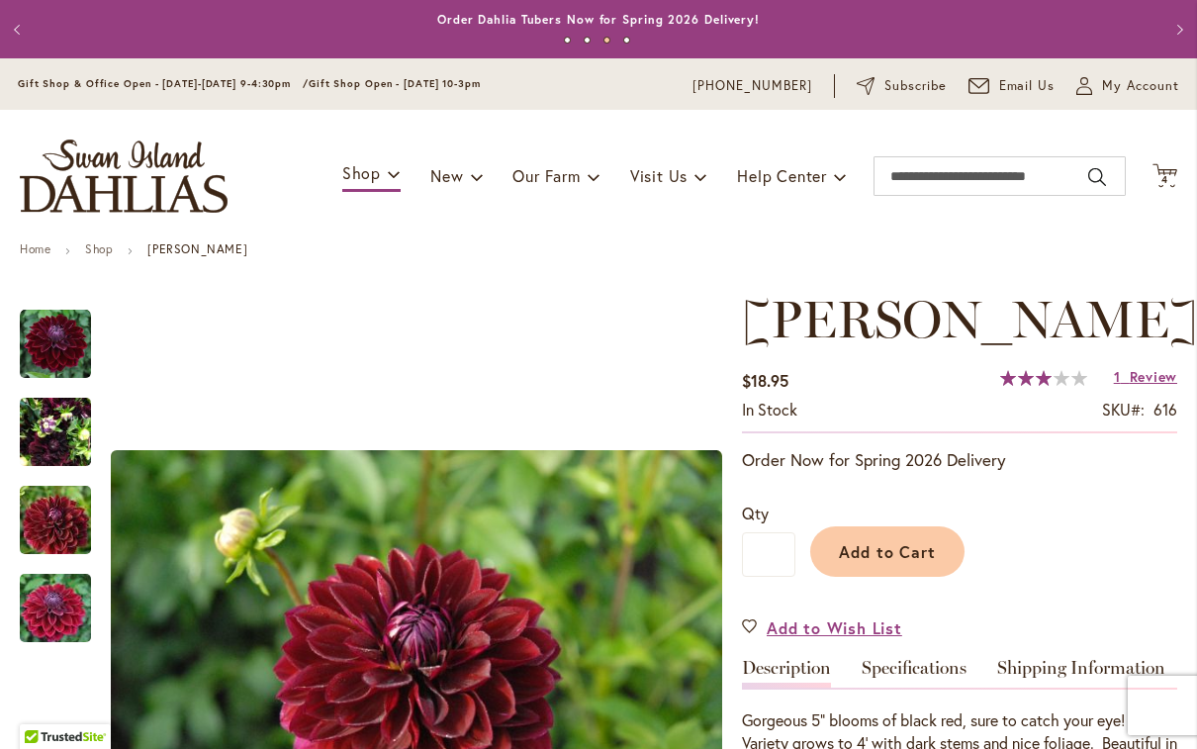
scroll to position [0, 0]
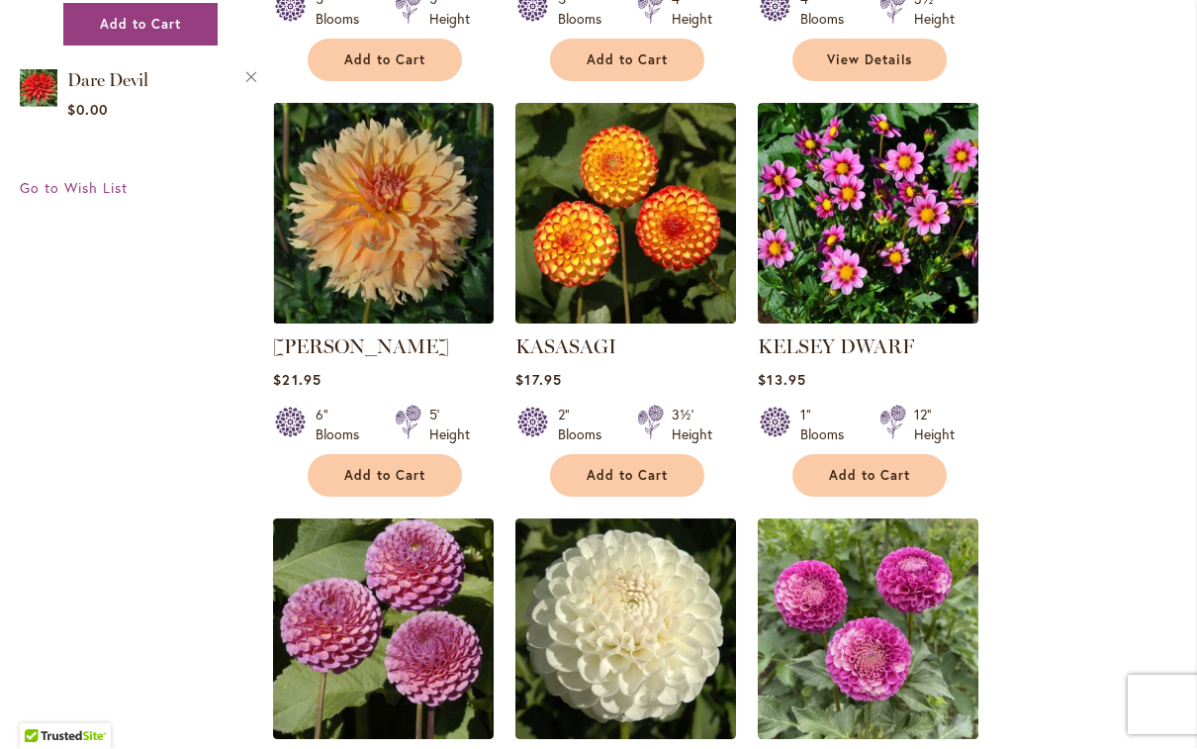
scroll to position [1223, 0]
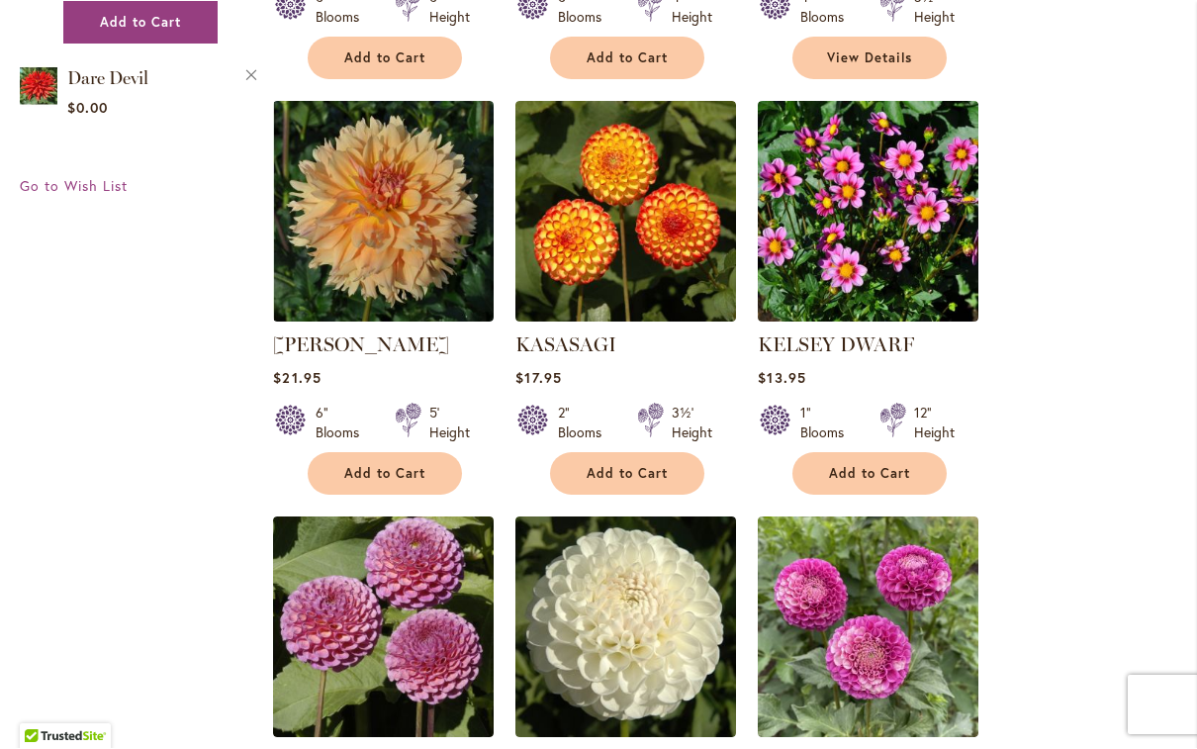
click at [353, 339] on link "[PERSON_NAME]" at bounding box center [361, 346] width 176 height 24
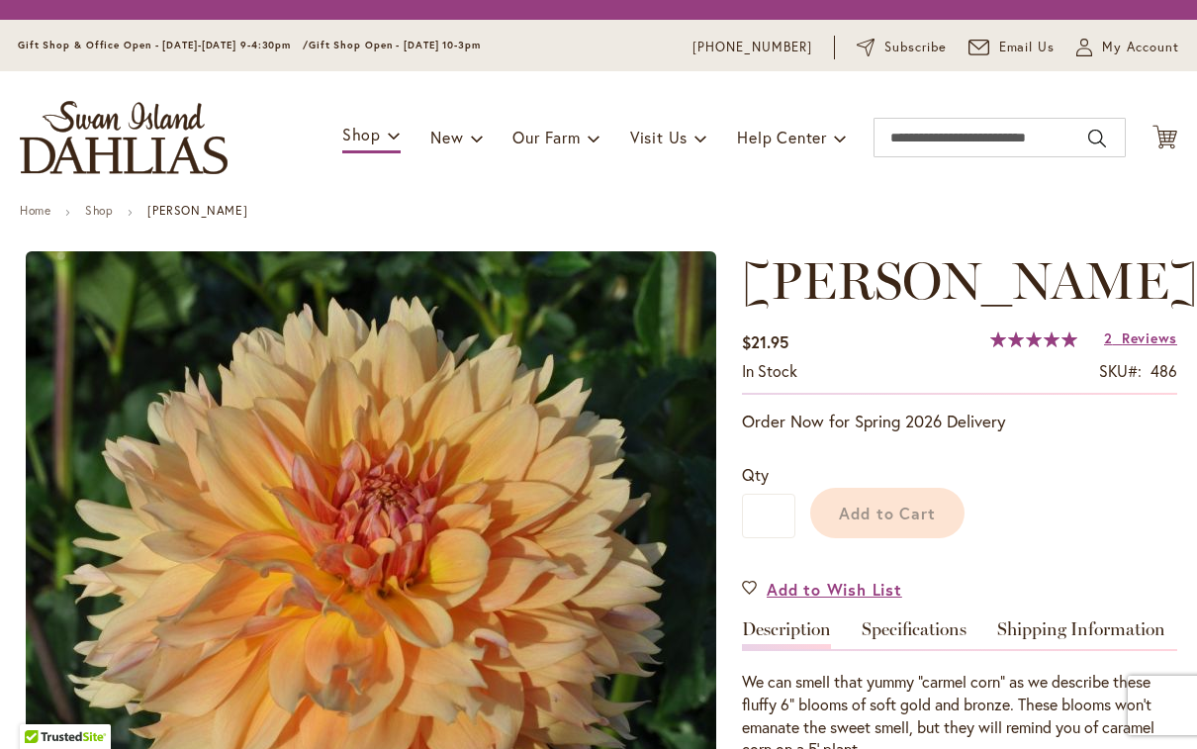
type input "********"
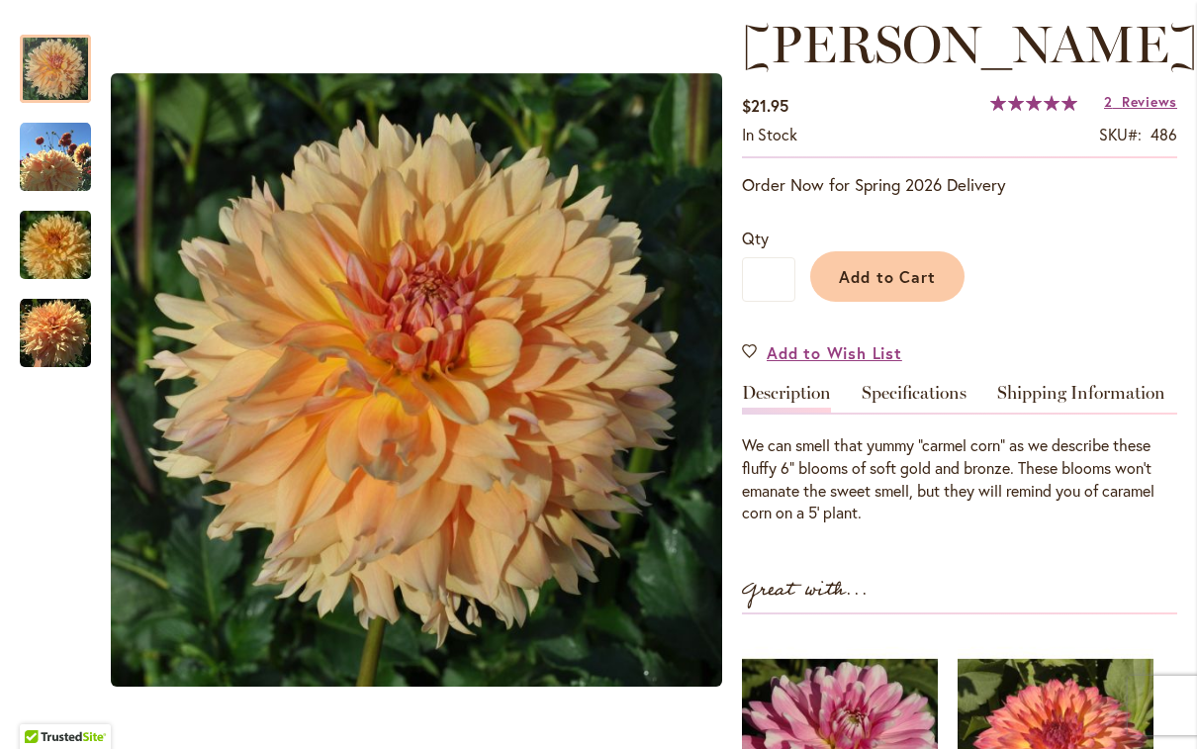
scroll to position [298, 0]
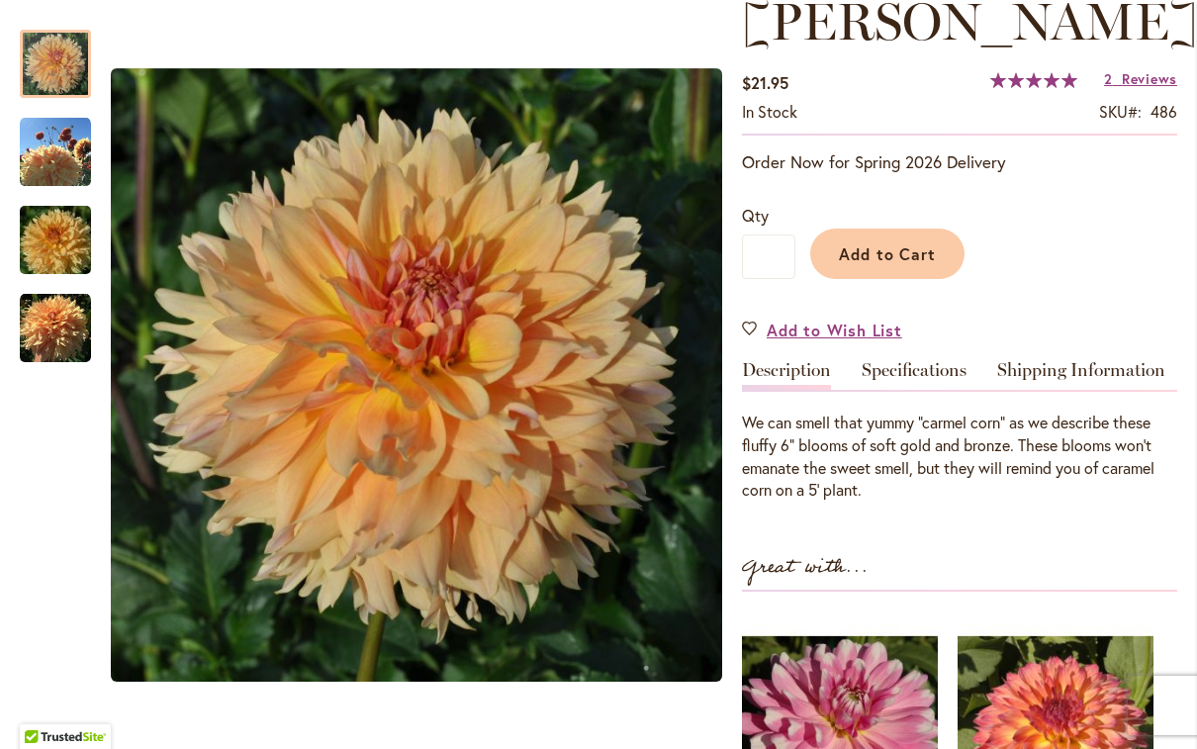
click at [814, 539] on div "KARMEL KORN $21.95 In stock SKU 486 Rating: 100 % of 100 2 Reviews Add Your Rev…" at bounding box center [959, 538] width 435 height 1092
click at [1067, 309] on div "KARMEL KORN $21.95 In stock SKU 486 Rating: 100 % of 100 2 Reviews Add Your Rev…" at bounding box center [959, 538] width 435 height 1092
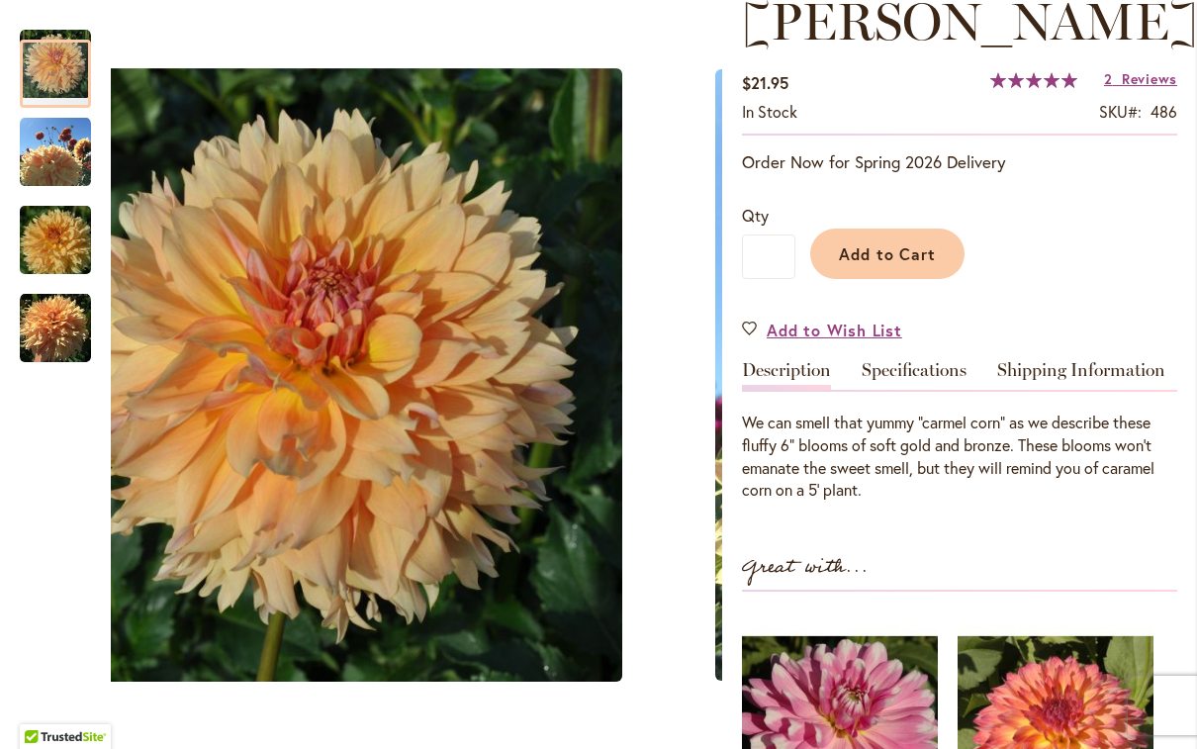
click at [47, 151] on img "KARMEL KORN" at bounding box center [55, 152] width 71 height 71
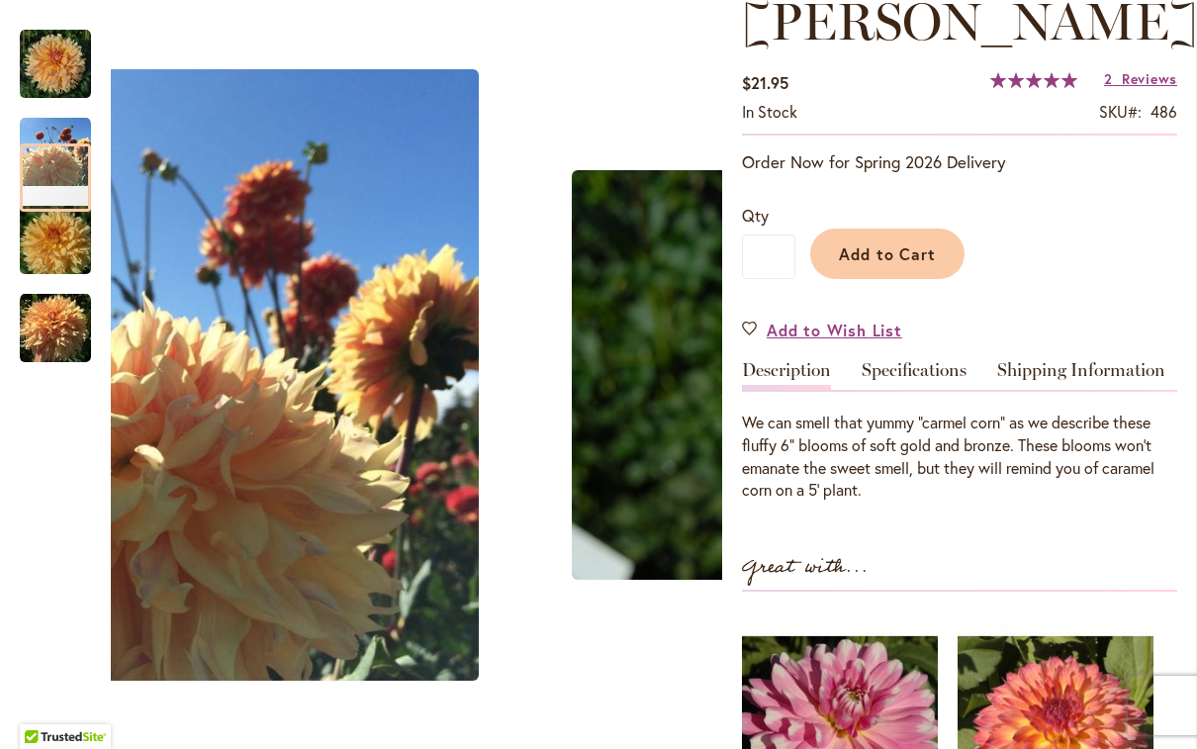
click at [46, 233] on img "KARMEL KORN" at bounding box center [55, 240] width 143 height 95
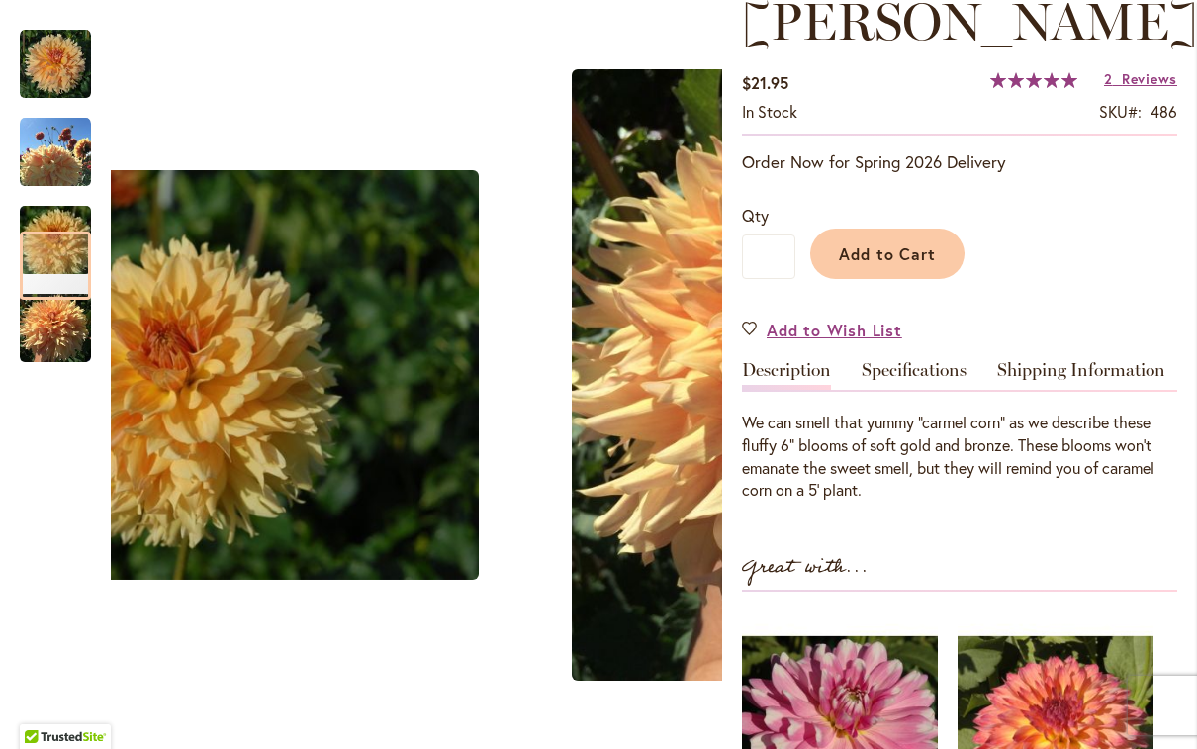
click at [42, 339] on img "KARMEL KORN" at bounding box center [55, 328] width 71 height 71
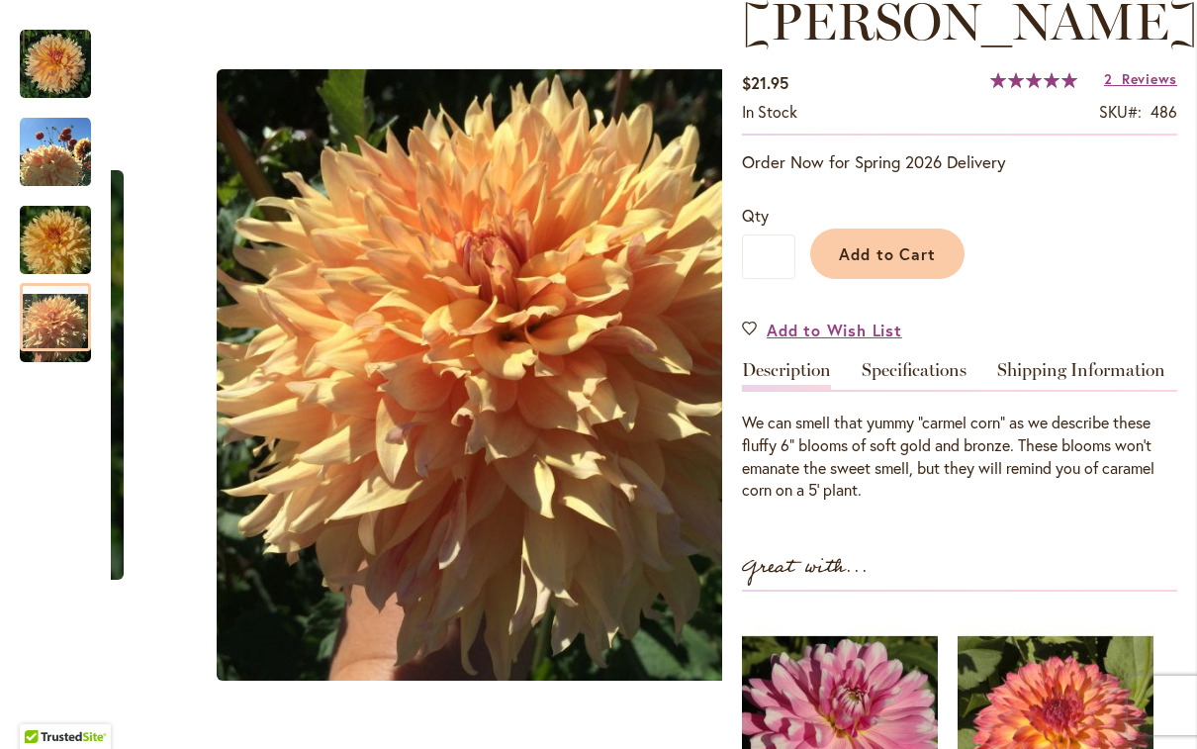
click at [38, 283] on div at bounding box center [55, 317] width 71 height 68
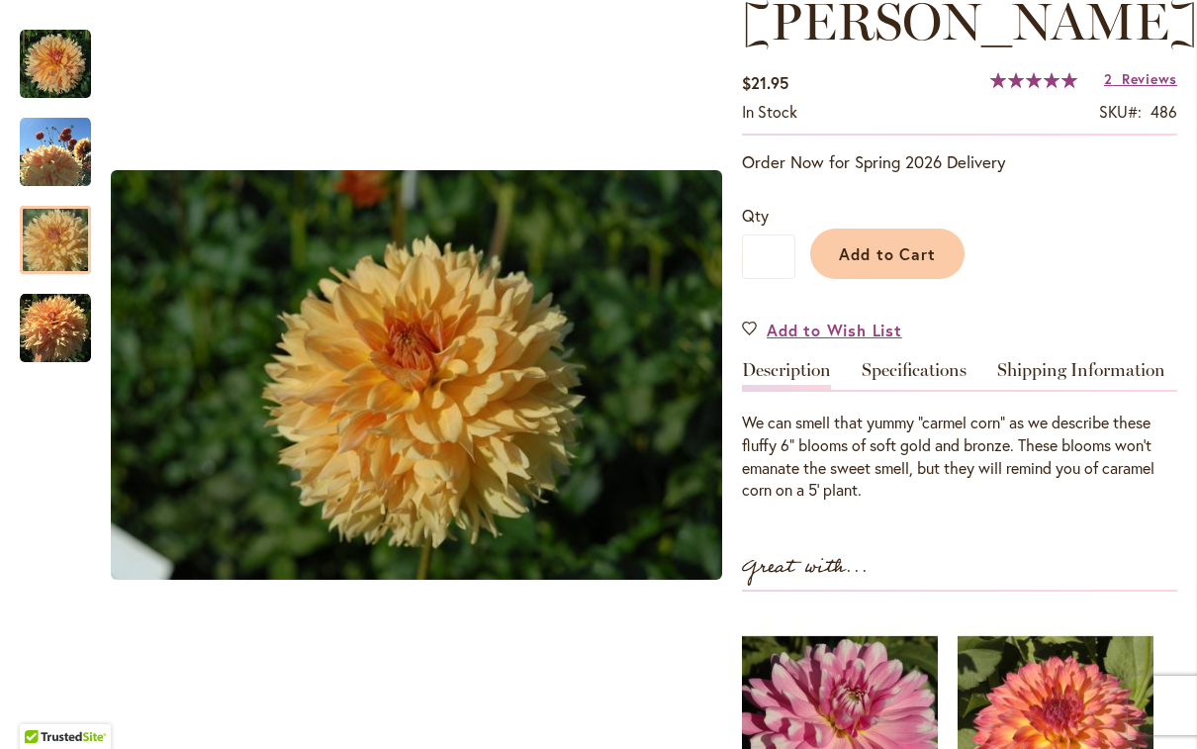
click at [60, 177] on img "KARMEL KORN" at bounding box center [55, 152] width 71 height 71
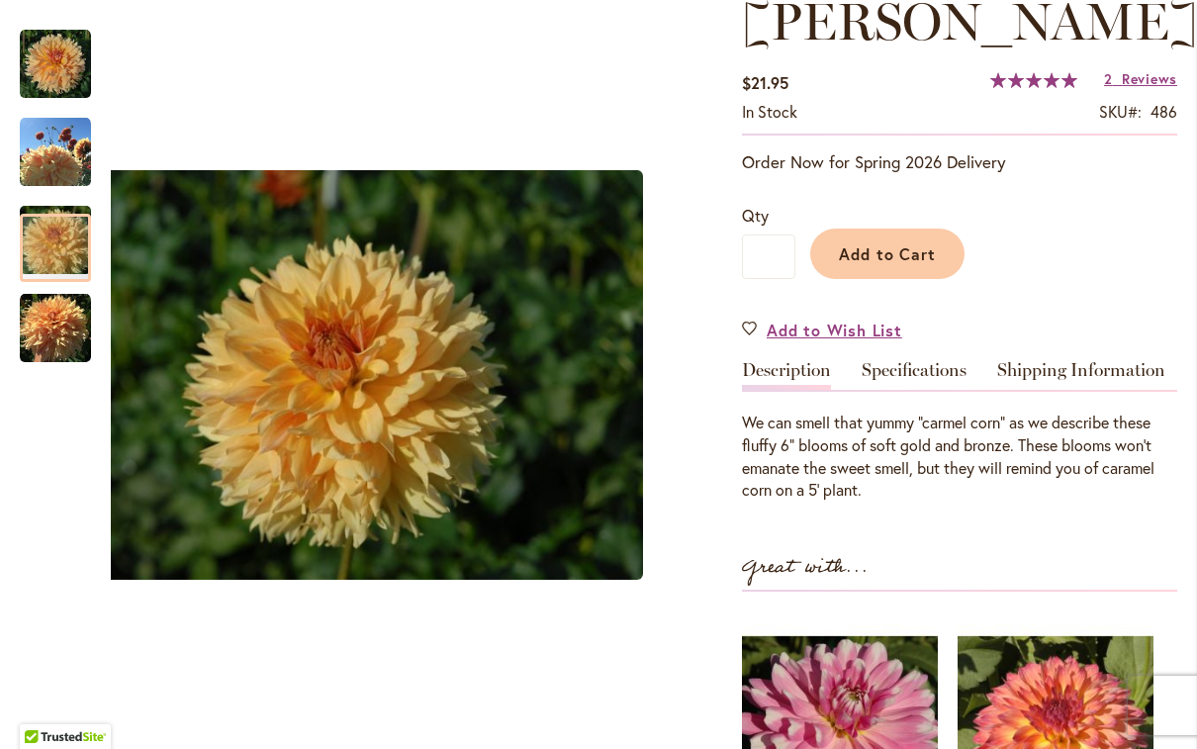
click at [47, 336] on img "KARMEL KORN" at bounding box center [55, 328] width 71 height 71
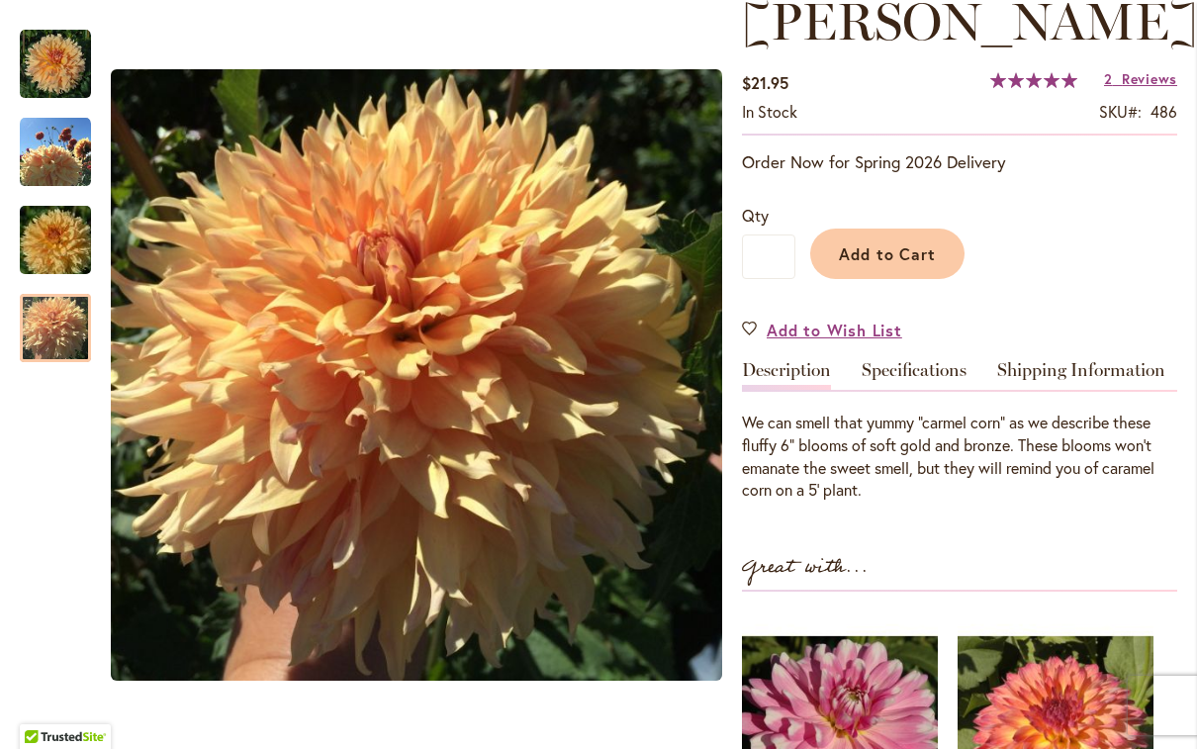
click at [1026, 545] on div "KARMEL KORN $21.95 In stock SKU 486 Rating: 100 % of 100 2 Reviews Add Your Rev…" at bounding box center [959, 538] width 435 height 1092
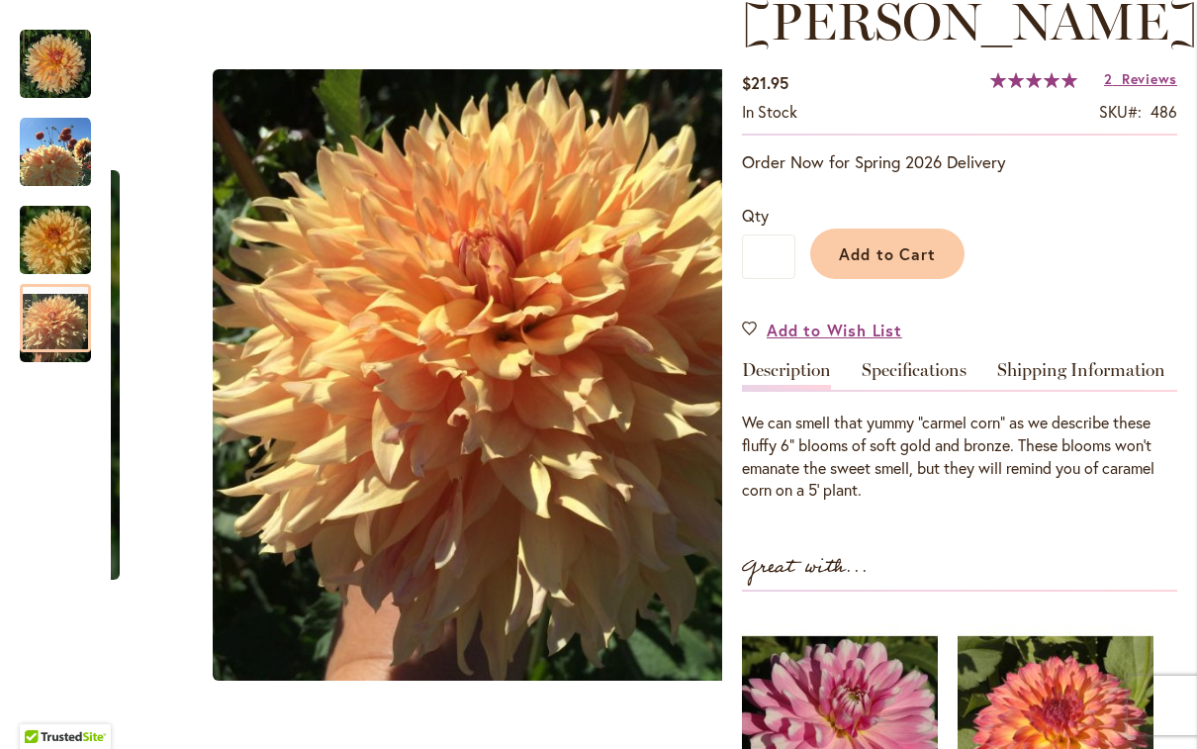
click at [69, 52] on img "KARMEL KORN" at bounding box center [55, 64] width 71 height 71
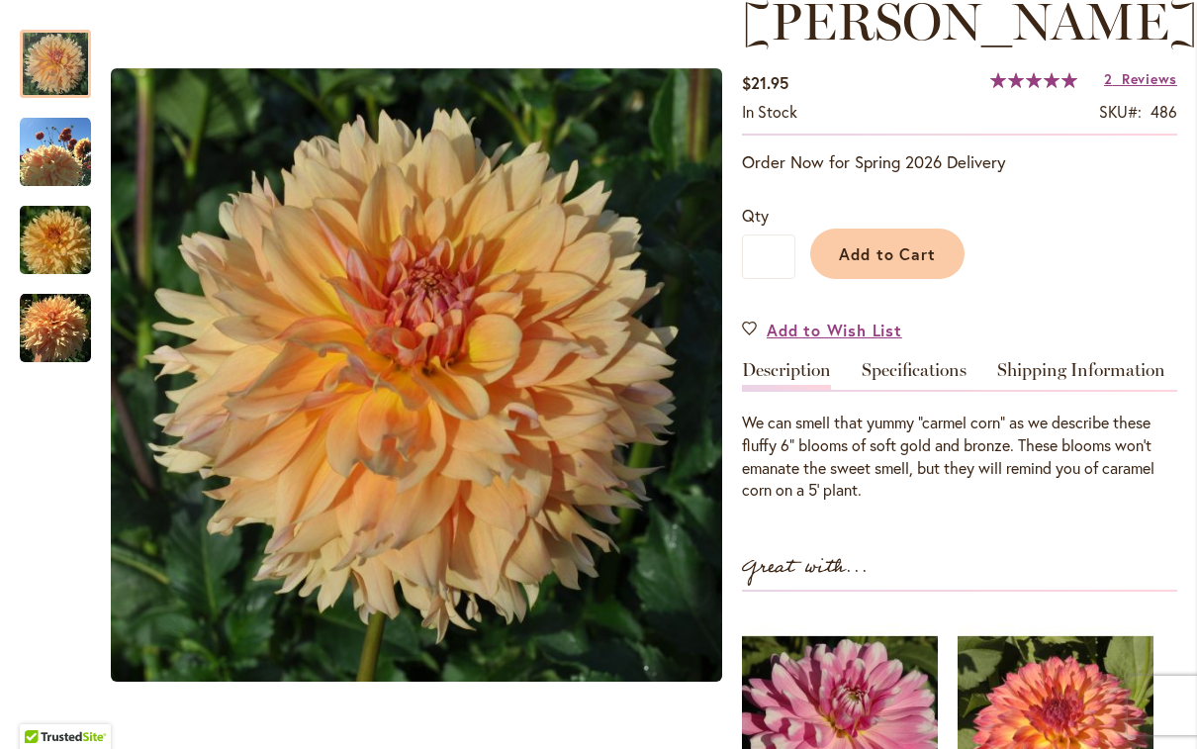
click at [900, 250] on span "Add to Cart" at bounding box center [888, 253] width 98 height 21
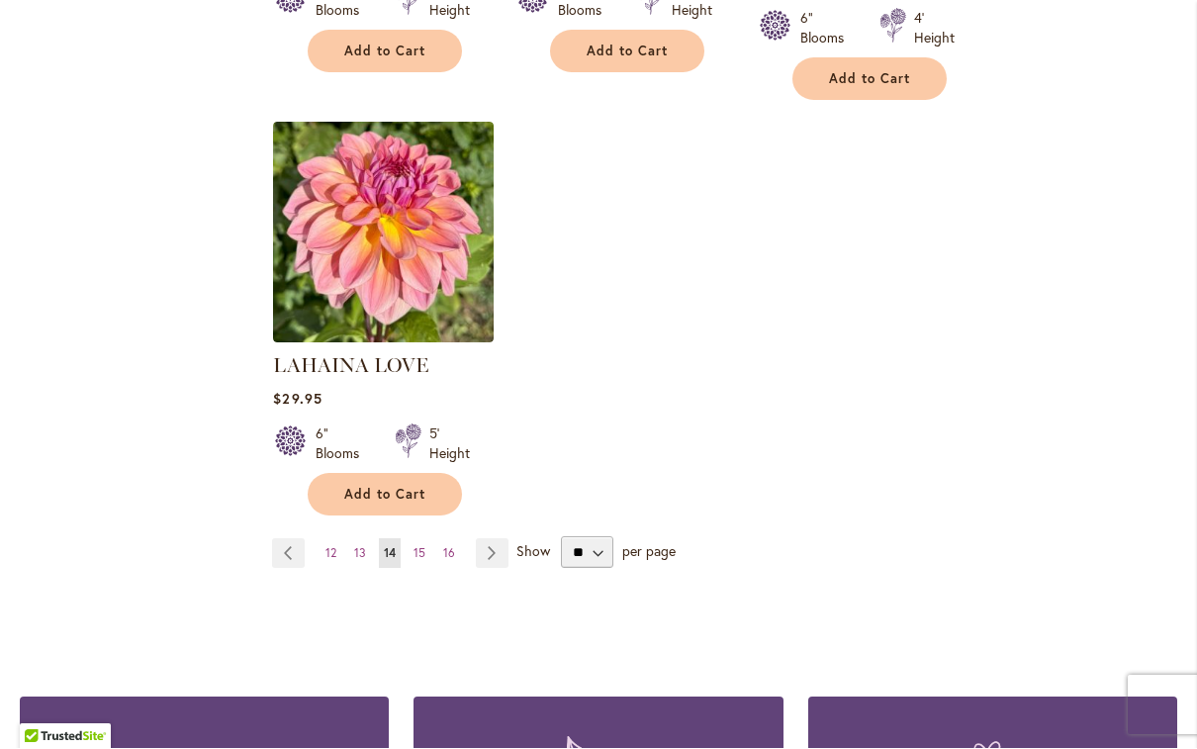
scroll to position [2496, 0]
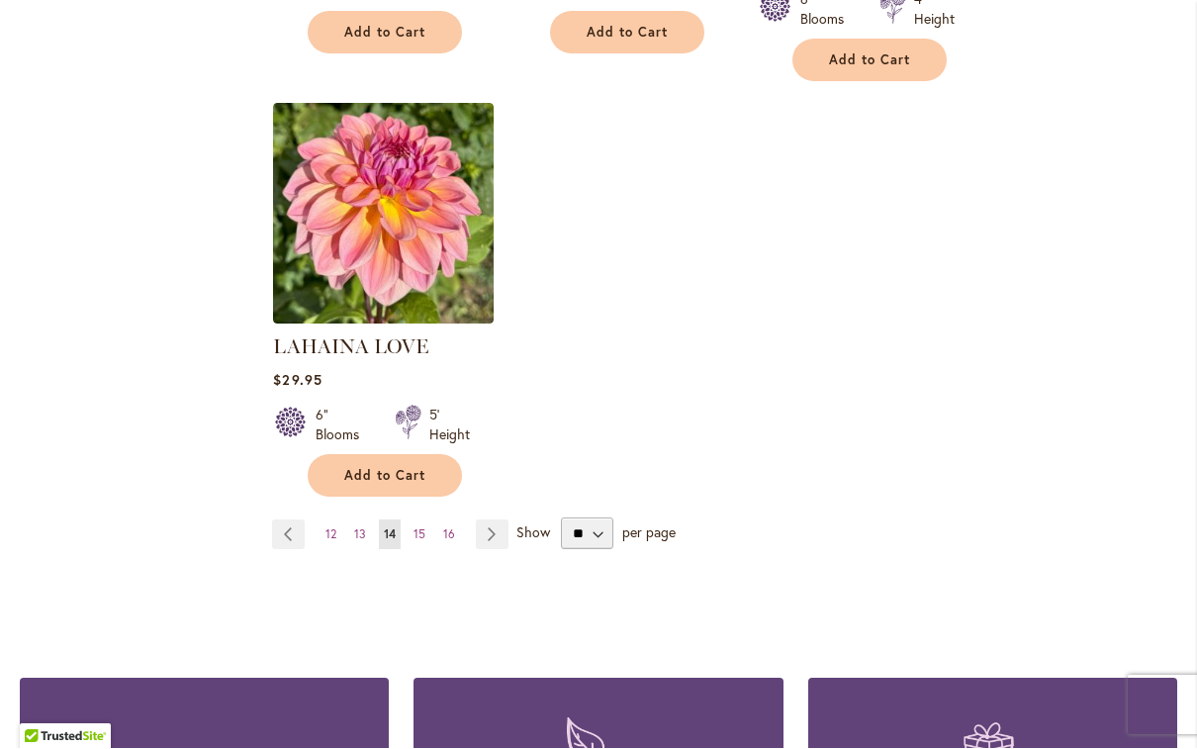
click at [495, 521] on link "Page Next" at bounding box center [492, 536] width 33 height 30
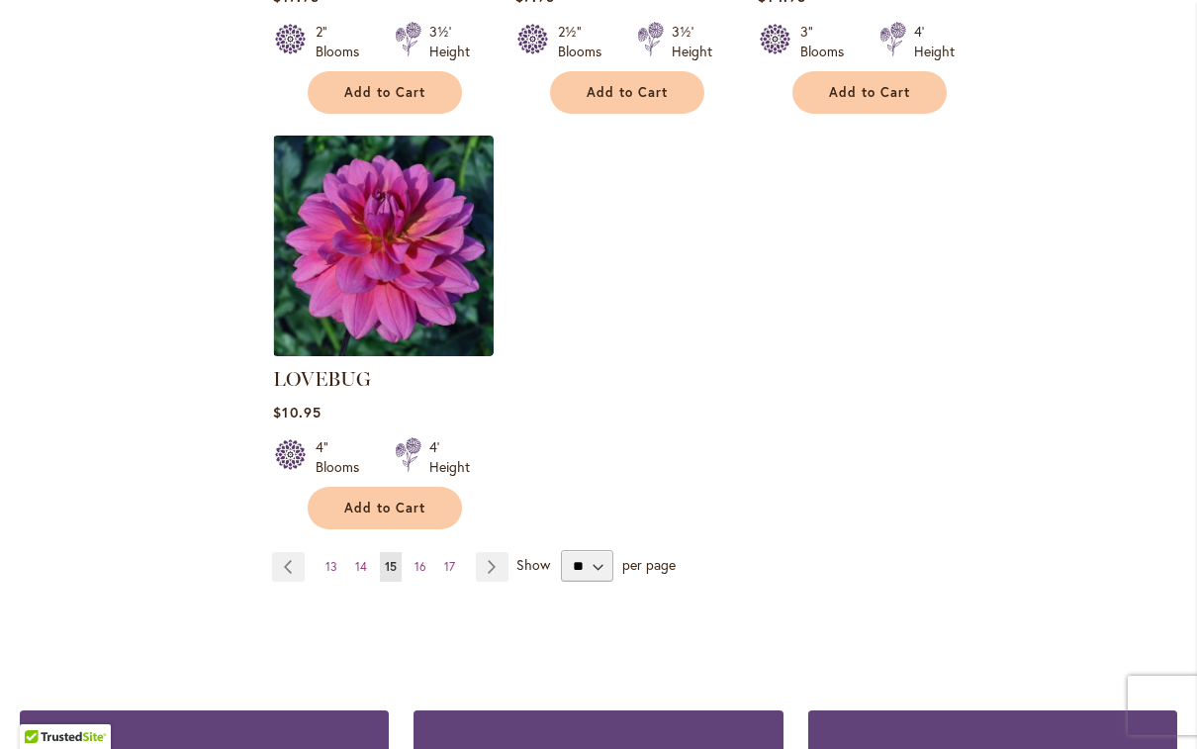
scroll to position [2494, 0]
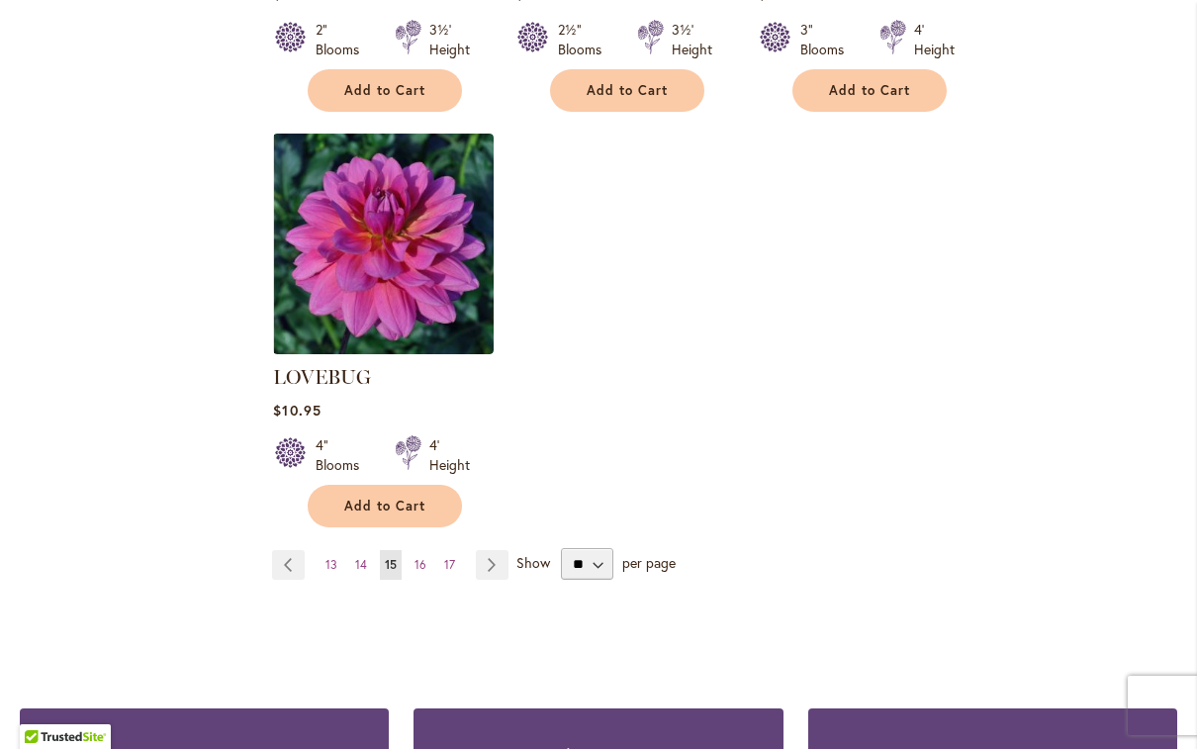
click at [493, 550] on link "Page Next" at bounding box center [492, 565] width 33 height 30
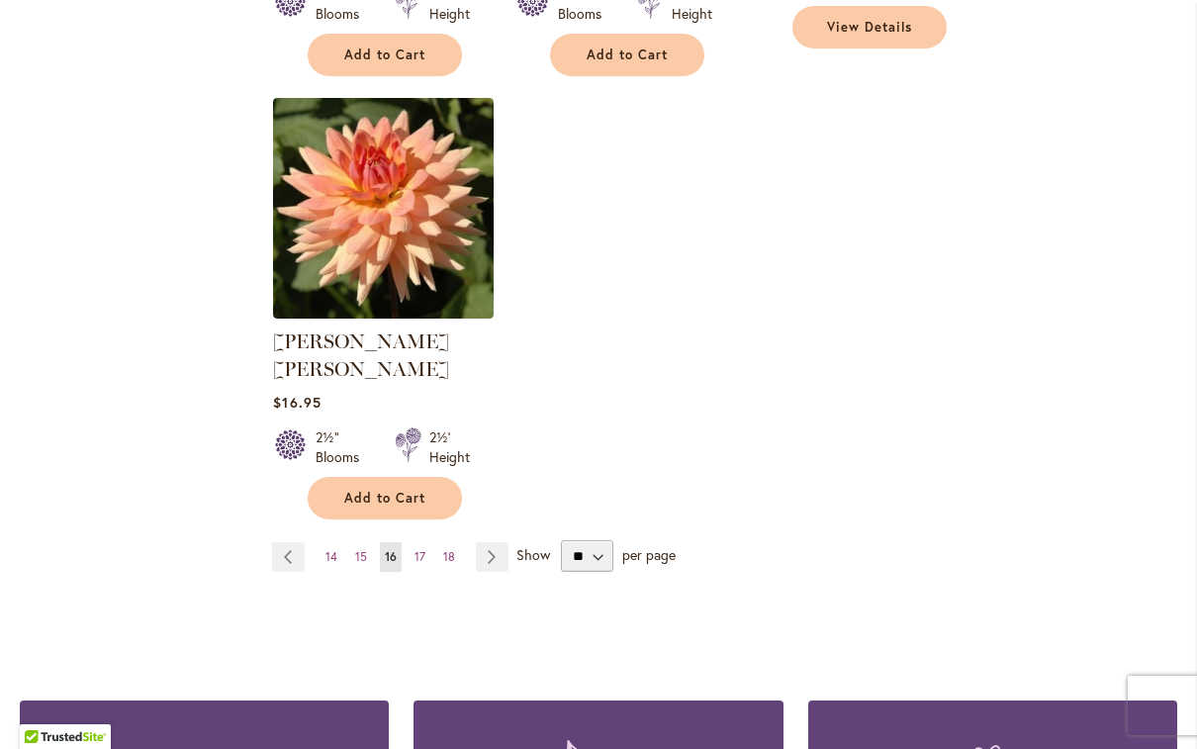
scroll to position [2536, 0]
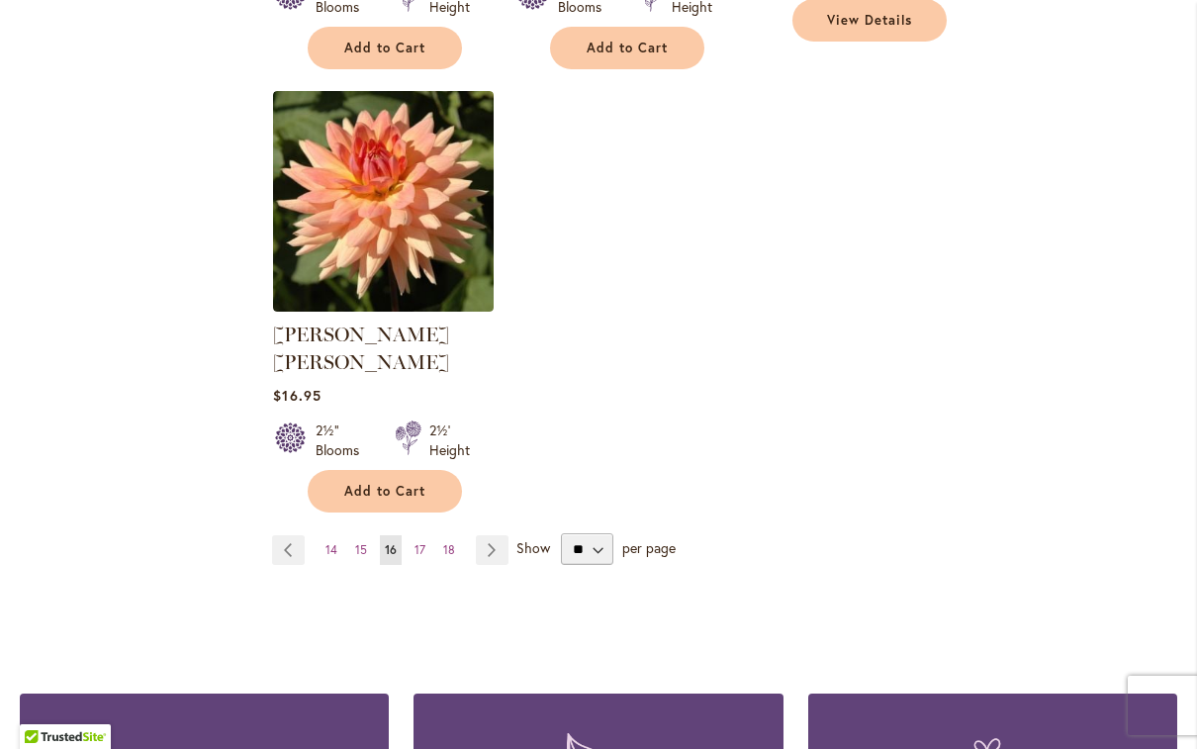
click at [496, 535] on link "Page Next" at bounding box center [492, 550] width 33 height 30
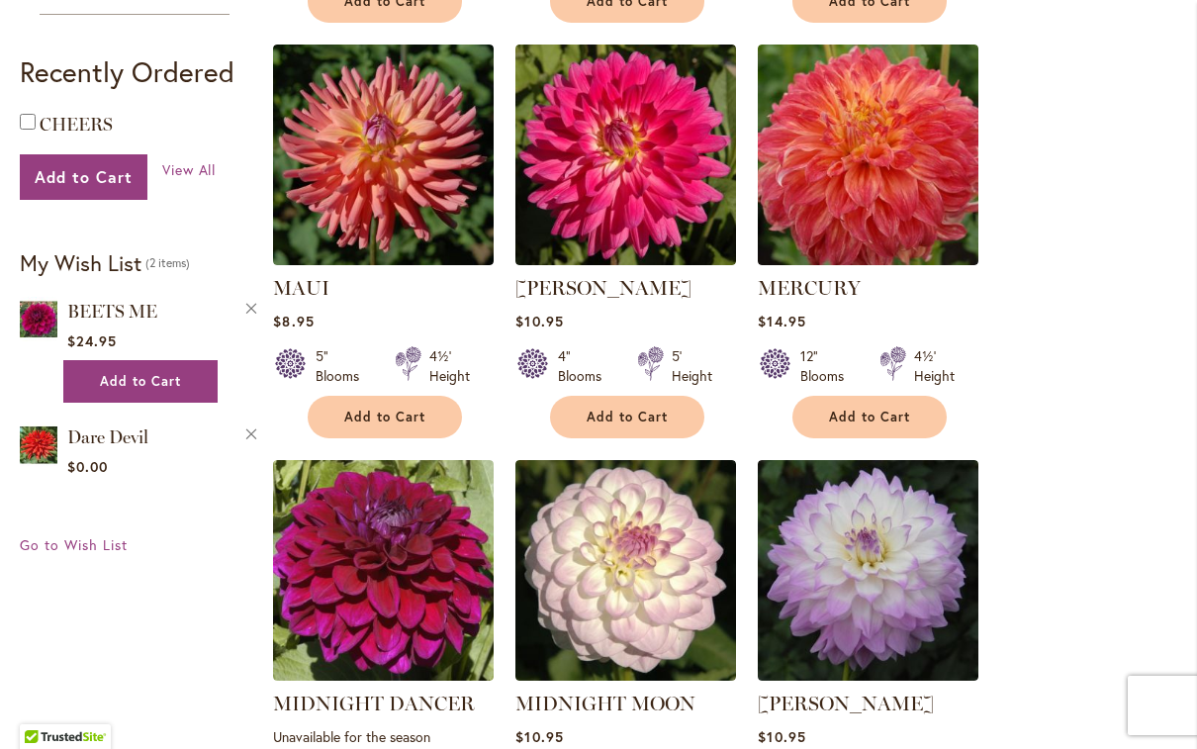
scroll to position [867, 0]
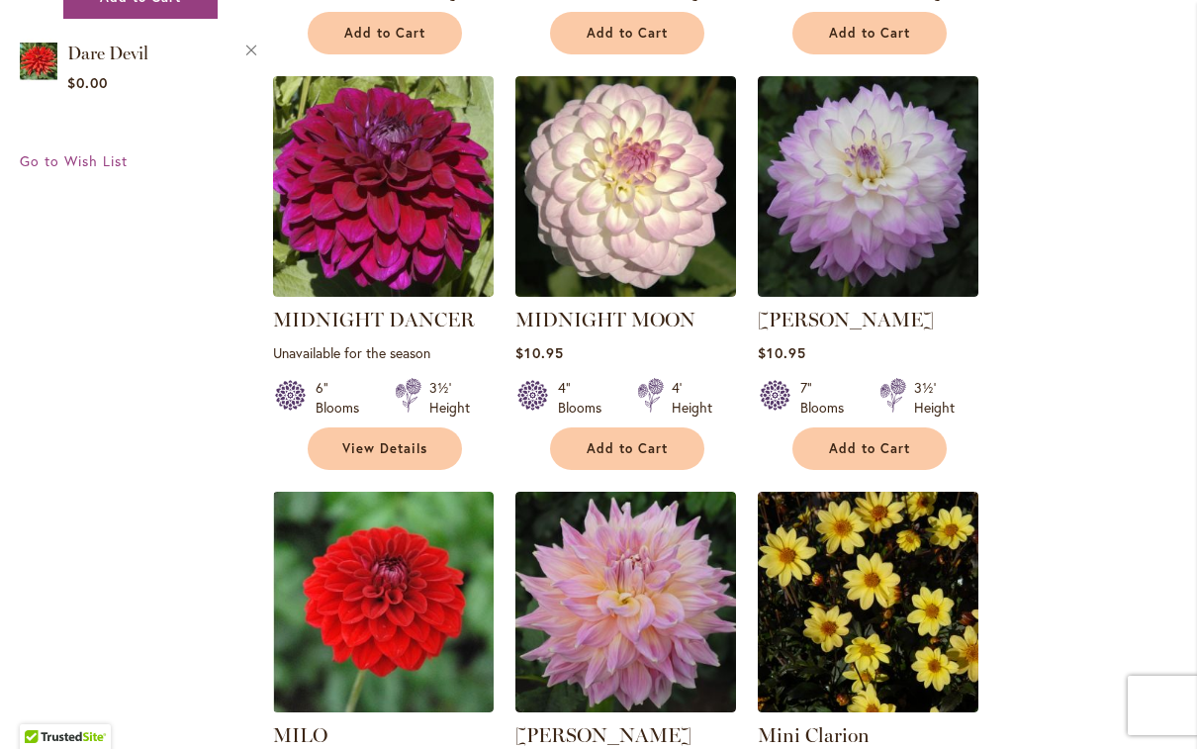
scroll to position [1251, 0]
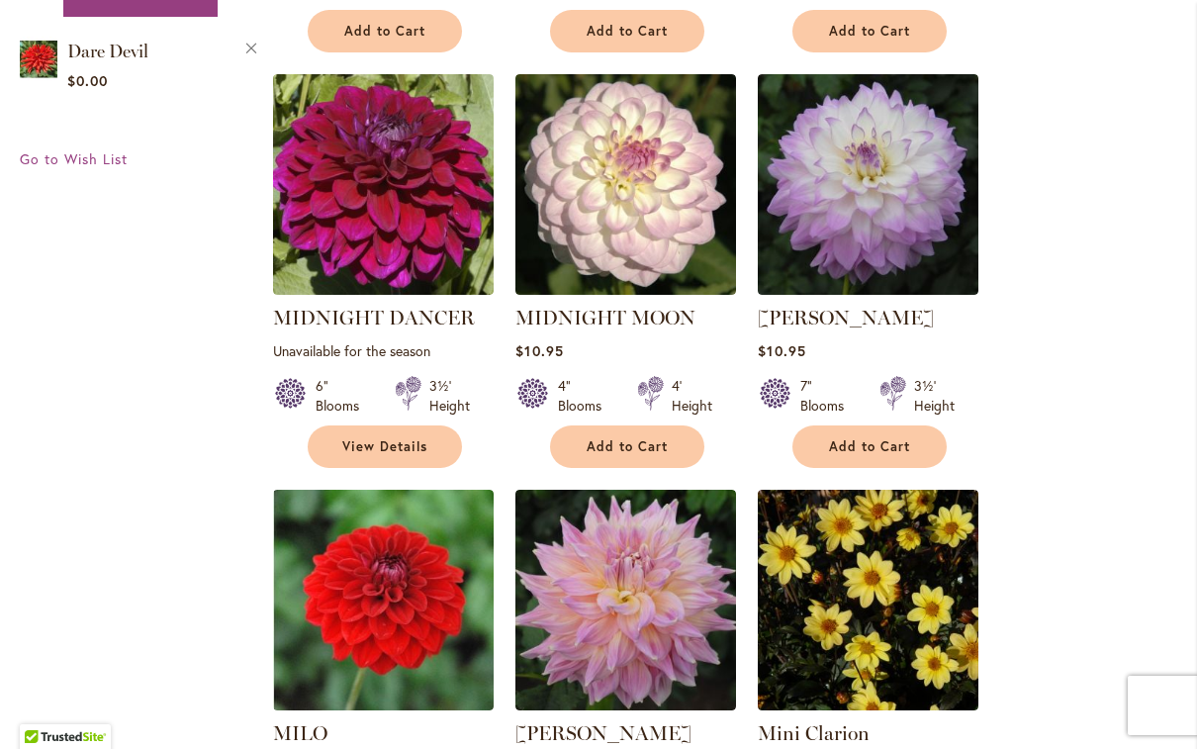
click at [1047, 509] on ol "MARY MUNNS Rating: 71% 3 Reviews $8.95 2" Blooms 3' Height Add to Cart" at bounding box center [725, 507] width 906 height 2530
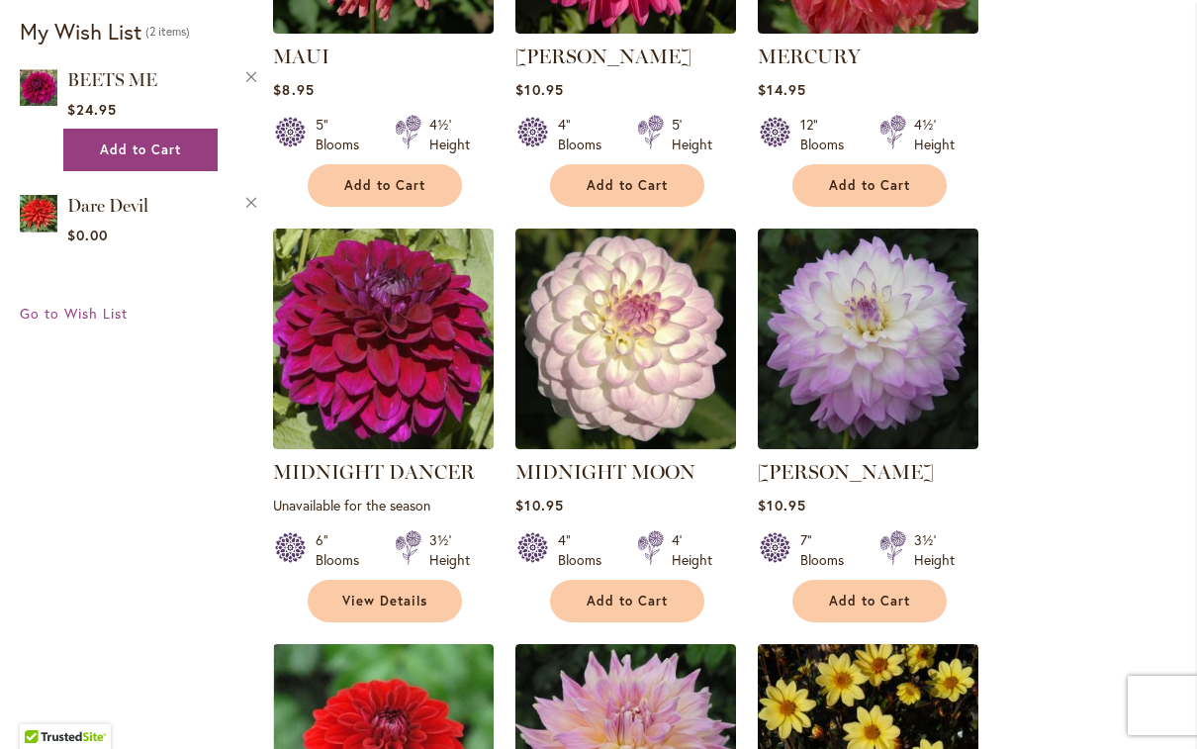
scroll to position [1105, 0]
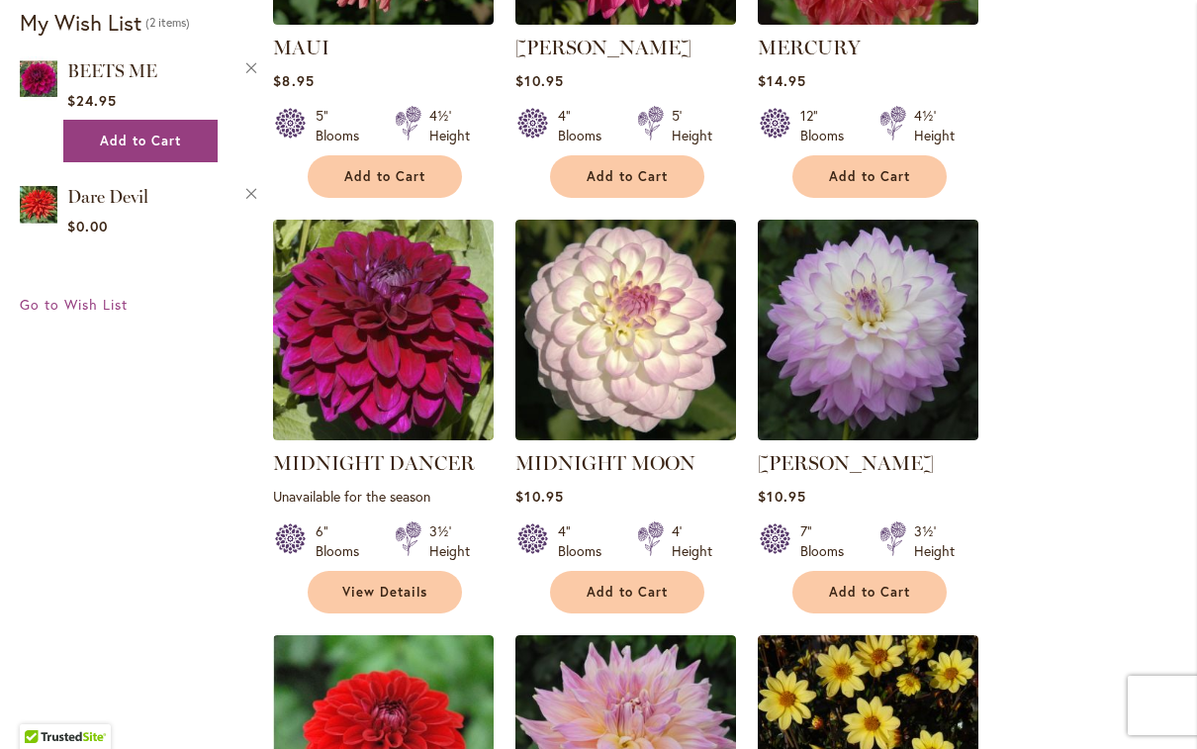
click at [353, 467] on link "MIDNIGHT DANCER" at bounding box center [374, 463] width 202 height 24
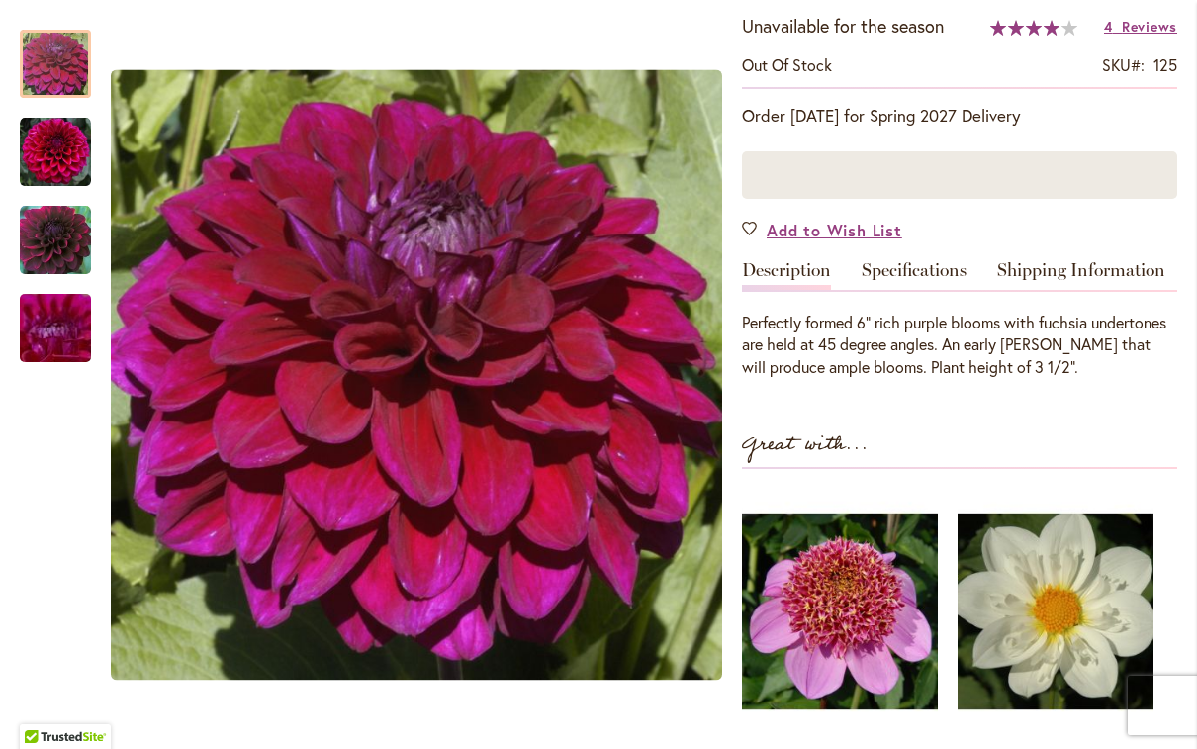
scroll to position [412, 0]
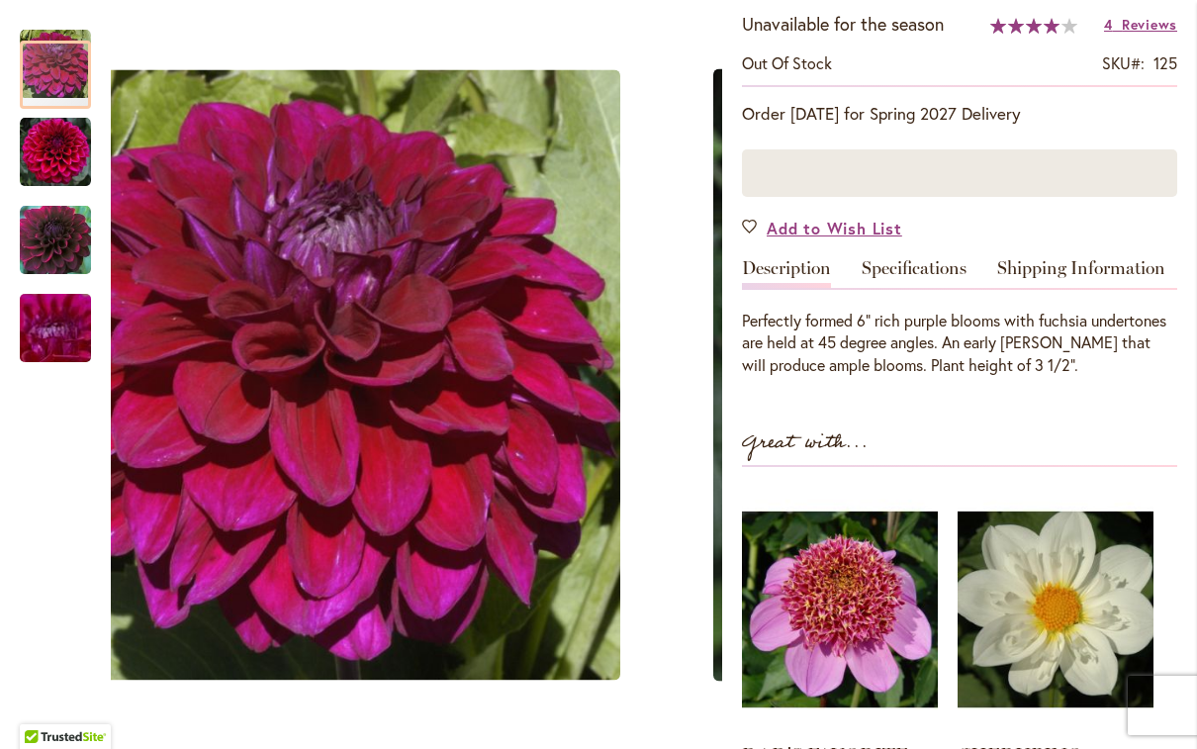
click at [46, 157] on img "Midnight Dancer" at bounding box center [55, 152] width 71 height 71
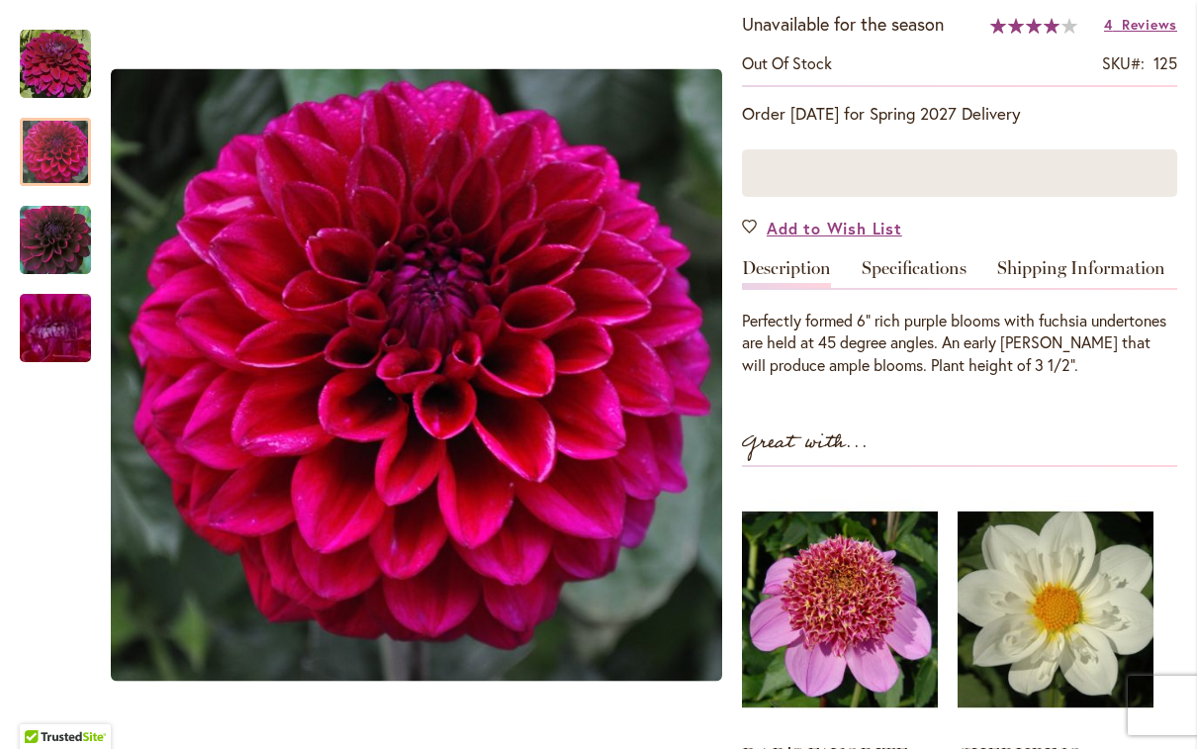
click at [51, 254] on img "Midnight Dancer" at bounding box center [55, 240] width 71 height 71
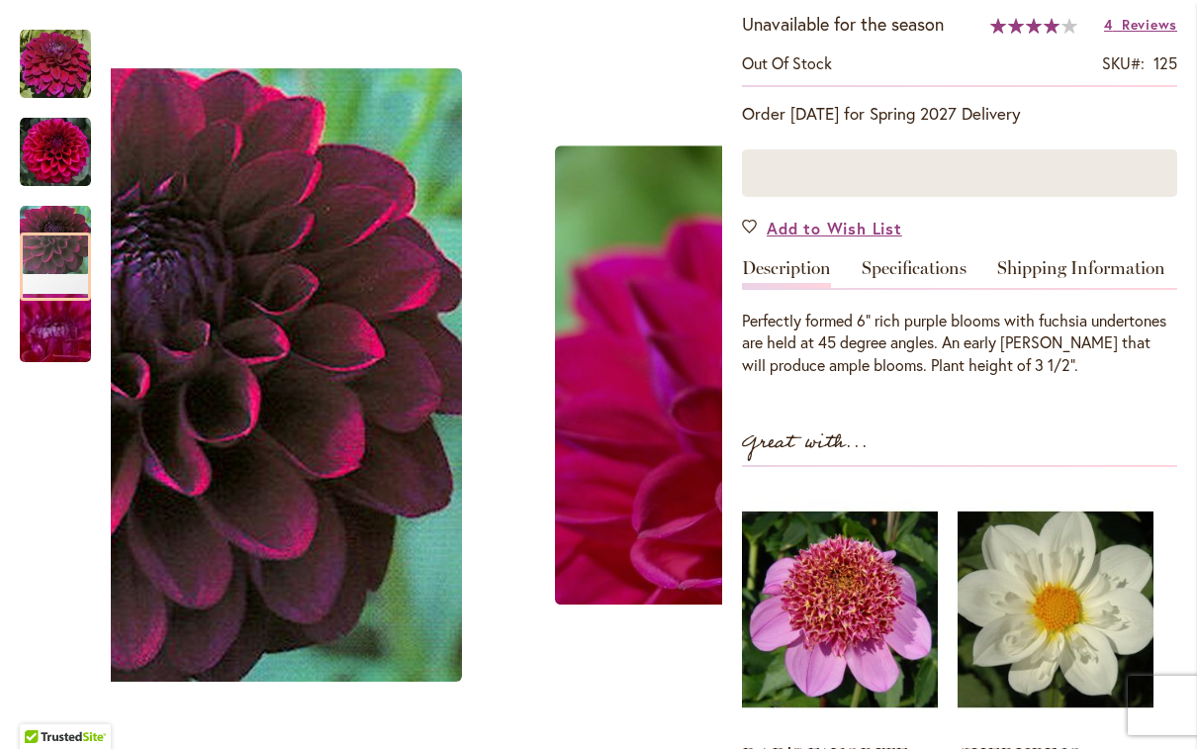
click at [59, 339] on img "Midnight Dancer" at bounding box center [55, 328] width 143 height 107
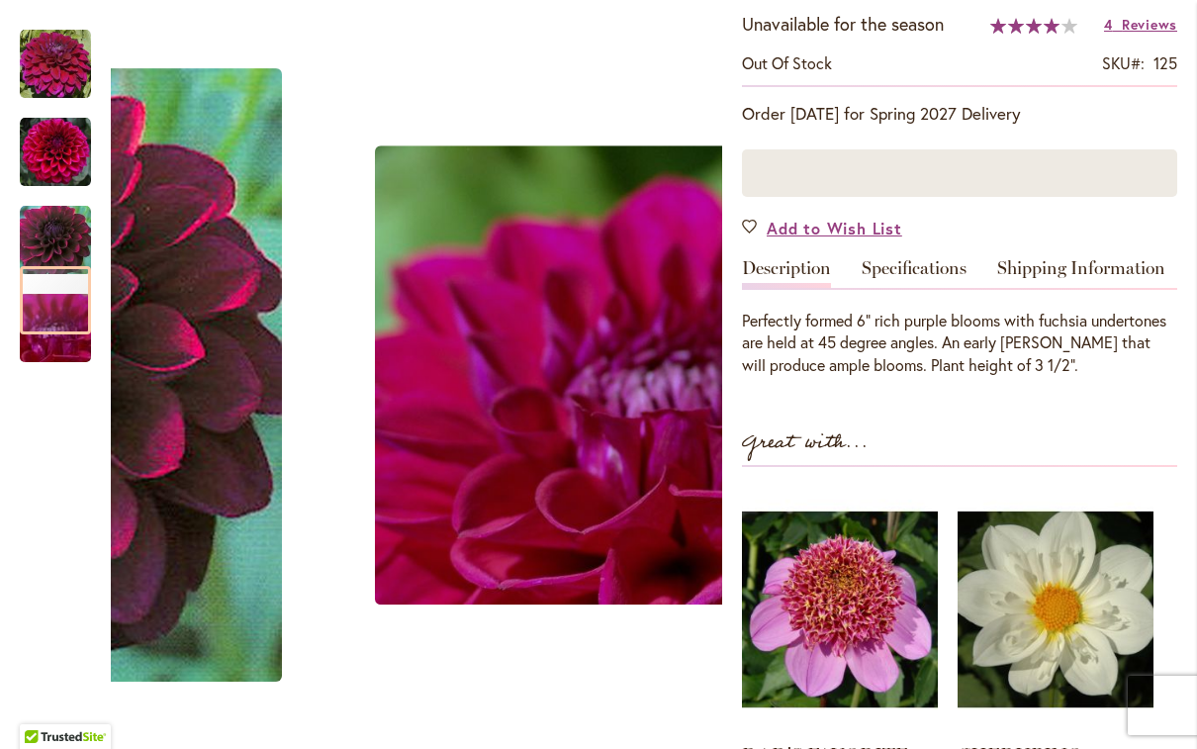
click at [61, 69] on img "Midnight Dancer" at bounding box center [55, 64] width 71 height 71
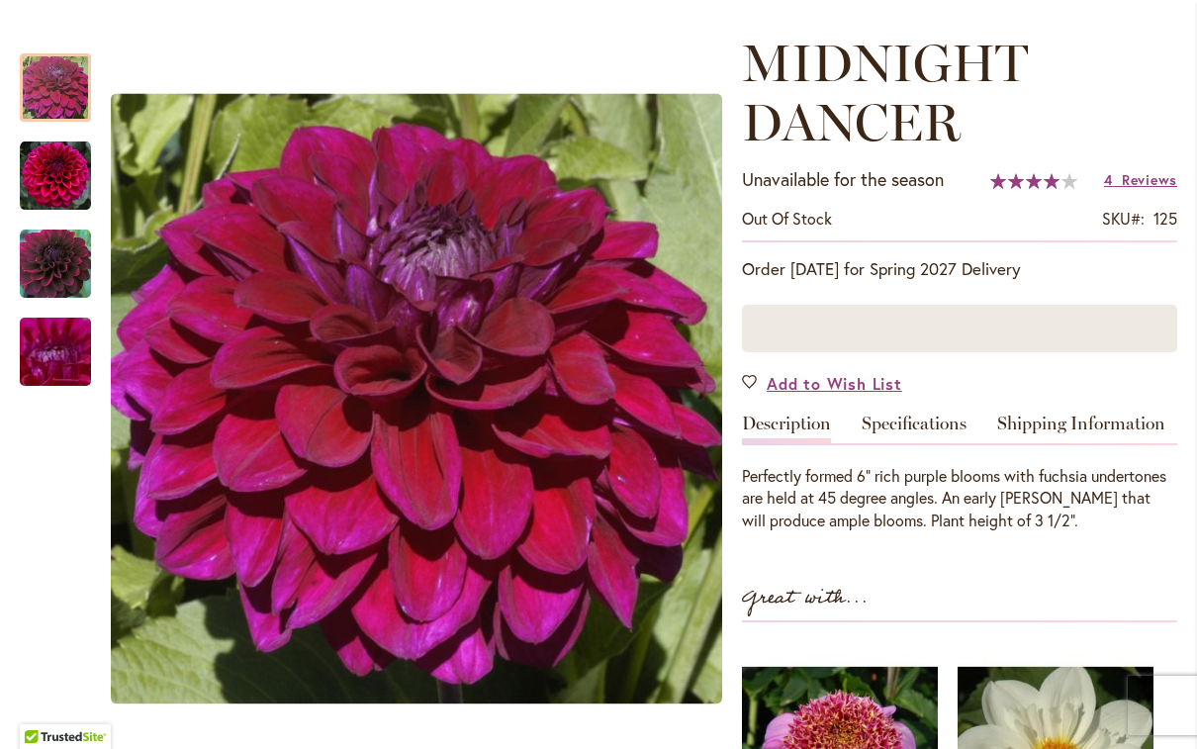
scroll to position [254, 0]
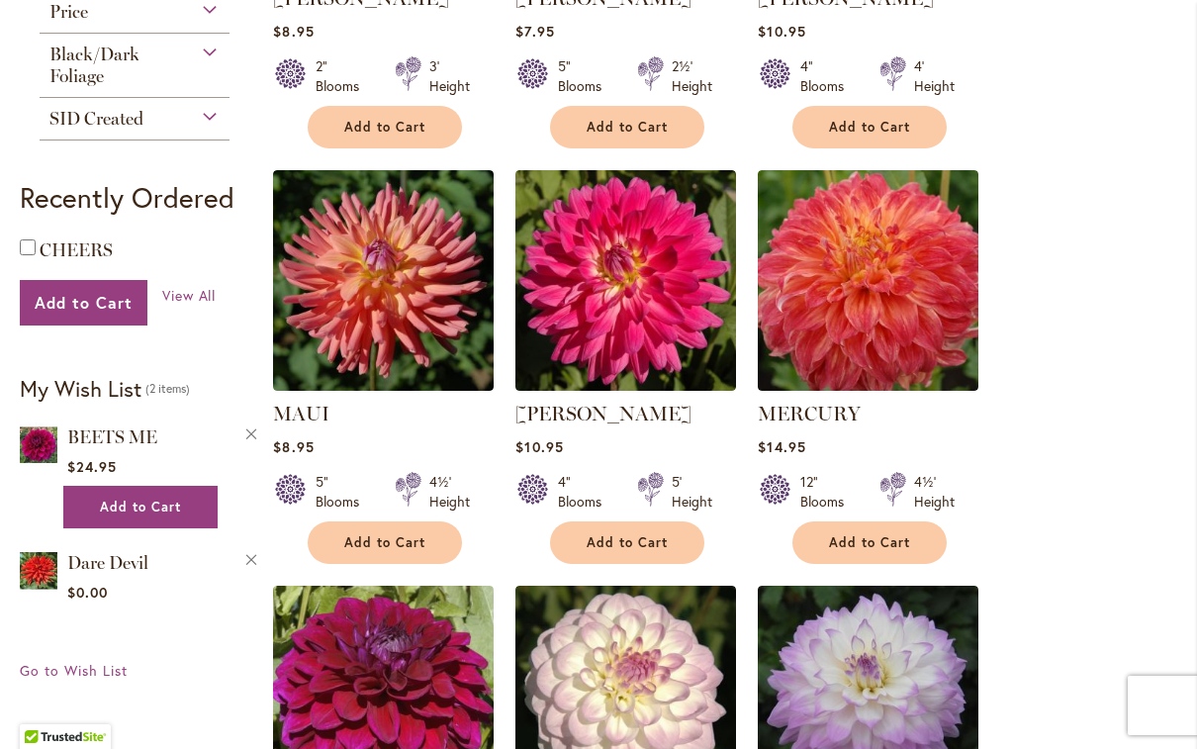
scroll to position [727, 0]
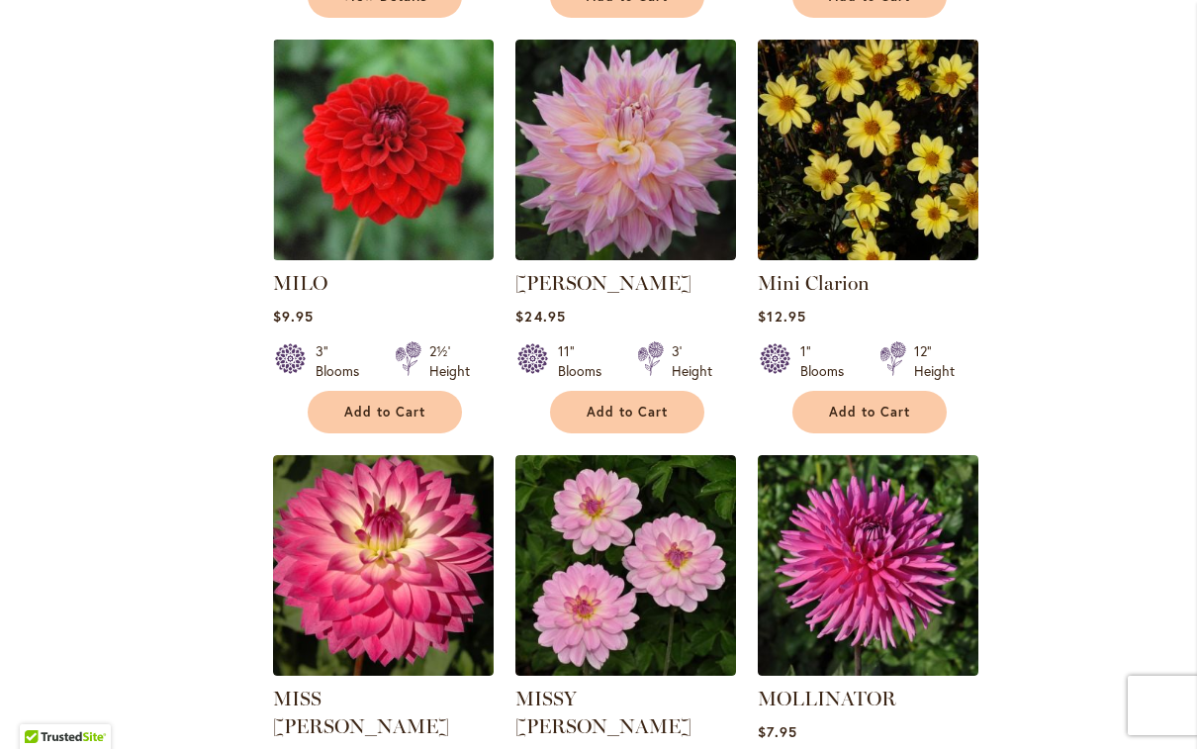
scroll to position [1707, 0]
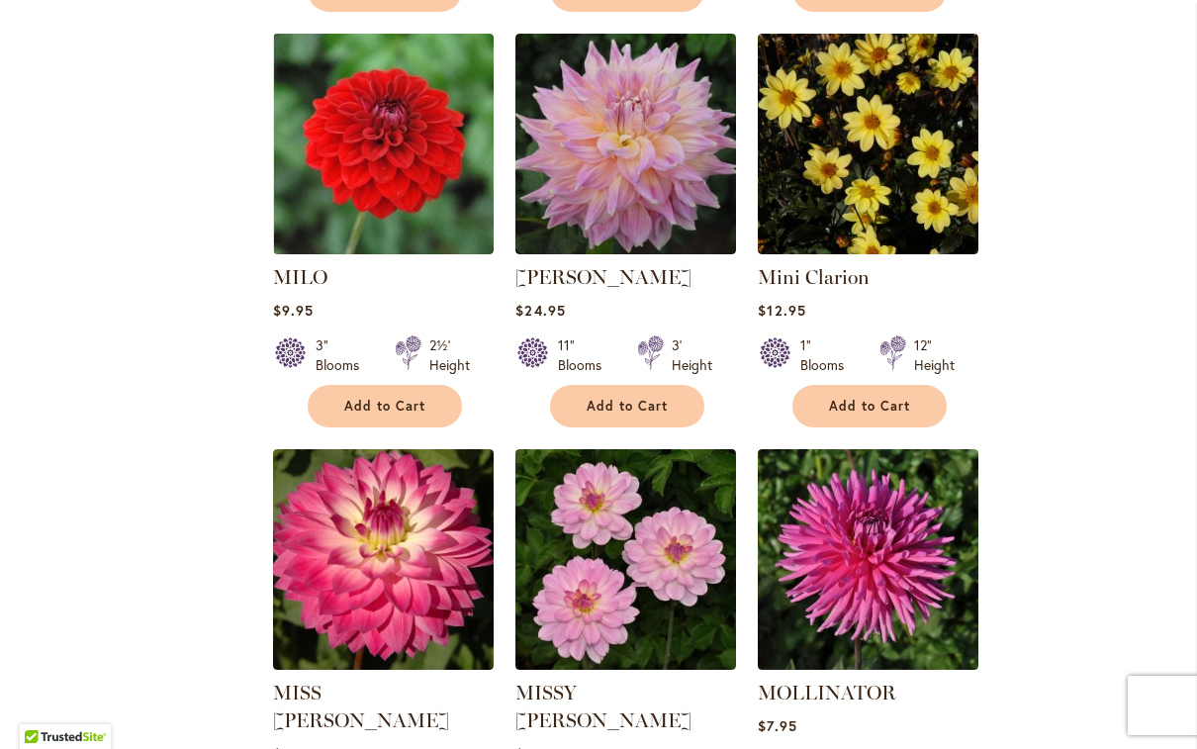
click at [313, 274] on link "MILO" at bounding box center [300, 277] width 54 height 24
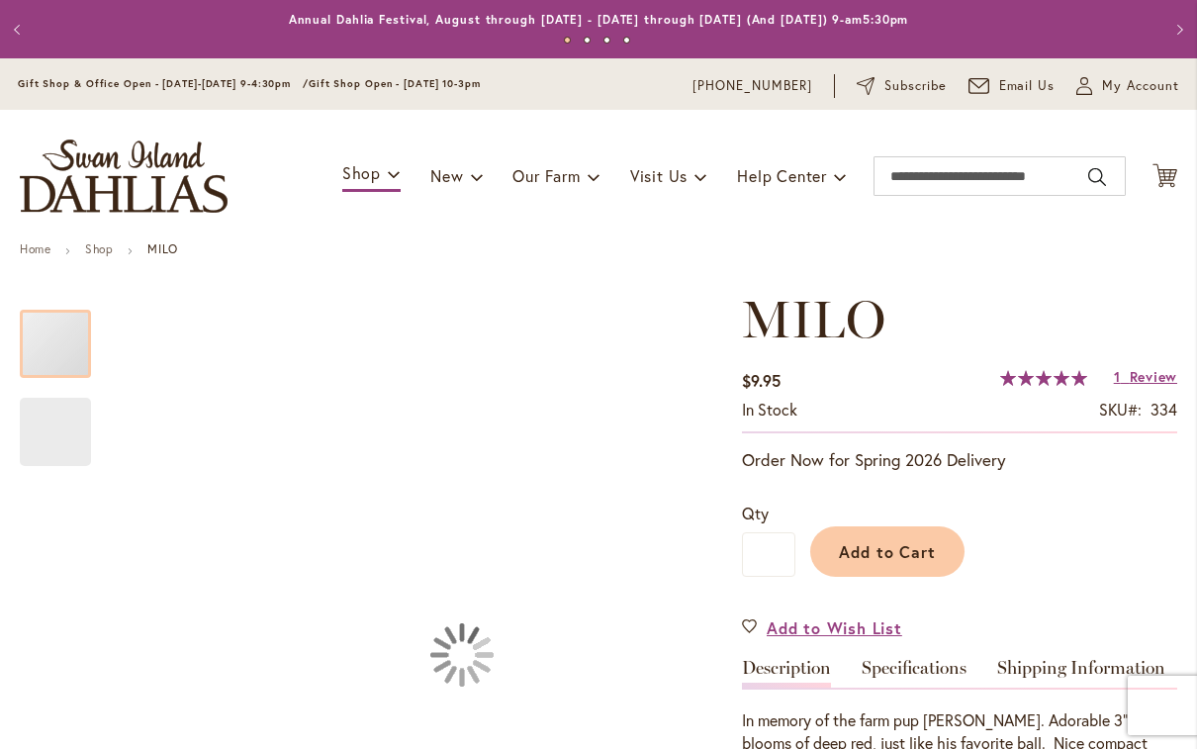
type input "********"
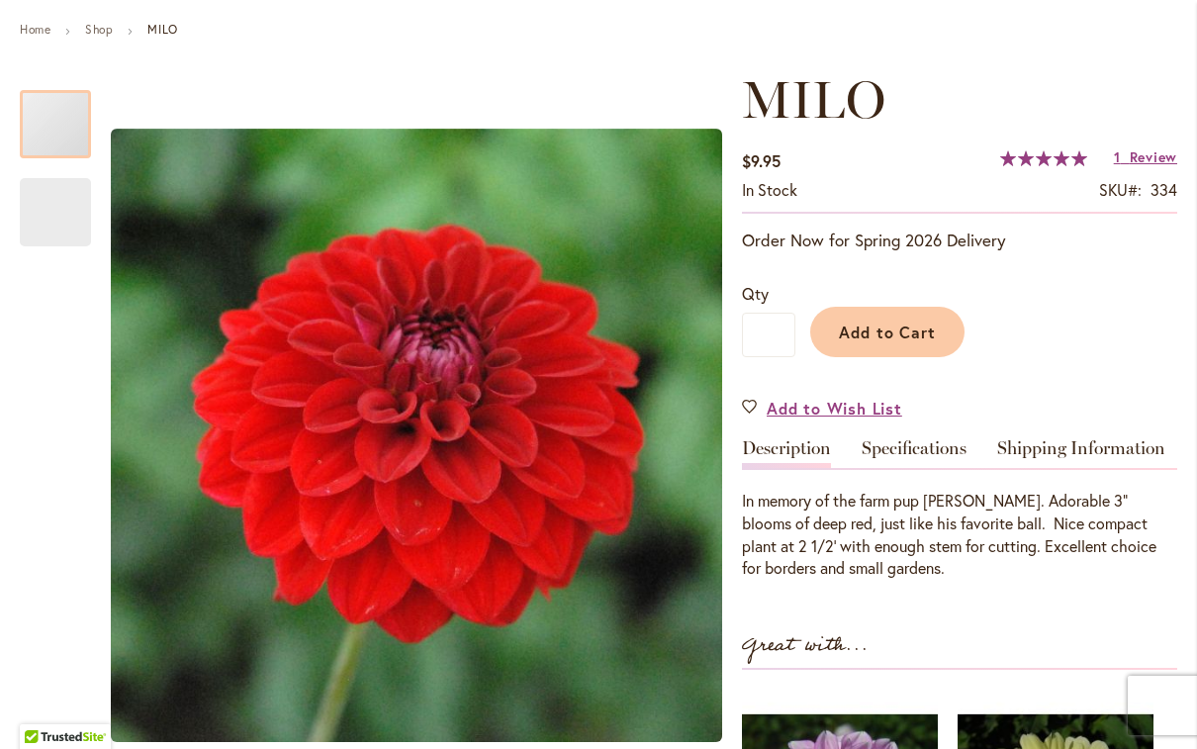
scroll to position [229, 0]
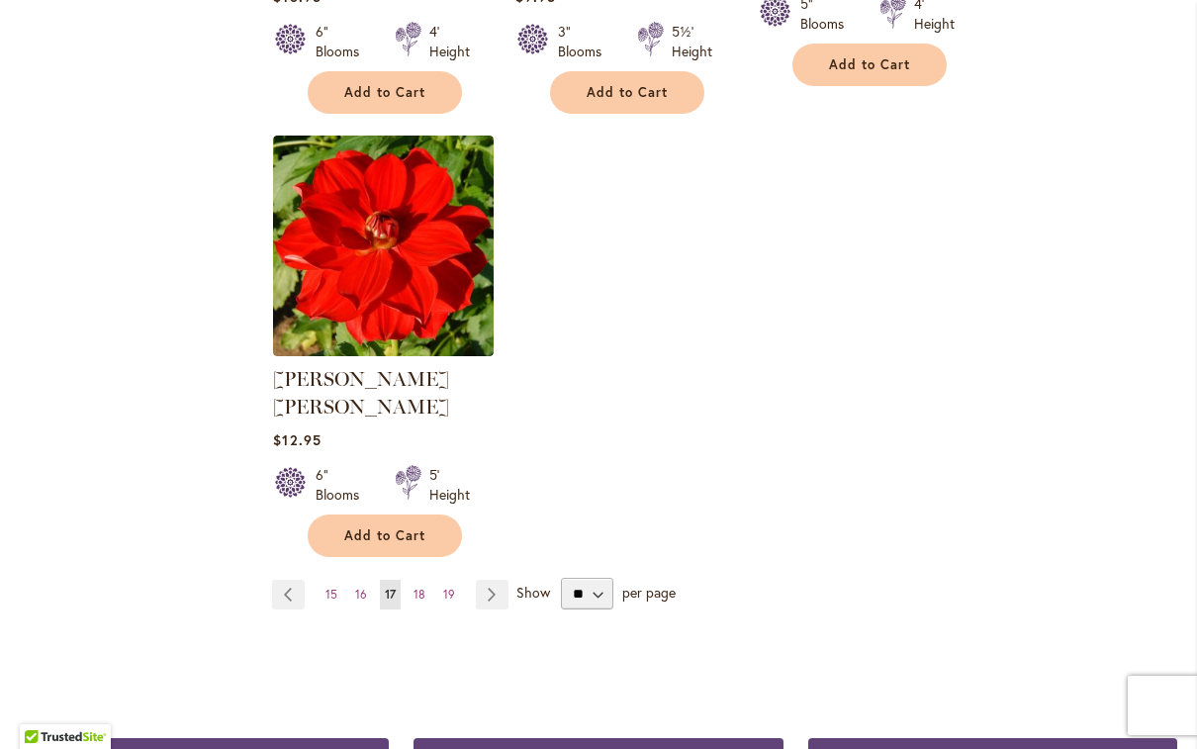
scroll to position [2473, 0]
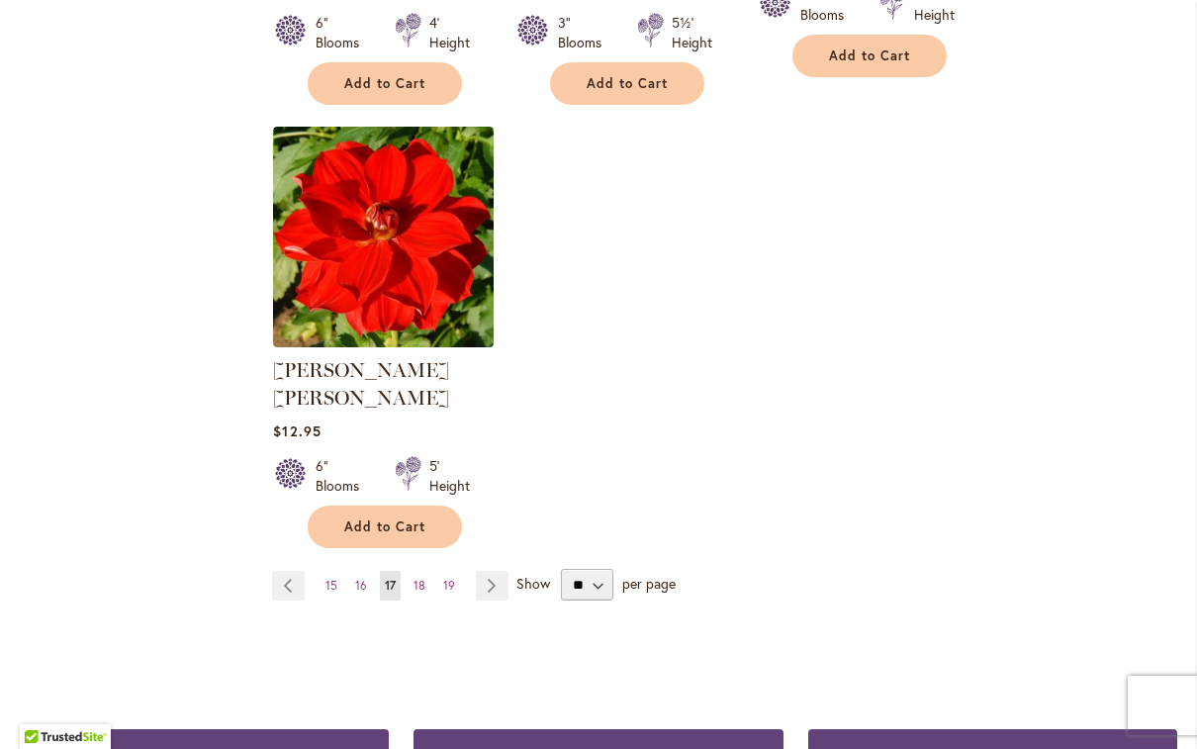
click at [492, 571] on link "Page Next" at bounding box center [492, 586] width 33 height 30
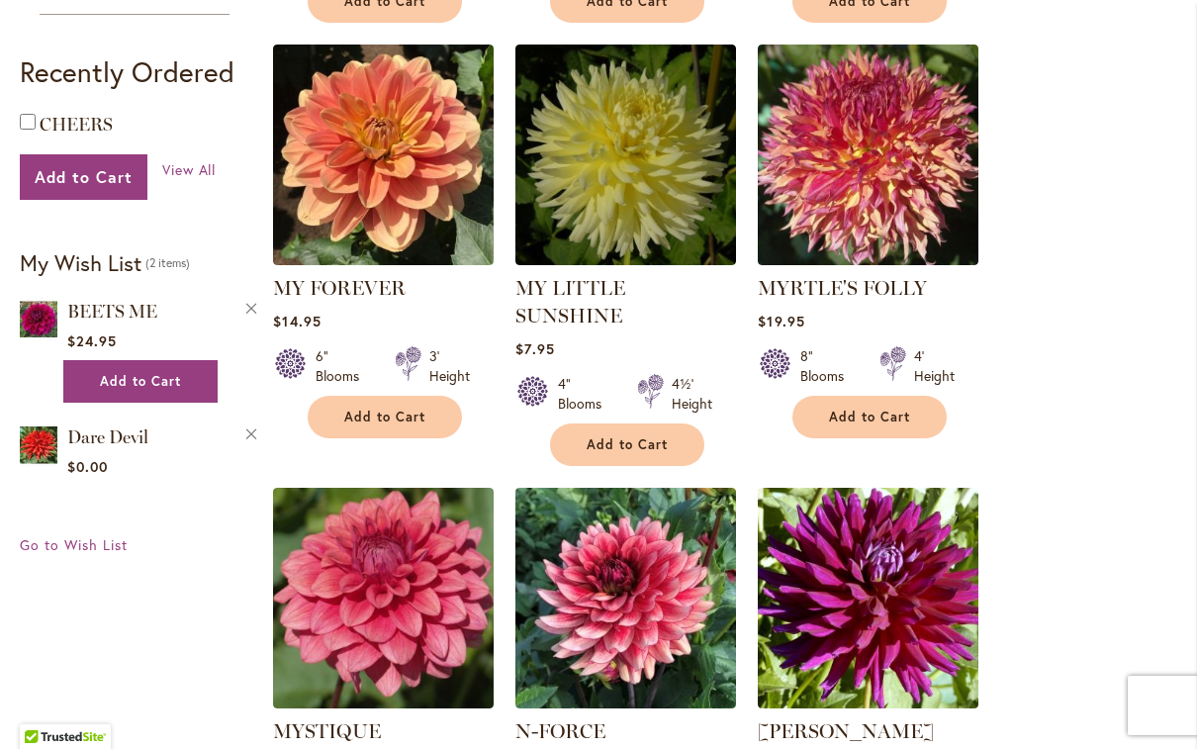
scroll to position [866, 0]
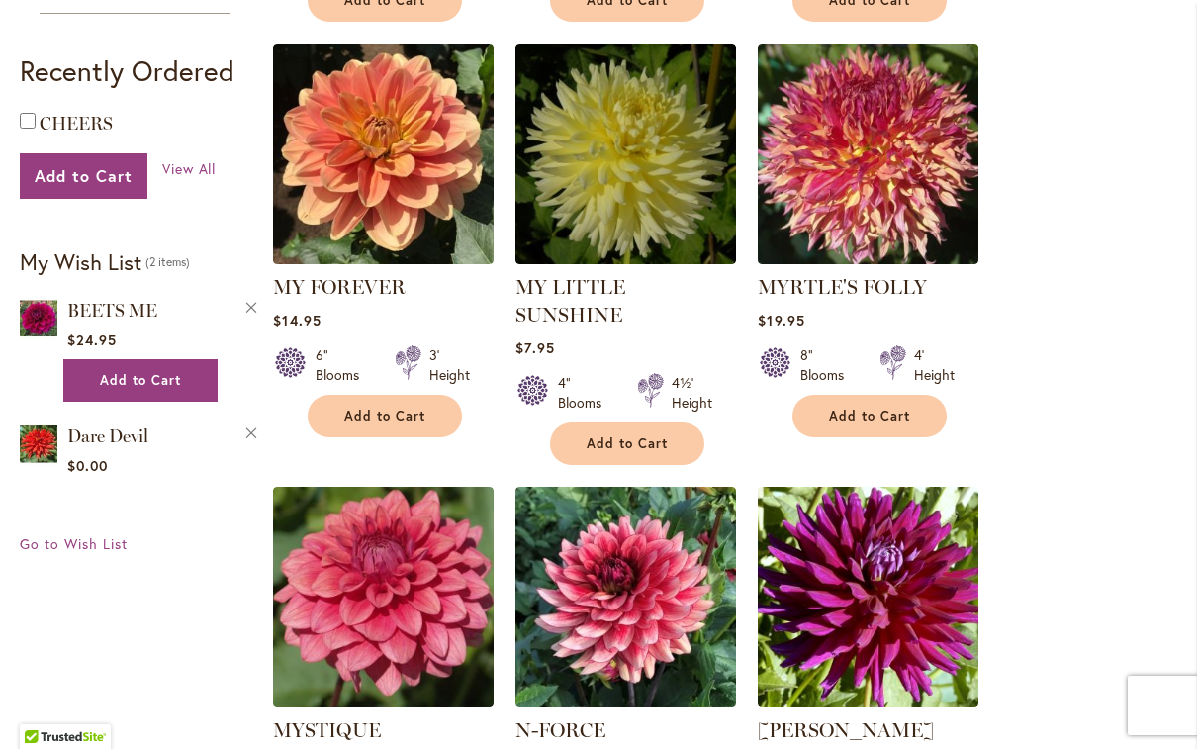
click at [611, 287] on link "MY LITTLE SUNSHINE" at bounding box center [571, 300] width 110 height 51
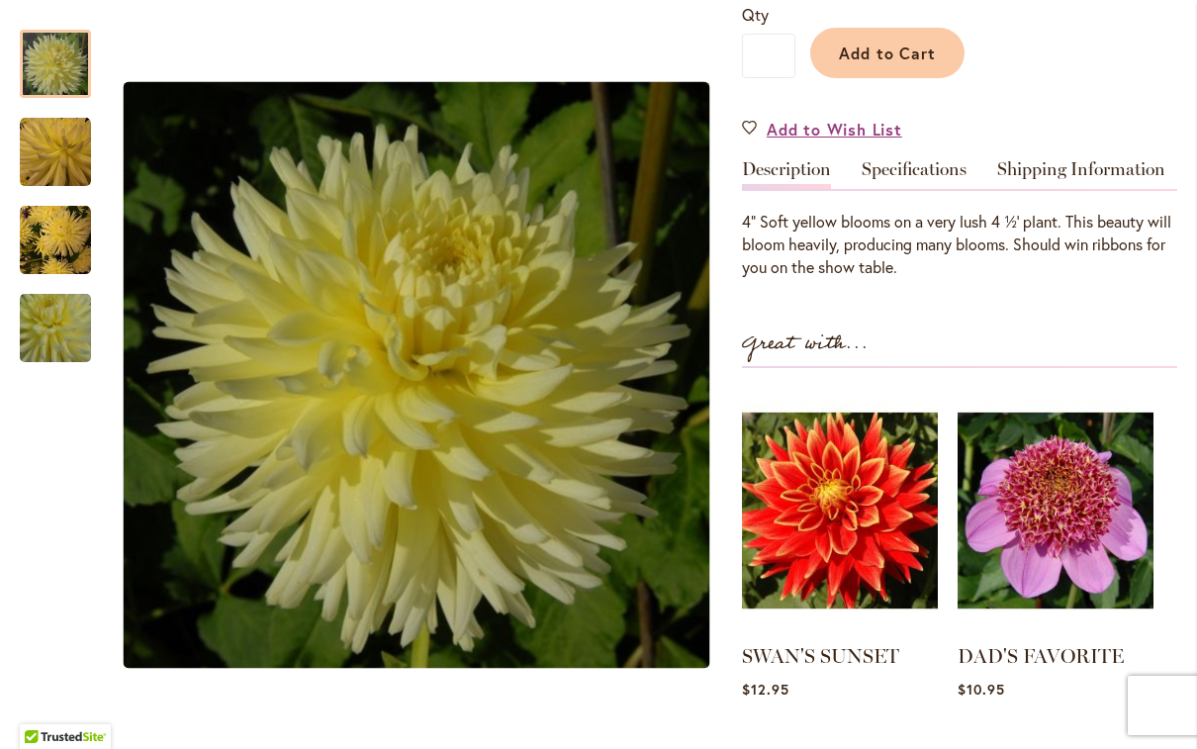
scroll to position [530, 0]
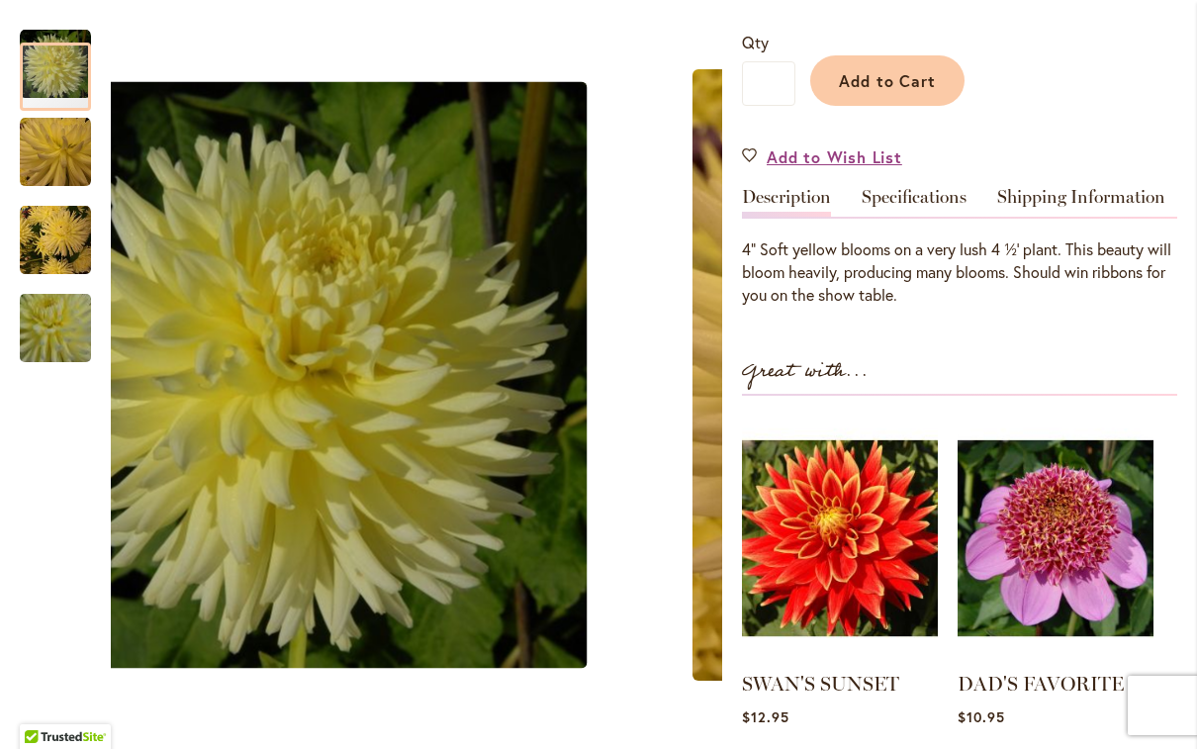
click at [60, 149] on img "MY LITTLE SUNSHINE" at bounding box center [55, 152] width 71 height 71
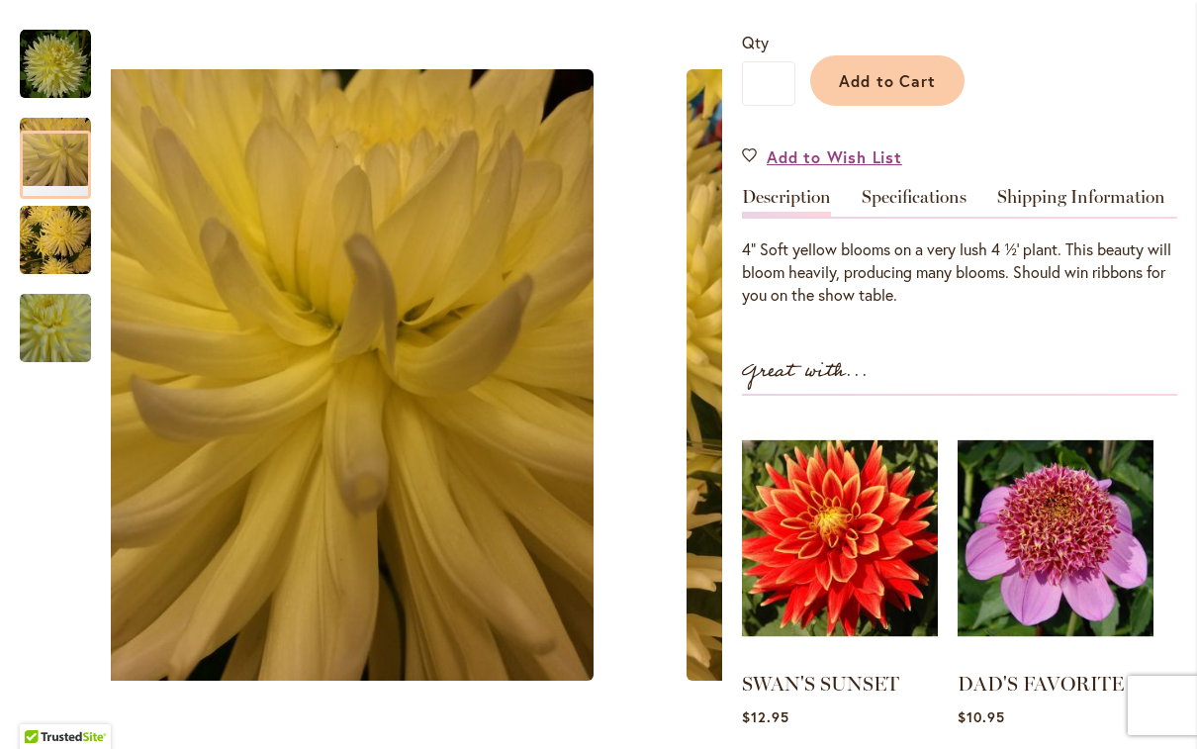
click at [46, 244] on img "MY LITTLE SUNSHINE" at bounding box center [55, 240] width 71 height 71
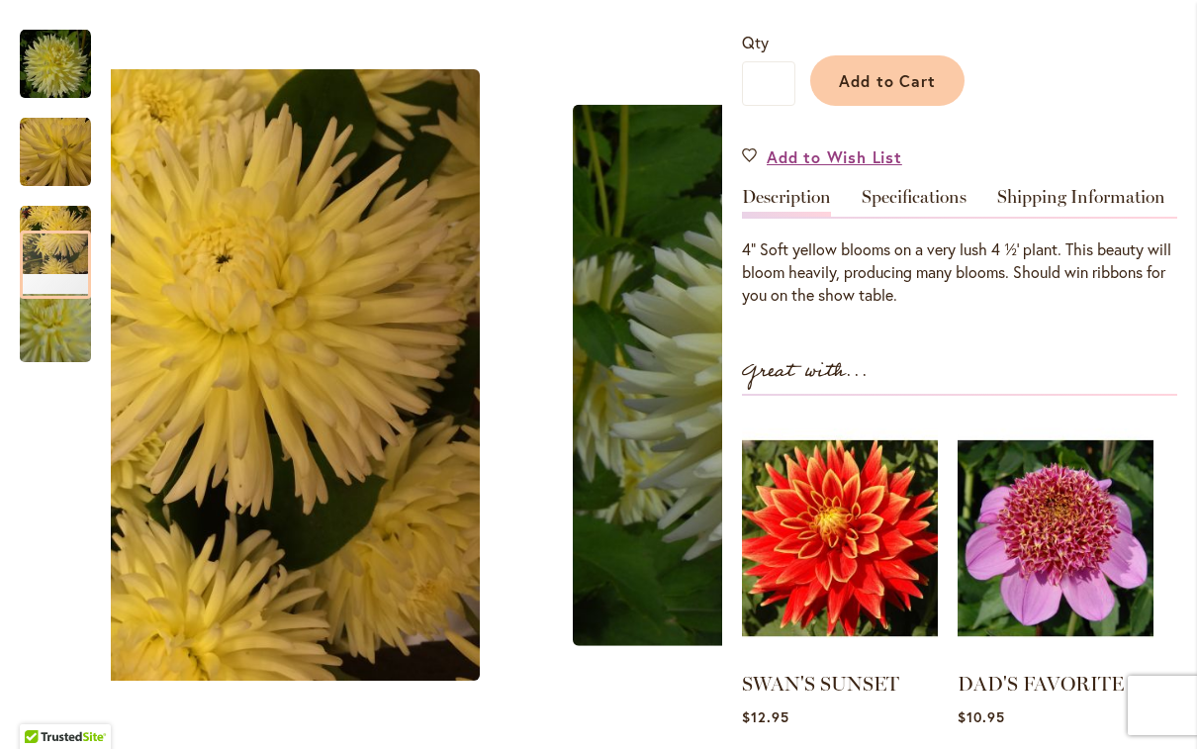
click at [54, 329] on img "MY LITTLE SUNSHINE" at bounding box center [55, 328] width 143 height 126
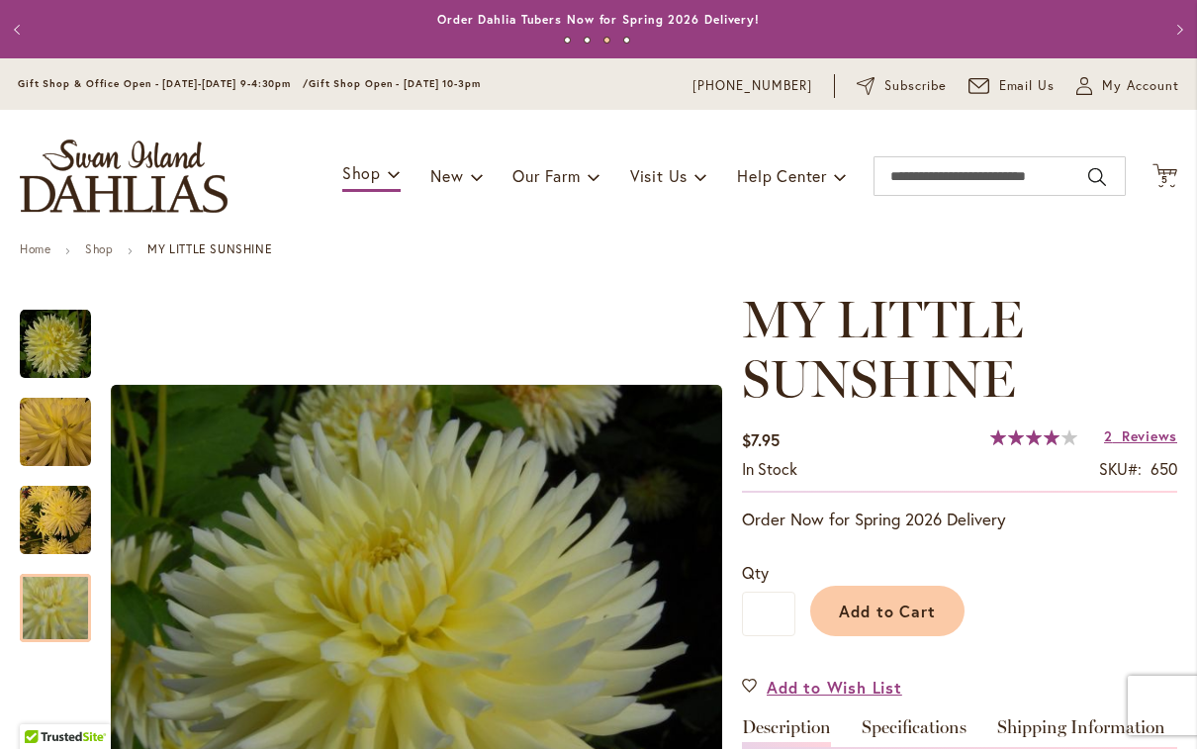
scroll to position [0, 0]
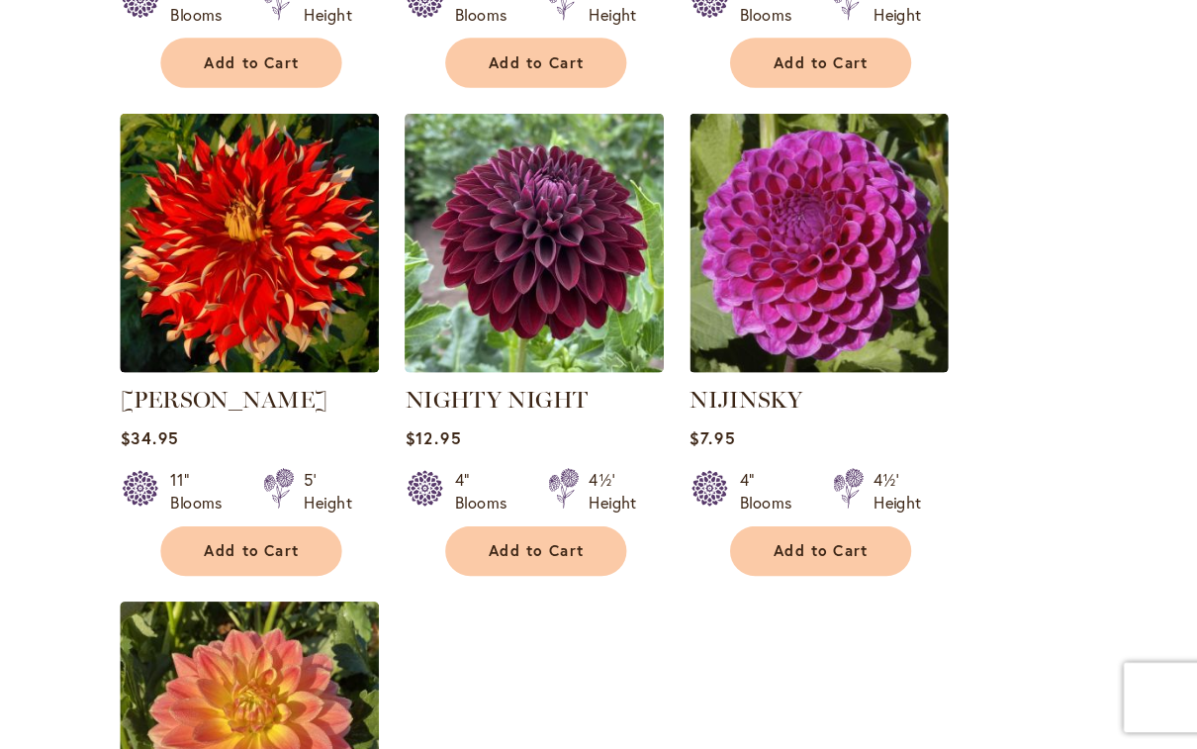
scroll to position [1974, 0]
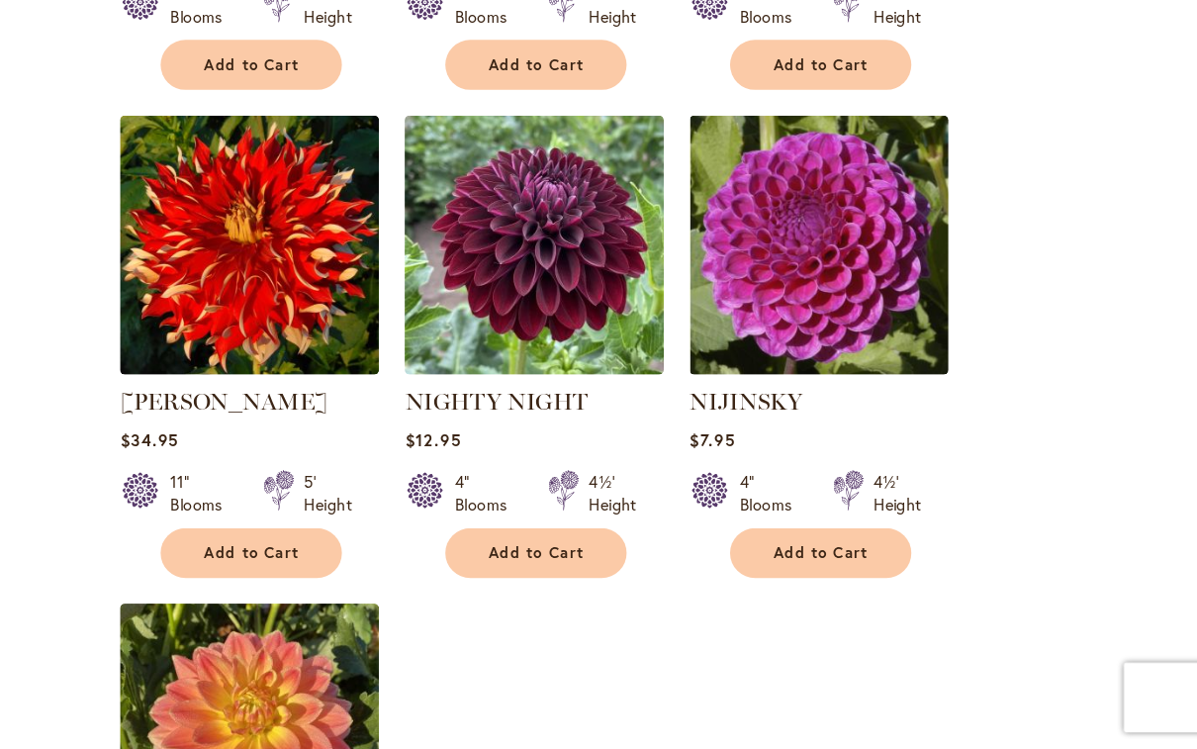
click at [758, 441] on link "NIJINSKY" at bounding box center [806, 453] width 96 height 24
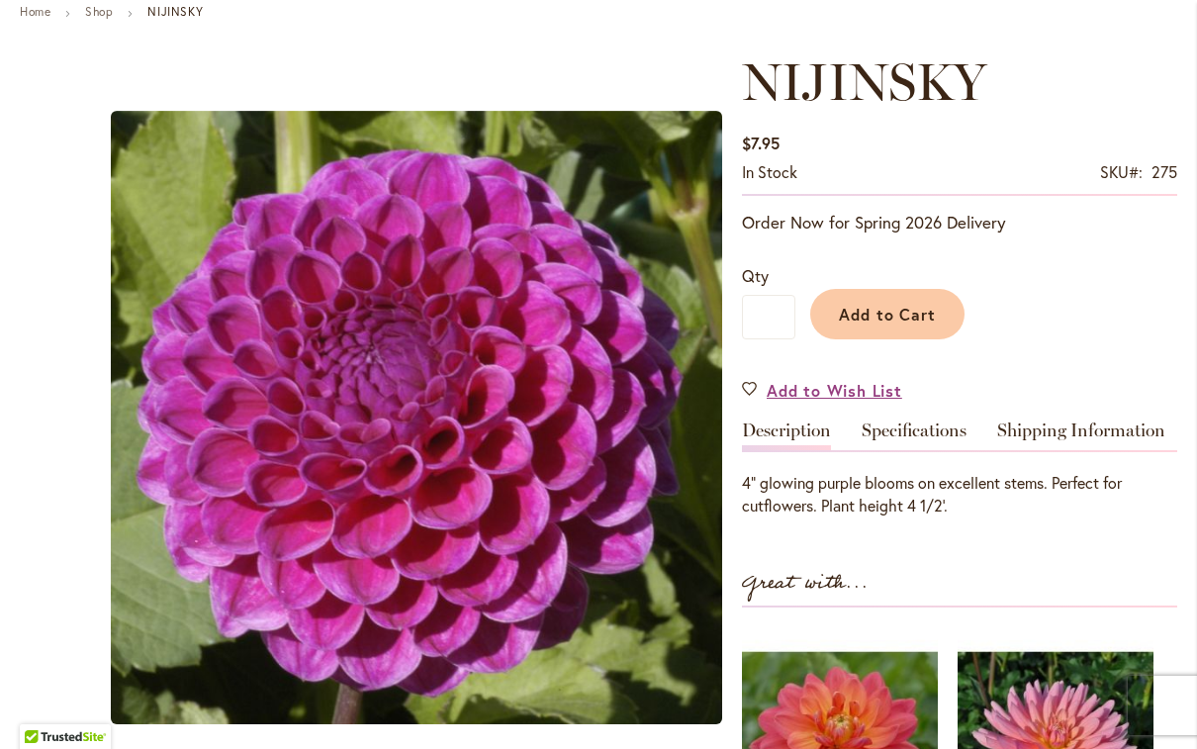
scroll to position [237, 0]
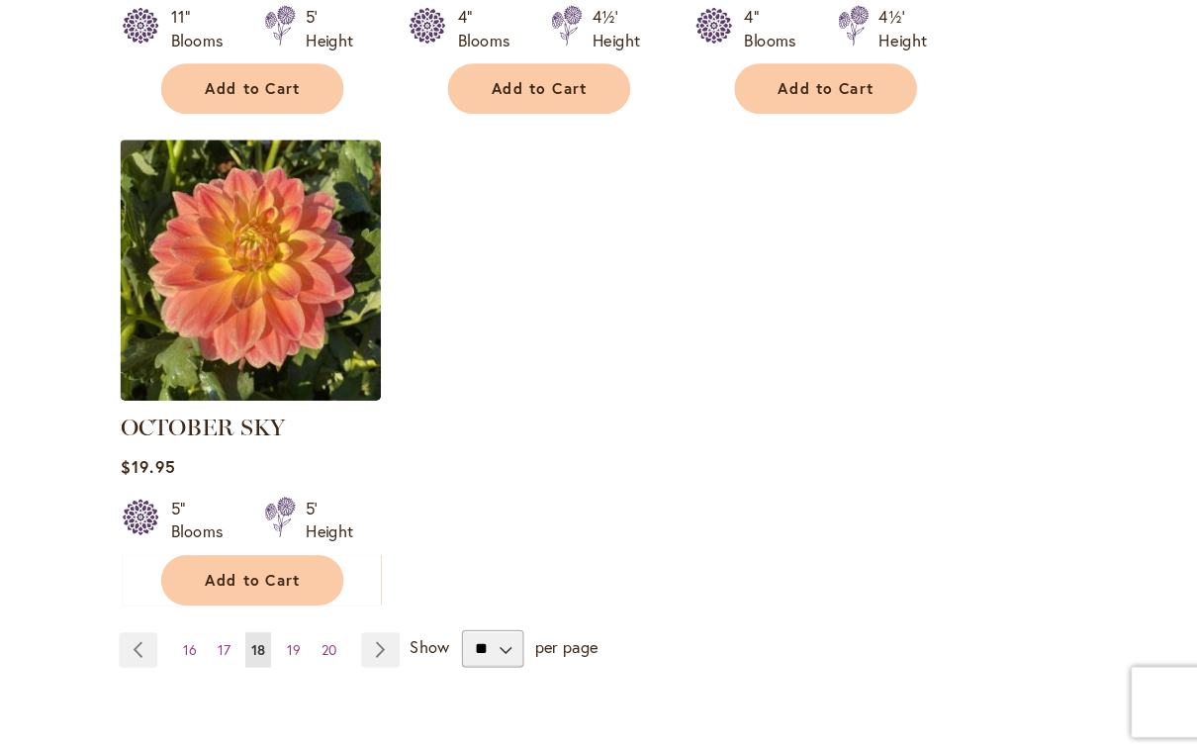
scroll to position [2399, 0]
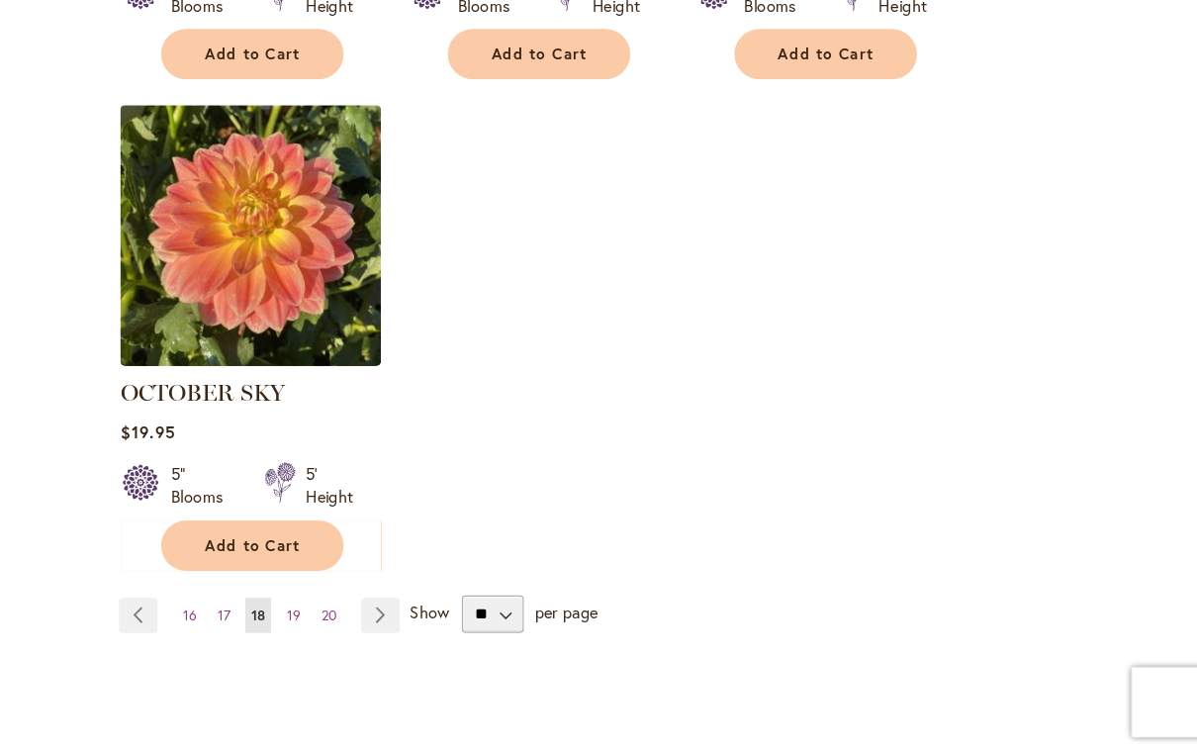
click at [477, 618] on link "Page Next" at bounding box center [493, 633] width 33 height 30
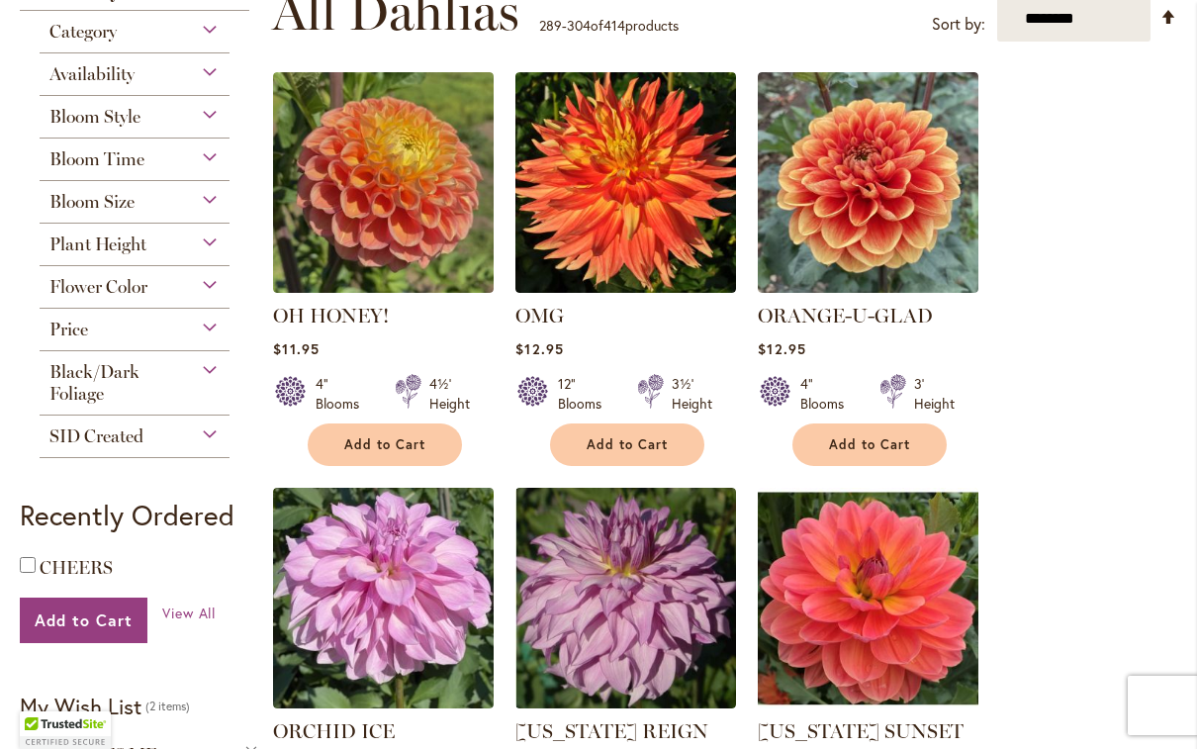
scroll to position [423, 0]
